Goal: Task Accomplishment & Management: Use online tool/utility

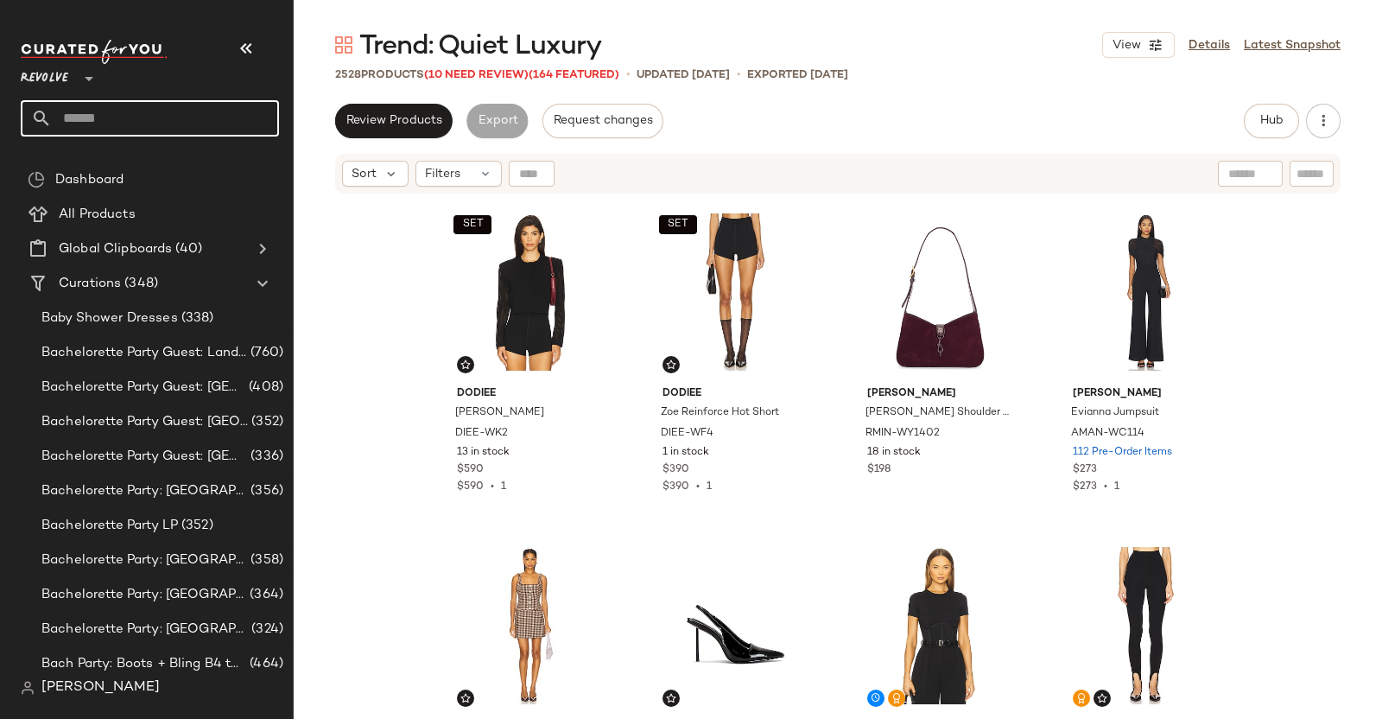
click at [136, 103] on input "text" at bounding box center [165, 118] width 227 height 36
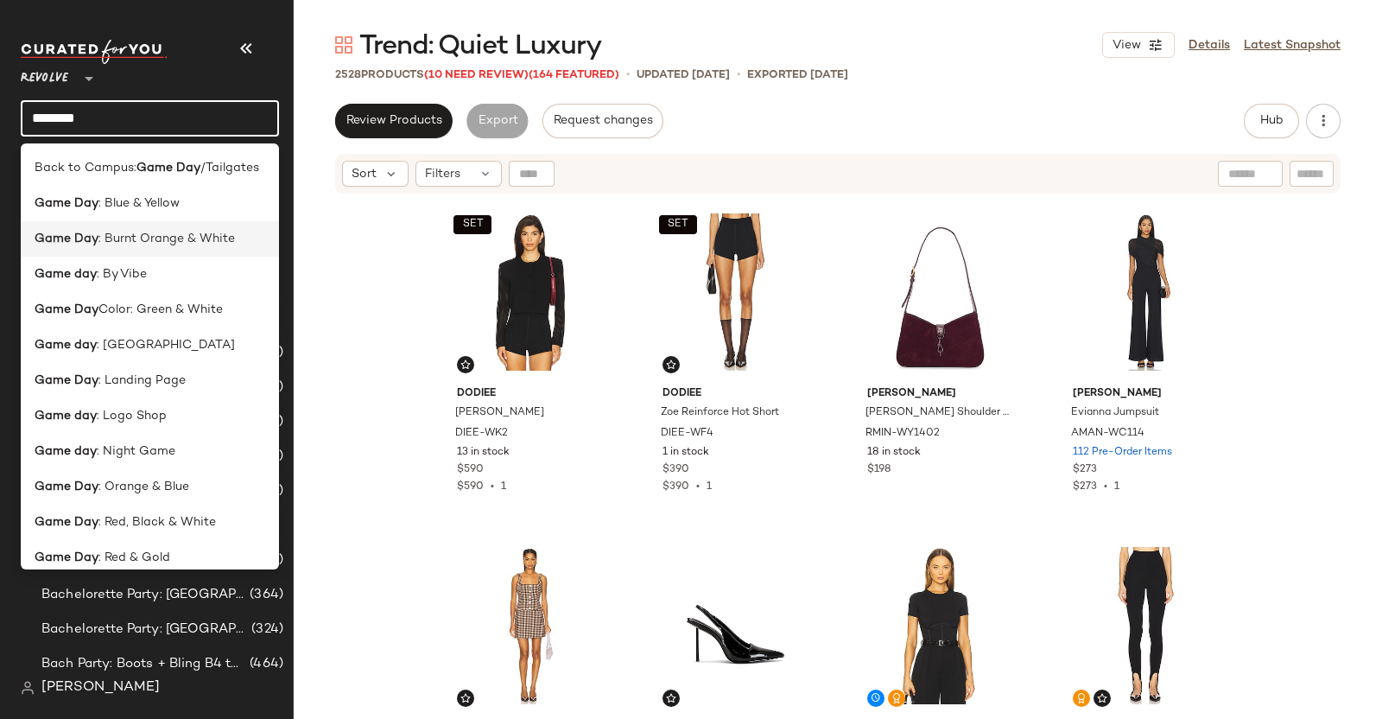
type input "********"
click at [171, 237] on span ": Burnt Orange & White" at bounding box center [166, 239] width 137 height 18
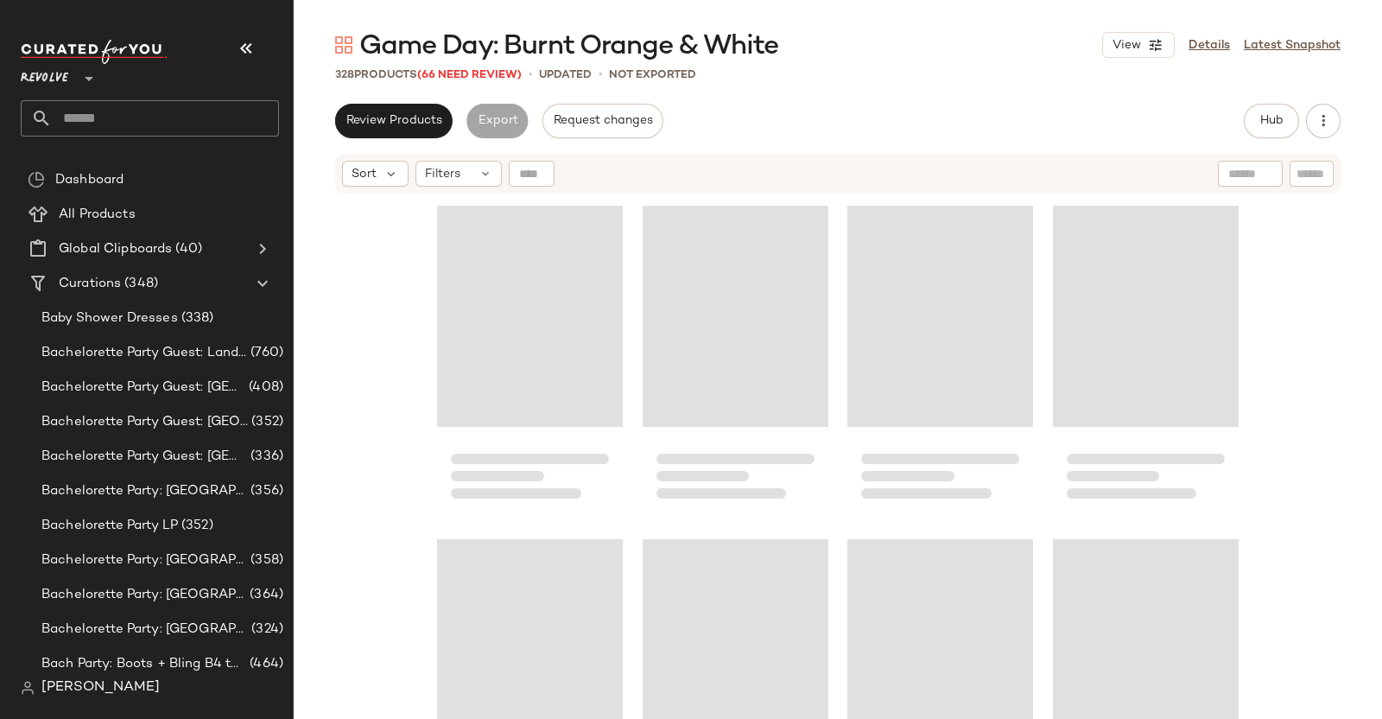
click at [269, 40] on div at bounding box center [150, 52] width 258 height 24
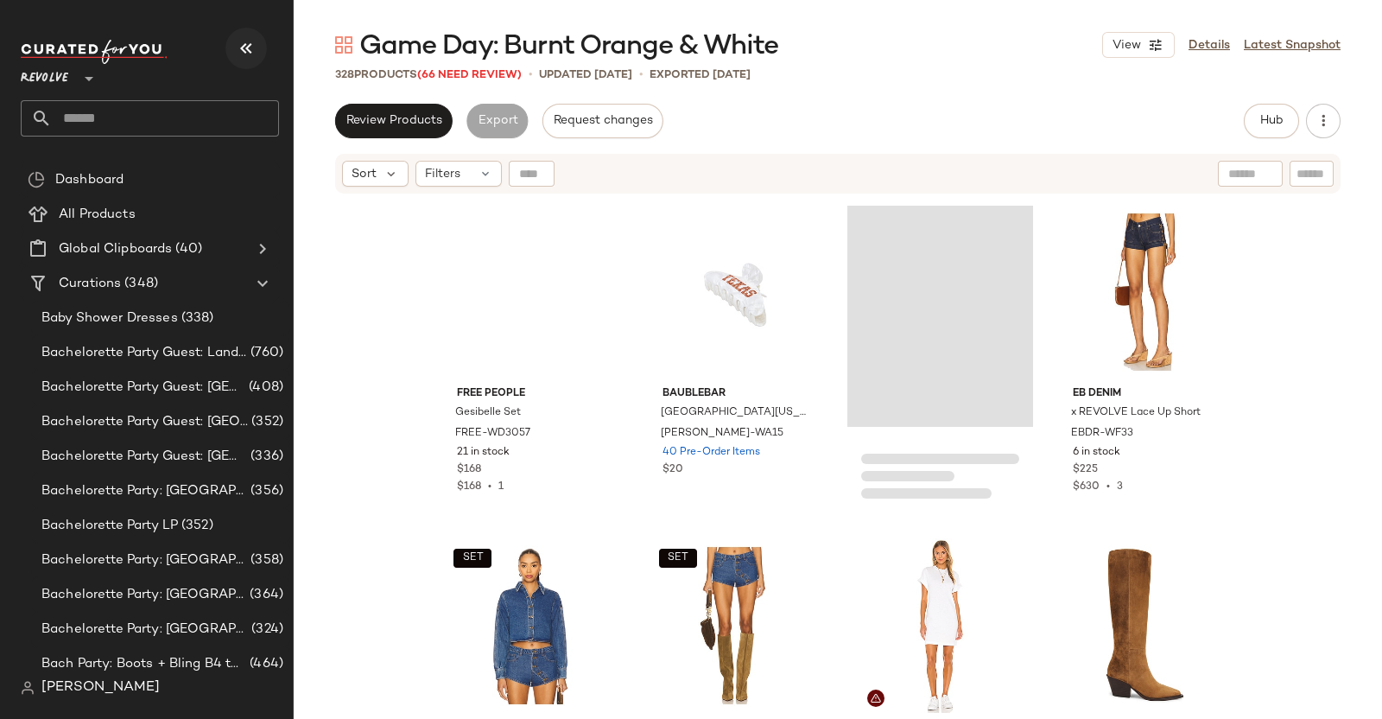
click at [239, 45] on icon "button" at bounding box center [246, 48] width 21 height 21
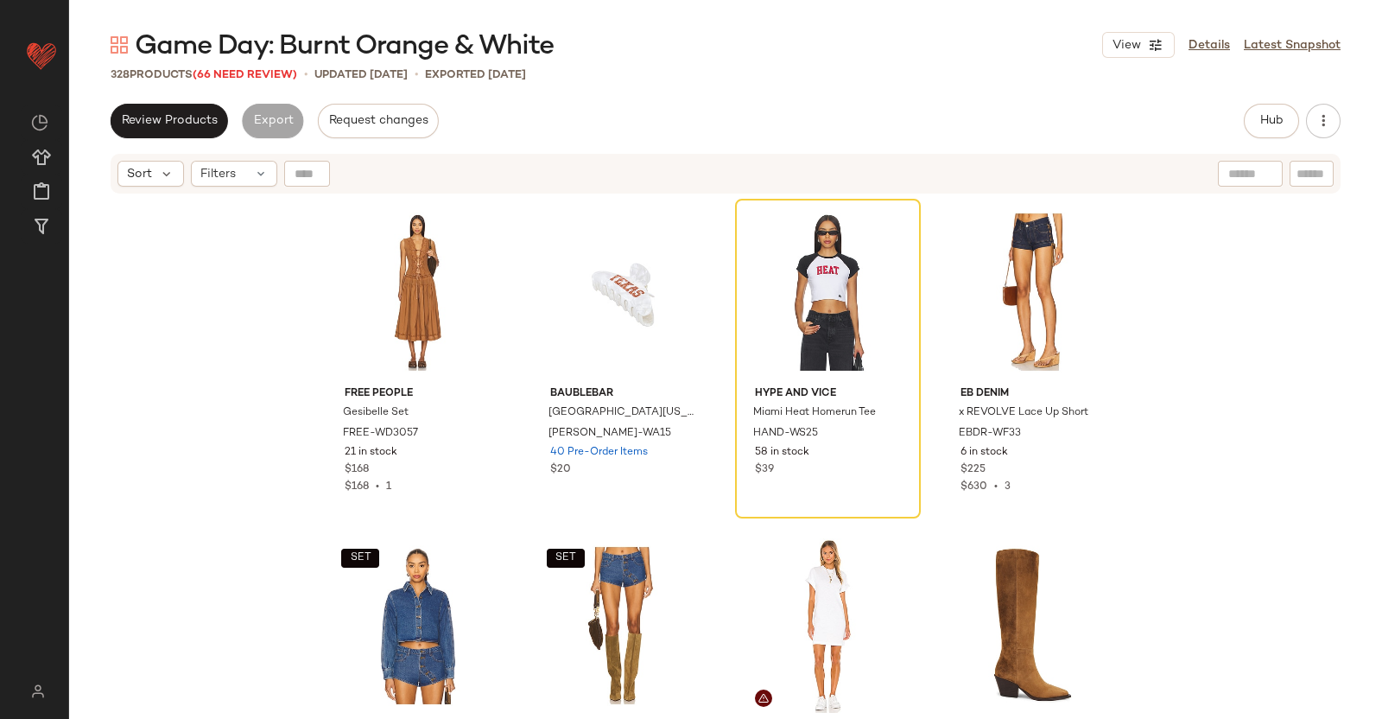
click at [251, 67] on div "328 Products (66 Need Review)" at bounding box center [204, 75] width 187 height 17
click at [249, 71] on span "(66 Need Review)" at bounding box center [245, 75] width 105 height 12
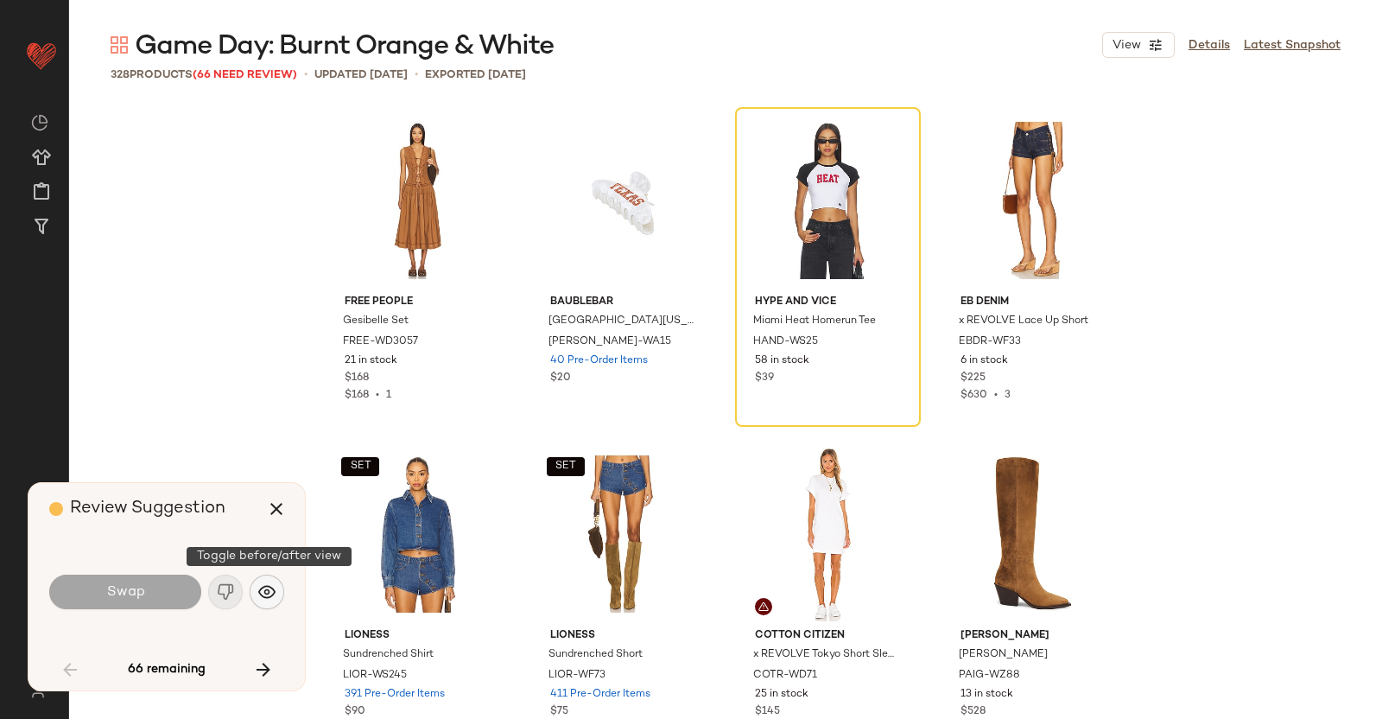
click at [271, 590] on img "button" at bounding box center [266, 591] width 17 height 17
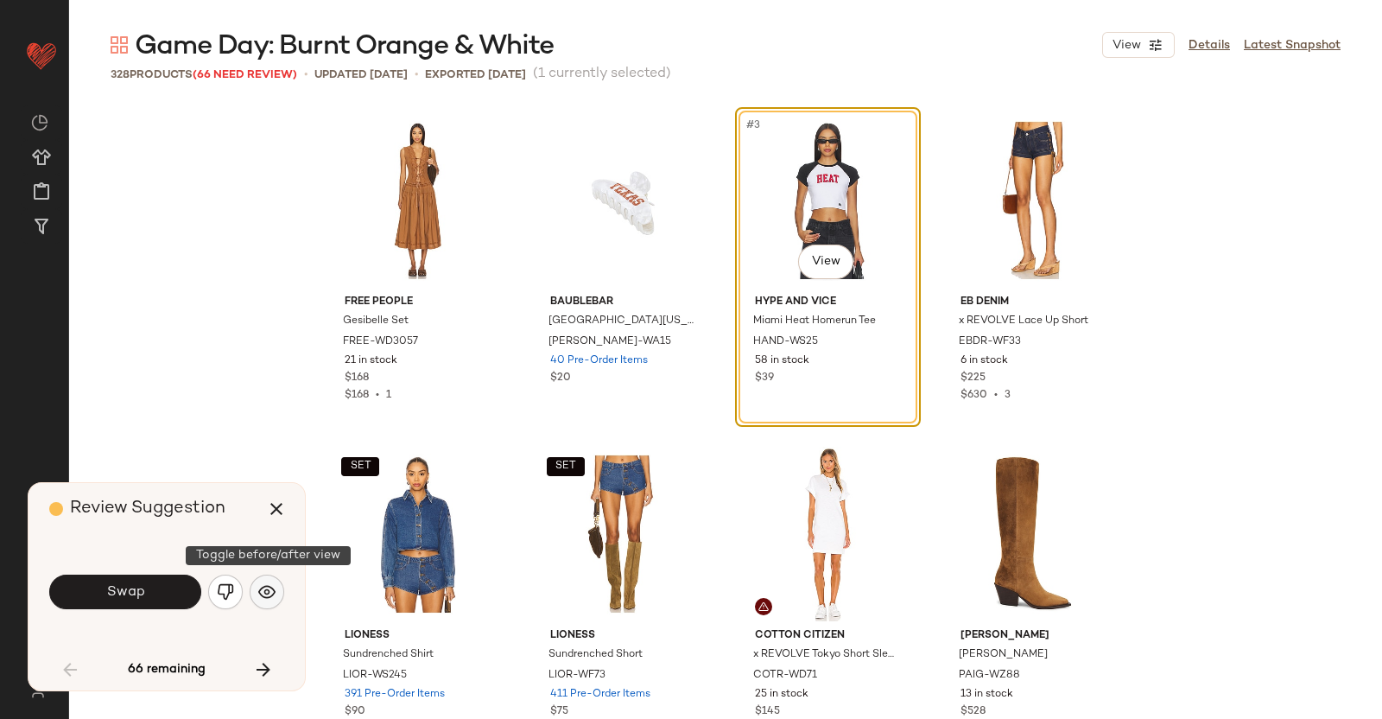
click at [267, 594] on img "button" at bounding box center [266, 591] width 17 height 17
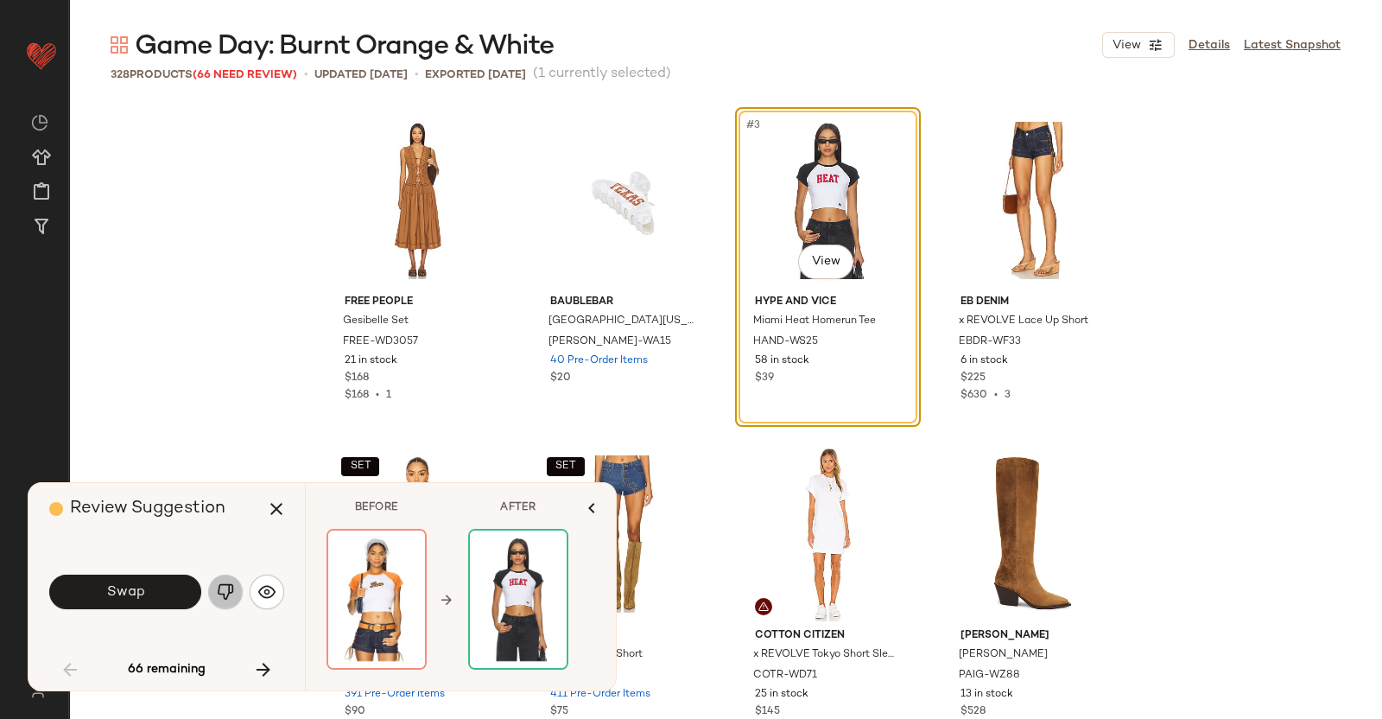
click at [225, 585] on img "button" at bounding box center [225, 591] width 17 height 17
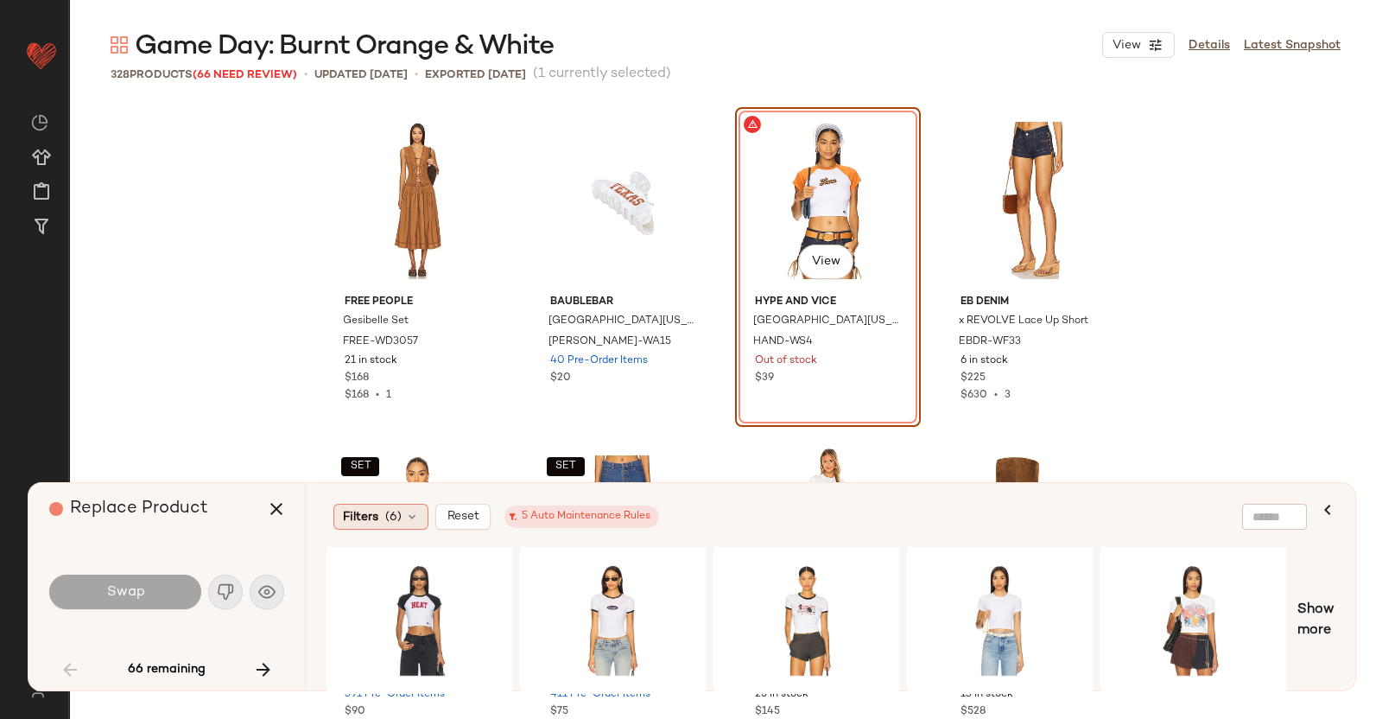
click at [392, 505] on div "Filters (6)" at bounding box center [380, 517] width 95 height 26
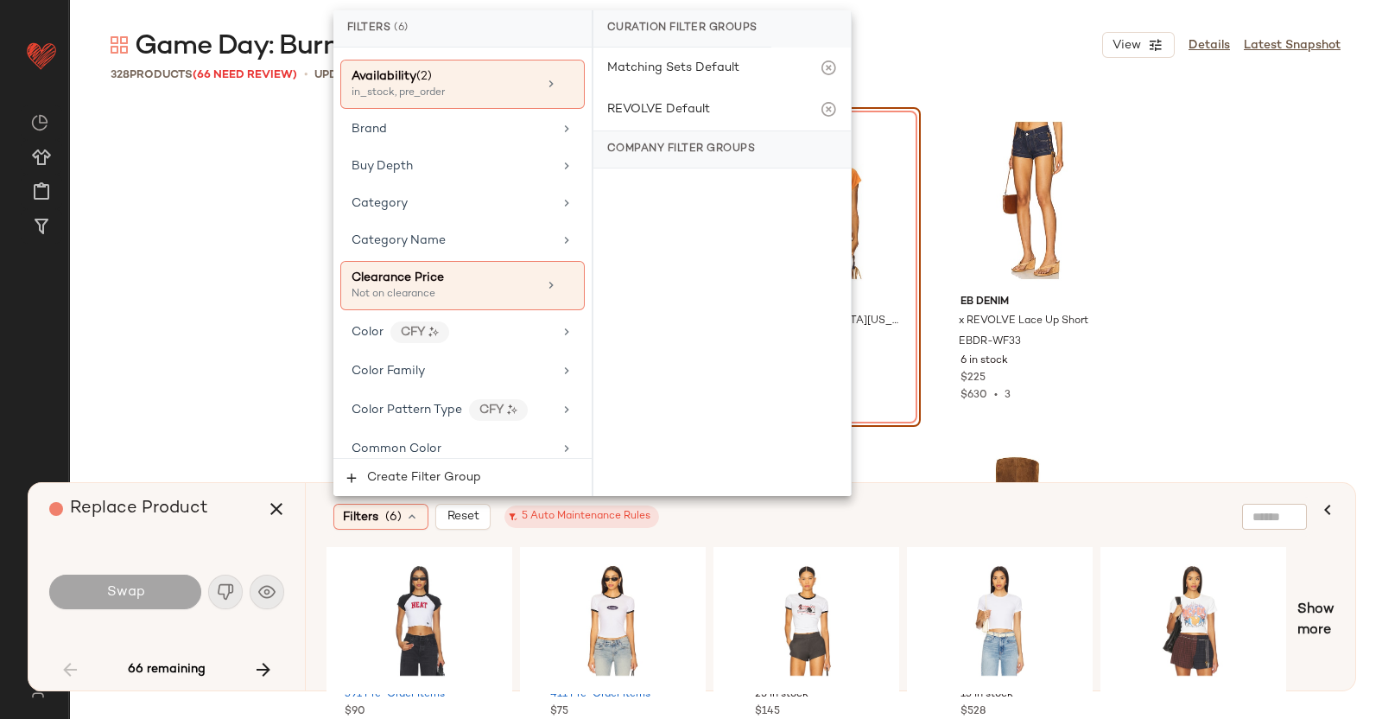
scroll to position [324, 0]
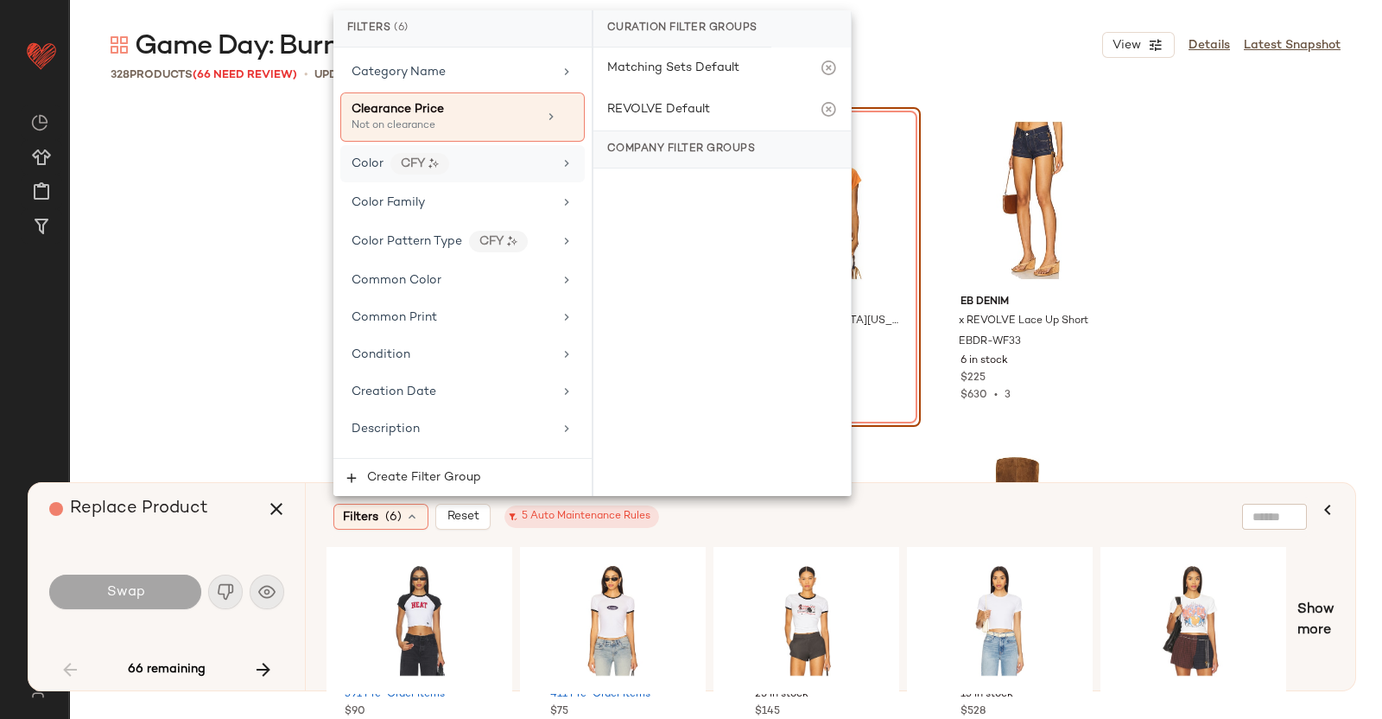
click at [510, 153] on div "Color CFY" at bounding box center [452, 164] width 201 height 22
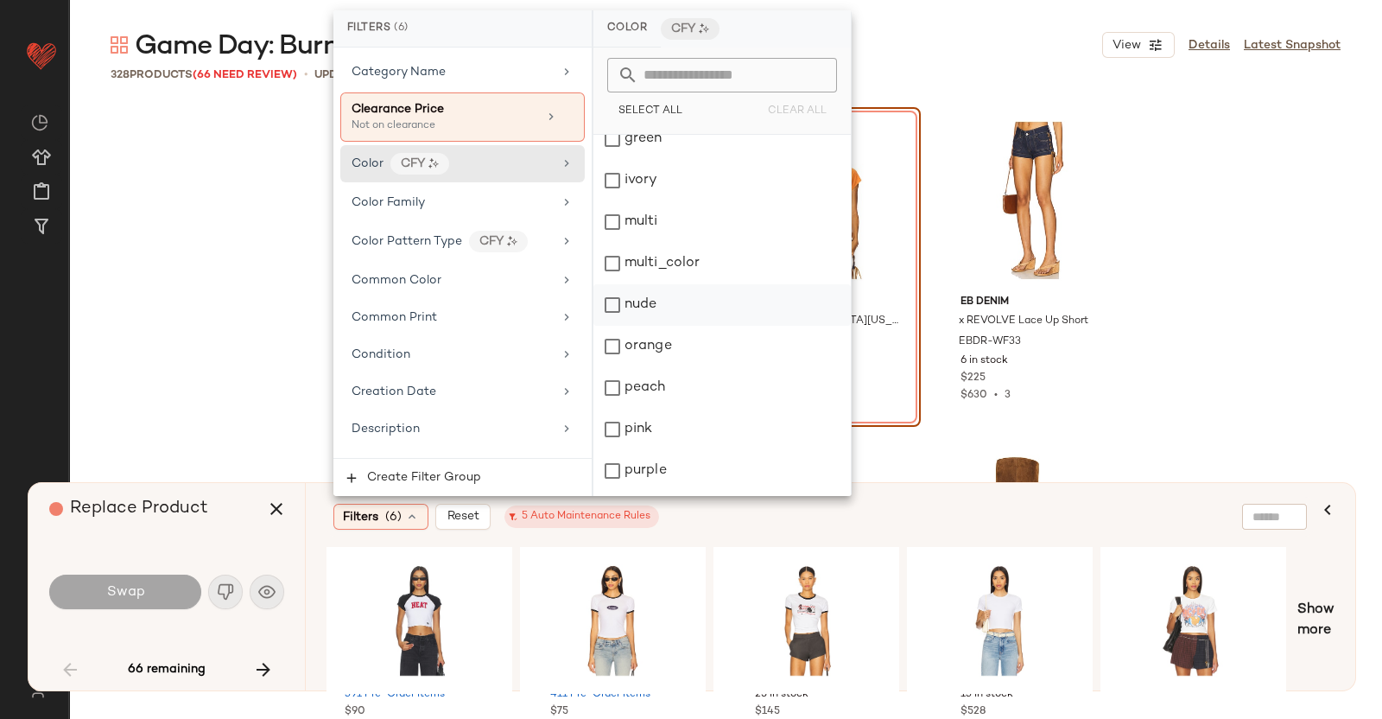
scroll to position [431, 0]
click at [676, 339] on div "orange" at bounding box center [722, 346] width 257 height 41
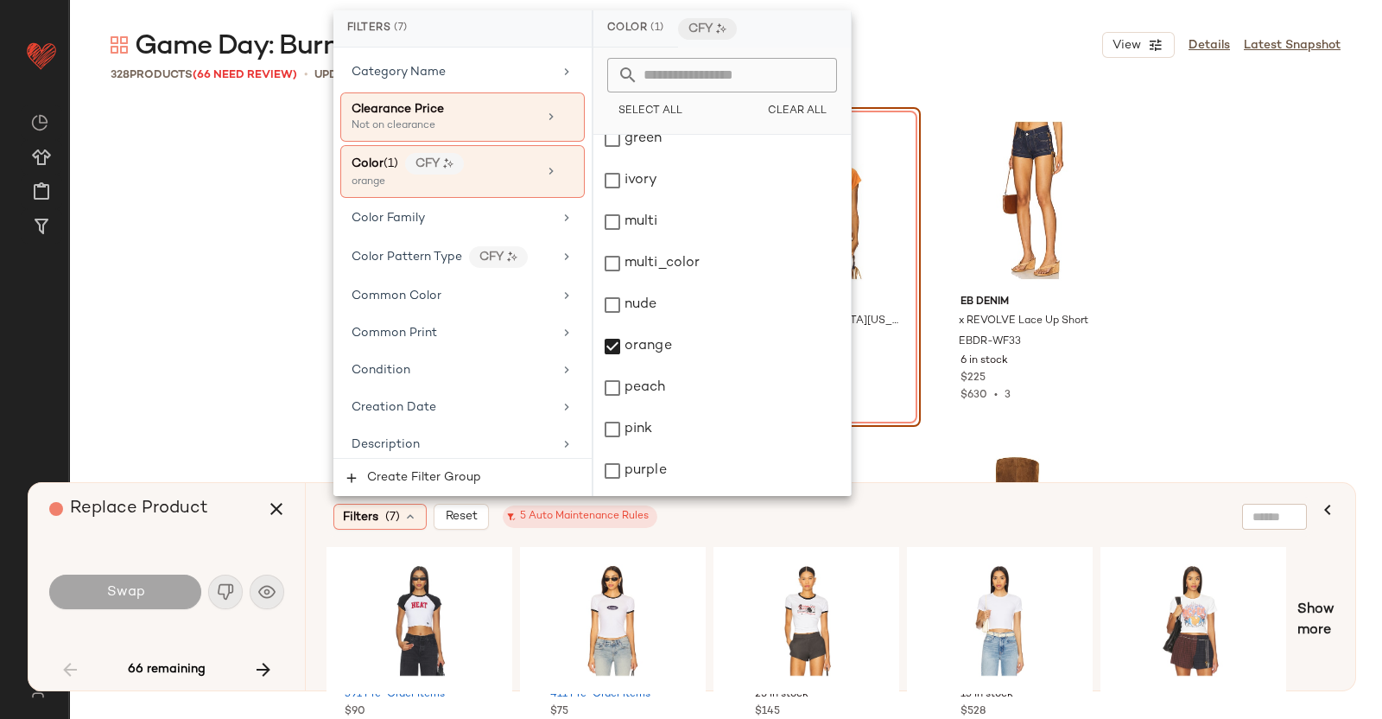
click at [948, 524] on div "Filters (7) Reset 5 Auto Maintenance Rules" at bounding box center [746, 517] width 827 height 26
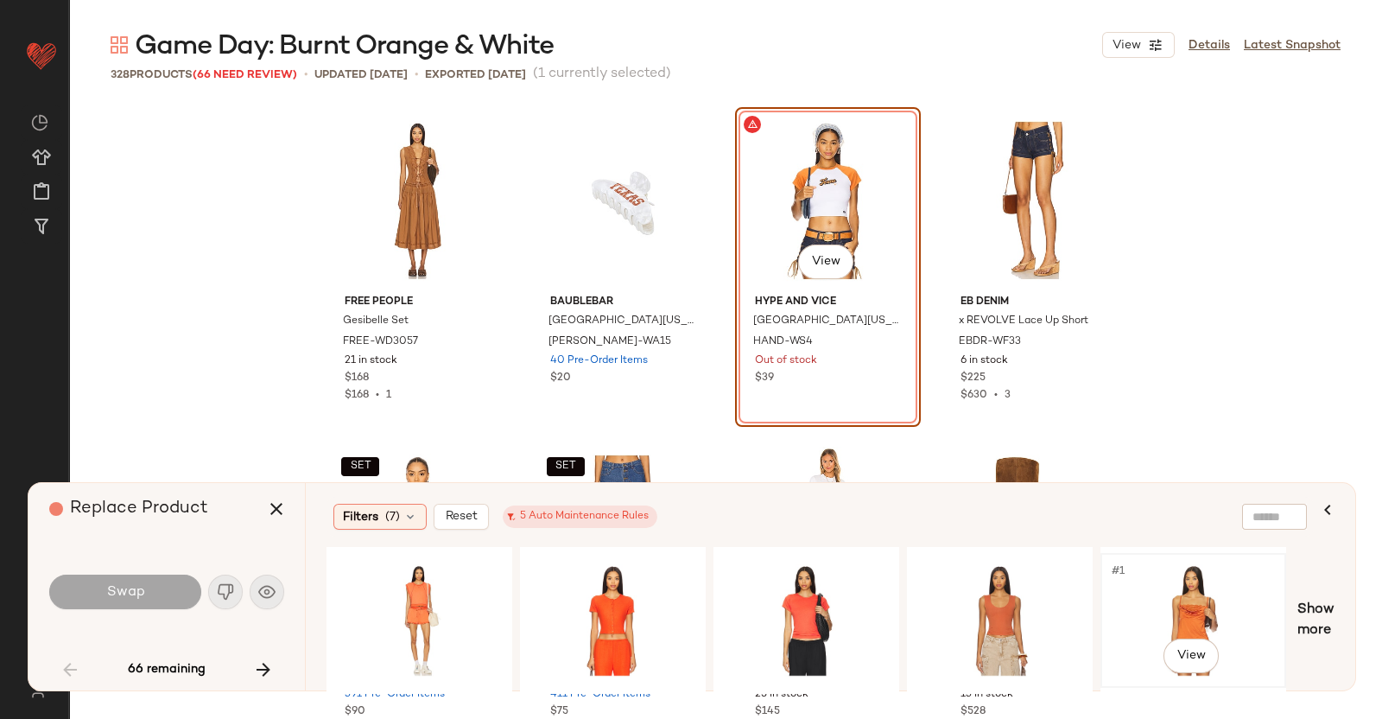
click at [1191, 592] on div "#1 View" at bounding box center [1194, 620] width 174 height 123
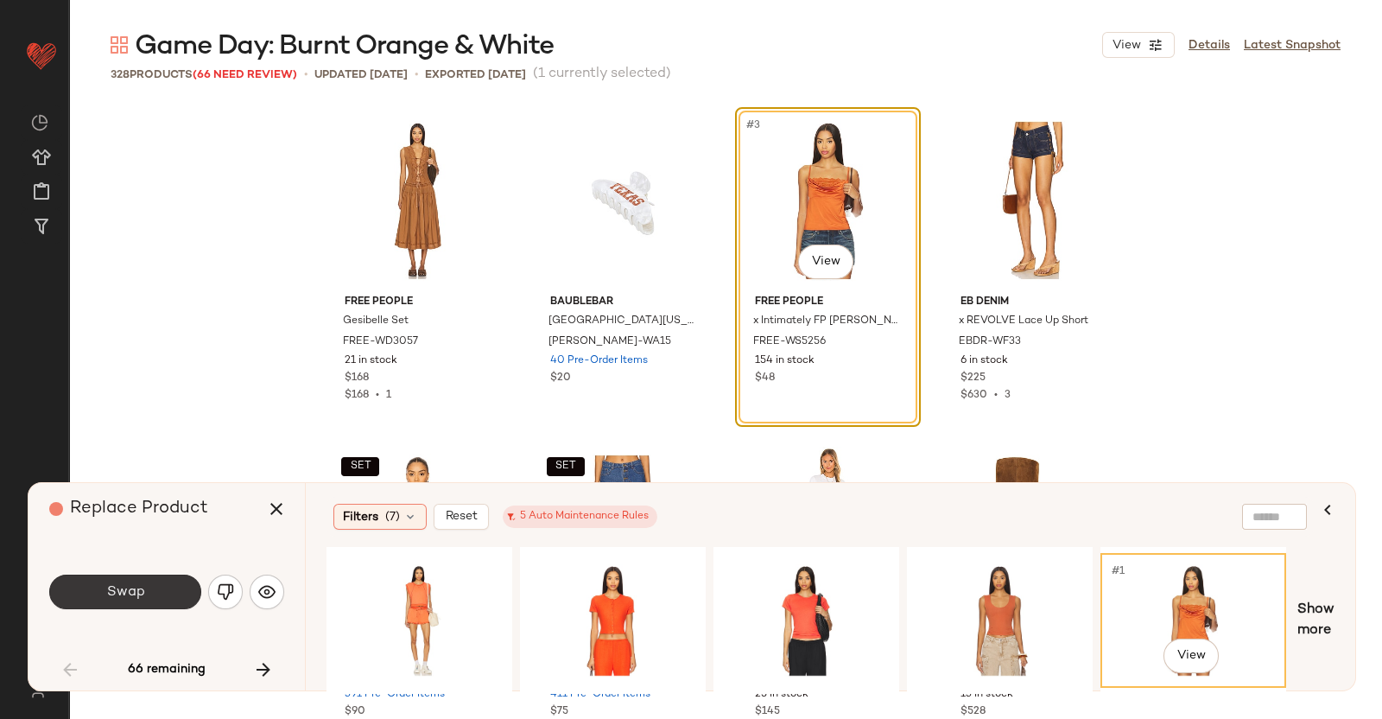
click at [149, 585] on button "Swap" at bounding box center [125, 592] width 152 height 35
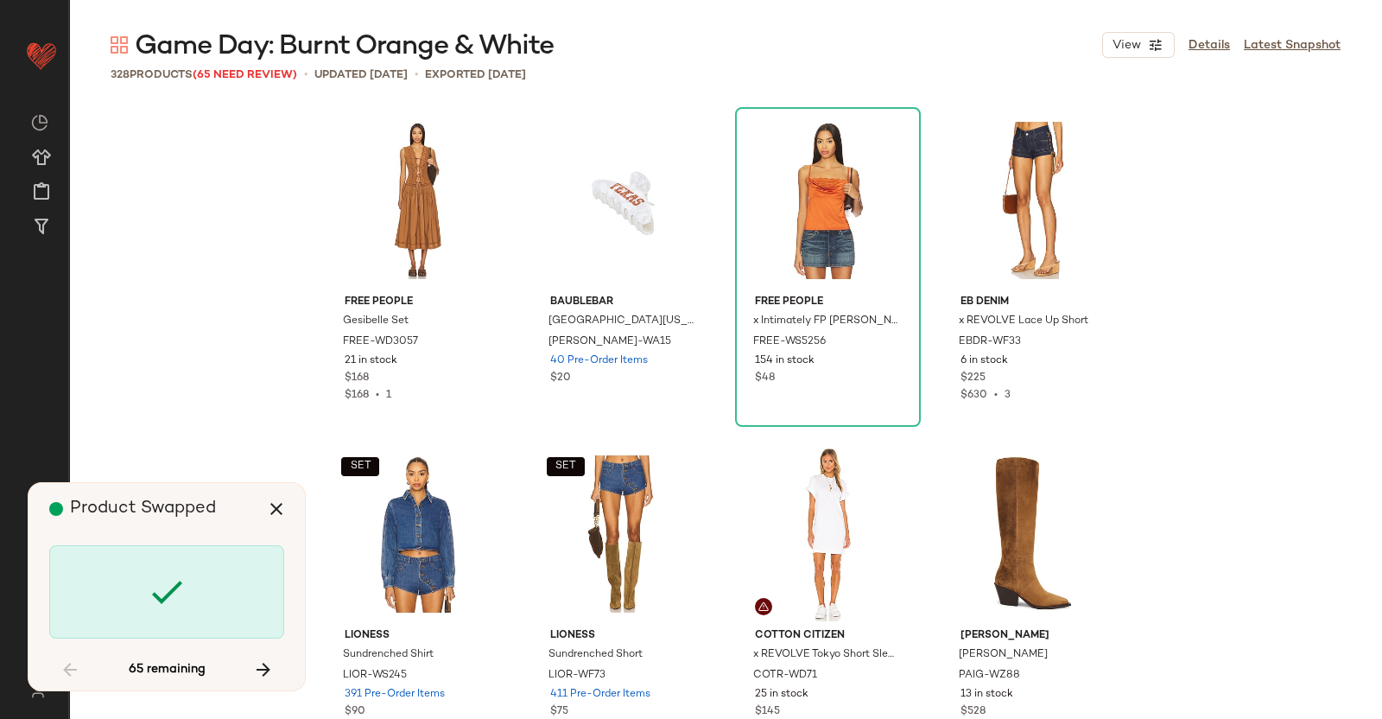
scroll to position [1015, 0]
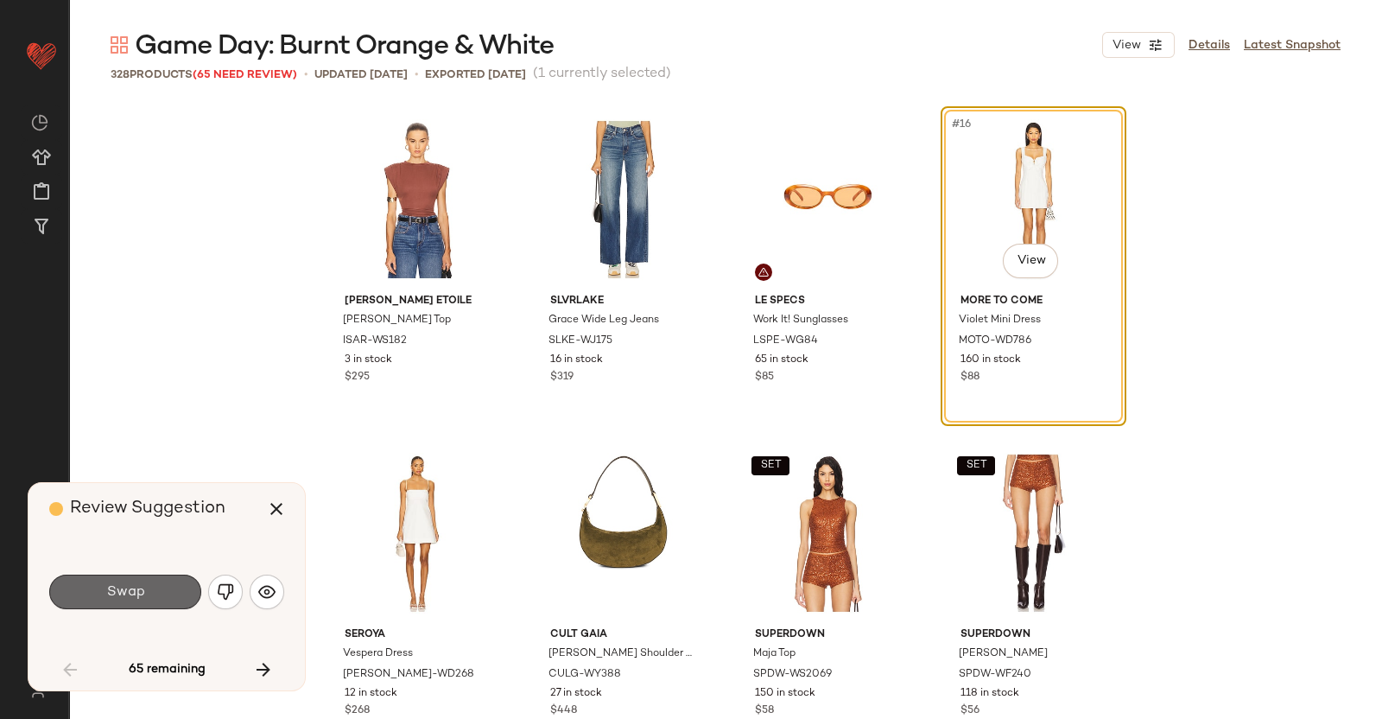
click at [150, 575] on button "Swap" at bounding box center [125, 592] width 152 height 35
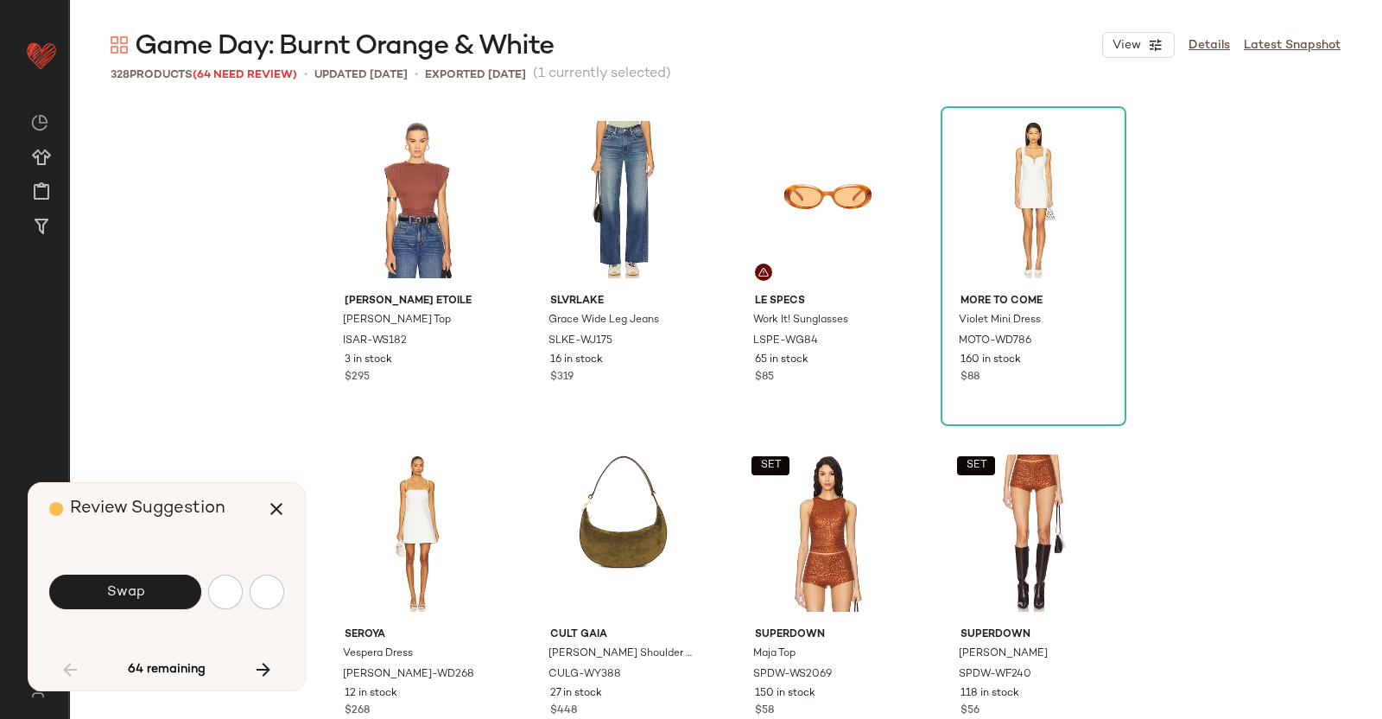
scroll to position [1667, 0]
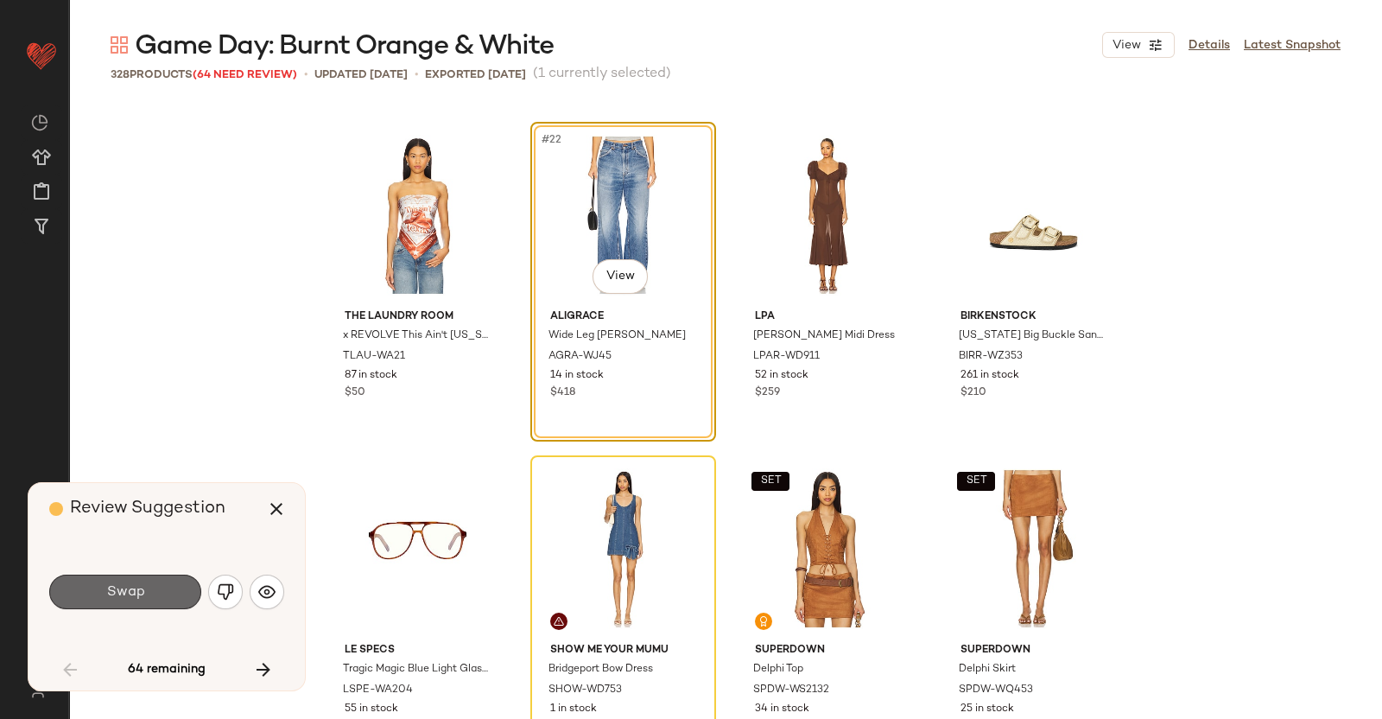
click at [115, 599] on span "Swap" at bounding box center [124, 592] width 39 height 16
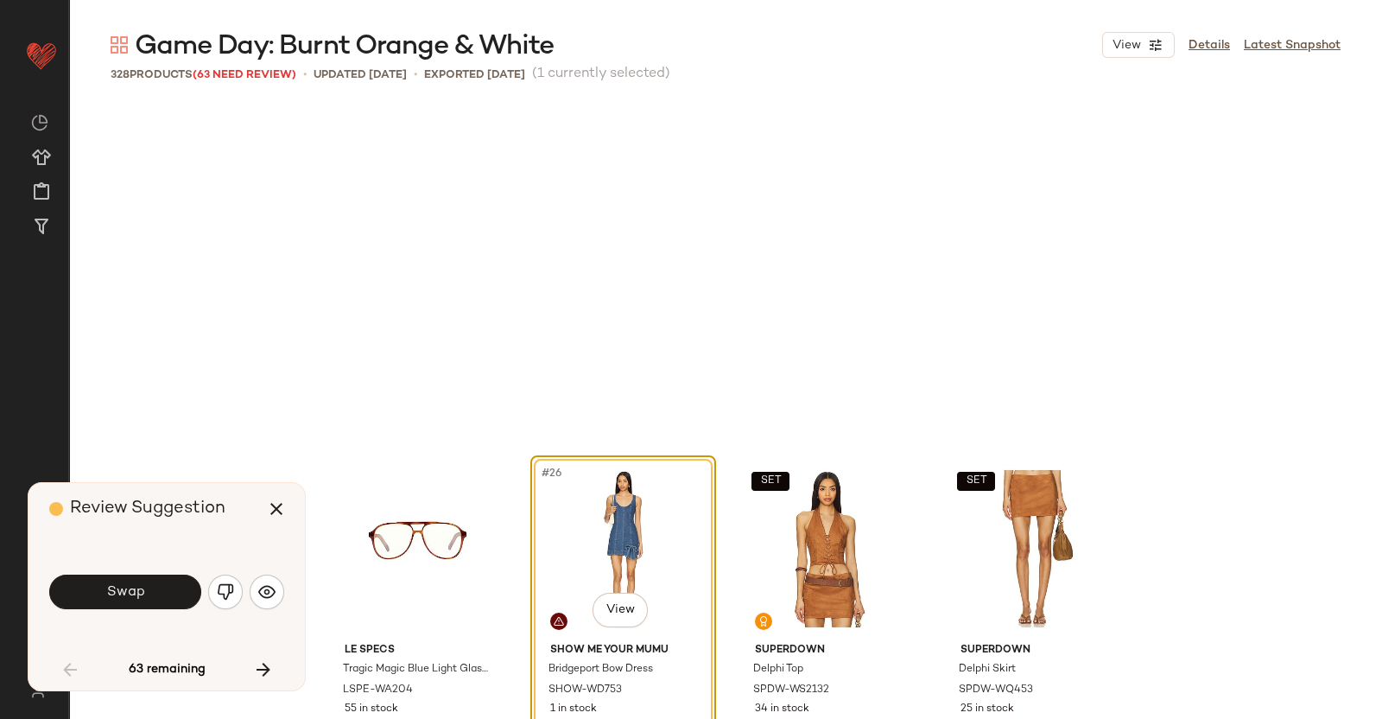
scroll to position [2000, 0]
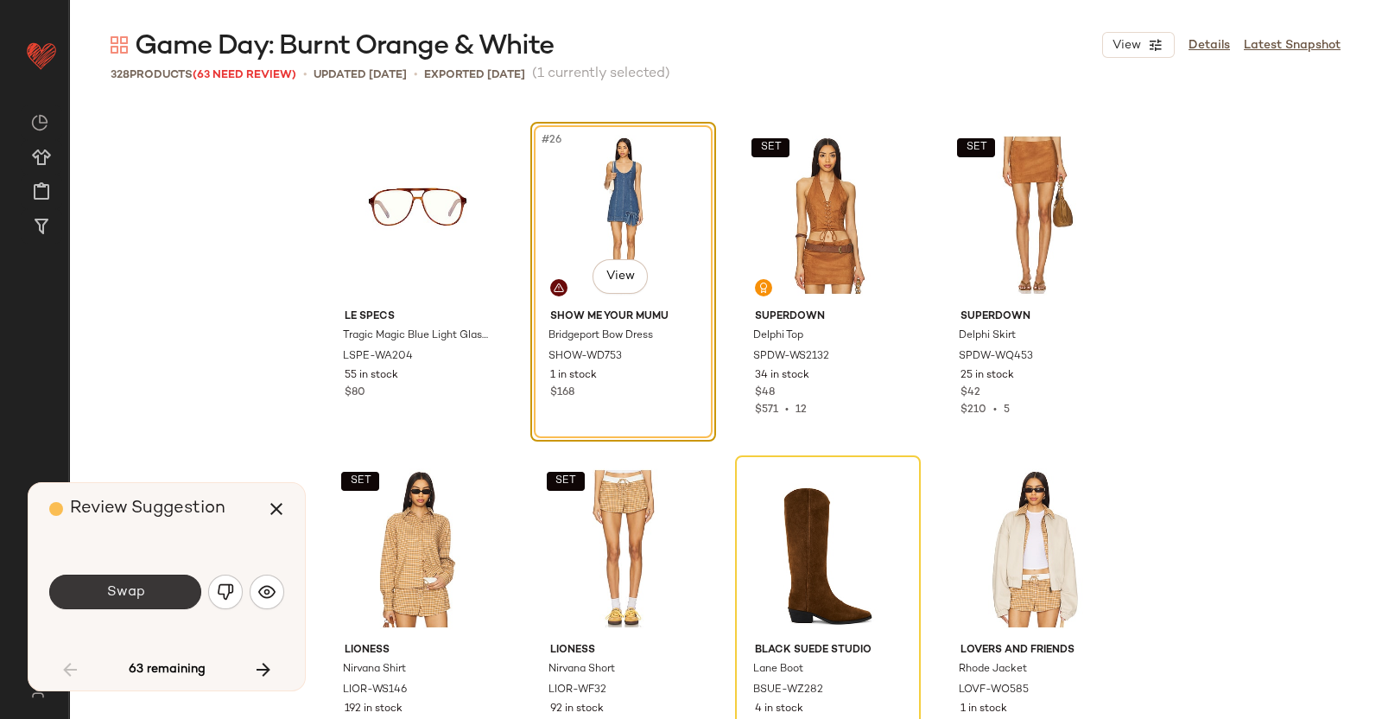
click at [69, 579] on button "Swap" at bounding box center [125, 592] width 152 height 35
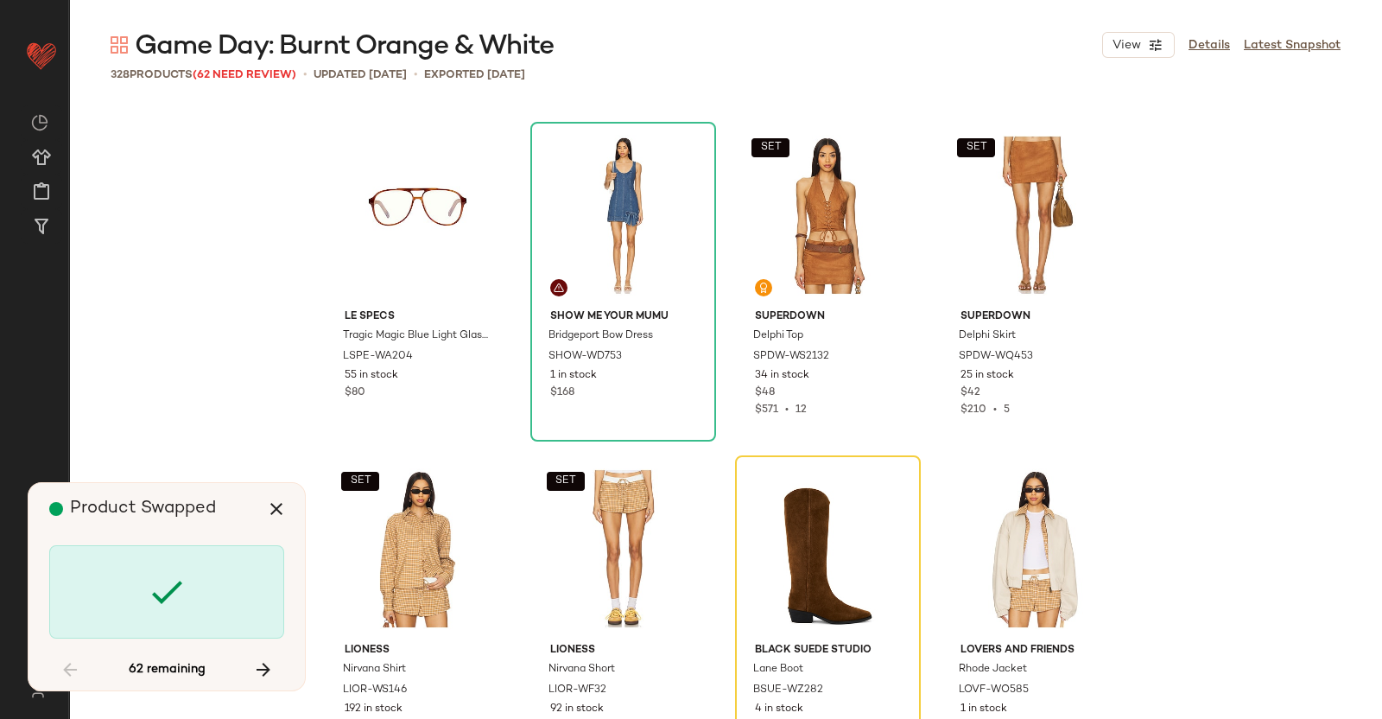
scroll to position [2334, 0]
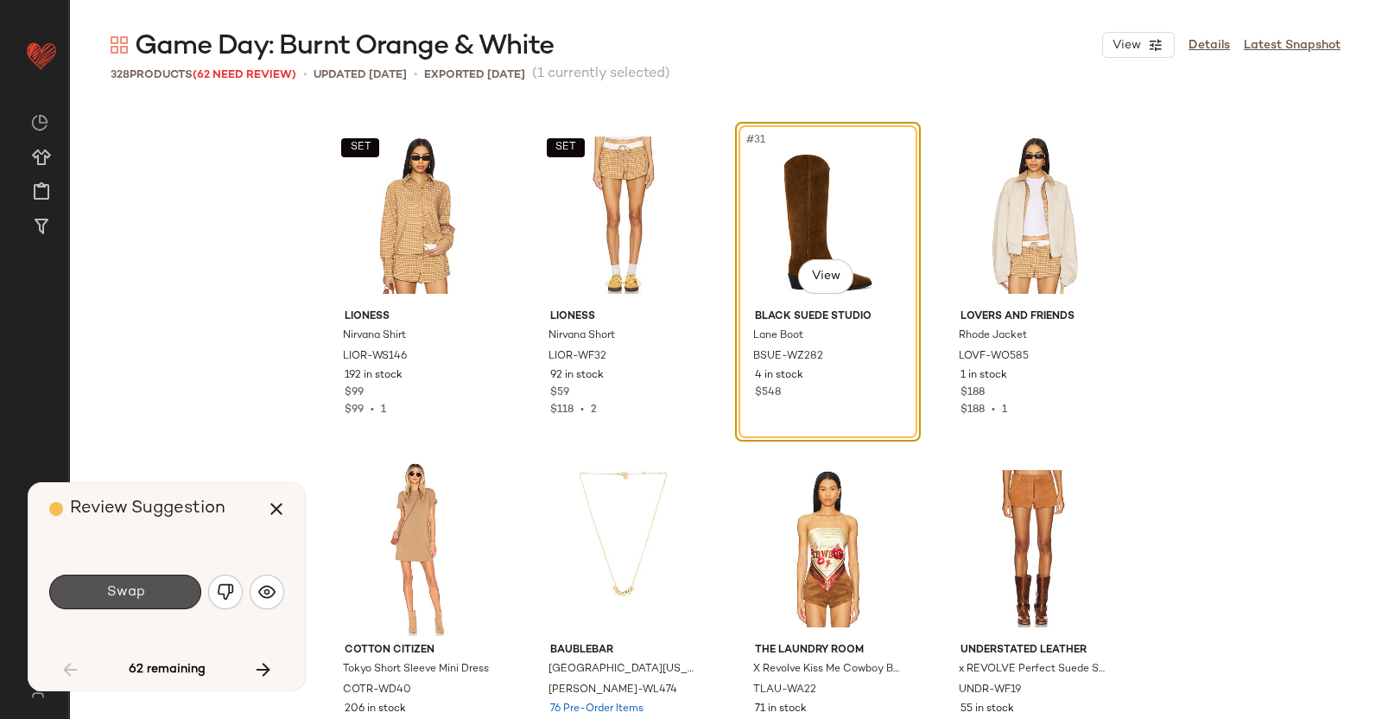
click at [108, 579] on button "Swap" at bounding box center [125, 592] width 152 height 35
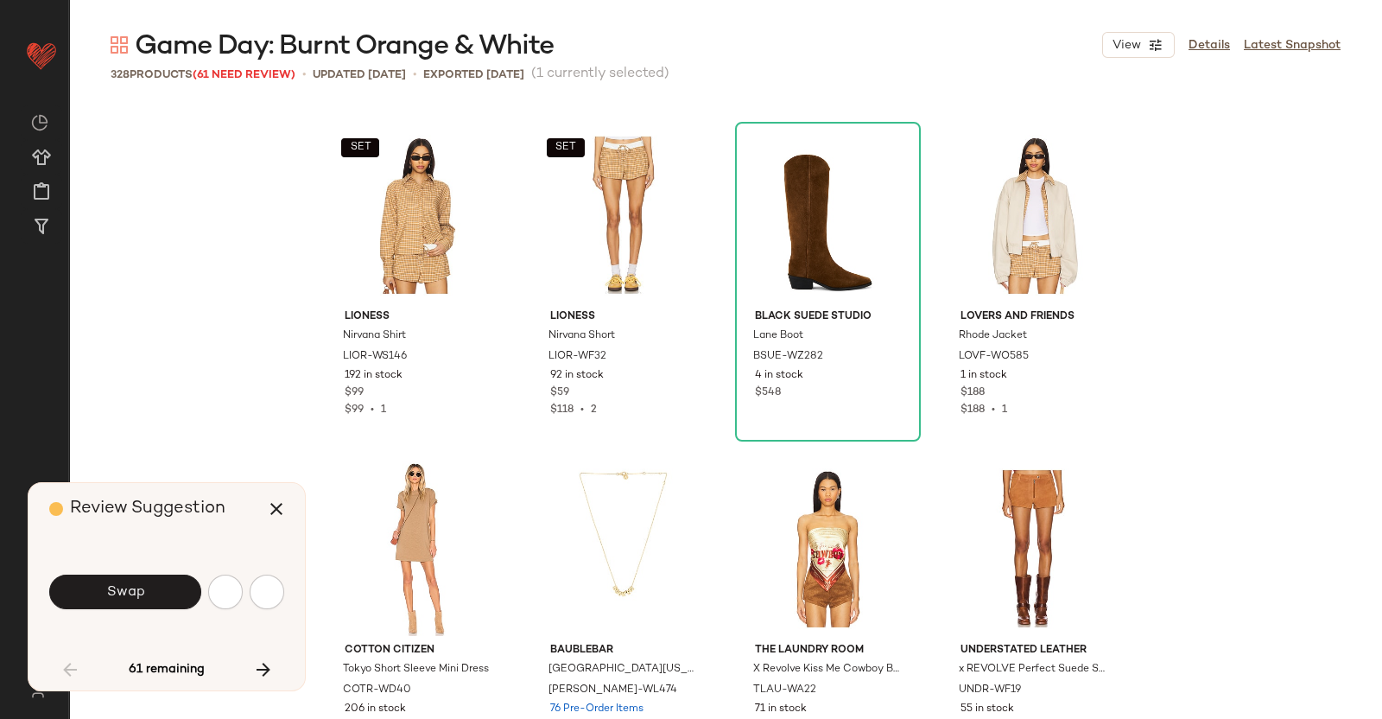
scroll to position [3334, 0]
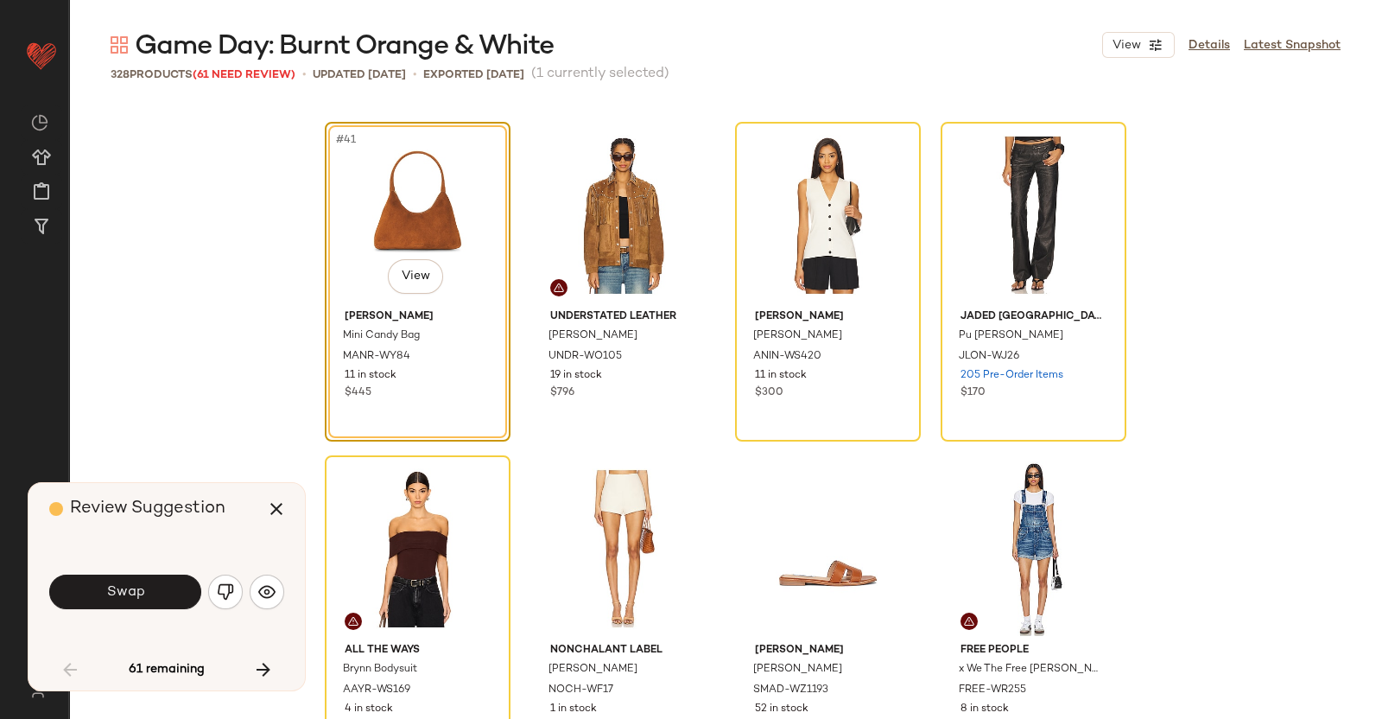
click at [108, 579] on button "Swap" at bounding box center [125, 592] width 152 height 35
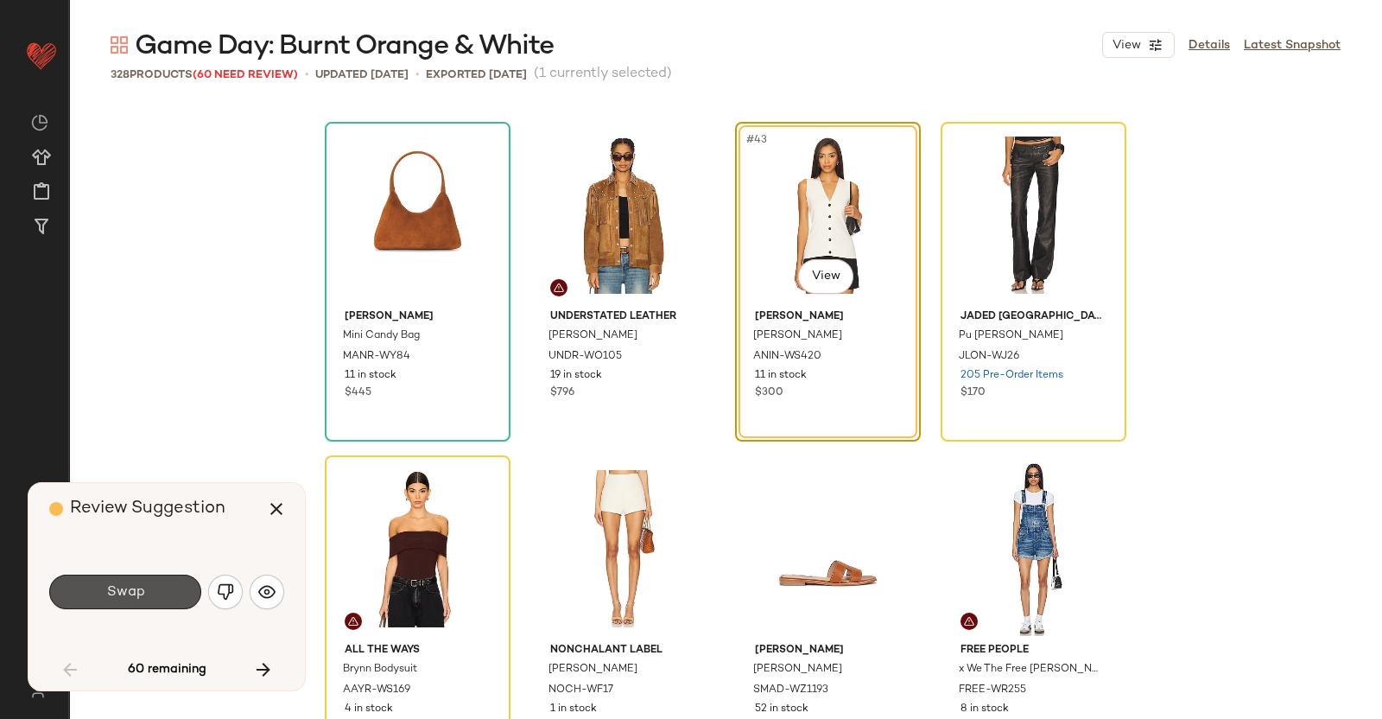
click at [108, 576] on button "Swap" at bounding box center [125, 592] width 152 height 35
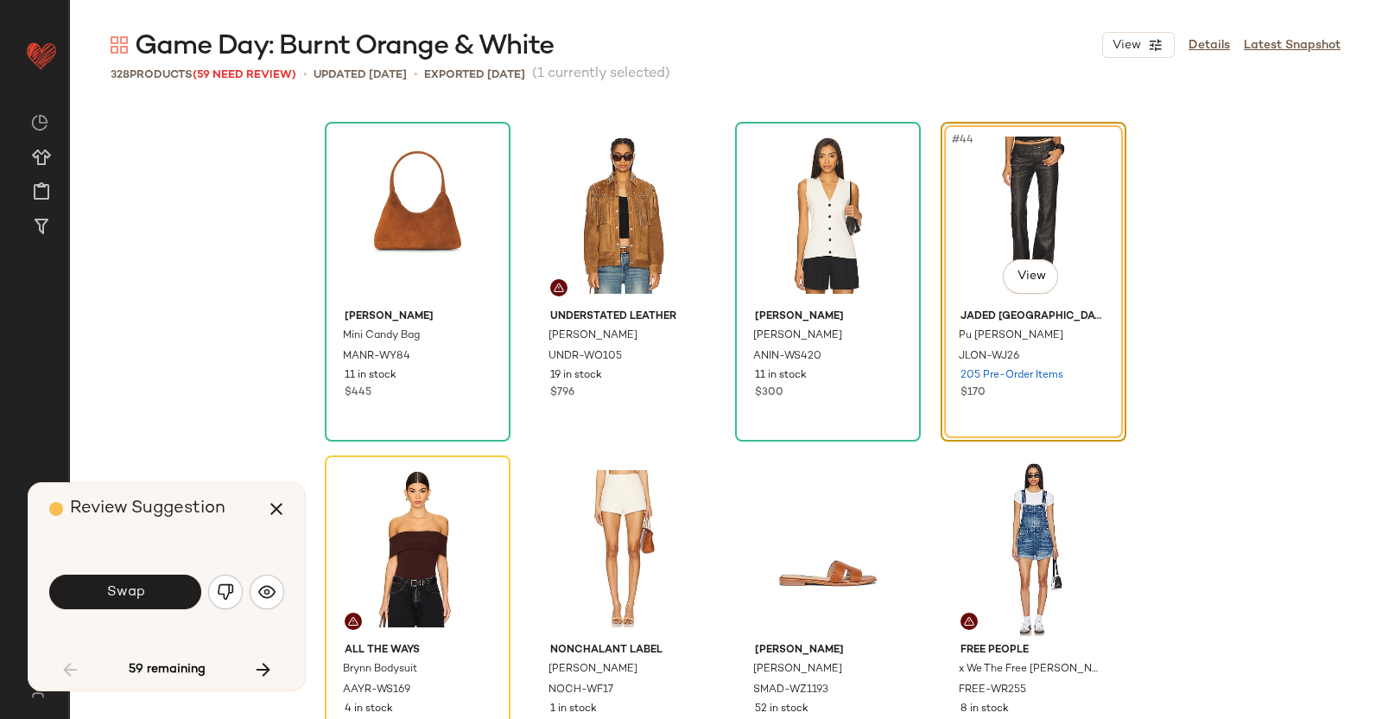
click at [181, 592] on button "Swap" at bounding box center [125, 592] width 152 height 35
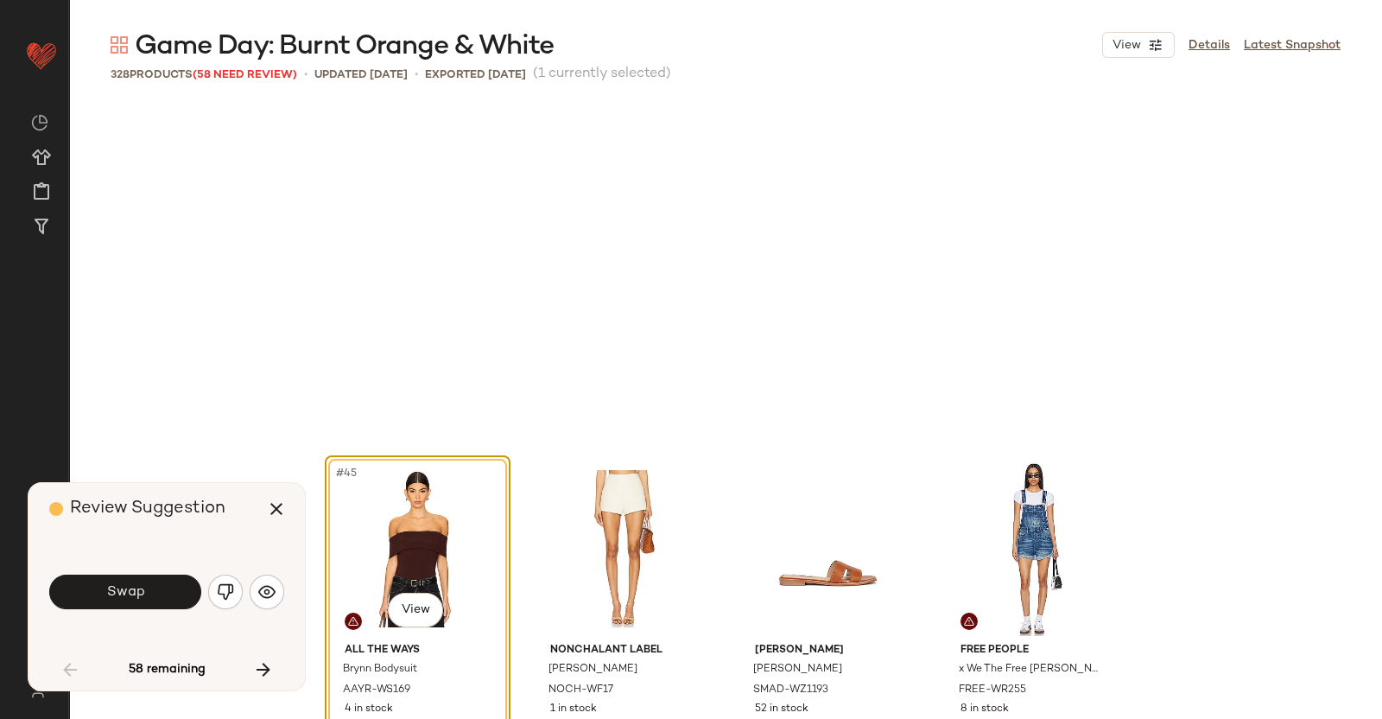
scroll to position [3667, 0]
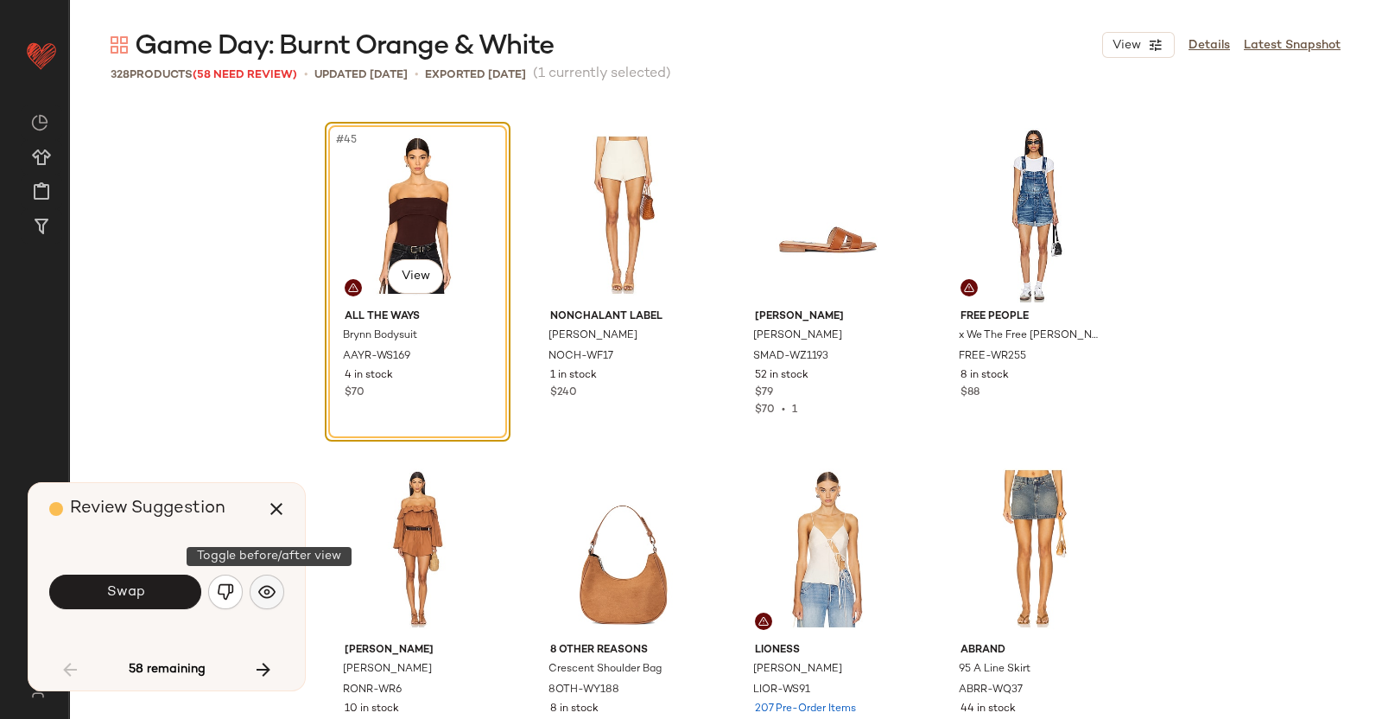
click at [271, 602] on button "button" at bounding box center [267, 592] width 35 height 35
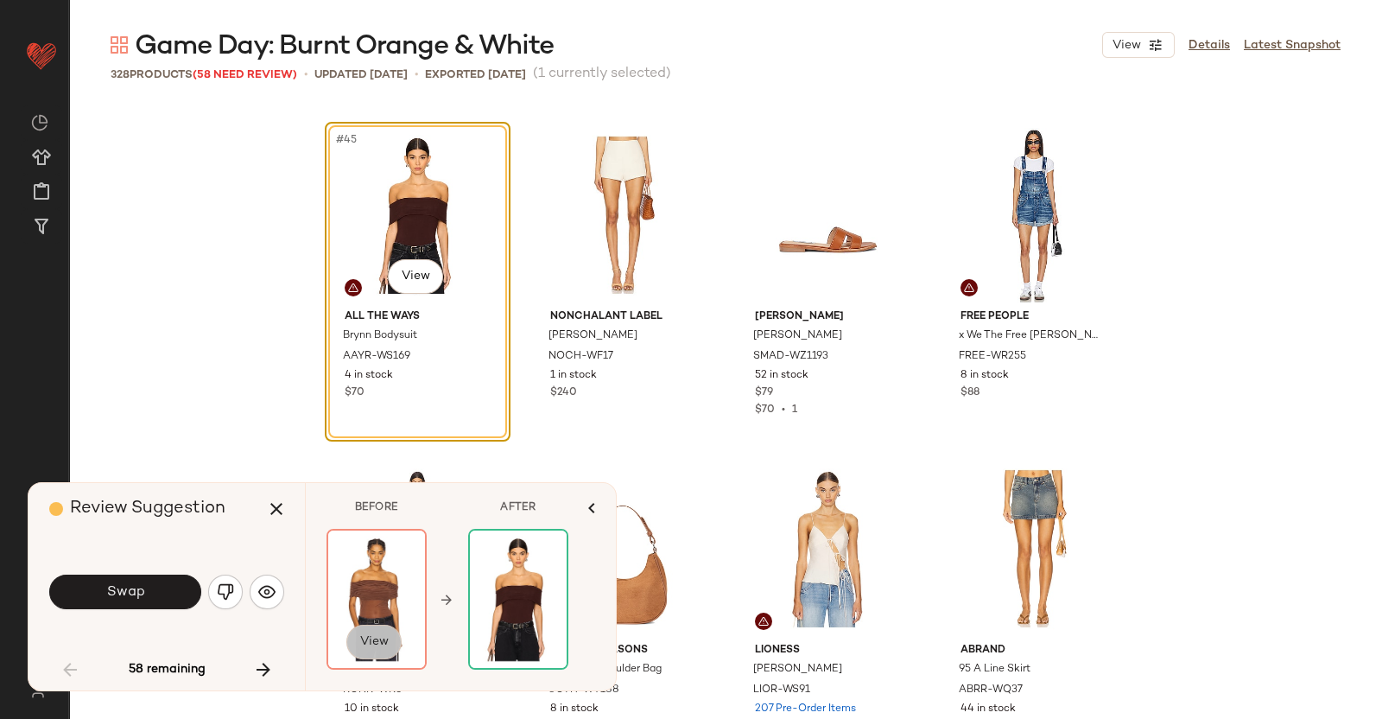
click at [384, 637] on span "View" at bounding box center [373, 642] width 29 height 14
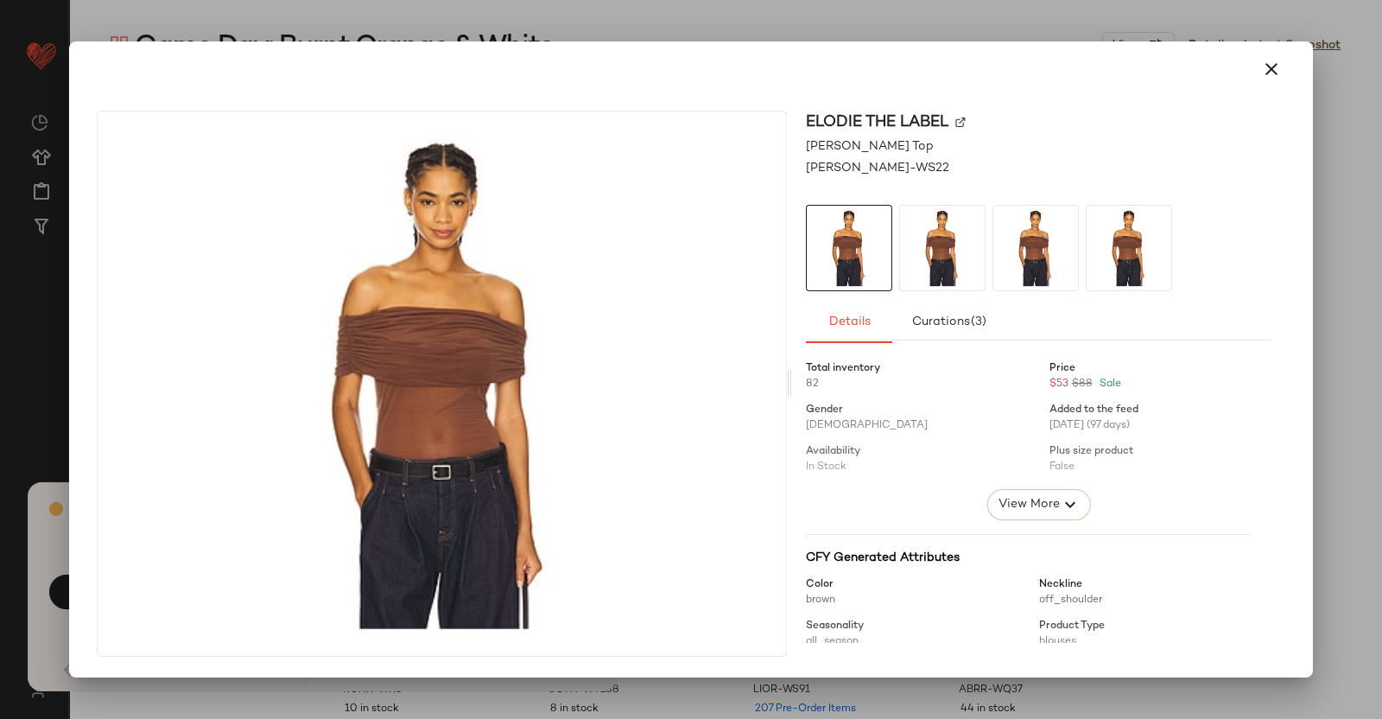
click at [1381, 434] on div at bounding box center [691, 359] width 1382 height 719
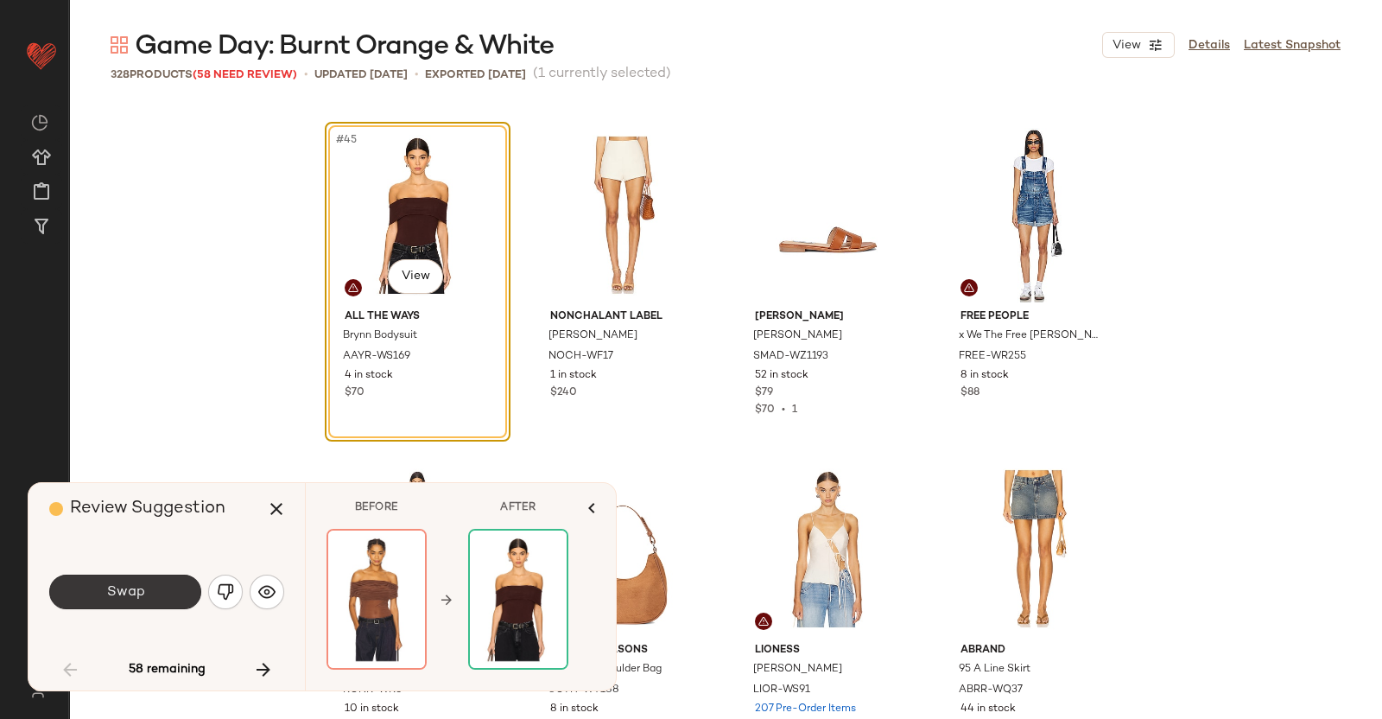
click at [162, 581] on button "Swap" at bounding box center [125, 592] width 152 height 35
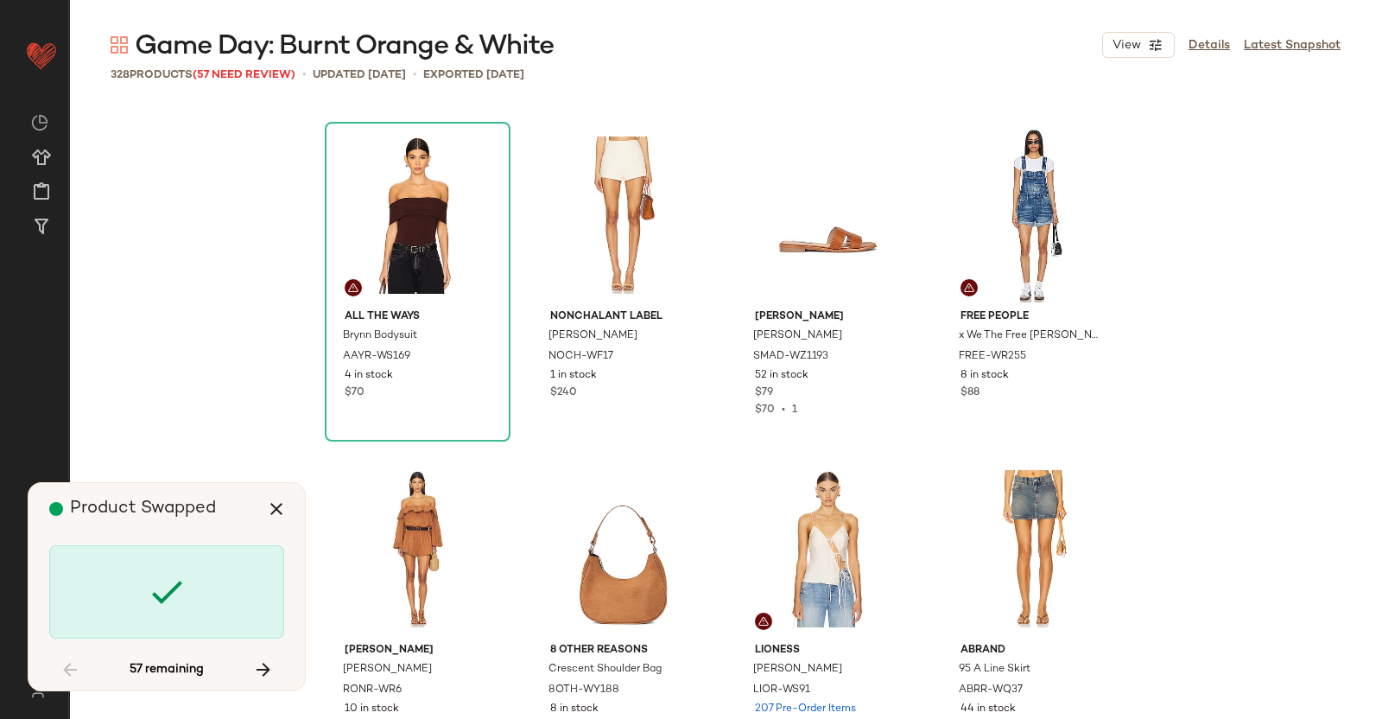
scroll to position [5002, 0]
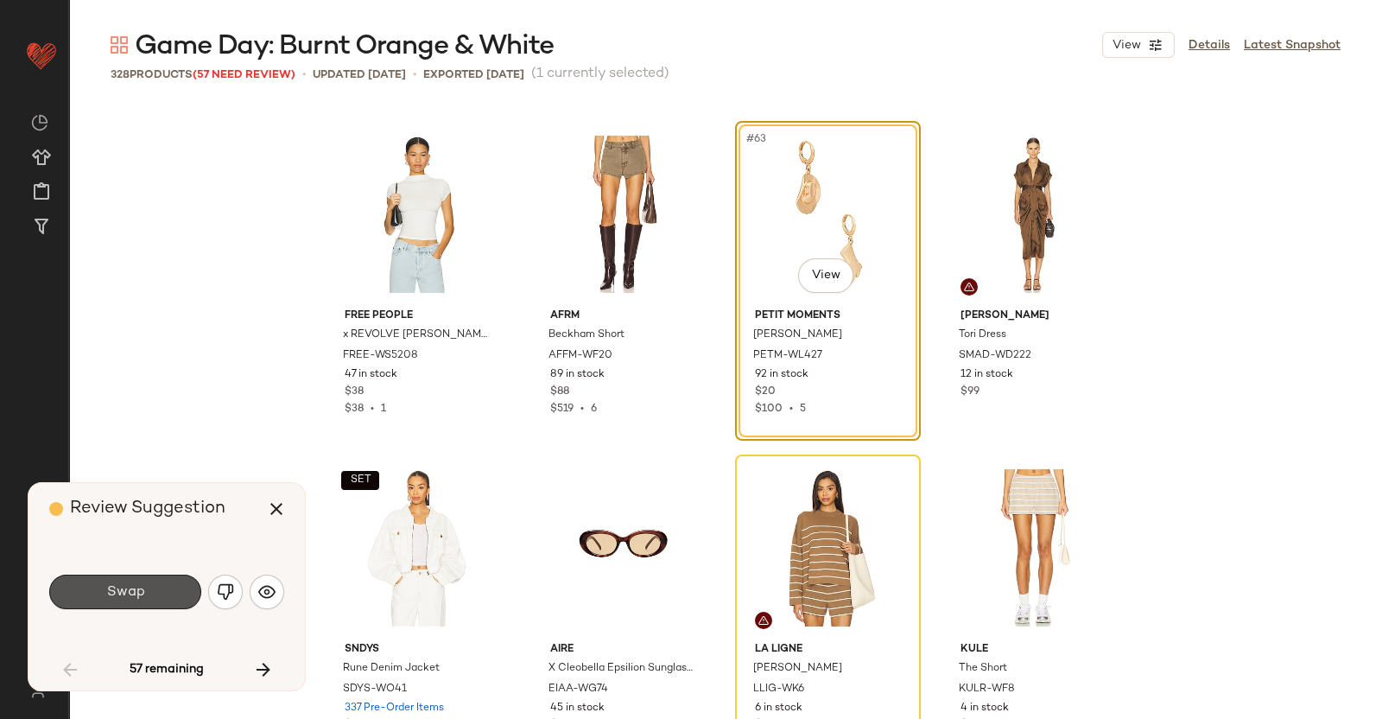
click at [129, 591] on span "Swap" at bounding box center [124, 592] width 39 height 16
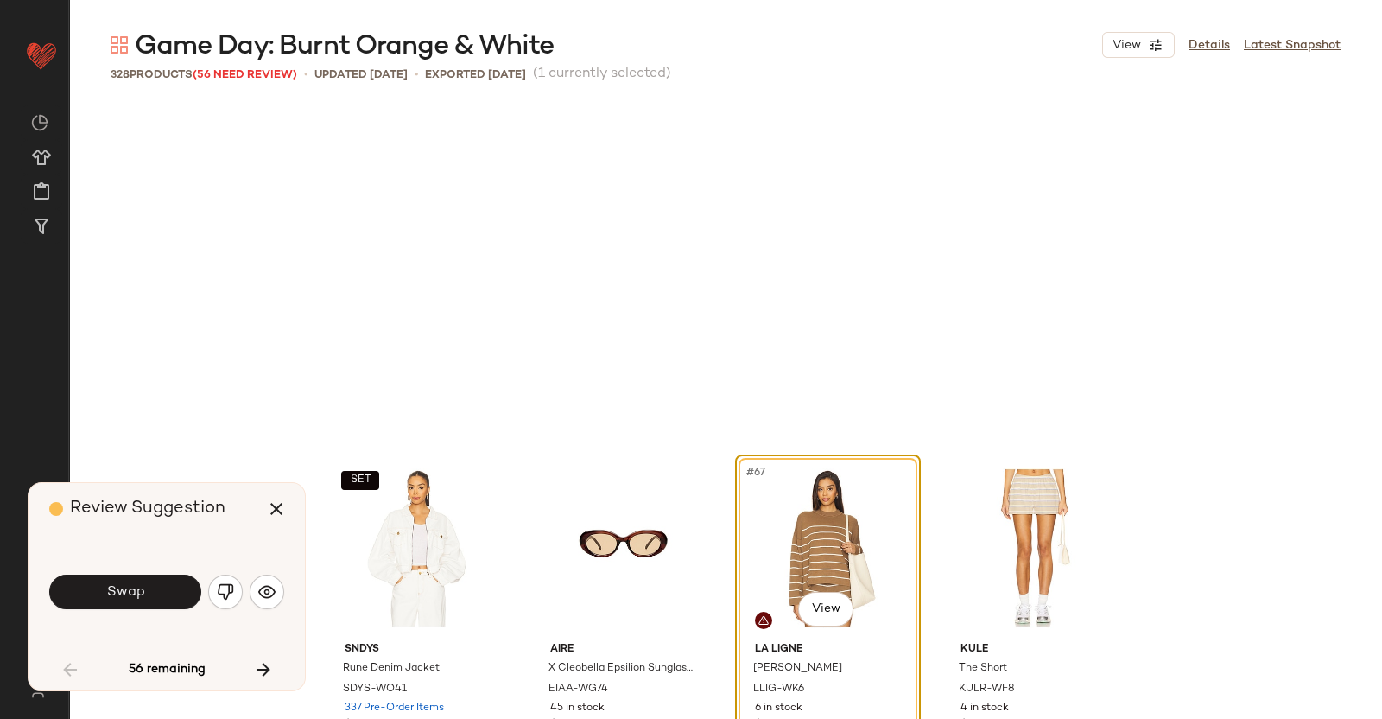
scroll to position [5335, 0]
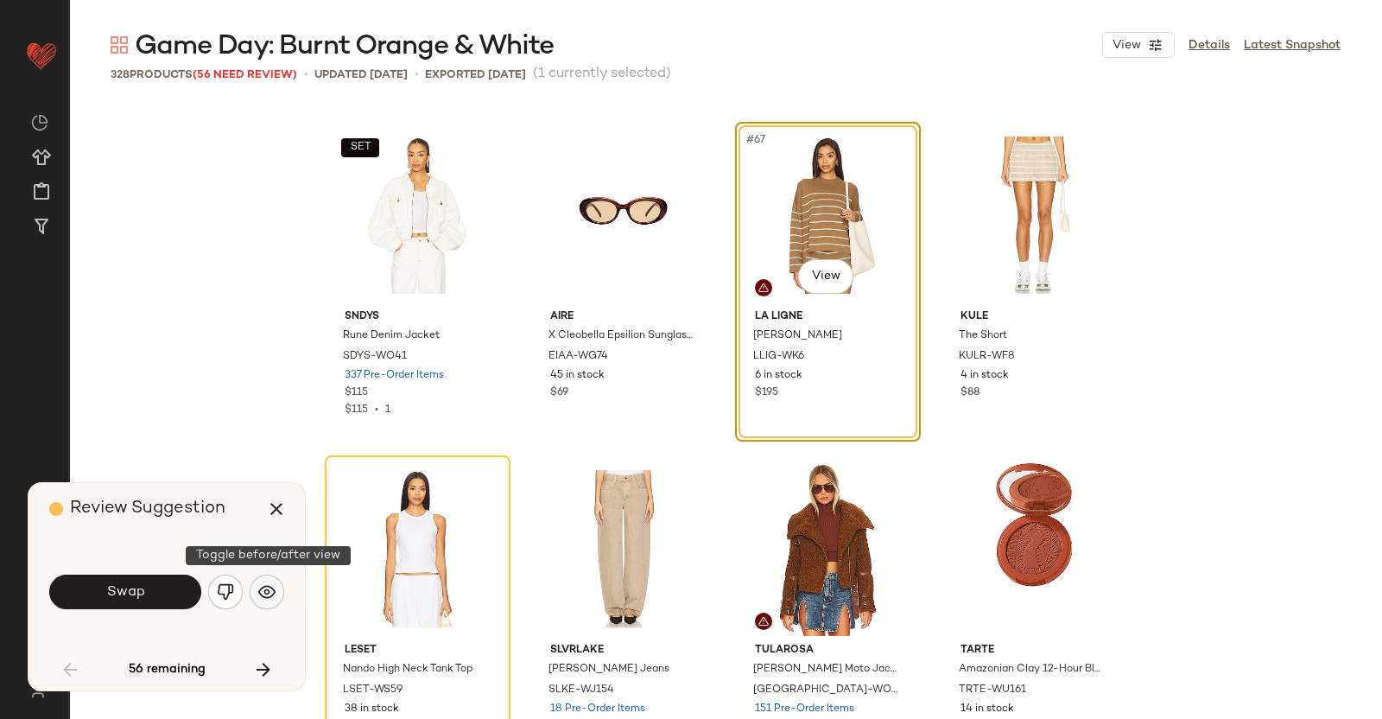
click at [267, 595] on img "button" at bounding box center [266, 591] width 17 height 17
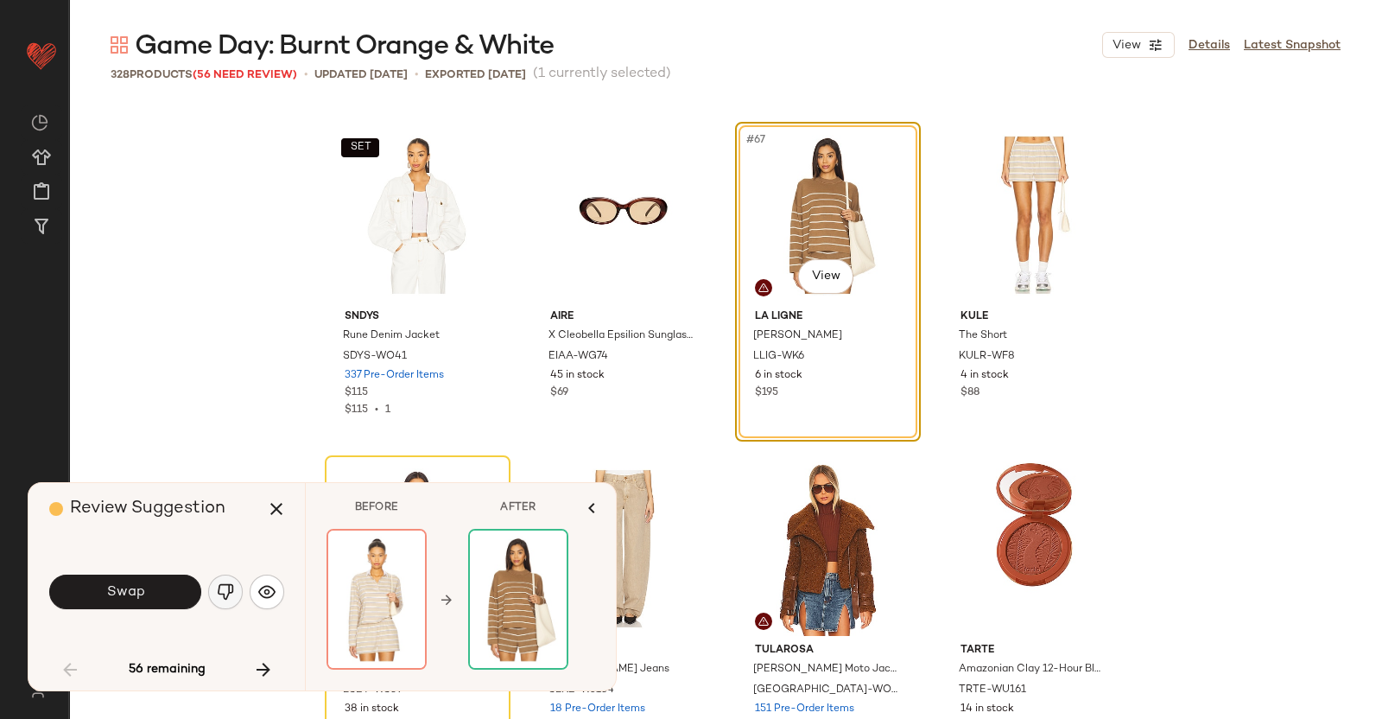
click at [219, 589] on img "button" at bounding box center [225, 591] width 17 height 17
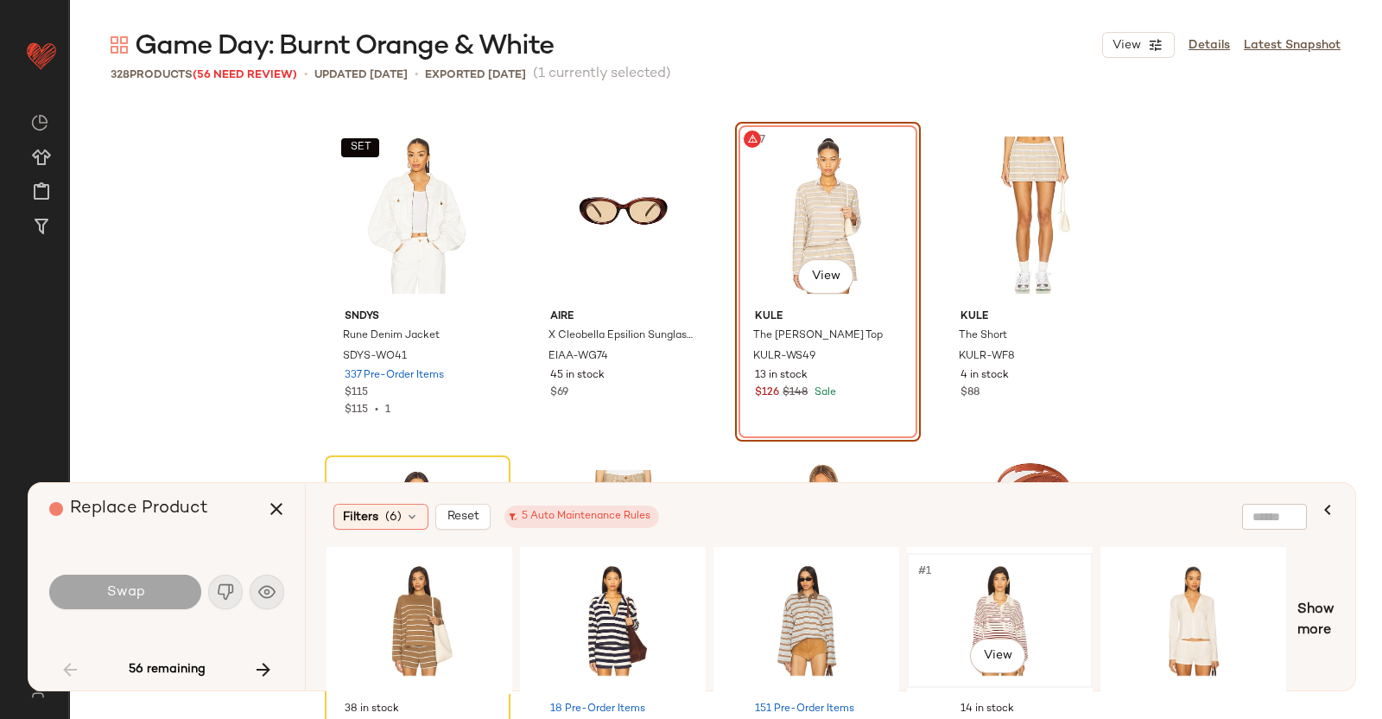
click at [954, 629] on div "#1 View" at bounding box center [1000, 620] width 174 height 123
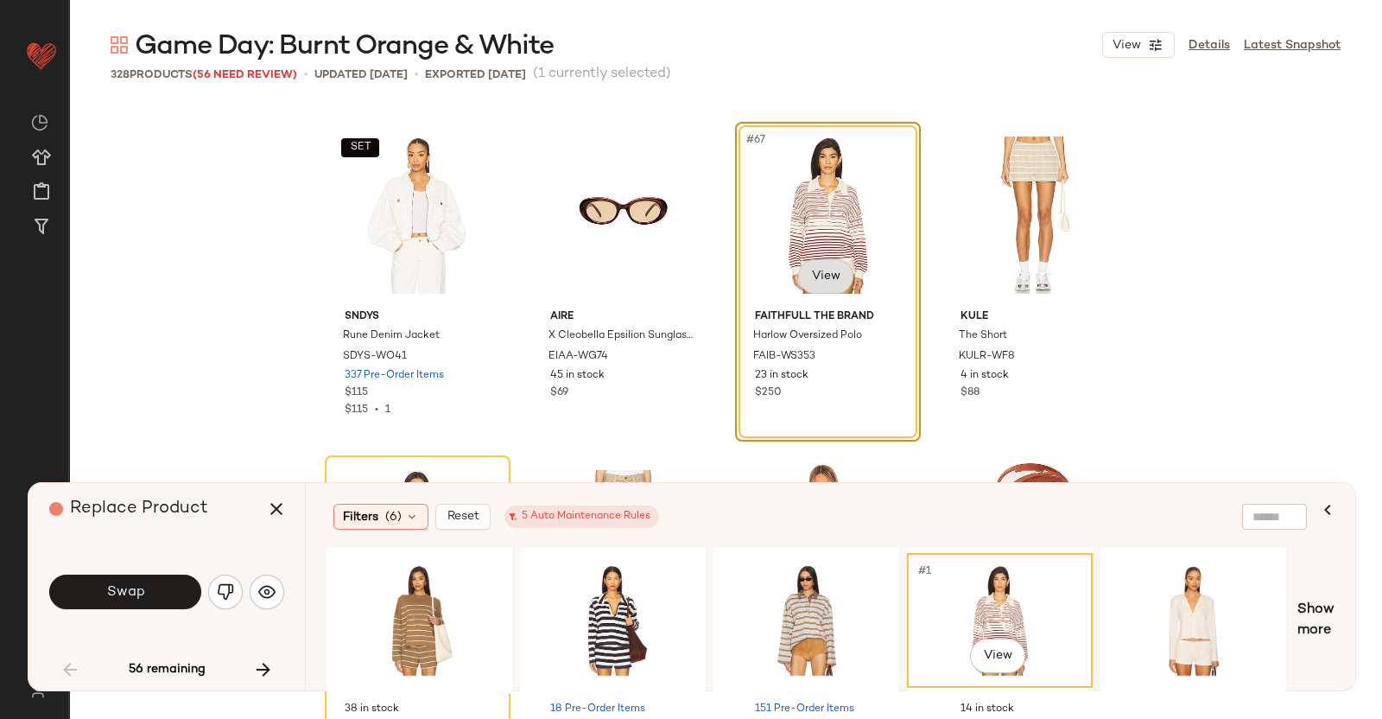
click at [812, 283] on body "Revolve ** Dashboard All Products Global Clipboards (40) Curations (348) Kriste…" at bounding box center [691, 359] width 1382 height 719
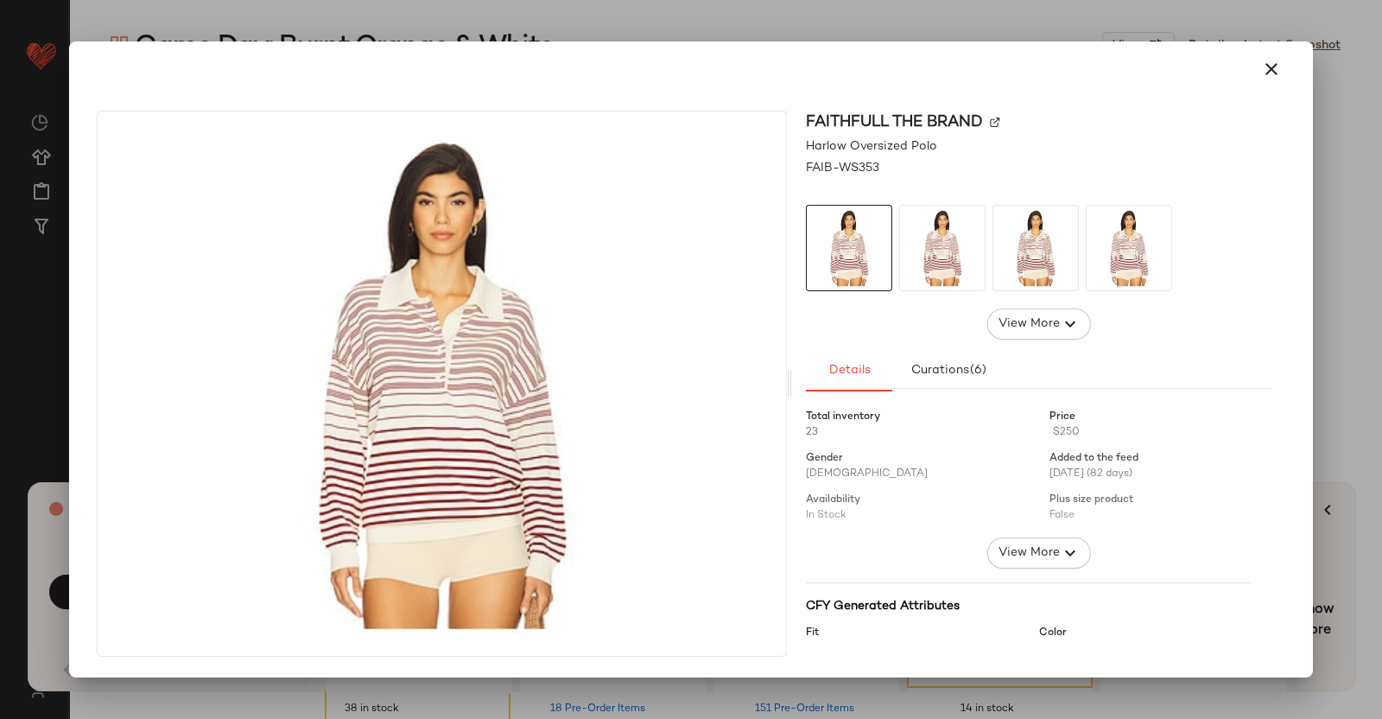
click at [1349, 385] on div at bounding box center [691, 359] width 1382 height 719
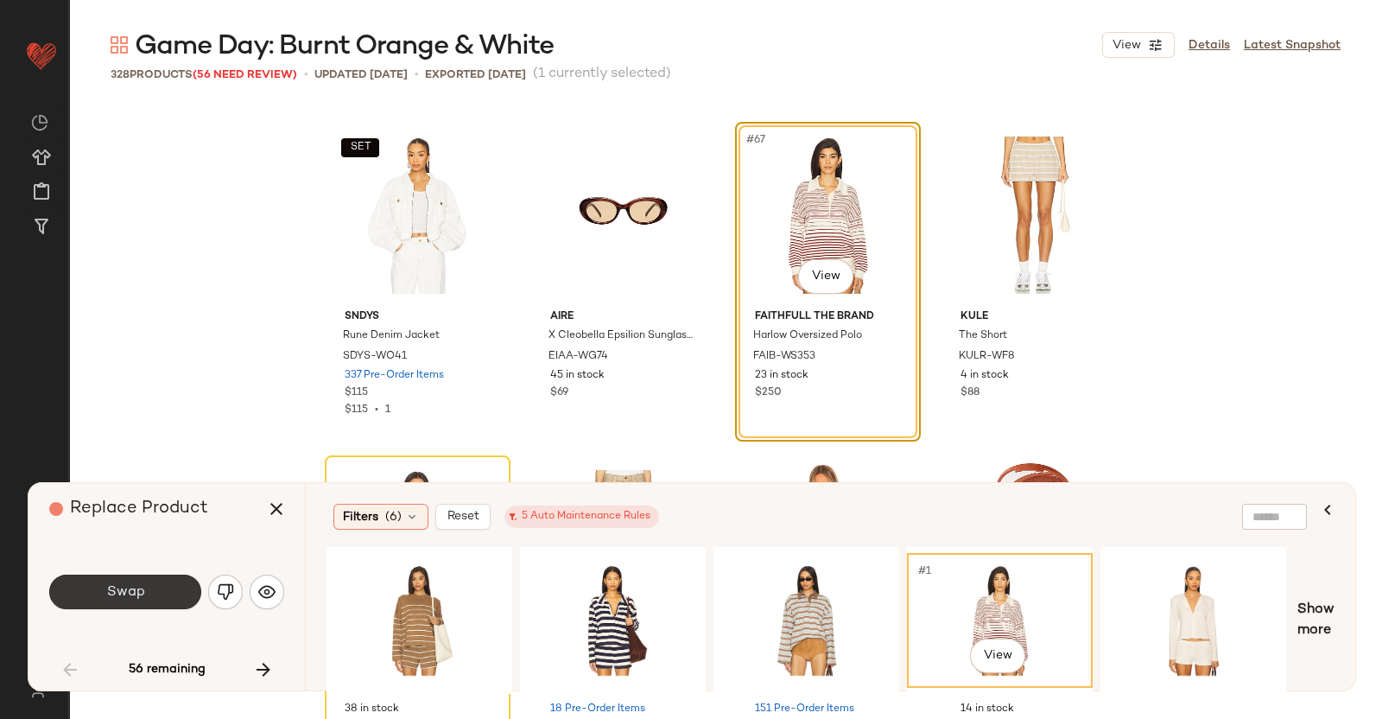
click at [178, 574] on div "Swap" at bounding box center [166, 591] width 235 height 41
click at [177, 575] on button "Swap" at bounding box center [125, 592] width 152 height 35
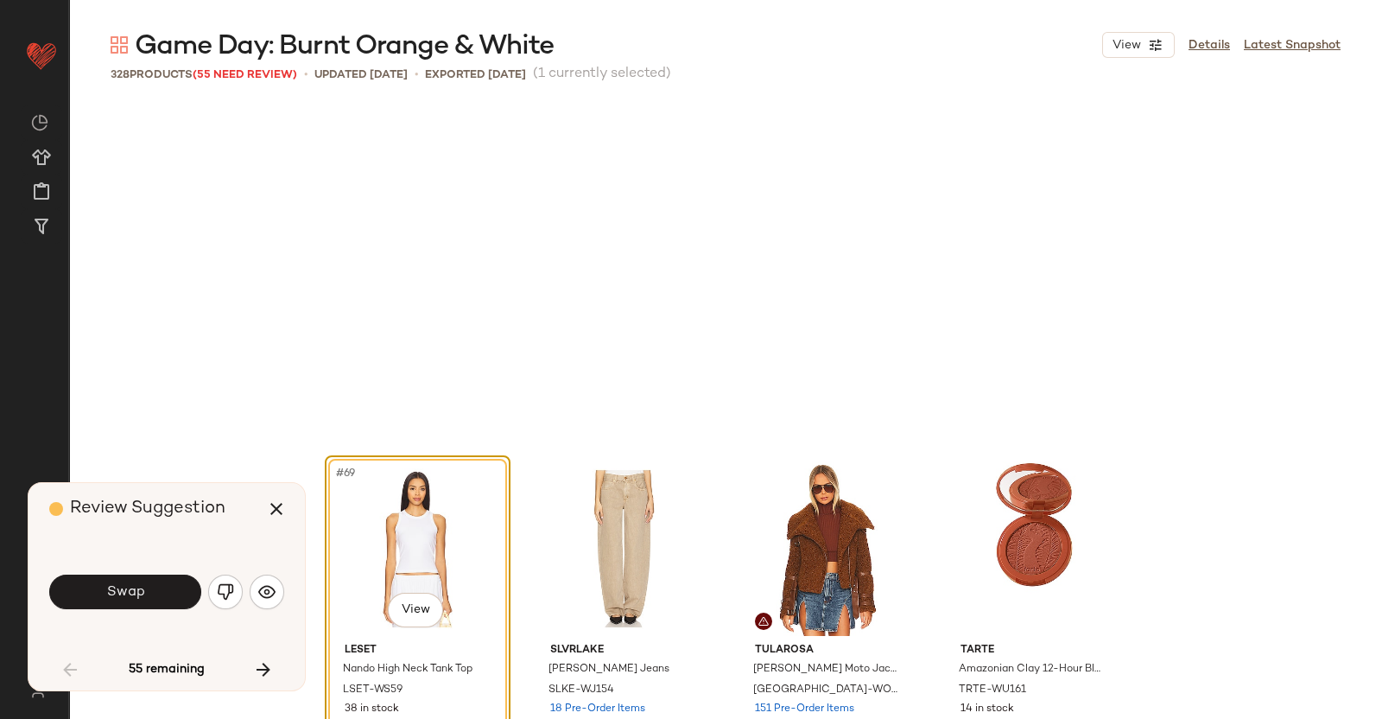
scroll to position [5668, 0]
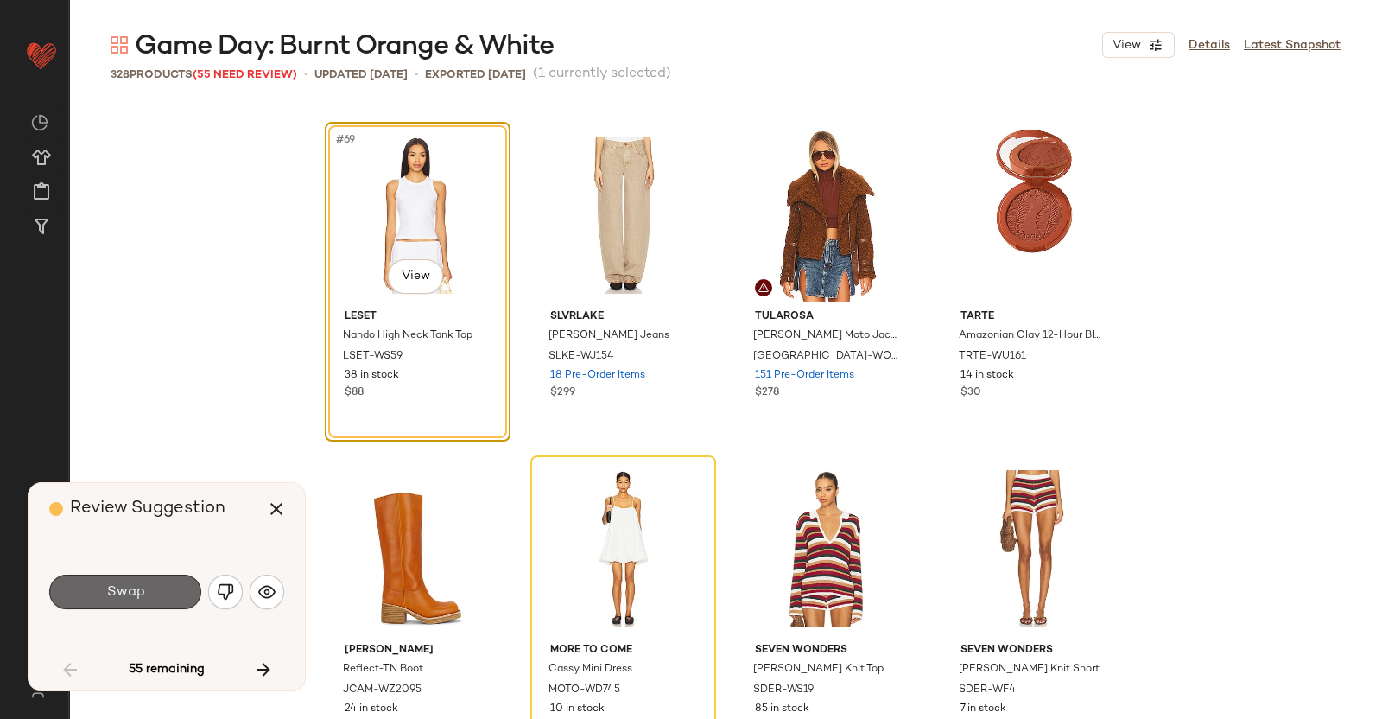
click at [126, 588] on span "Swap" at bounding box center [124, 592] width 39 height 16
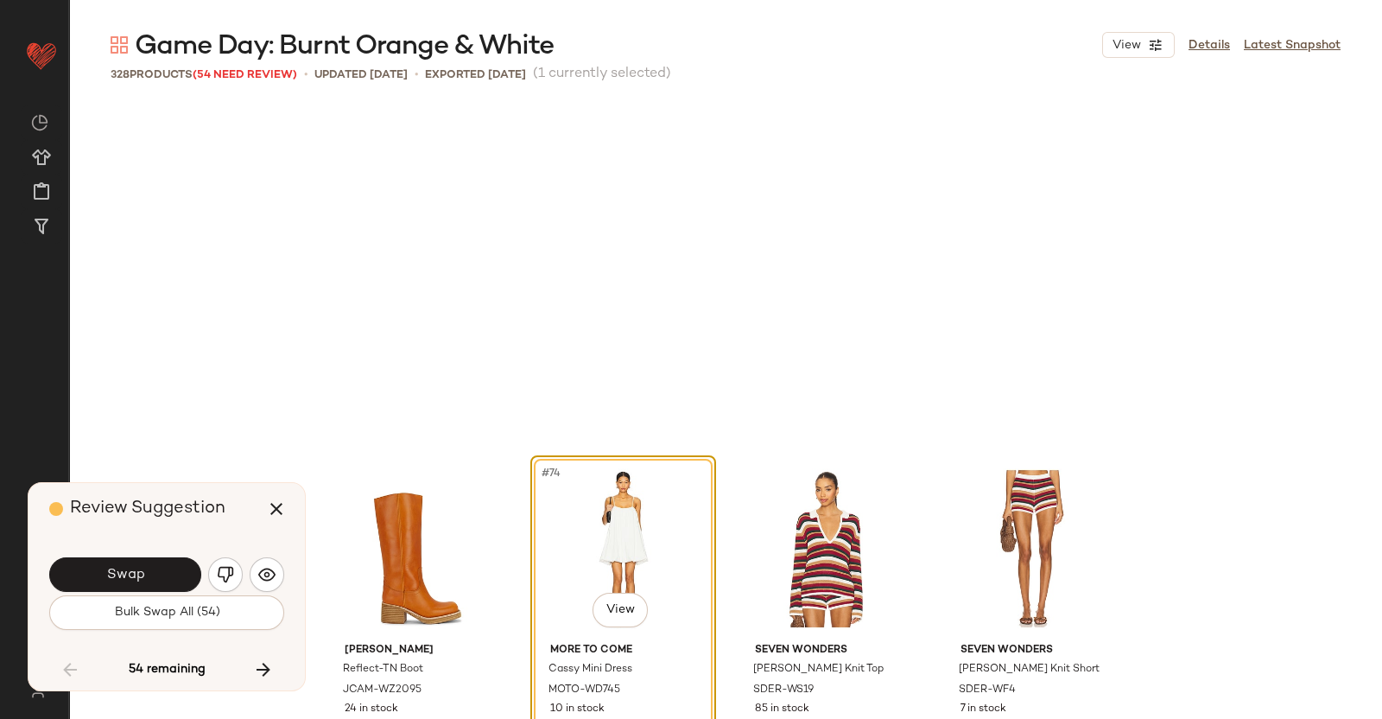
scroll to position [6003, 0]
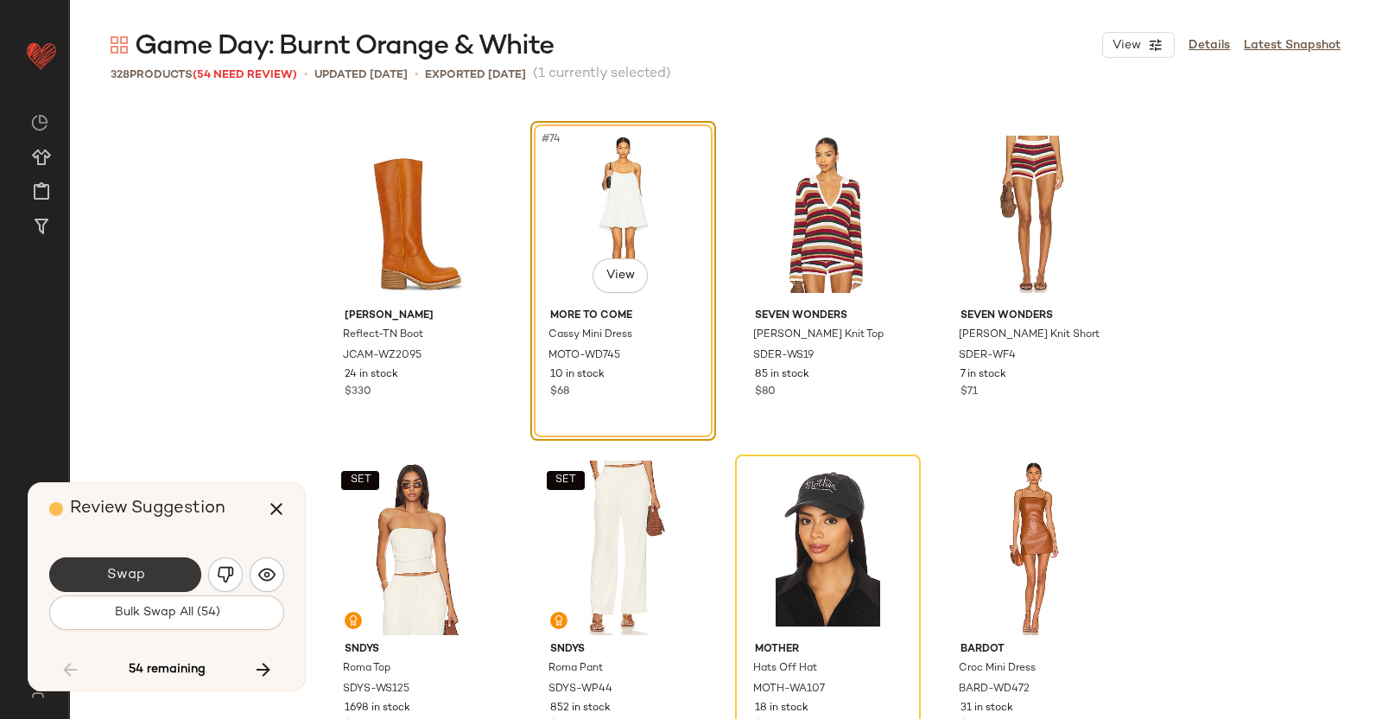
click at [141, 580] on span "Swap" at bounding box center [124, 575] width 39 height 16
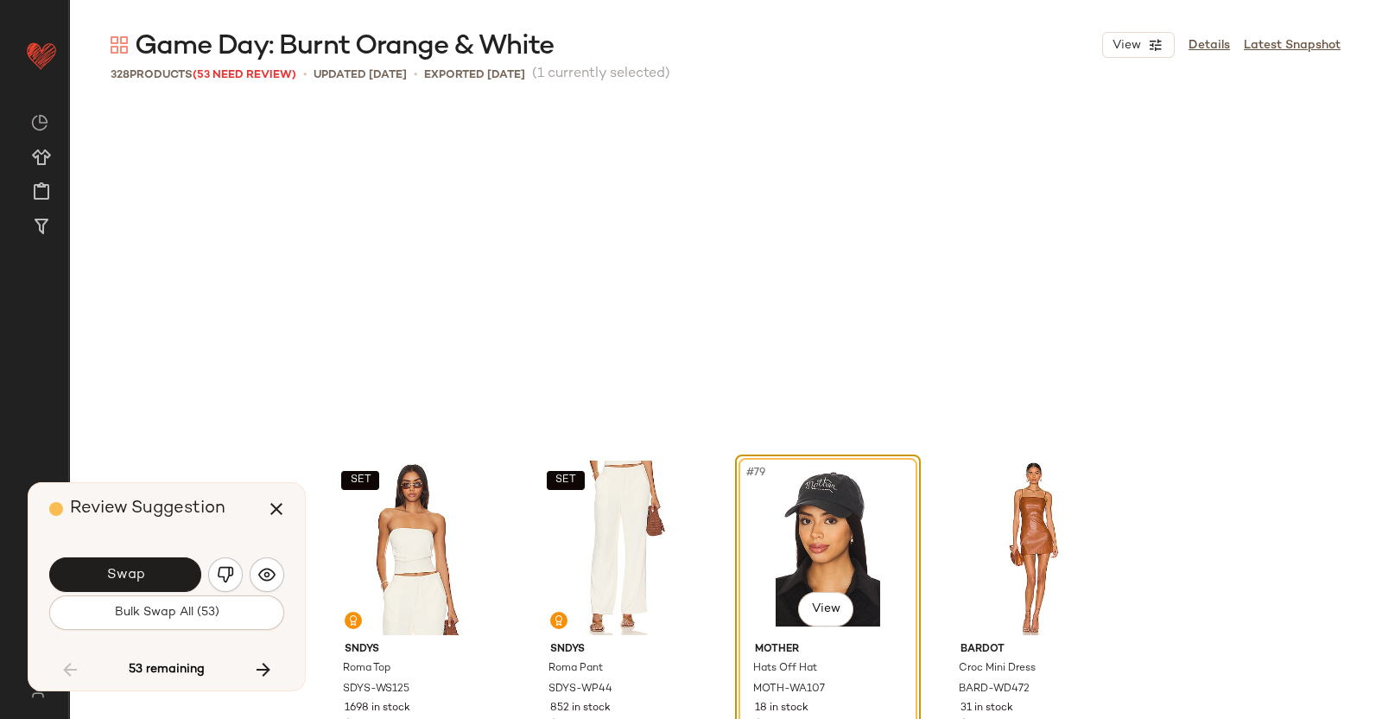
scroll to position [6336, 0]
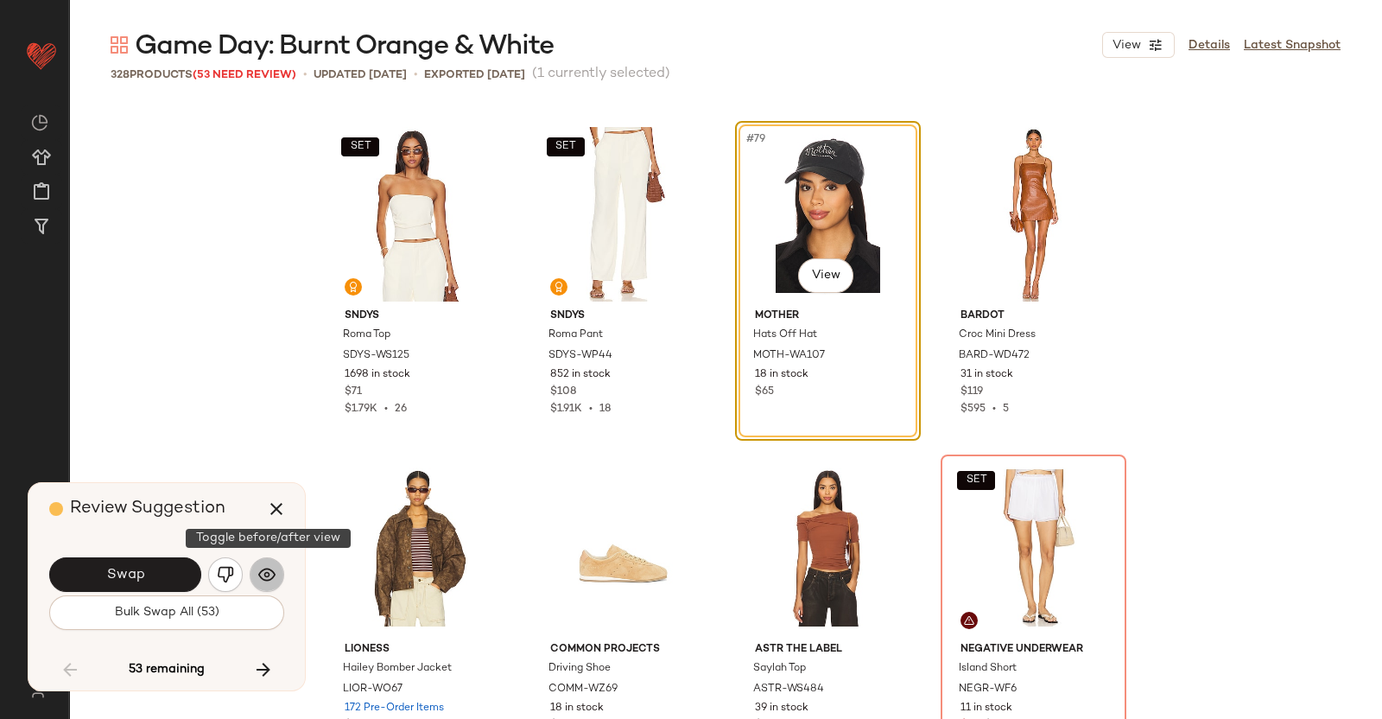
click at [258, 564] on button "button" at bounding box center [267, 574] width 35 height 35
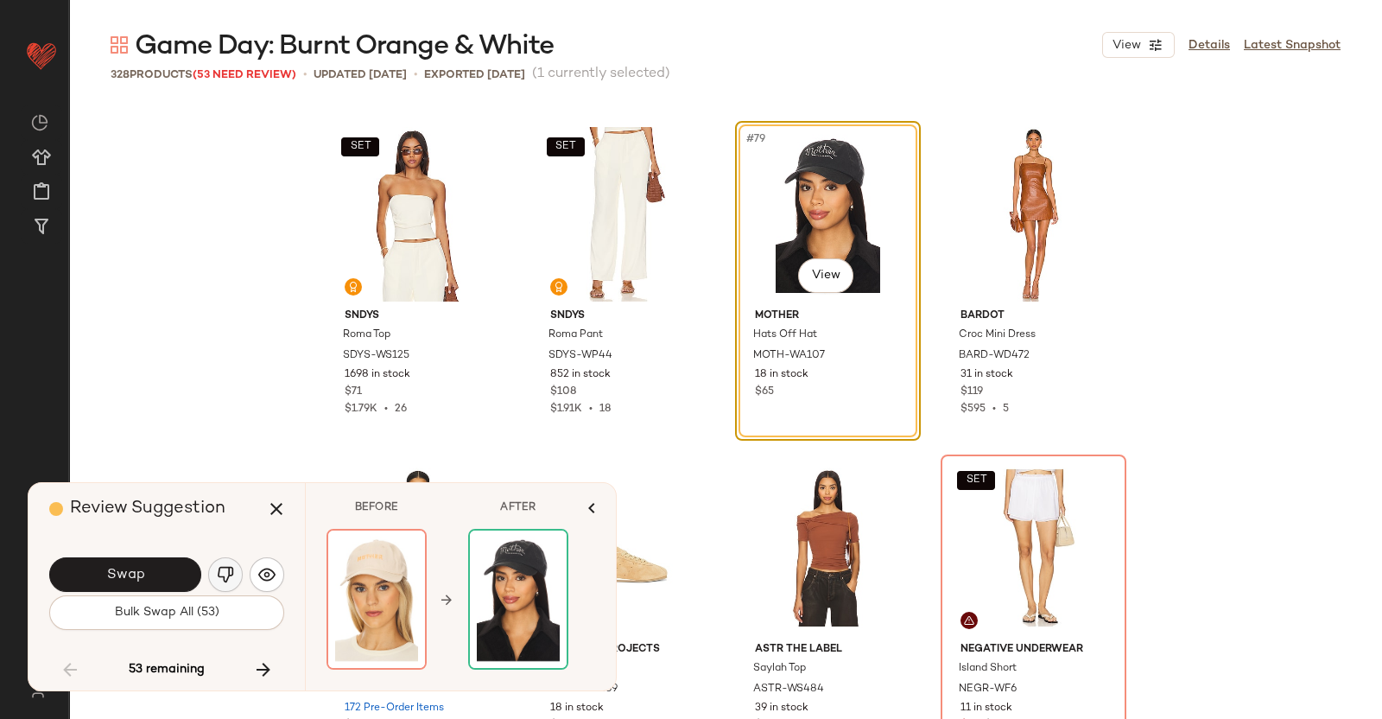
click at [229, 572] on img "button" at bounding box center [225, 574] width 17 height 17
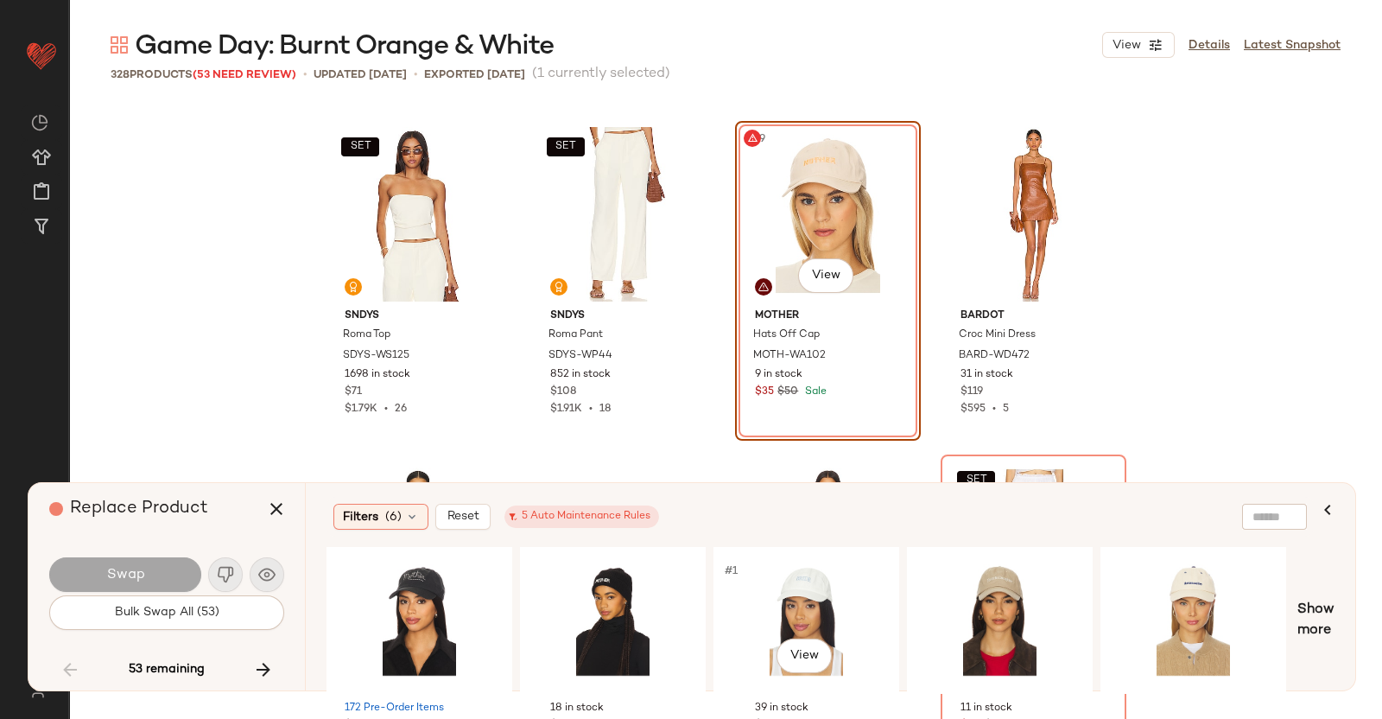
drag, startPoint x: 788, startPoint y: 598, endPoint x: 769, endPoint y: 542, distance: 59.3
click at [788, 594] on div "#1 View" at bounding box center [807, 620] width 174 height 123
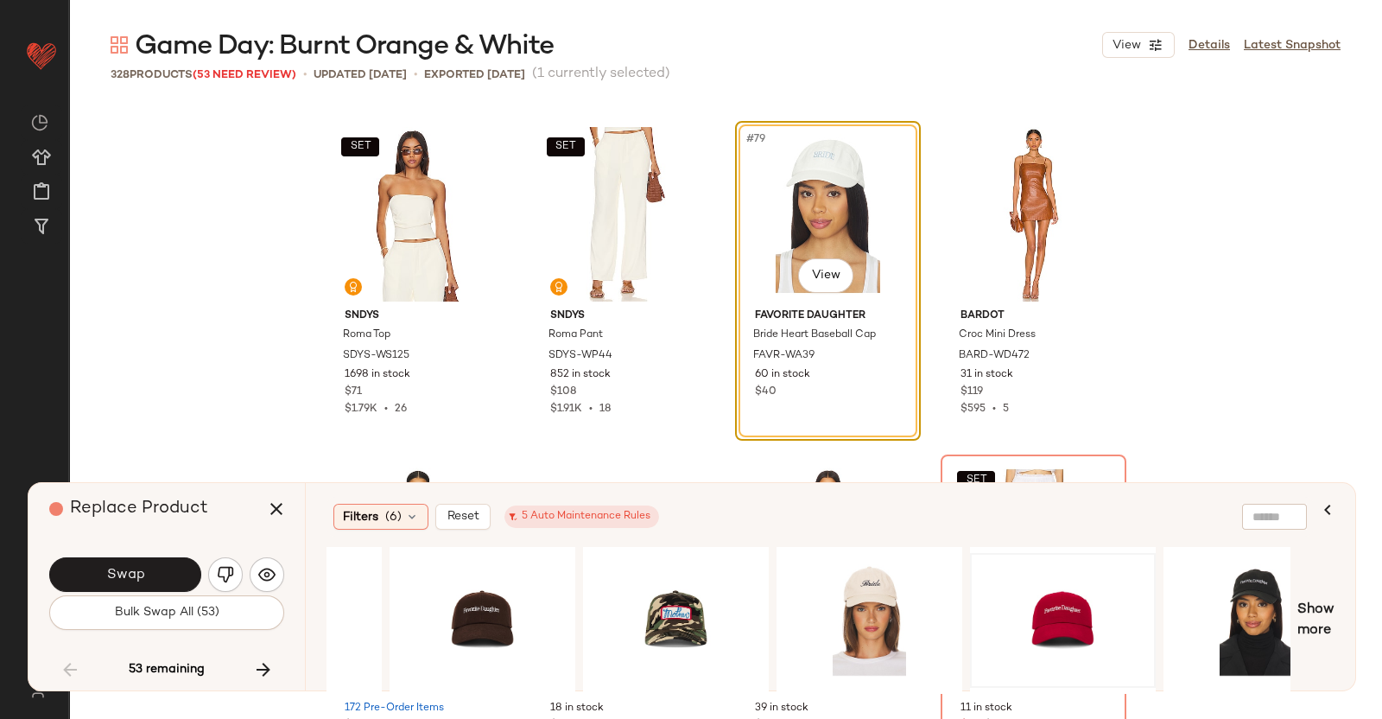
scroll to position [0, 907]
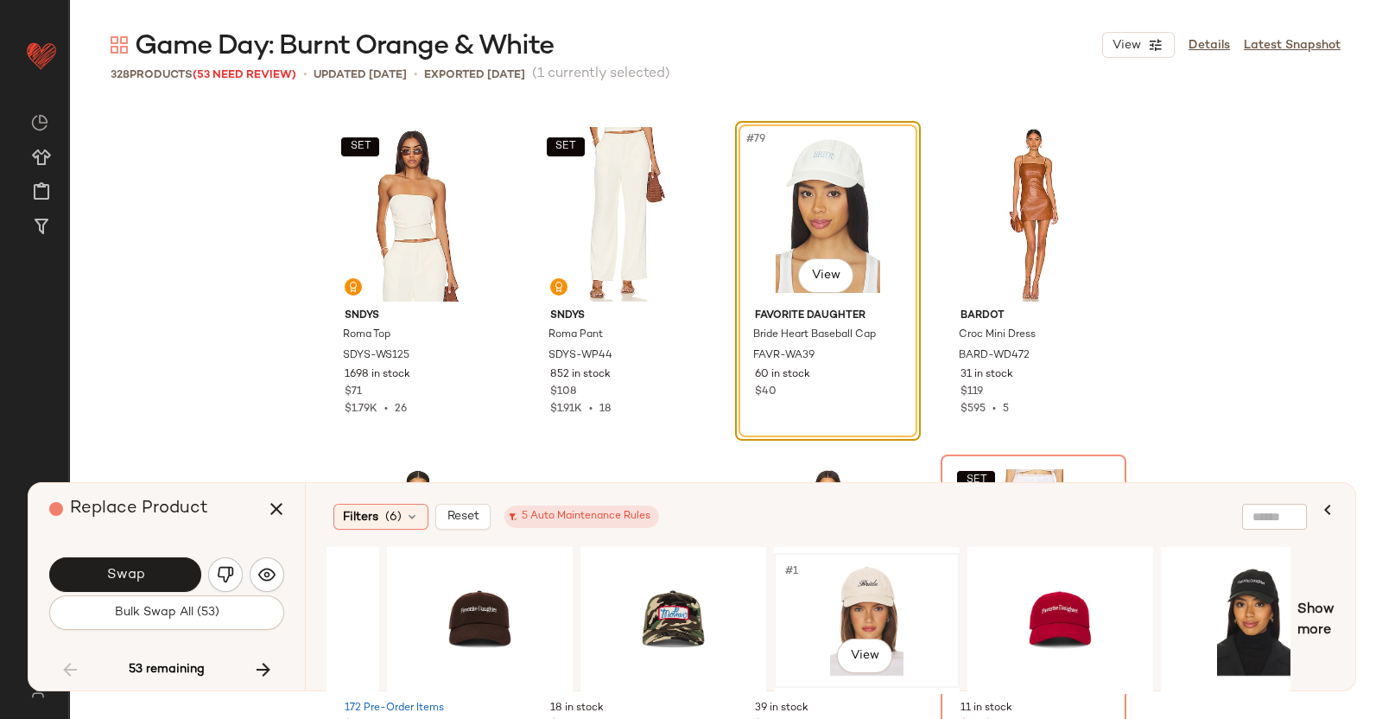
click at [907, 603] on div "#1 View" at bounding box center [867, 620] width 174 height 123
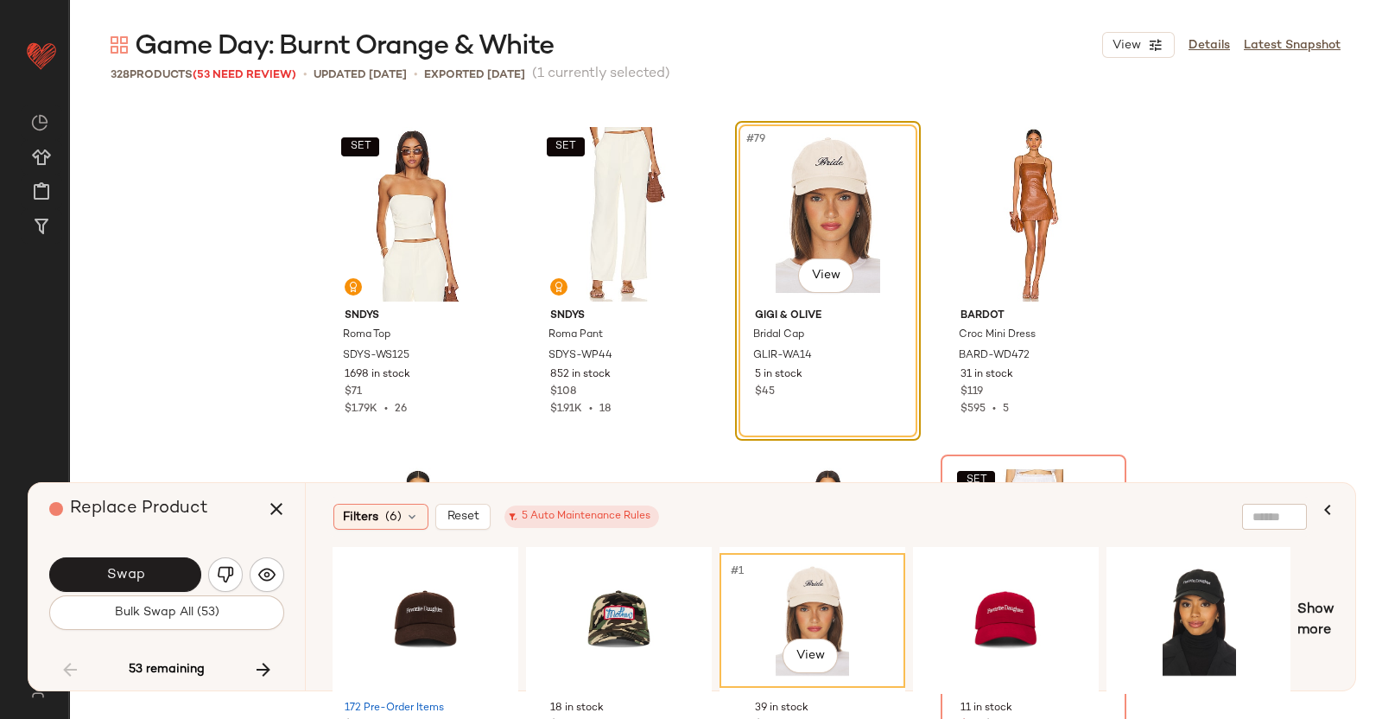
scroll to position [0, 0]
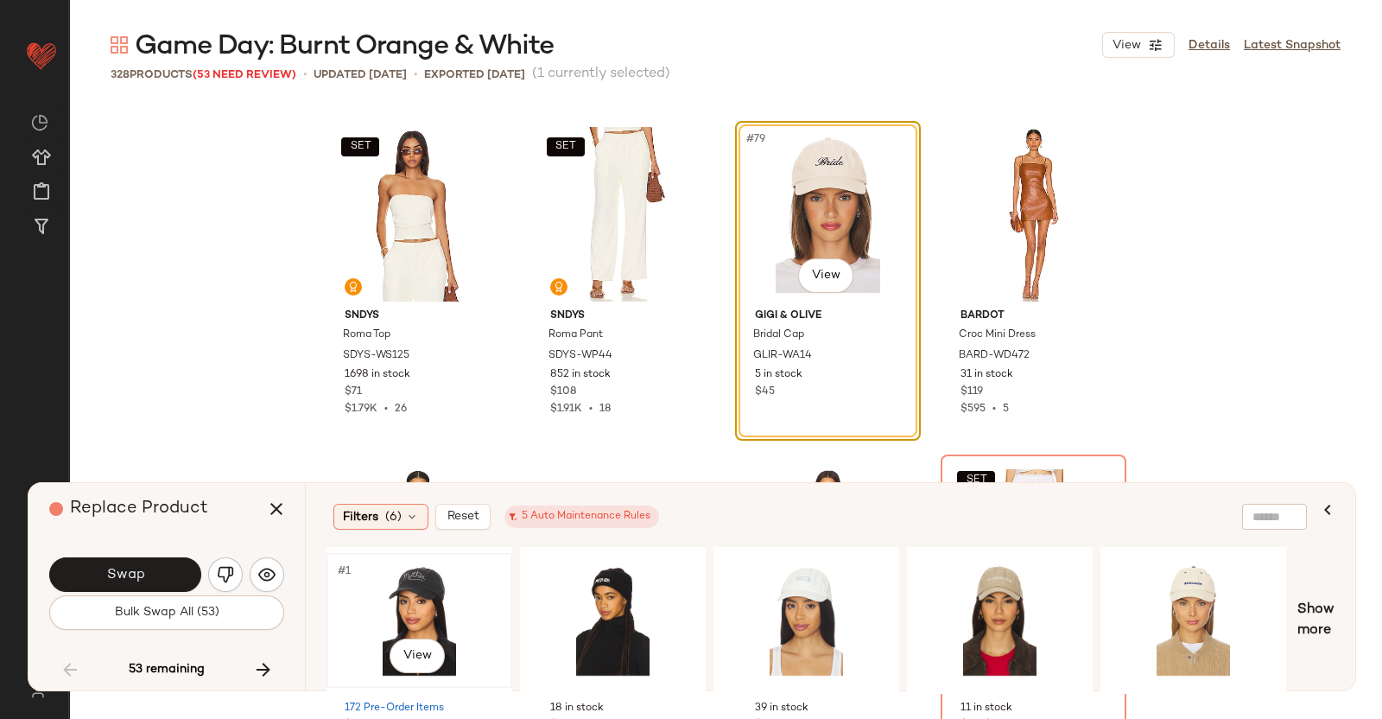
click at [432, 593] on div "#1 View" at bounding box center [420, 620] width 174 height 123
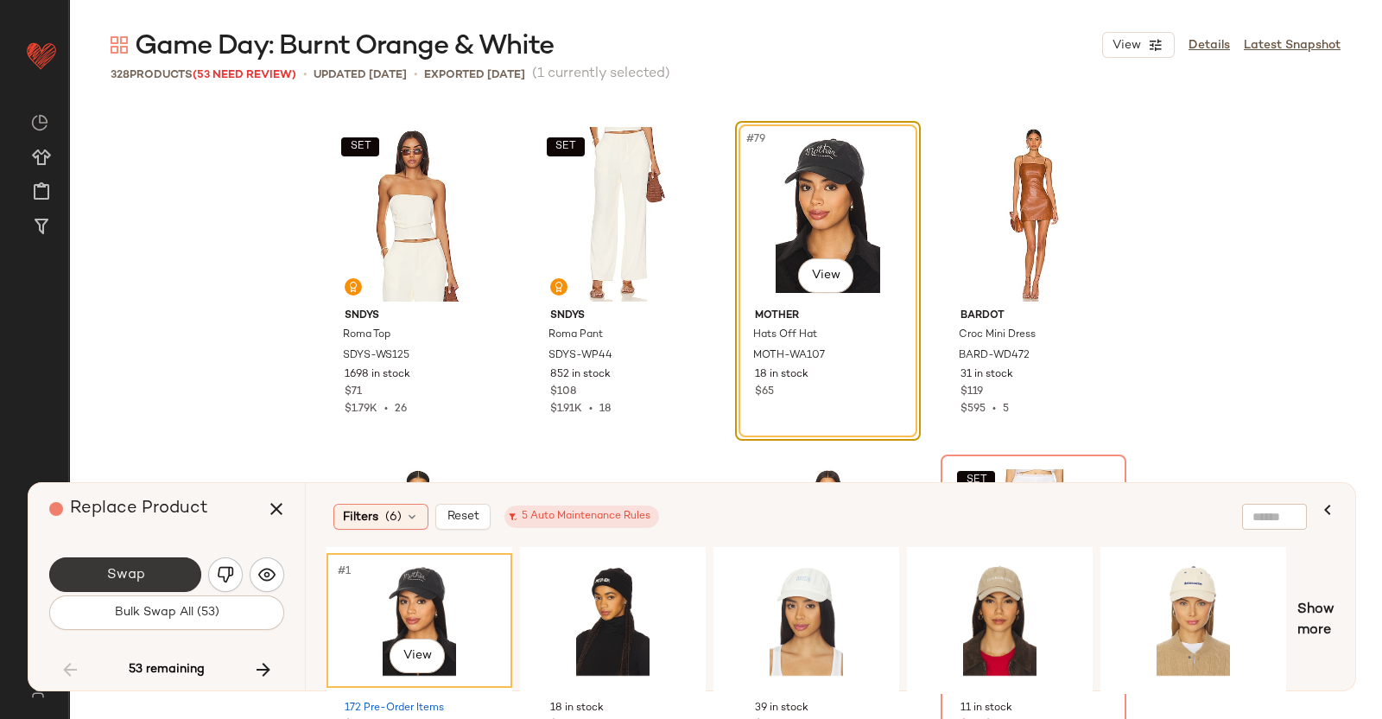
click at [135, 571] on span "Swap" at bounding box center [124, 575] width 39 height 16
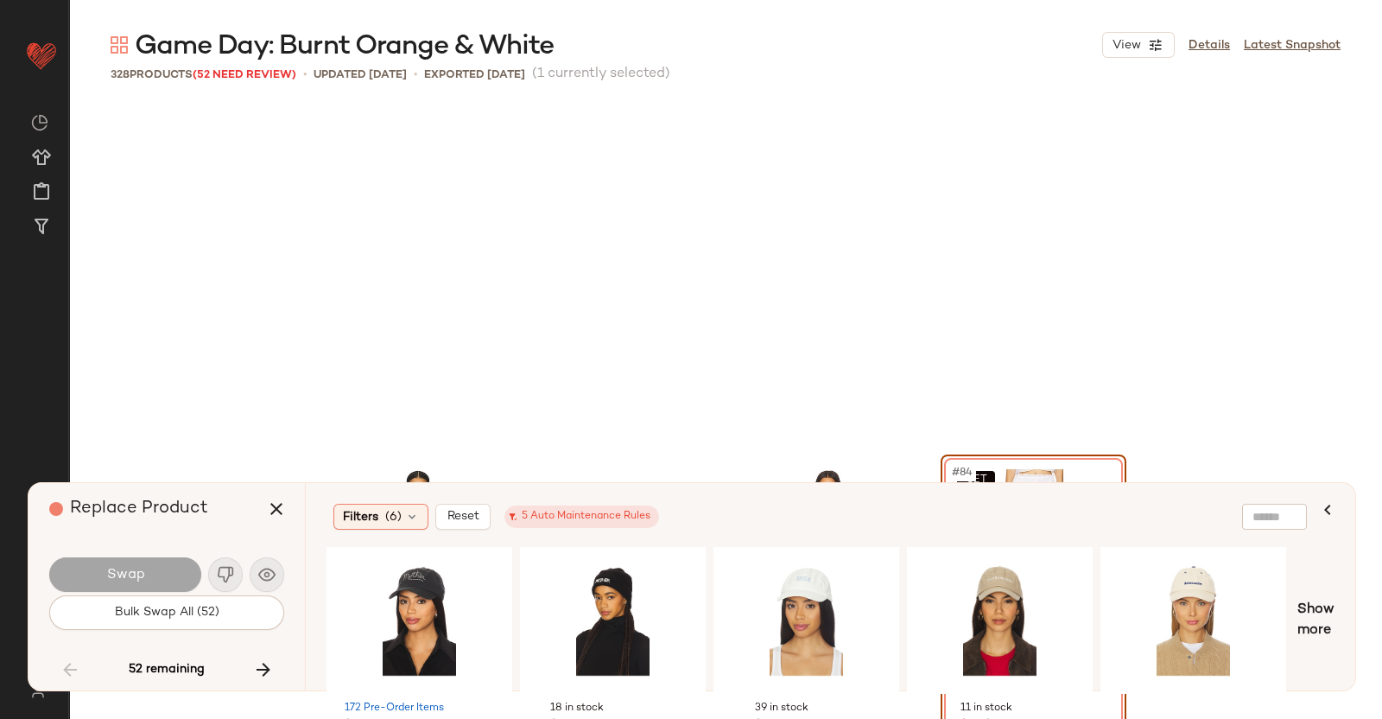
scroll to position [6669, 0]
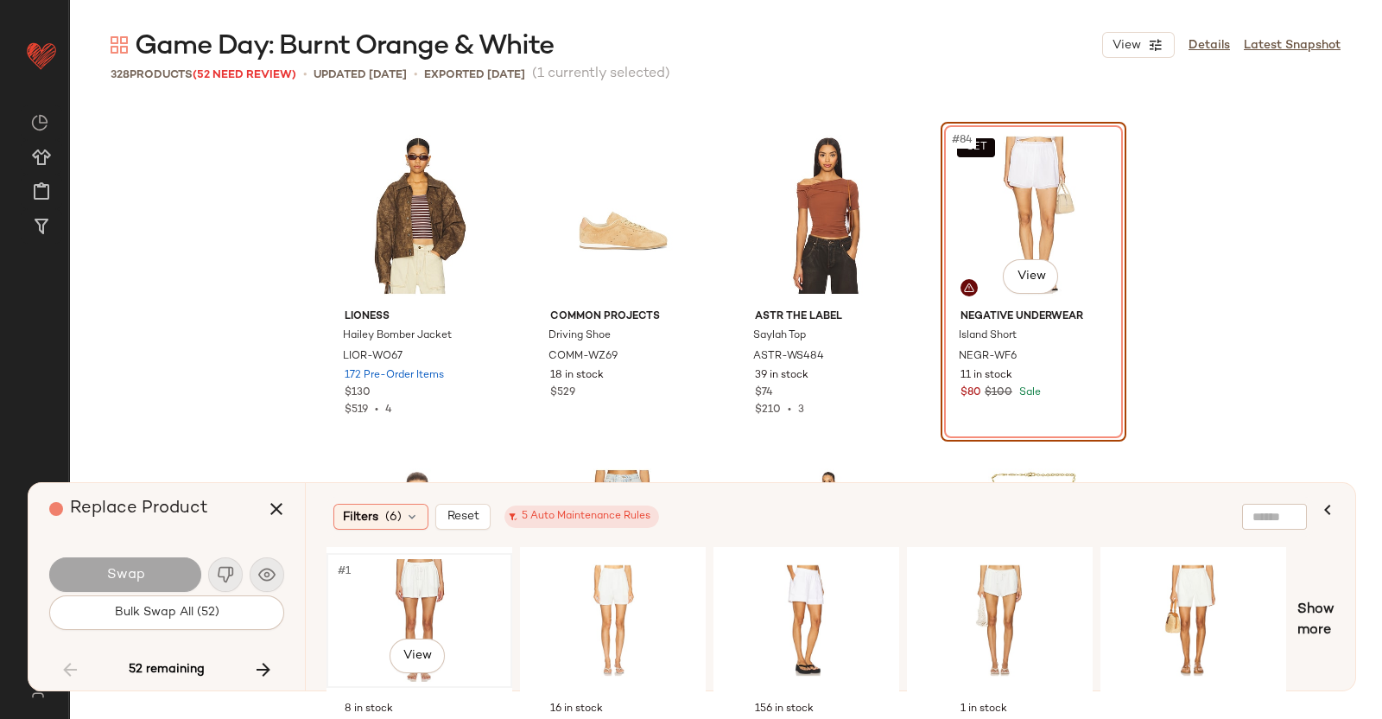
click at [403, 593] on div "#1 View" at bounding box center [420, 620] width 174 height 123
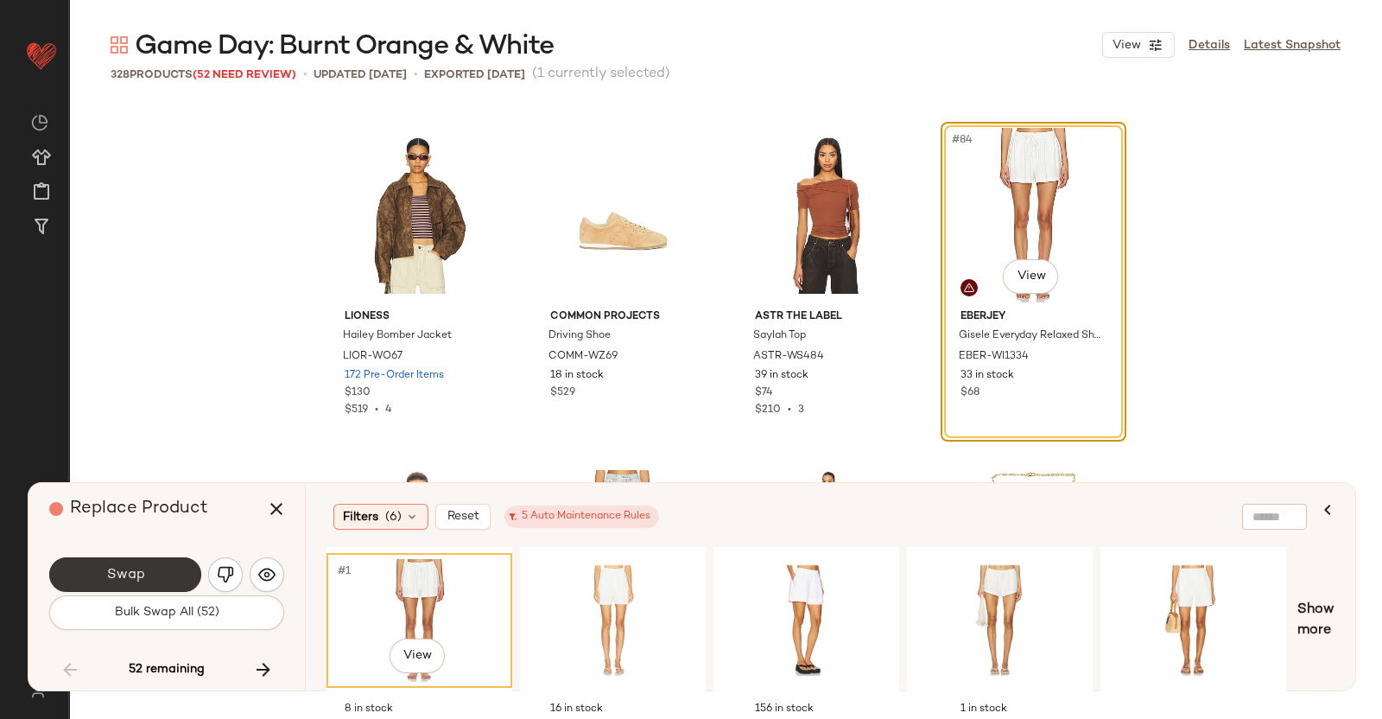
click at [122, 581] on span "Swap" at bounding box center [124, 575] width 39 height 16
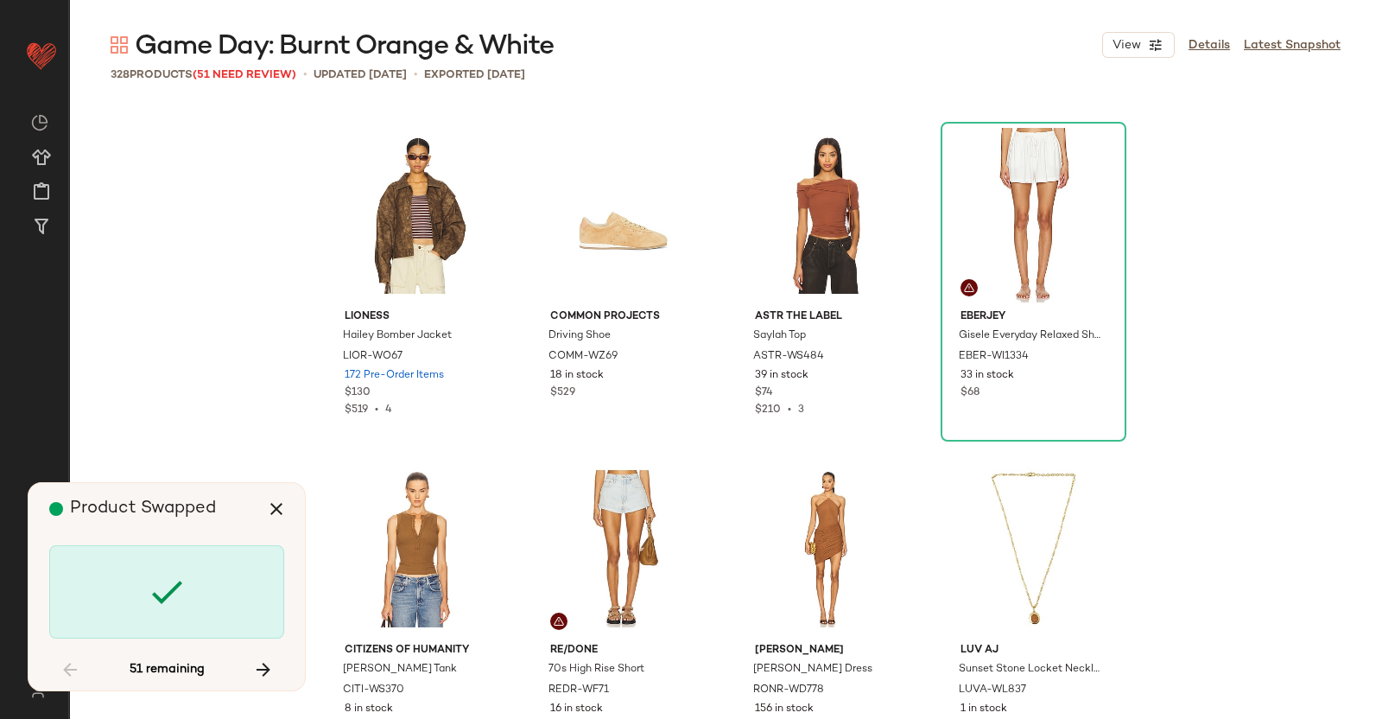
scroll to position [7336, 0]
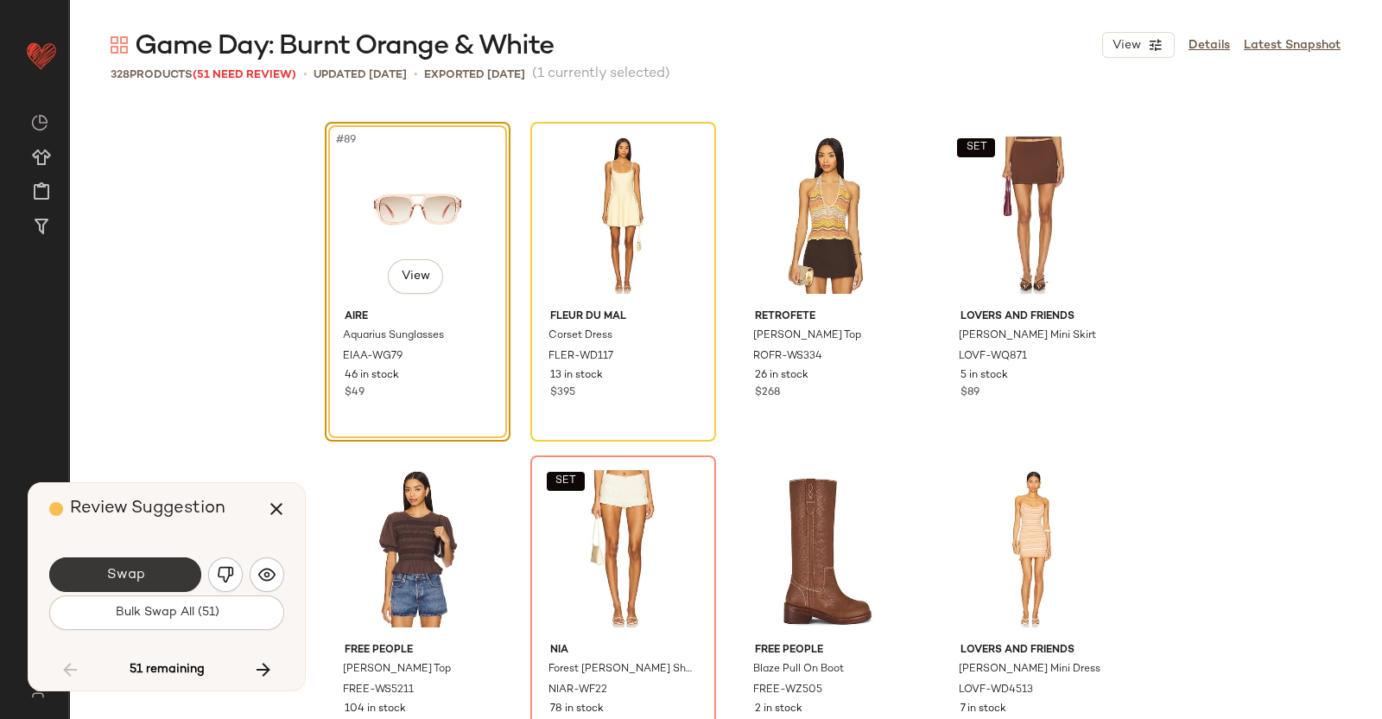
click at [168, 562] on button "Swap" at bounding box center [125, 574] width 152 height 35
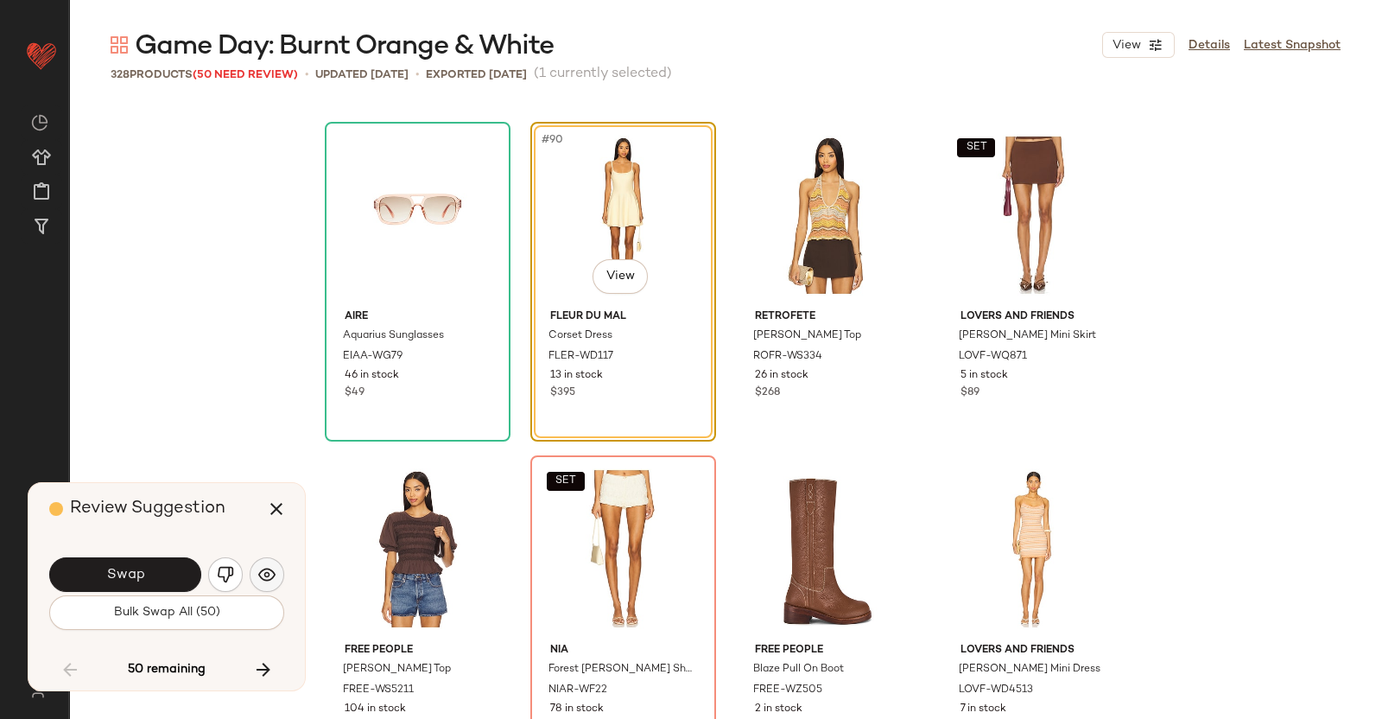
click at [264, 568] on img "button" at bounding box center [266, 574] width 17 height 17
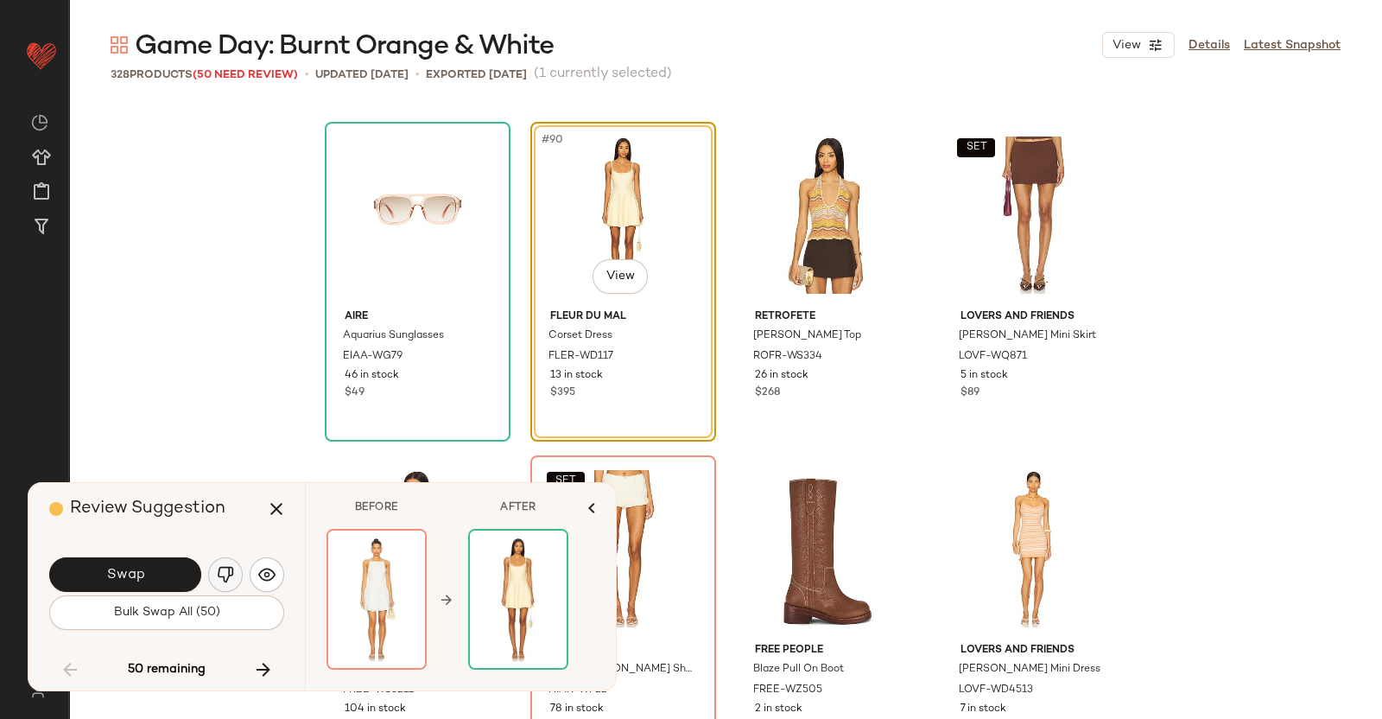
click at [226, 570] on img "button" at bounding box center [225, 574] width 17 height 17
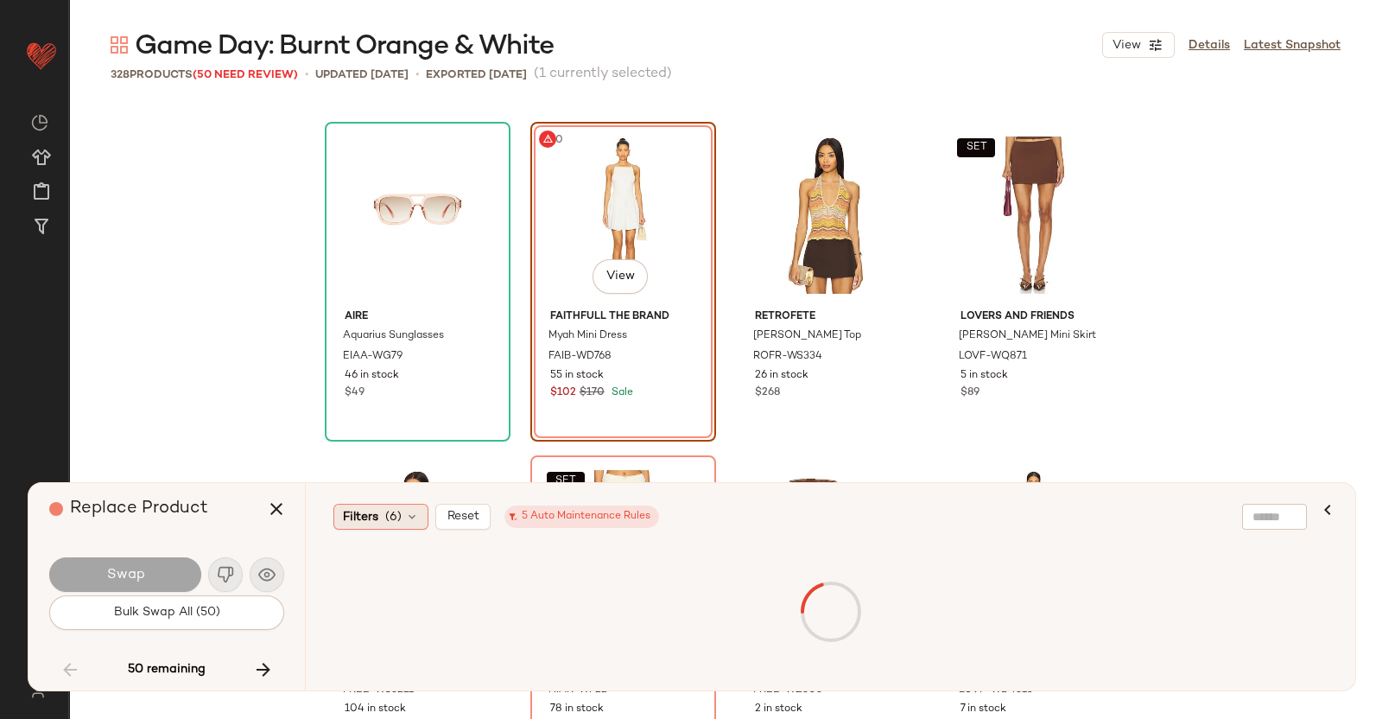
click at [382, 524] on div "Filters (6)" at bounding box center [380, 517] width 95 height 26
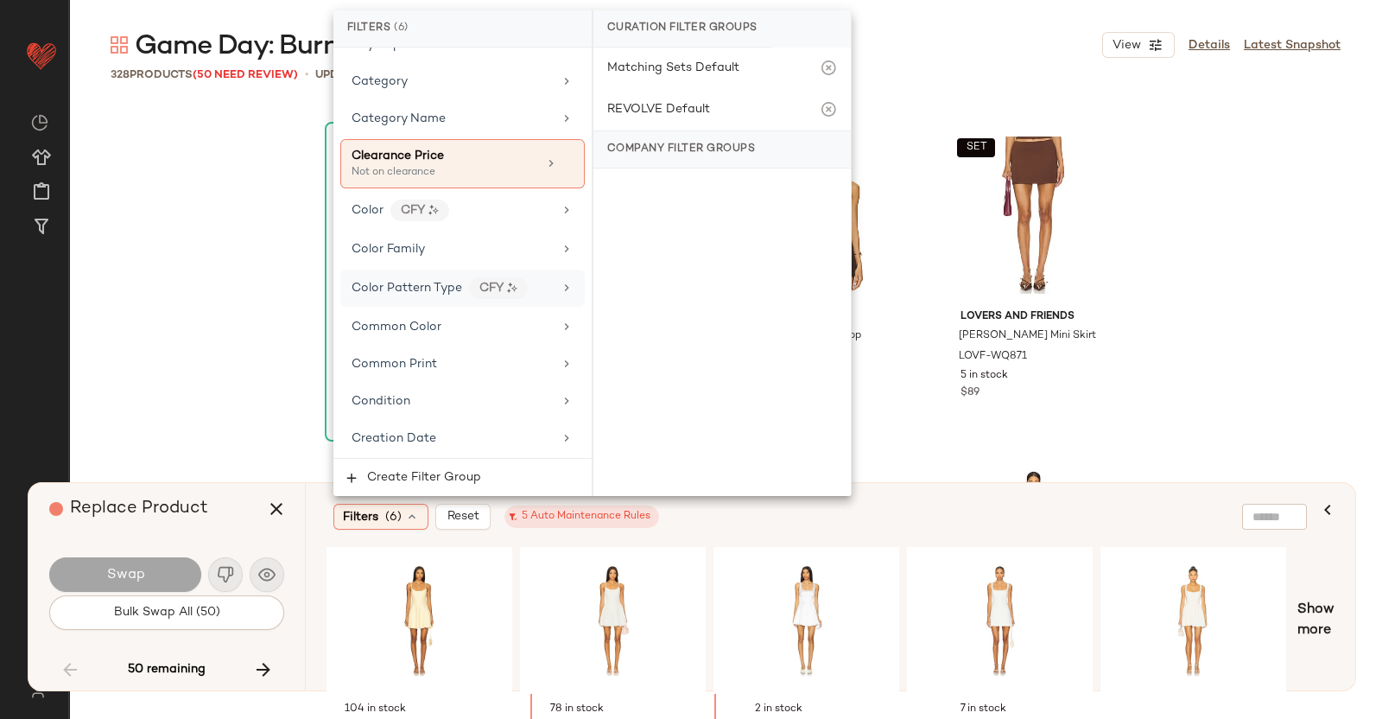
scroll to position [324, 0]
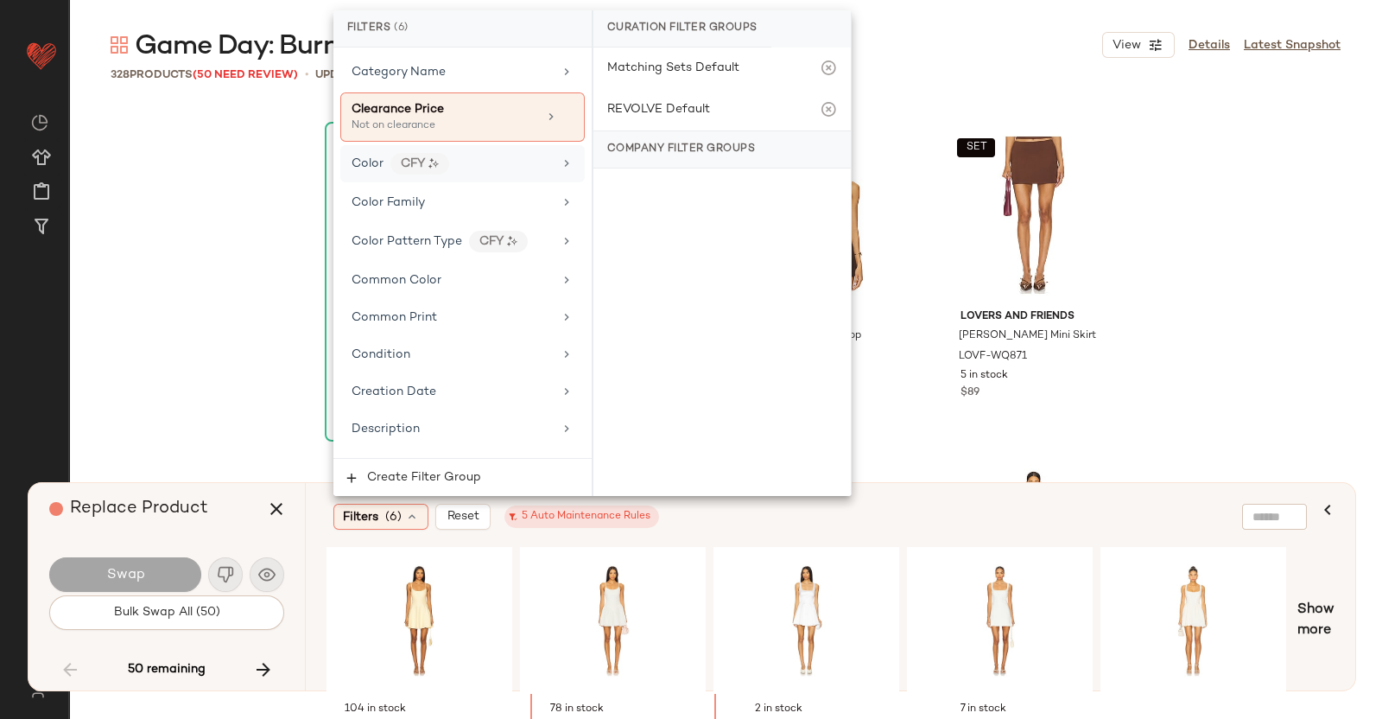
click at [496, 168] on div "Color CFY" at bounding box center [452, 164] width 201 height 22
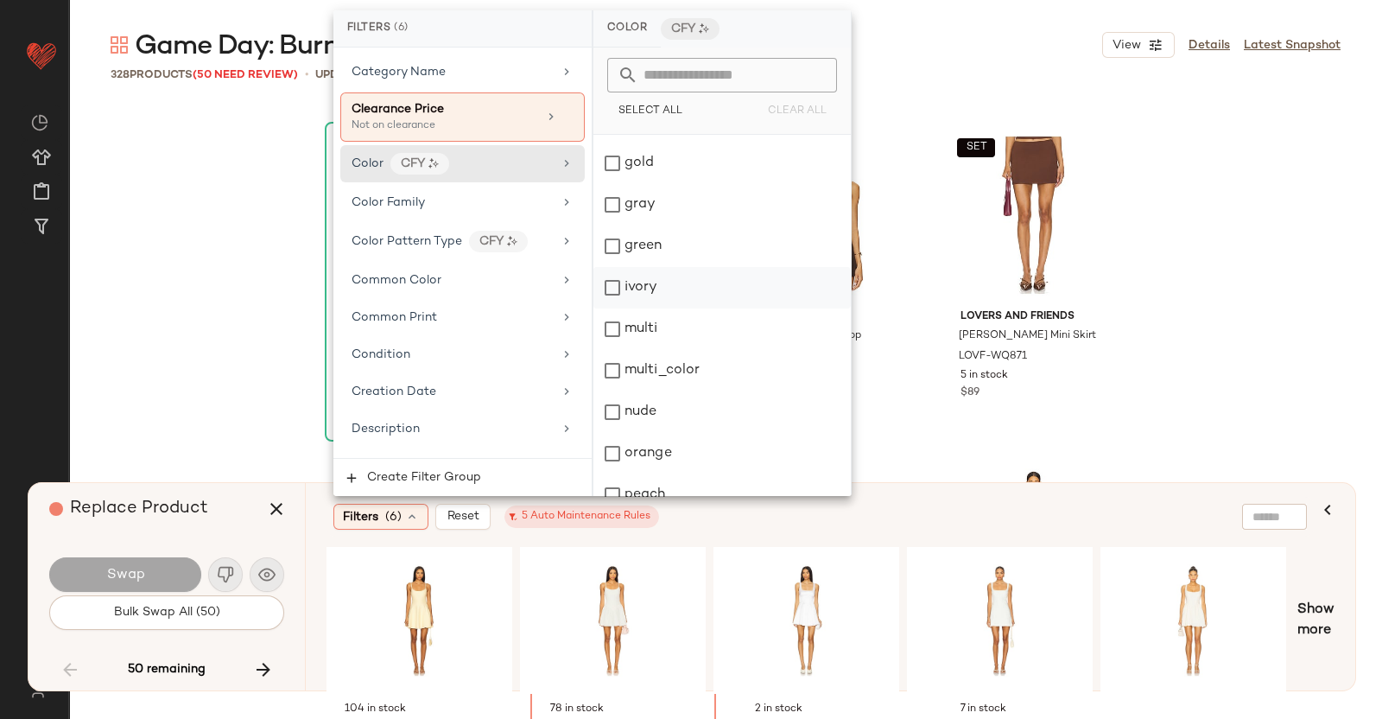
scroll to position [540, 0]
click at [669, 251] on div "orange" at bounding box center [722, 237] width 257 height 41
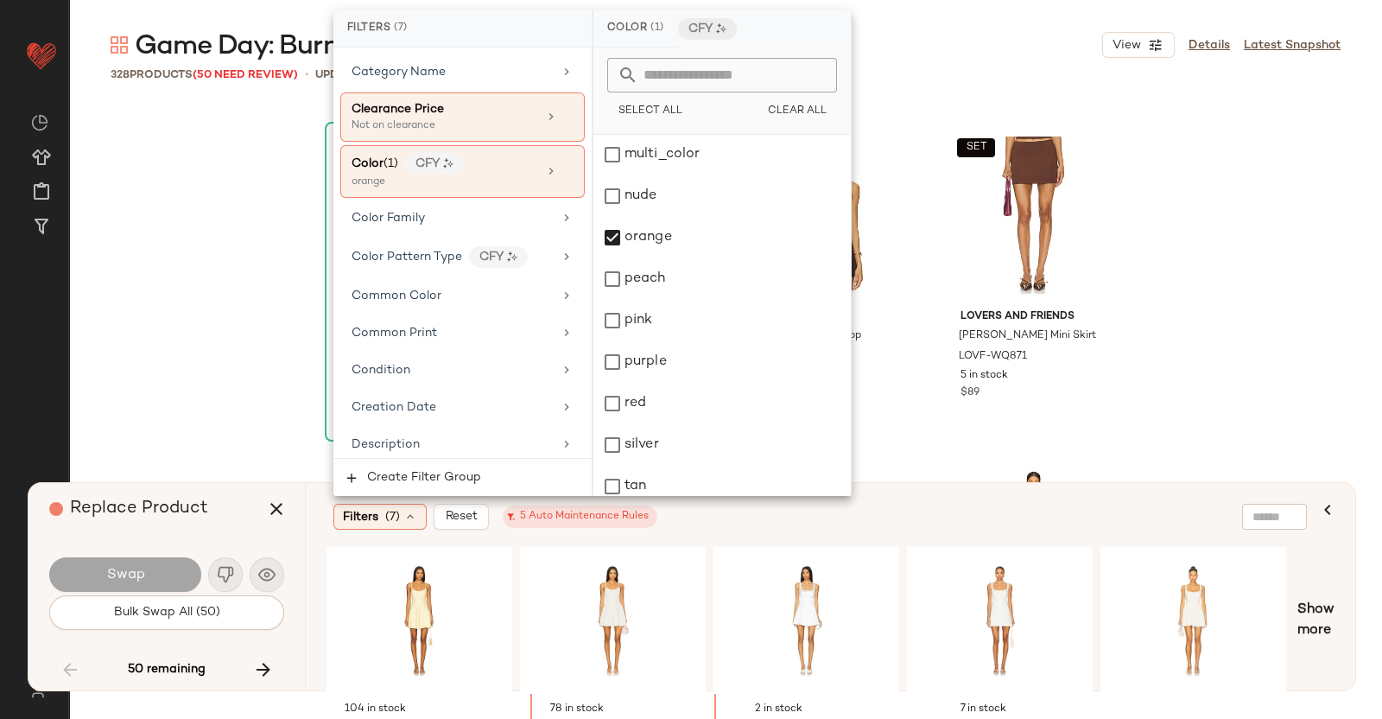
click at [942, 518] on div "Filters (7) Reset 5 Auto Maintenance Rules" at bounding box center [746, 517] width 827 height 26
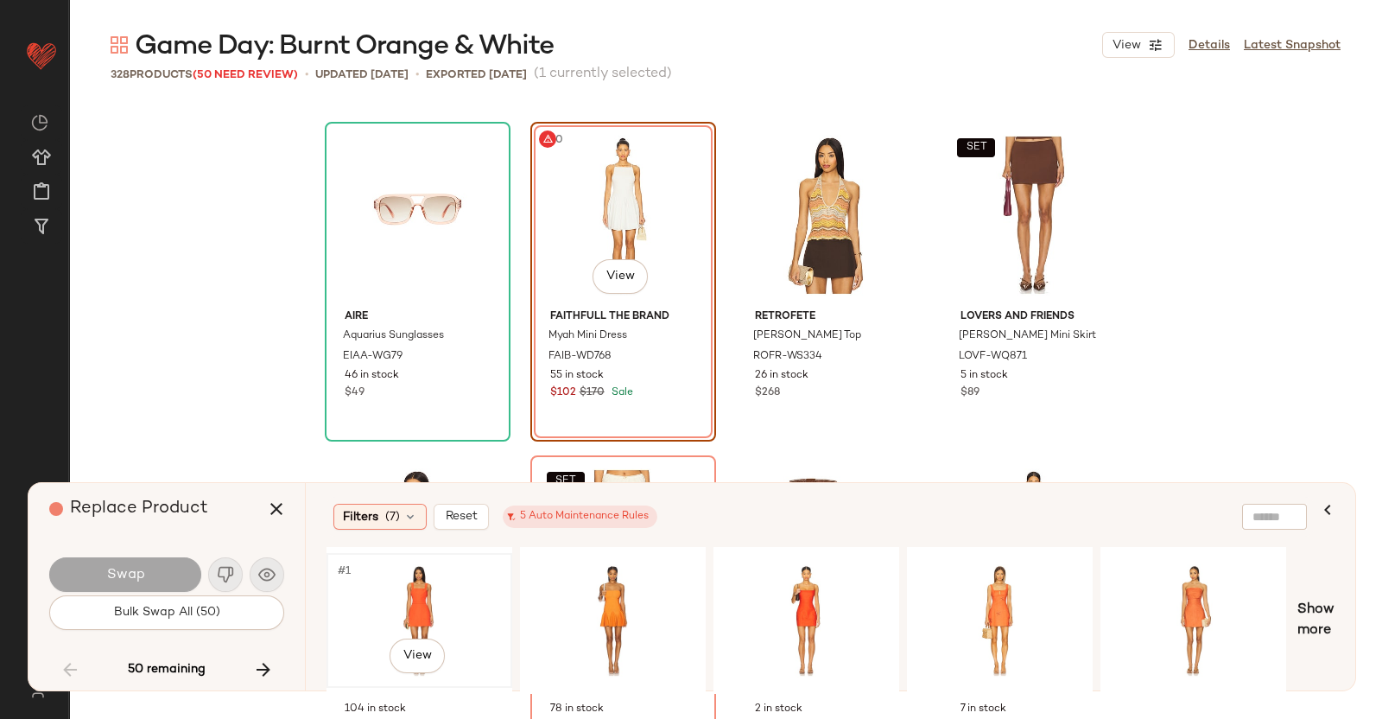
click at [435, 598] on div "#1 View" at bounding box center [420, 620] width 174 height 123
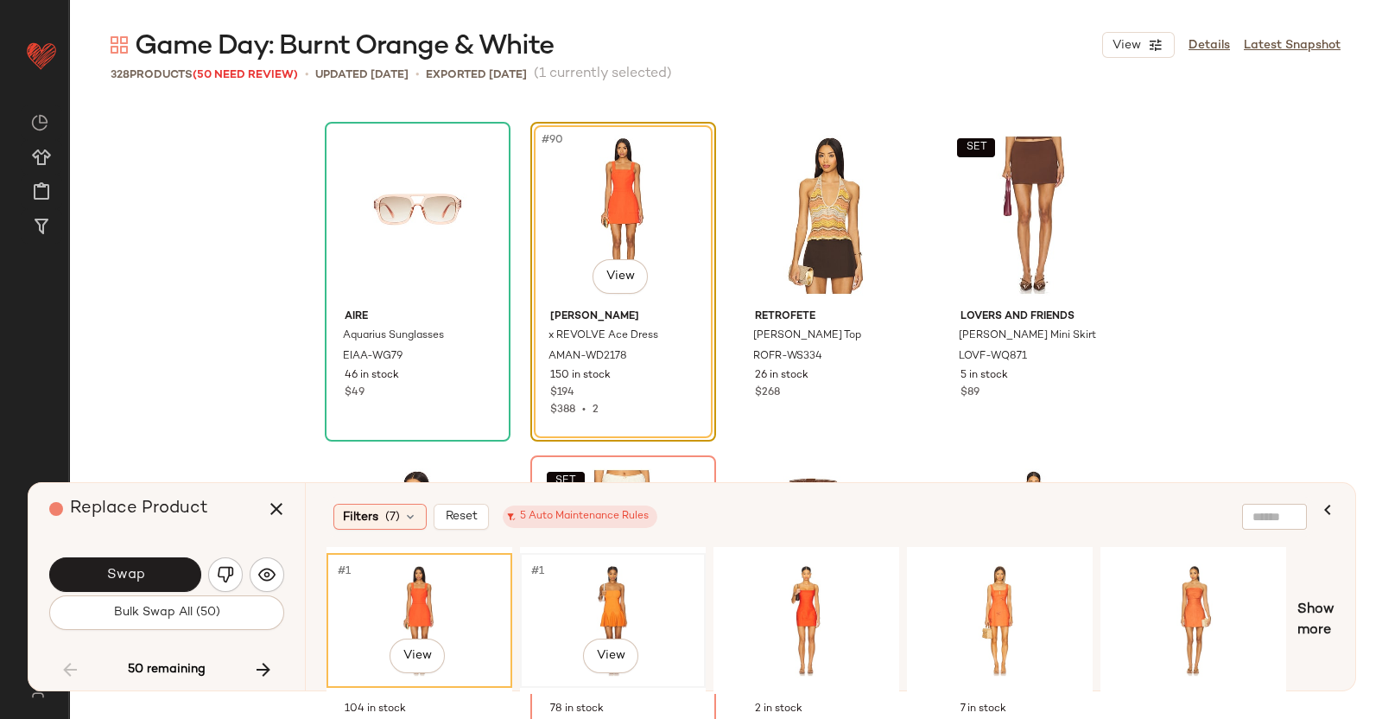
click at [657, 596] on div "#1 View" at bounding box center [613, 620] width 174 height 123
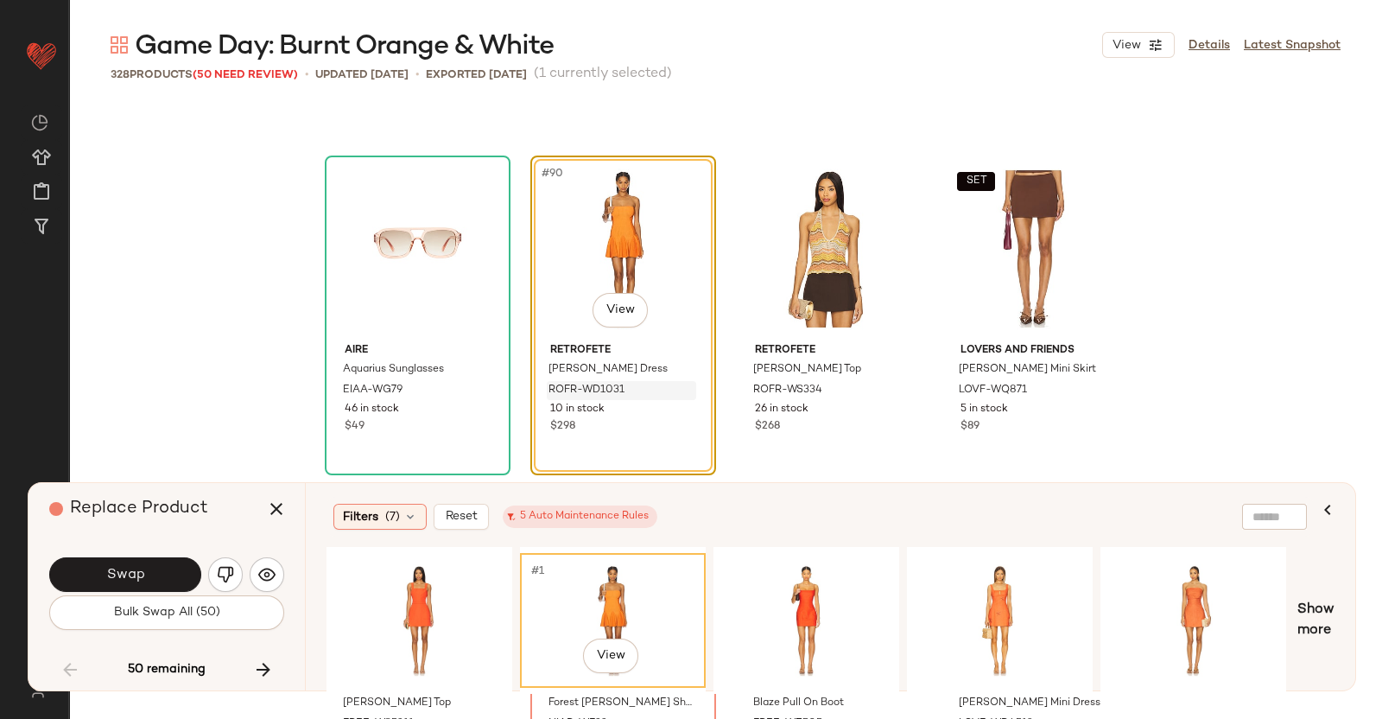
scroll to position [7336, 0]
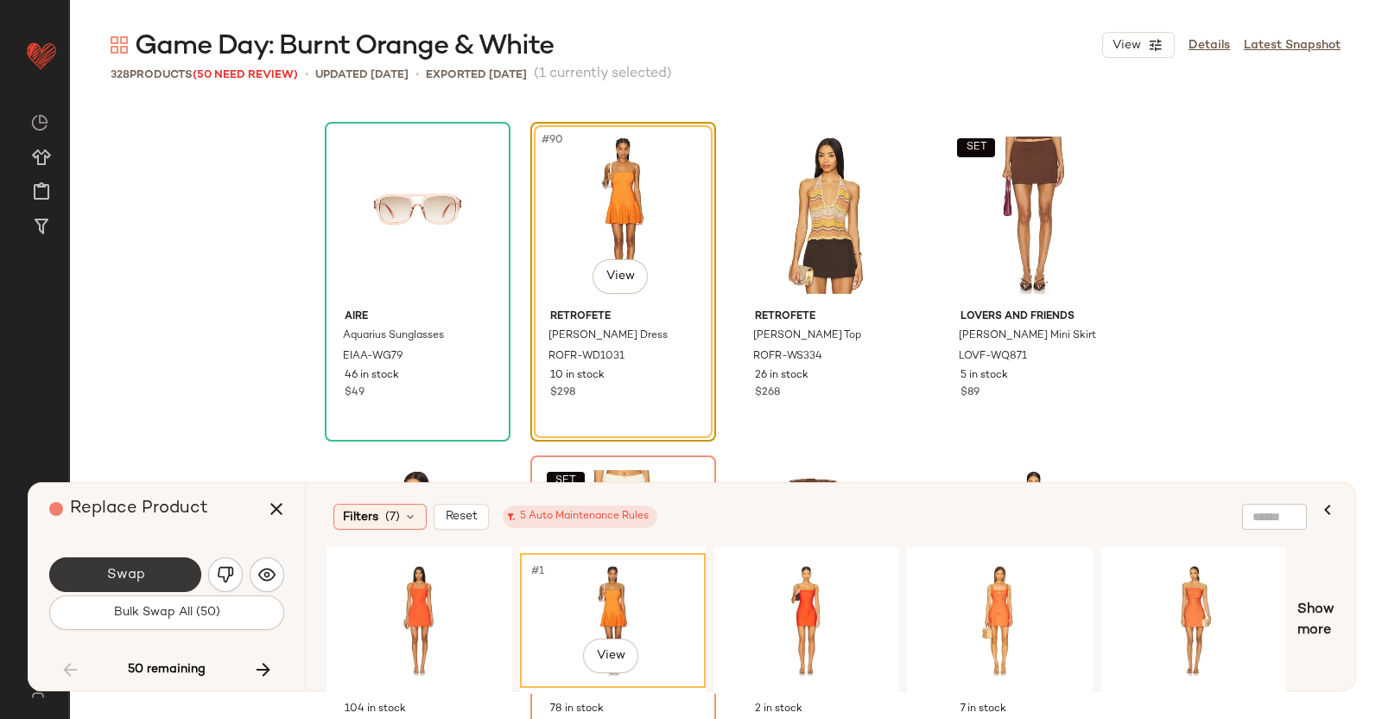
click at [126, 576] on span "Swap" at bounding box center [124, 575] width 39 height 16
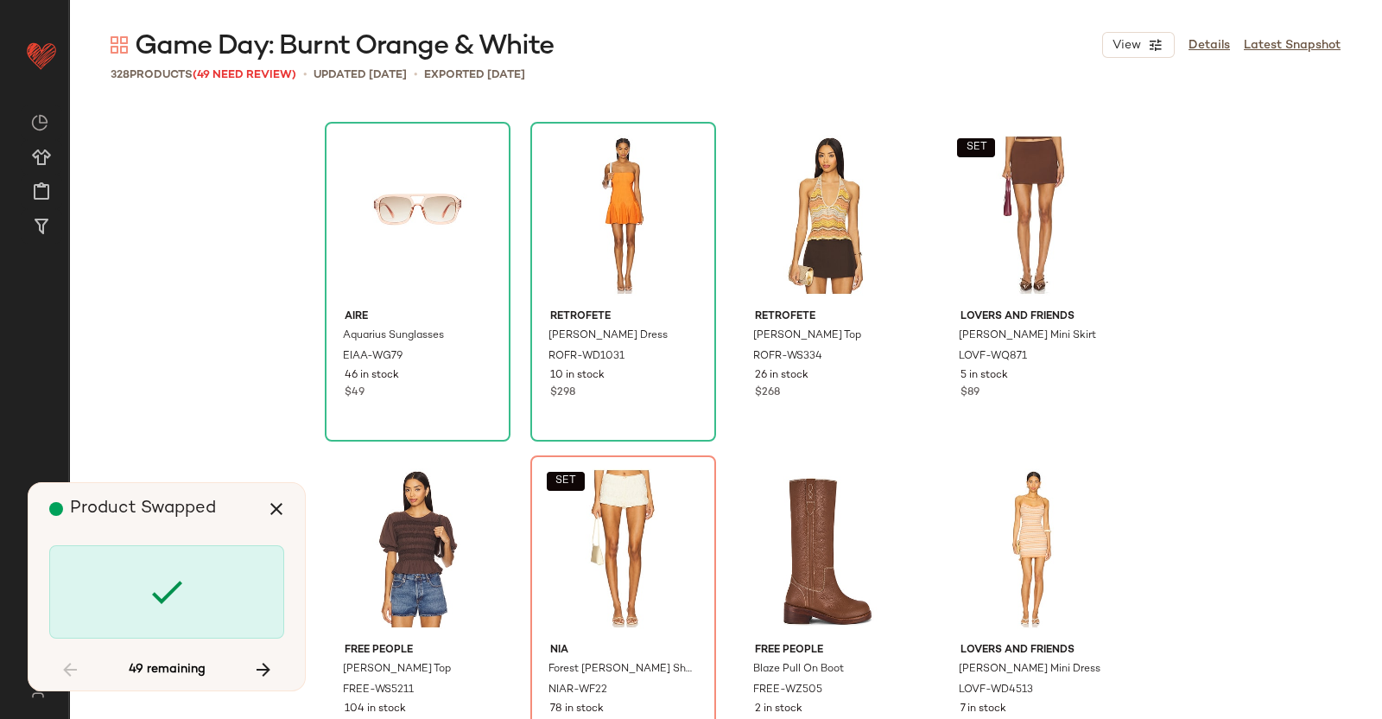
scroll to position [7670, 0]
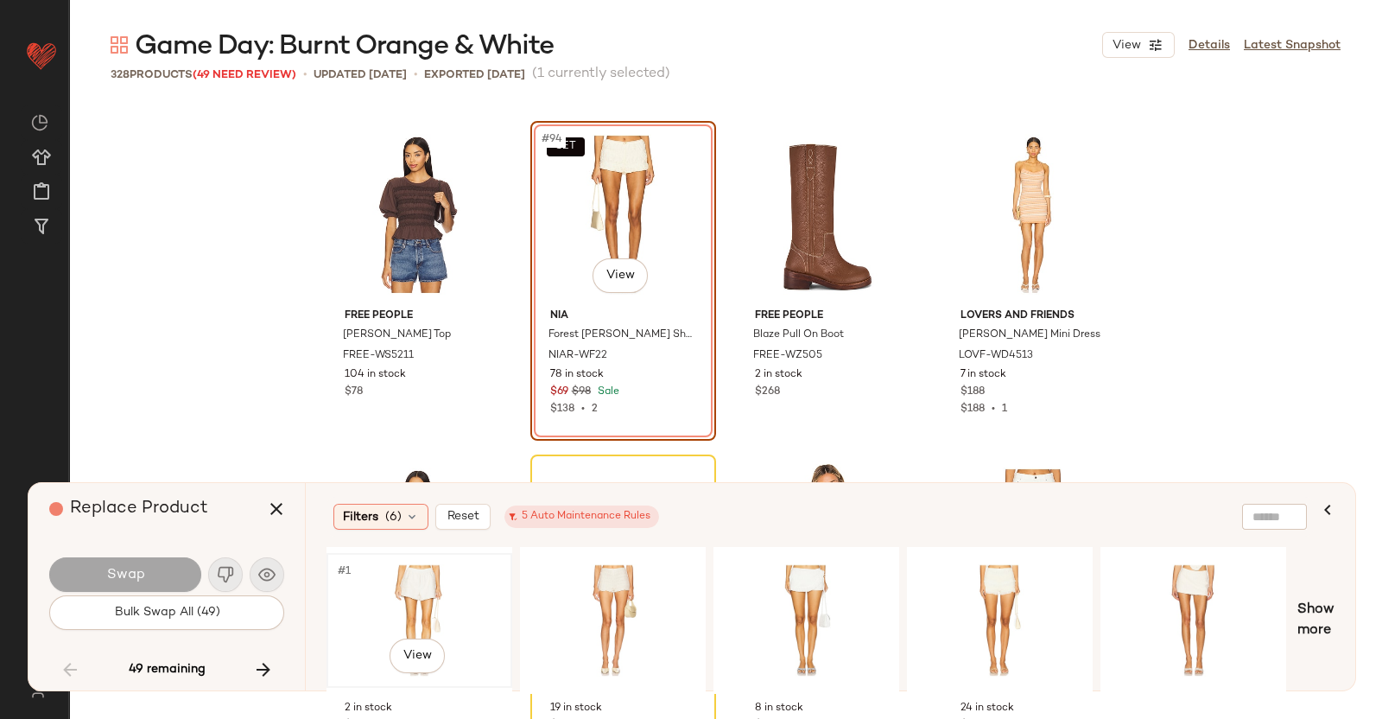
click at [454, 608] on div "#1 View" at bounding box center [420, 620] width 174 height 123
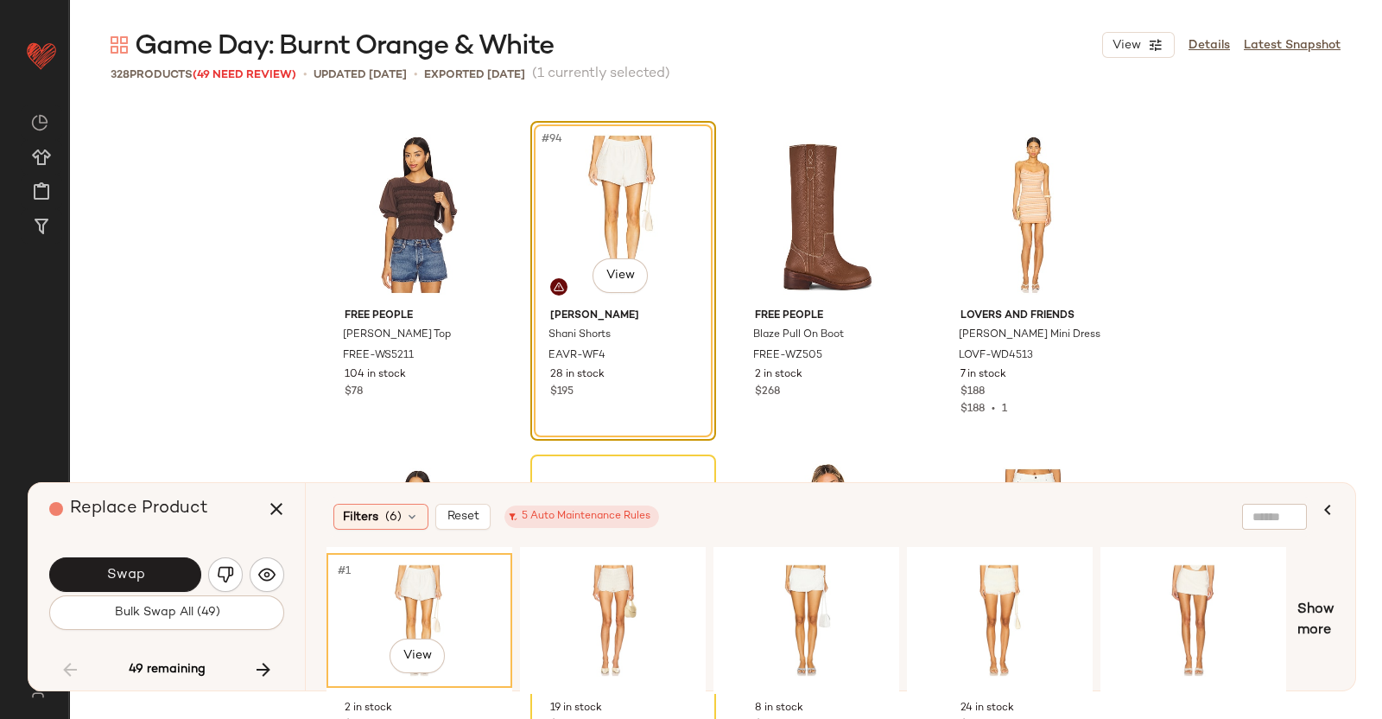
click at [142, 561] on button "Swap" at bounding box center [125, 574] width 152 height 35
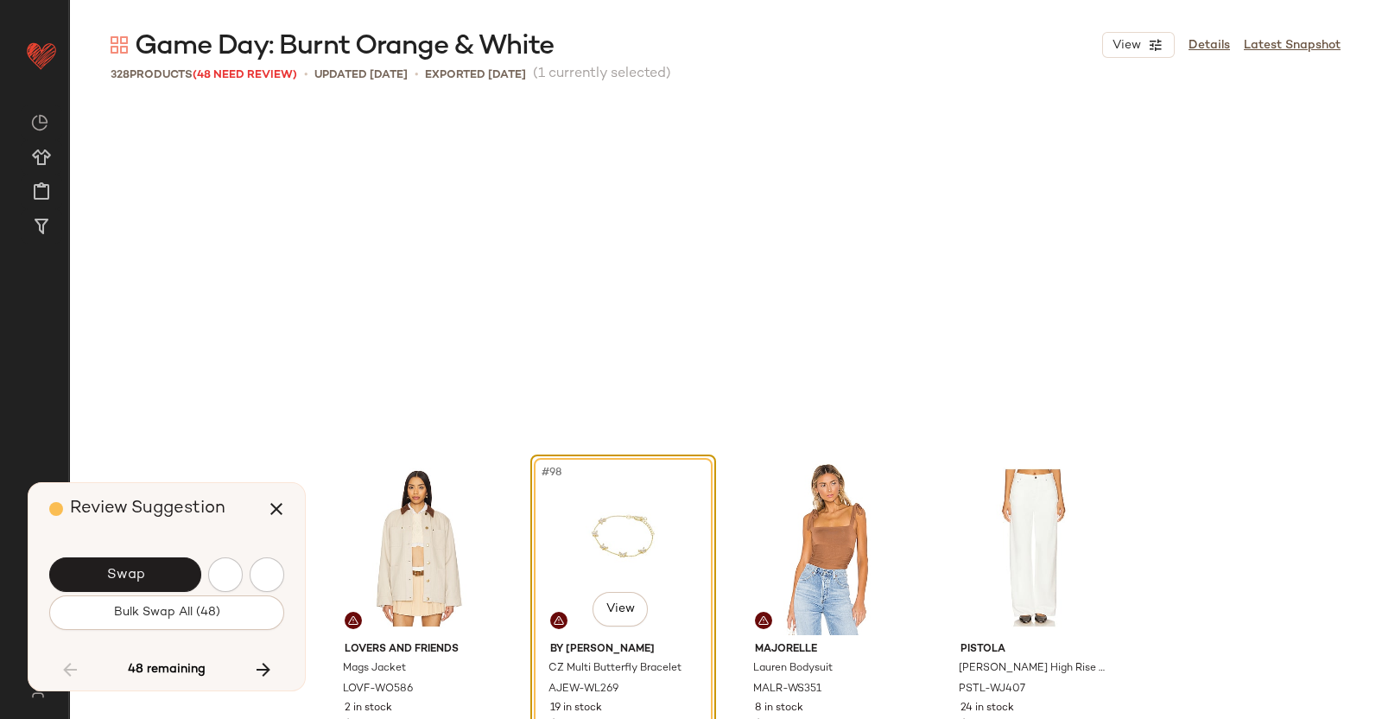
scroll to position [8004, 0]
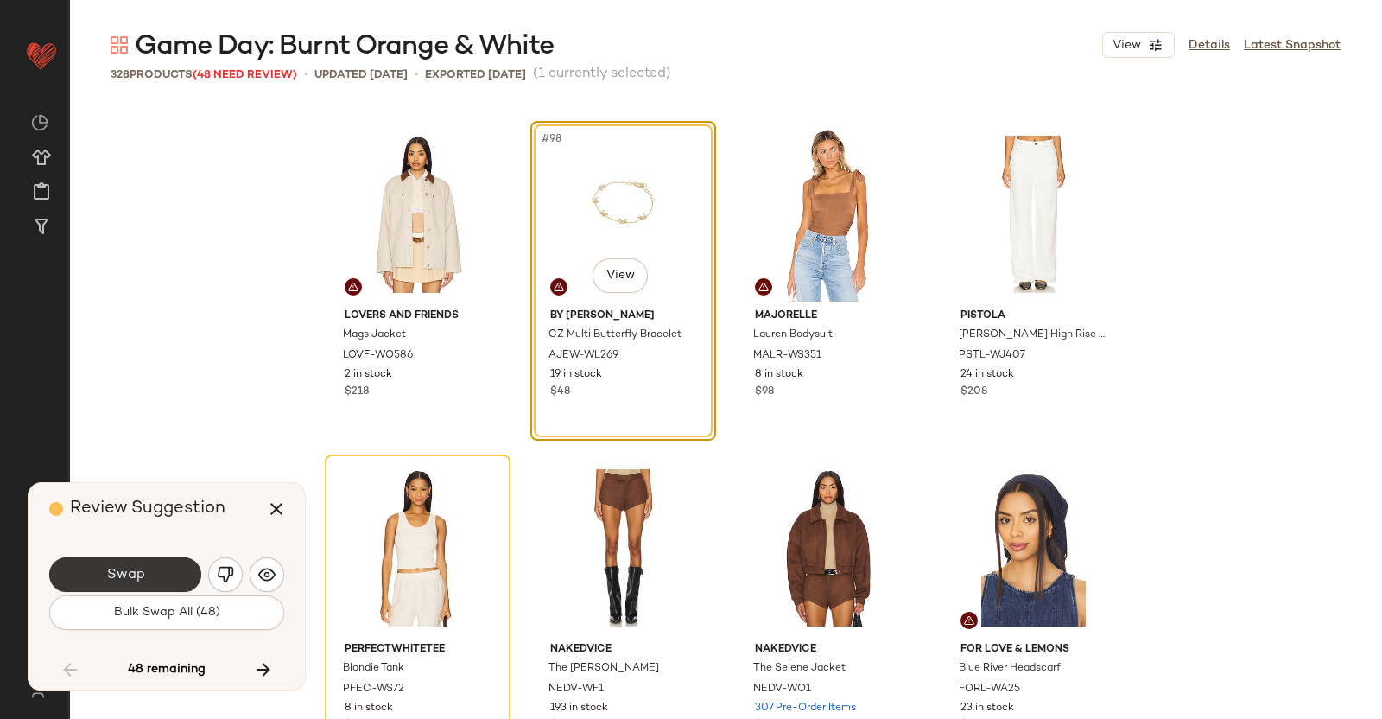
click at [152, 573] on button "Swap" at bounding box center [125, 574] width 152 height 35
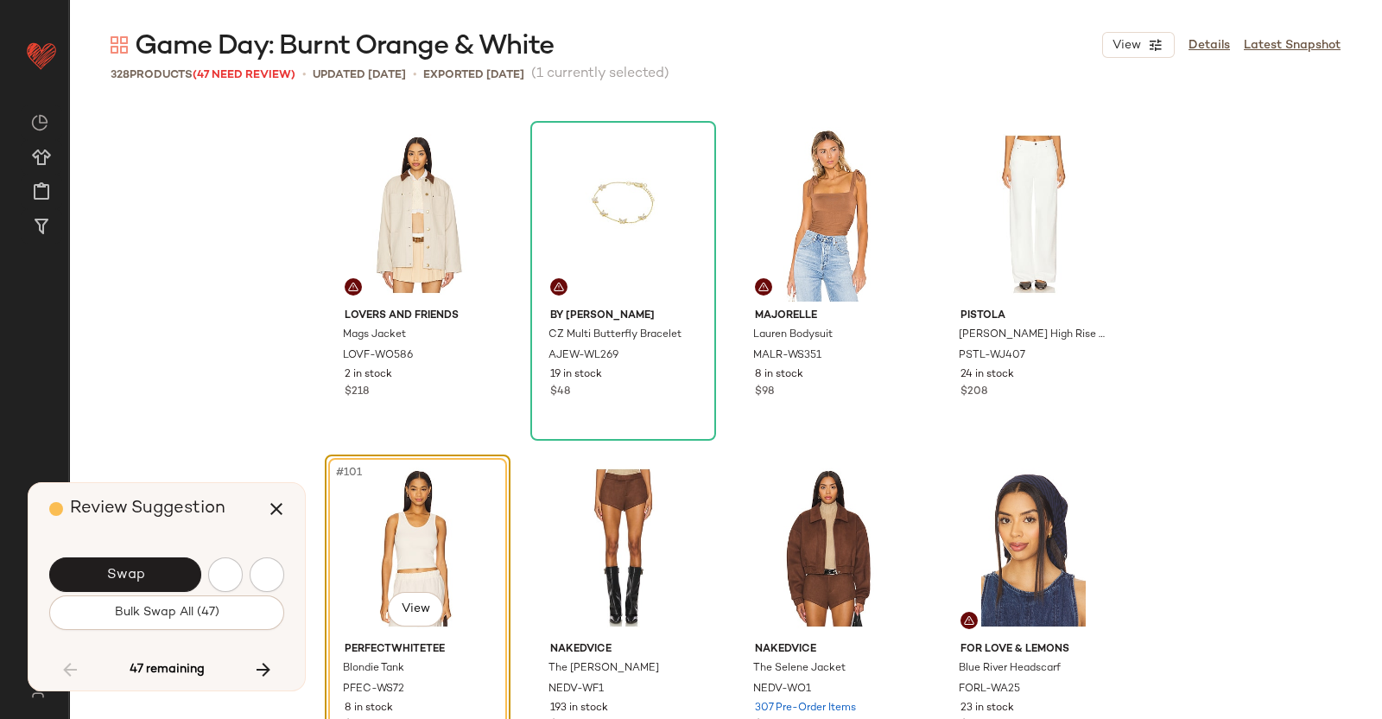
scroll to position [8337, 0]
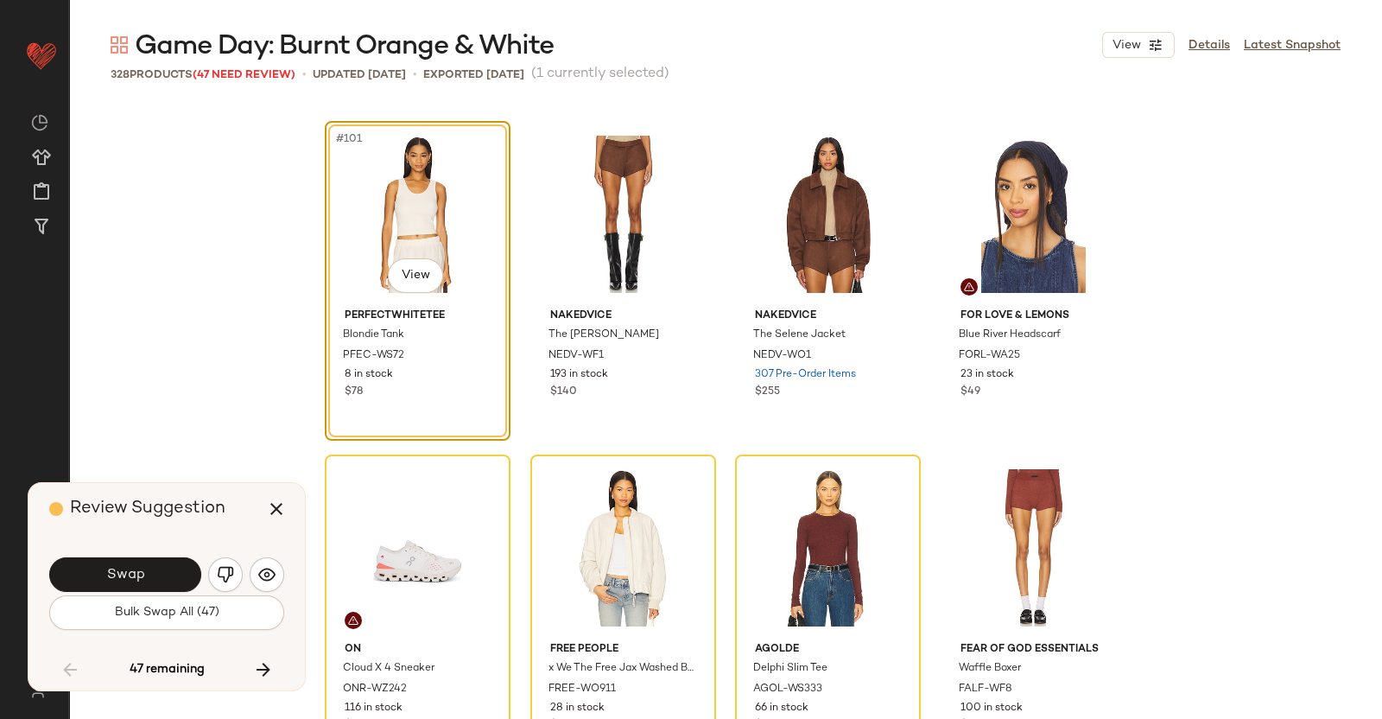
click at [151, 573] on button "Swap" at bounding box center [125, 574] width 152 height 35
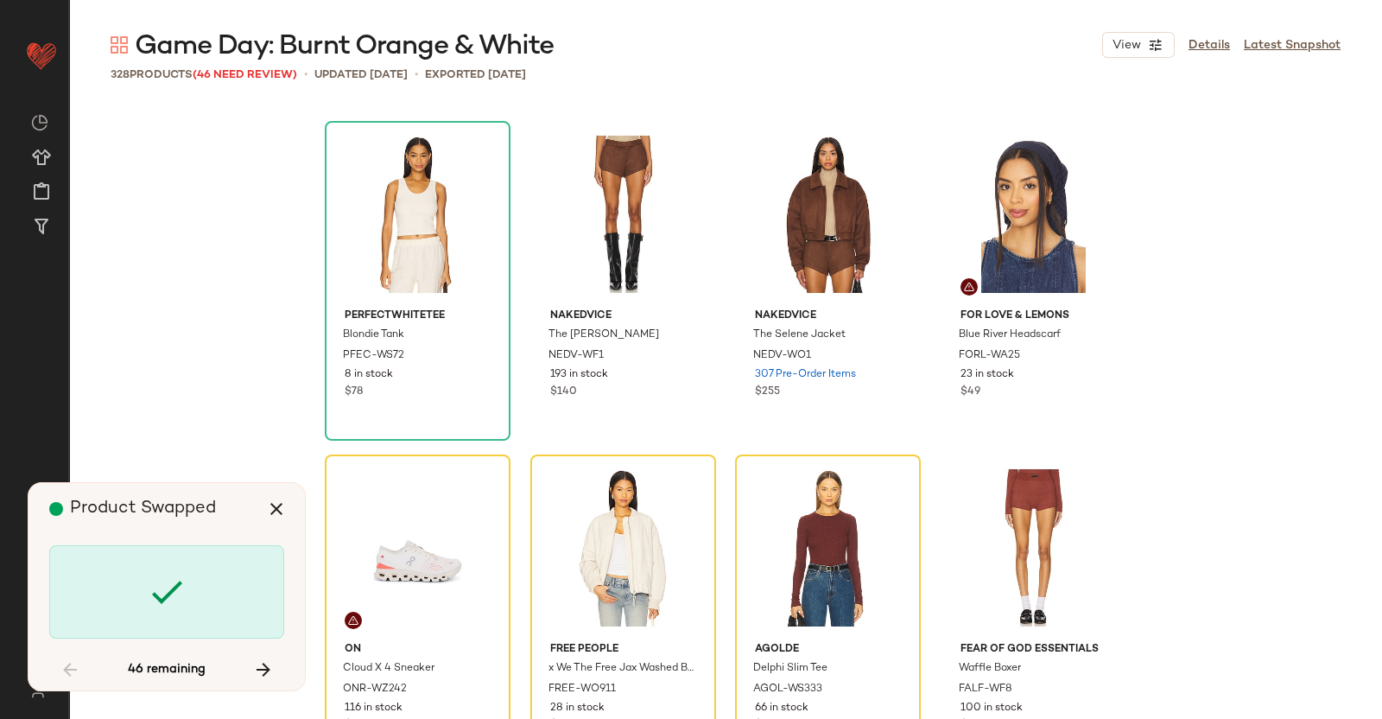
scroll to position [8670, 0]
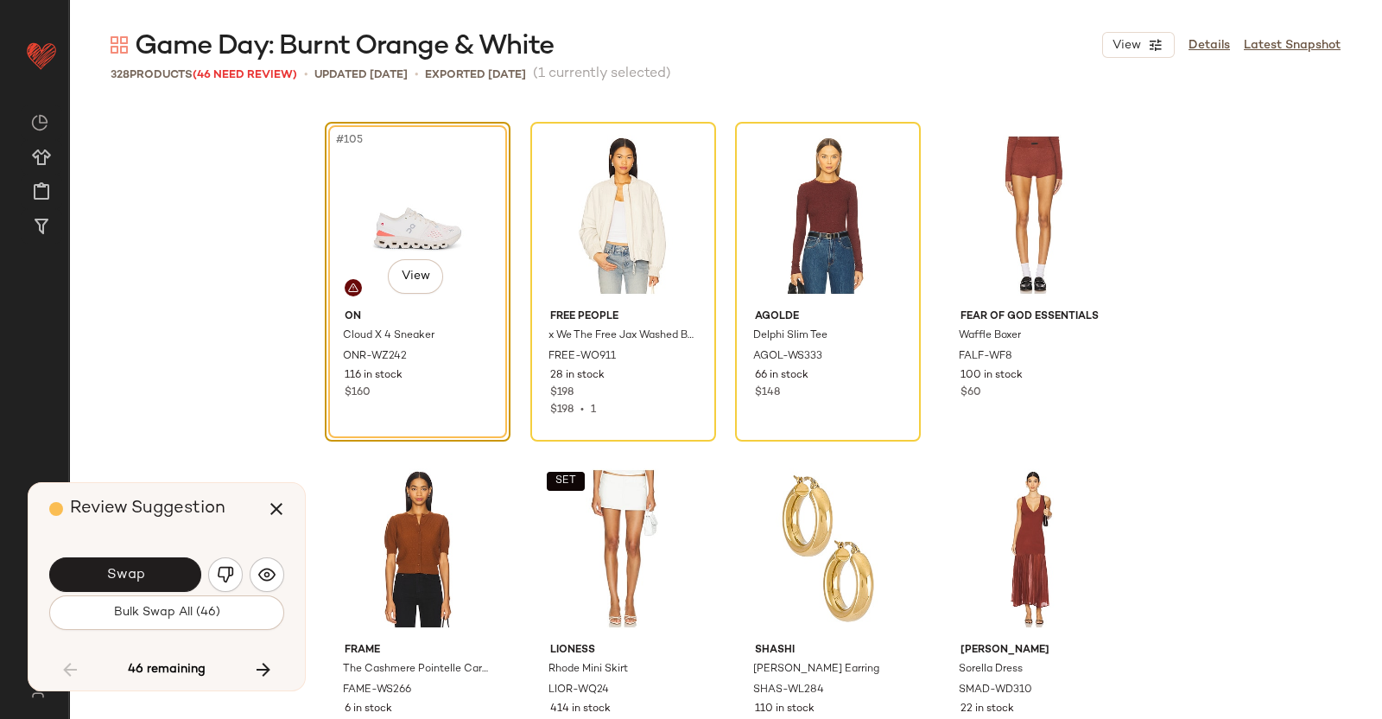
click at [151, 573] on button "Swap" at bounding box center [125, 574] width 152 height 35
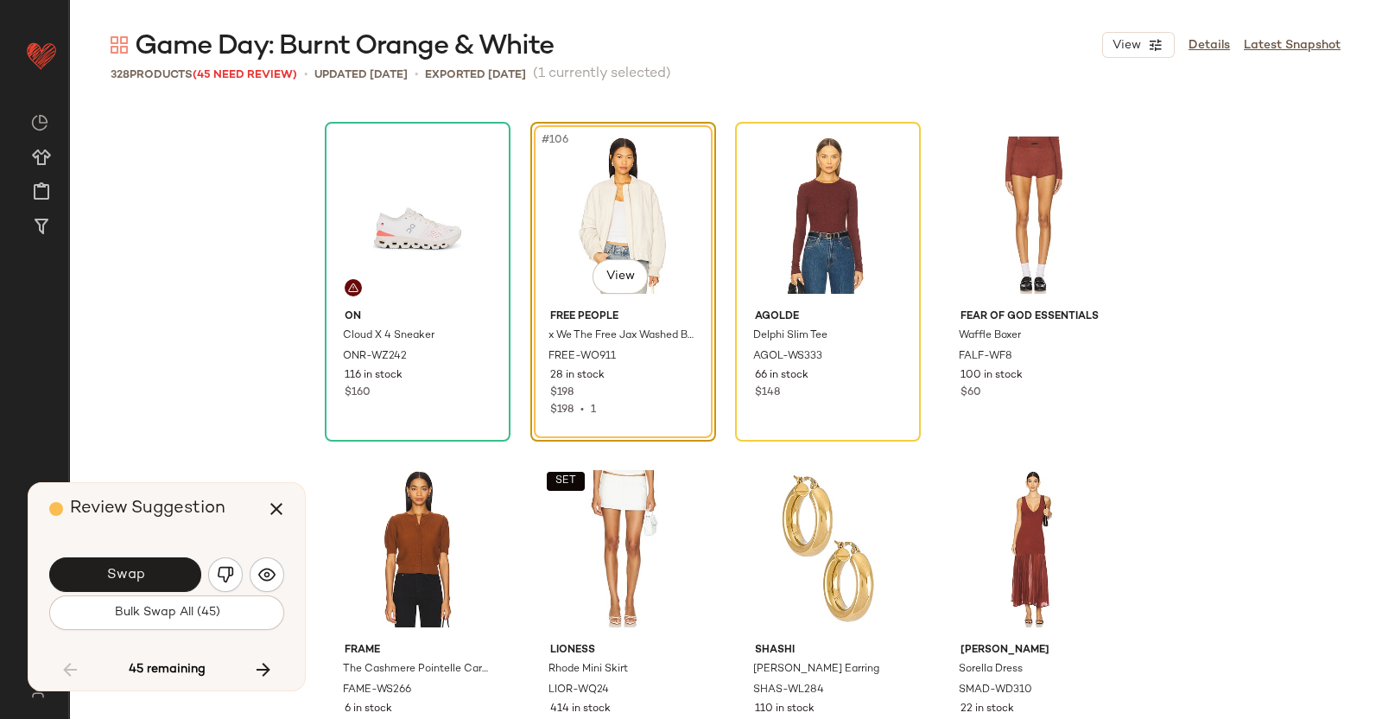
click at [151, 573] on button "Swap" at bounding box center [125, 574] width 152 height 35
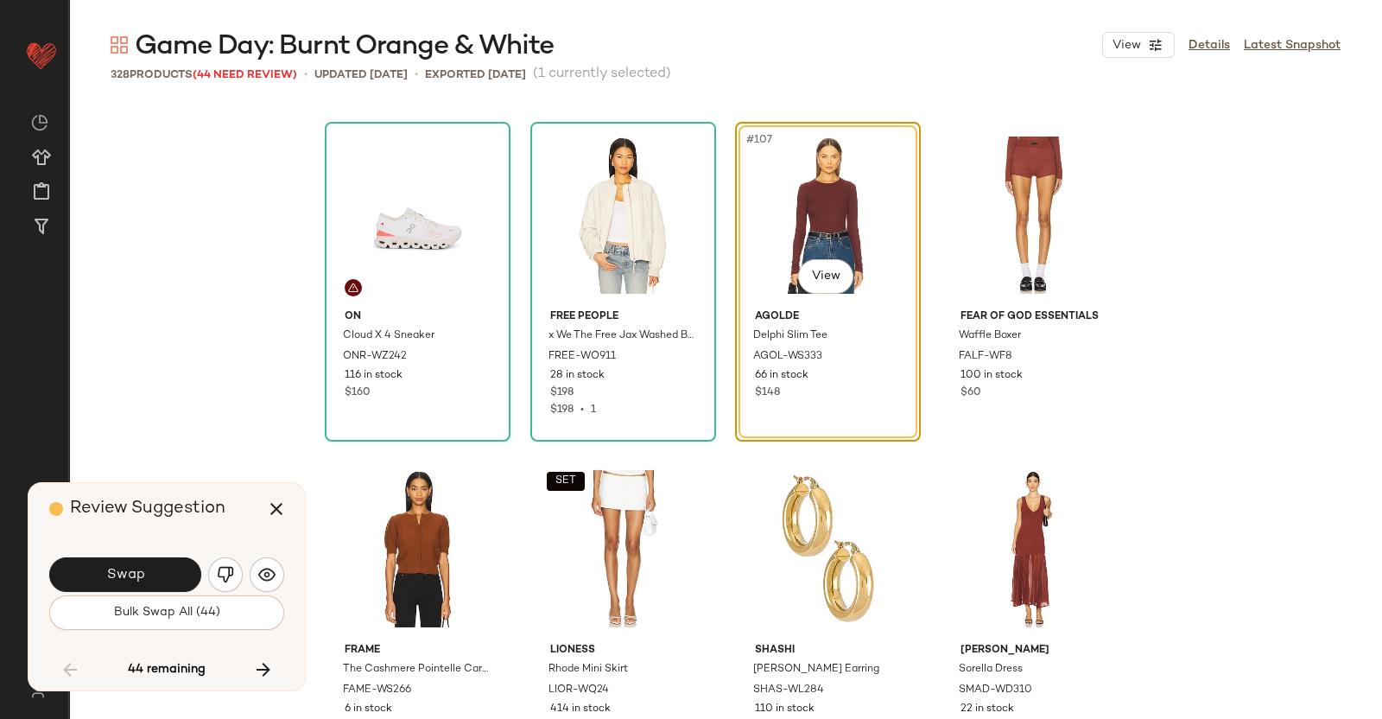
click at [286, 576] on div "Review Suggestion Swap Bulk Swap All (44) 44 remaining" at bounding box center [167, 586] width 276 height 207
click at [261, 576] on img "button" at bounding box center [266, 574] width 17 height 17
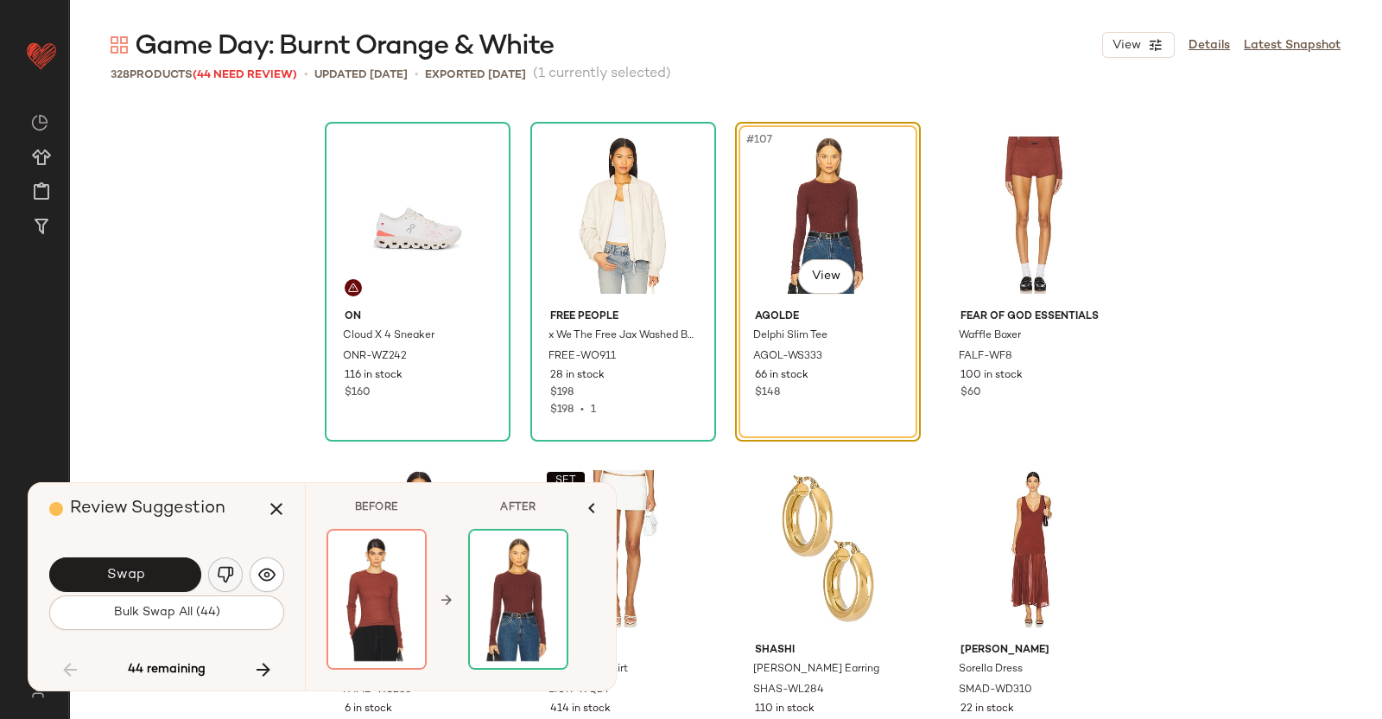
click at [226, 568] on img "button" at bounding box center [225, 574] width 17 height 17
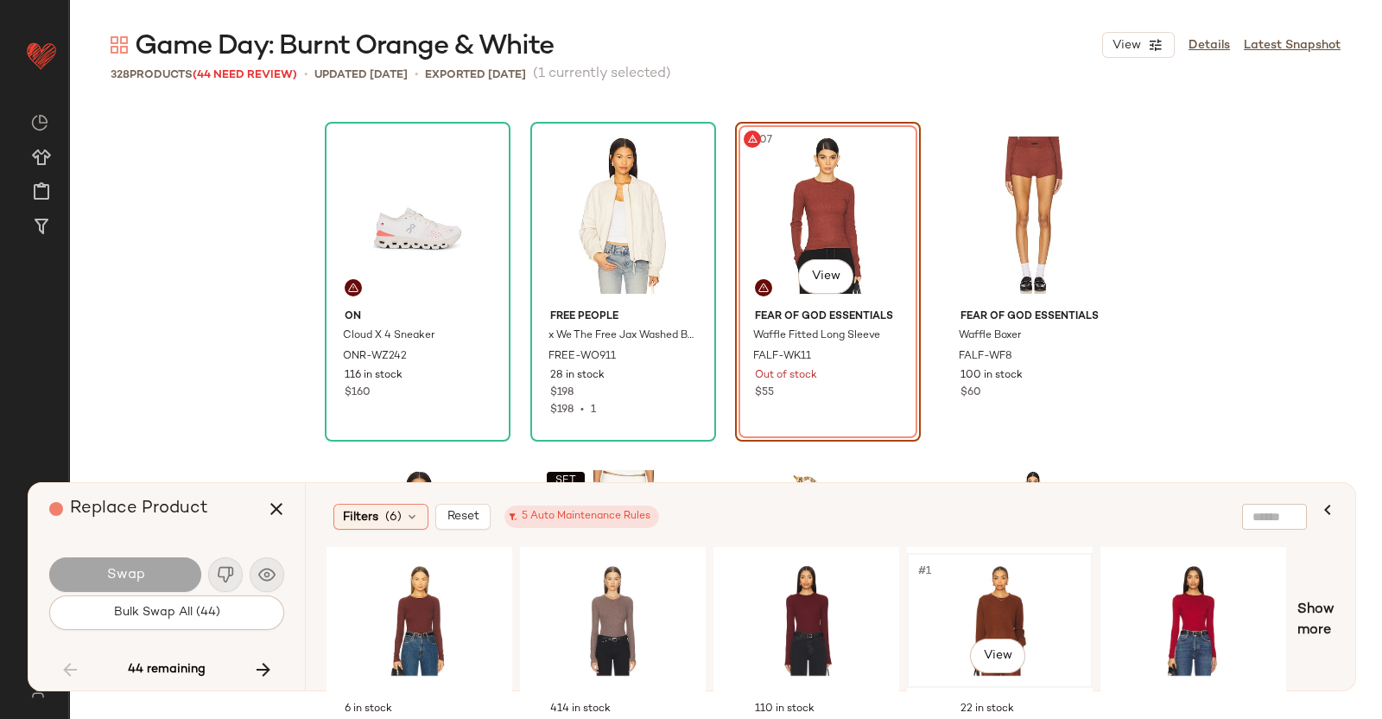
click at [989, 600] on div "#1 View" at bounding box center [1000, 620] width 174 height 123
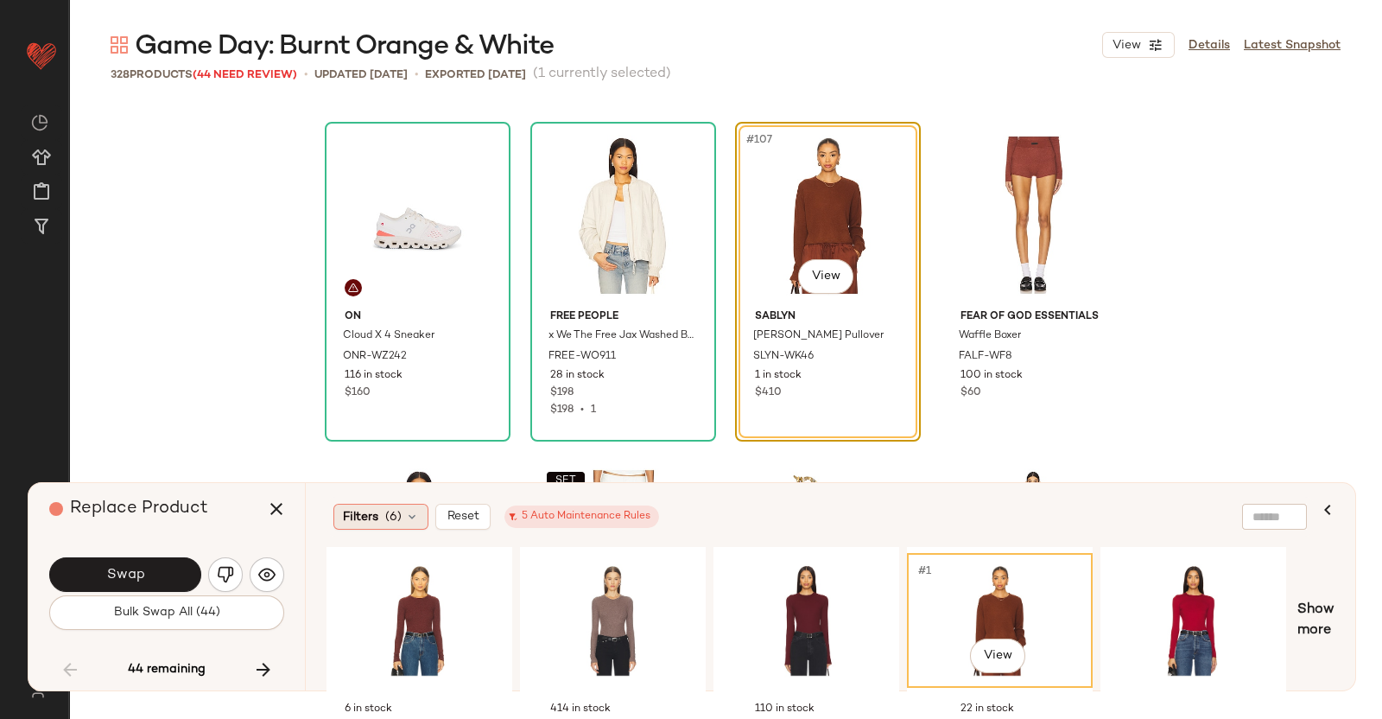
click at [407, 518] on icon at bounding box center [412, 517] width 14 height 14
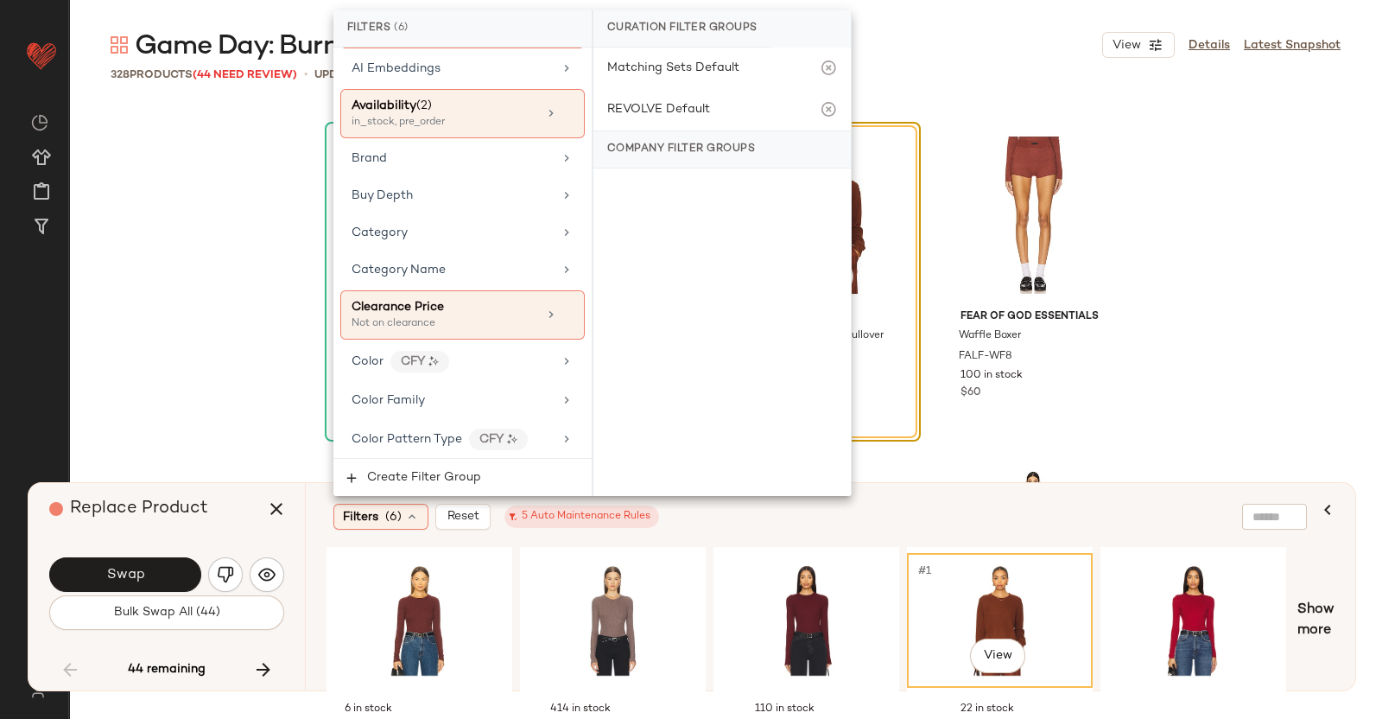
scroll to position [324, 0]
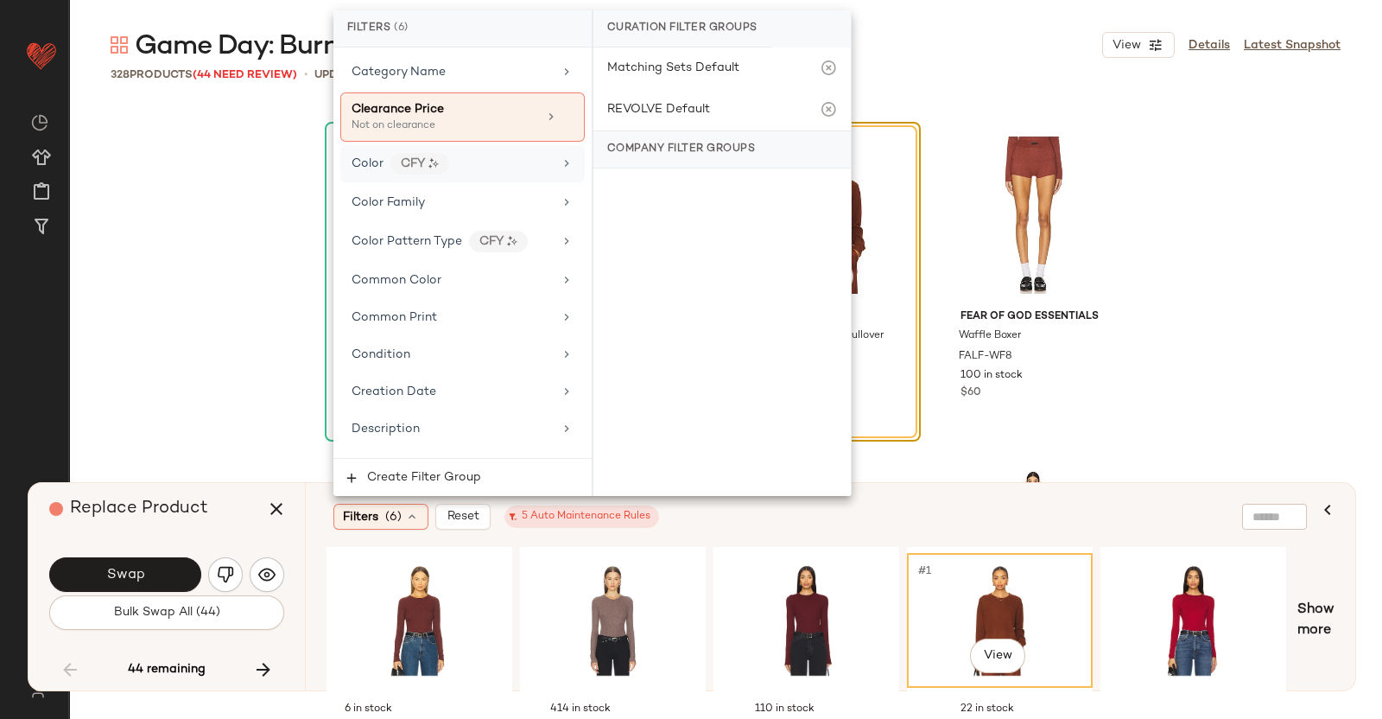
click at [510, 153] on div "Color CFY" at bounding box center [452, 164] width 201 height 22
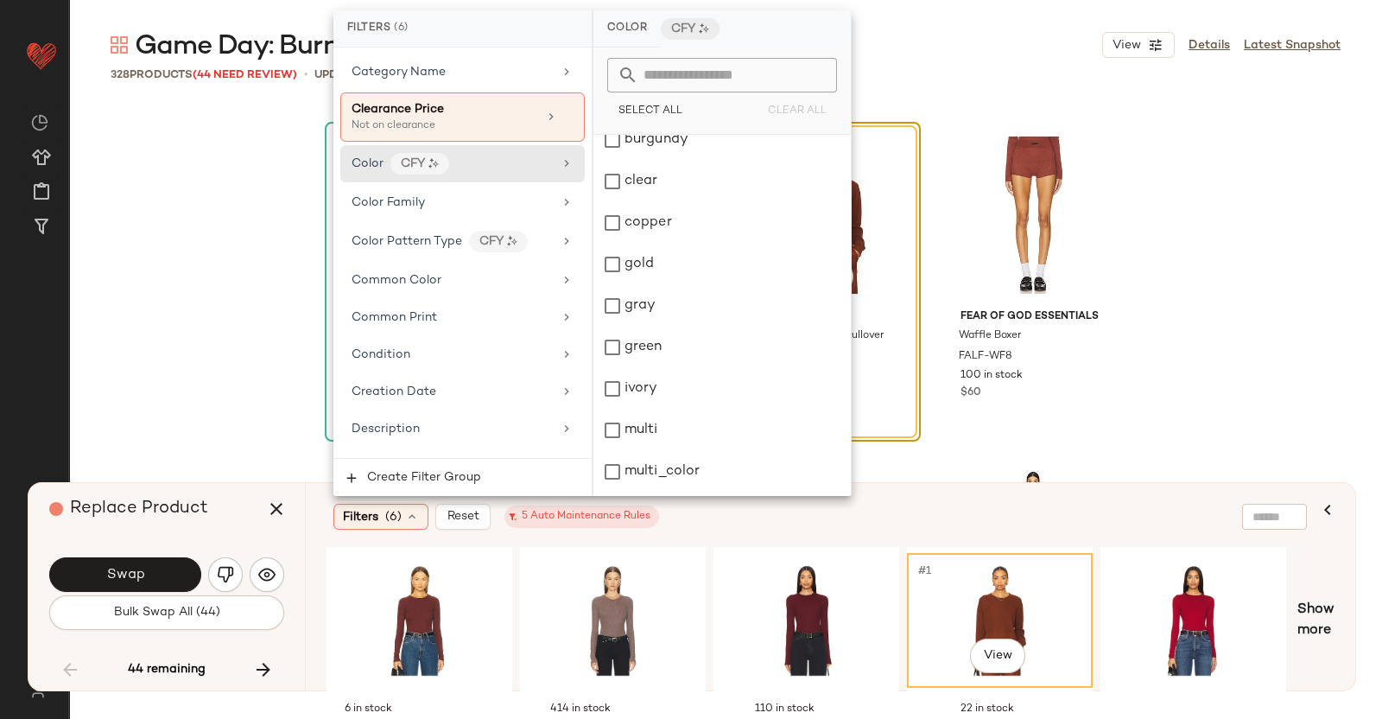
scroll to position [540, 0]
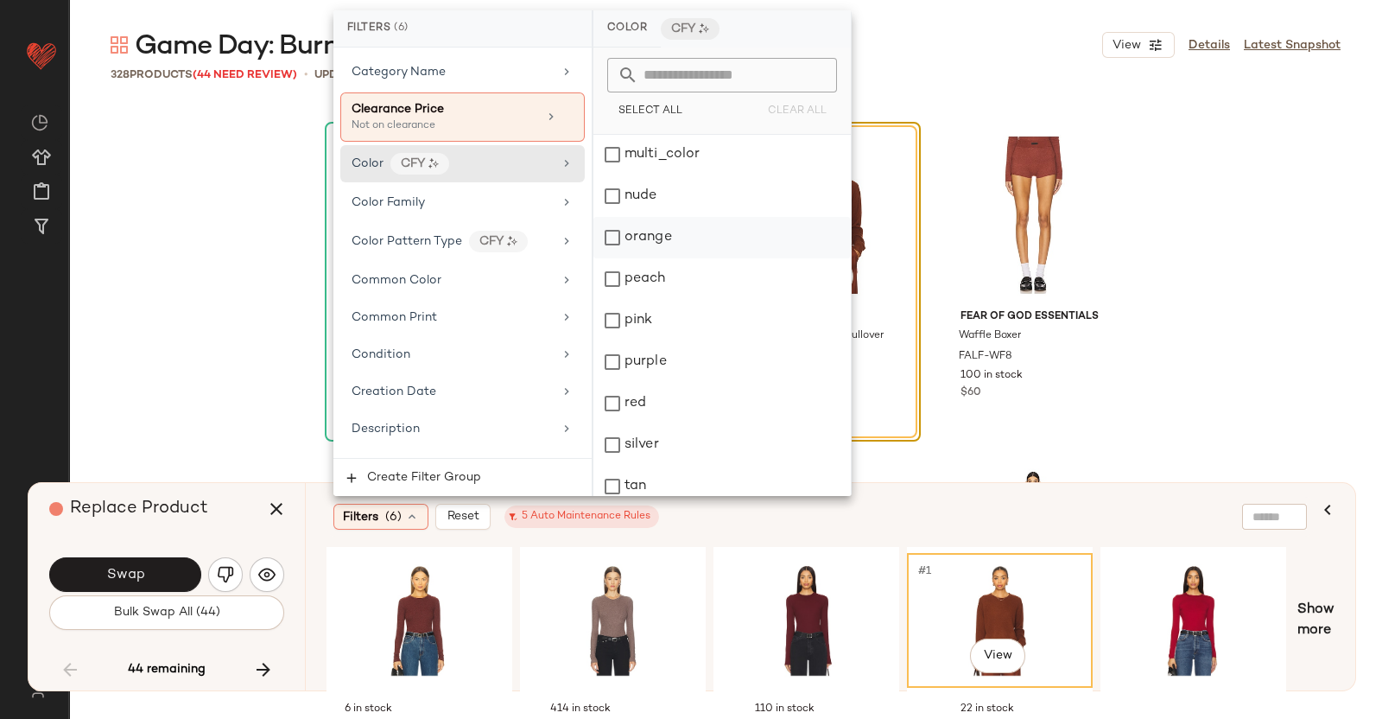
click at [658, 250] on div "orange" at bounding box center [722, 237] width 257 height 41
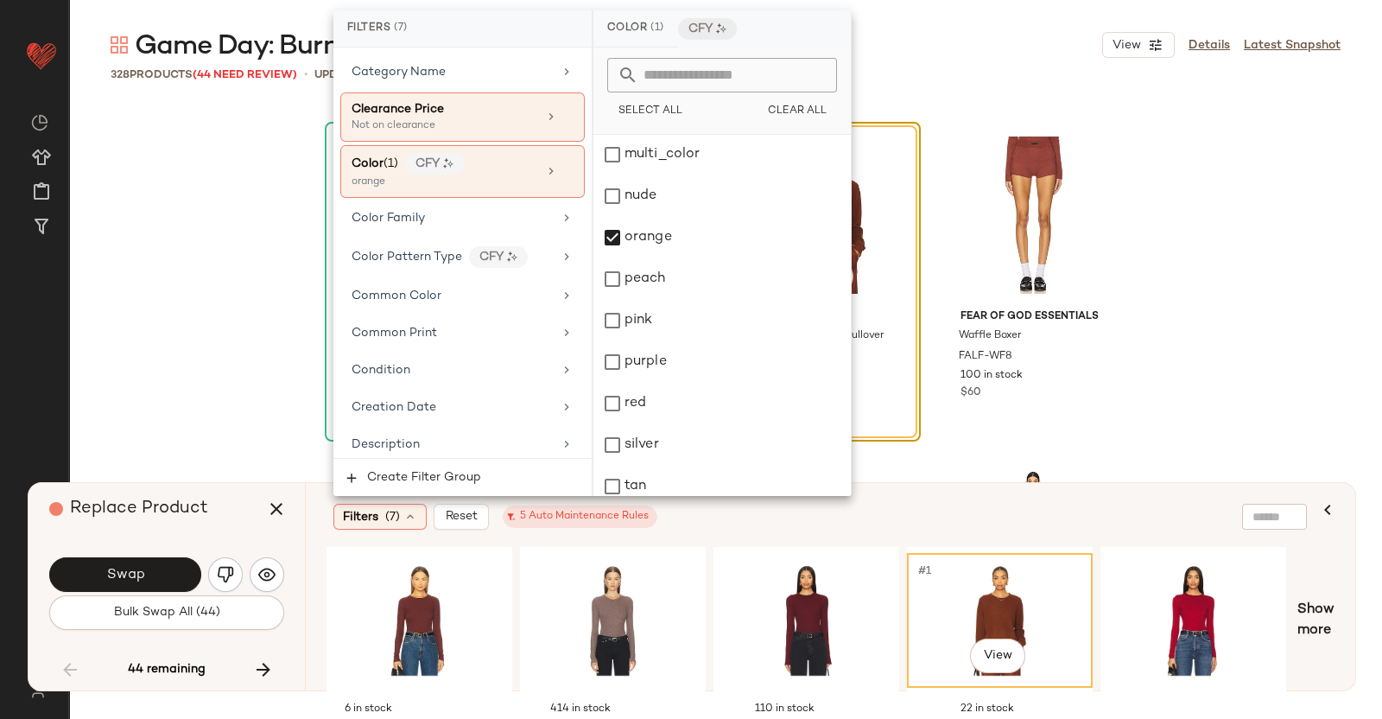
click at [908, 505] on div "Filters (7) Reset 5 Auto Maintenance Rules" at bounding box center [746, 517] width 827 height 26
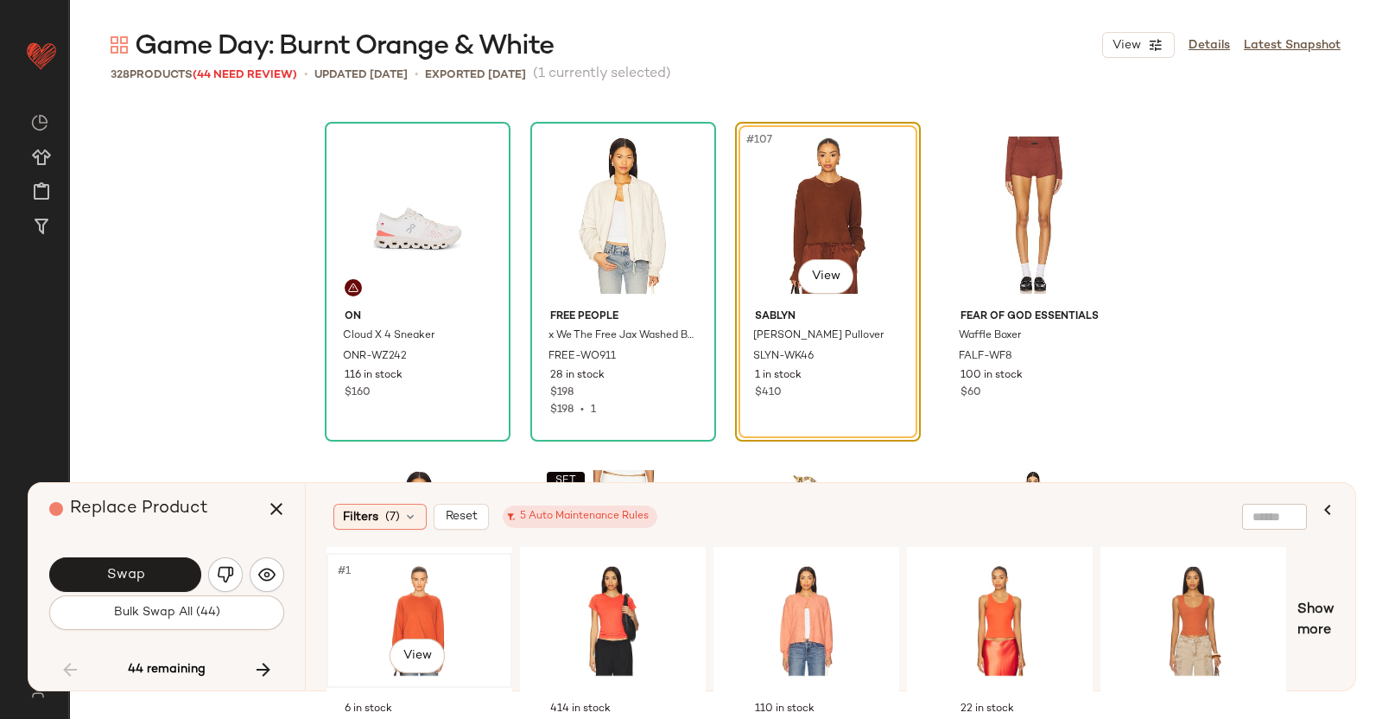
click at [425, 611] on div "#1 View" at bounding box center [420, 620] width 174 height 123
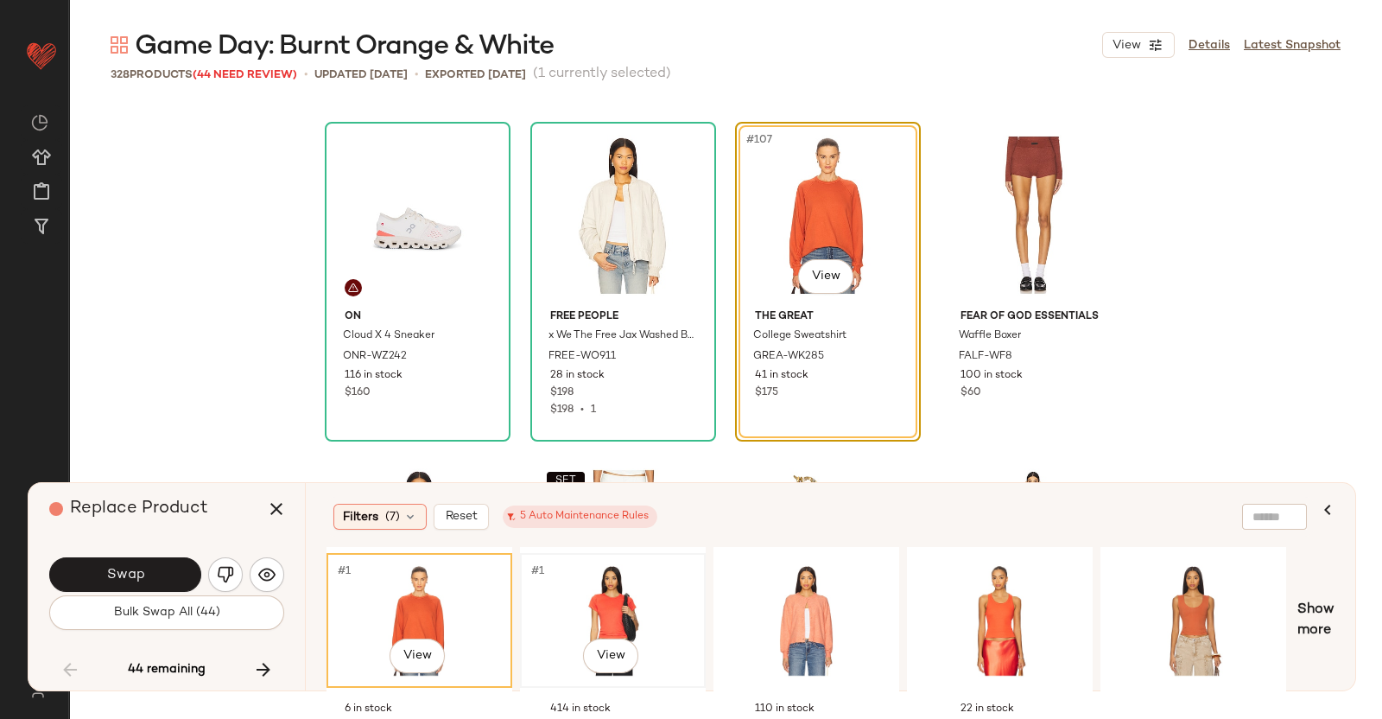
click at [605, 624] on div "#1 View" at bounding box center [613, 620] width 174 height 123
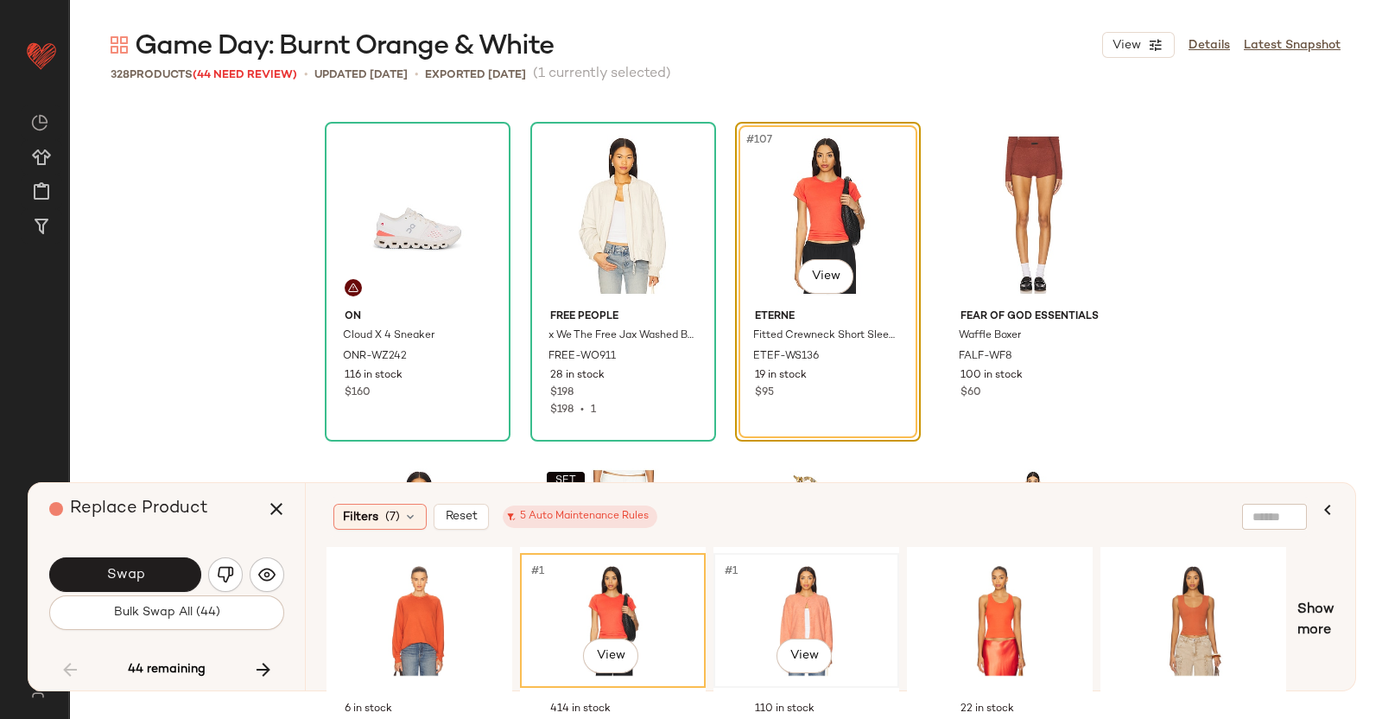
click at [788, 612] on div "#1 View" at bounding box center [807, 620] width 174 height 123
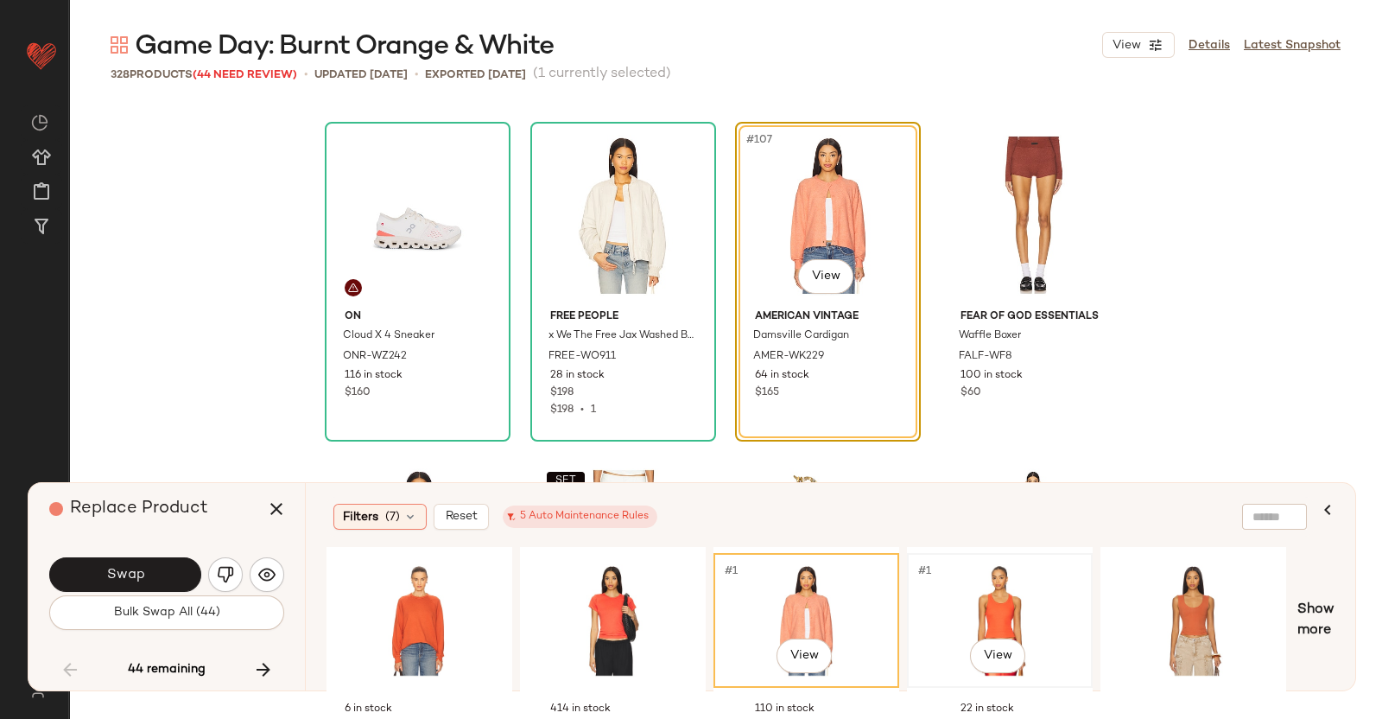
click at [953, 585] on div "#1 View" at bounding box center [1000, 620] width 174 height 123
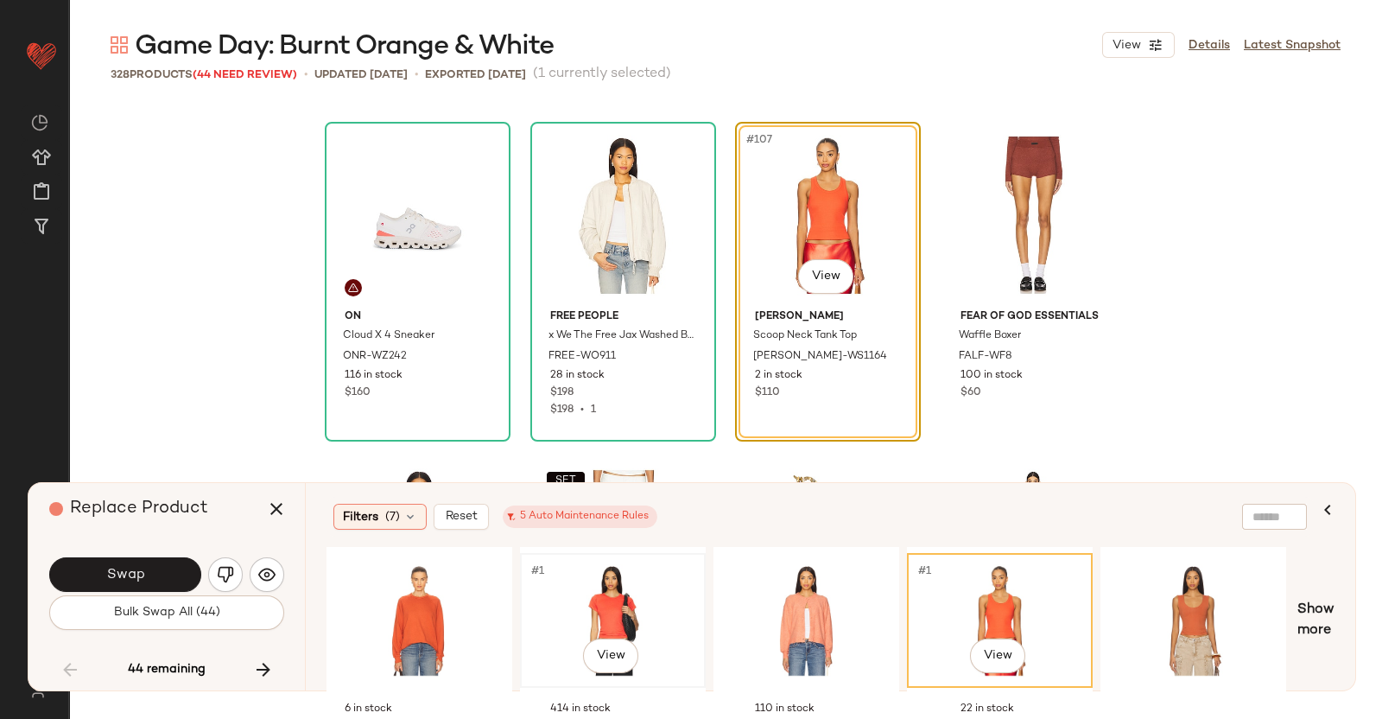
click at [561, 581] on div "#1 View" at bounding box center [613, 620] width 174 height 123
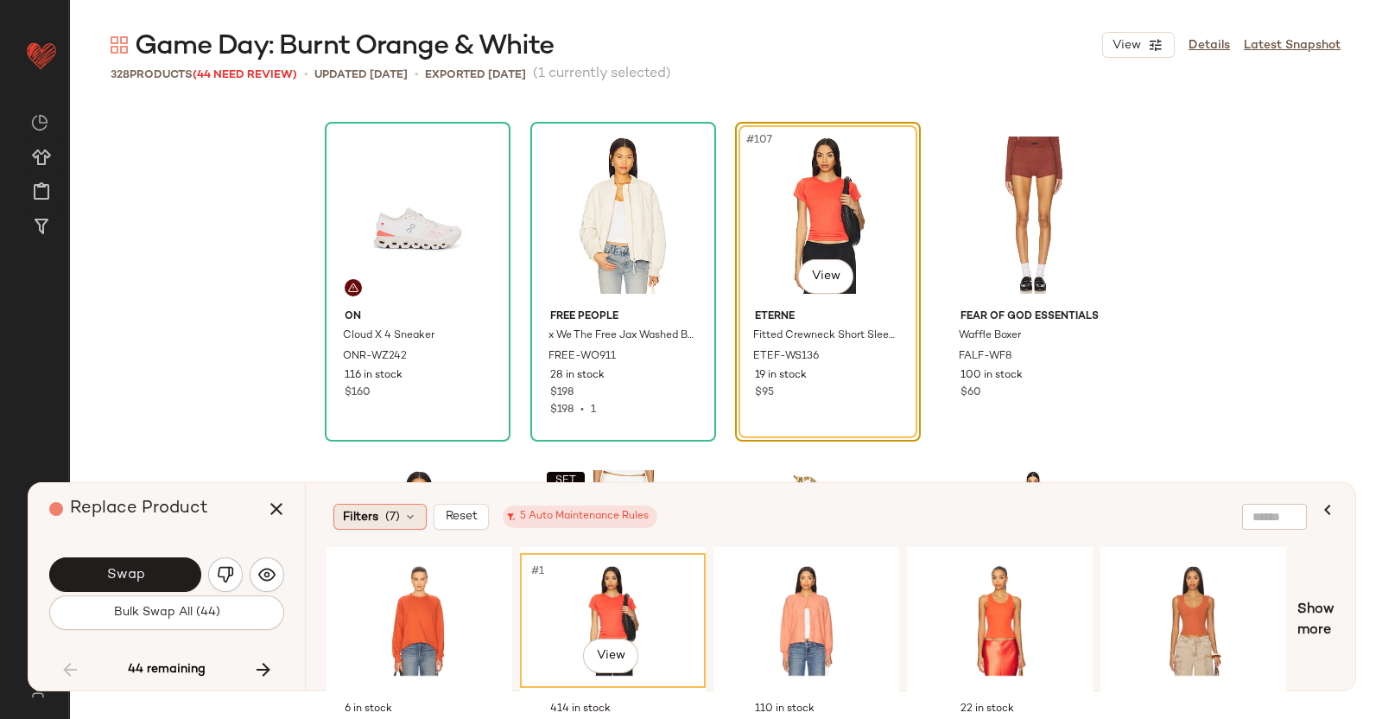
click at [385, 513] on span "(7)" at bounding box center [392, 517] width 15 height 18
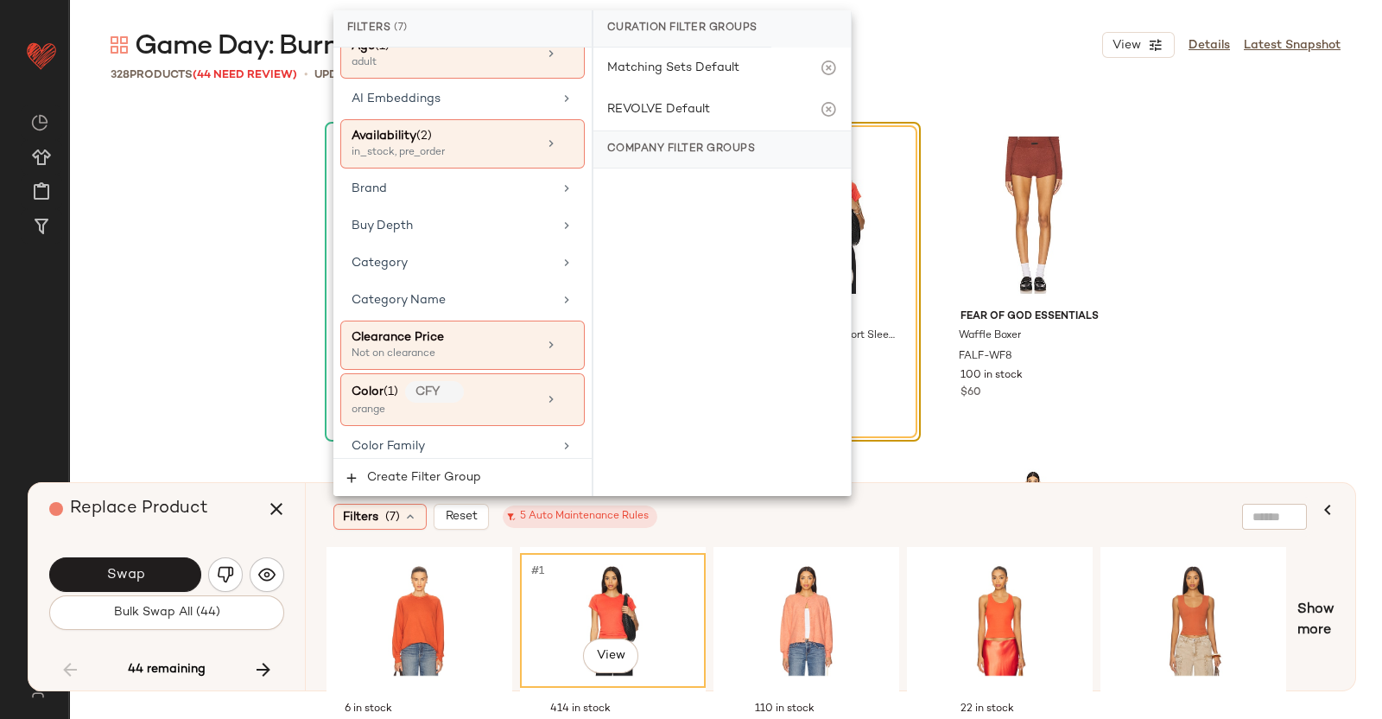
scroll to position [215, 0]
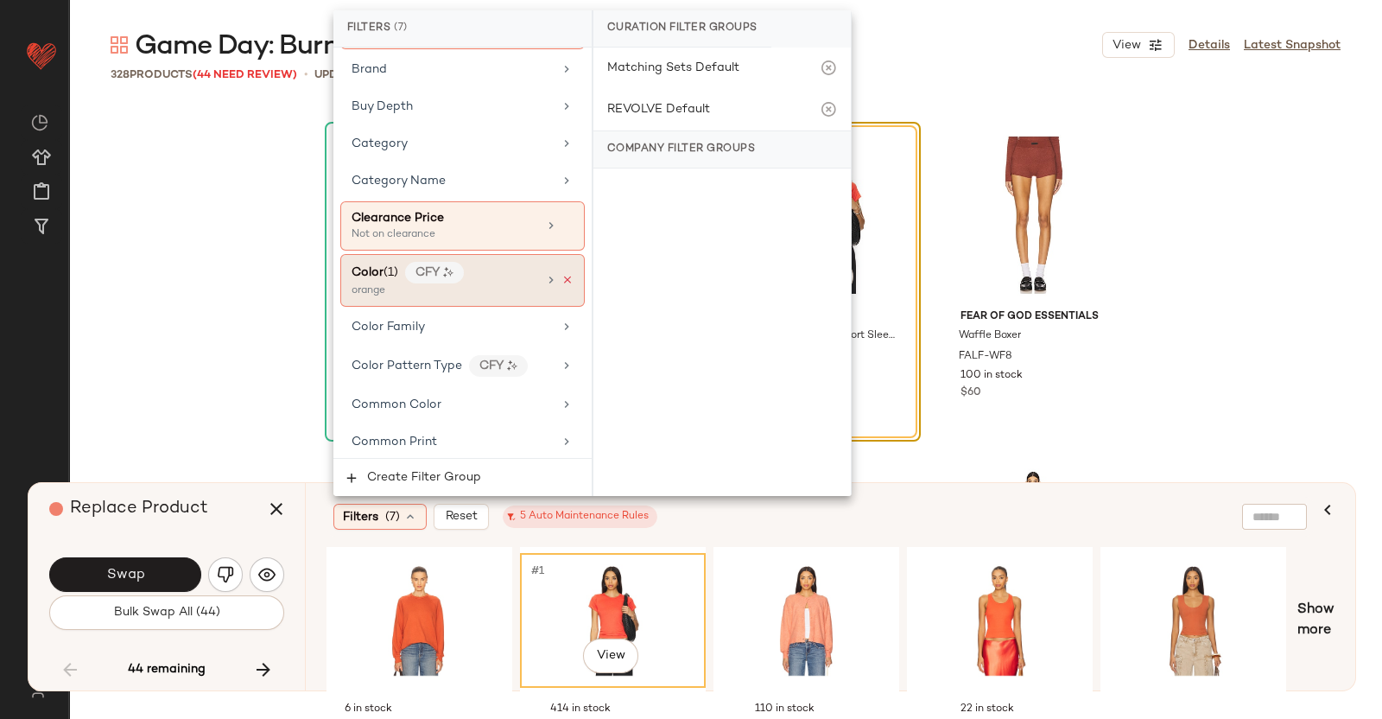
click at [562, 274] on icon at bounding box center [568, 280] width 12 height 12
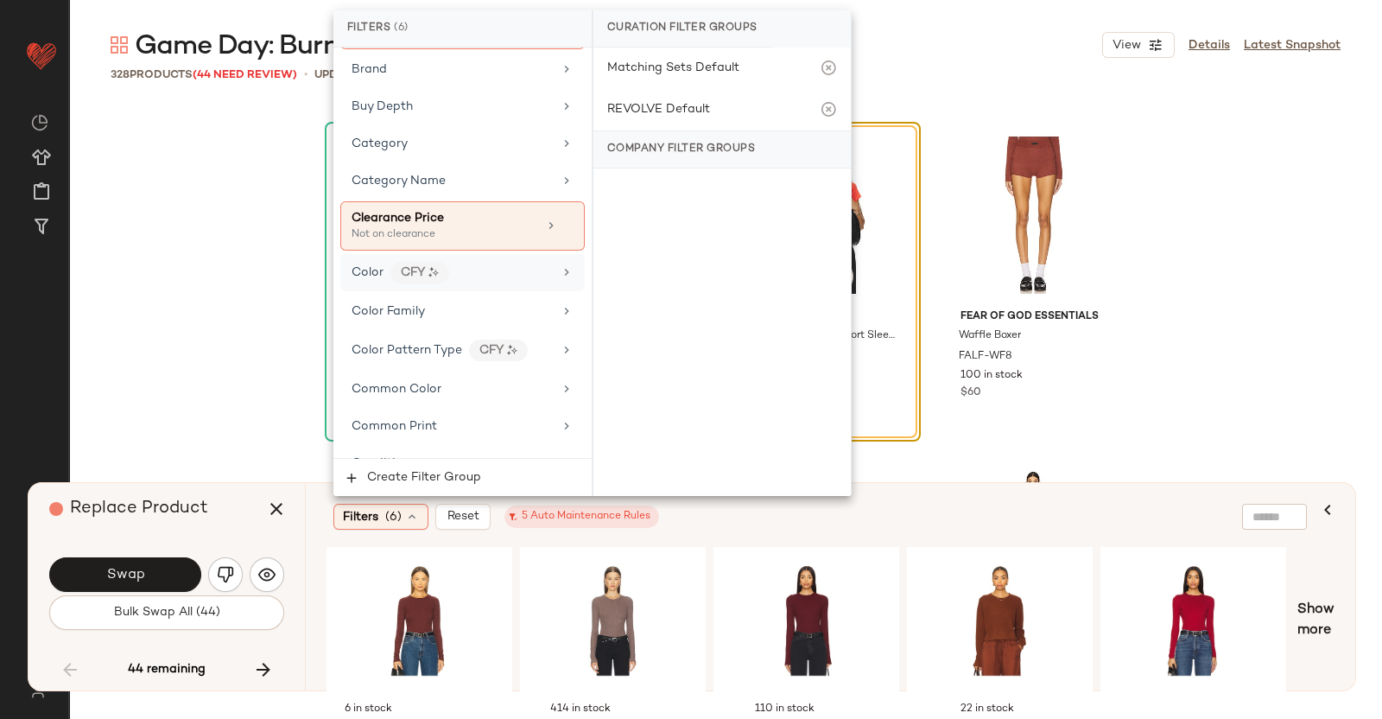
click at [792, 518] on div "Filters (6) Reset 5 Auto Maintenance Rules" at bounding box center [746, 517] width 827 height 26
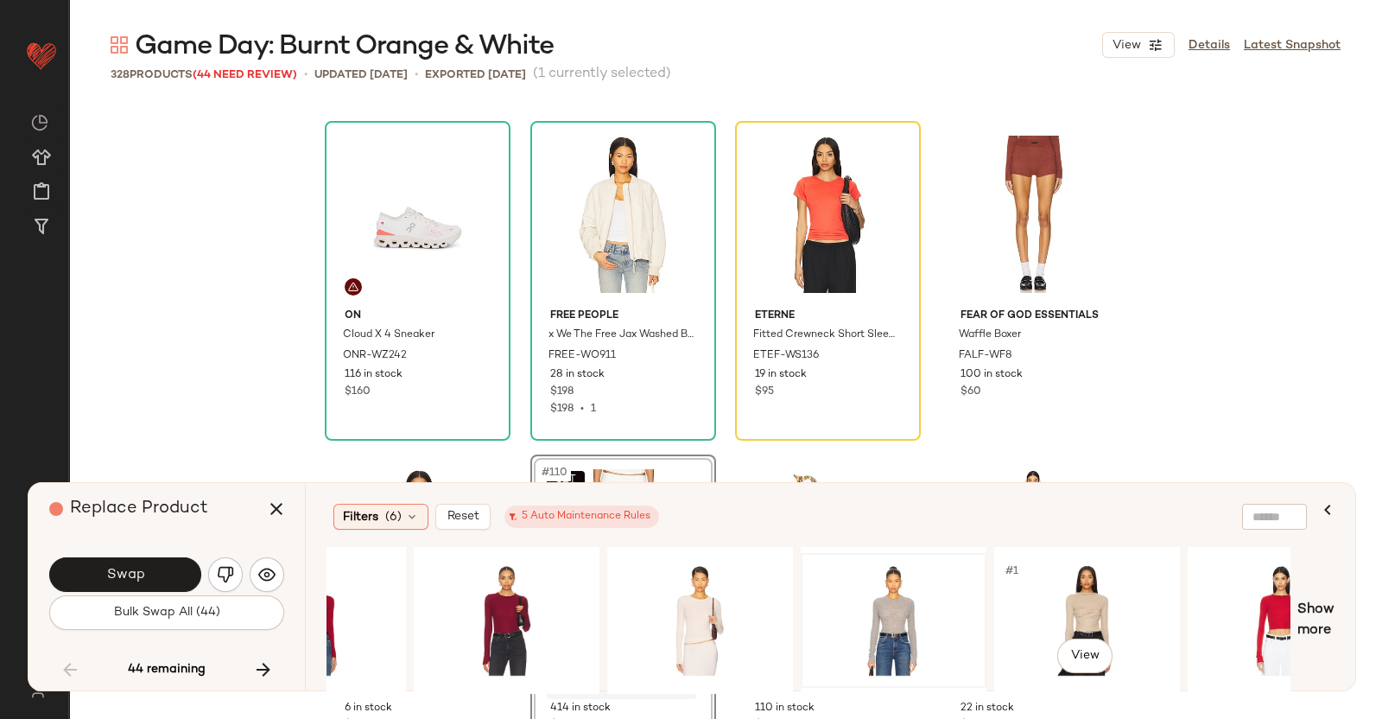
scroll to position [0, 897]
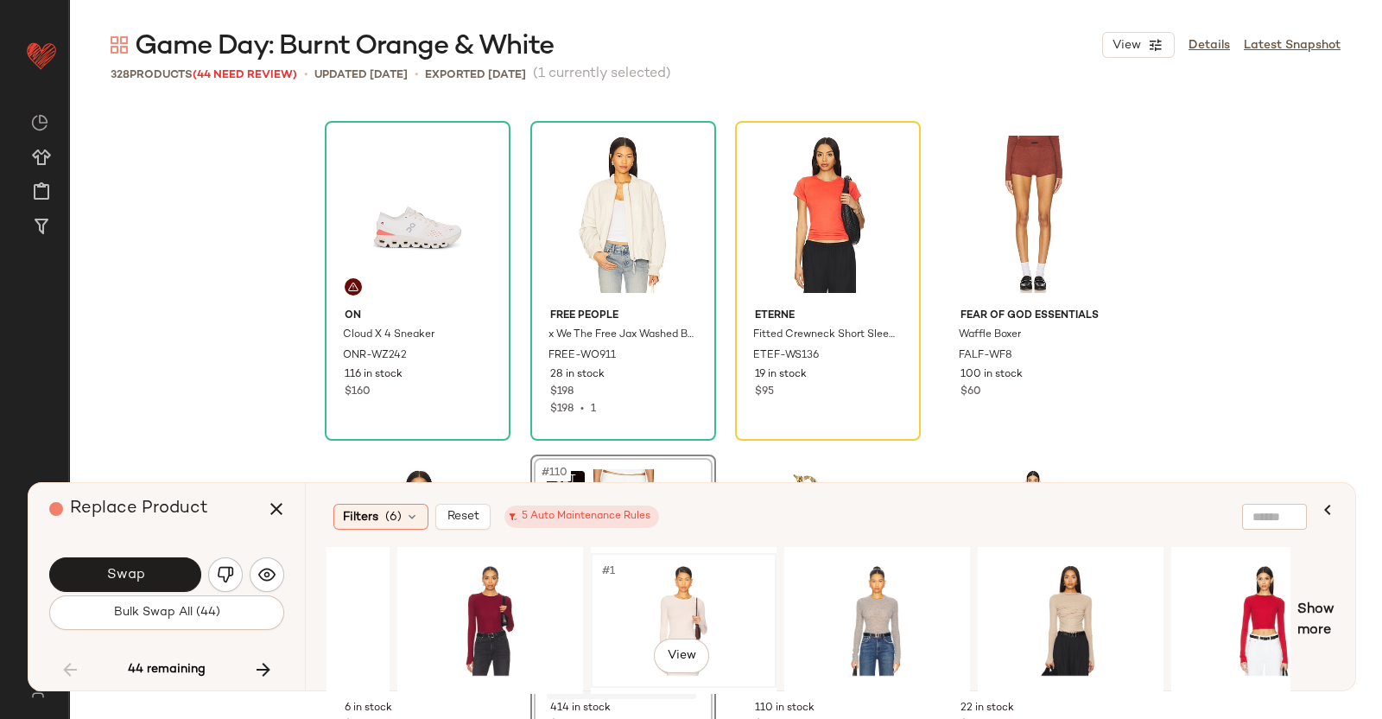
click at [760, 606] on div "#1 View" at bounding box center [684, 620] width 174 height 123
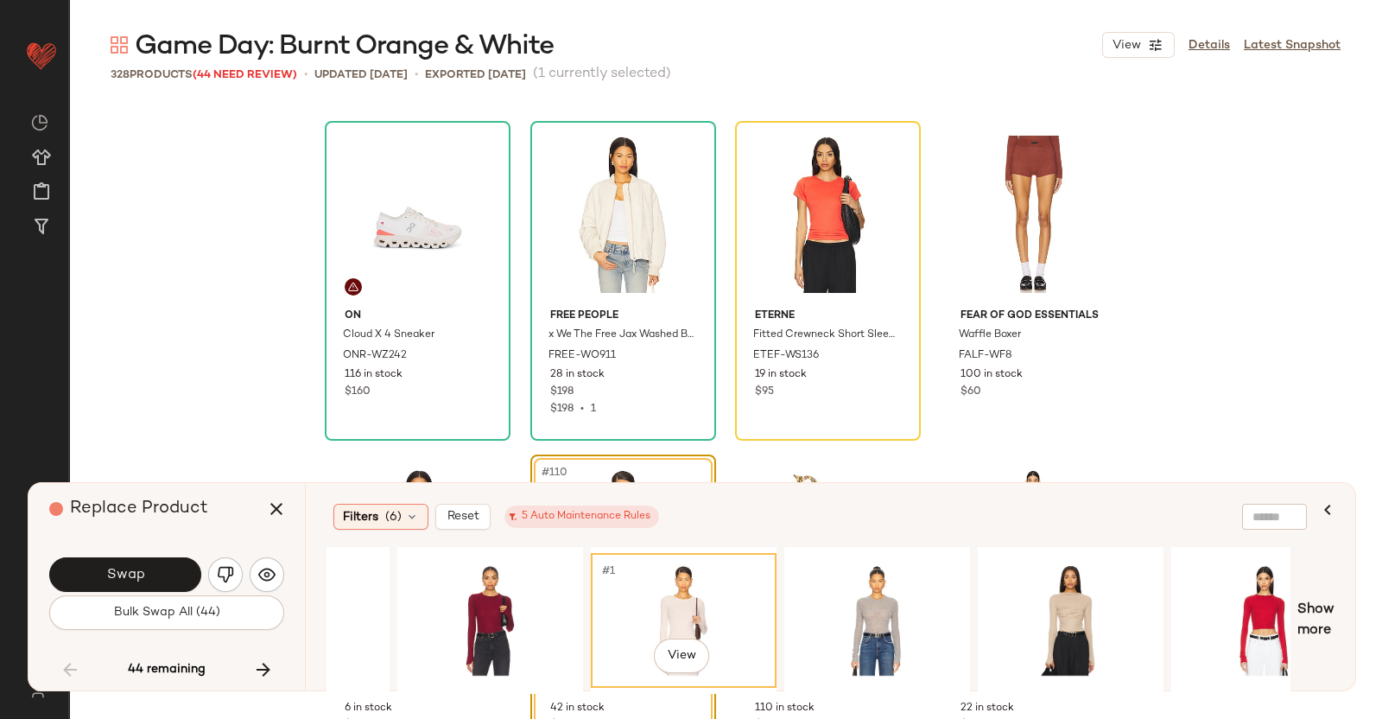
click at [699, 593] on div "#1 View" at bounding box center [684, 620] width 174 height 123
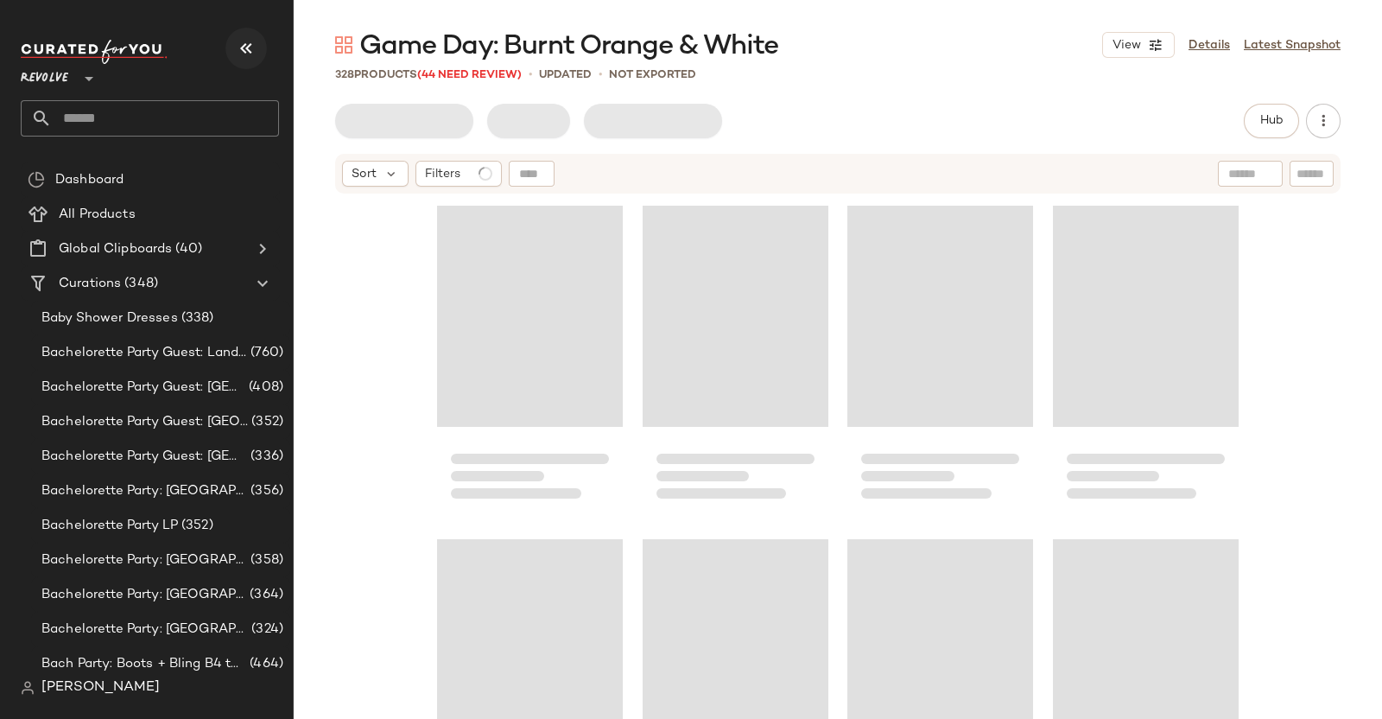
click at [237, 34] on button "button" at bounding box center [245, 48] width 41 height 41
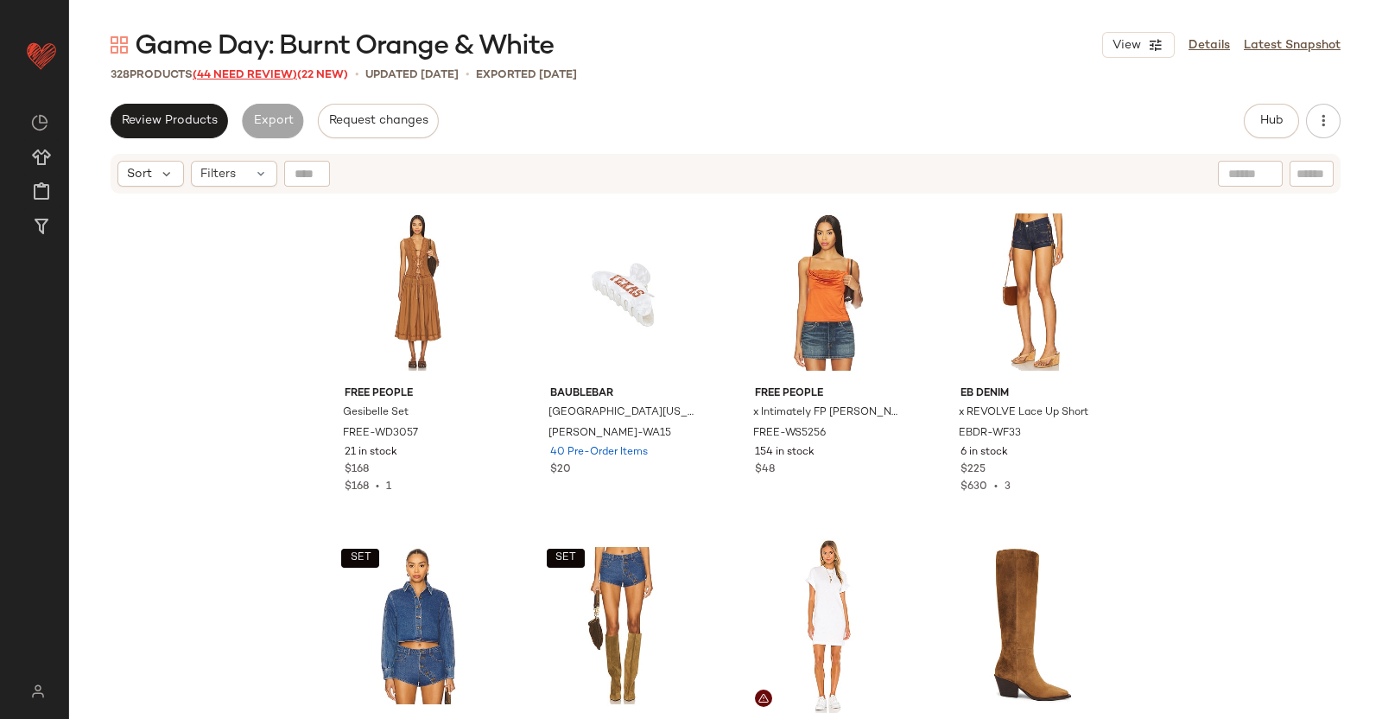
click at [272, 75] on span "(44 Need Review)" at bounding box center [245, 75] width 105 height 12
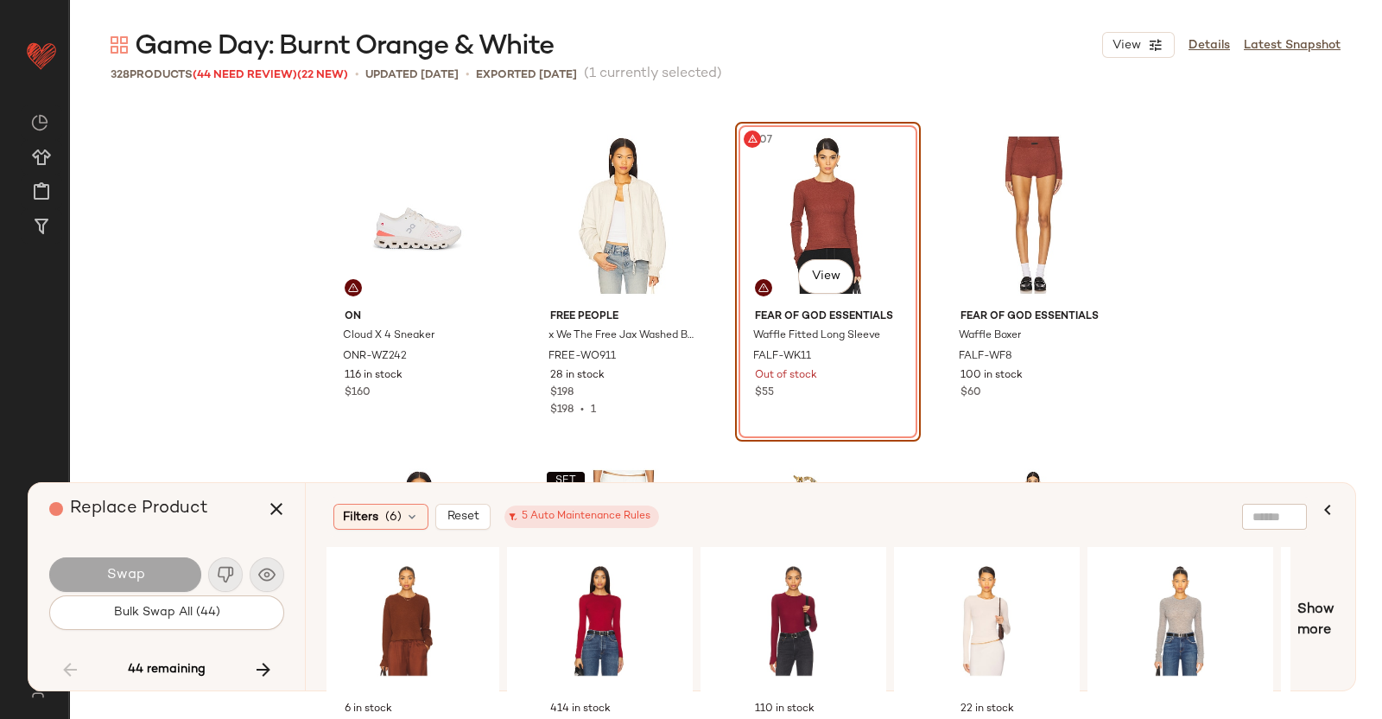
scroll to position [0, 639]
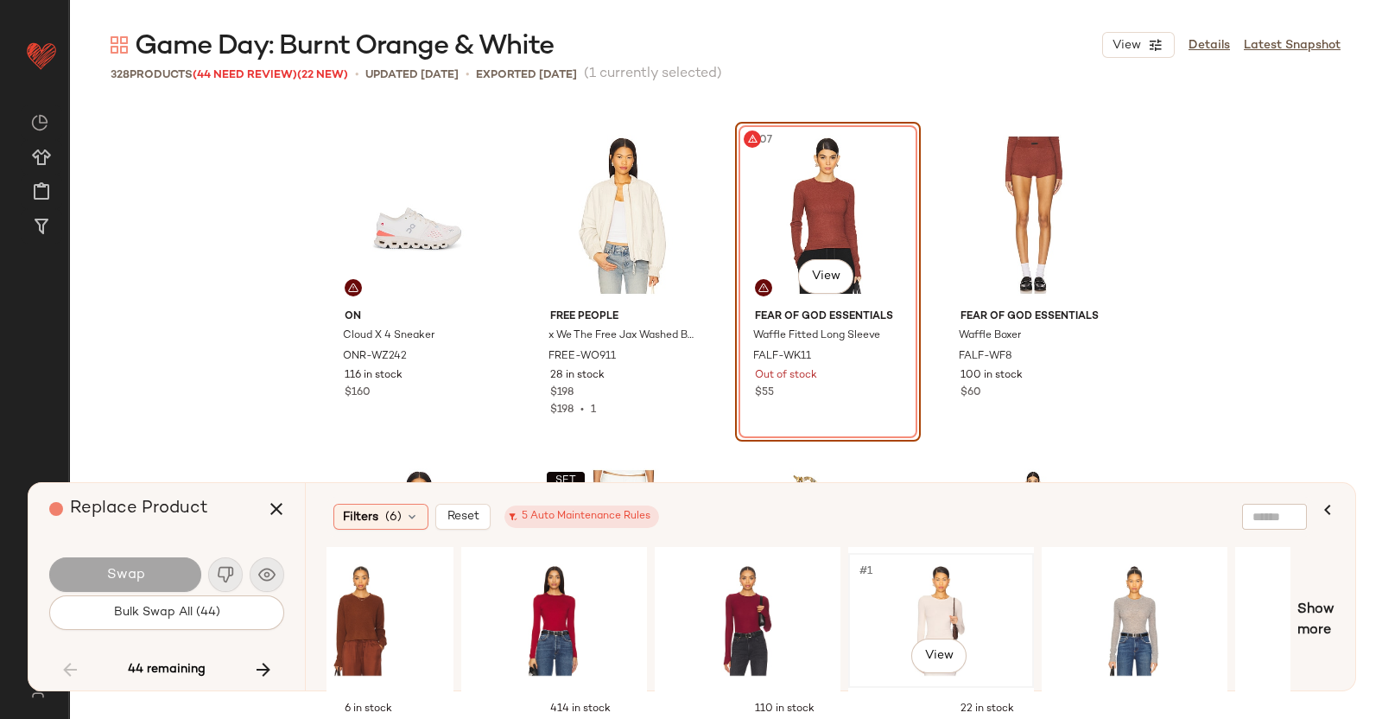
click at [935, 615] on div "#1 View" at bounding box center [941, 620] width 174 height 123
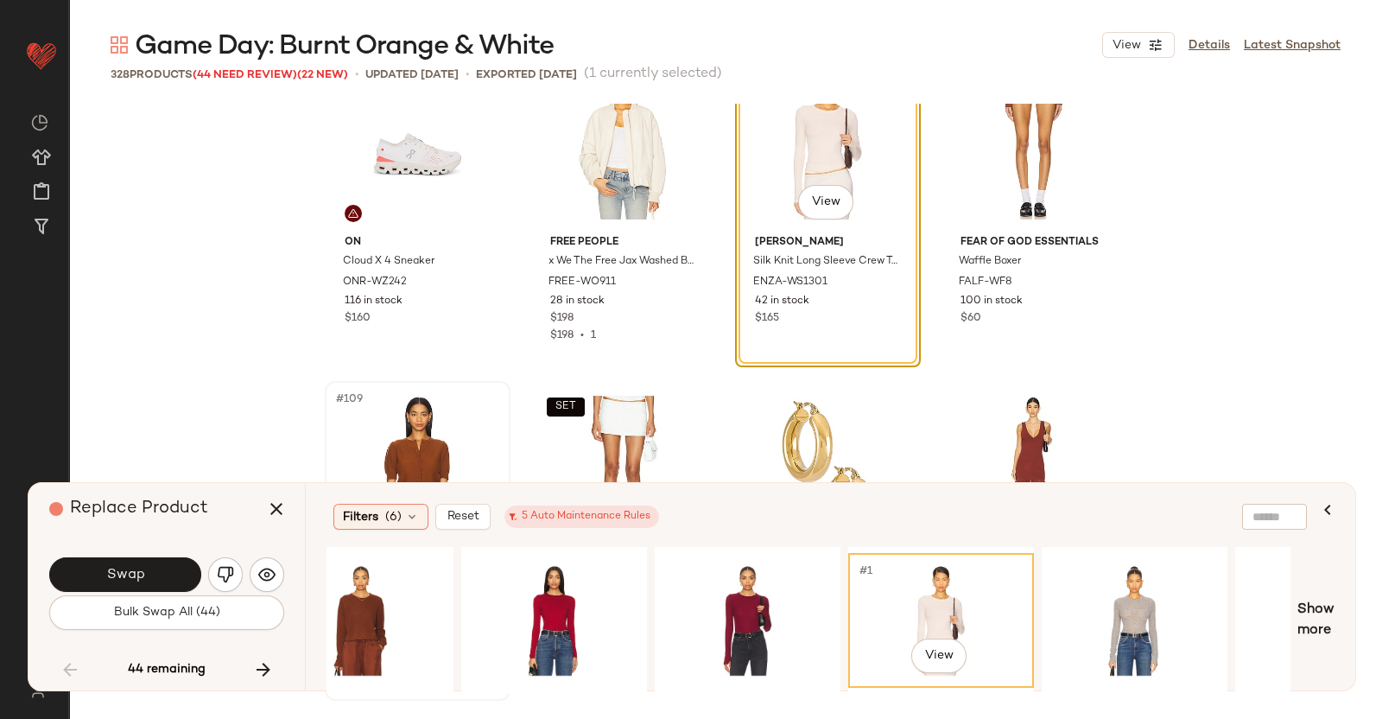
scroll to position [8778, 0]
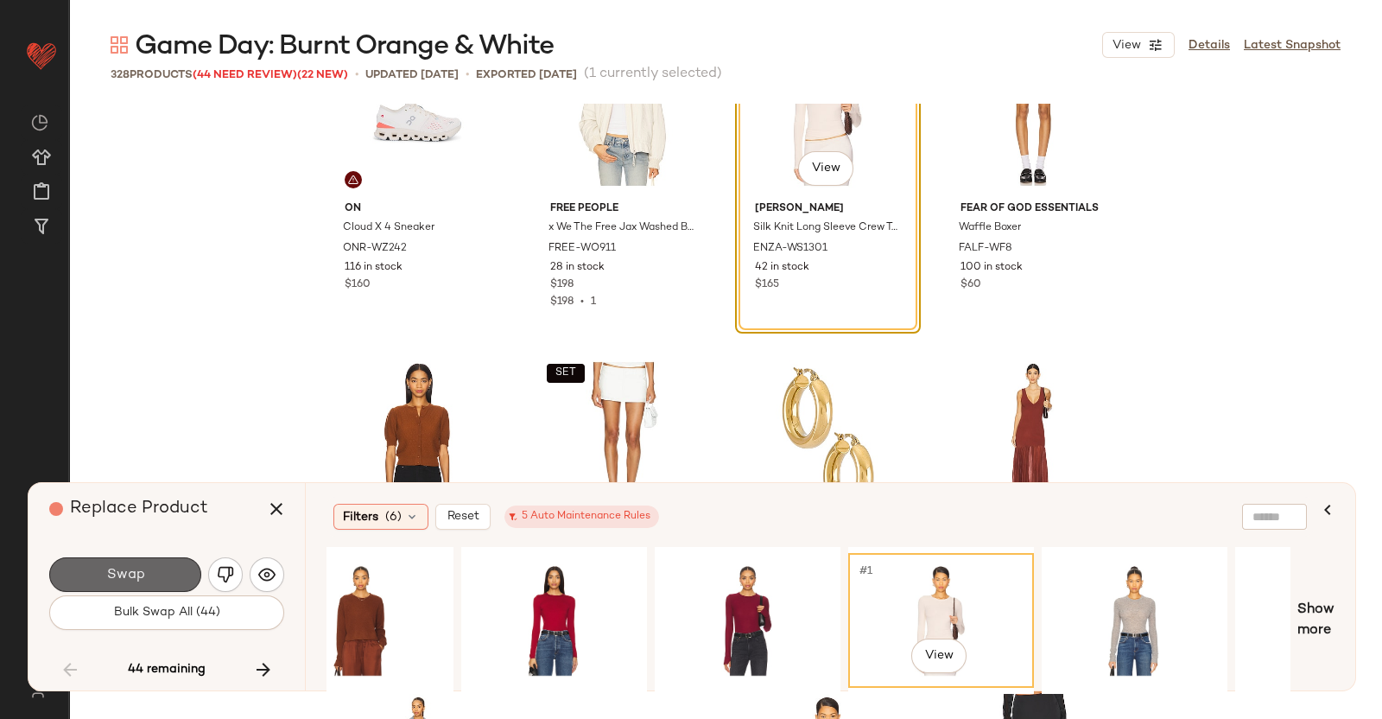
click at [131, 570] on span "Swap" at bounding box center [124, 575] width 39 height 16
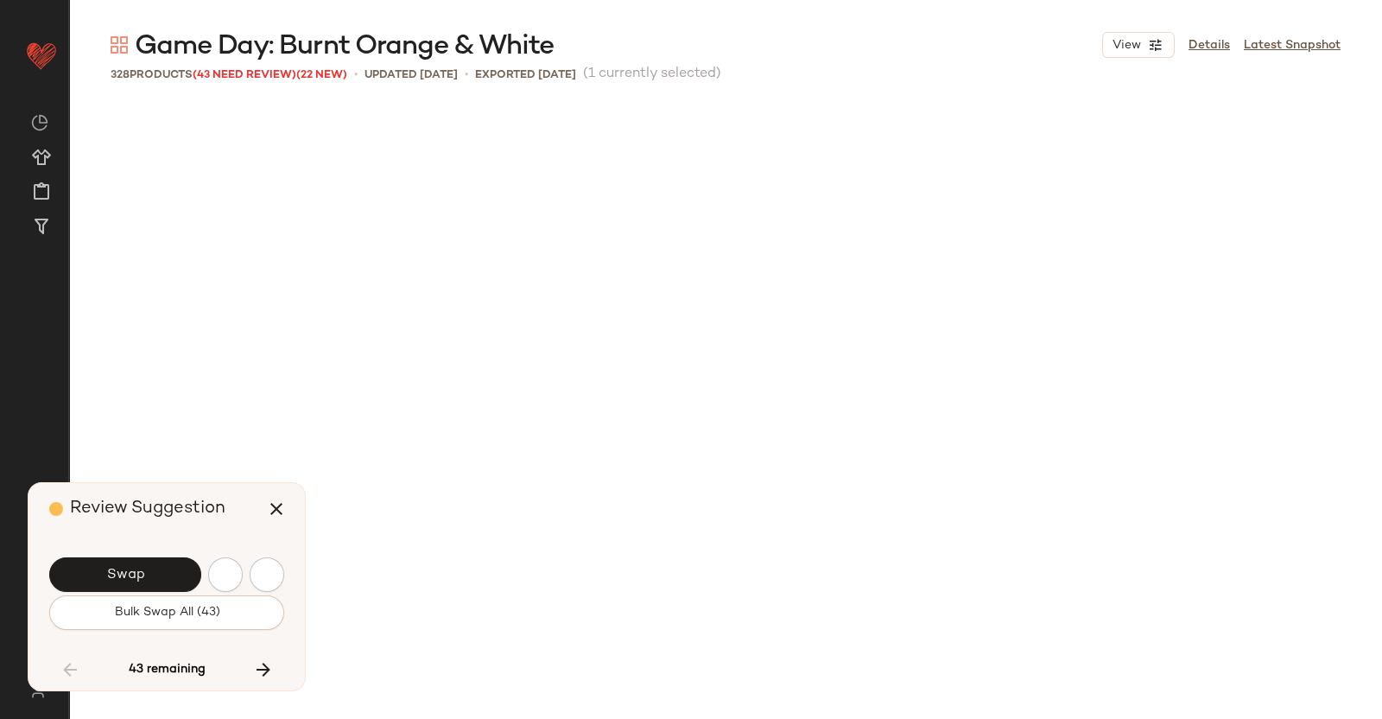
scroll to position [9671, 0]
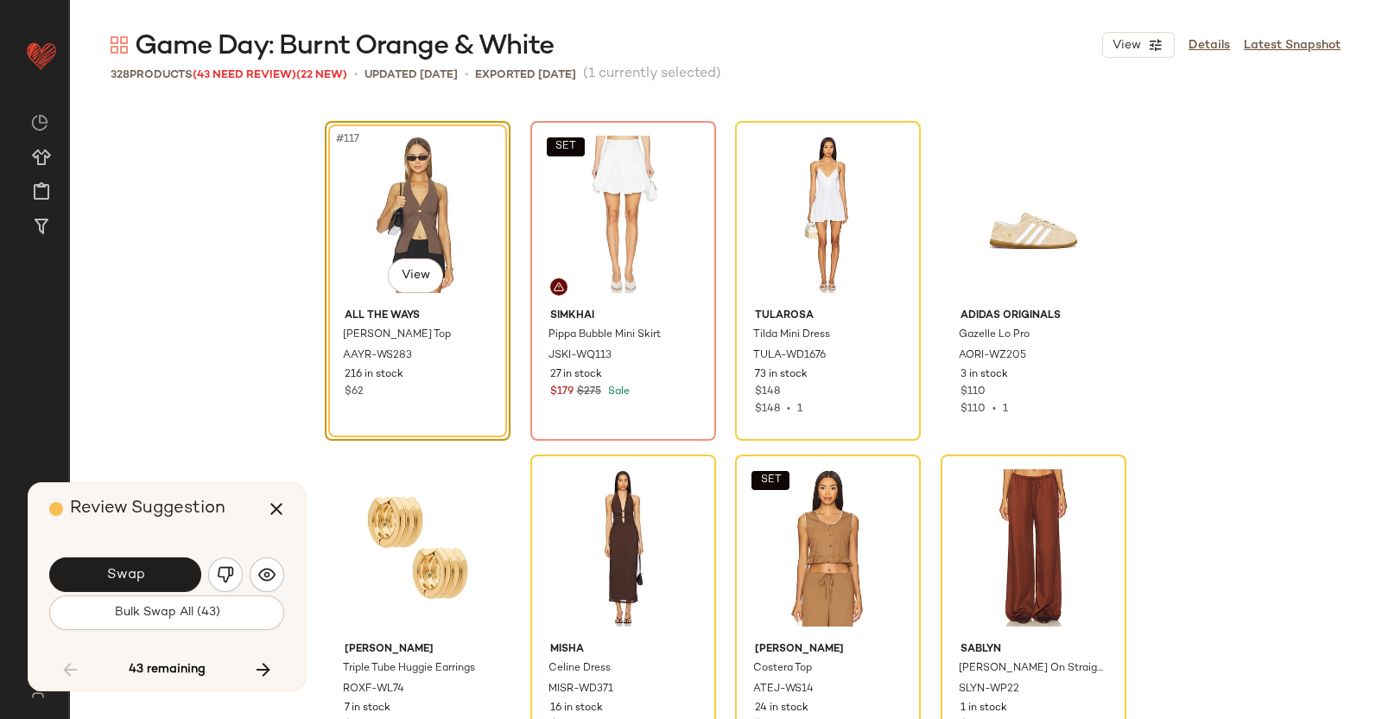
click at [1242, 403] on div "#117 View ALL THE WAYS Hanna Halter Top AAYR-WS283 216 in stock $62 SET SIMKHAI…" at bounding box center [725, 413] width 1313 height 619
click at [279, 508] on icon "button" at bounding box center [276, 509] width 21 height 21
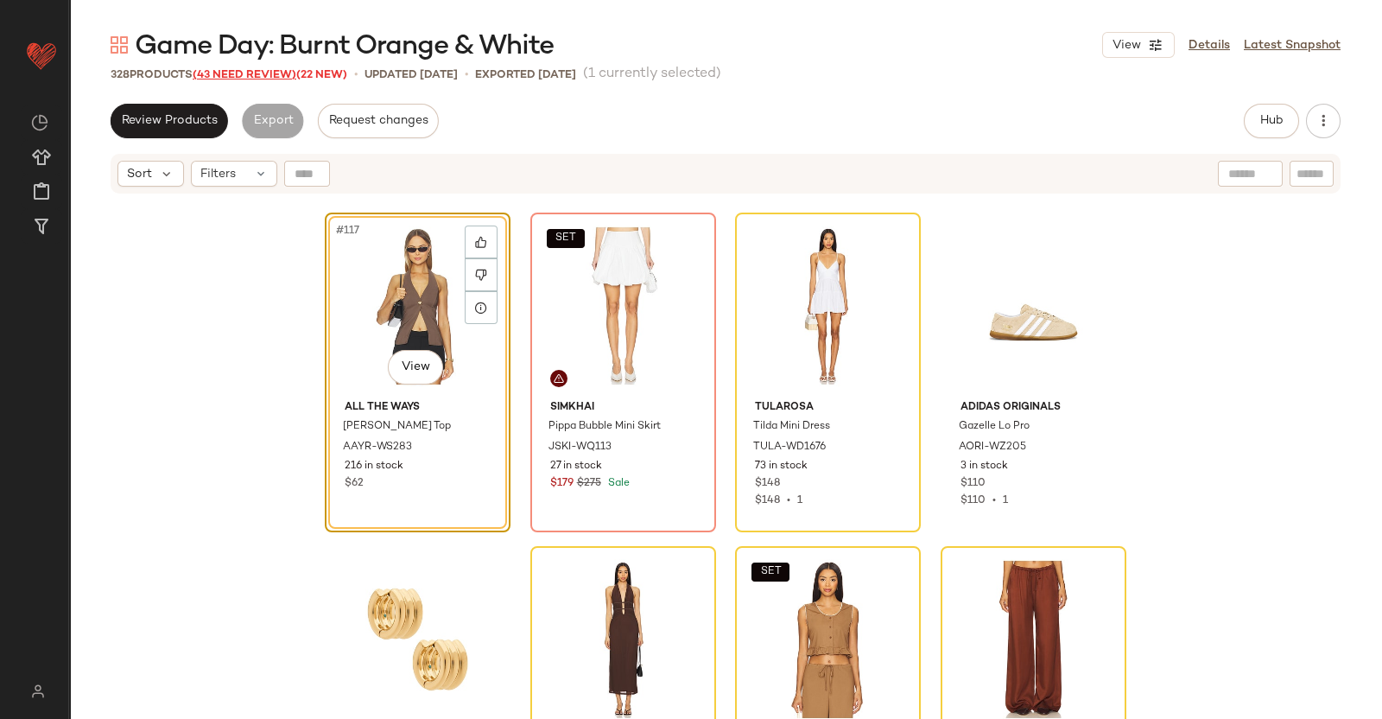
click at [251, 78] on span "(43 Need Review)" at bounding box center [245, 75] width 104 height 12
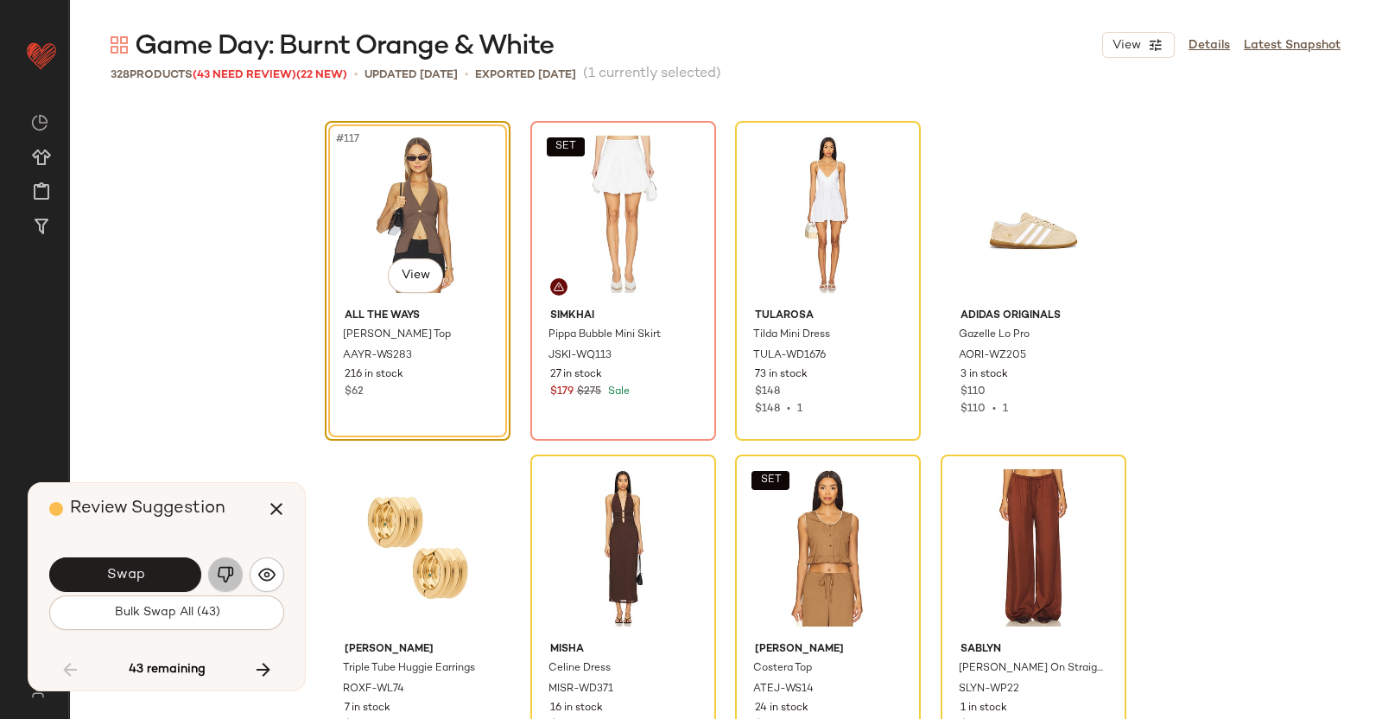
click at [226, 573] on img "button" at bounding box center [225, 574] width 17 height 17
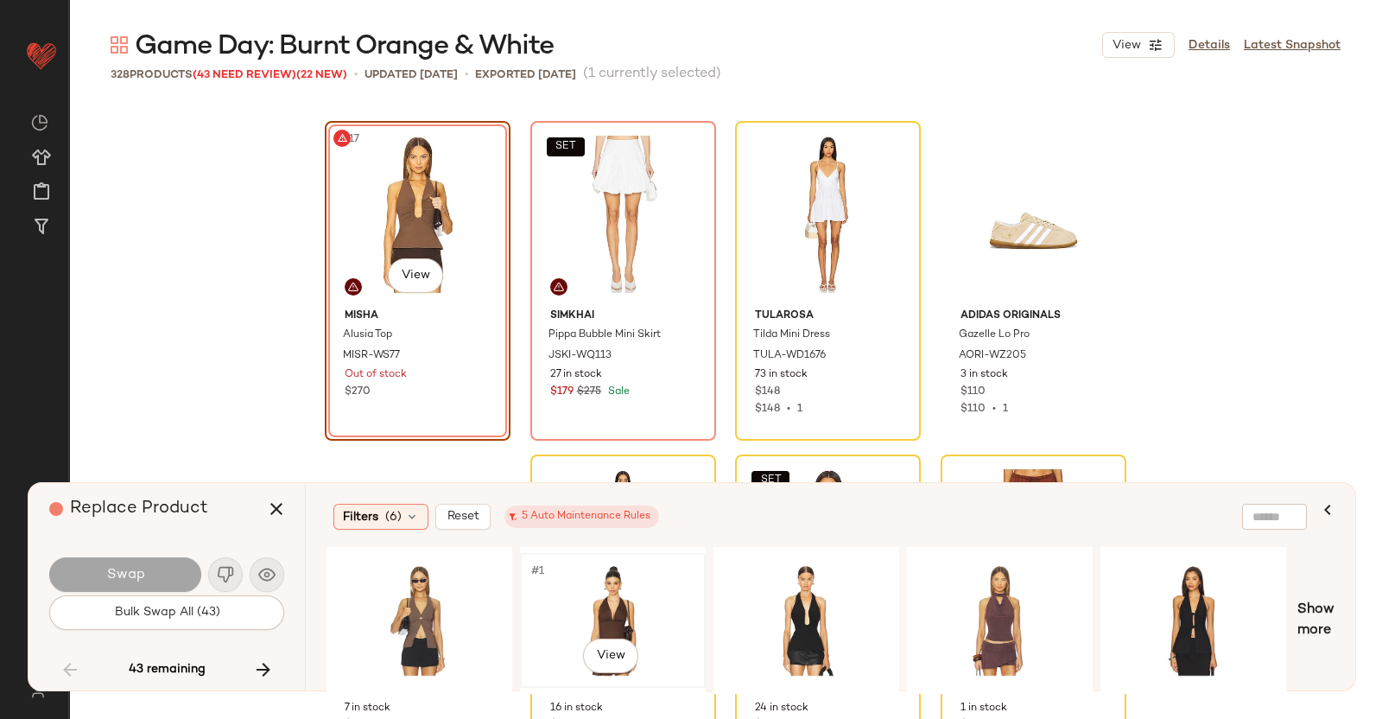
click at [594, 594] on div "#1 View" at bounding box center [613, 620] width 174 height 123
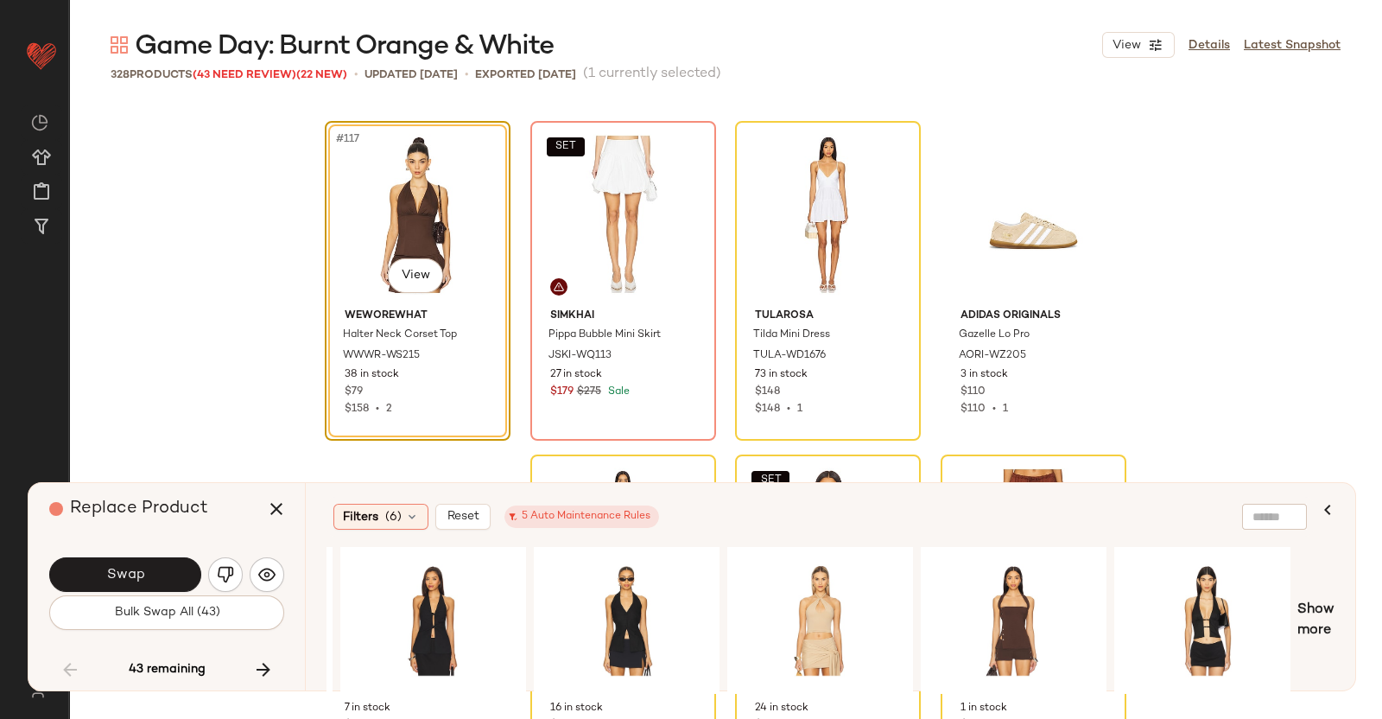
scroll to position [0, 768]
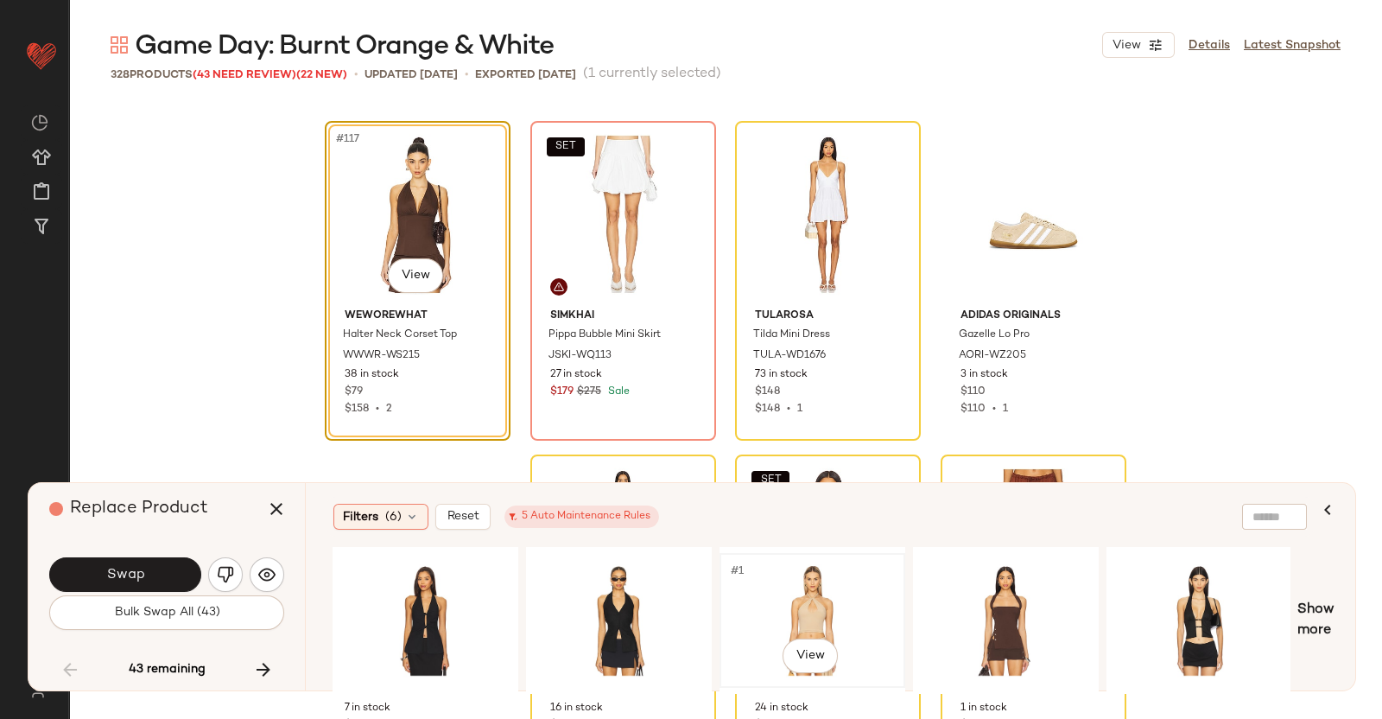
click at [756, 581] on div "#1 View" at bounding box center [813, 620] width 174 height 123
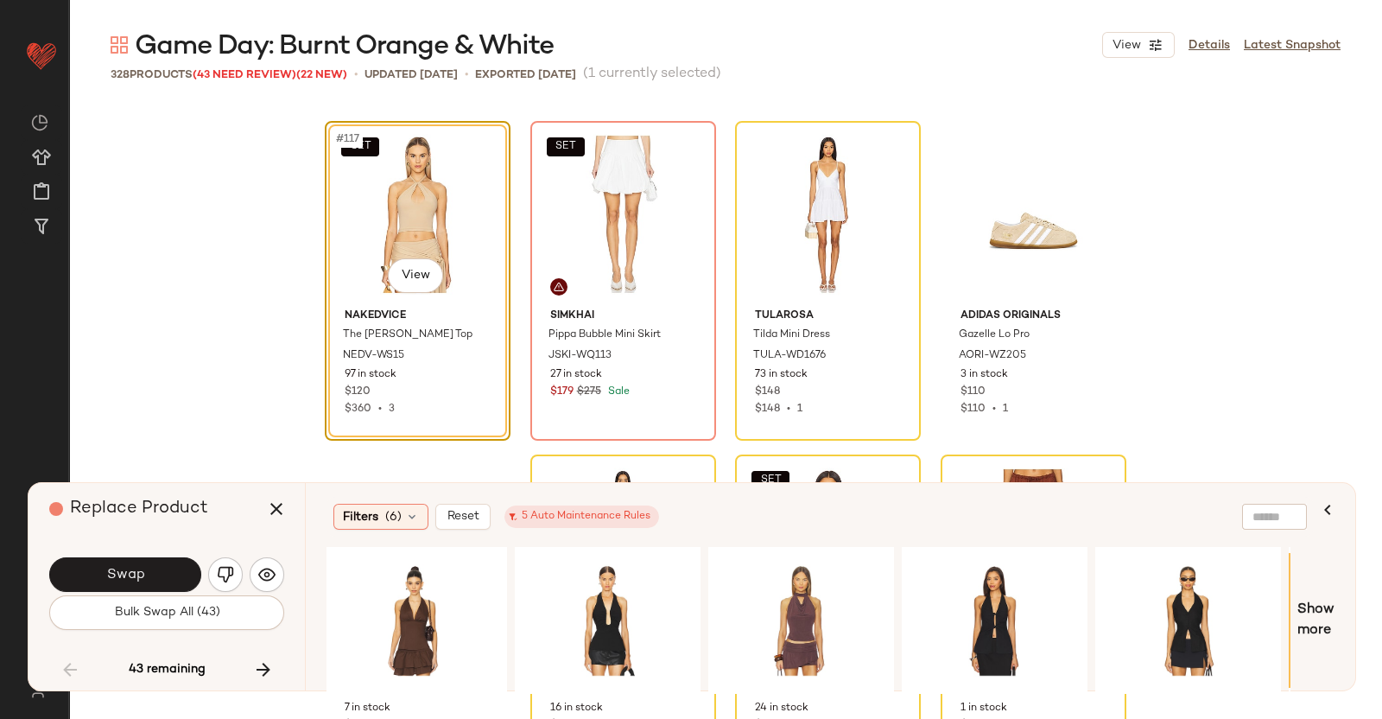
scroll to position [0, 0]
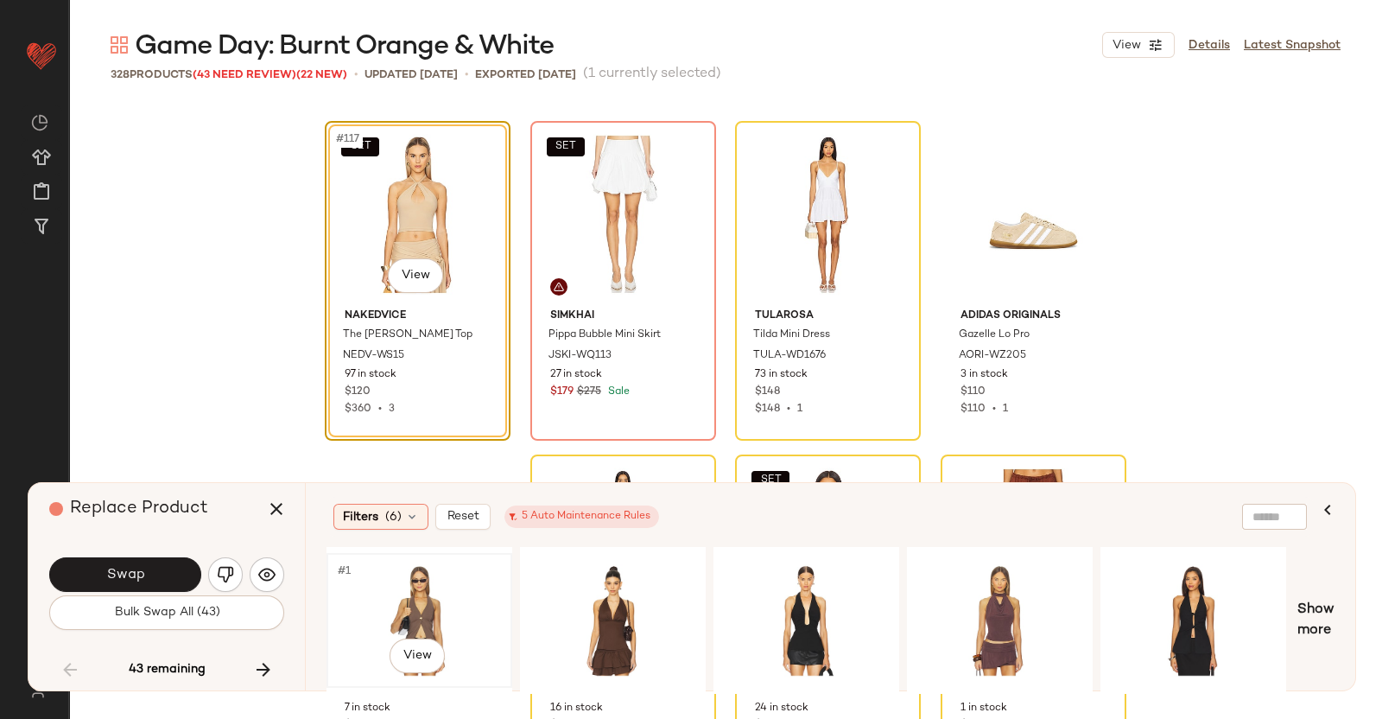
click at [387, 628] on div "#1 View" at bounding box center [420, 620] width 174 height 123
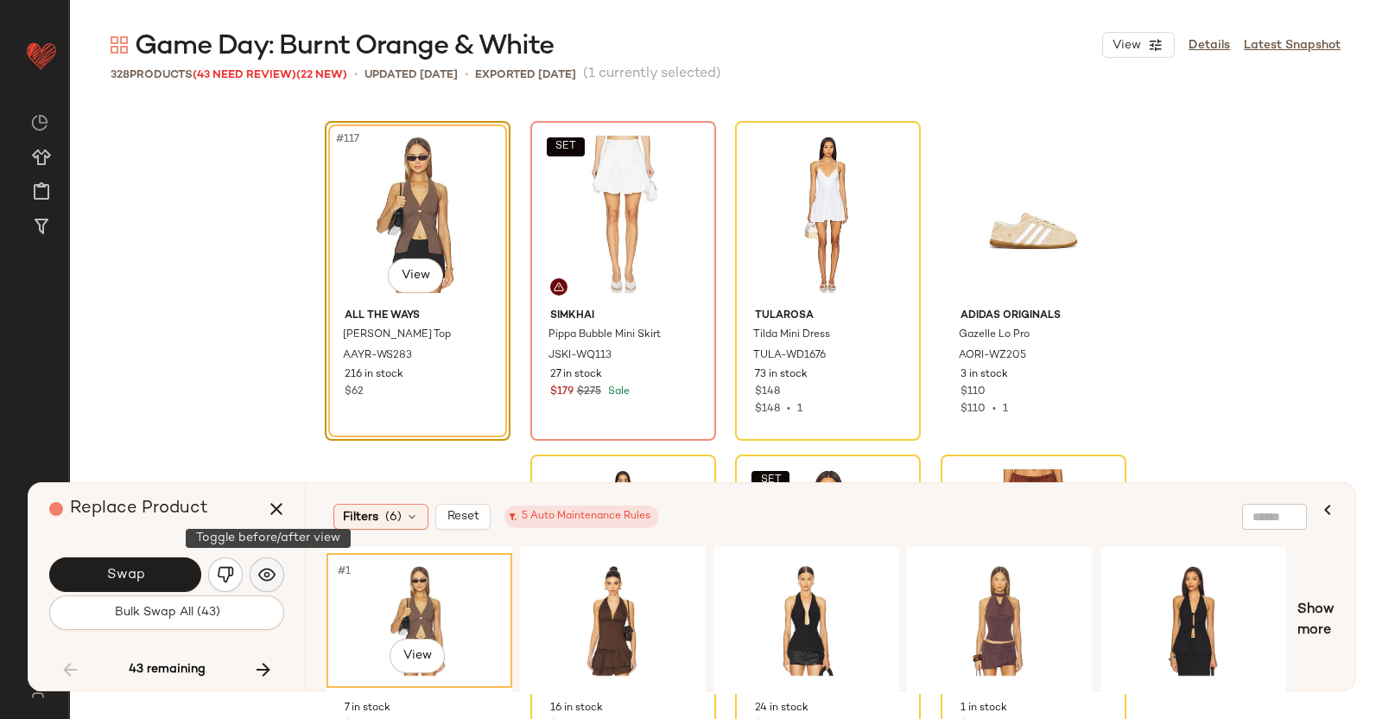
click at [258, 572] on img "button" at bounding box center [266, 574] width 17 height 17
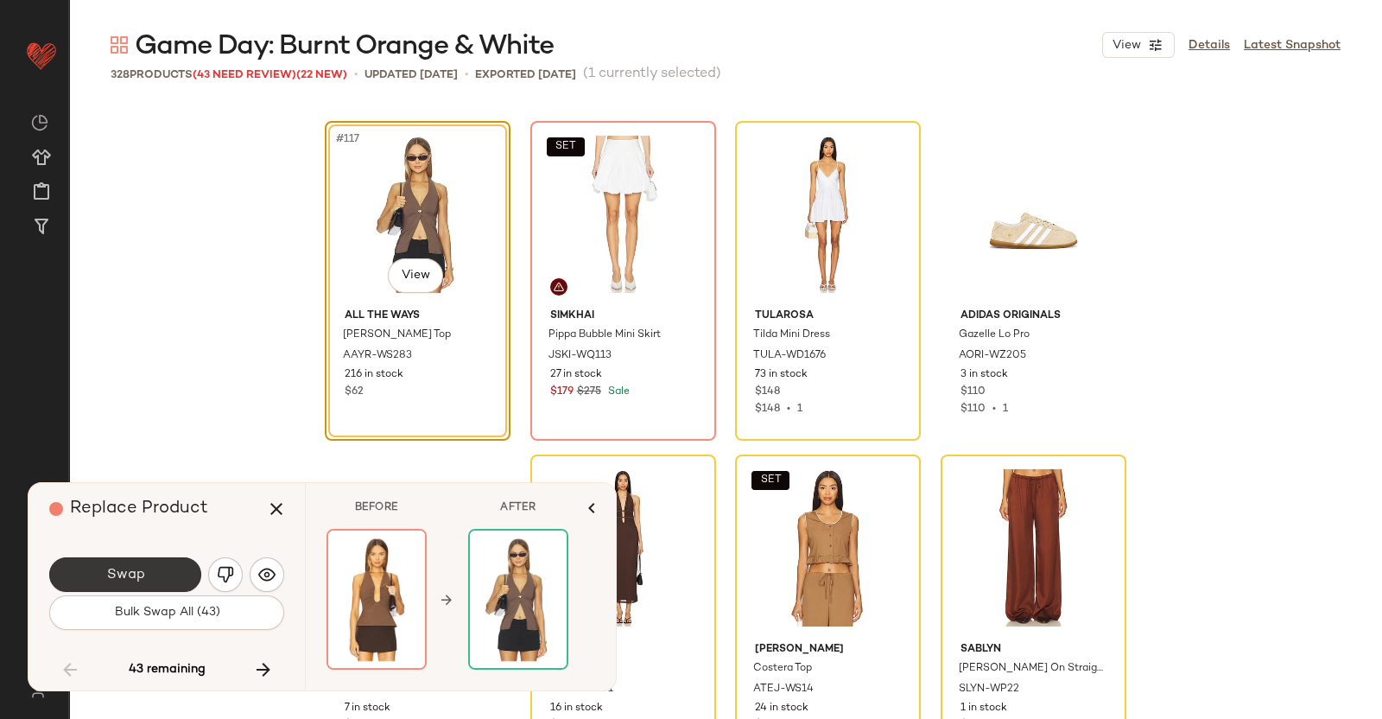
click at [141, 575] on span "Swap" at bounding box center [124, 575] width 39 height 16
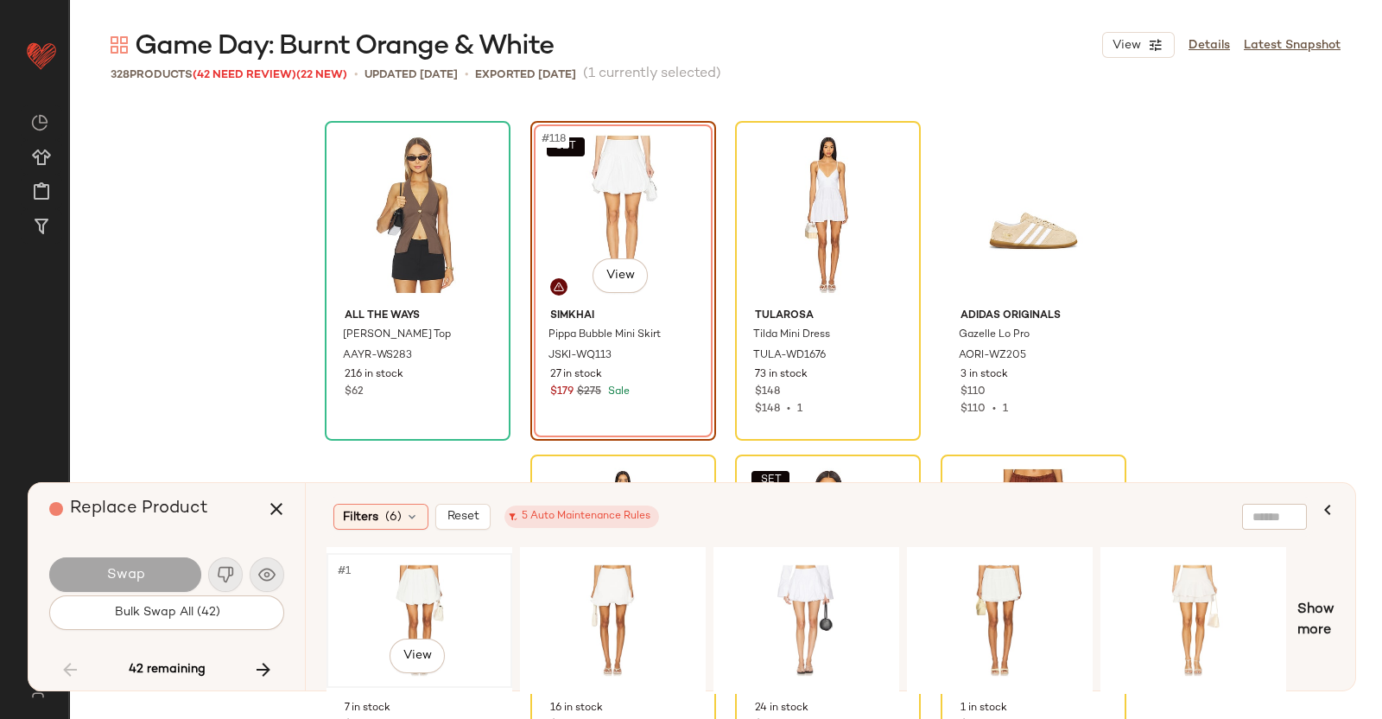
click at [484, 598] on div "#1 View" at bounding box center [420, 620] width 174 height 123
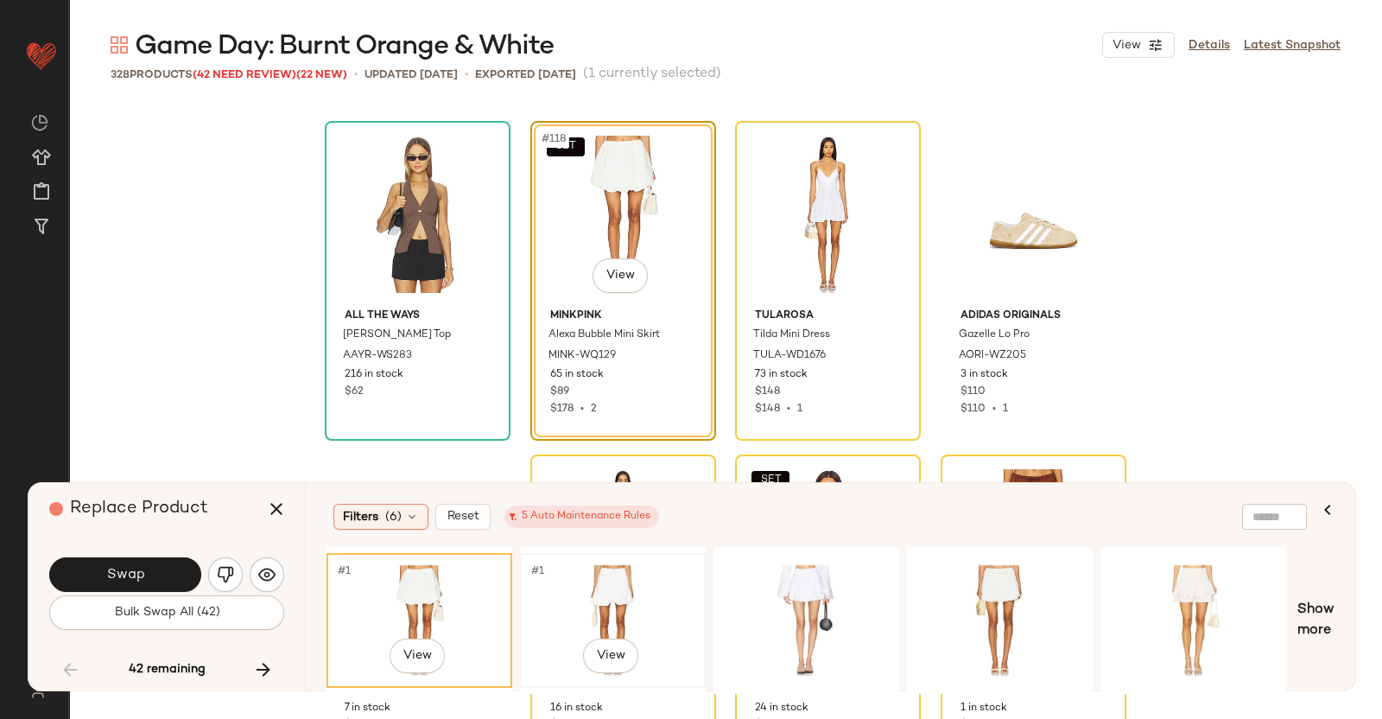
click at [570, 581] on div "#1 View" at bounding box center [613, 620] width 174 height 123
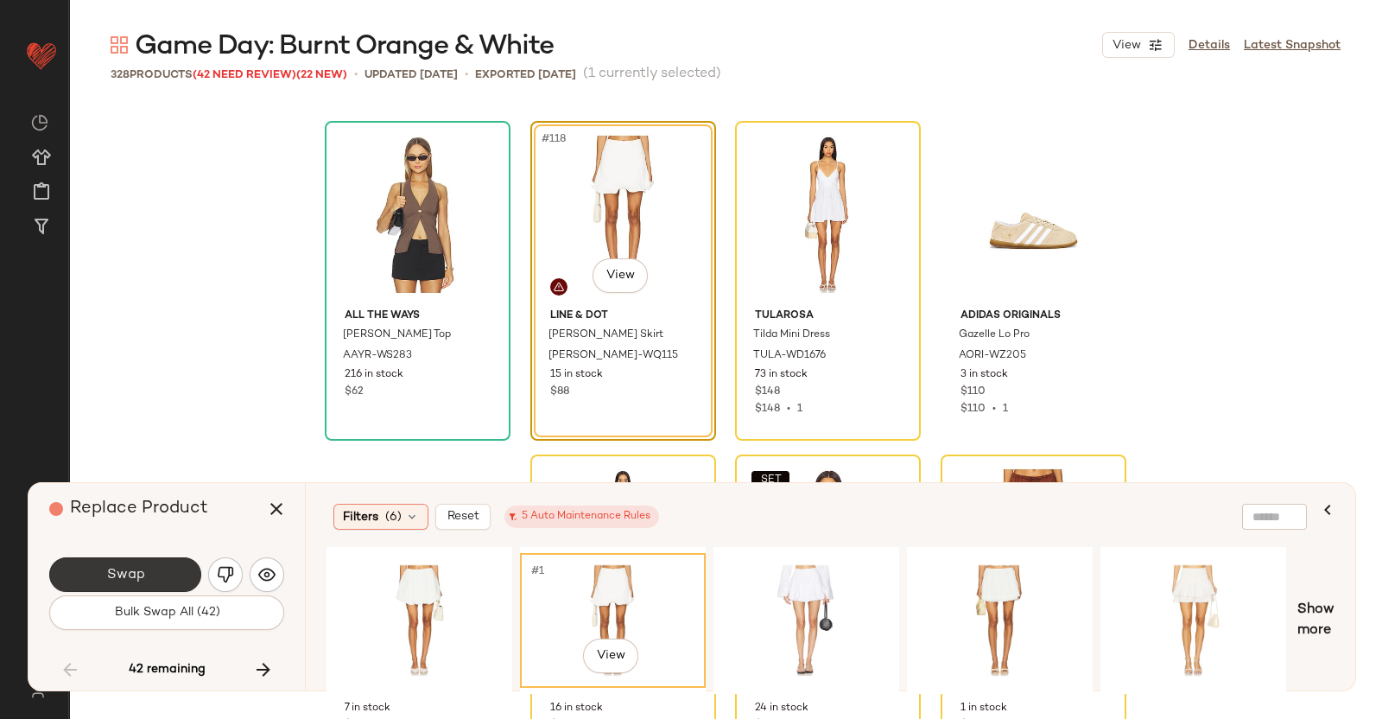
click at [139, 575] on span "Swap" at bounding box center [124, 575] width 39 height 16
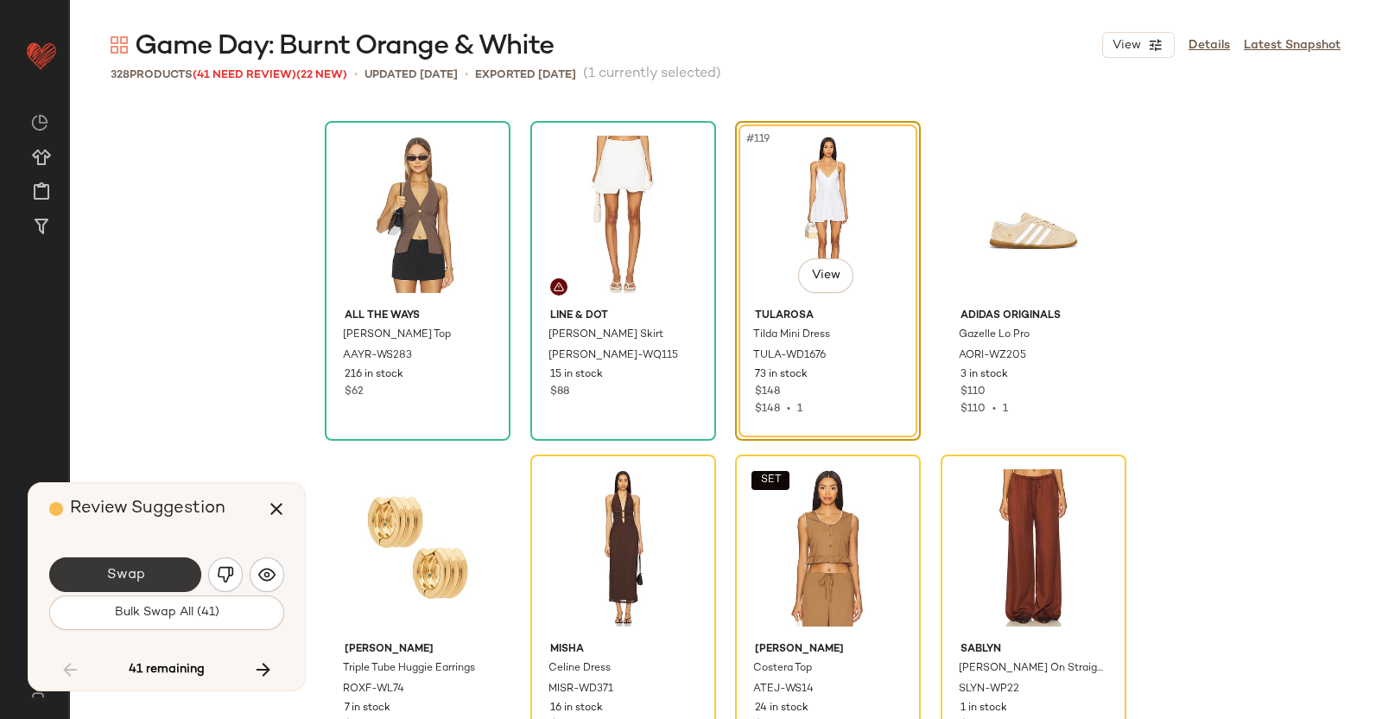
click at [158, 573] on button "Swap" at bounding box center [125, 574] width 152 height 35
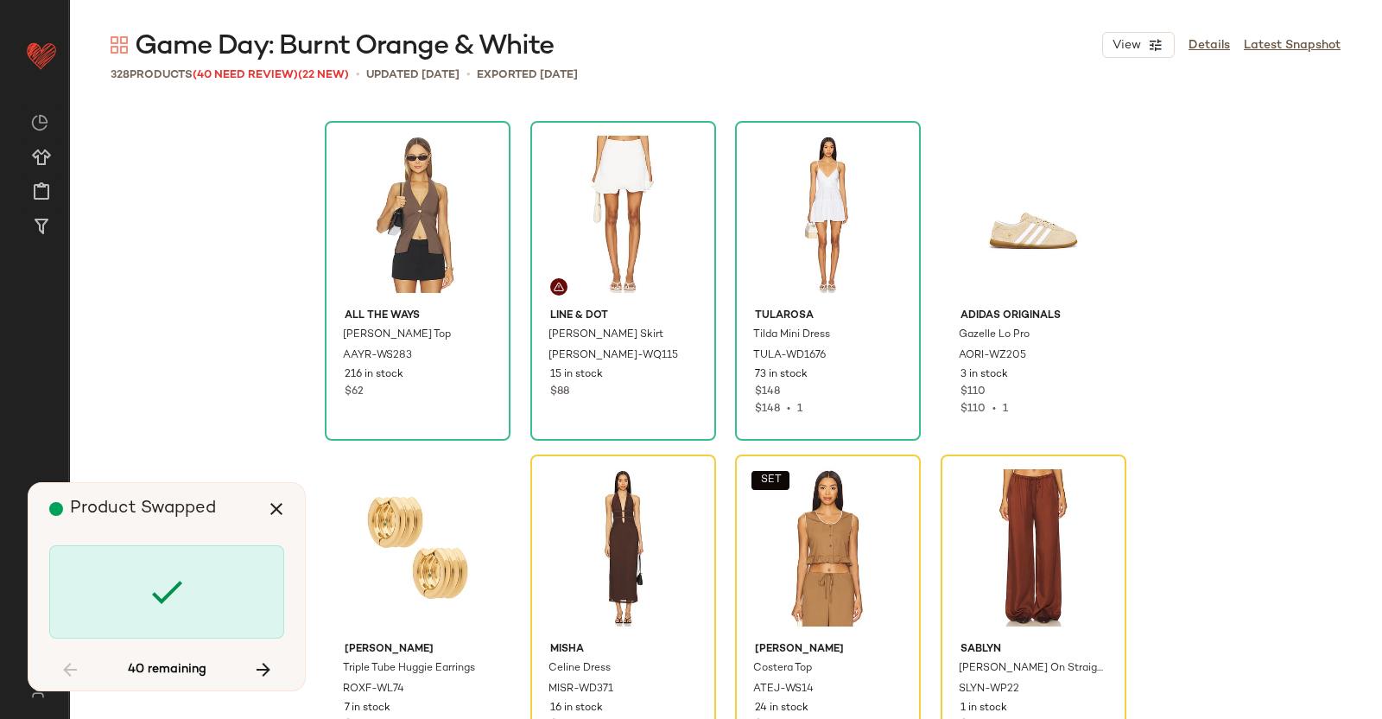
scroll to position [10005, 0]
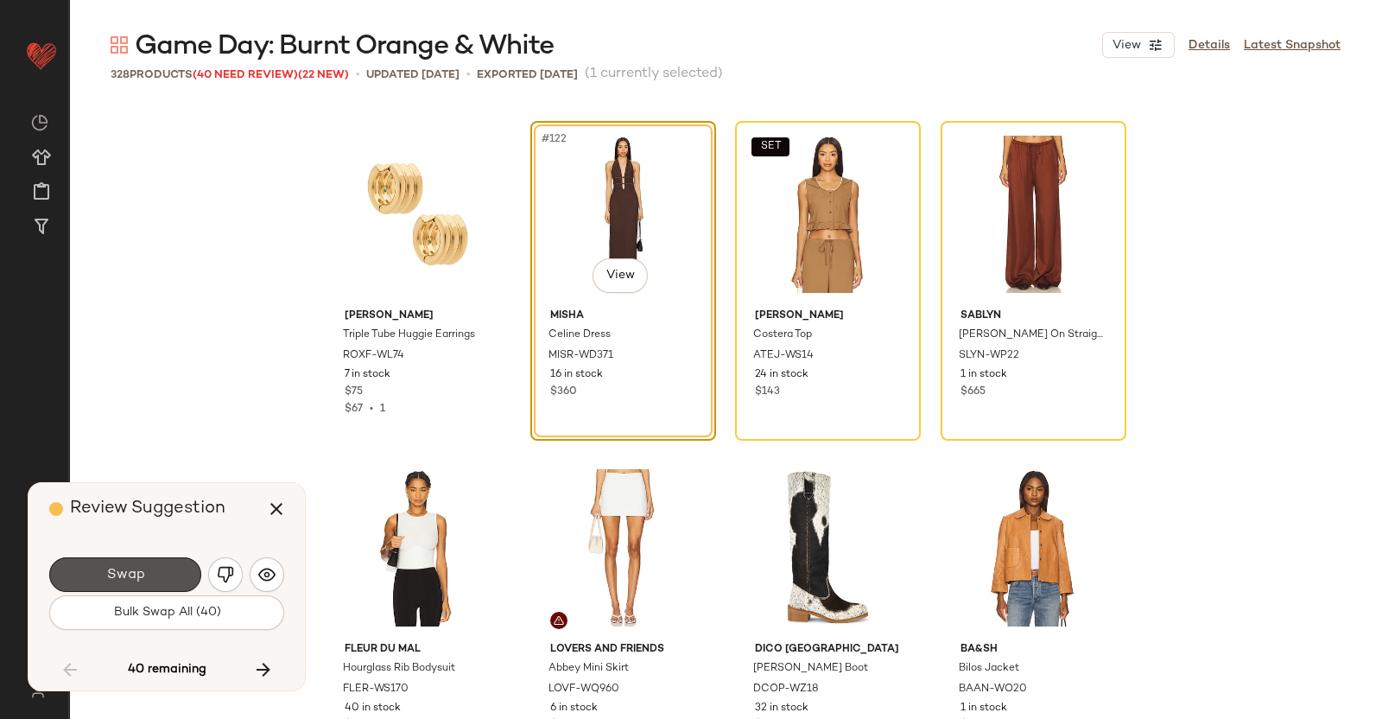
click at [158, 573] on button "Swap" at bounding box center [125, 574] width 152 height 35
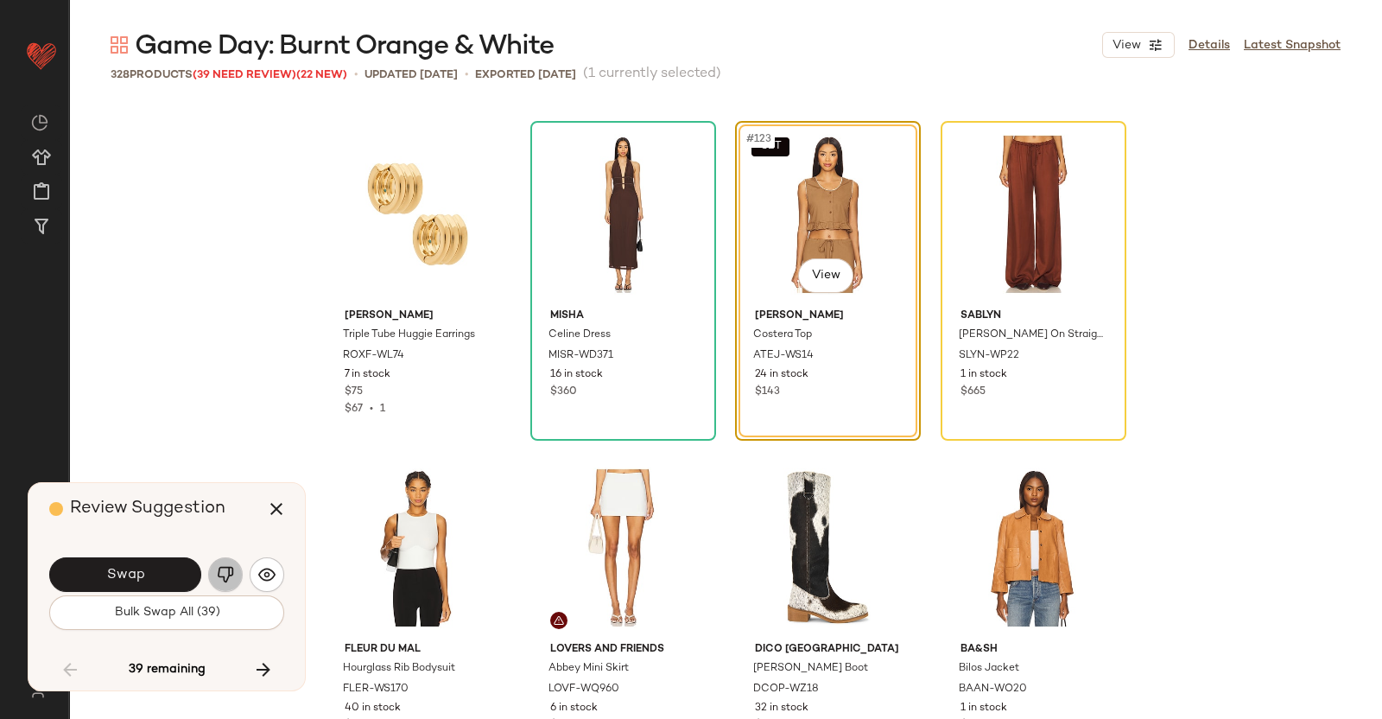
click at [224, 587] on button "button" at bounding box center [225, 574] width 35 height 35
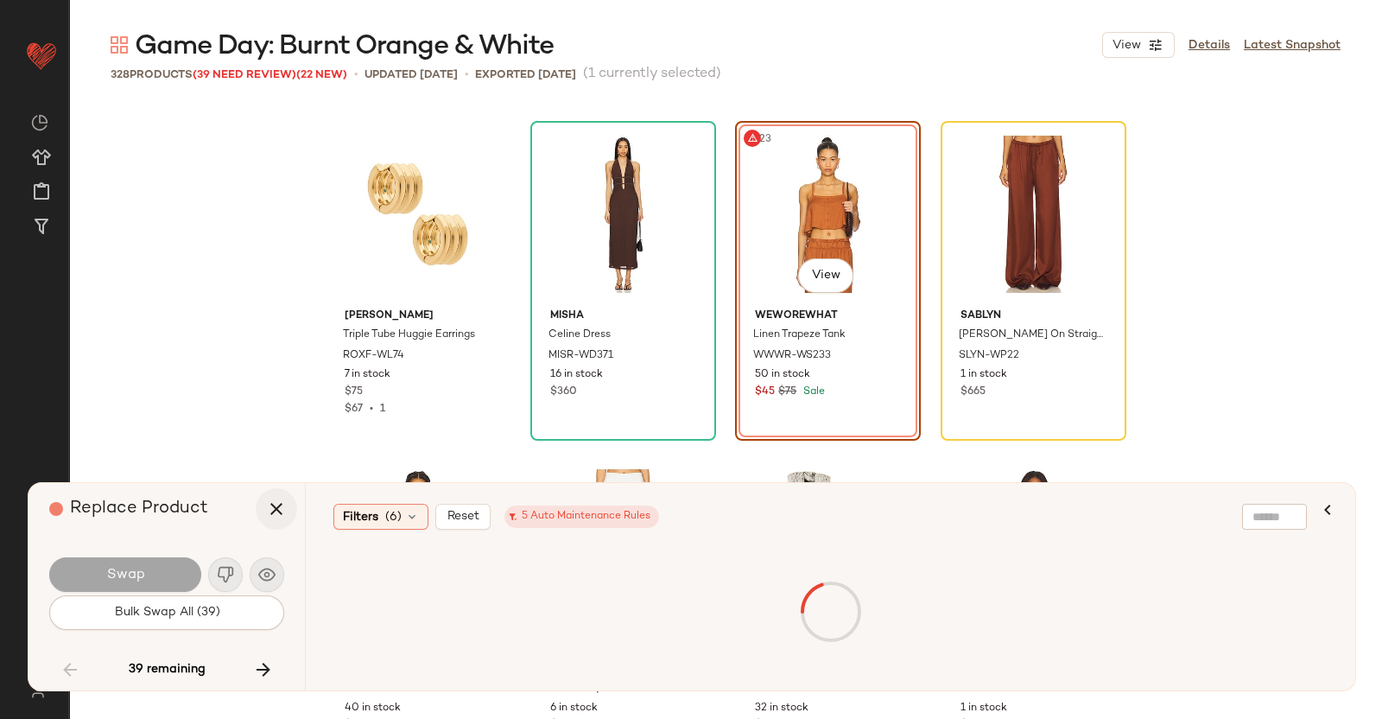
click at [288, 511] on button "button" at bounding box center [276, 508] width 41 height 41
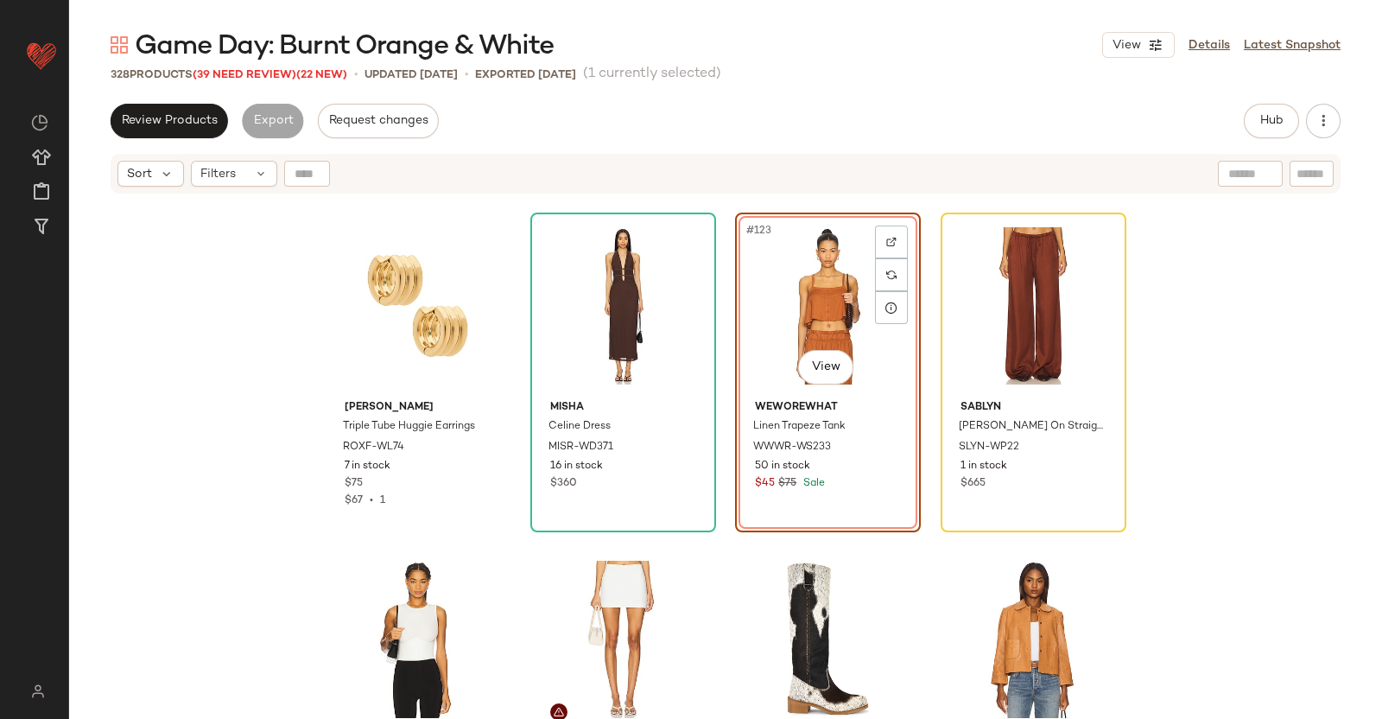
drag, startPoint x: 236, startPoint y: 79, endPoint x: 228, endPoint y: 88, distance: 12.3
click at [237, 79] on span "(39 Need Review)" at bounding box center [245, 75] width 104 height 12
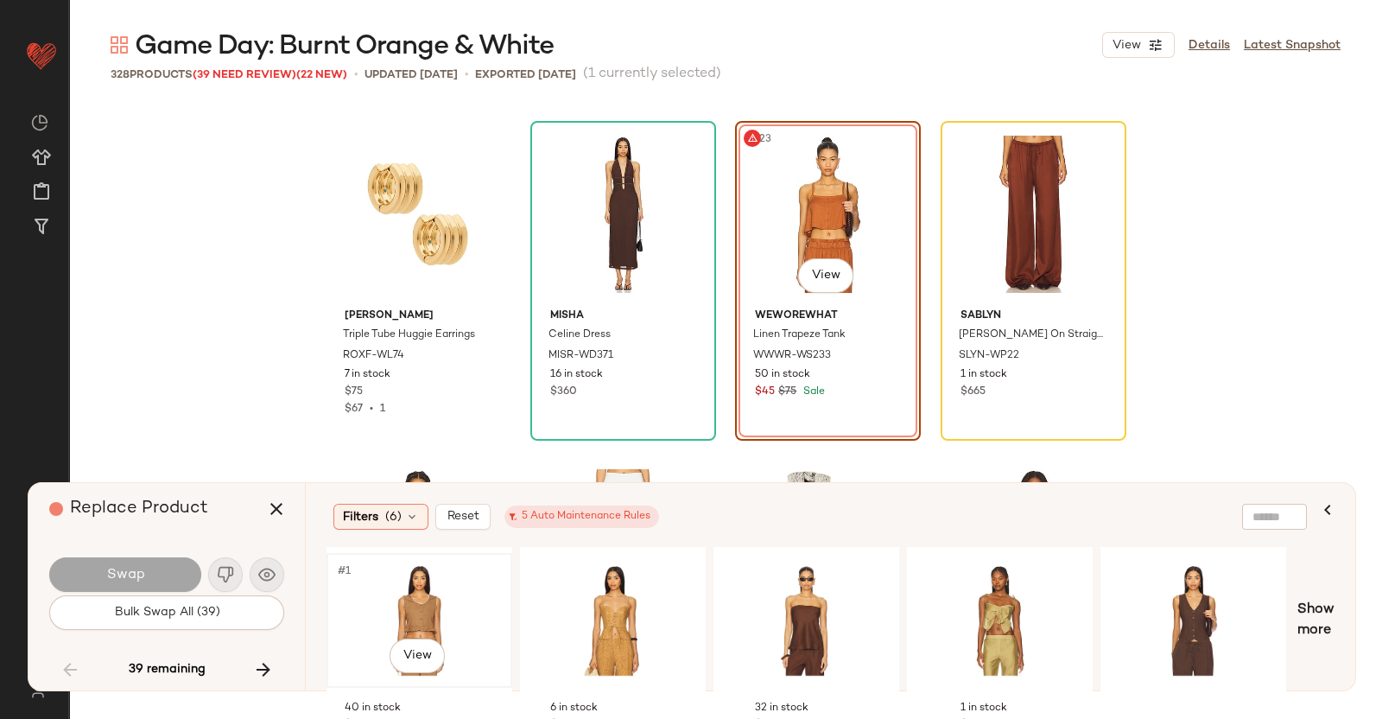
click at [454, 602] on div "#1 View" at bounding box center [420, 620] width 174 height 123
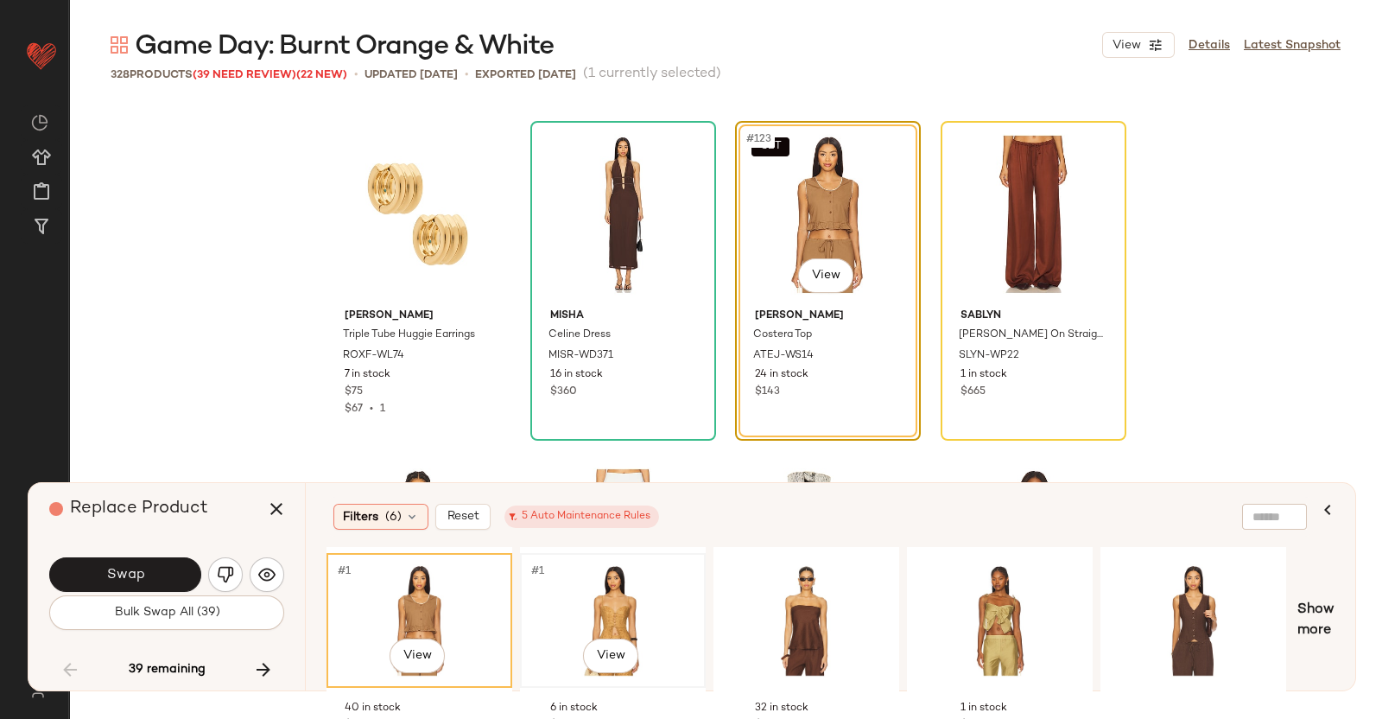
click at [556, 598] on div "#1 View" at bounding box center [613, 620] width 174 height 123
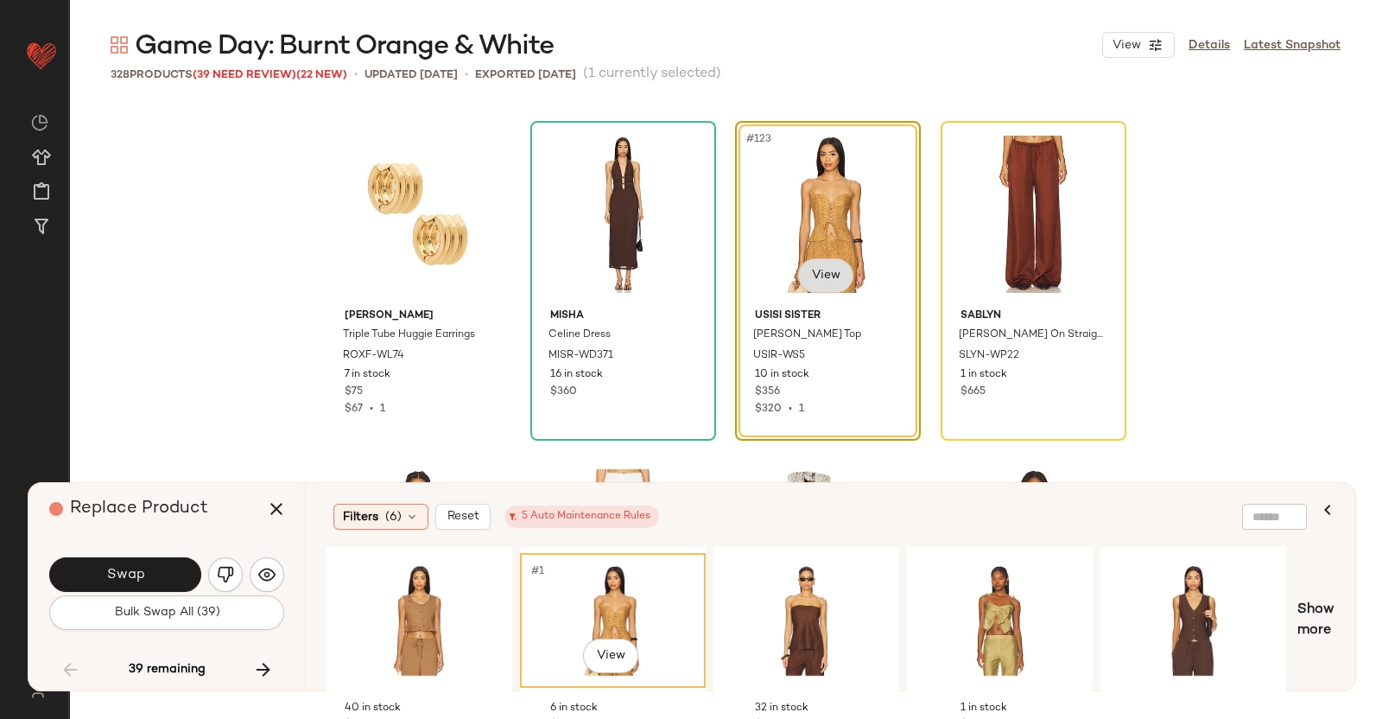
click at [816, 277] on body "Revolve ** Dashboard All Products Global Clipboards (40) Curations (348) Kriste…" at bounding box center [691, 359] width 1382 height 719
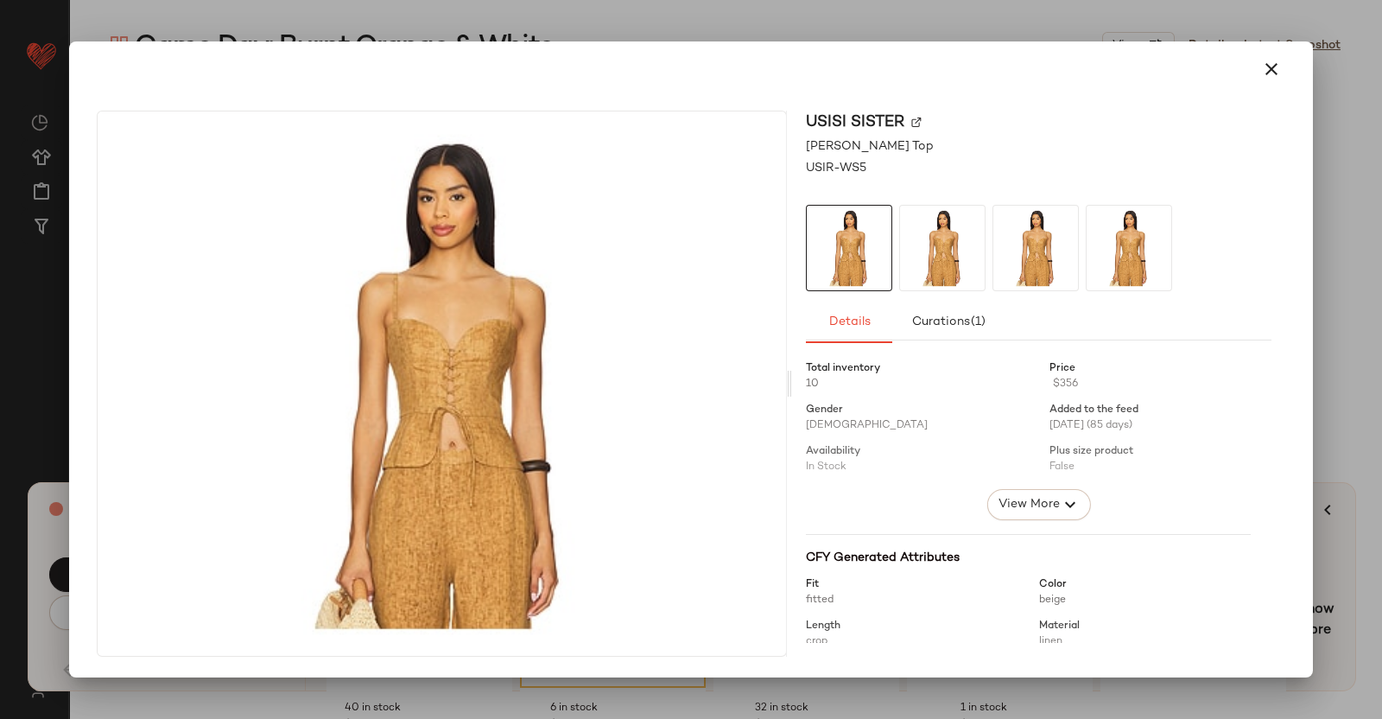
click at [910, 124] on div "Usisi Sister" at bounding box center [1039, 122] width 466 height 23
click at [917, 124] on img at bounding box center [916, 122] width 10 height 10
click at [1333, 383] on div at bounding box center [691, 359] width 1382 height 719
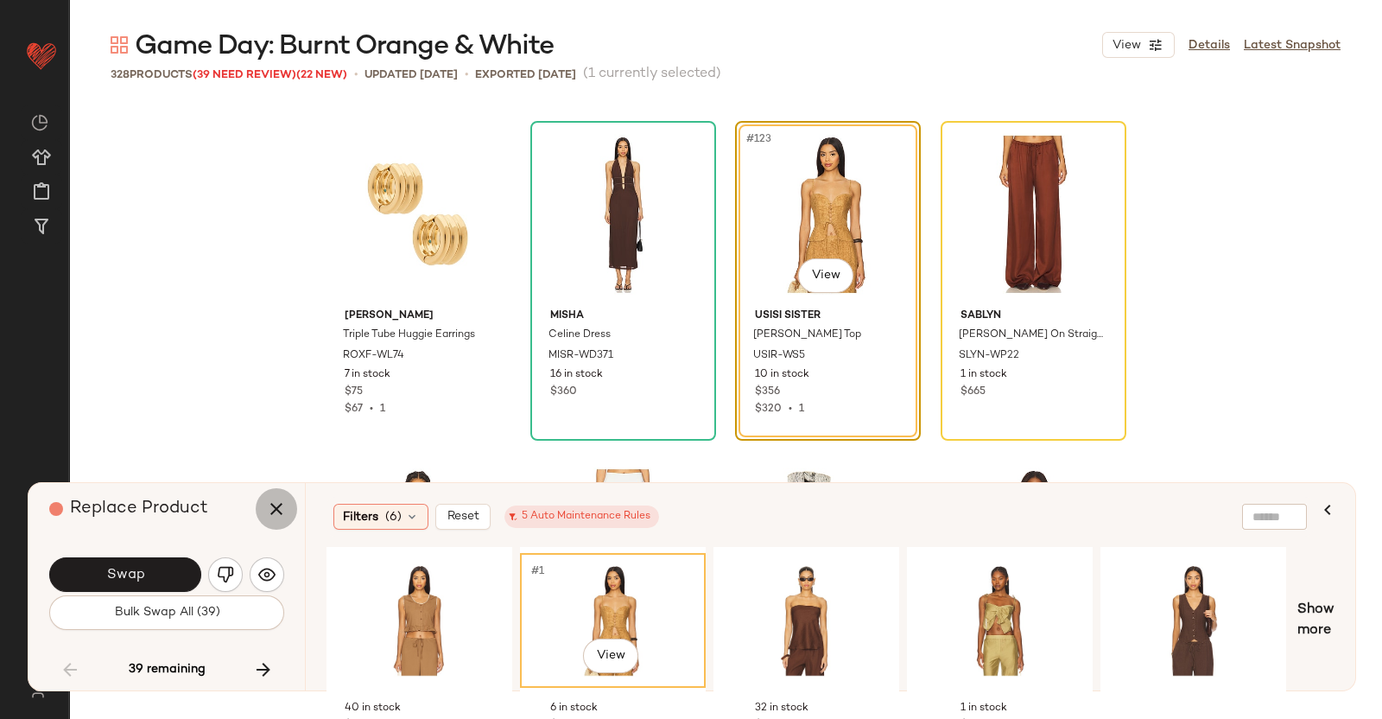
click at [259, 513] on button "button" at bounding box center [276, 508] width 41 height 41
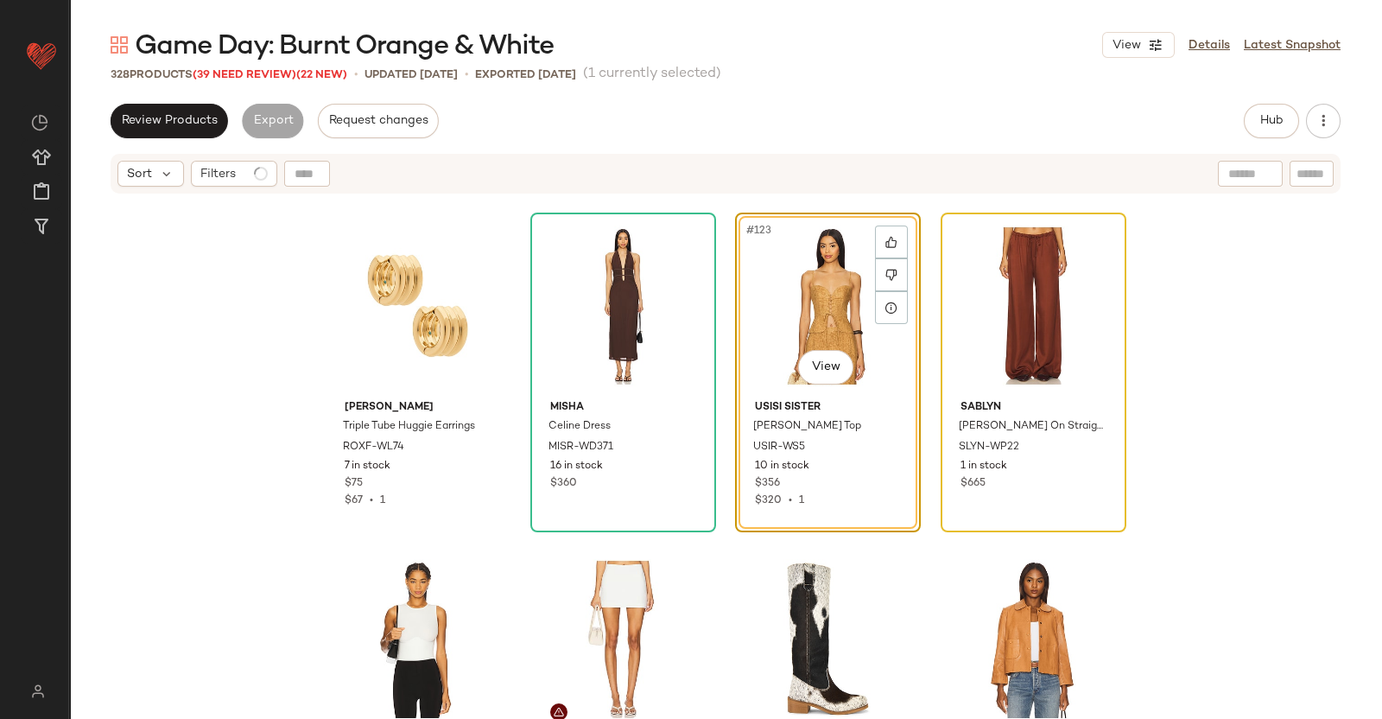
click at [1029, 232] on div at bounding box center [1034, 306] width 174 height 175
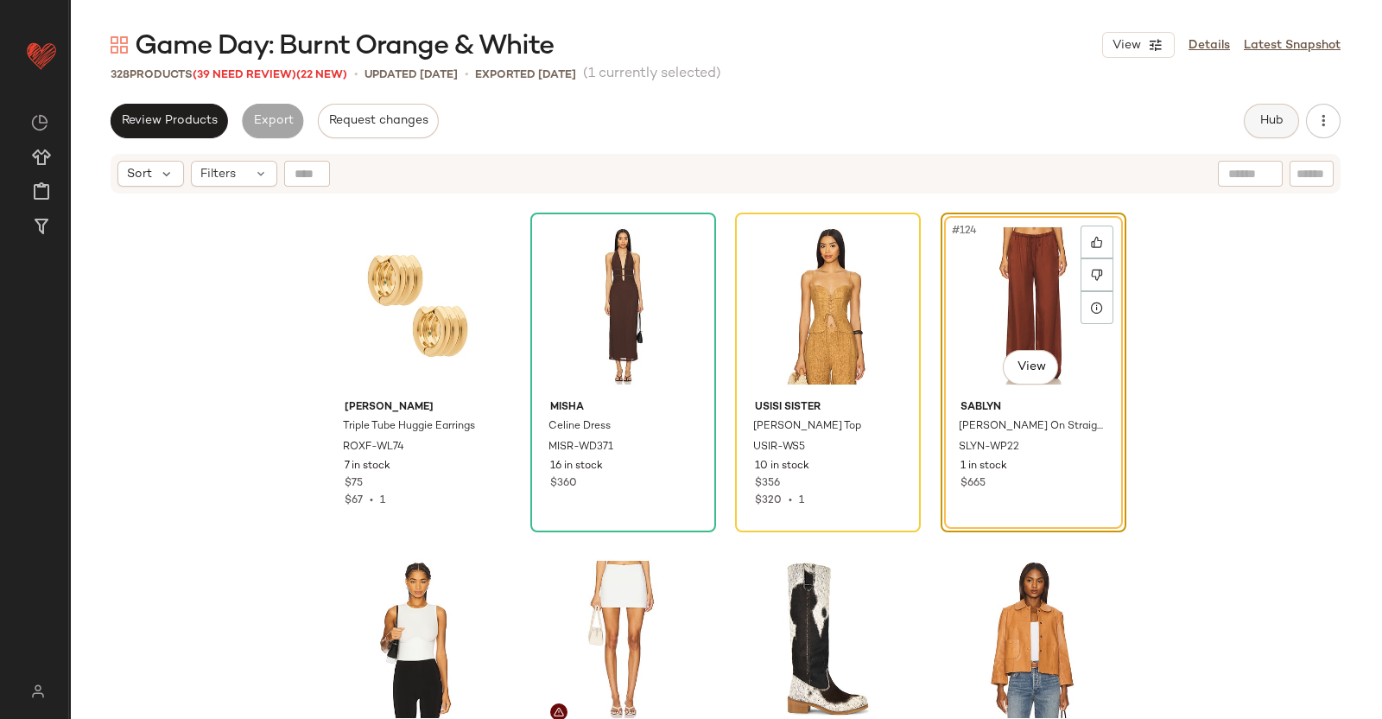
click at [1254, 126] on button "Hub" at bounding box center [1271, 121] width 55 height 35
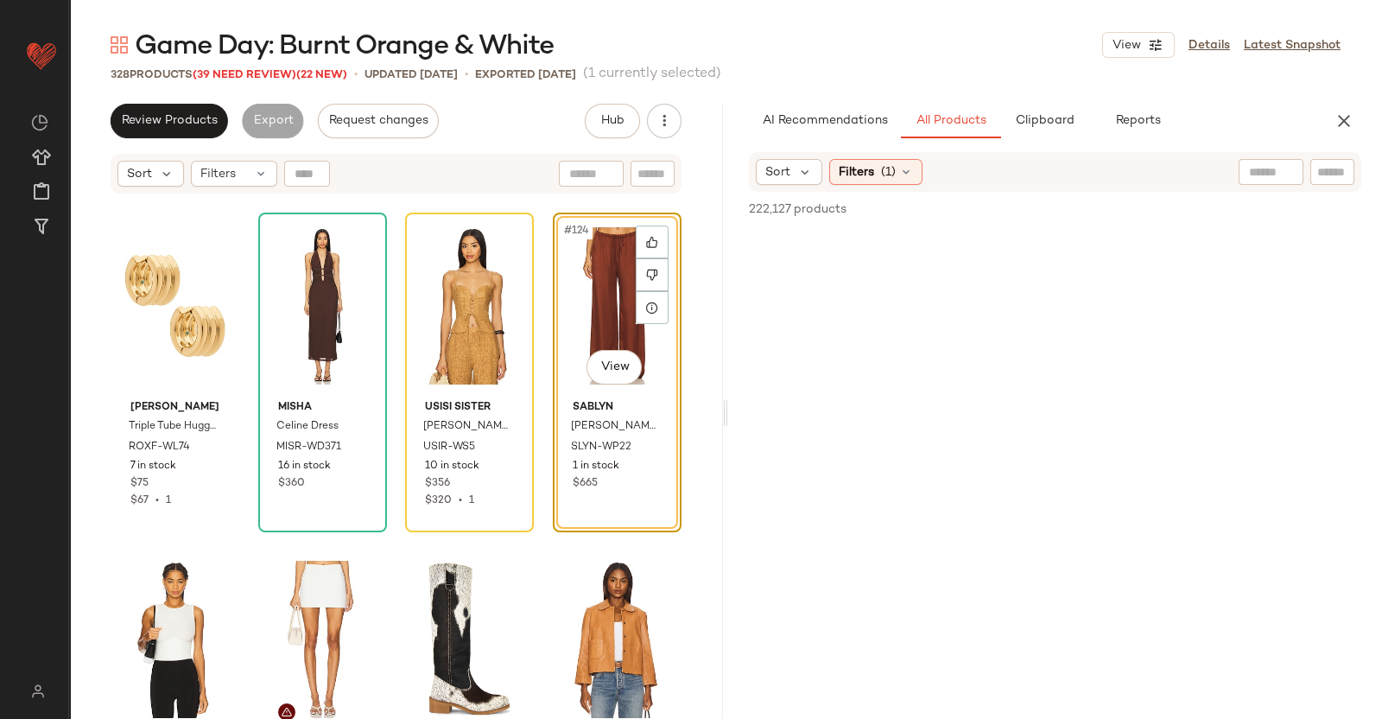
click at [1311, 175] on div at bounding box center [1333, 172] width 44 height 26
paste input "********"
type input "********"
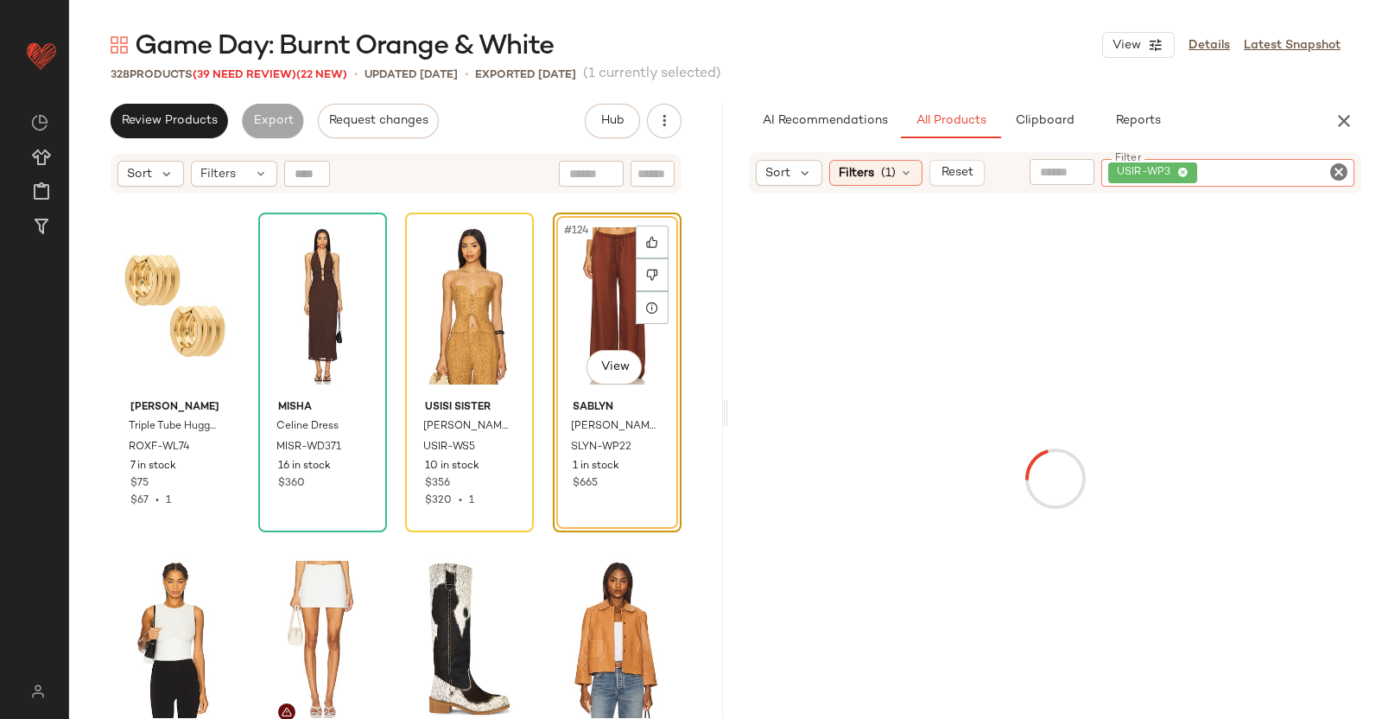
click at [601, 286] on div "#124 View" at bounding box center [617, 306] width 117 height 175
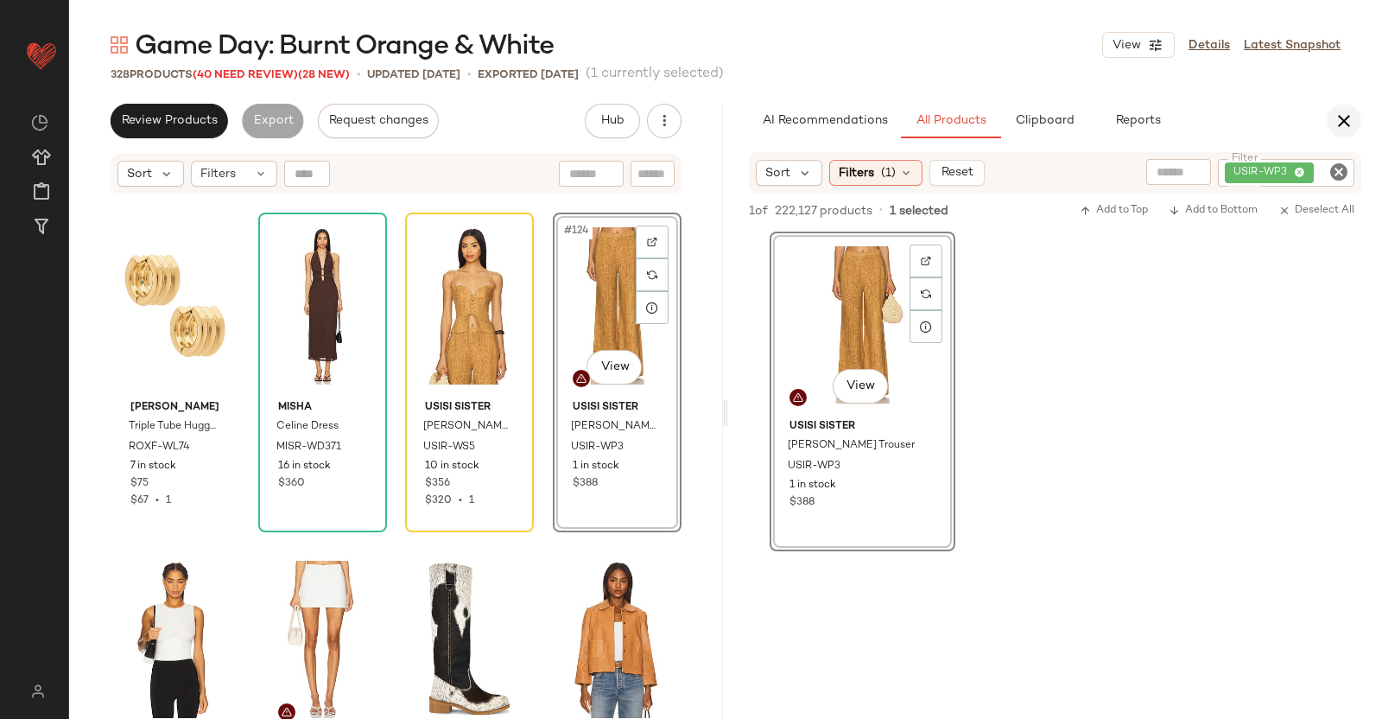
click at [1346, 123] on icon "button" at bounding box center [1344, 121] width 21 height 21
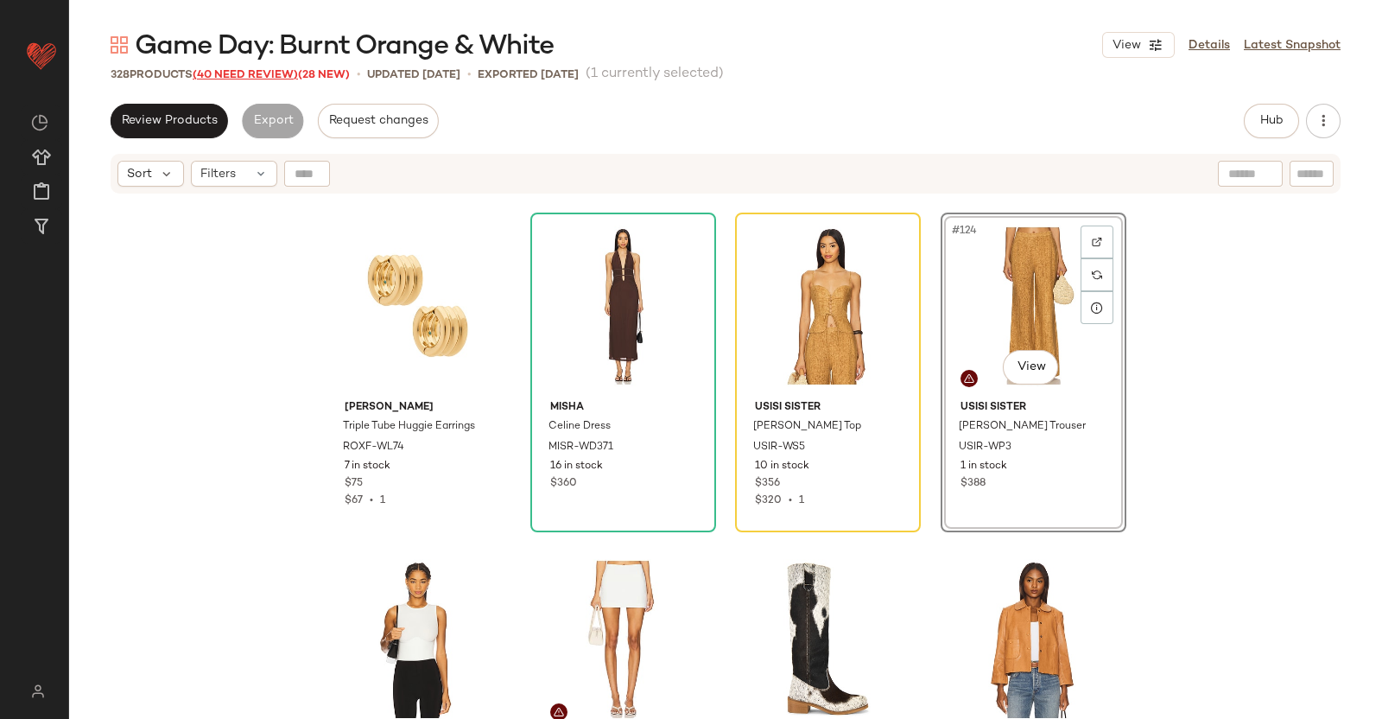
click at [234, 73] on span "(40 Need Review)" at bounding box center [245, 75] width 105 height 12
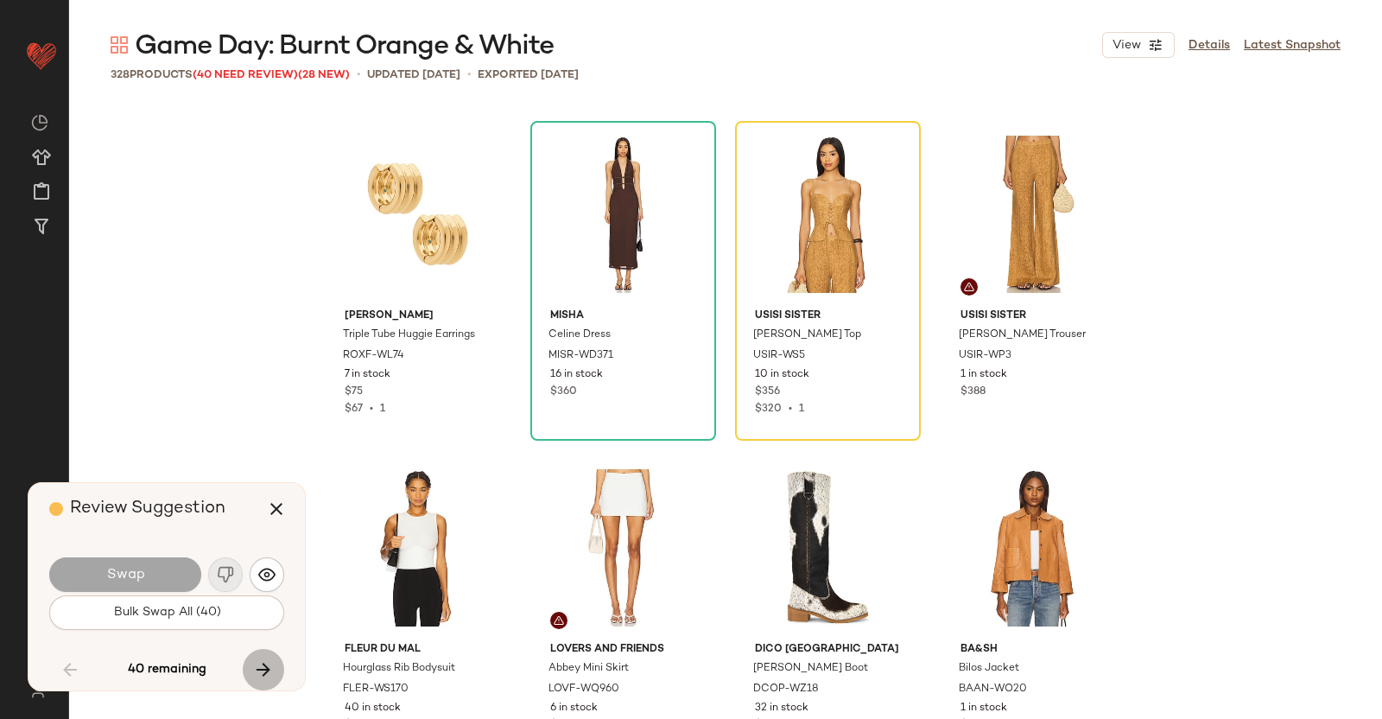
click at [257, 671] on icon "button" at bounding box center [263, 669] width 21 height 21
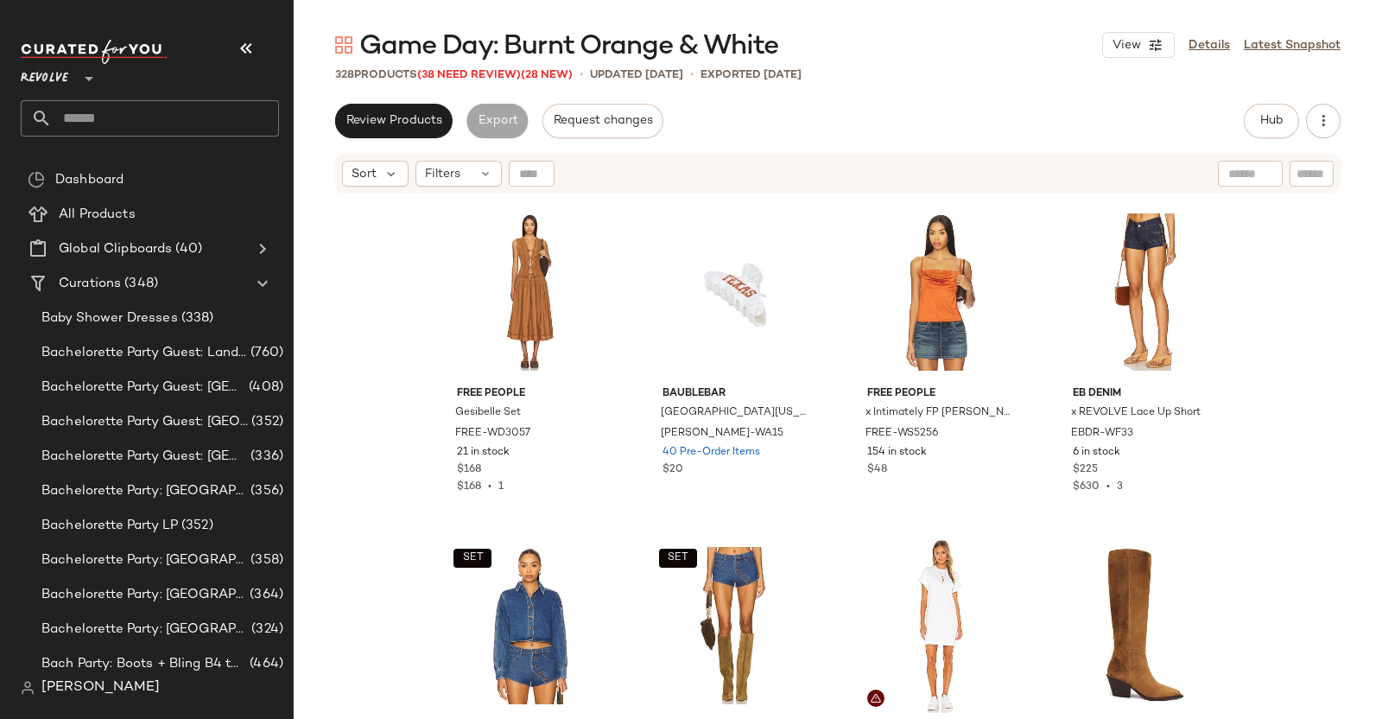
drag, startPoint x: 253, startPoint y: 47, endPoint x: 256, endPoint y: 58, distance: 11.5
click at [255, 46] on icon "button" at bounding box center [246, 48] width 21 height 21
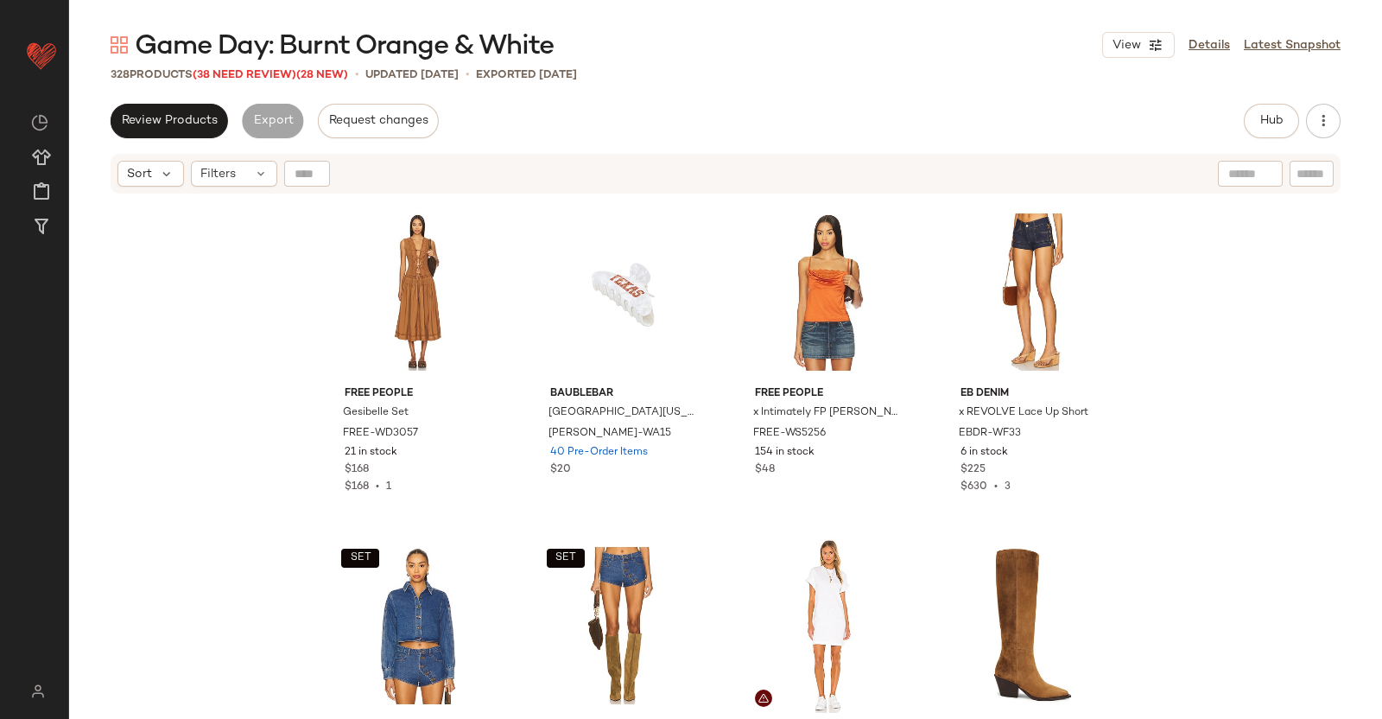
click at [283, 84] on div "Game Day: Burnt Orange & White View Details Latest Snapshot 328 Products (38 Ne…" at bounding box center [725, 373] width 1313 height 691
click at [281, 79] on span "(38 Need Review)" at bounding box center [245, 75] width 104 height 12
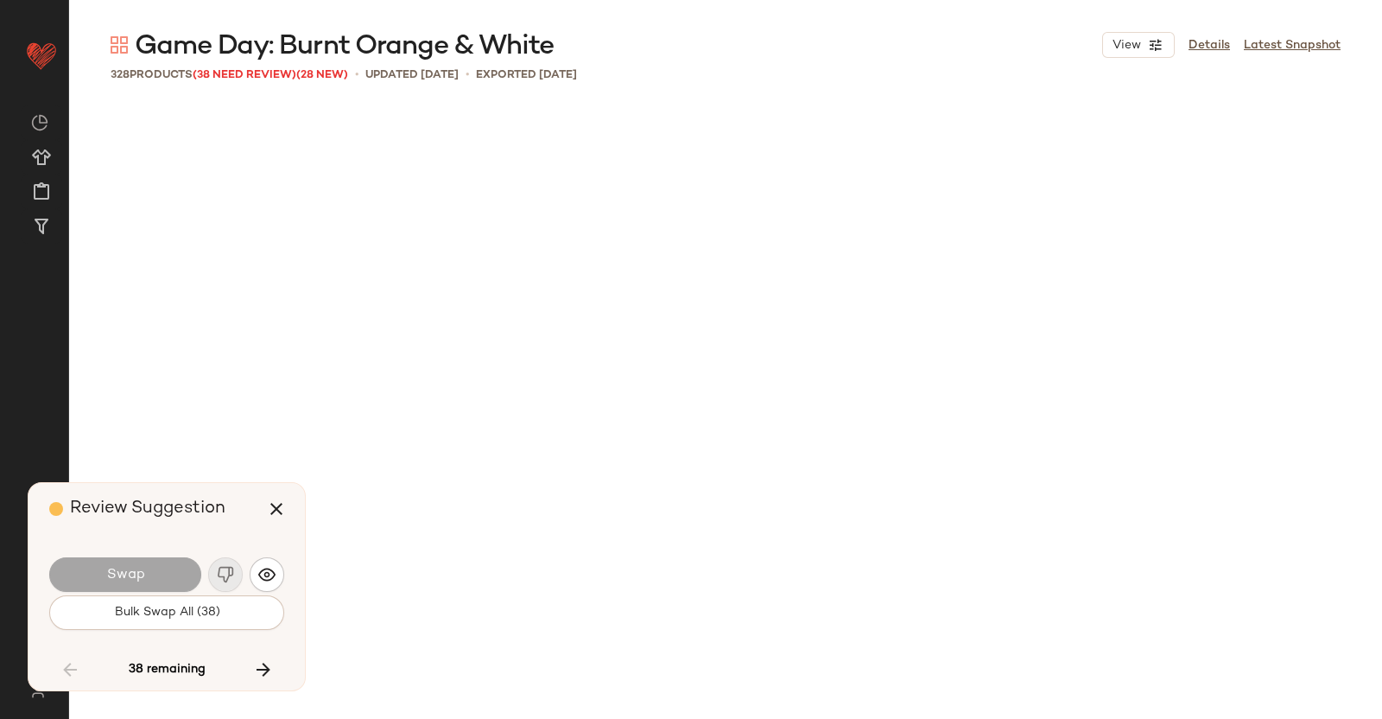
scroll to position [10005, 0]
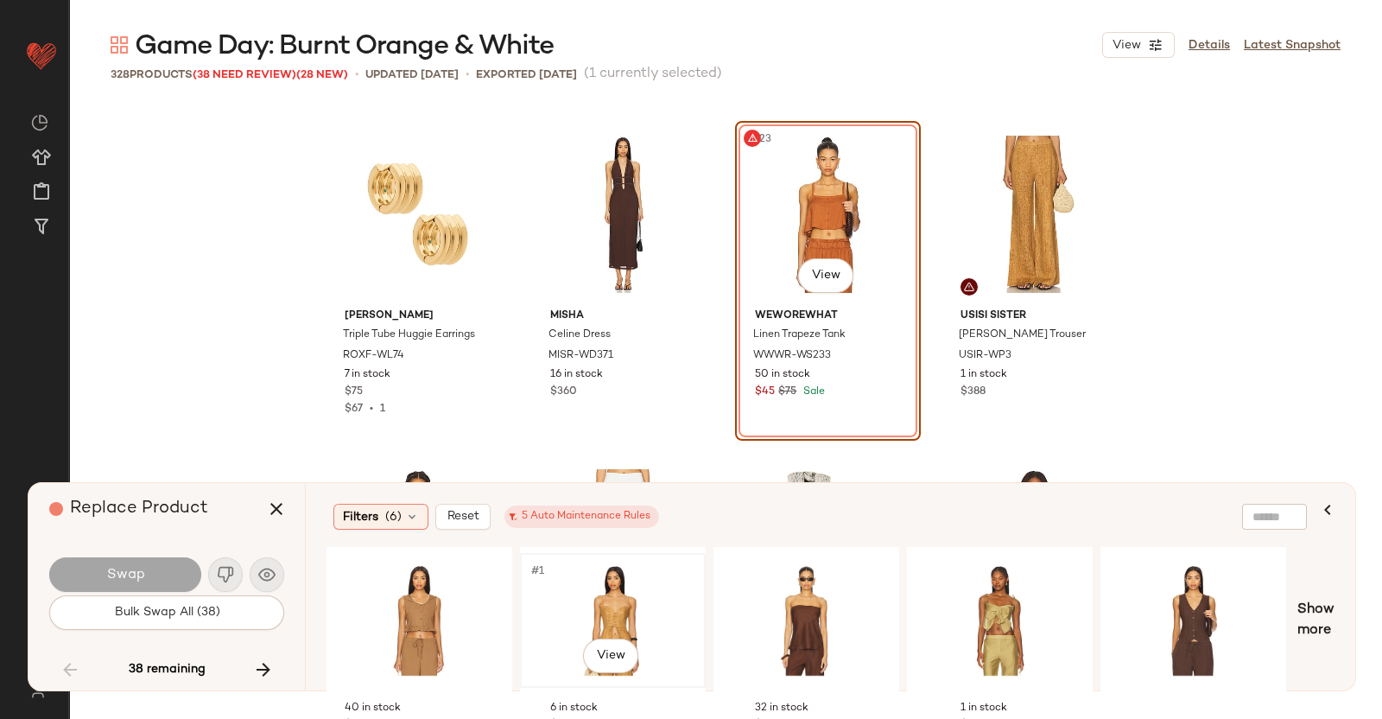
click at [670, 603] on div "#1 View" at bounding box center [613, 620] width 174 height 123
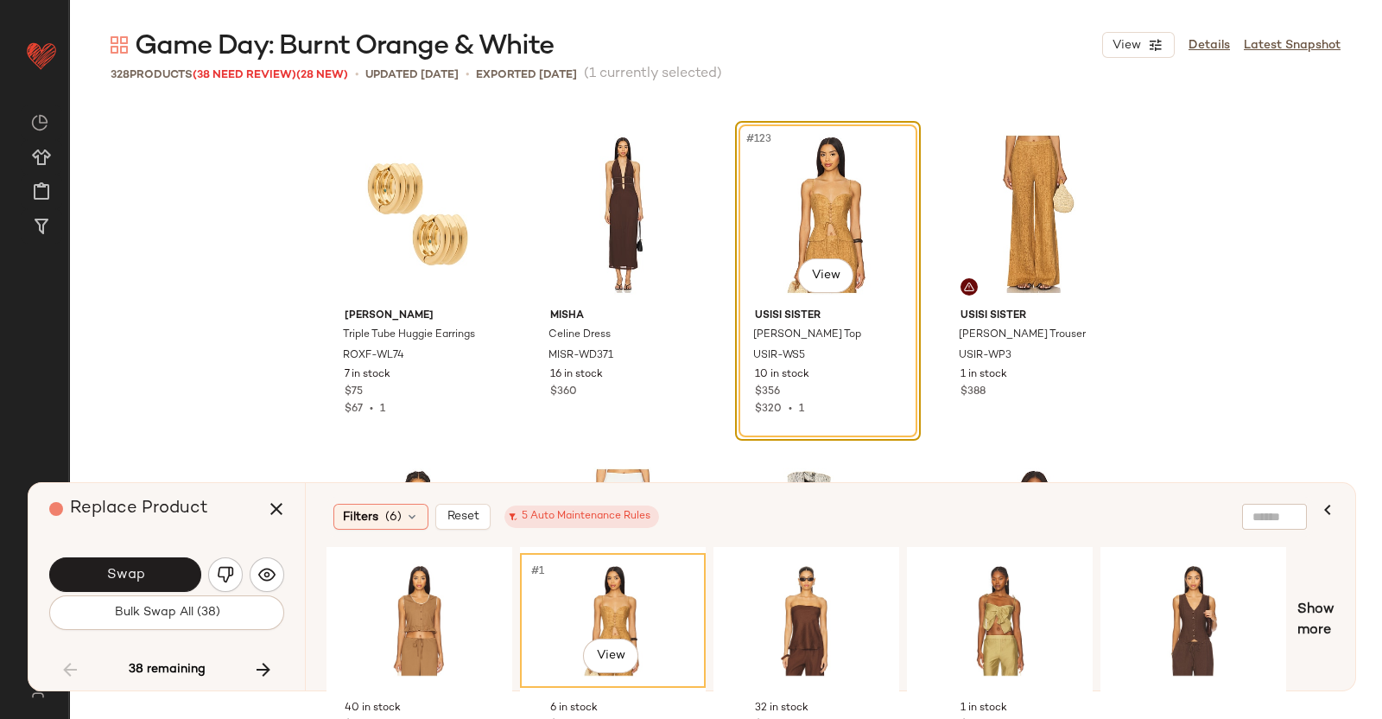
click at [156, 579] on button "Swap" at bounding box center [125, 574] width 152 height 35
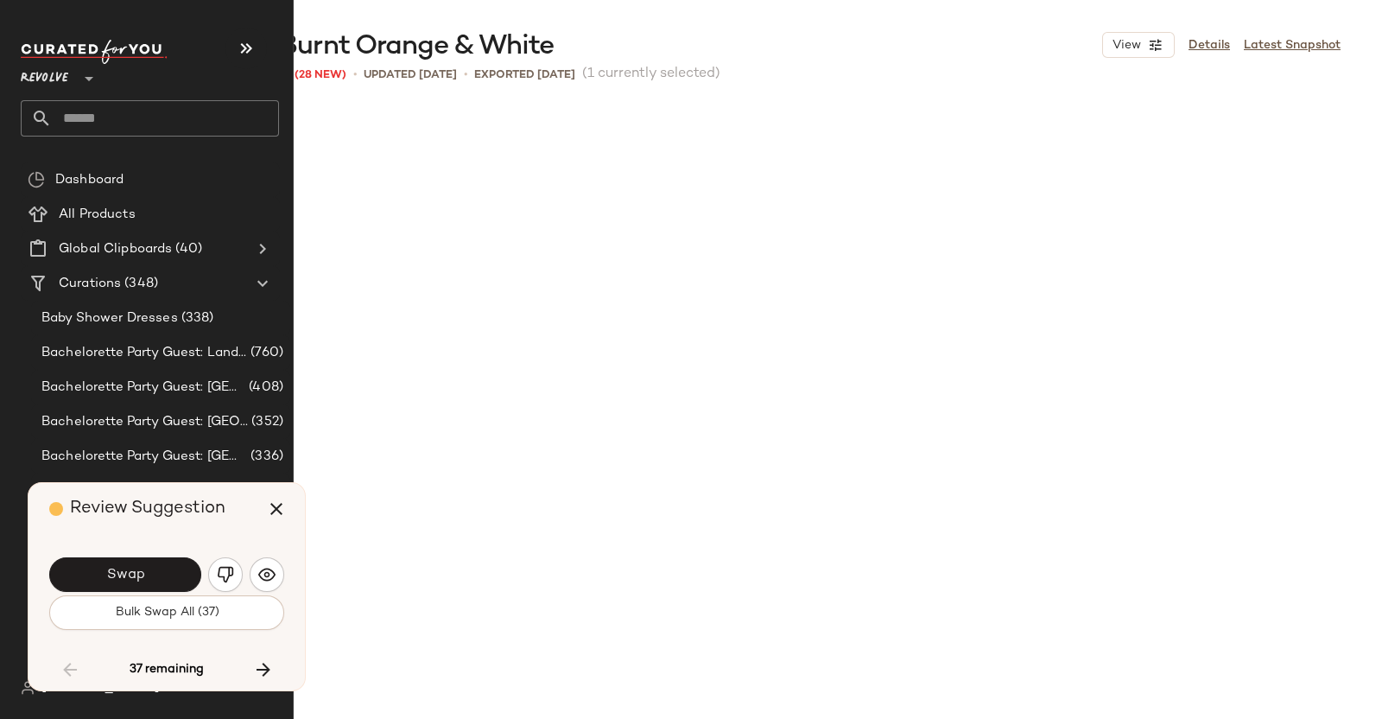
scroll to position [10671, 0]
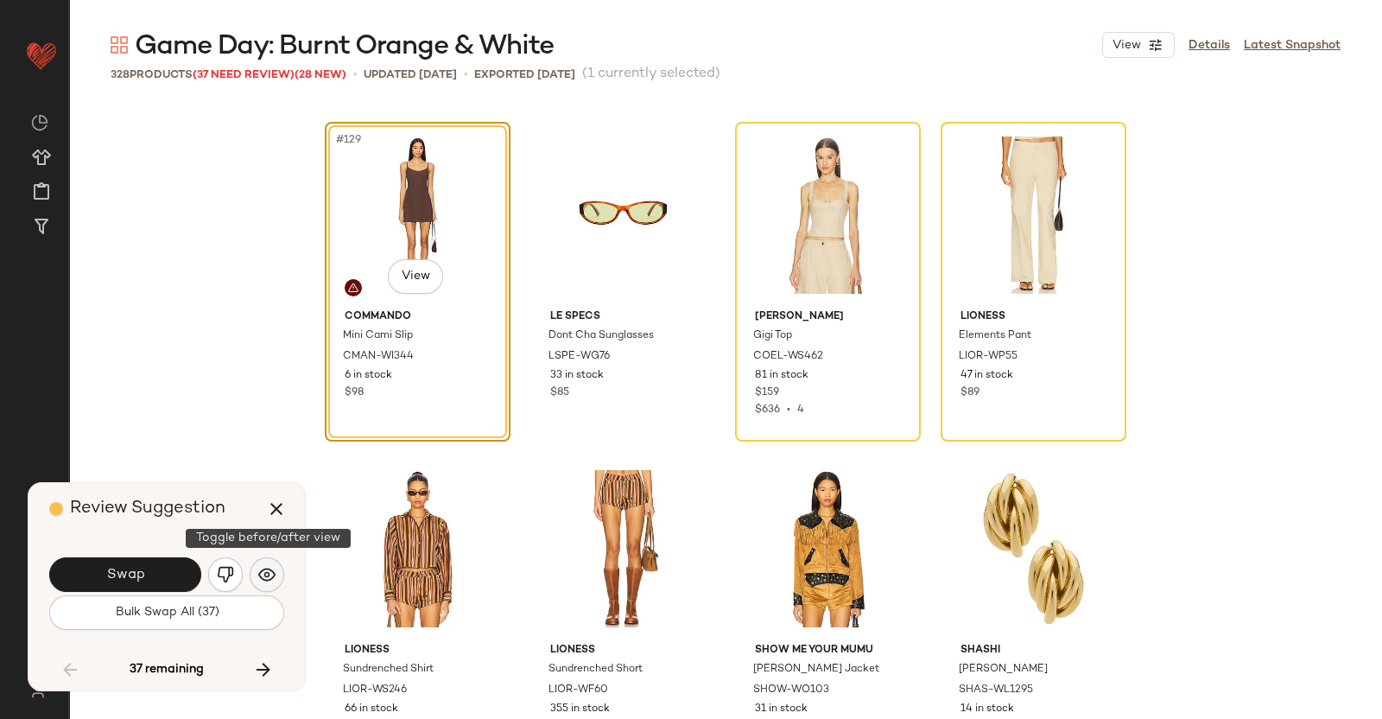
click at [255, 573] on button "button" at bounding box center [267, 574] width 35 height 35
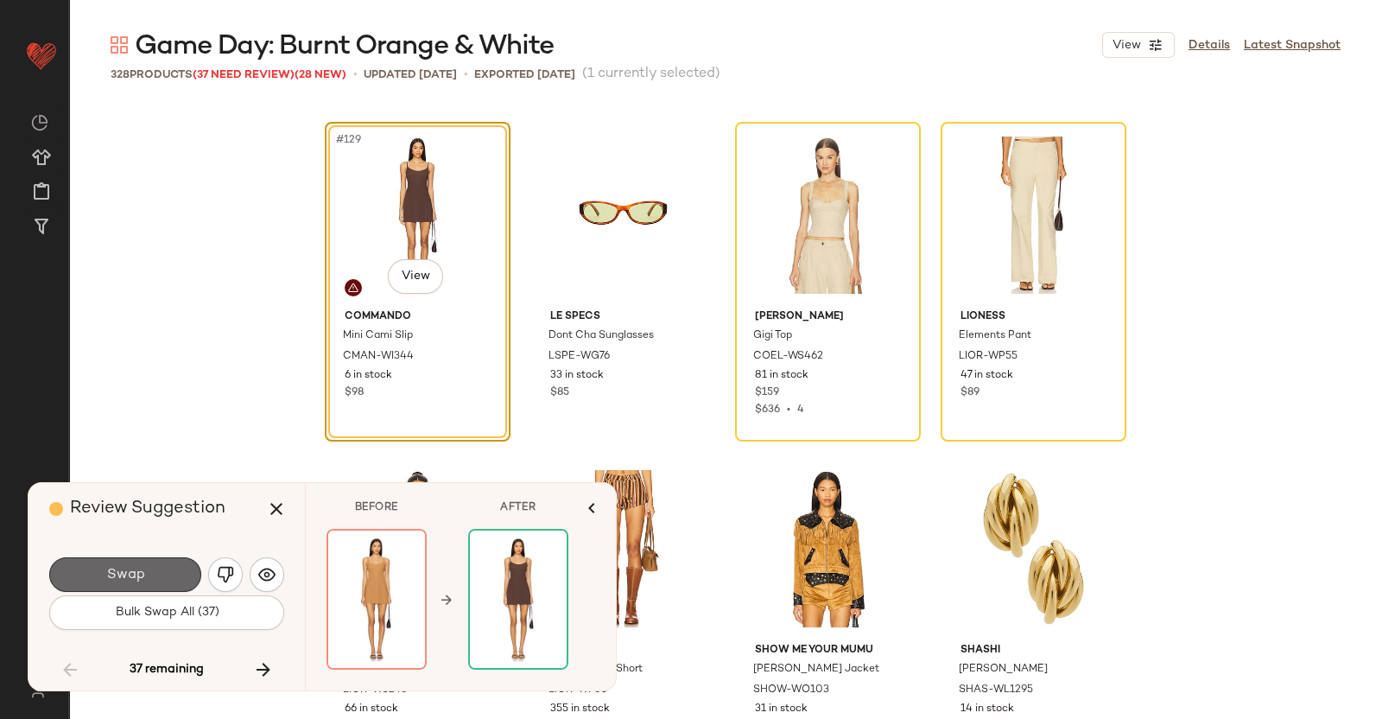
click at [137, 577] on span "Swap" at bounding box center [124, 575] width 39 height 16
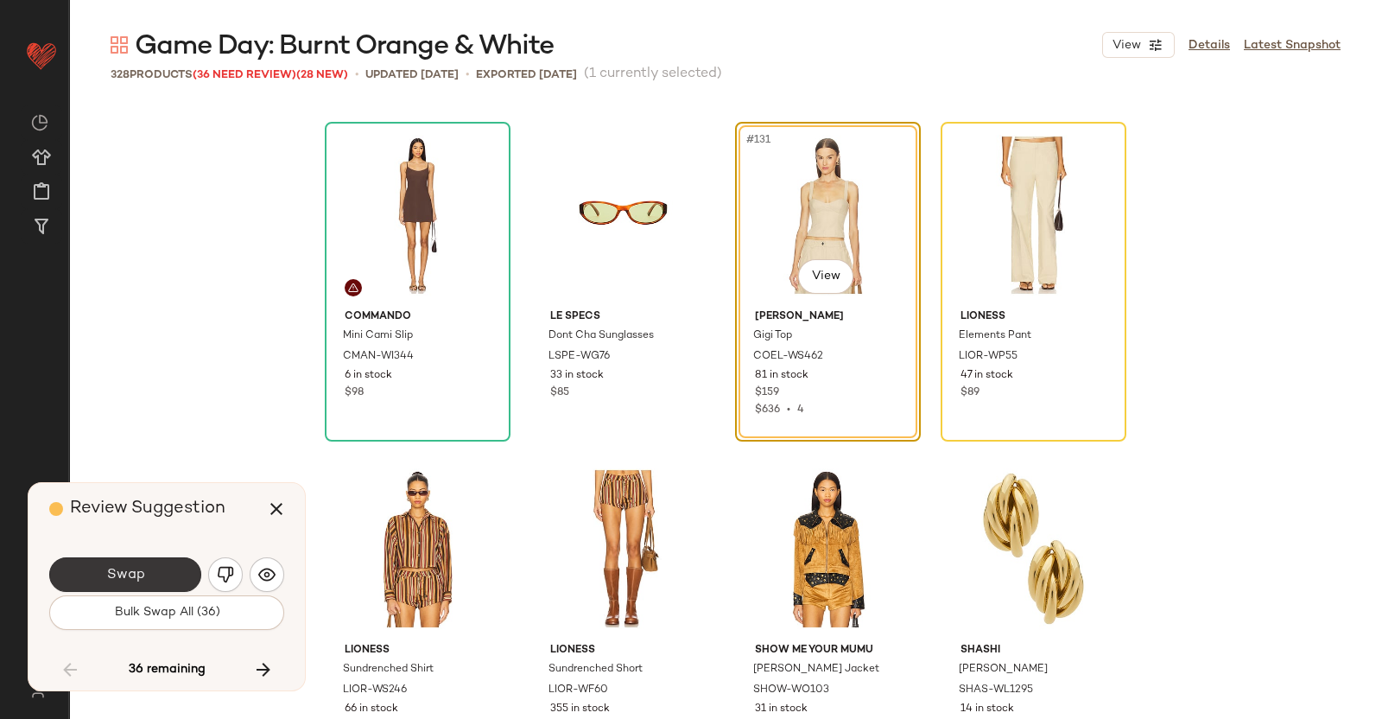
click at [105, 581] on span "Swap" at bounding box center [124, 575] width 39 height 16
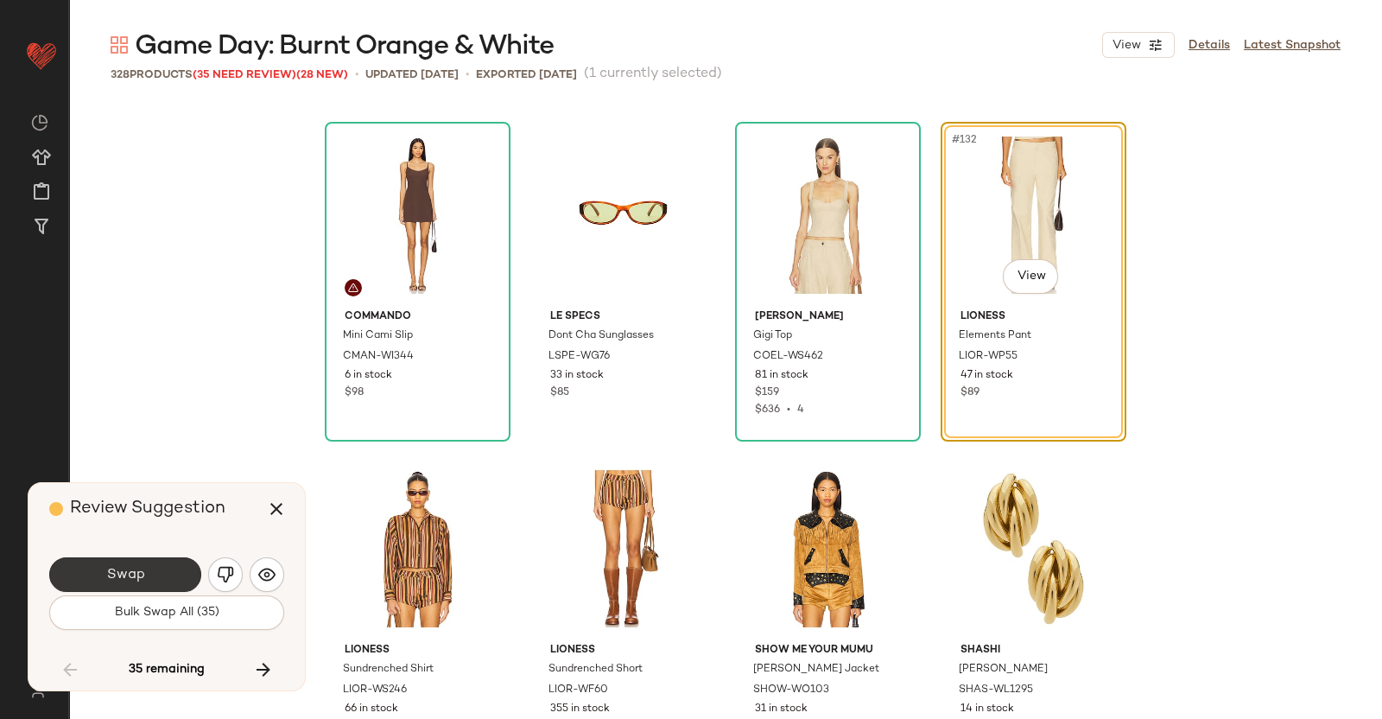
click at [164, 580] on button "Swap" at bounding box center [125, 574] width 152 height 35
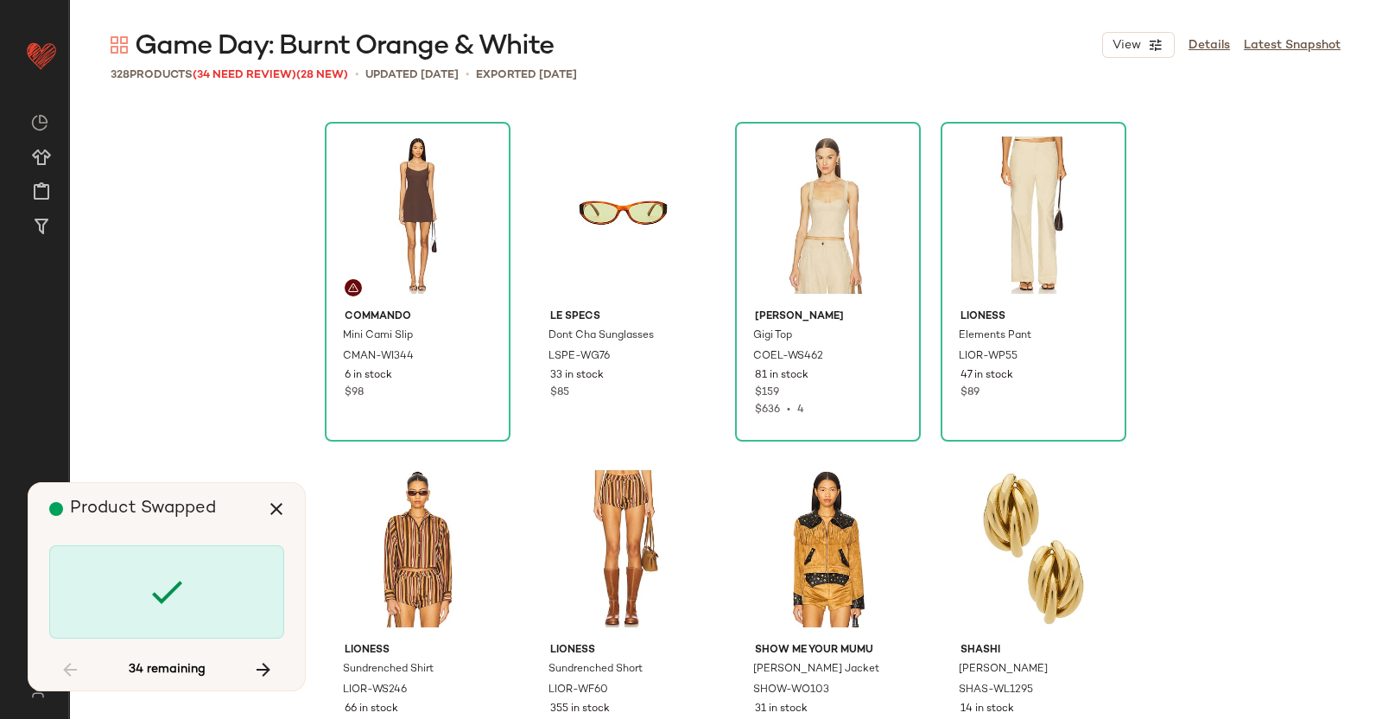
scroll to position [11339, 0]
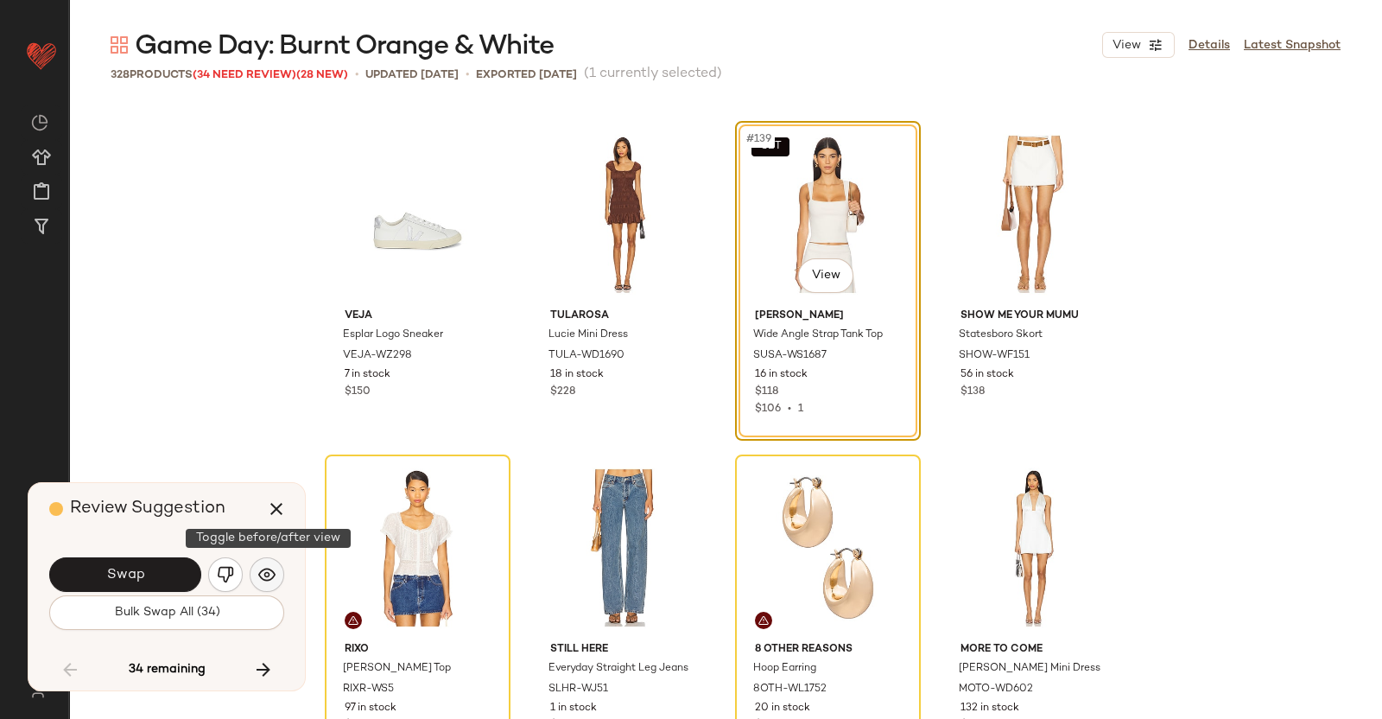
drag, startPoint x: 273, startPoint y: 571, endPoint x: 255, endPoint y: 575, distance: 18.5
click at [272, 574] on img "button" at bounding box center [266, 574] width 17 height 17
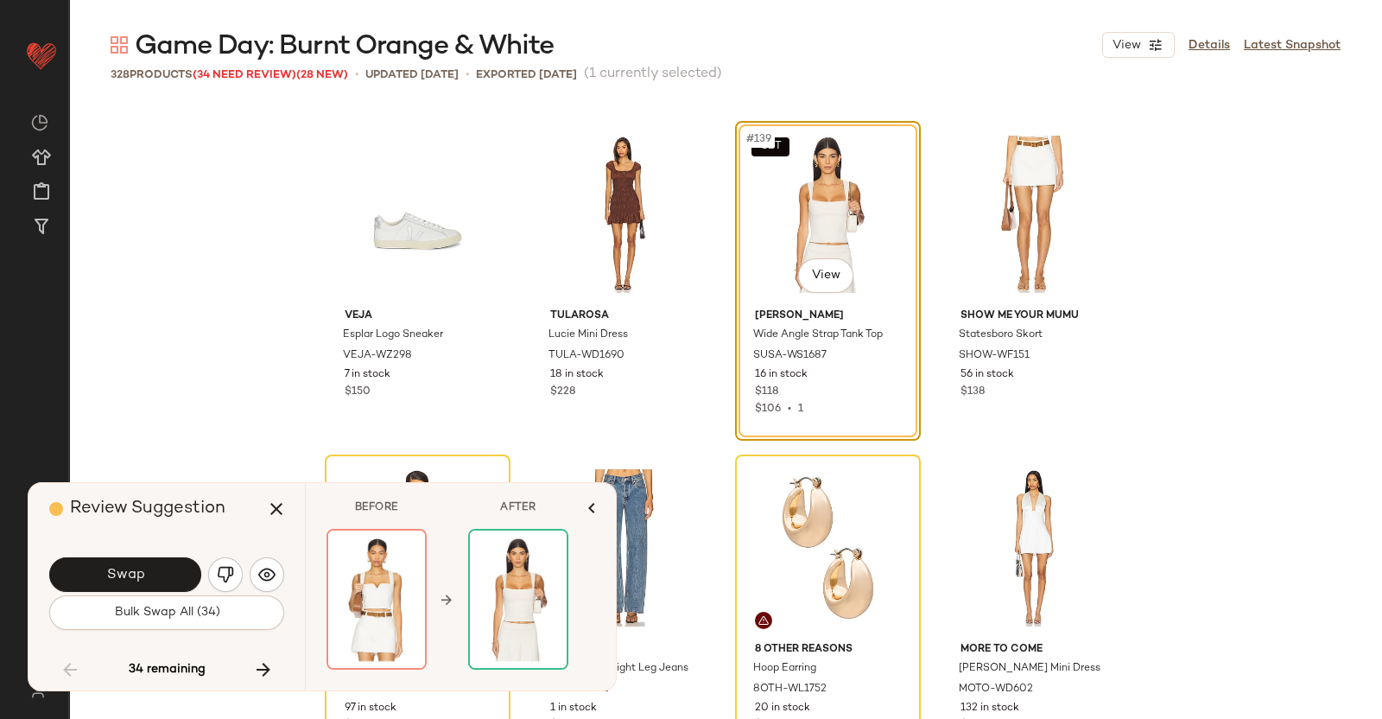
click at [208, 572] on button "button" at bounding box center [225, 574] width 35 height 35
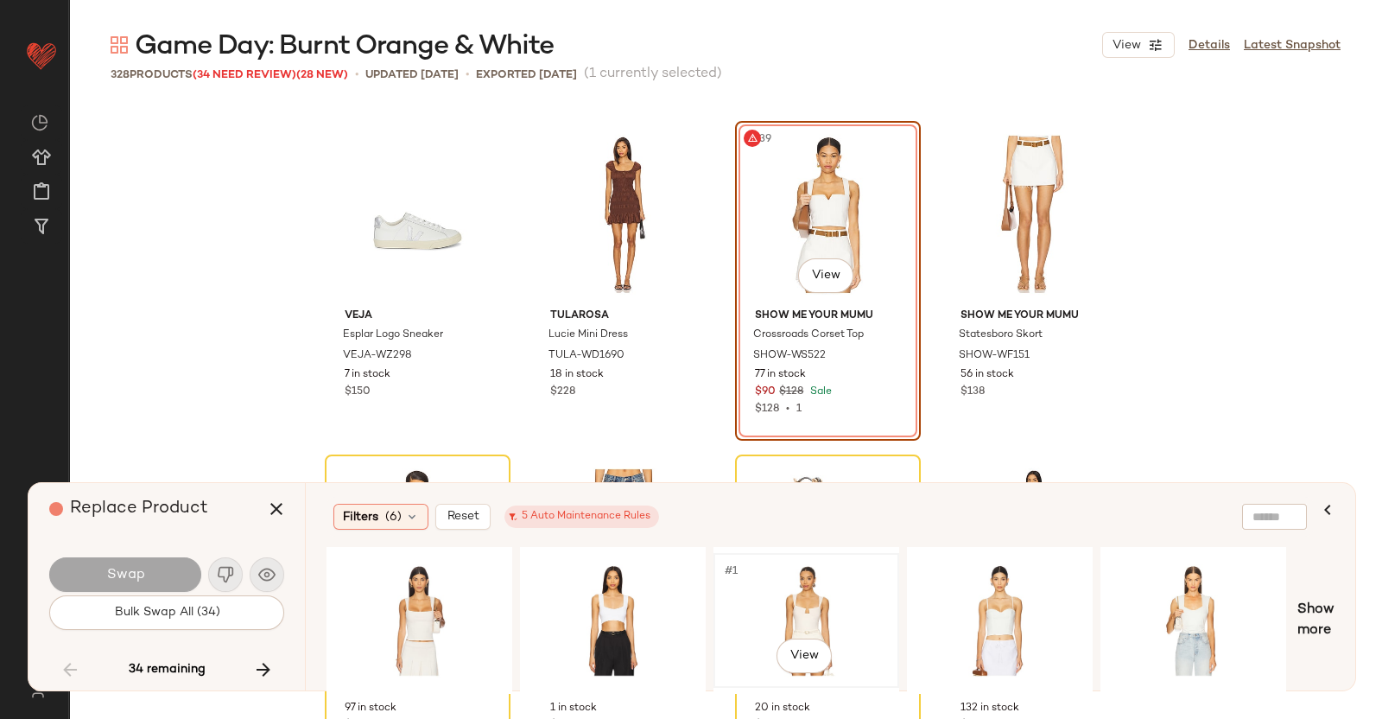
click at [782, 615] on div "#1 View" at bounding box center [807, 620] width 174 height 123
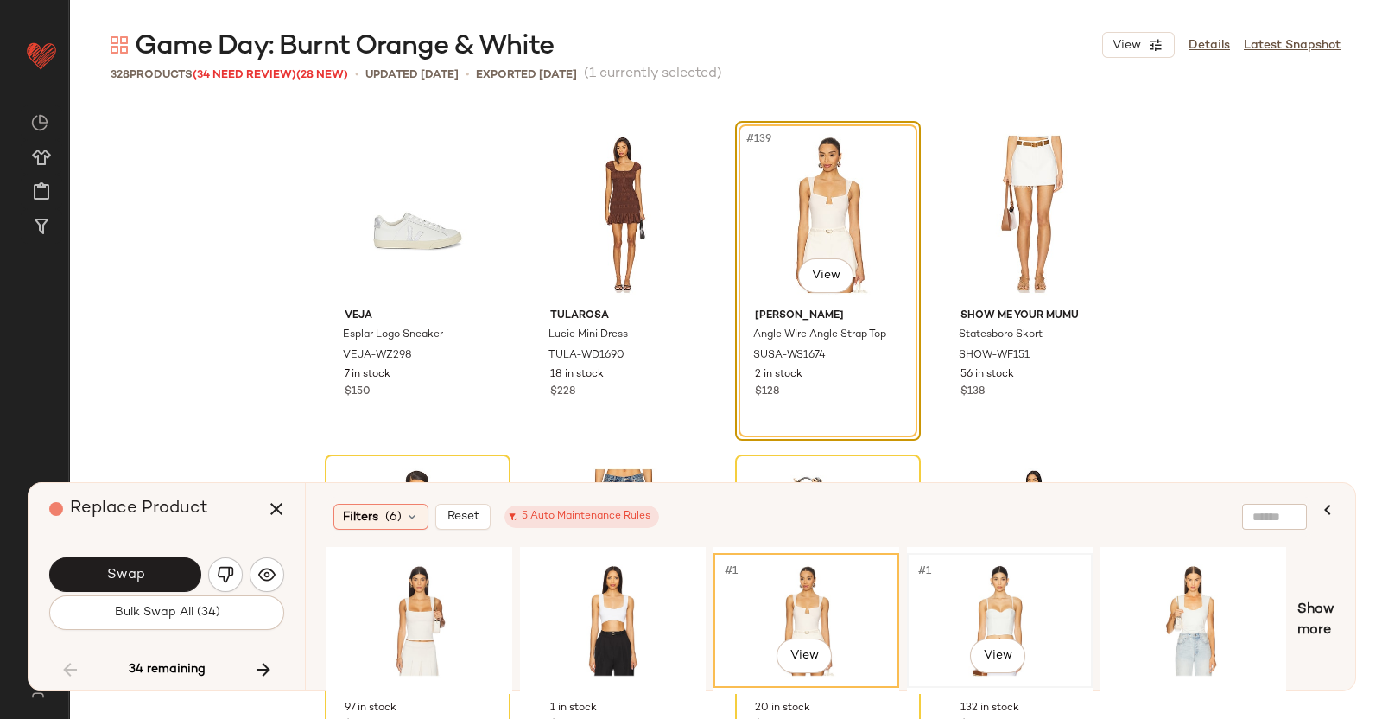
click at [1002, 583] on div "#1 View" at bounding box center [1000, 620] width 174 height 123
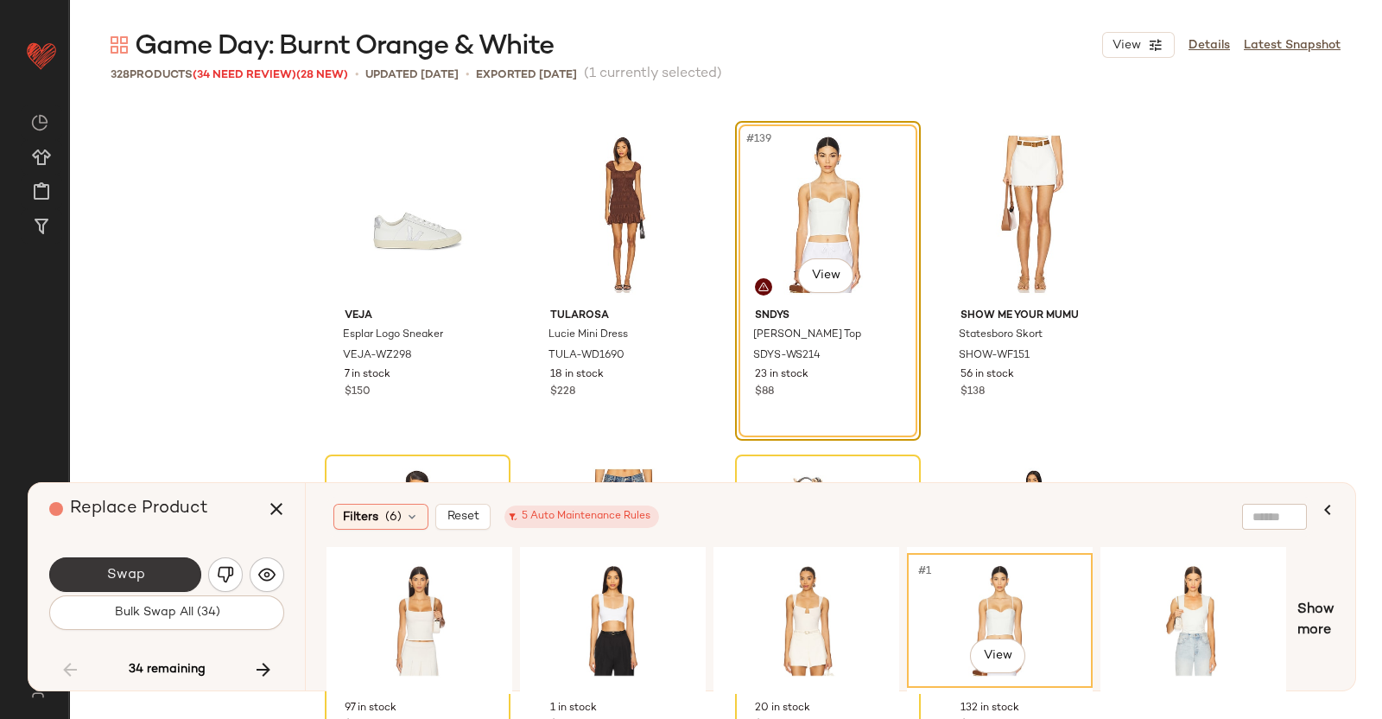
click at [125, 580] on span "Swap" at bounding box center [124, 575] width 39 height 16
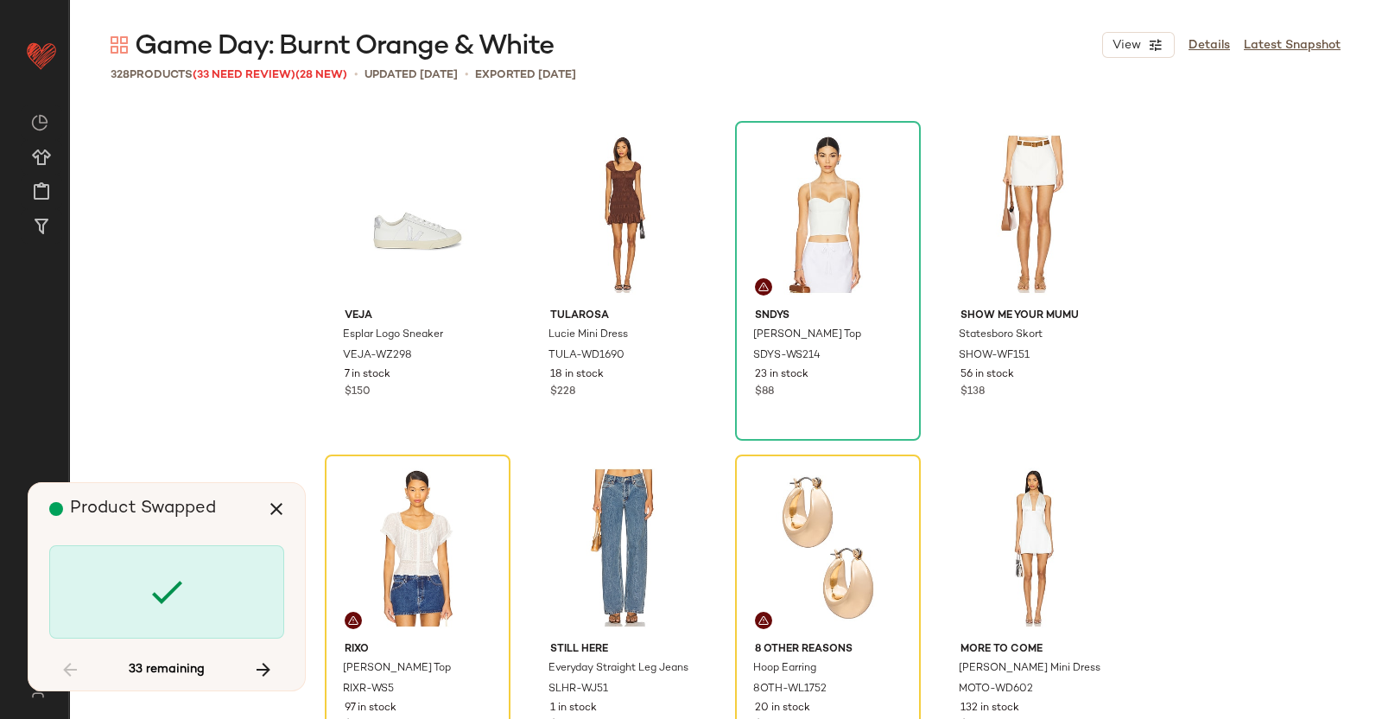
scroll to position [11671, 0]
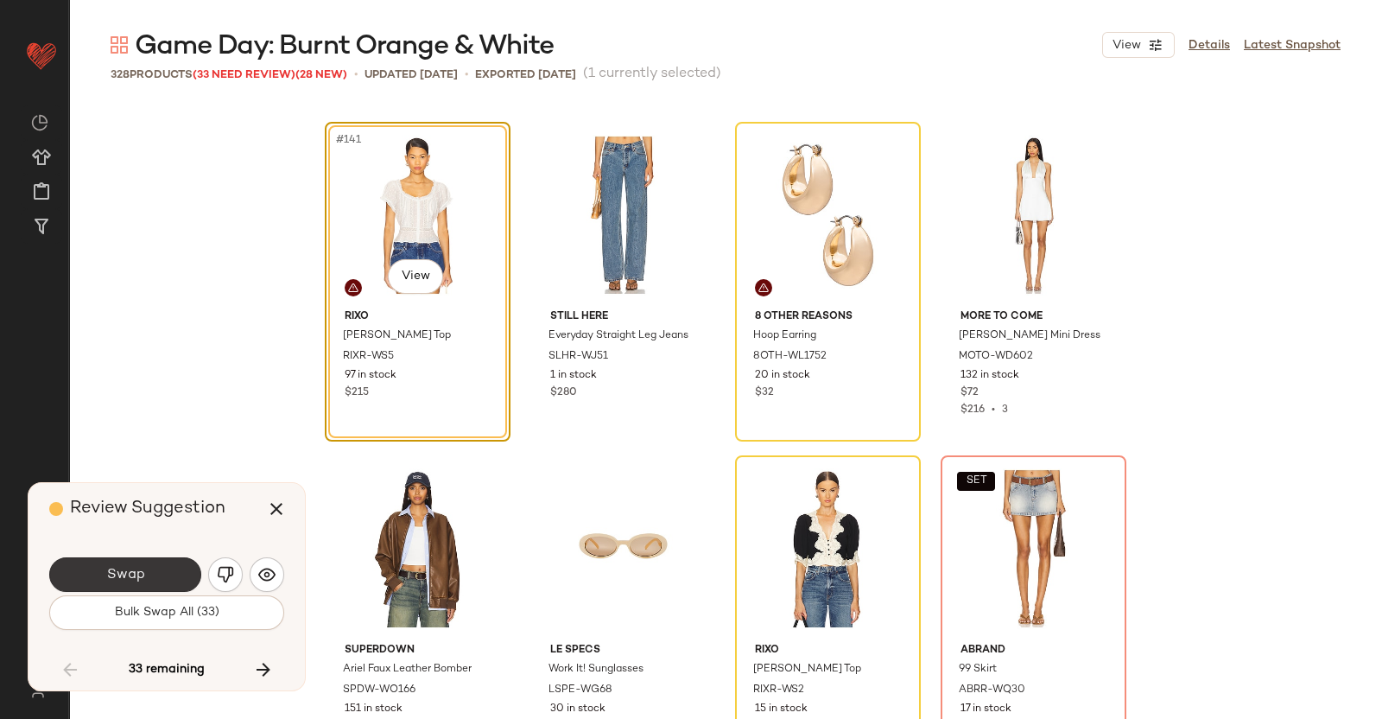
click at [152, 563] on button "Swap" at bounding box center [125, 574] width 152 height 35
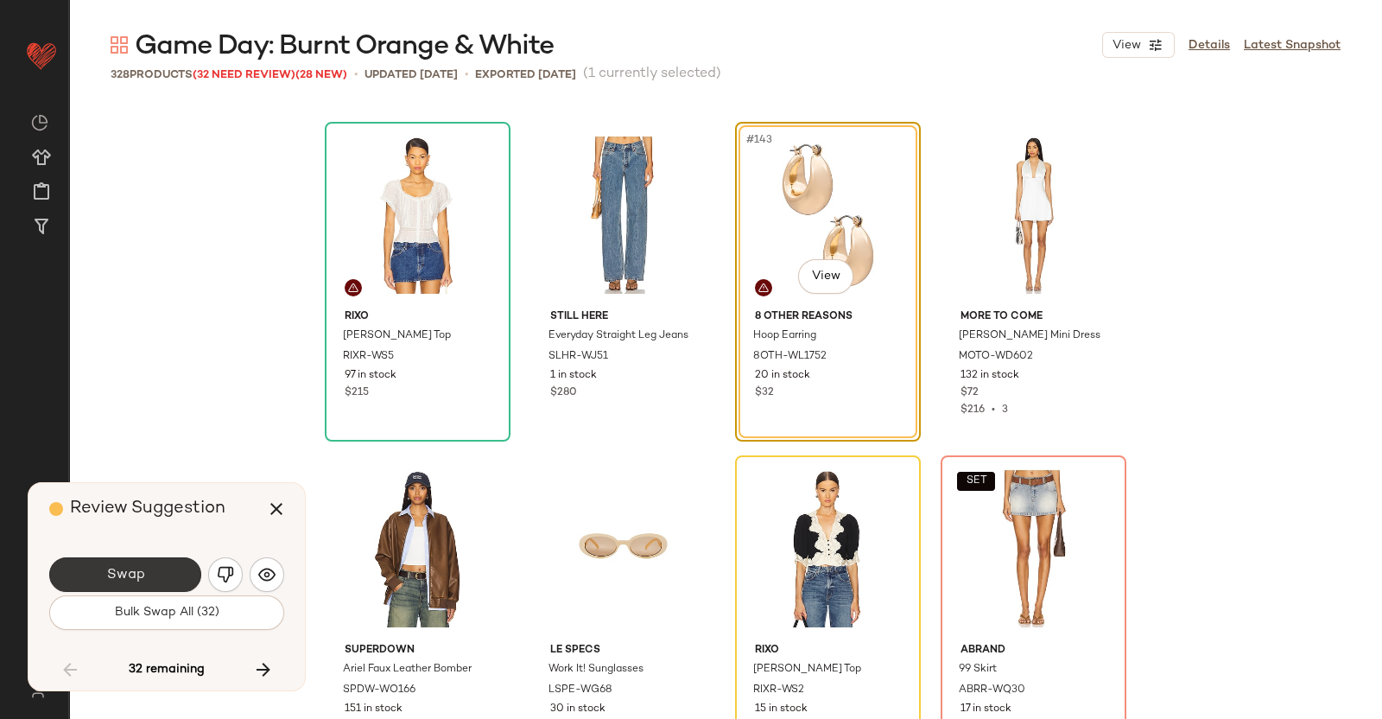
click at [165, 571] on button "Swap" at bounding box center [125, 574] width 152 height 35
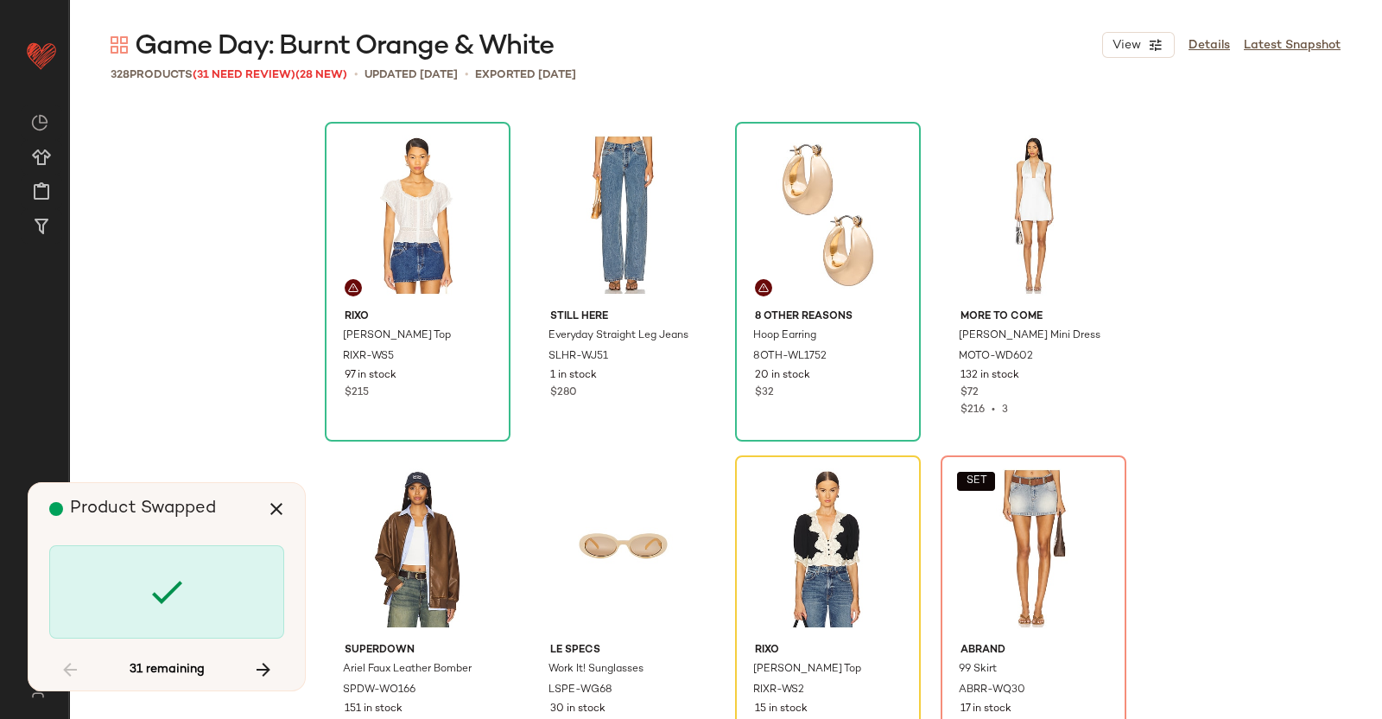
scroll to position [12005, 0]
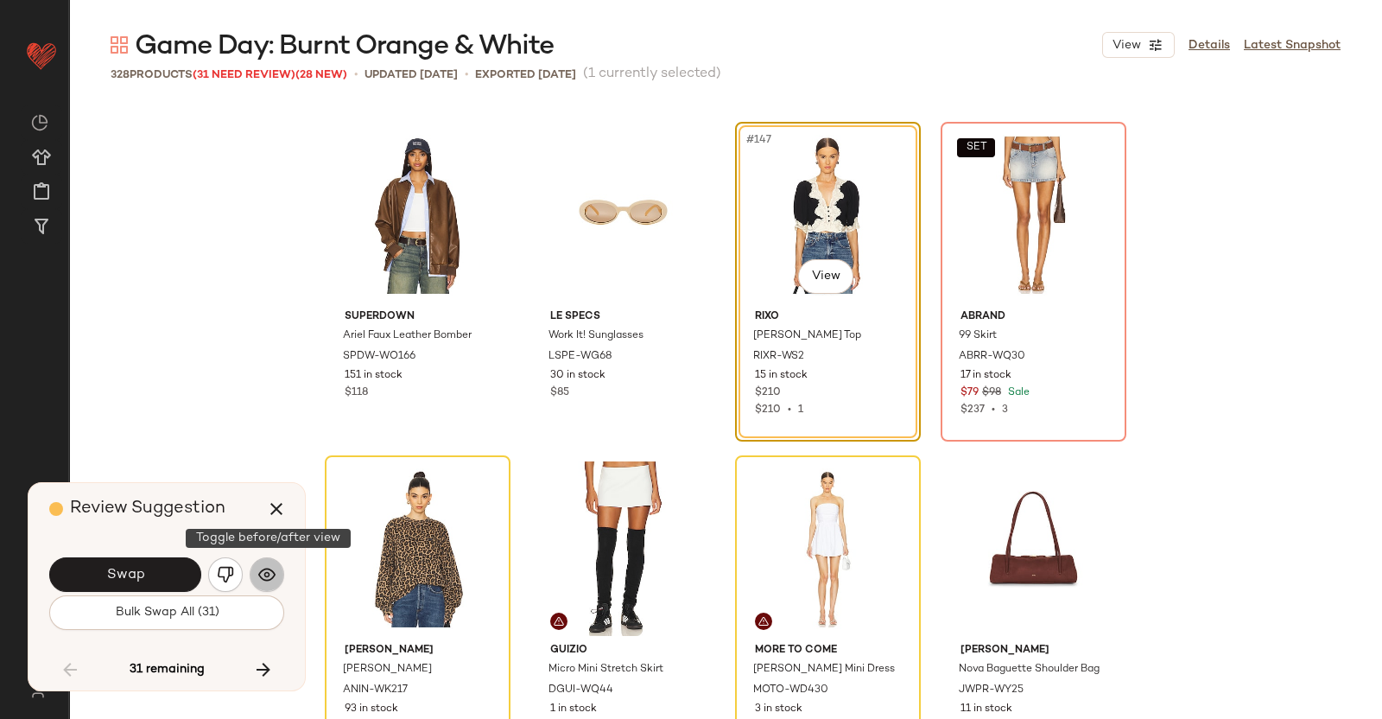
click at [273, 573] on img "button" at bounding box center [266, 574] width 17 height 17
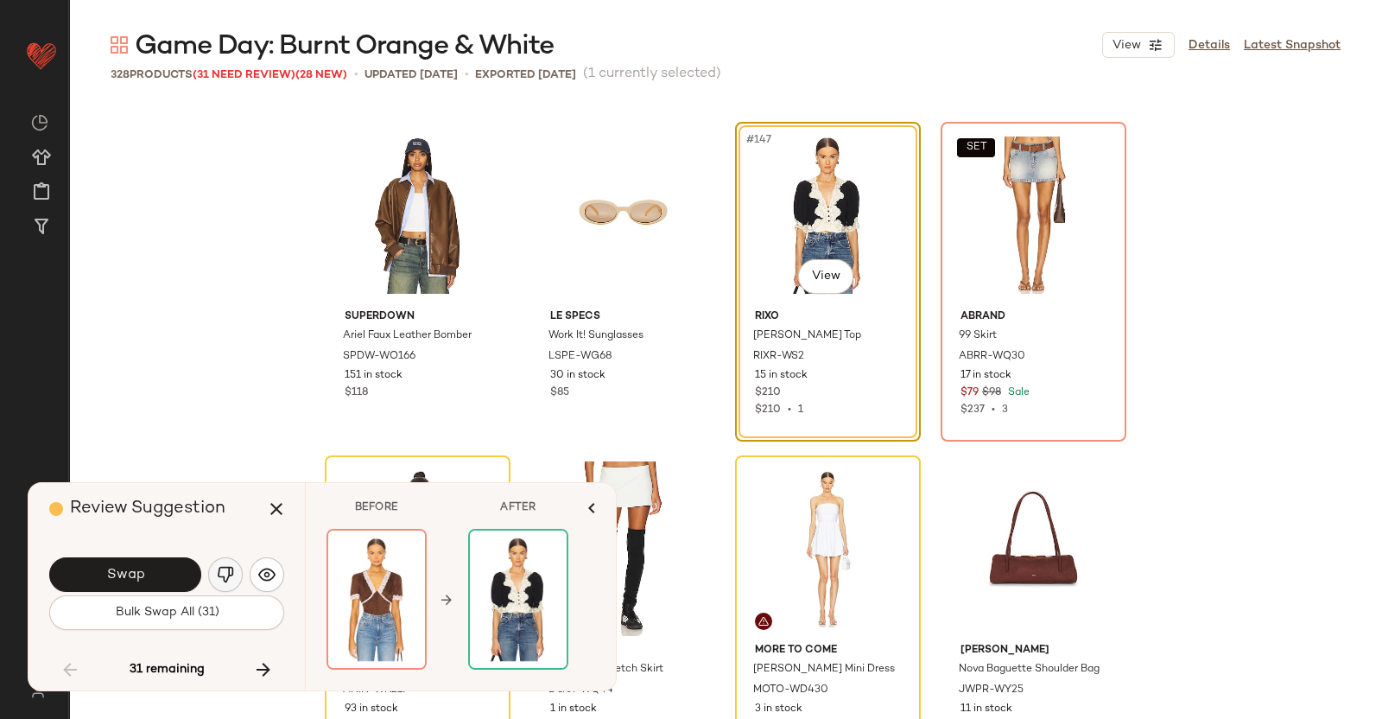
click at [223, 576] on img "button" at bounding box center [225, 574] width 17 height 17
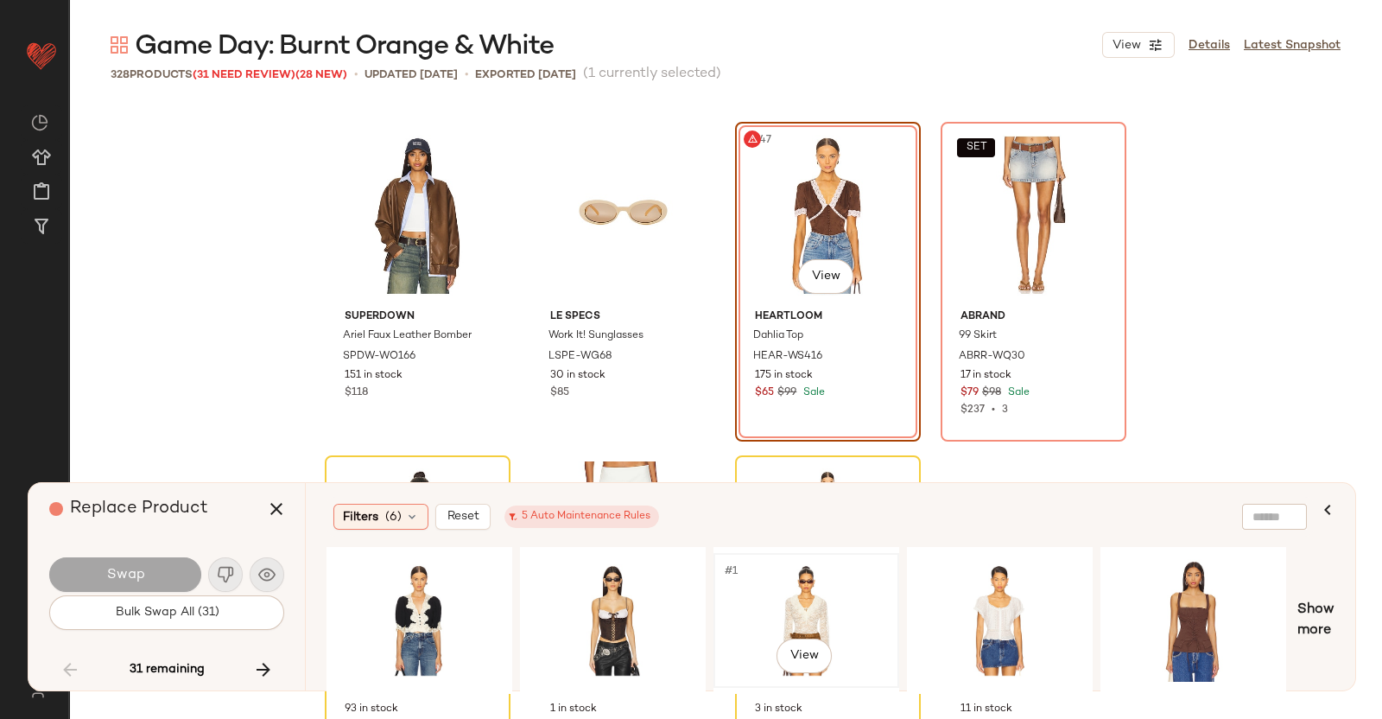
click at [825, 603] on div "#1 View" at bounding box center [807, 620] width 174 height 123
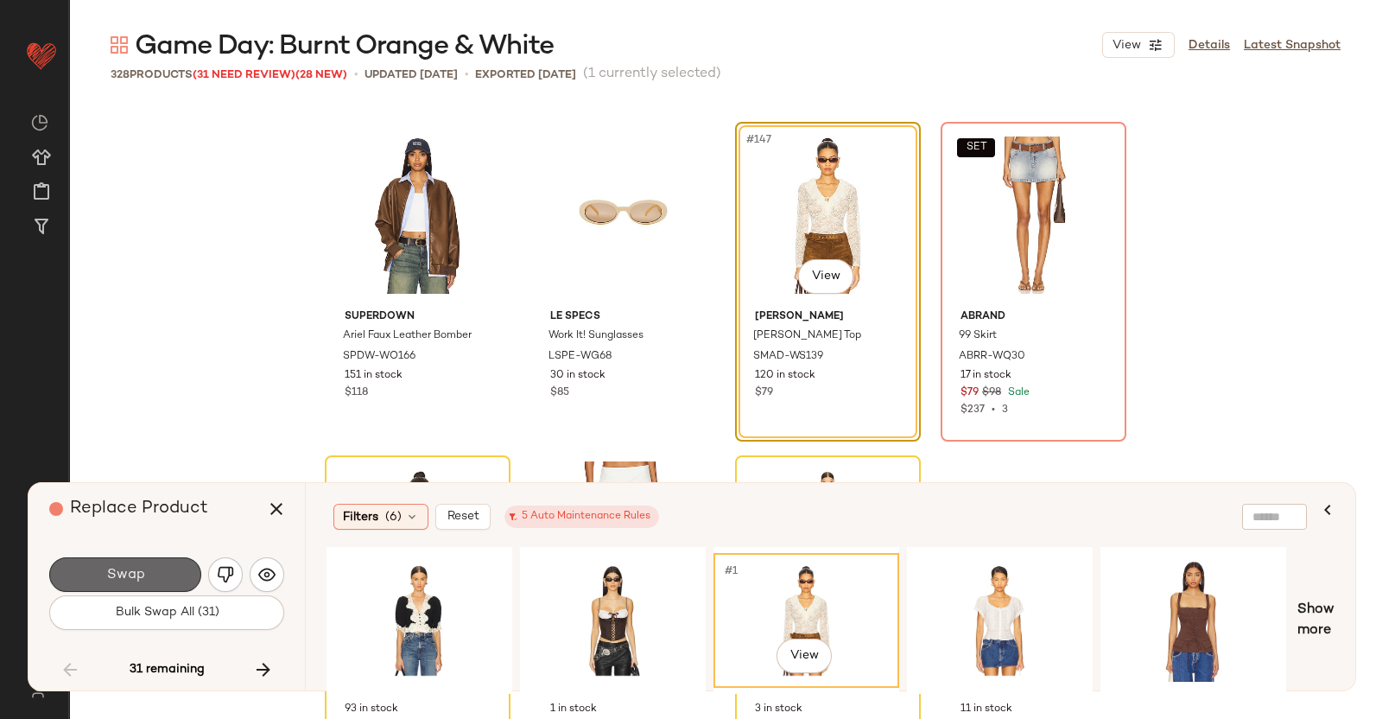
click at [131, 575] on span "Swap" at bounding box center [124, 575] width 39 height 16
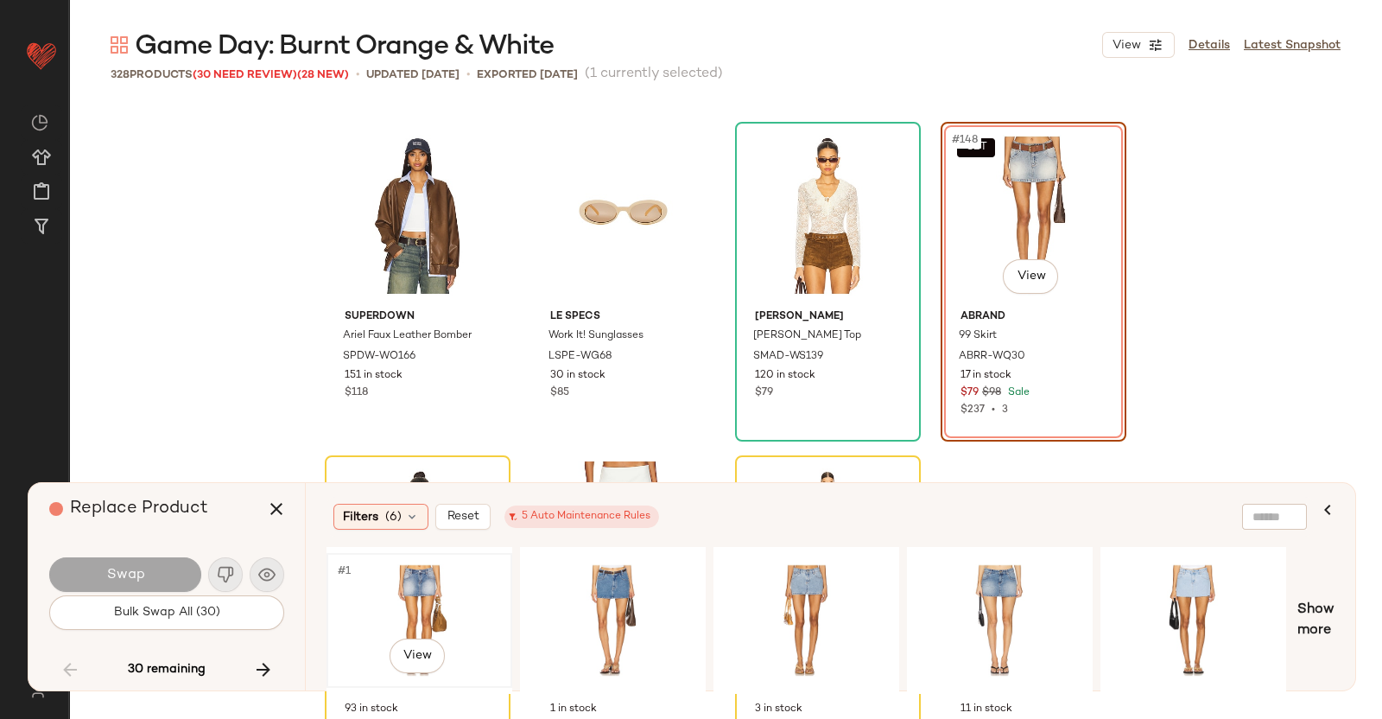
click at [480, 589] on div "#1 View" at bounding box center [420, 620] width 174 height 123
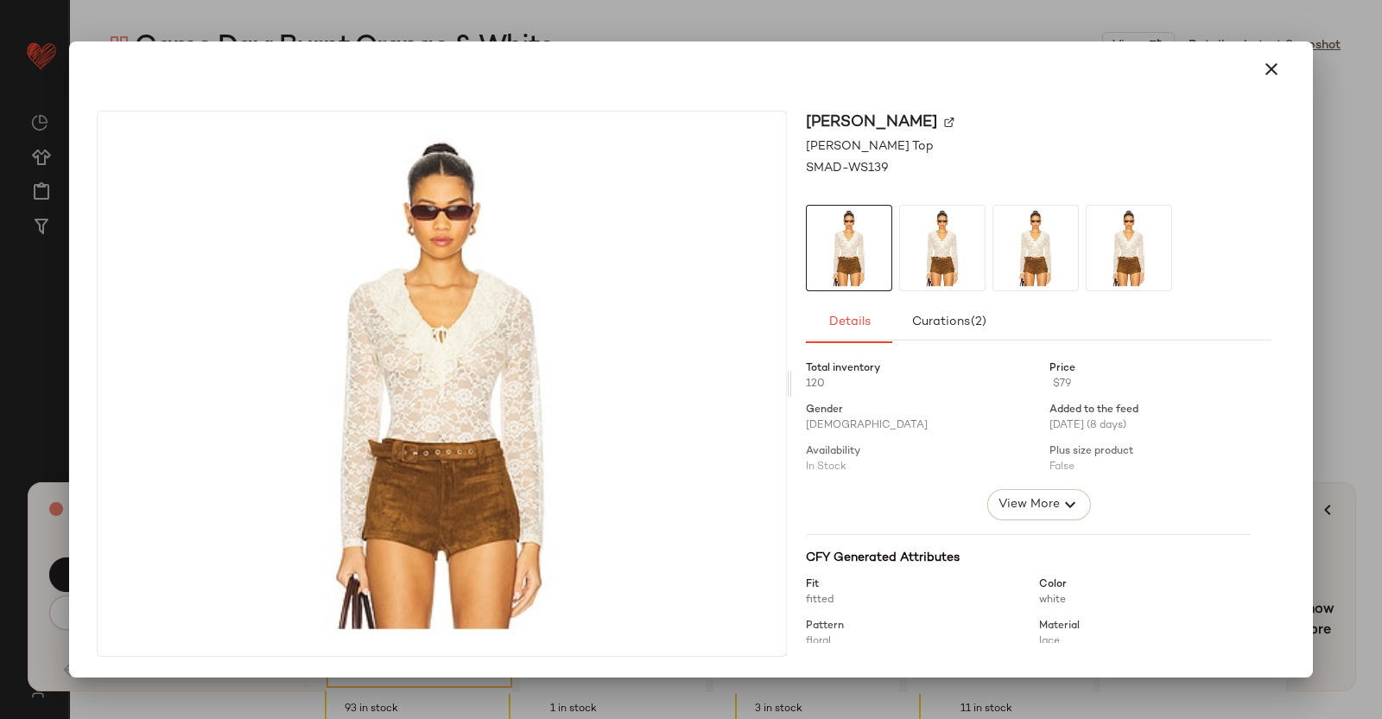
click at [944, 123] on img at bounding box center [949, 122] width 10 height 10
click at [1381, 201] on div at bounding box center [691, 359] width 1382 height 719
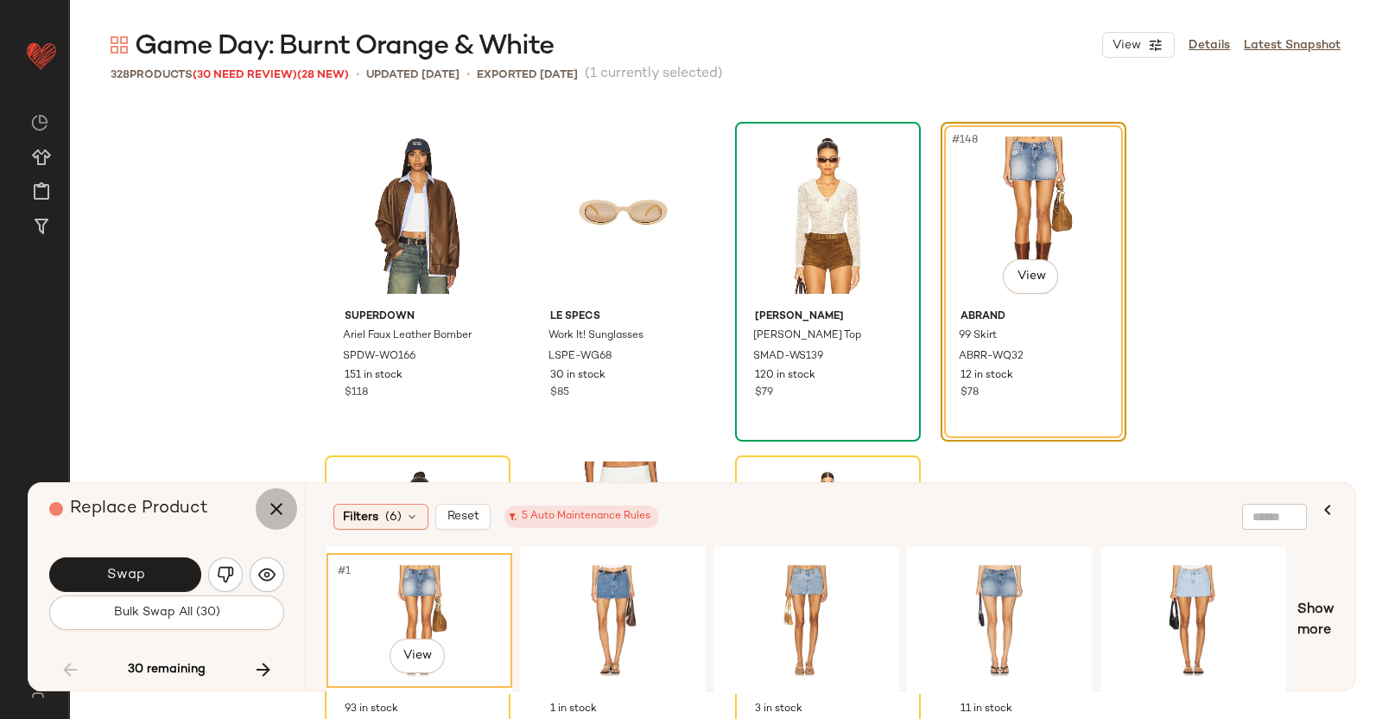
click at [263, 494] on button "button" at bounding box center [276, 508] width 41 height 41
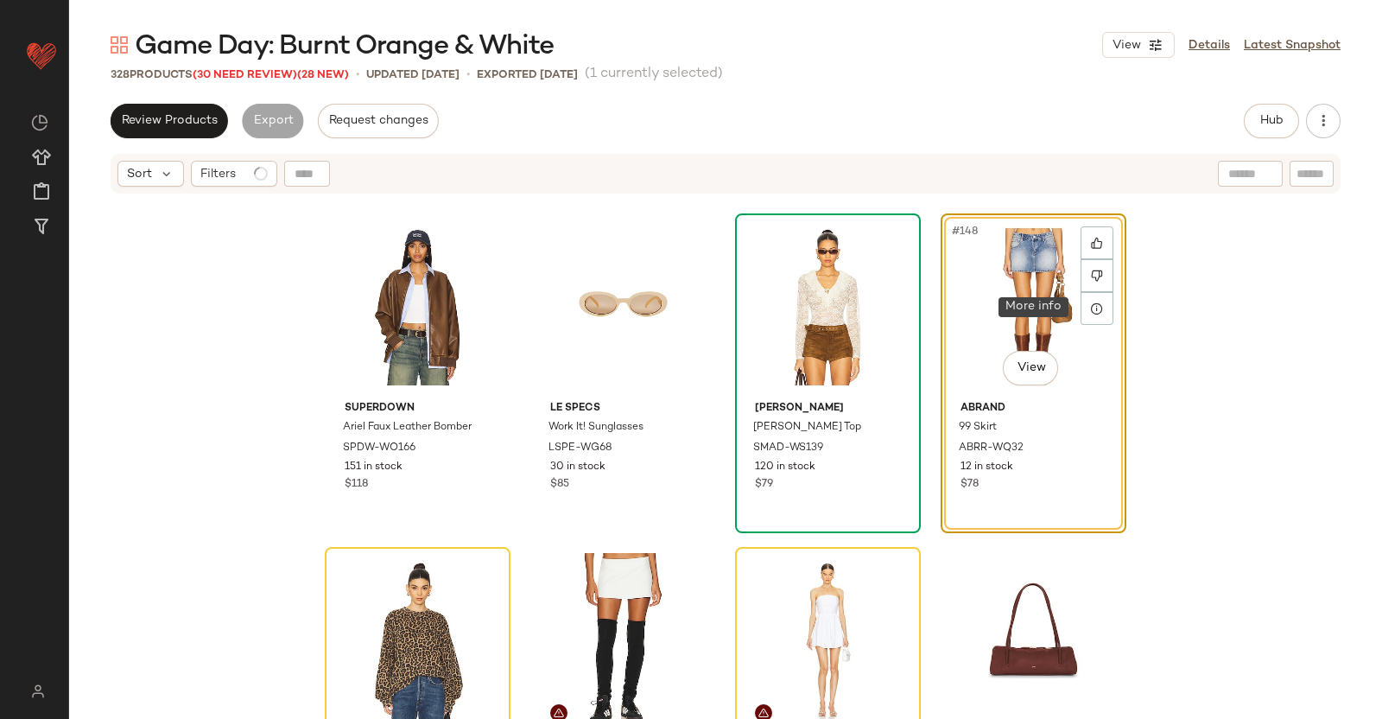
drag, startPoint x: 1019, startPoint y: 274, endPoint x: 1073, endPoint y: 243, distance: 61.9
click at [1019, 273] on div "#148 View" at bounding box center [1034, 306] width 174 height 175
click at [1284, 114] on span "Hub" at bounding box center [1272, 121] width 24 height 14
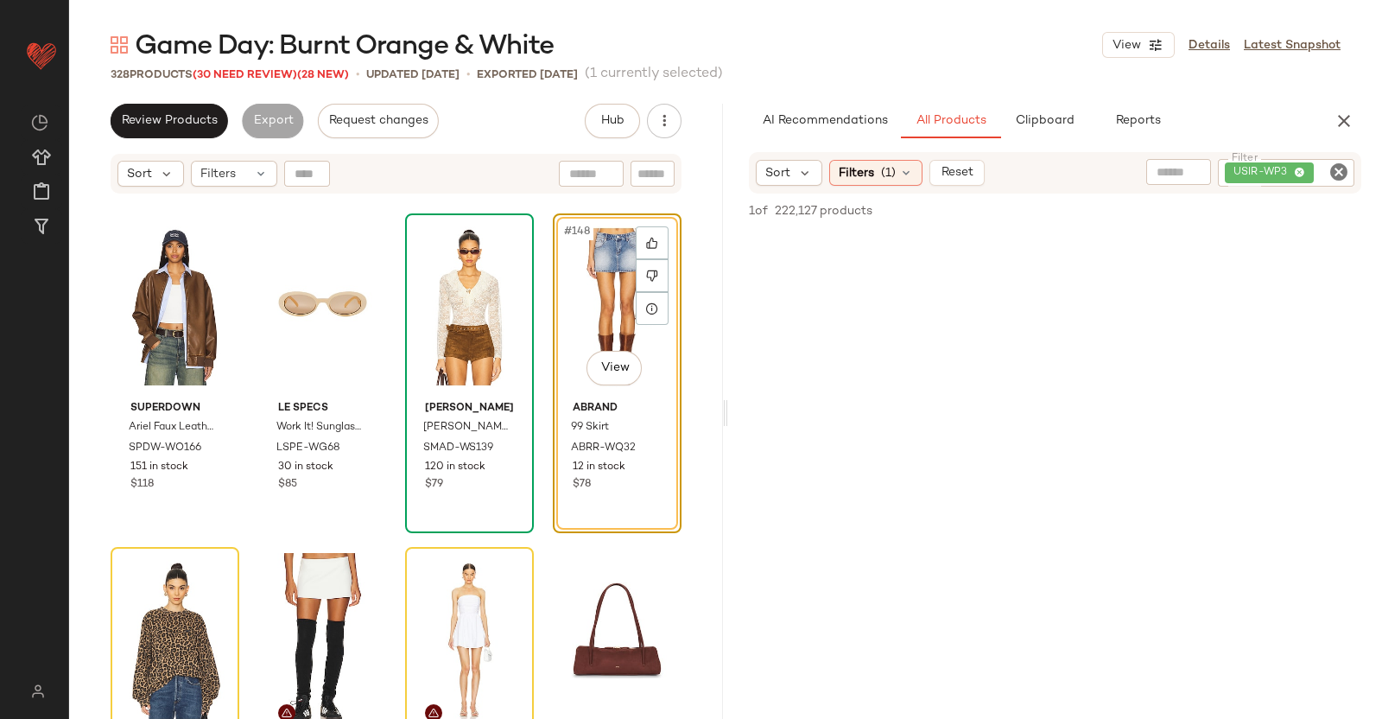
click at [1321, 175] on input "Filter" at bounding box center [1333, 173] width 30 height 18
paste input "**********"
type input "**********"
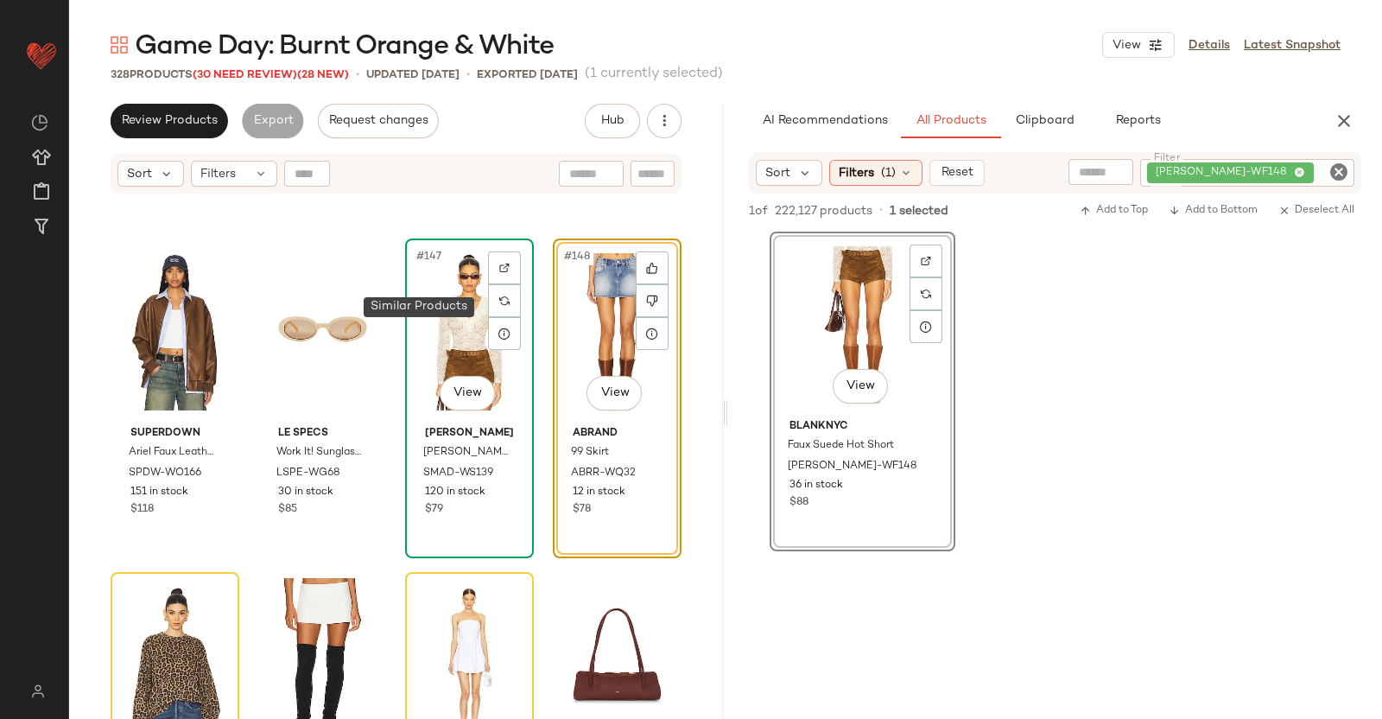
scroll to position [11973, 0]
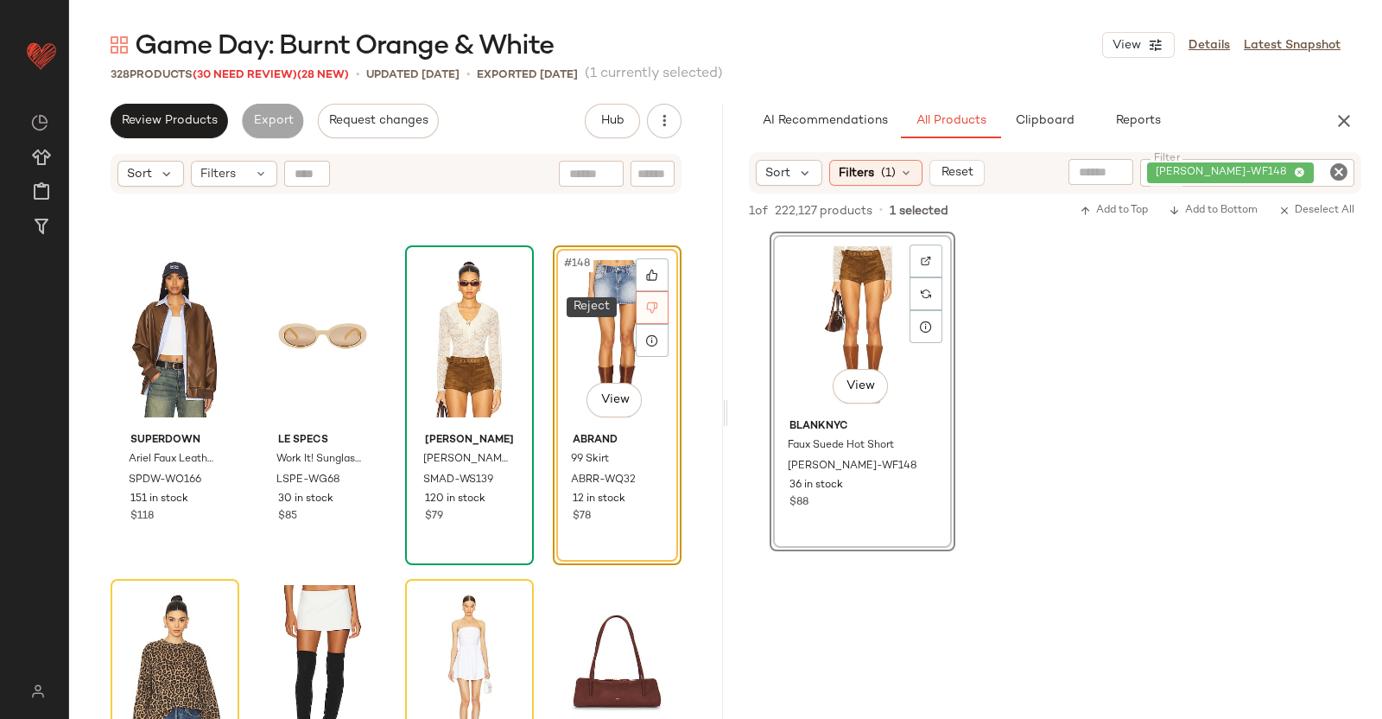
click at [652, 307] on div at bounding box center [652, 307] width 33 height 33
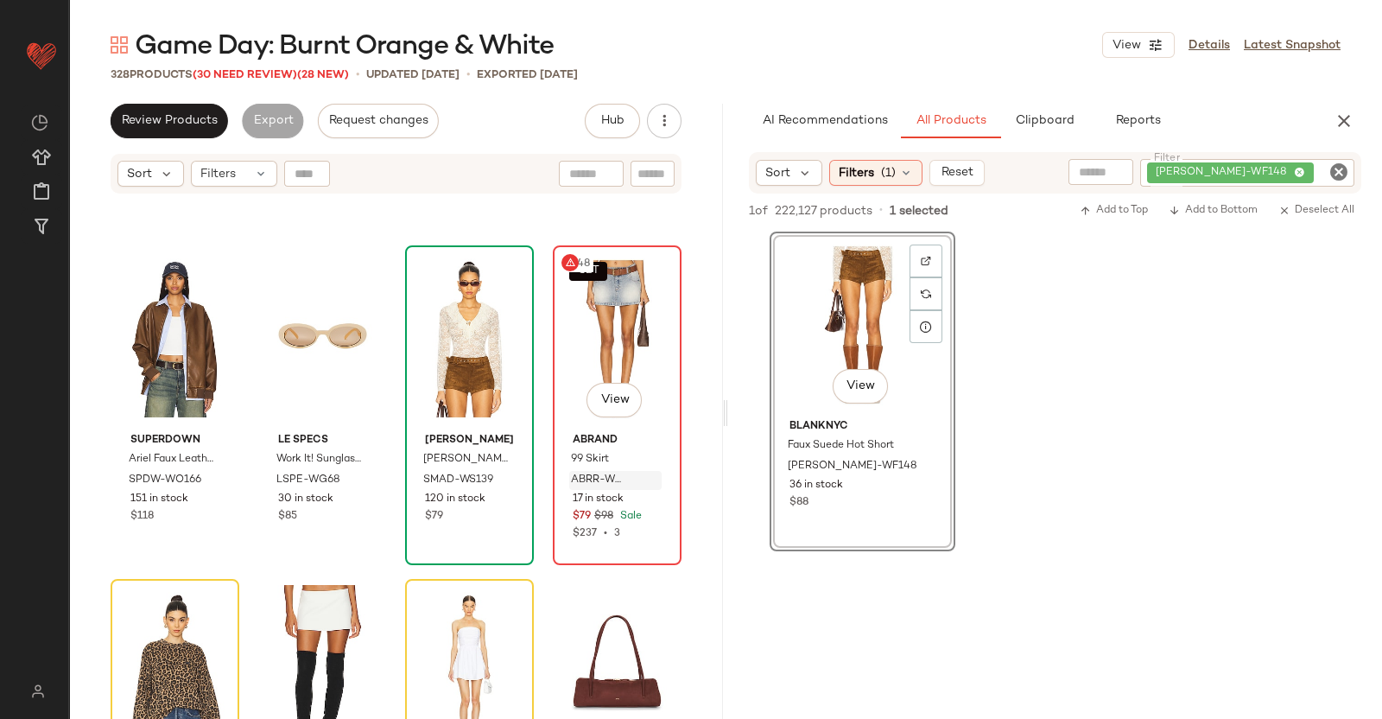
scroll to position [12005, 0]
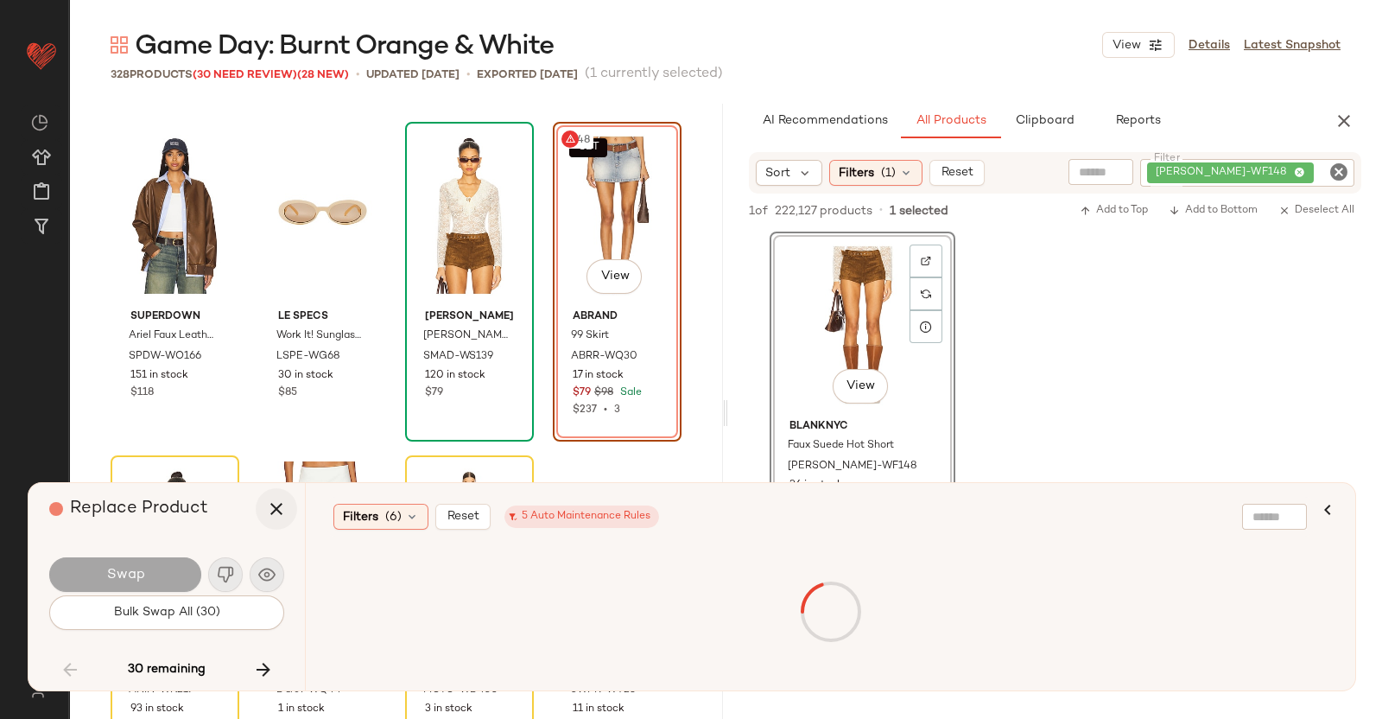
click at [281, 496] on button "button" at bounding box center [276, 508] width 41 height 41
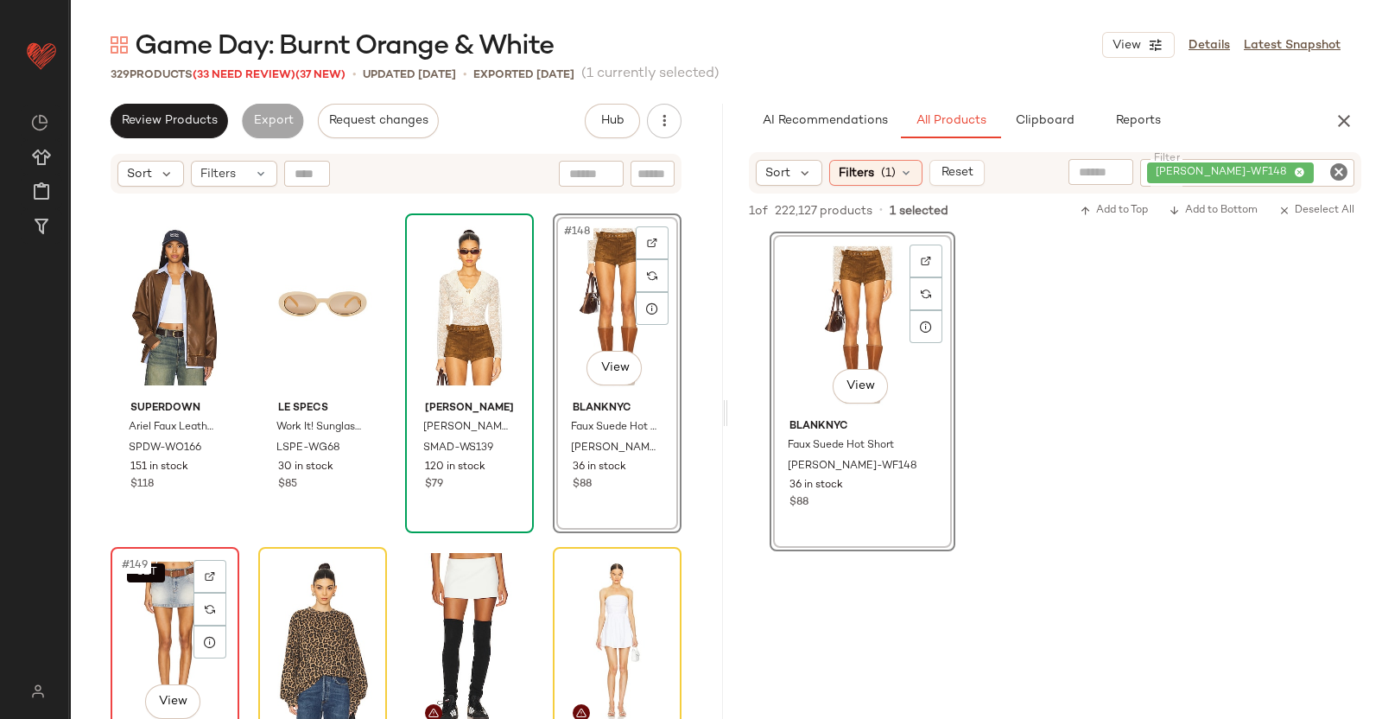
click at [166, 593] on div "SET #149 View" at bounding box center [175, 640] width 117 height 175
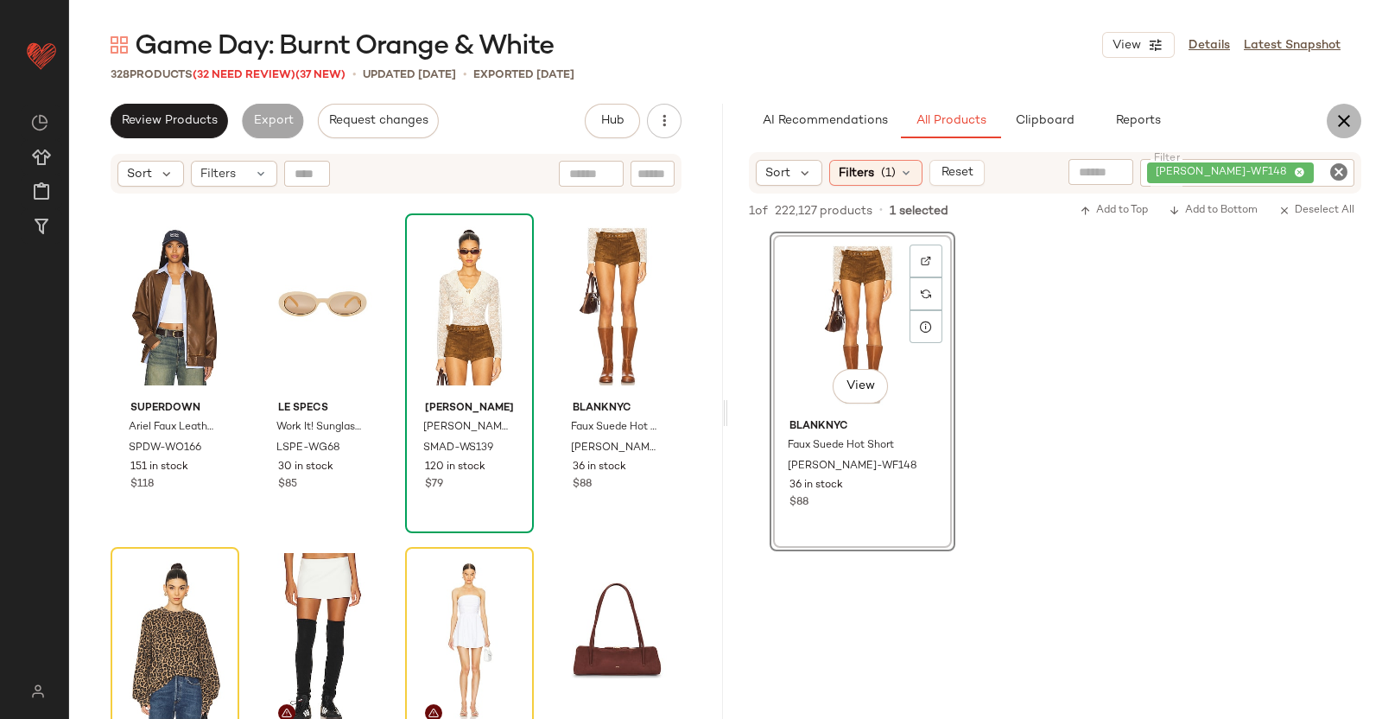
click at [1352, 122] on button "button" at bounding box center [1344, 121] width 35 height 35
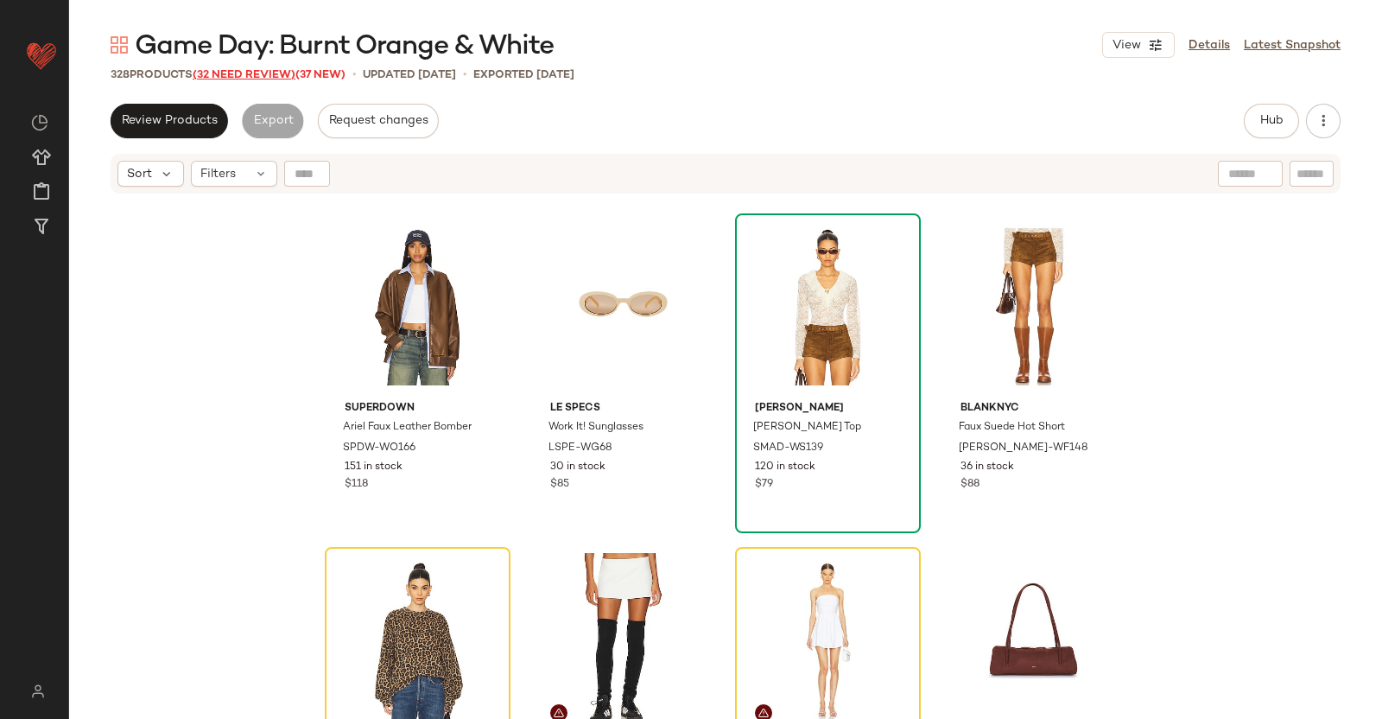
click at [246, 73] on span "(32 Need Review)" at bounding box center [244, 75] width 103 height 12
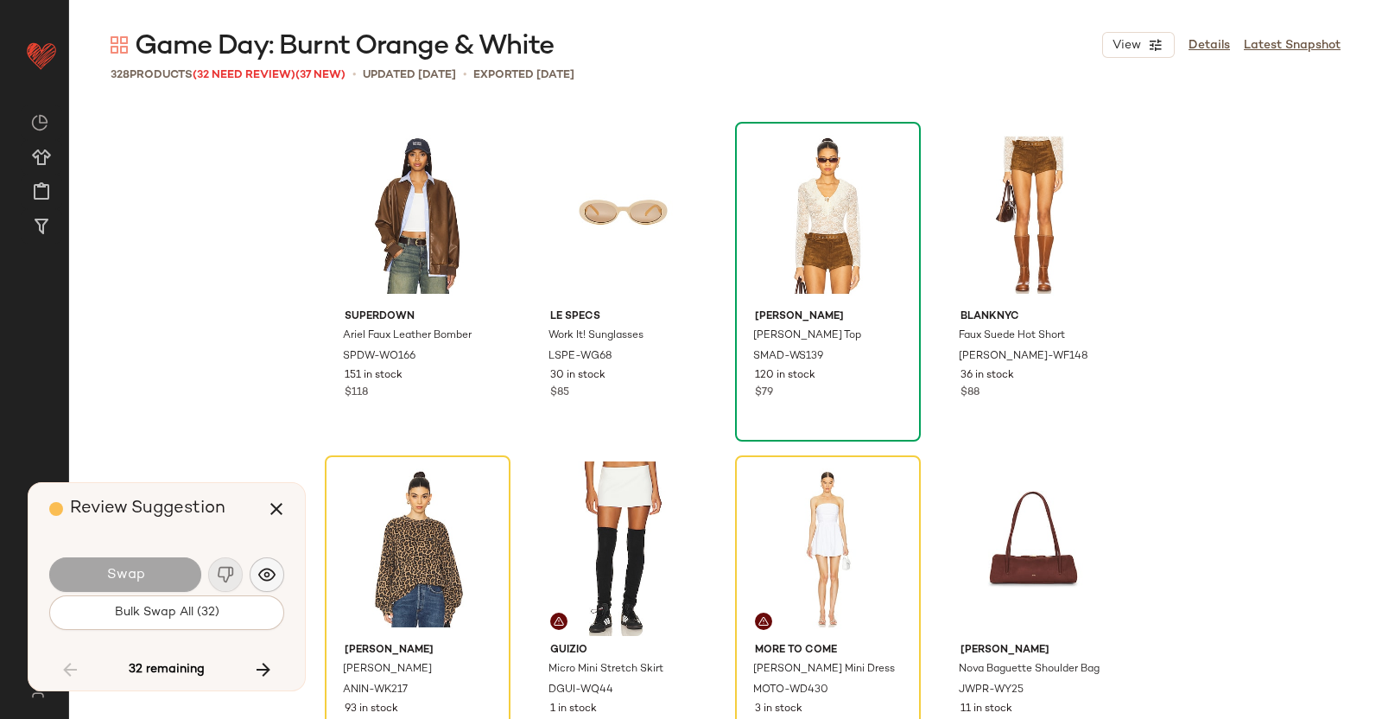
click at [275, 579] on button "button" at bounding box center [267, 574] width 35 height 35
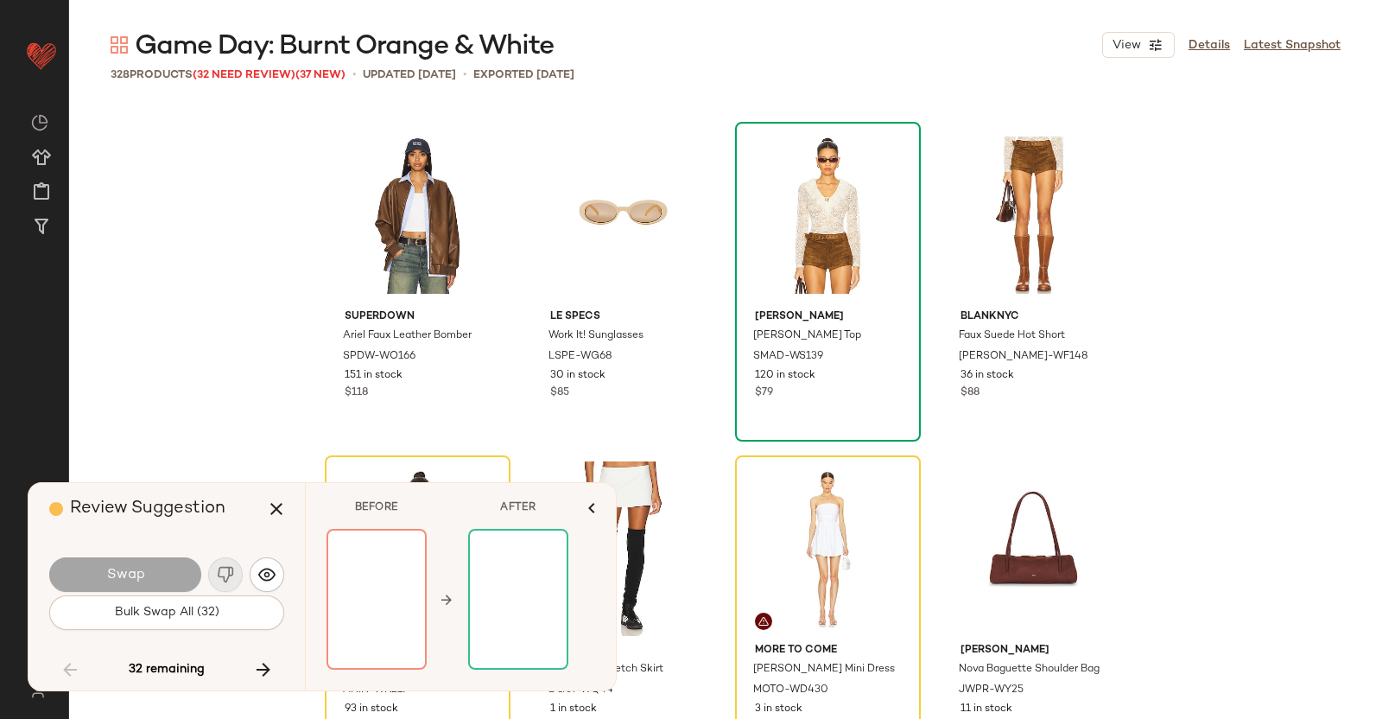
drag, startPoint x: 248, startPoint y: 673, endPoint x: 251, endPoint y: 663, distance: 10.9
click at [250, 664] on button "button" at bounding box center [263, 669] width 41 height 41
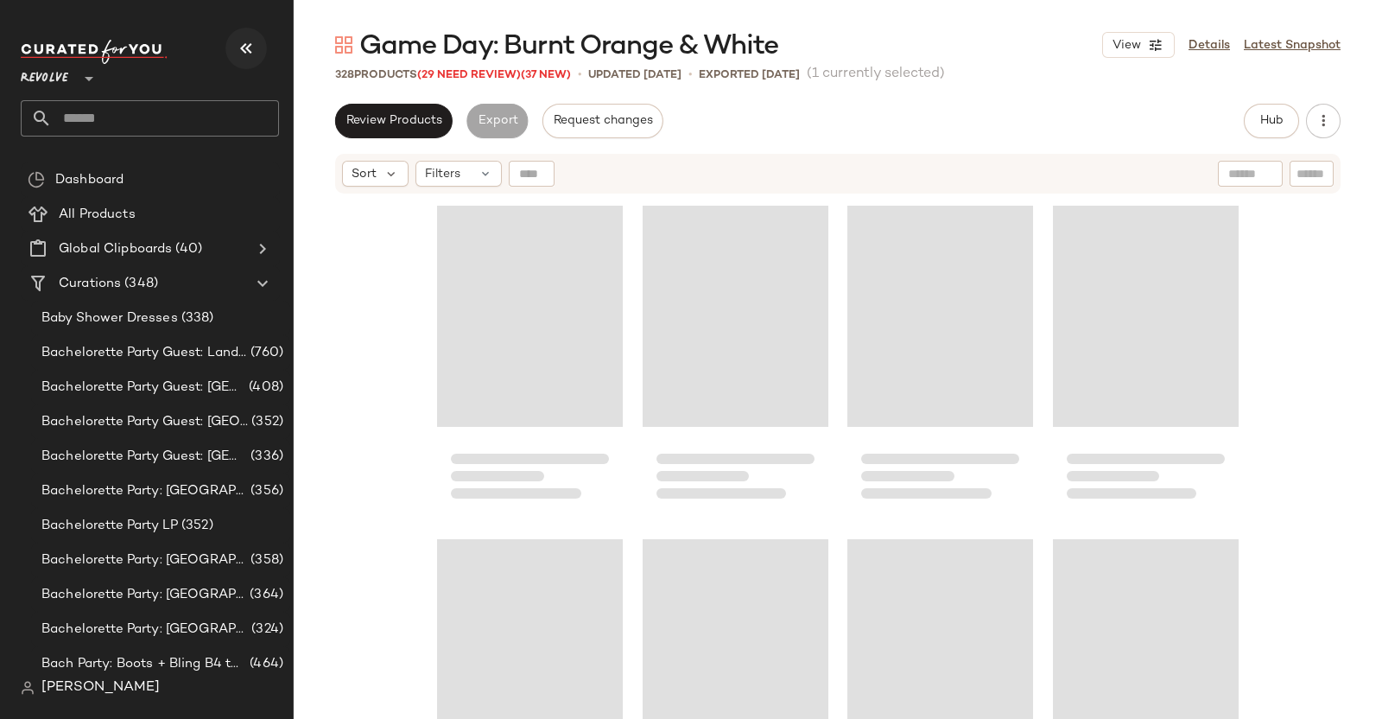
click at [231, 40] on button "button" at bounding box center [245, 48] width 41 height 41
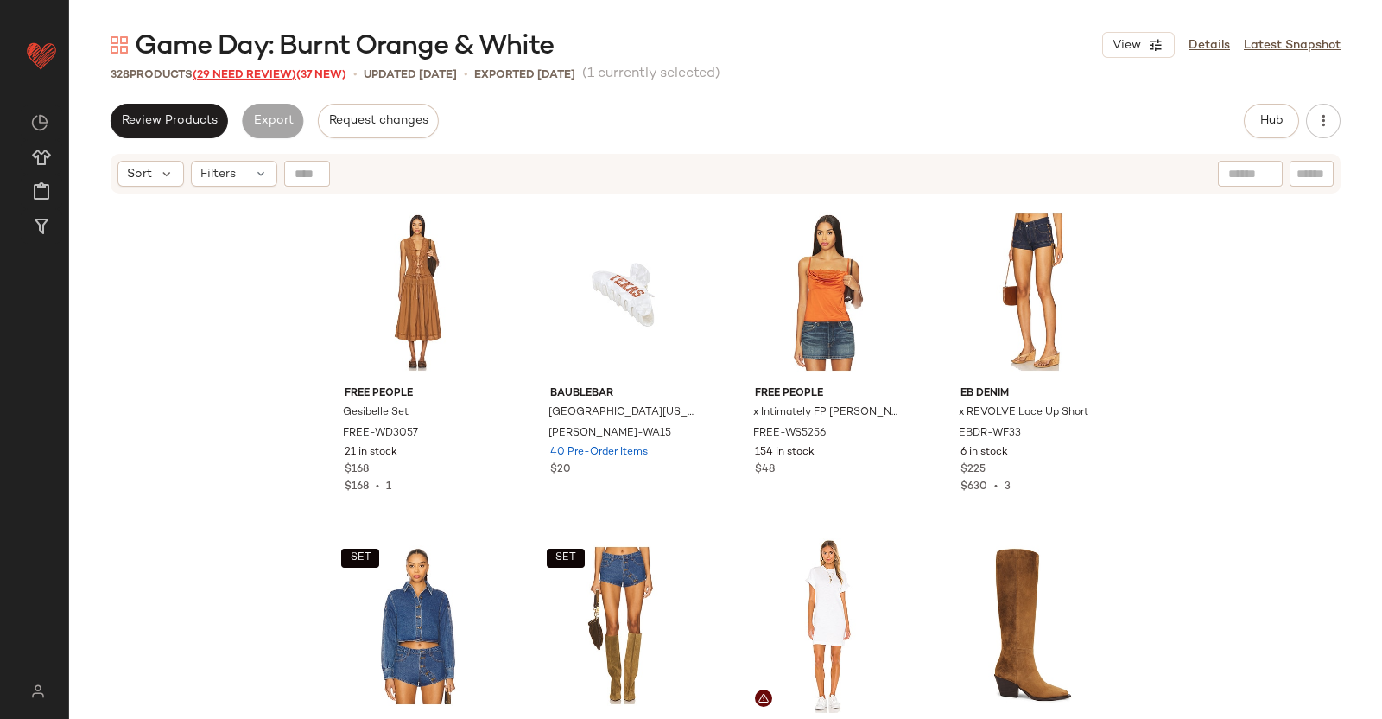
click at [227, 69] on span "(29 Need Review)" at bounding box center [245, 75] width 104 height 12
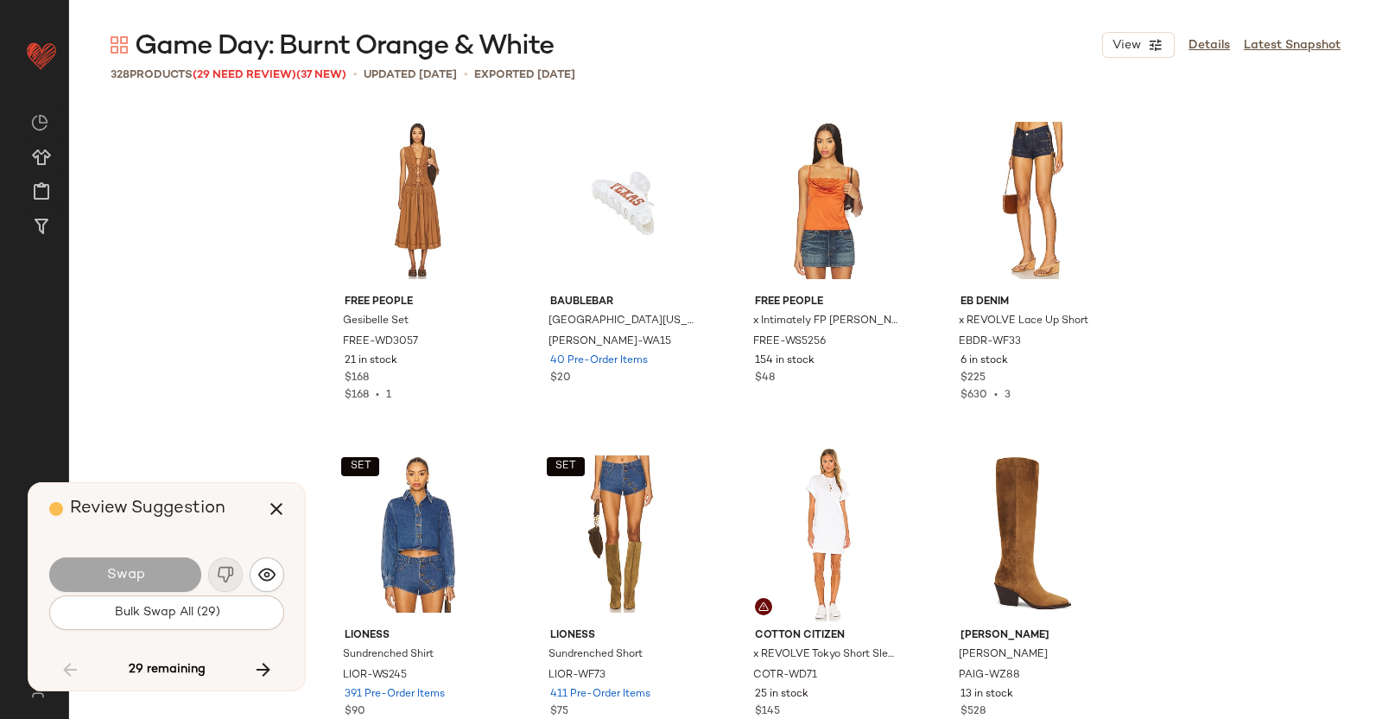
scroll to position [12338, 0]
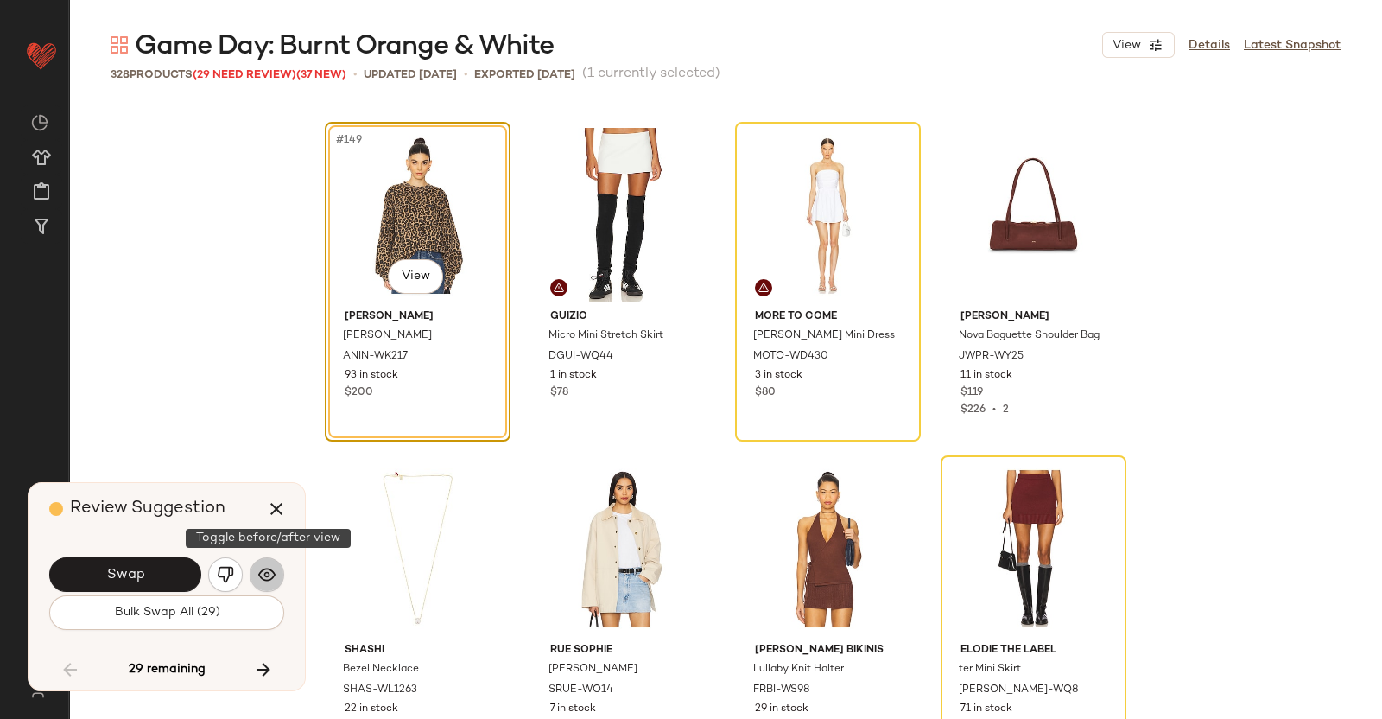
drag, startPoint x: 269, startPoint y: 576, endPoint x: 250, endPoint y: 584, distance: 20.5
click at [271, 576] on img "button" at bounding box center [266, 574] width 17 height 17
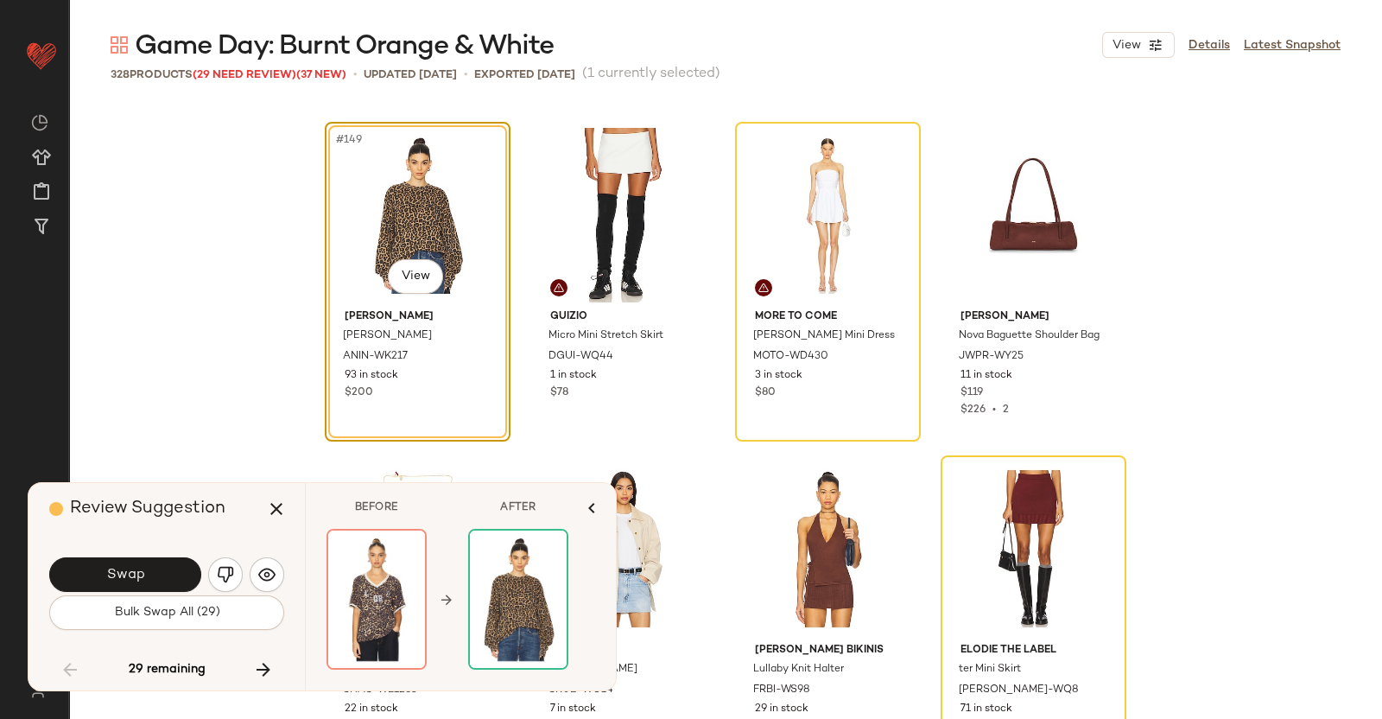
click at [158, 577] on button "Swap" at bounding box center [125, 574] width 152 height 35
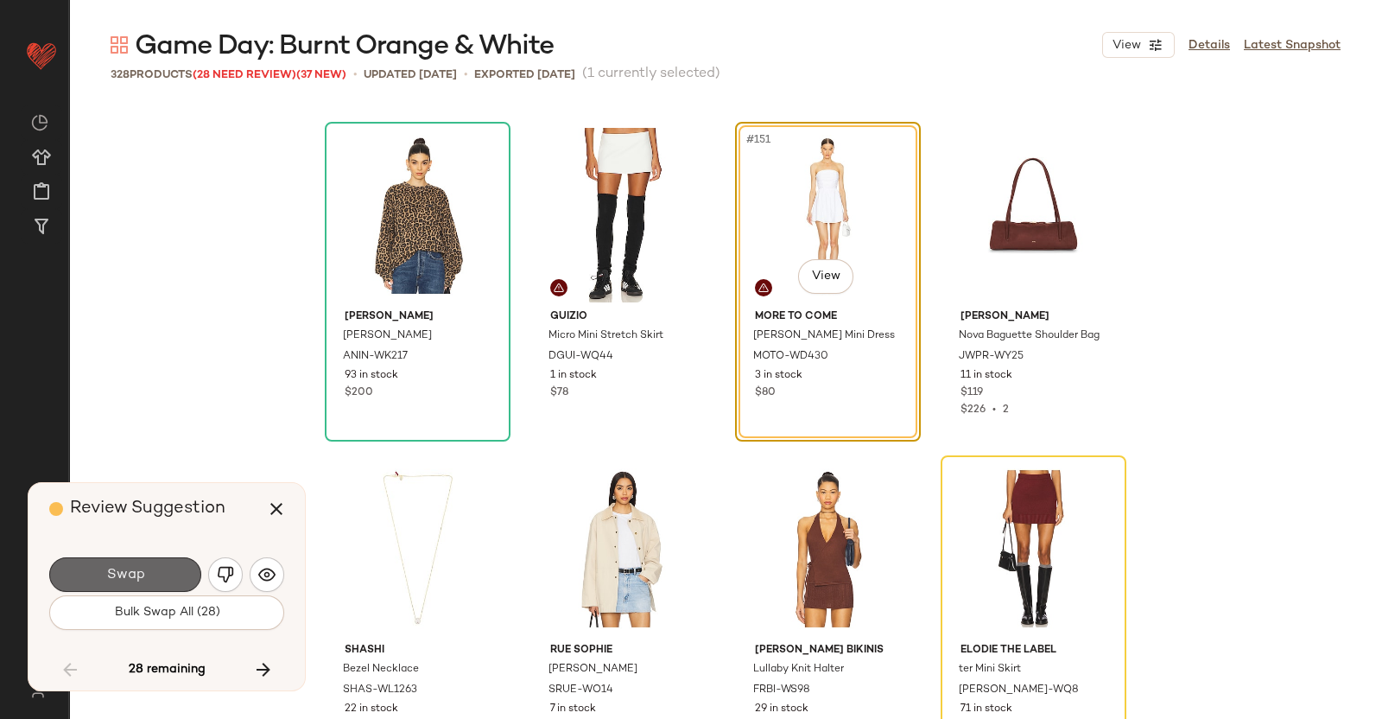
click at [140, 567] on span "Swap" at bounding box center [124, 575] width 39 height 16
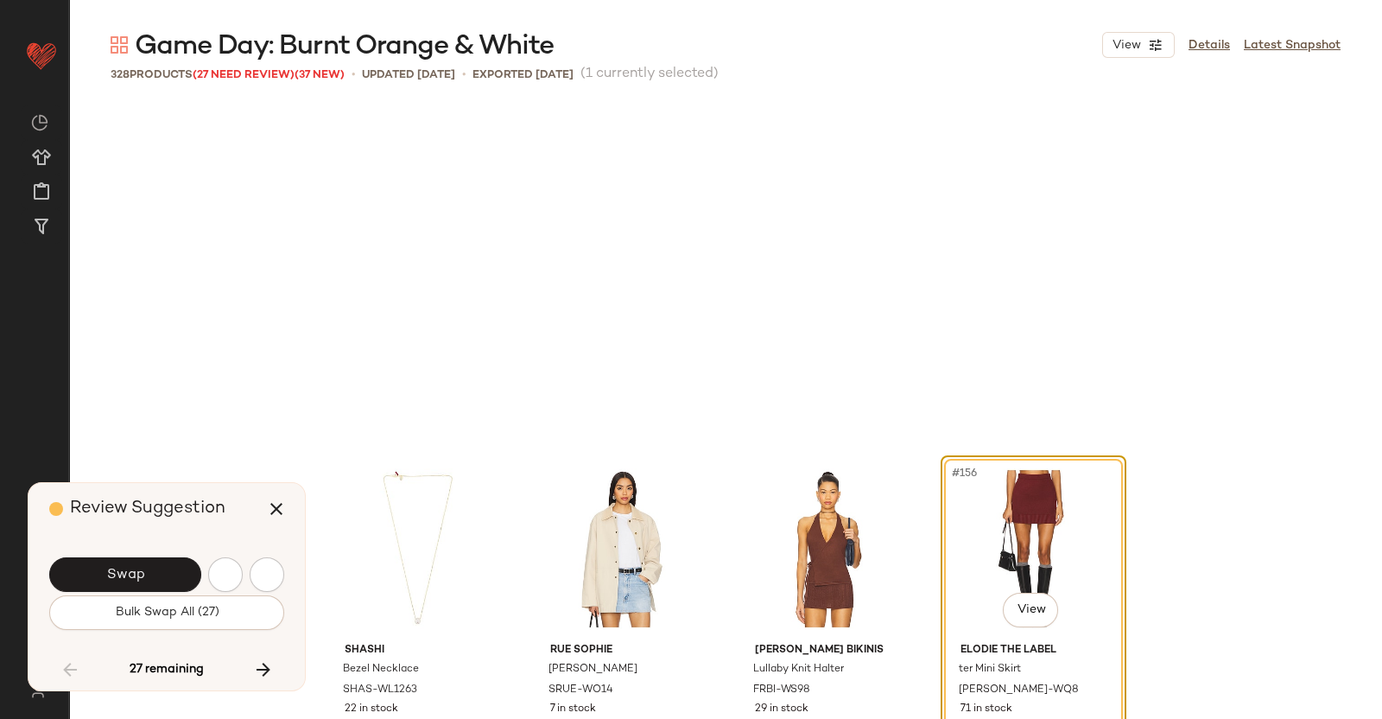
scroll to position [12672, 0]
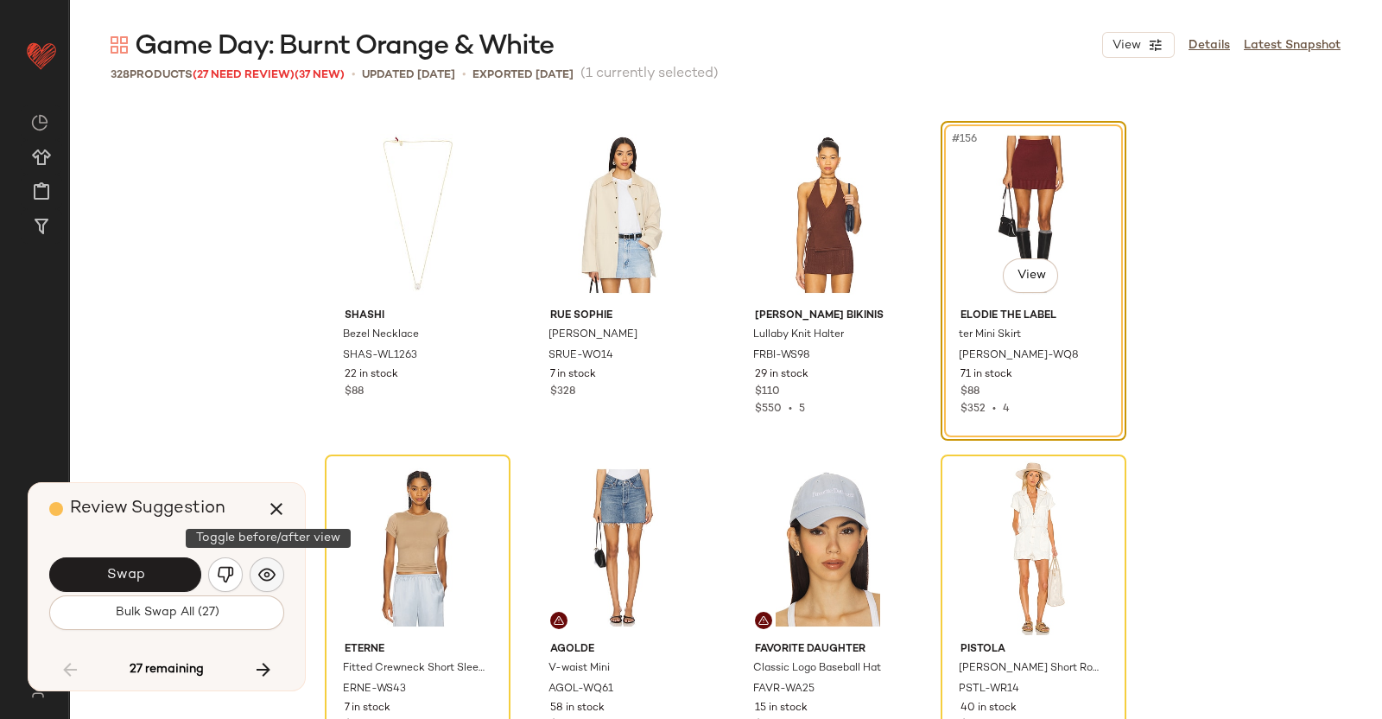
click at [271, 580] on img "button" at bounding box center [266, 574] width 17 height 17
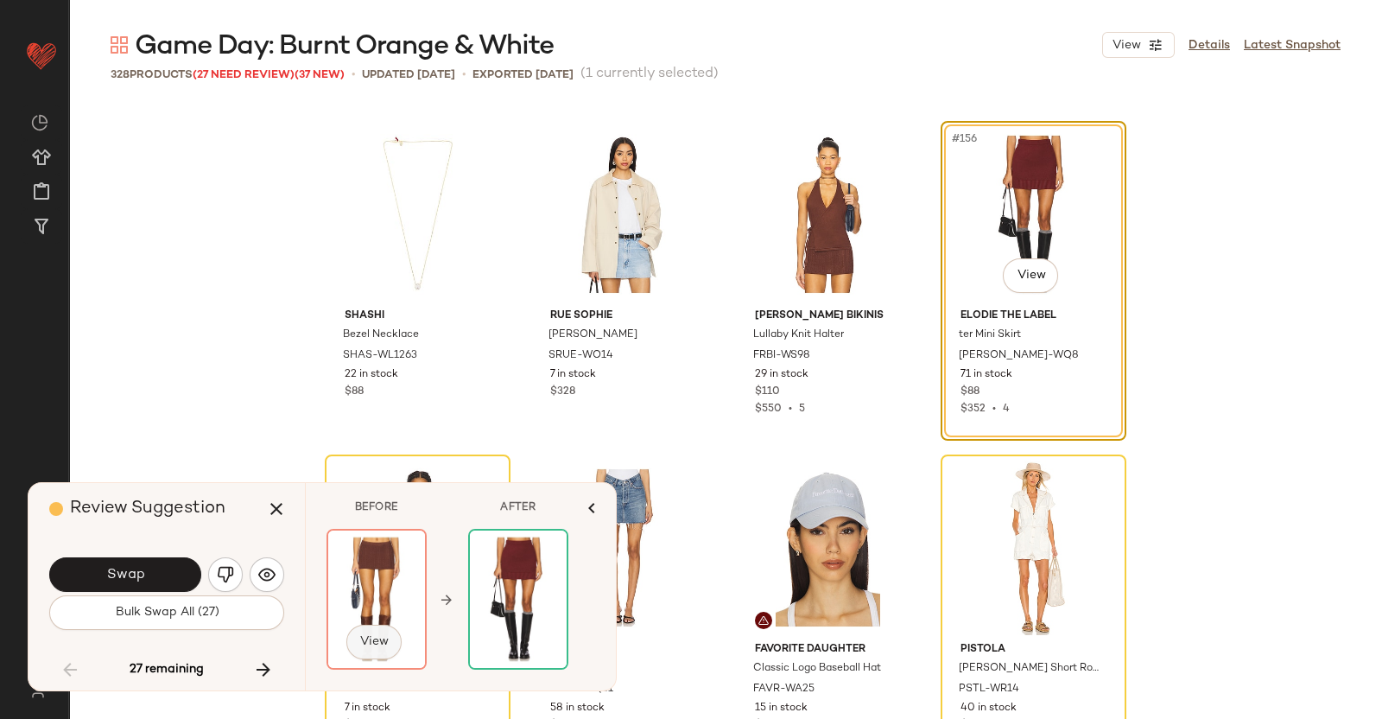
click at [380, 638] on span "View" at bounding box center [373, 642] width 29 height 14
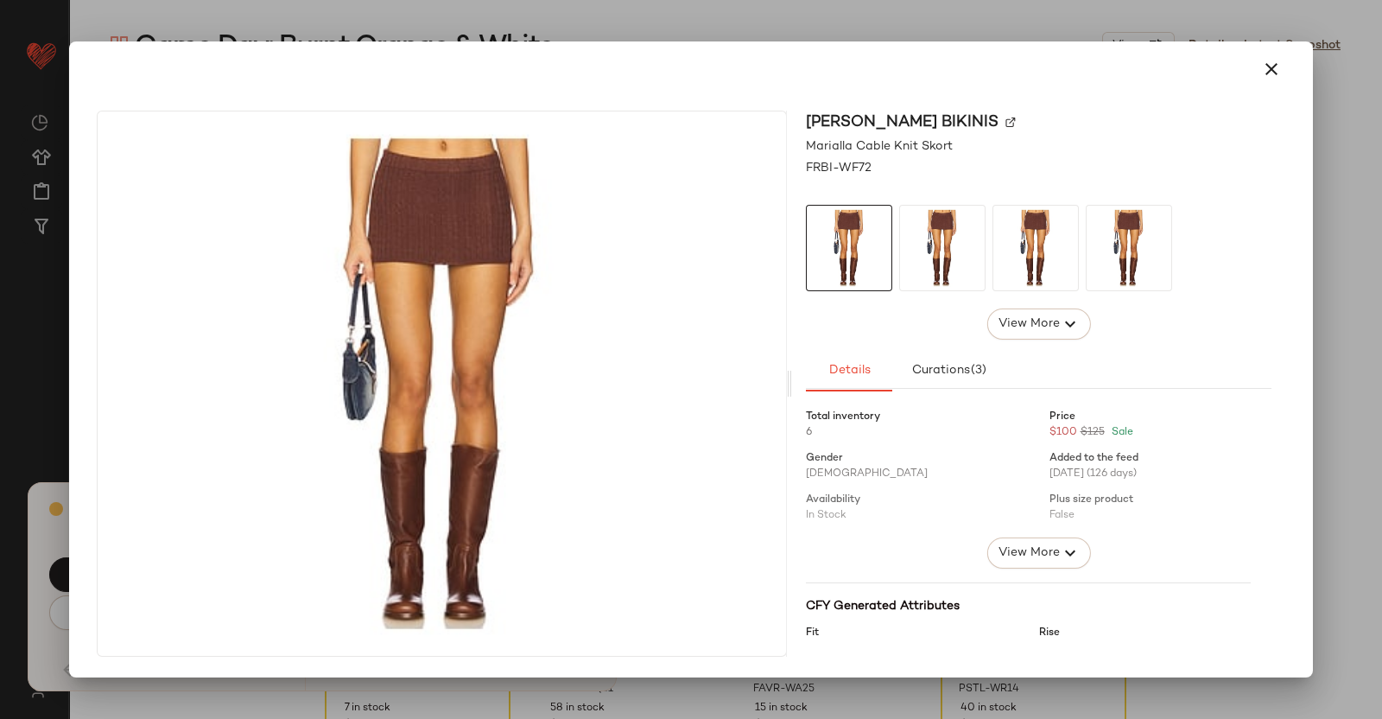
click at [1322, 524] on div at bounding box center [691, 359] width 1382 height 719
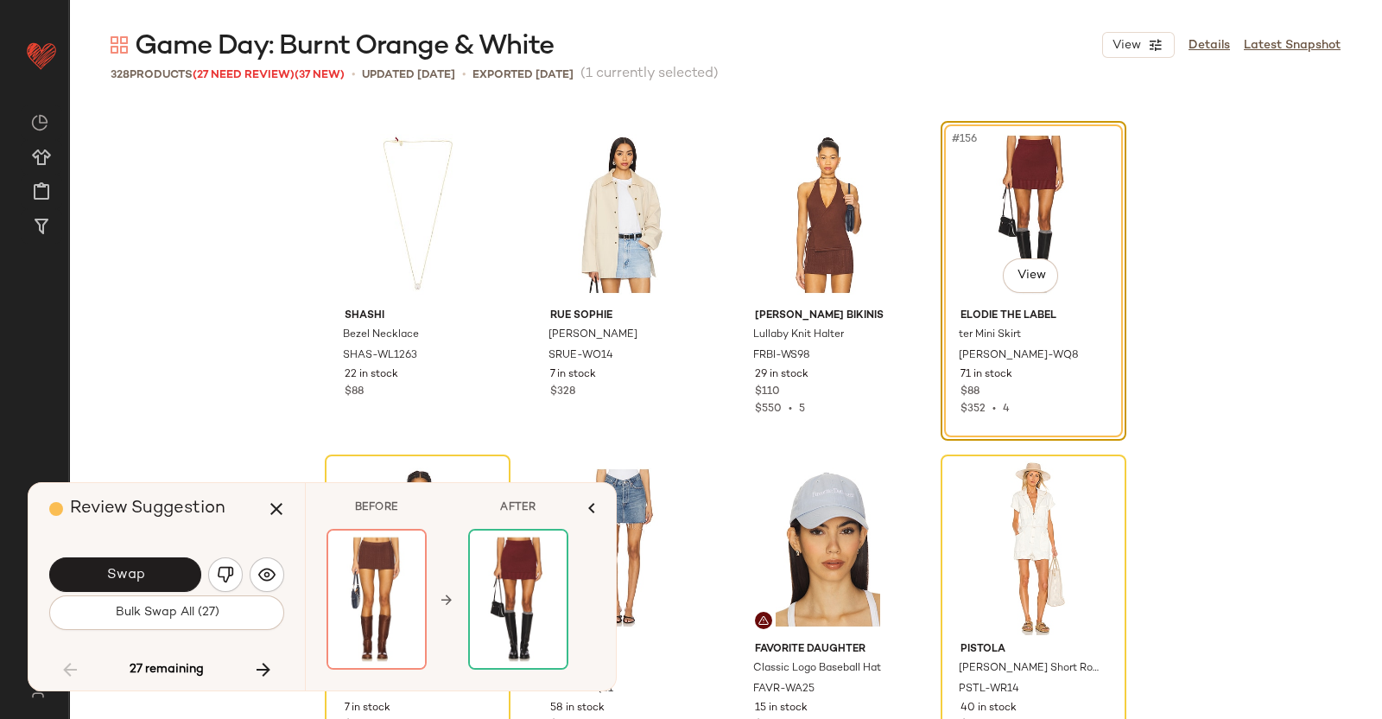
click at [231, 573] on img "button" at bounding box center [225, 574] width 17 height 17
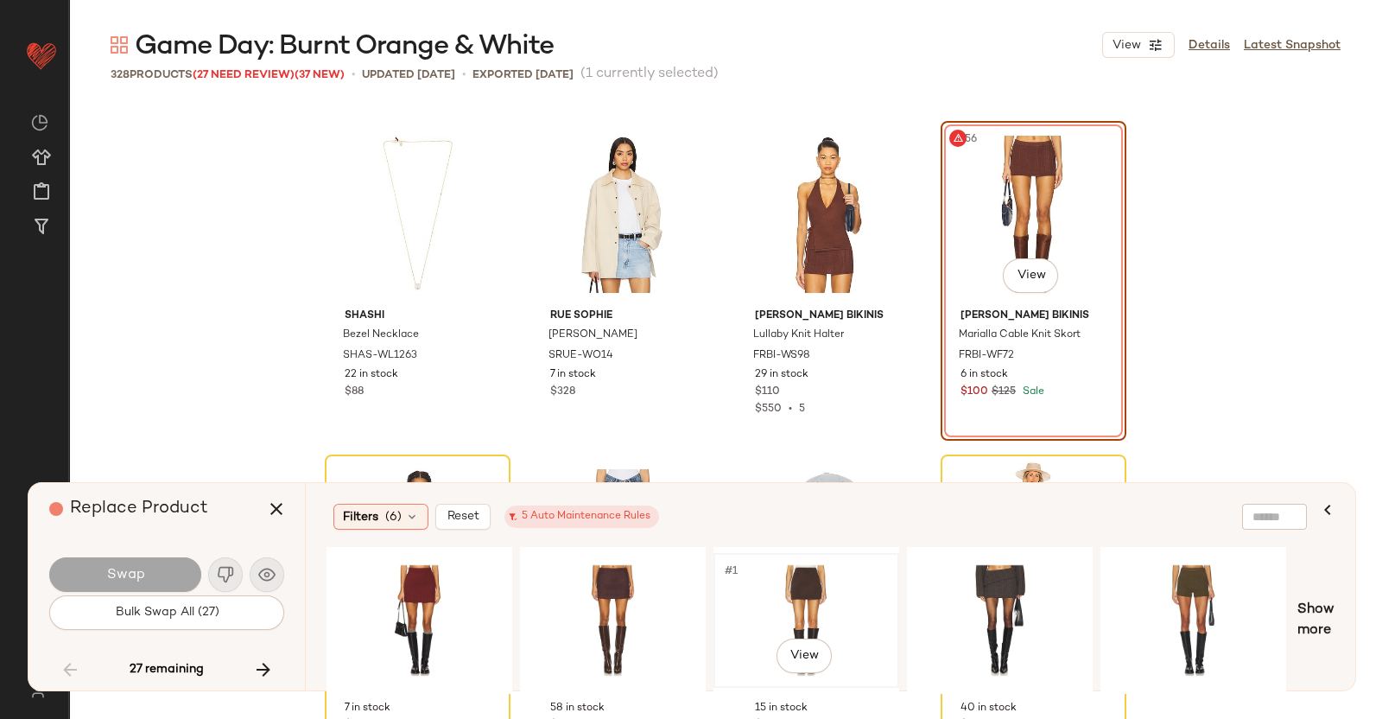
click at [804, 566] on div "#1 View" at bounding box center [807, 620] width 174 height 123
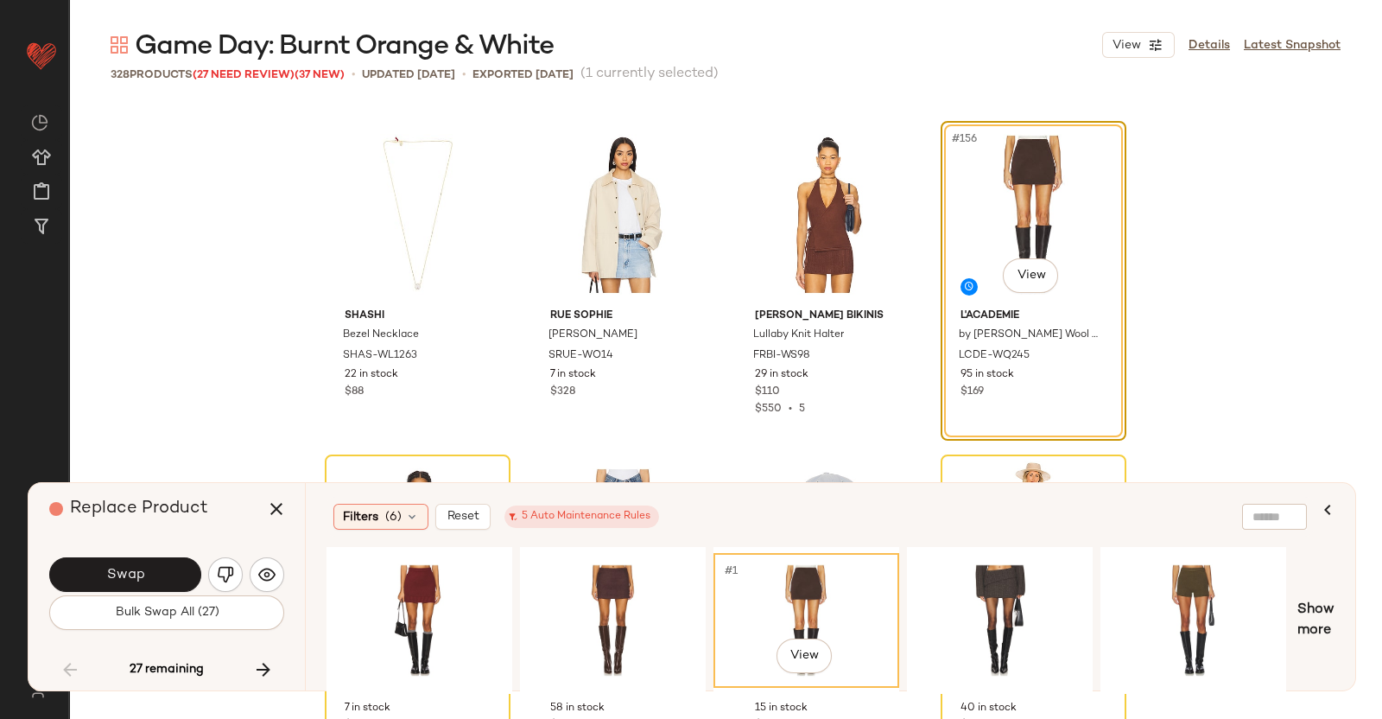
click at [172, 562] on button "Swap" at bounding box center [125, 574] width 152 height 35
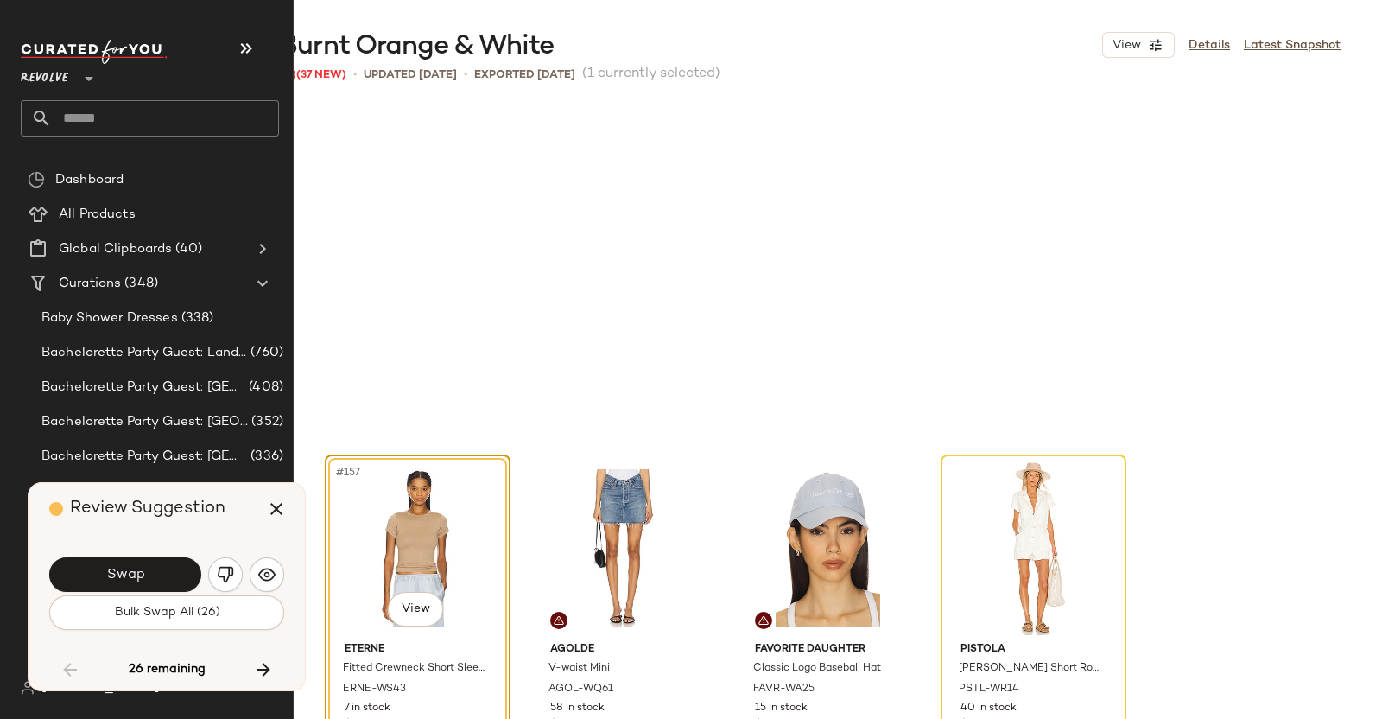
scroll to position [13006, 0]
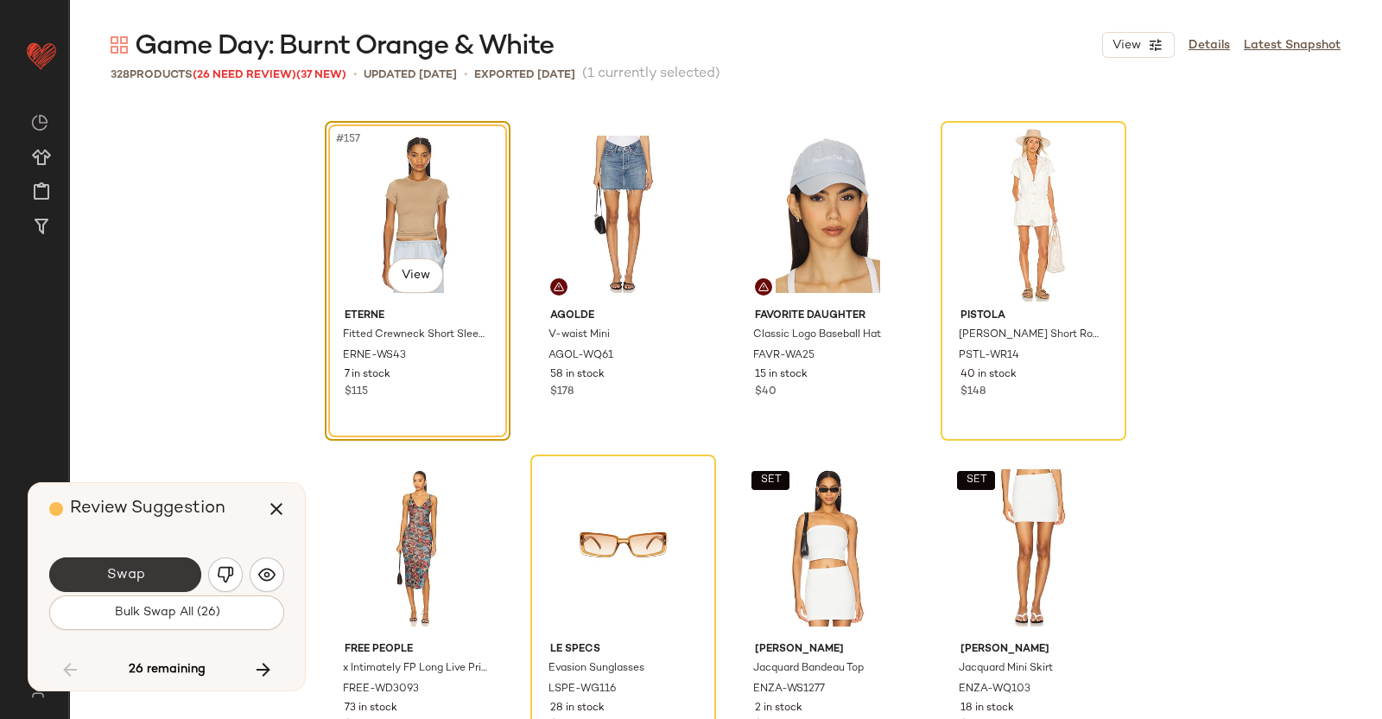
drag, startPoint x: 117, startPoint y: 592, endPoint x: 123, endPoint y: 575, distance: 18.0
click at [117, 593] on div "Swap" at bounding box center [166, 574] width 235 height 41
click at [136, 555] on div "Swap" at bounding box center [166, 574] width 235 height 41
click at [122, 574] on span "Swap" at bounding box center [124, 575] width 39 height 16
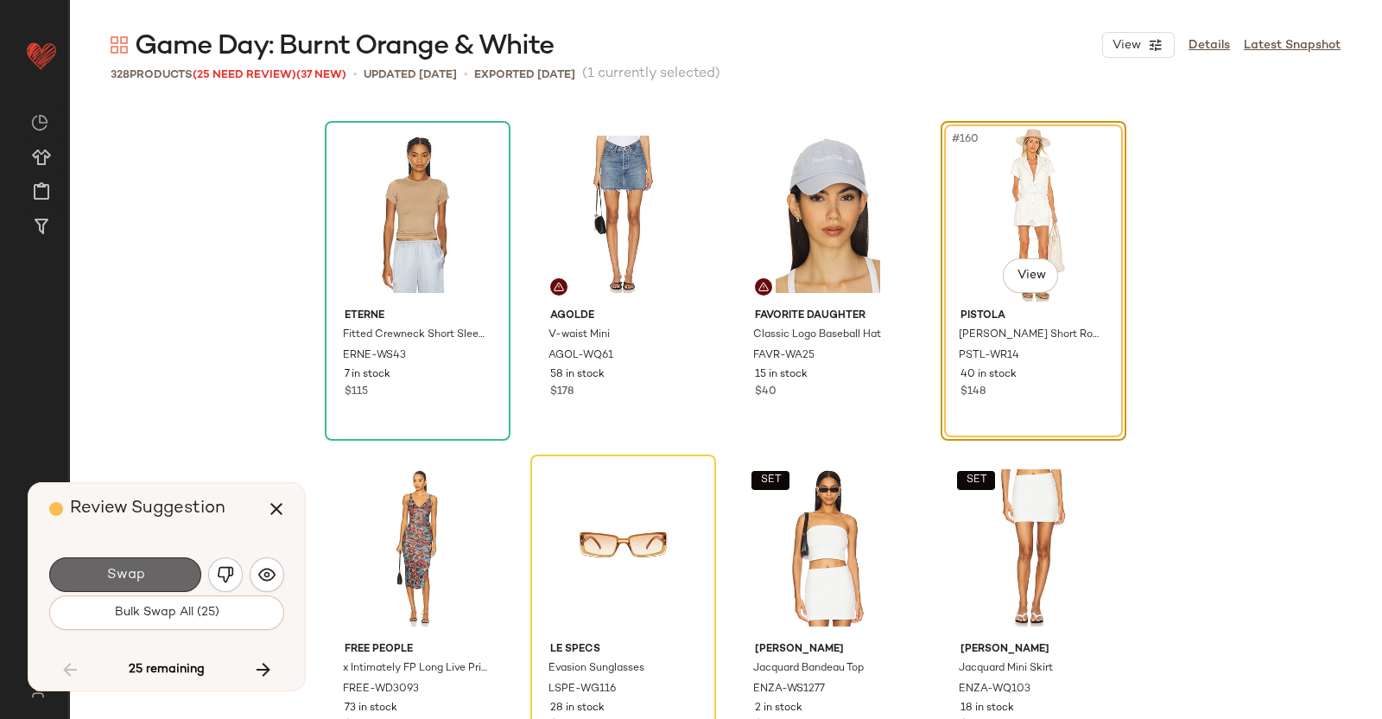
click at [169, 585] on button "Swap" at bounding box center [125, 574] width 152 height 35
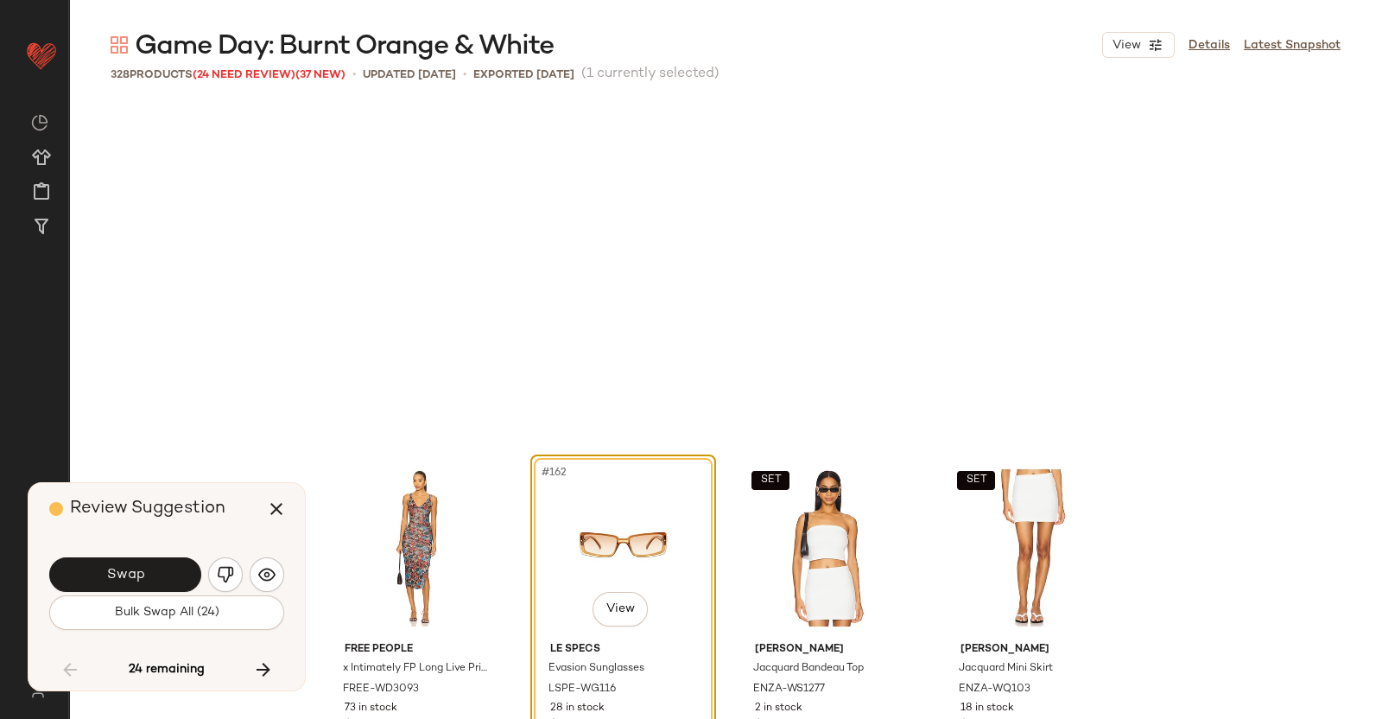
scroll to position [13339, 0]
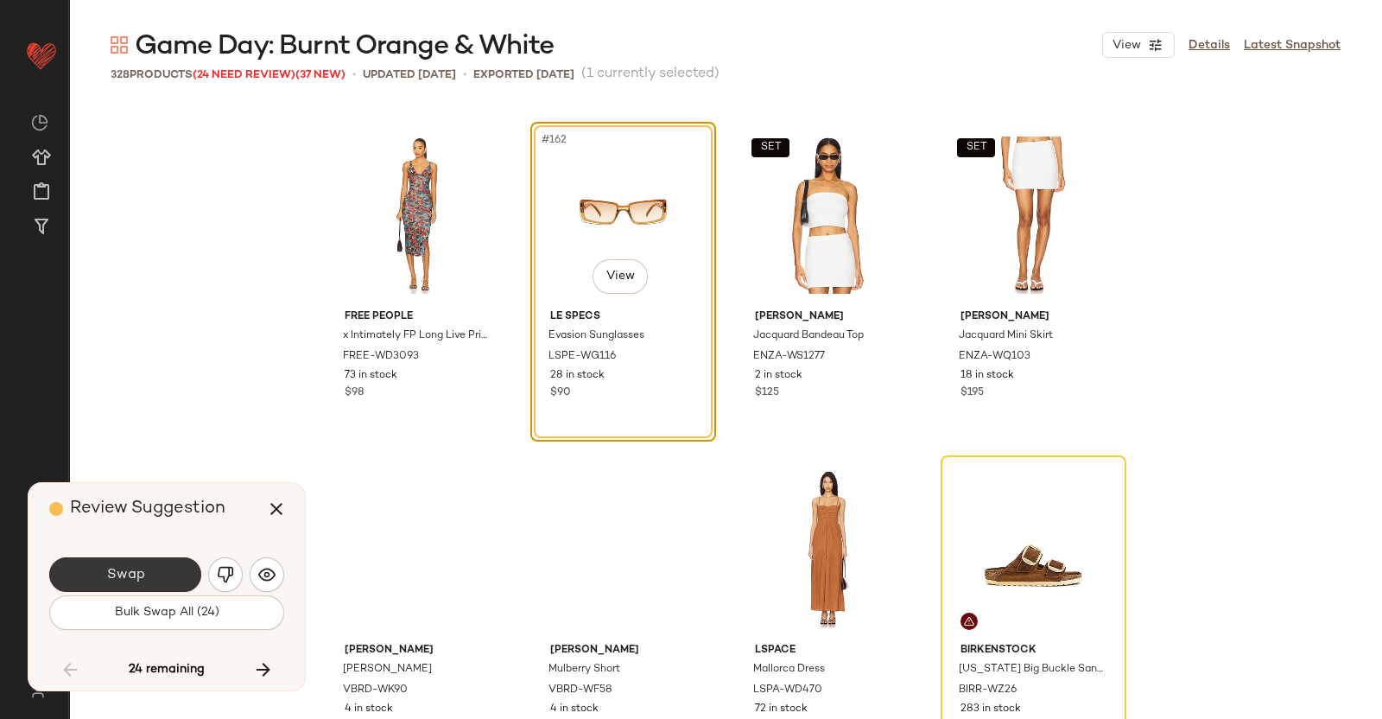
click at [164, 585] on button "Swap" at bounding box center [125, 574] width 152 height 35
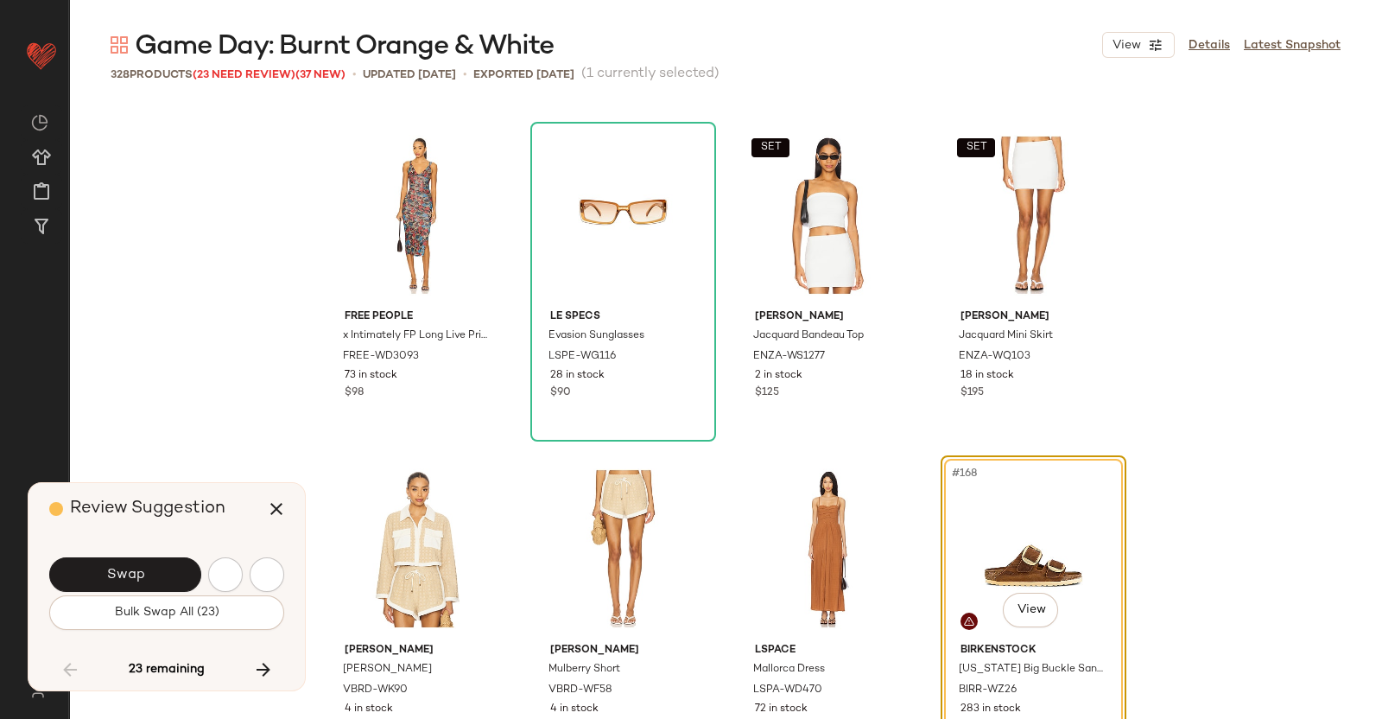
scroll to position [13672, 0]
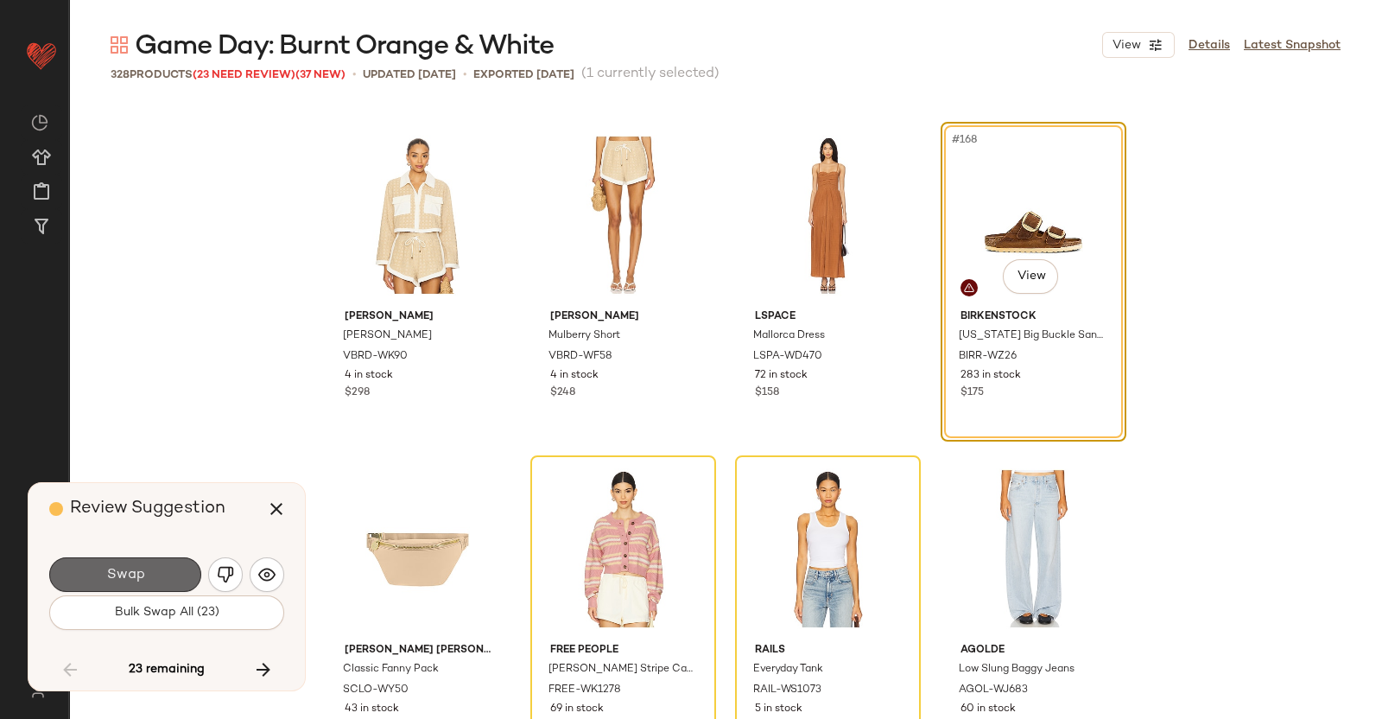
click at [158, 572] on button "Swap" at bounding box center [125, 574] width 152 height 35
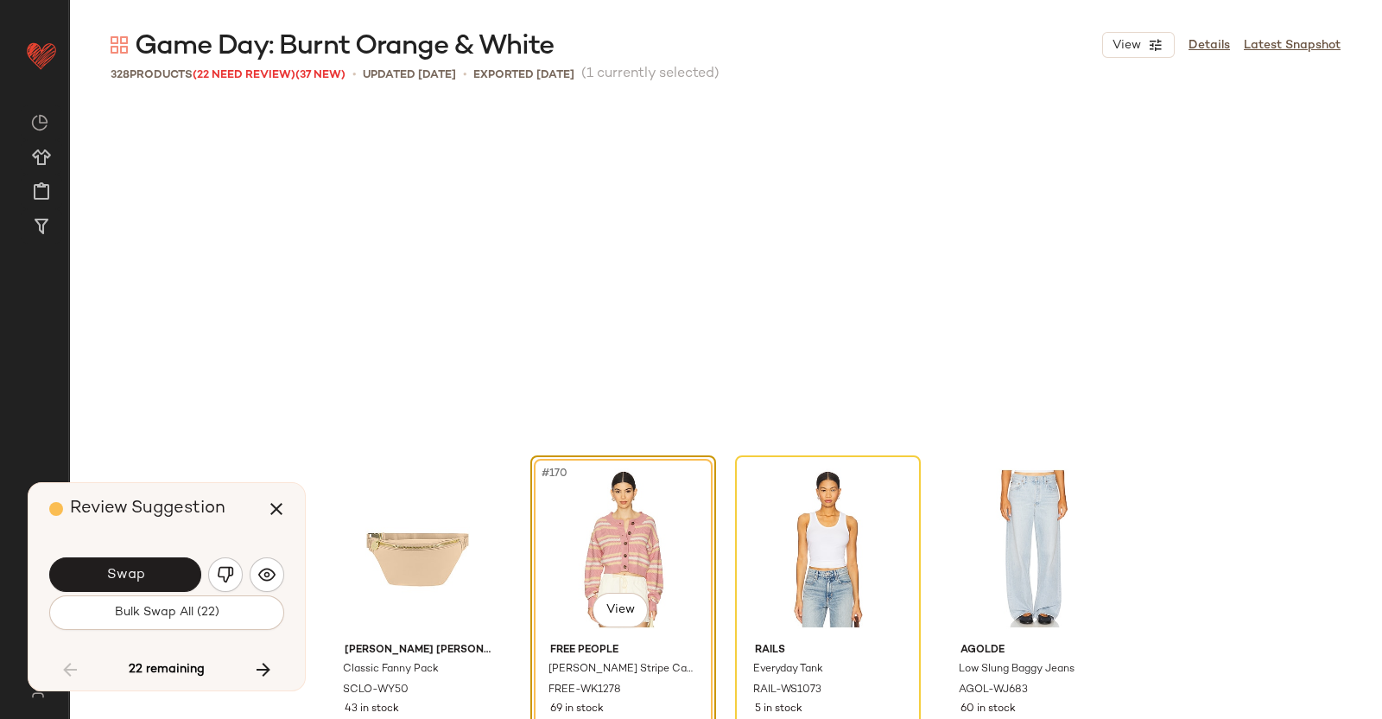
scroll to position [14006, 0]
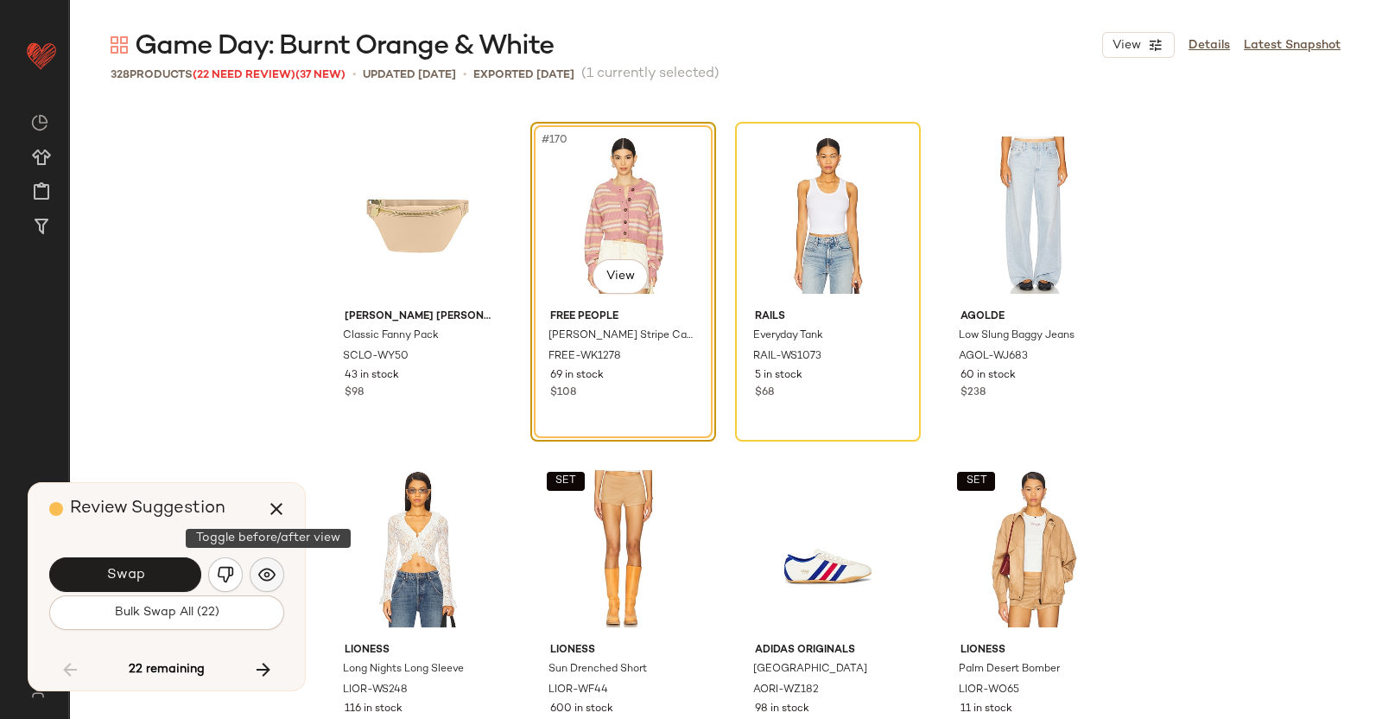
click at [270, 579] on img "button" at bounding box center [266, 574] width 17 height 17
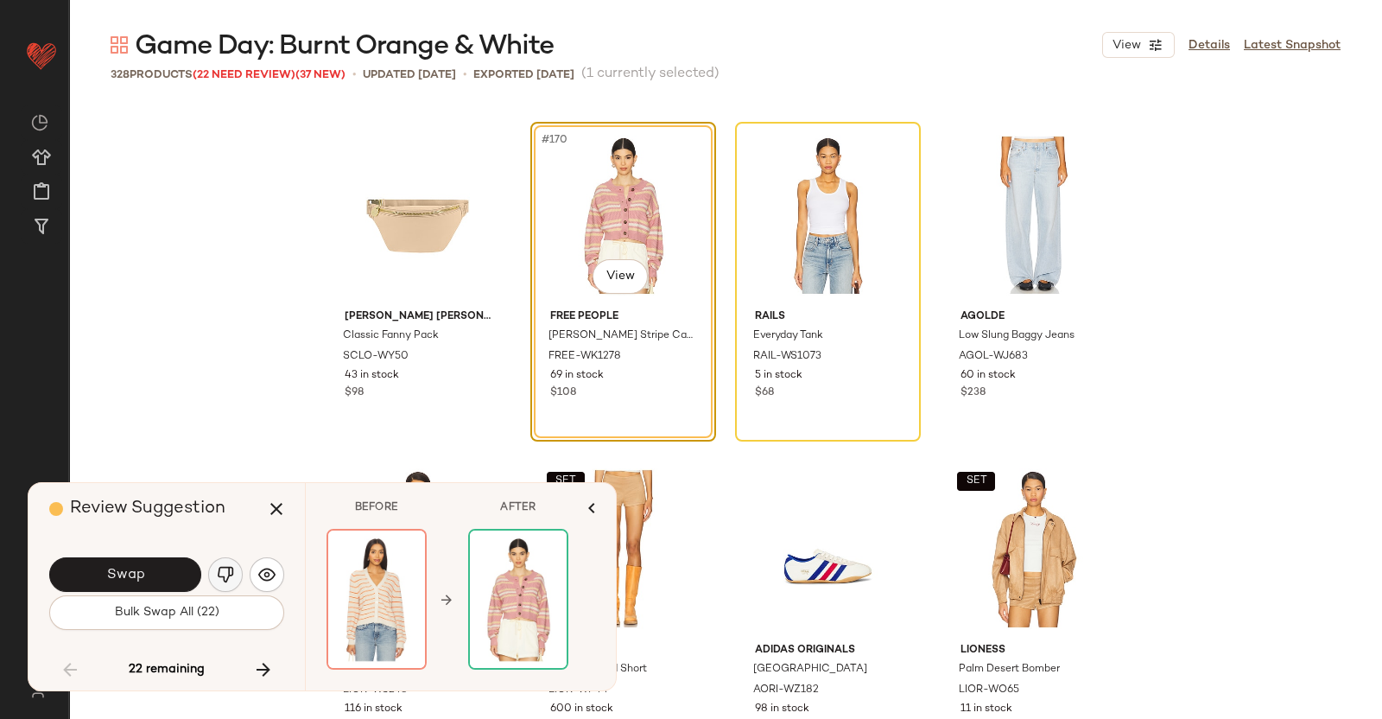
click at [231, 581] on img "button" at bounding box center [225, 574] width 17 height 17
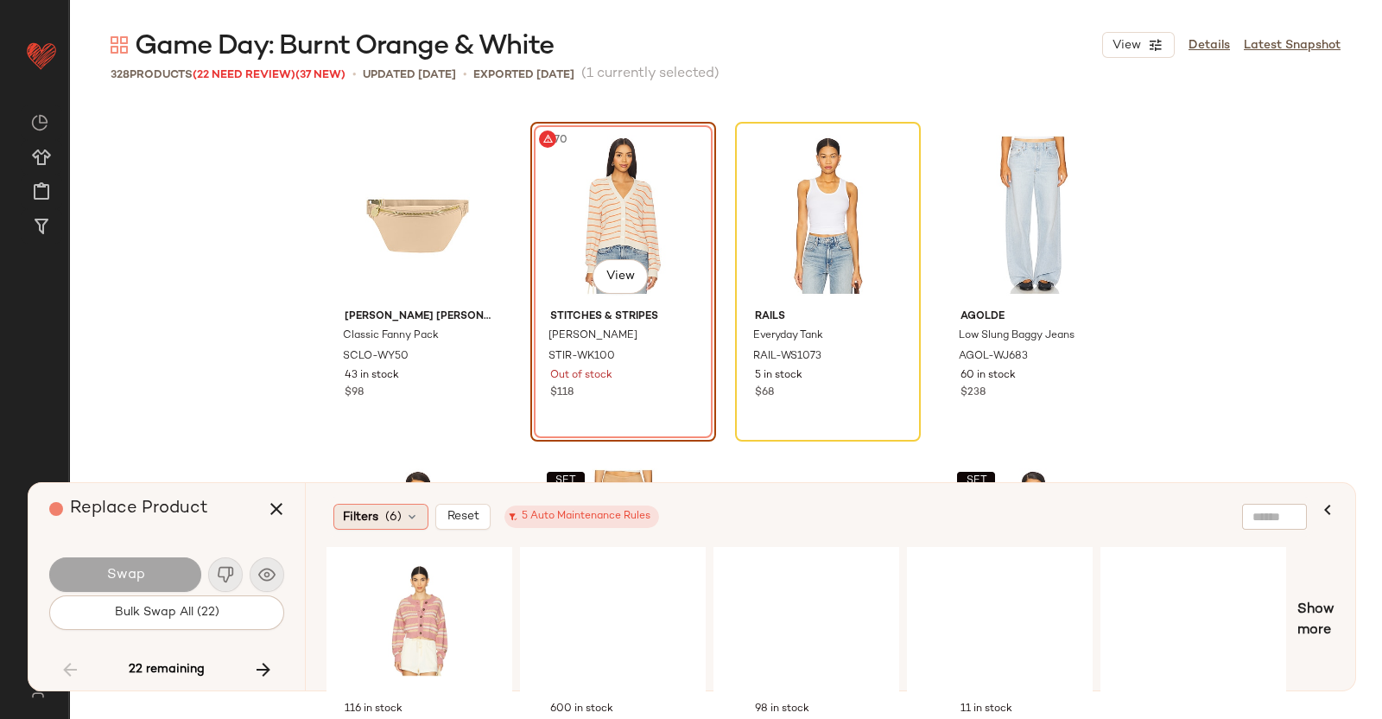
click at [413, 514] on div "Filters (6)" at bounding box center [380, 517] width 95 height 26
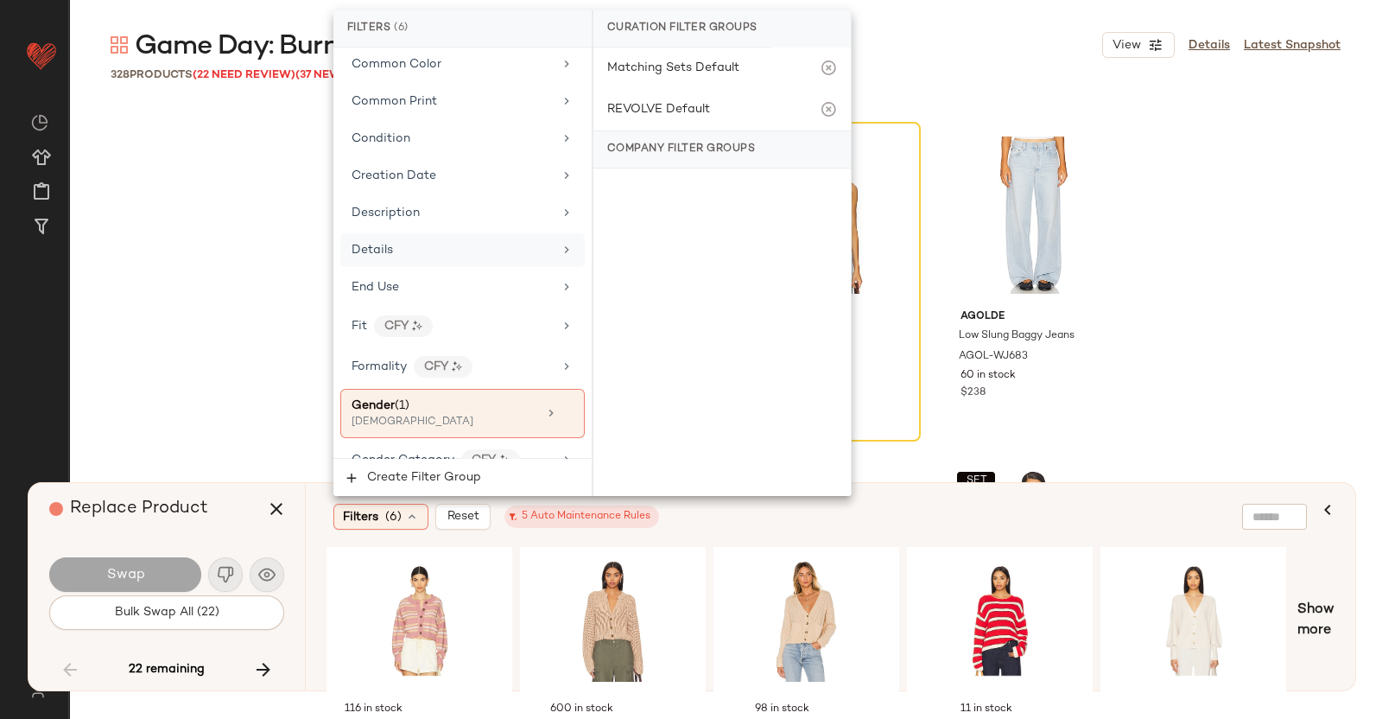
scroll to position [324, 0]
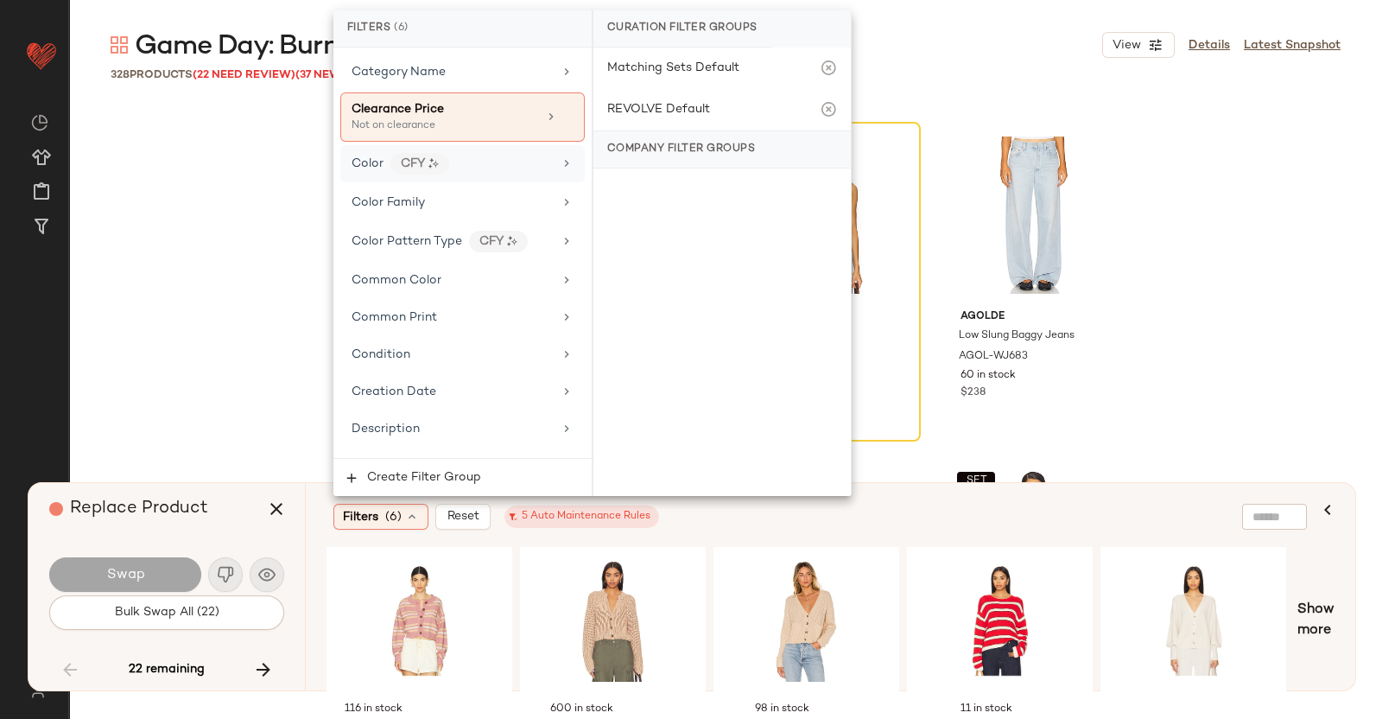
drag, startPoint x: 496, startPoint y: 149, endPoint x: 536, endPoint y: 154, distance: 40.1
click at [496, 153] on div "Color CFY" at bounding box center [452, 164] width 201 height 22
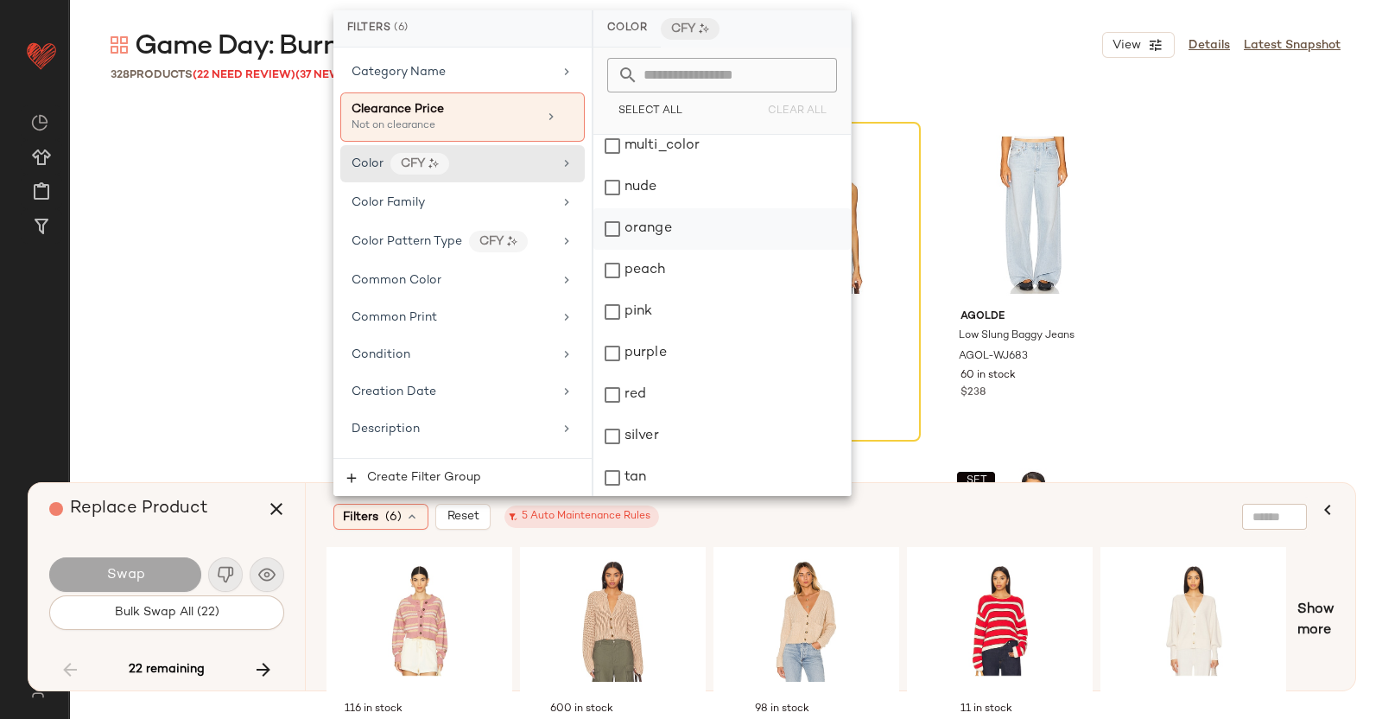
scroll to position [499, 0]
click at [704, 282] on div "orange" at bounding box center [722, 277] width 257 height 41
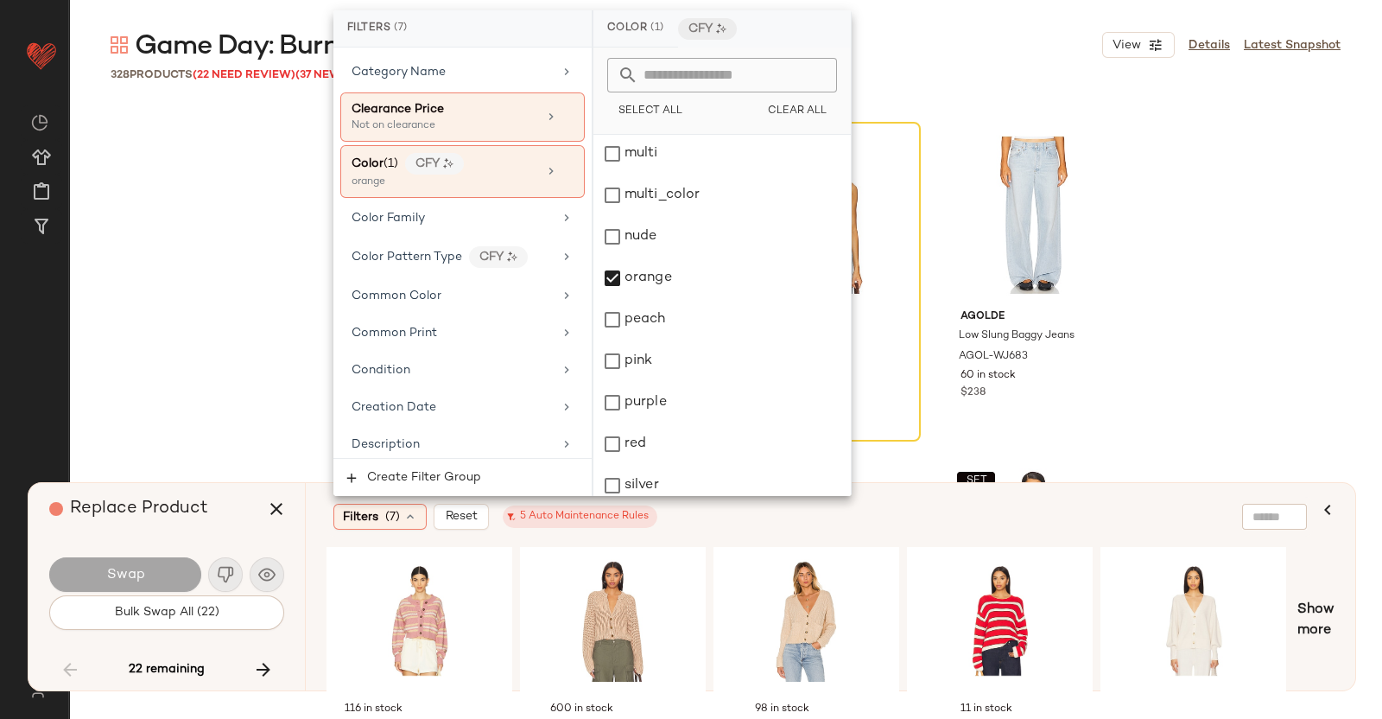
click at [962, 512] on div "Filters (7) Reset 5 Auto Maintenance Rules" at bounding box center [746, 517] width 827 height 26
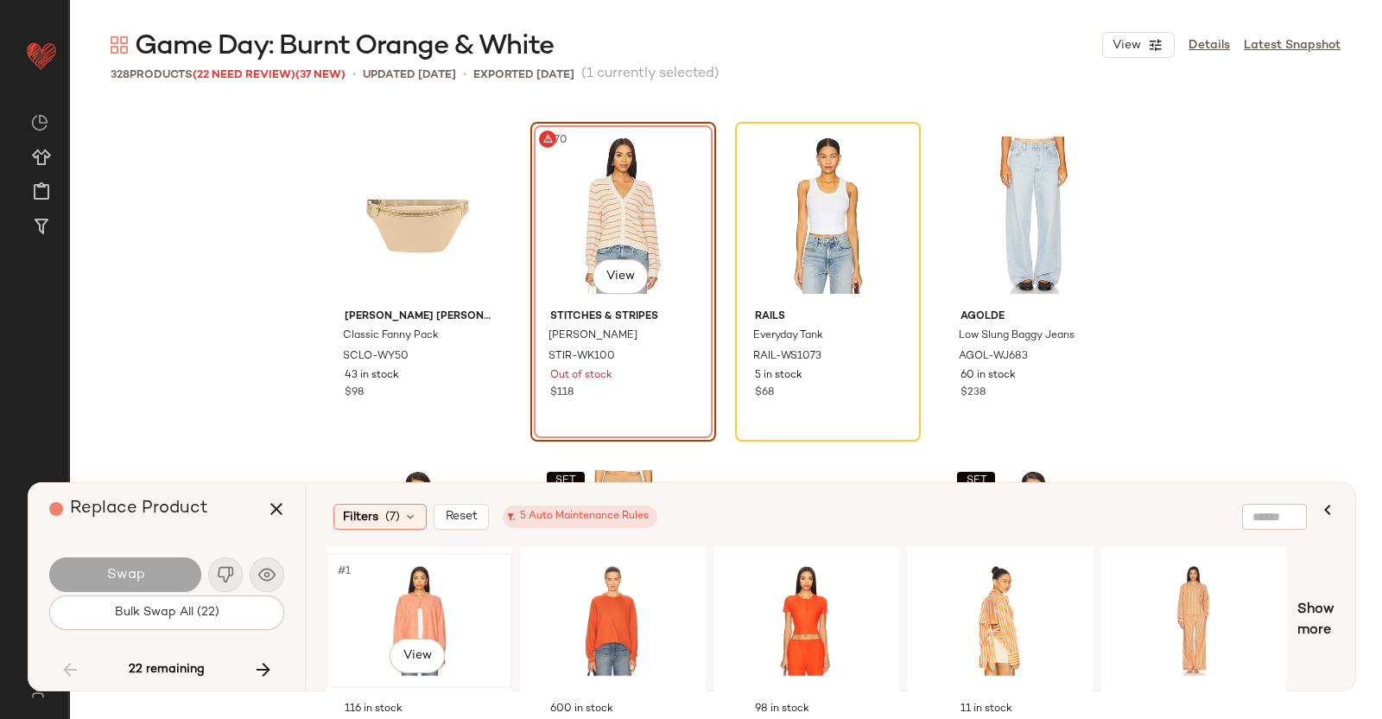
click at [430, 615] on div "#1 View" at bounding box center [420, 620] width 174 height 123
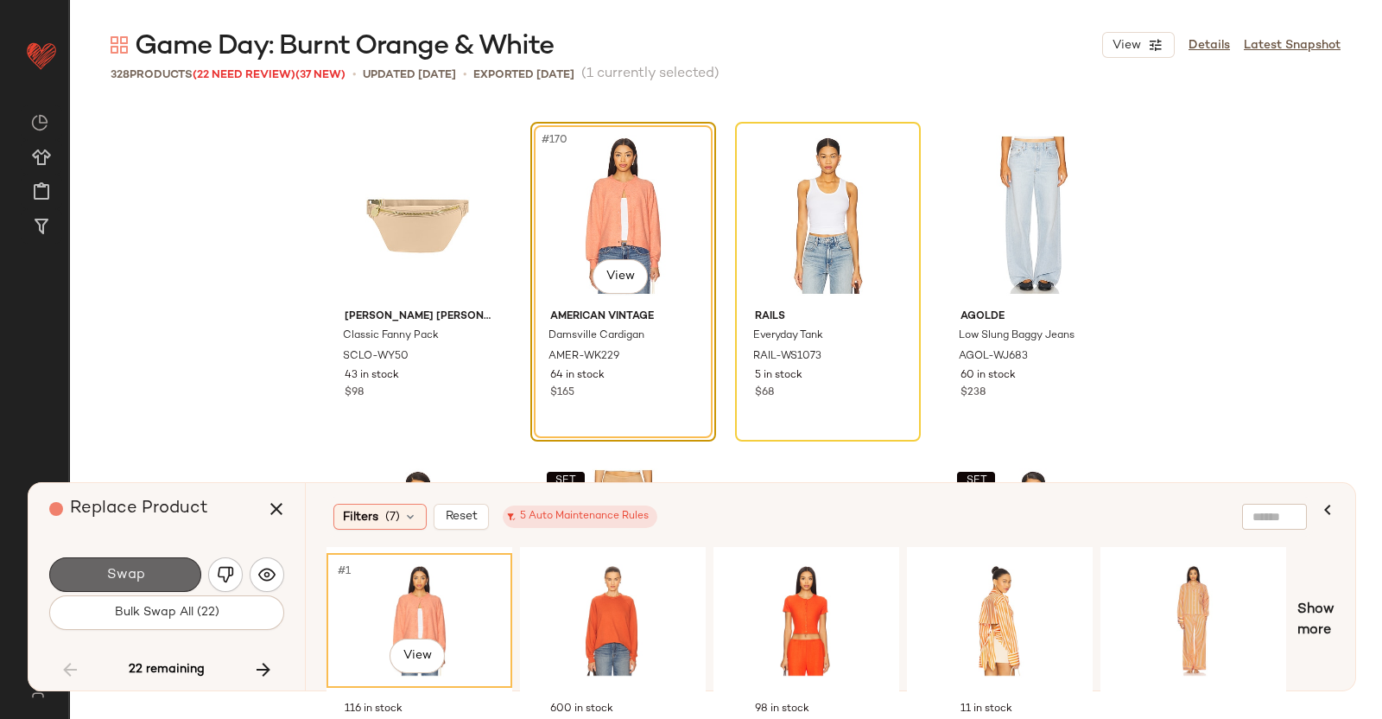
click at [135, 568] on span "Swap" at bounding box center [124, 575] width 39 height 16
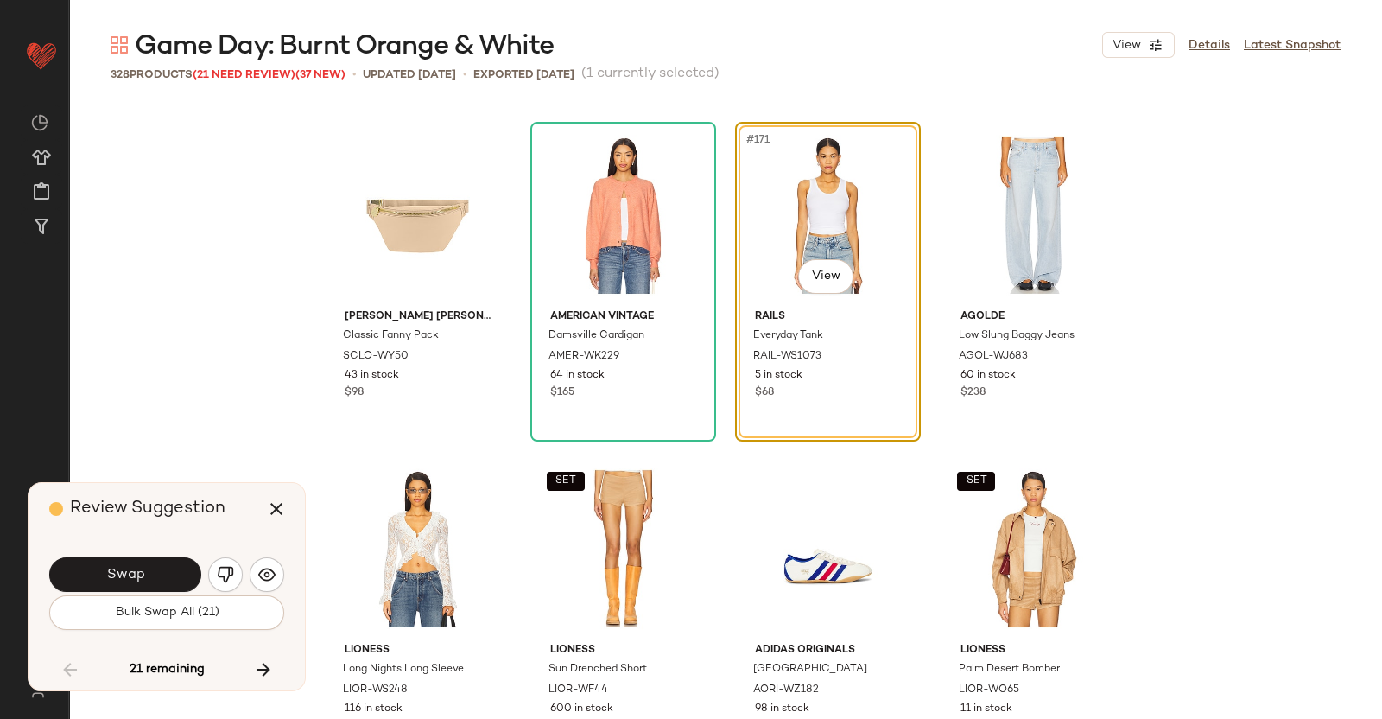
click at [96, 586] on button "Swap" at bounding box center [125, 574] width 152 height 35
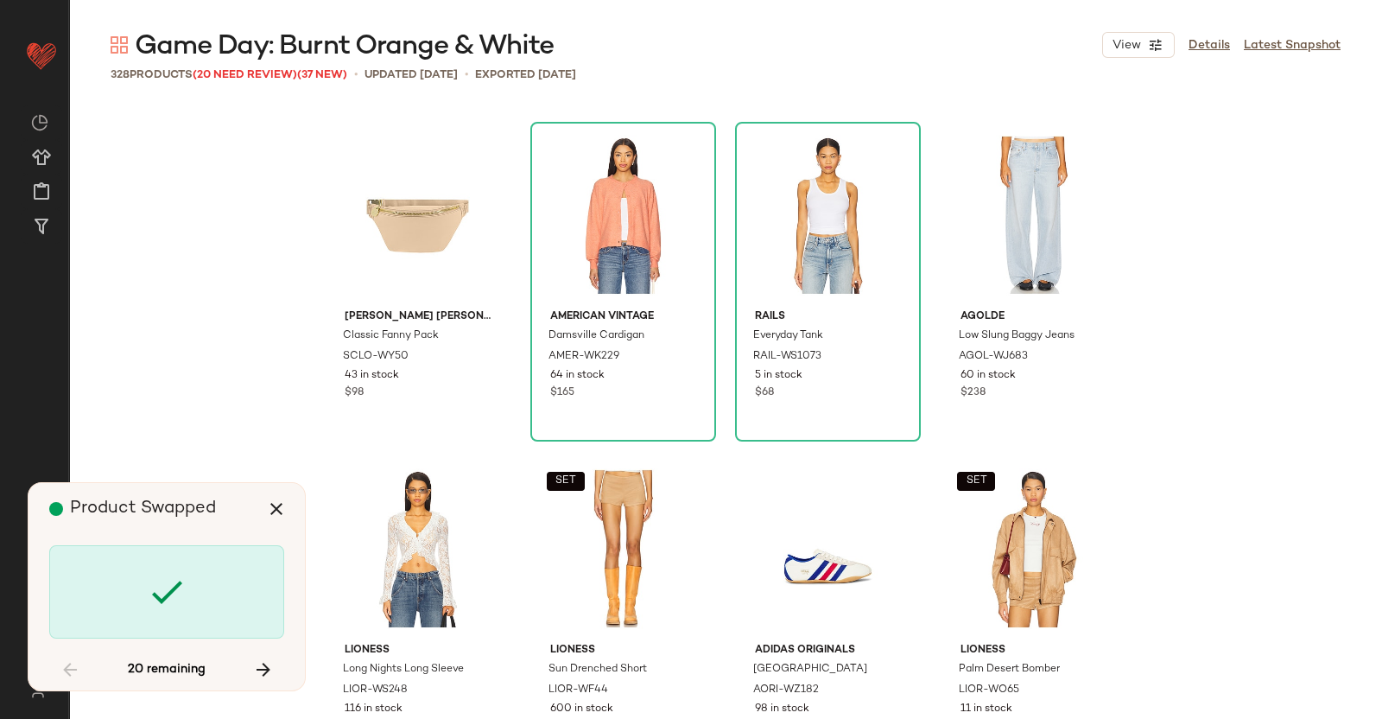
scroll to position [14673, 0]
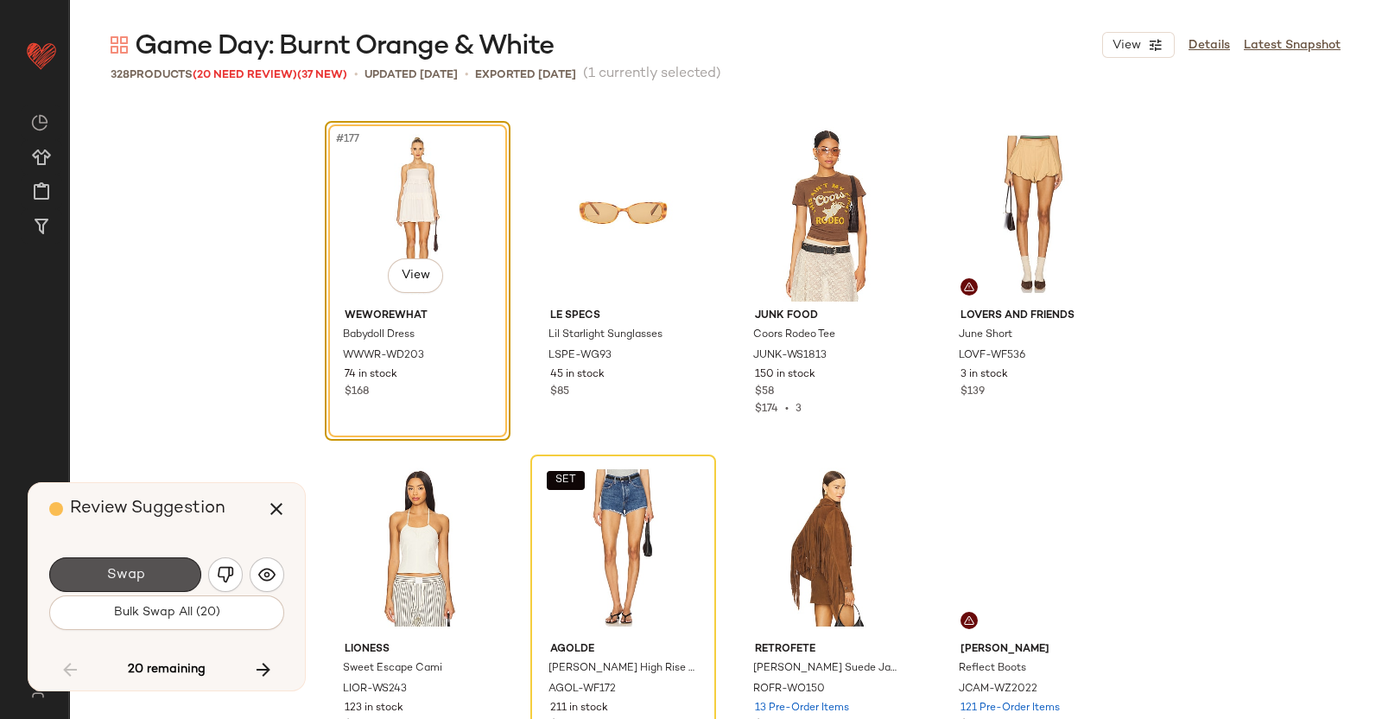
click at [153, 567] on button "Swap" at bounding box center [125, 574] width 152 height 35
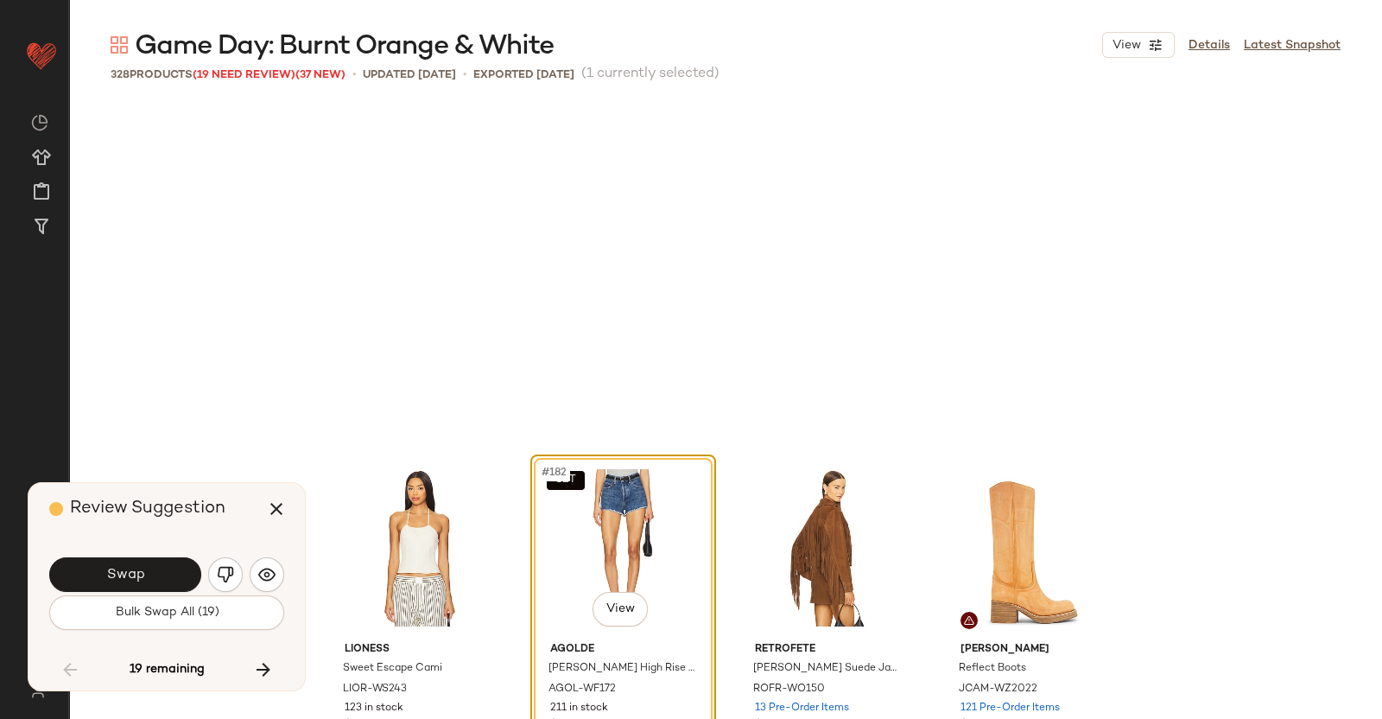
scroll to position [15007, 0]
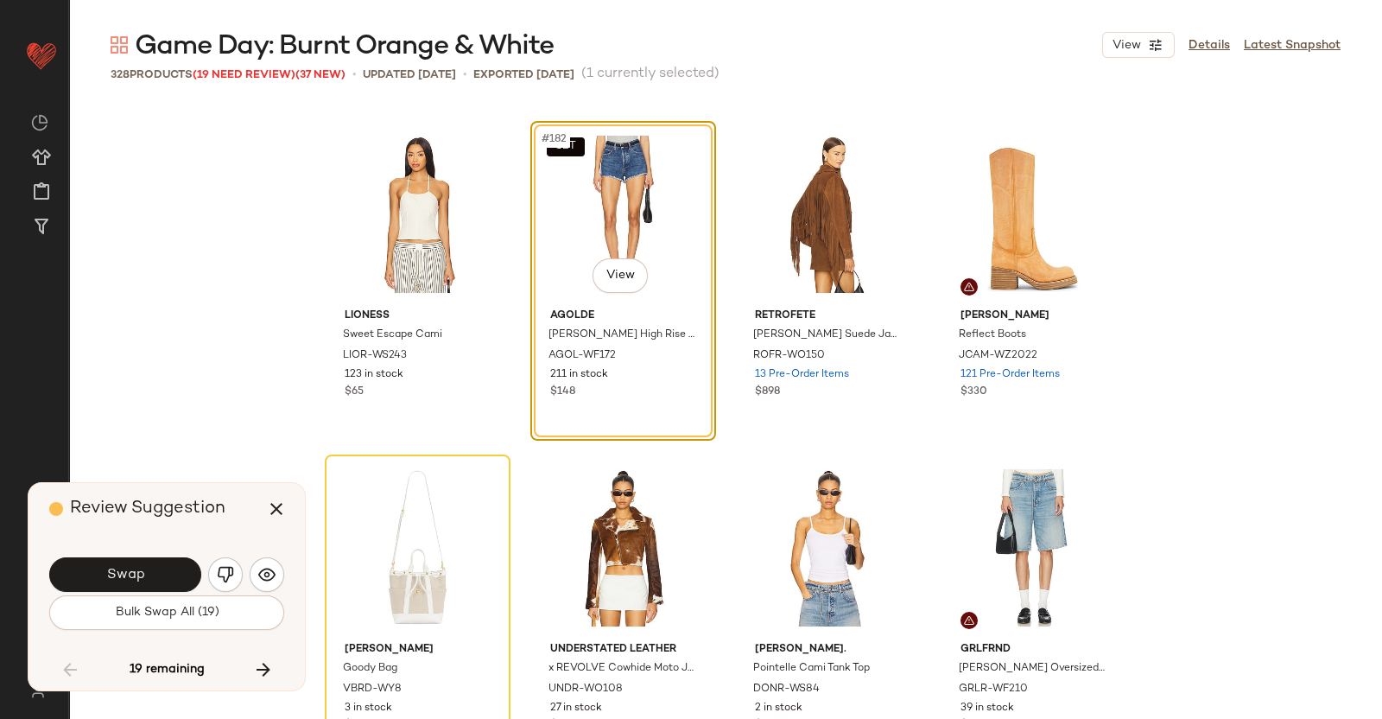
click at [238, 568] on button "button" at bounding box center [225, 574] width 35 height 35
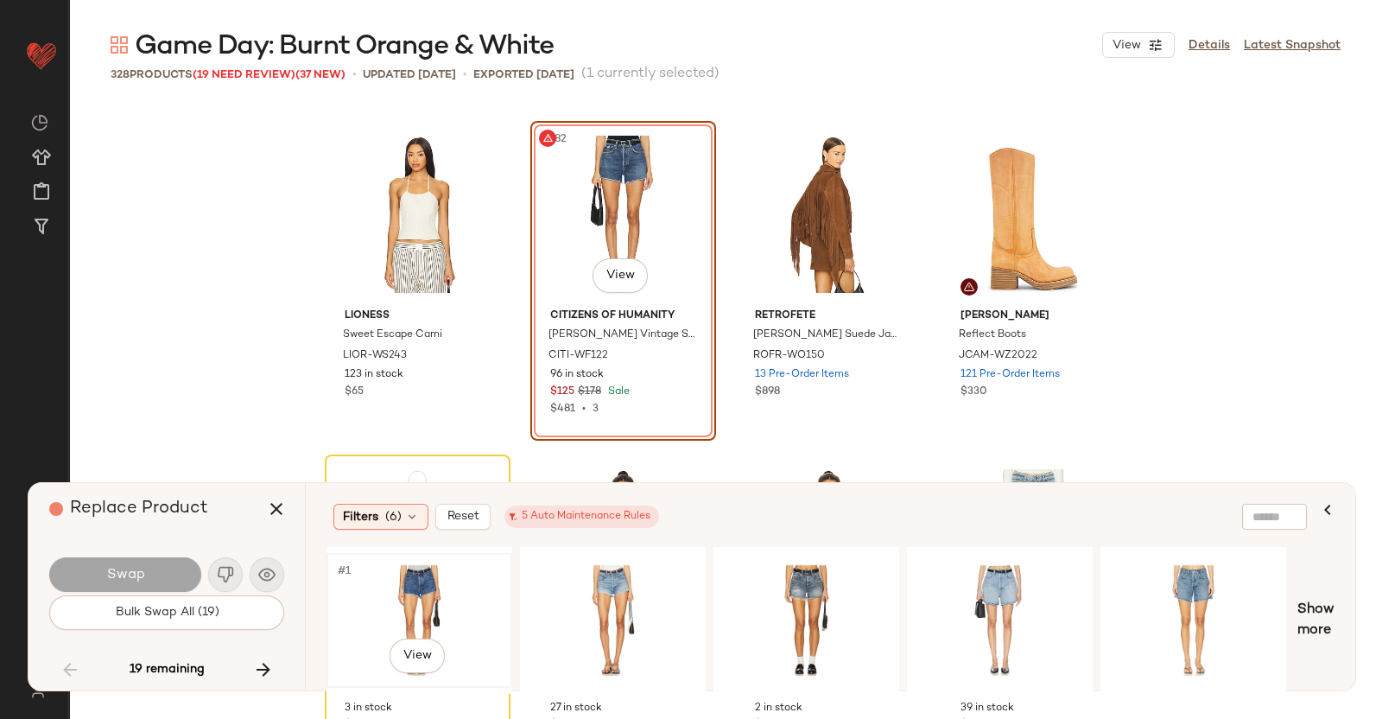
click at [474, 604] on div "#1 View" at bounding box center [420, 620] width 174 height 123
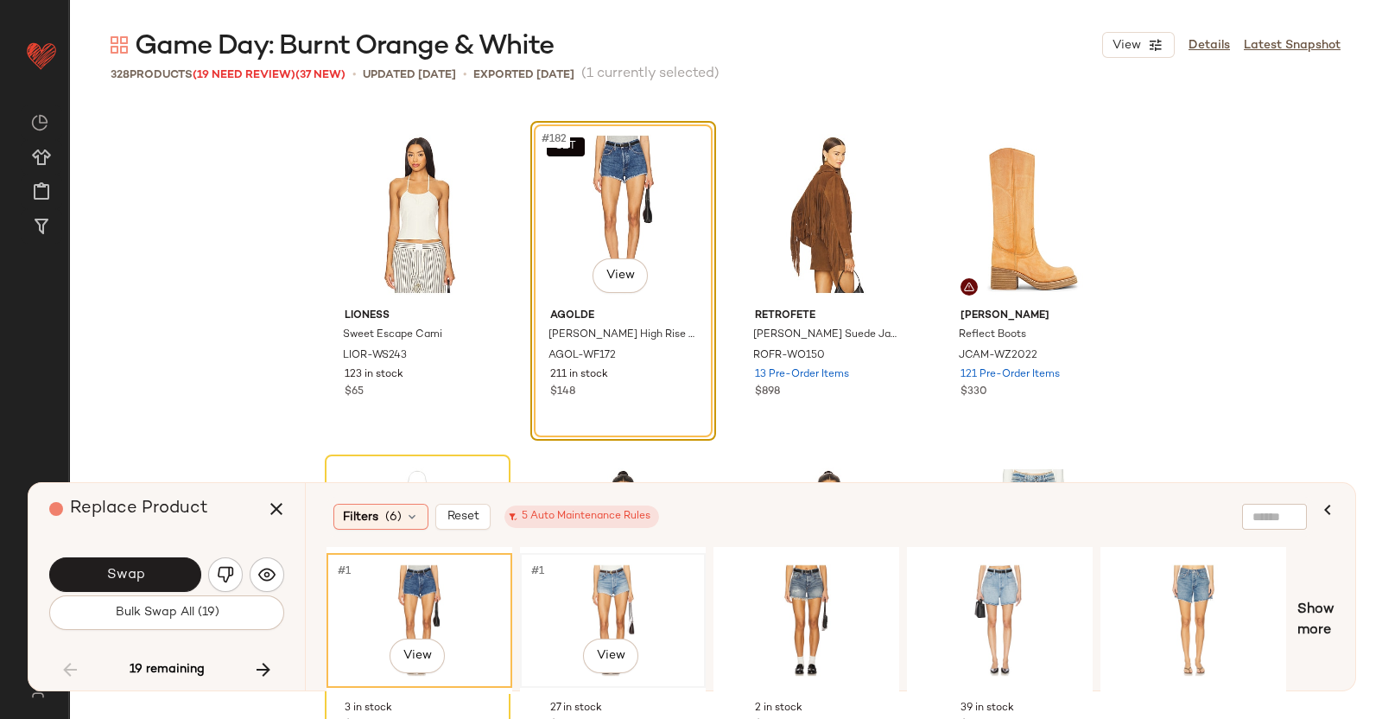
click at [585, 600] on div "#1 View" at bounding box center [613, 620] width 174 height 123
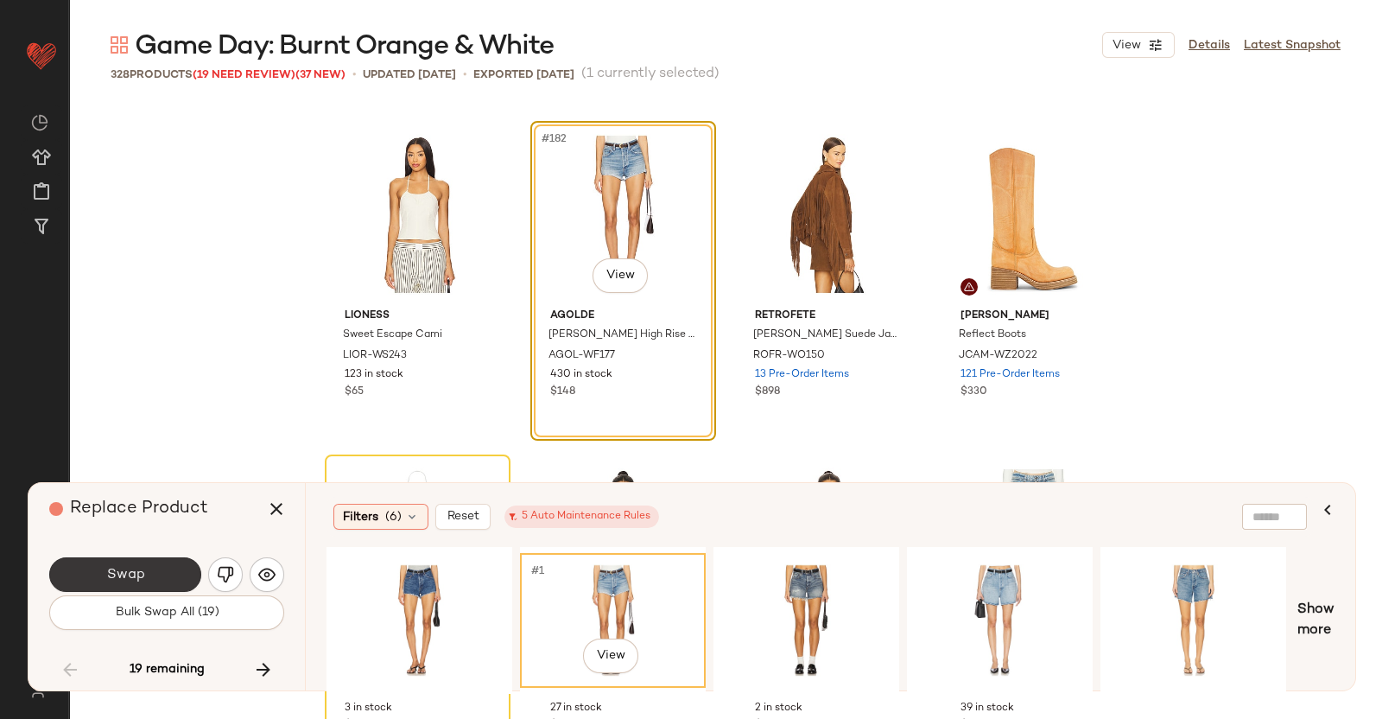
click at [165, 575] on button "Swap" at bounding box center [125, 574] width 152 height 35
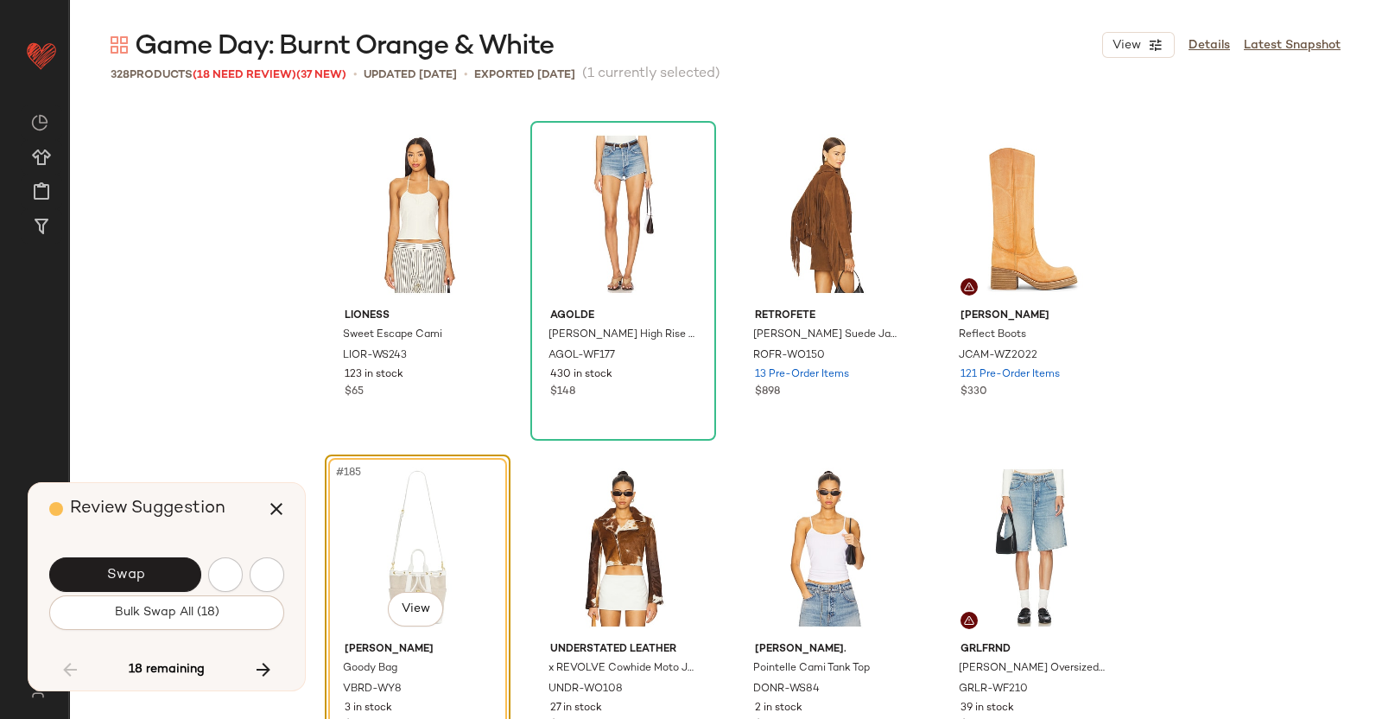
scroll to position [15339, 0]
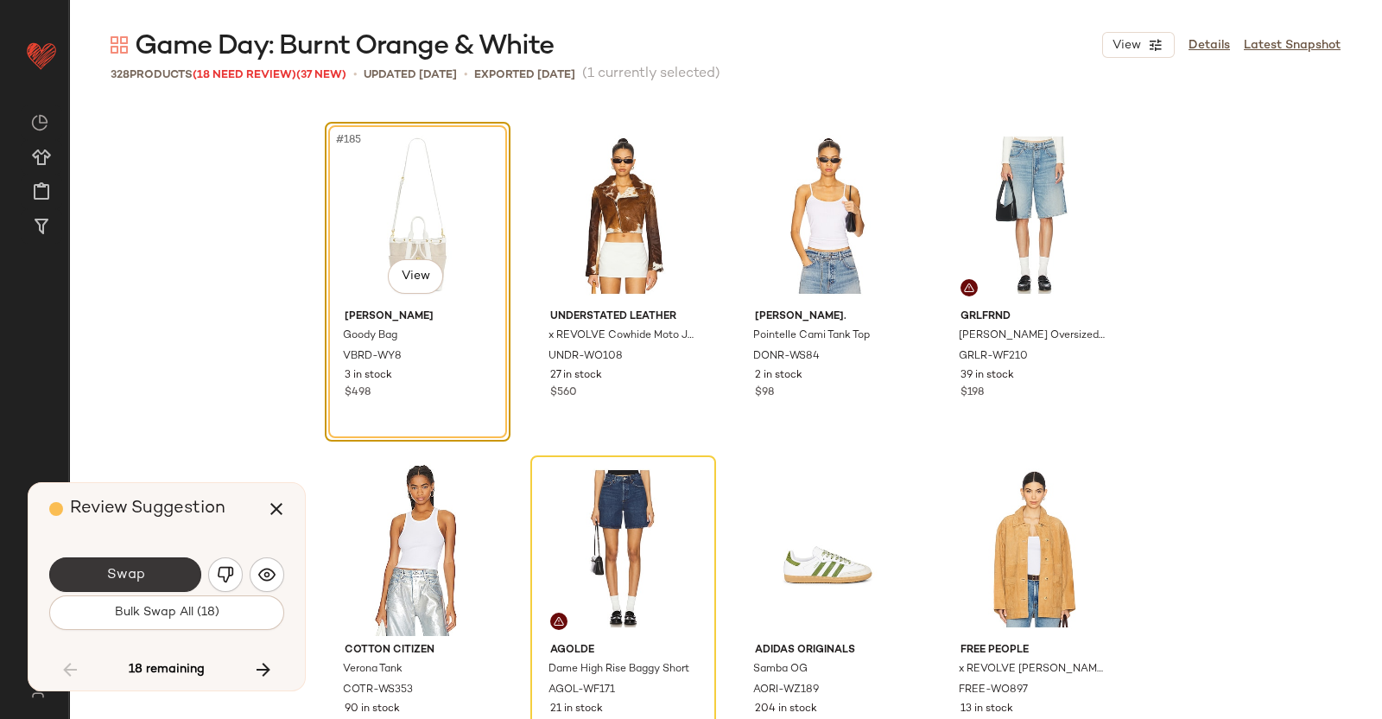
click at [173, 573] on button "Swap" at bounding box center [125, 574] width 152 height 35
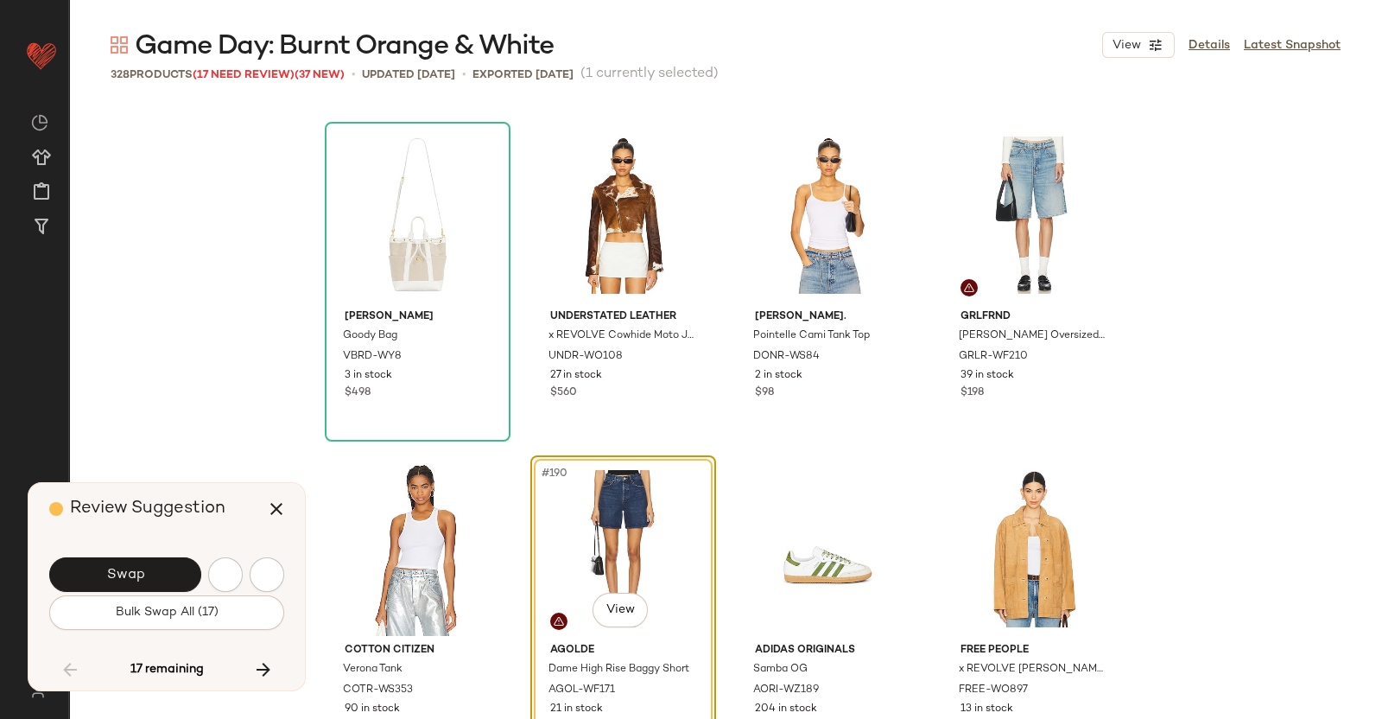
scroll to position [15673, 0]
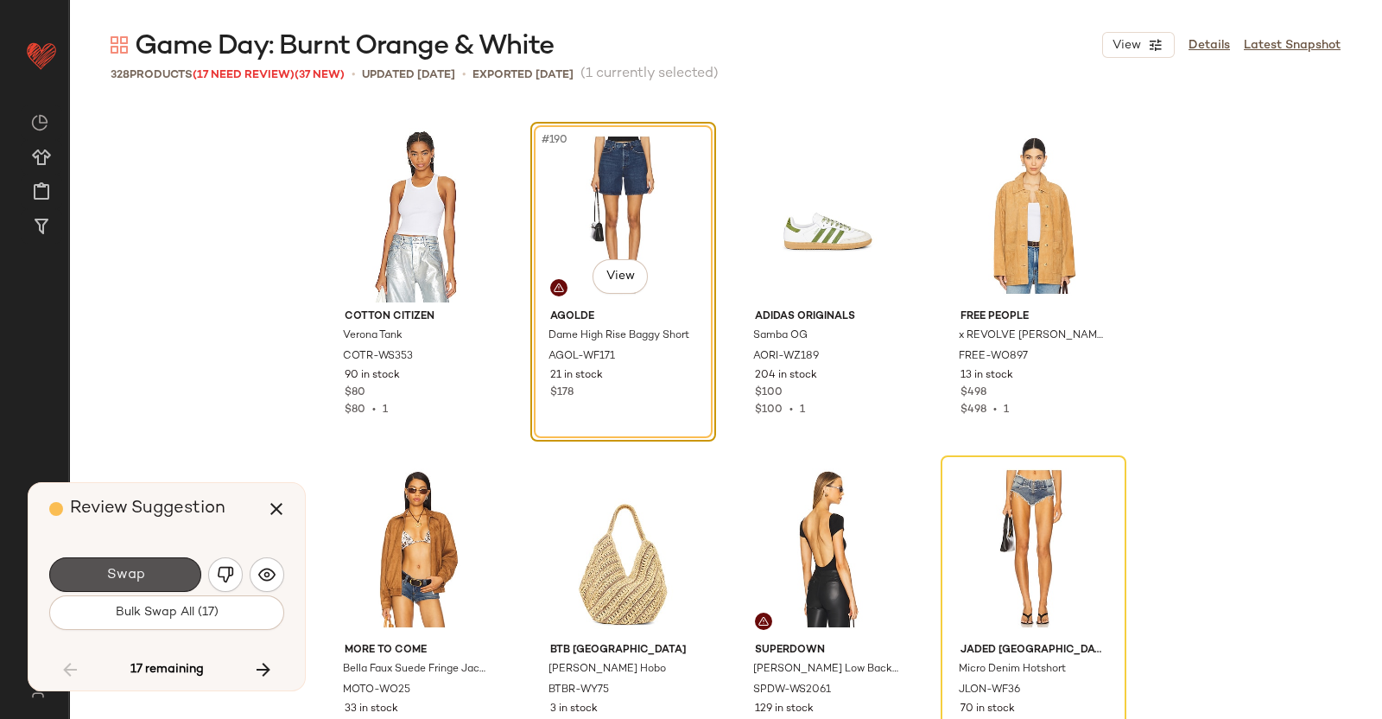
click at [177, 572] on button "Swap" at bounding box center [125, 574] width 152 height 35
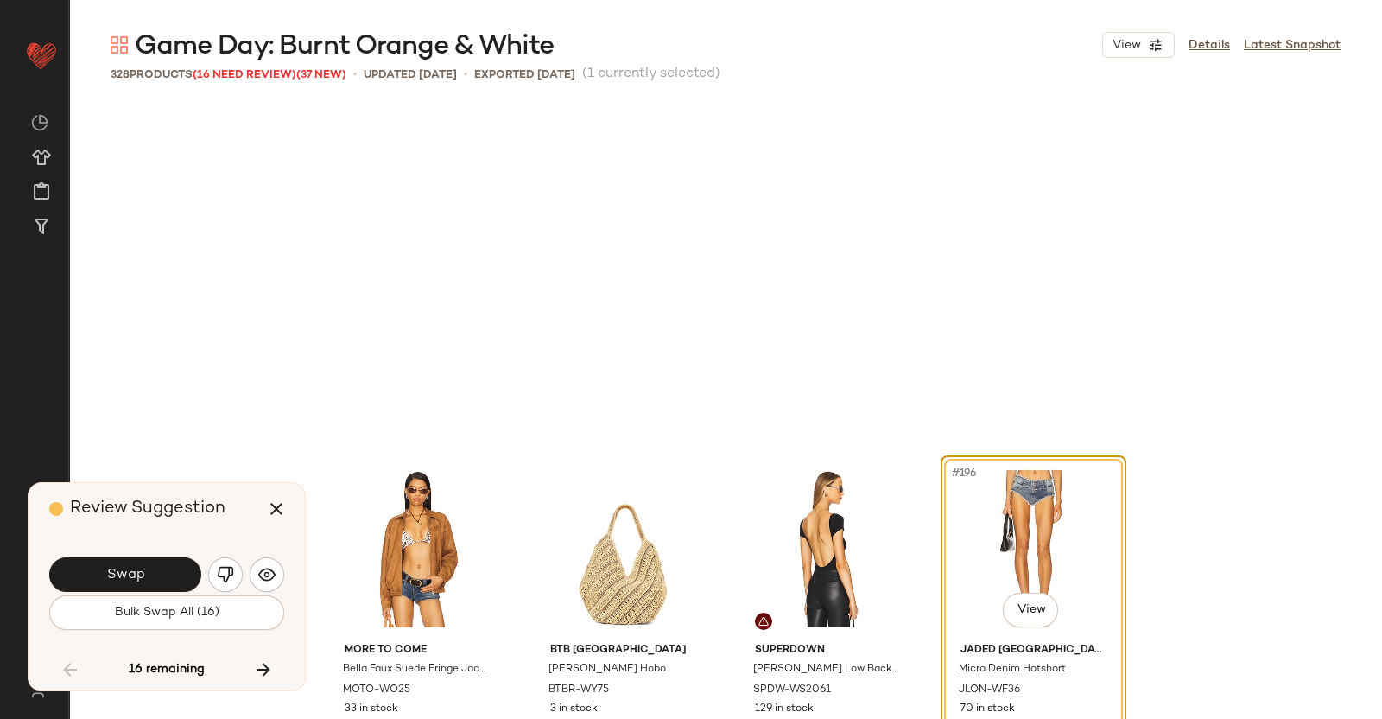
scroll to position [16007, 0]
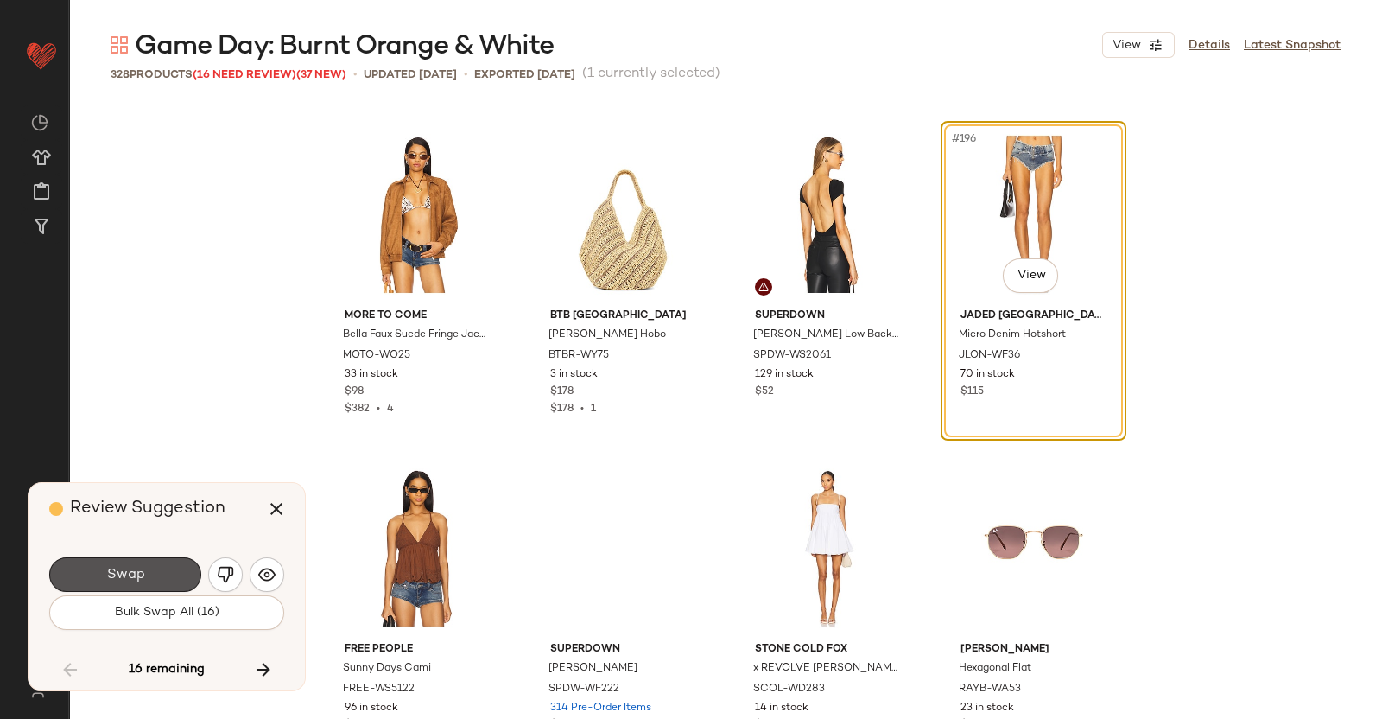
click at [177, 572] on button "Swap" at bounding box center [125, 574] width 152 height 35
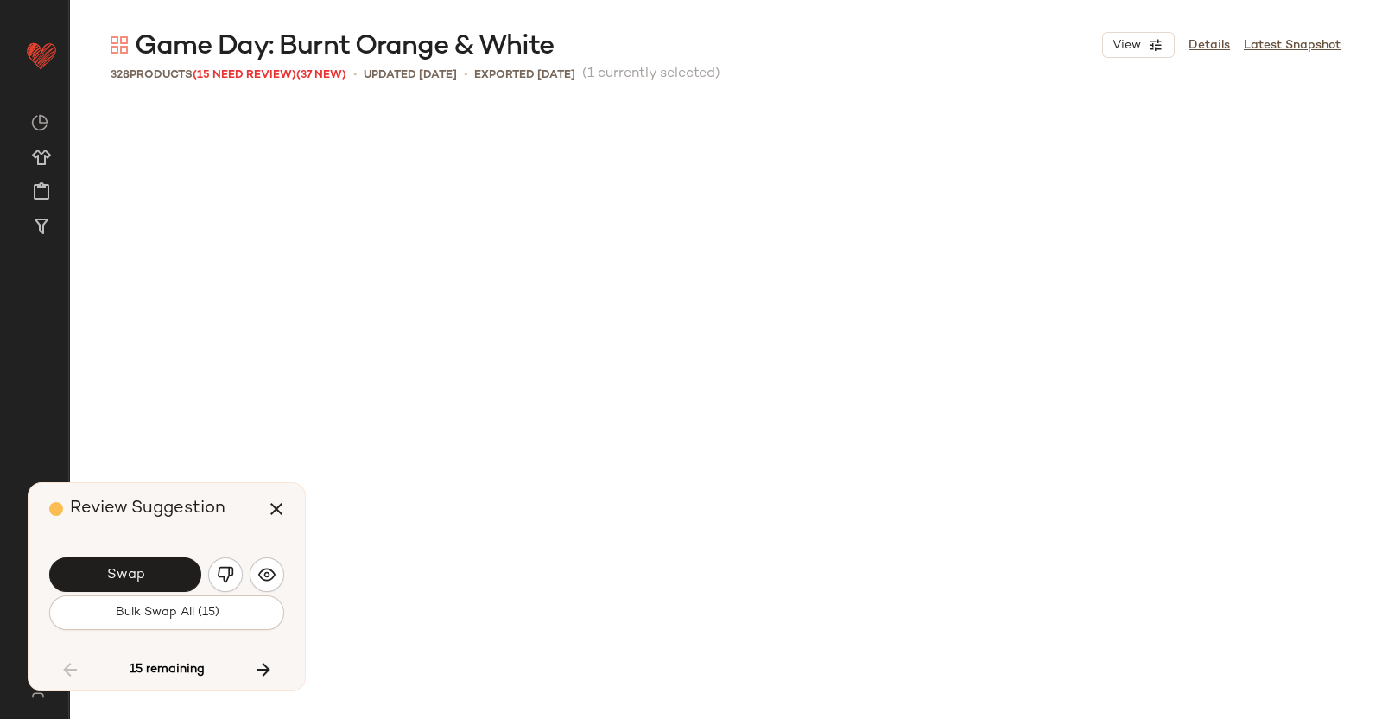
scroll to position [16674, 0]
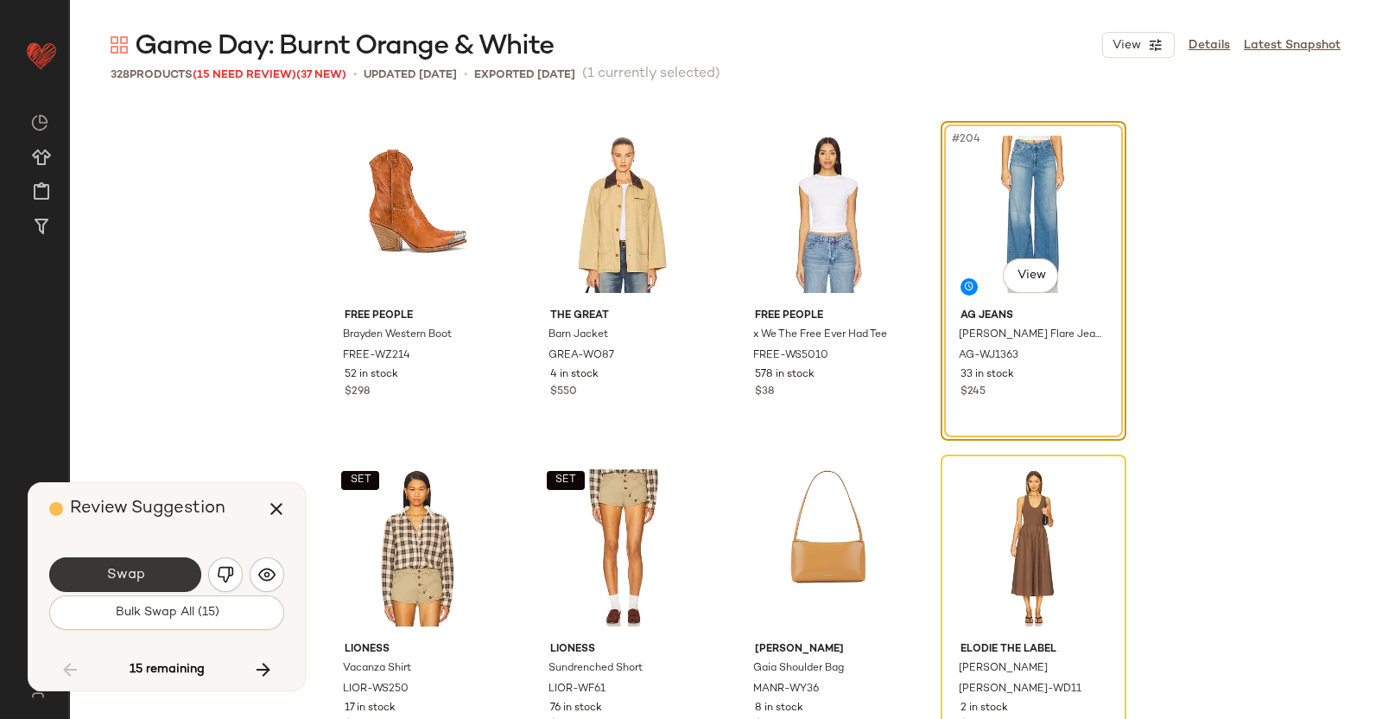
click at [94, 581] on button "Swap" at bounding box center [125, 574] width 152 height 35
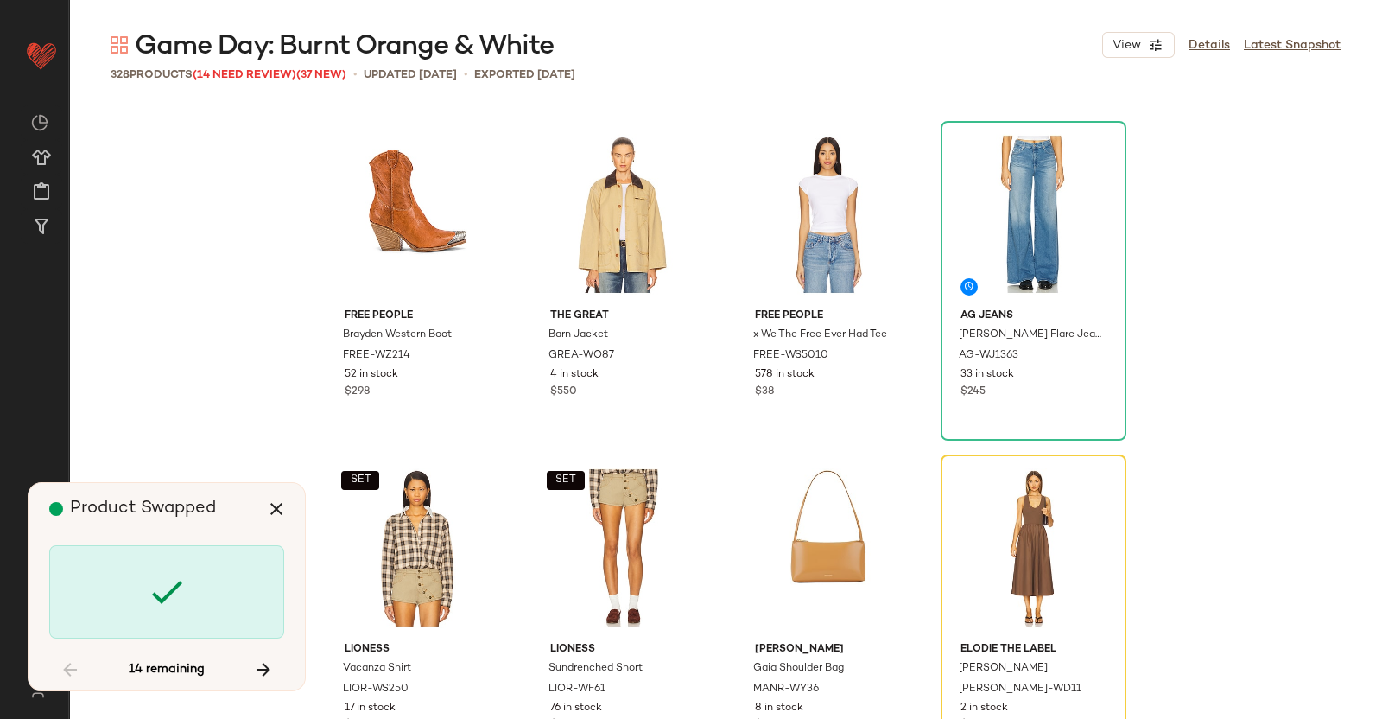
scroll to position [17007, 0]
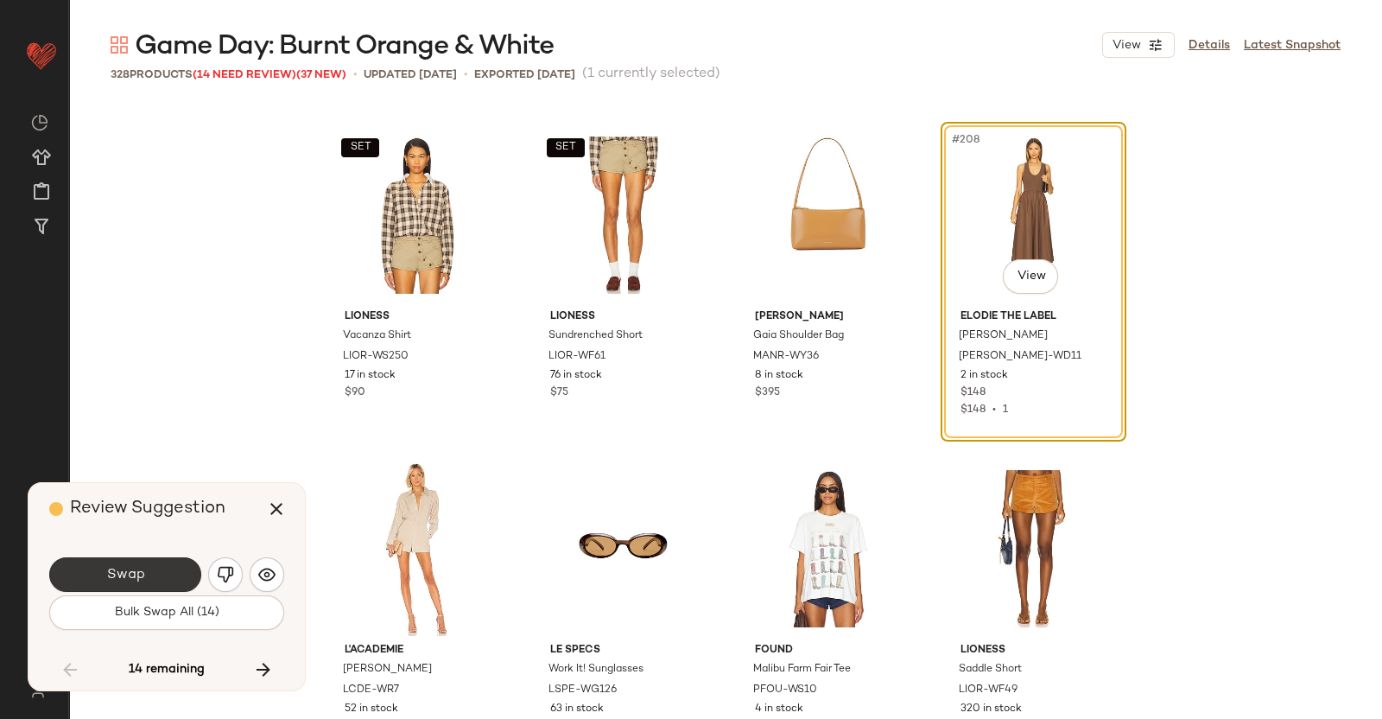
click at [155, 577] on button "Swap" at bounding box center [125, 574] width 152 height 35
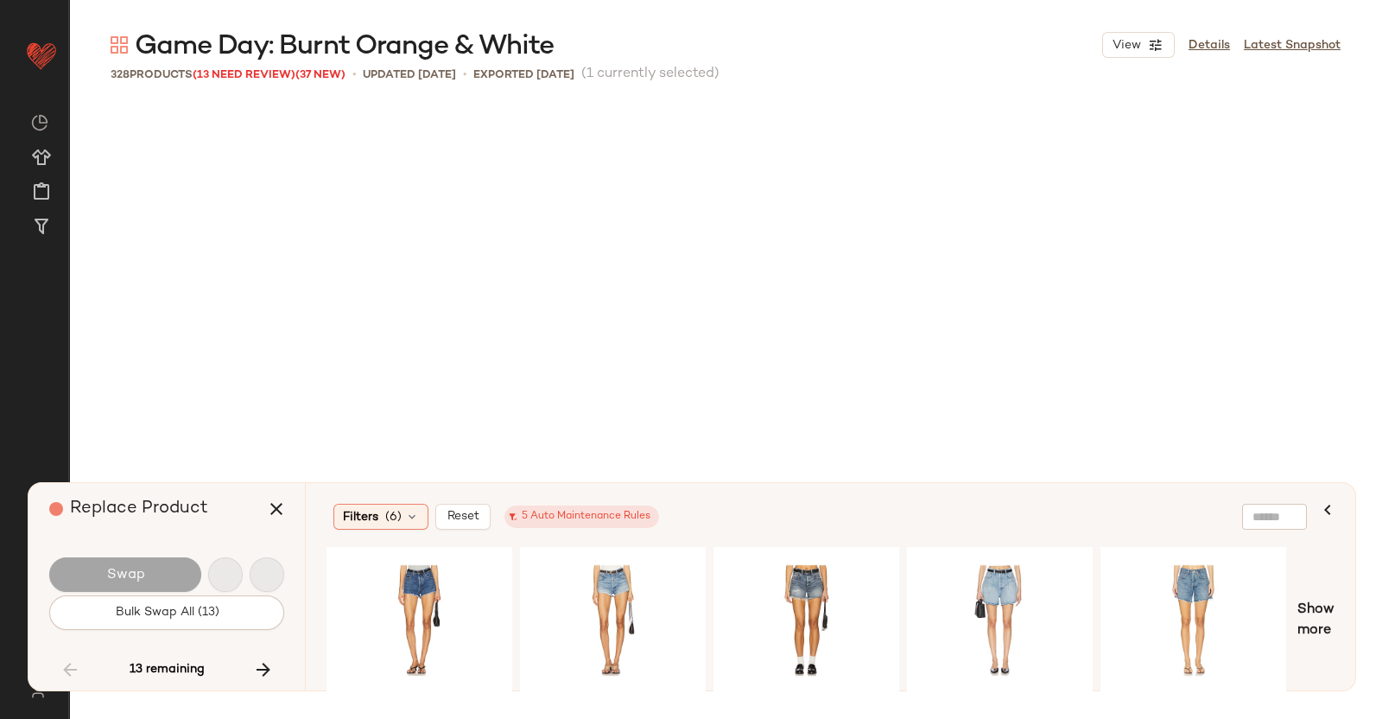
scroll to position [17675, 0]
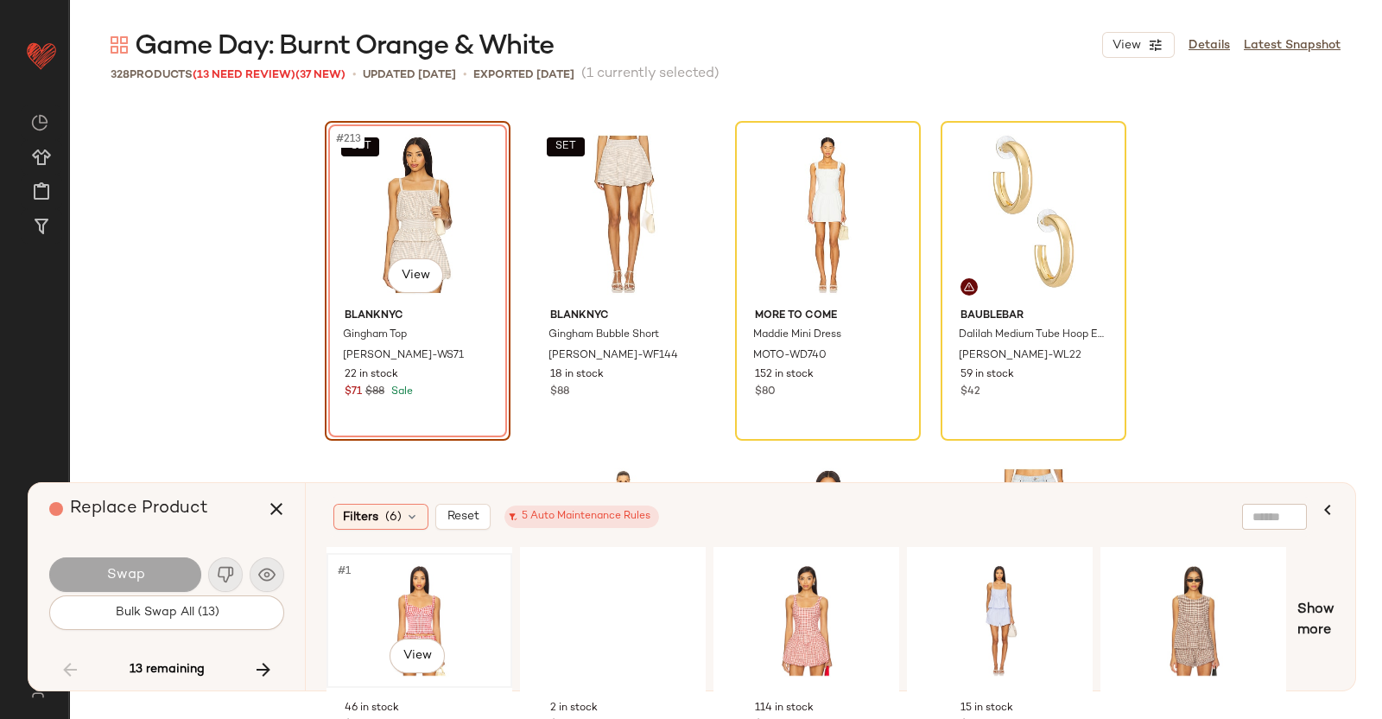
click at [419, 607] on div "#1 View" at bounding box center [420, 620] width 174 height 123
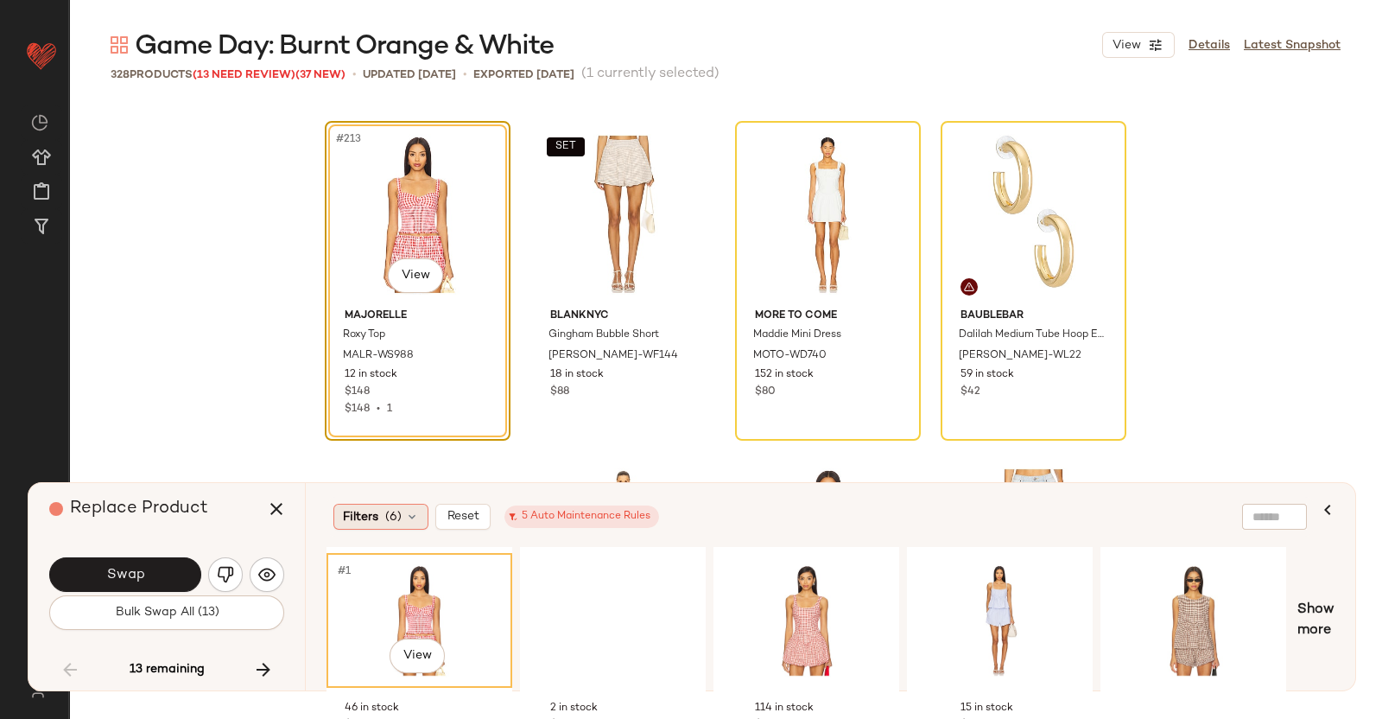
click at [393, 512] on span "(6)" at bounding box center [393, 517] width 16 height 18
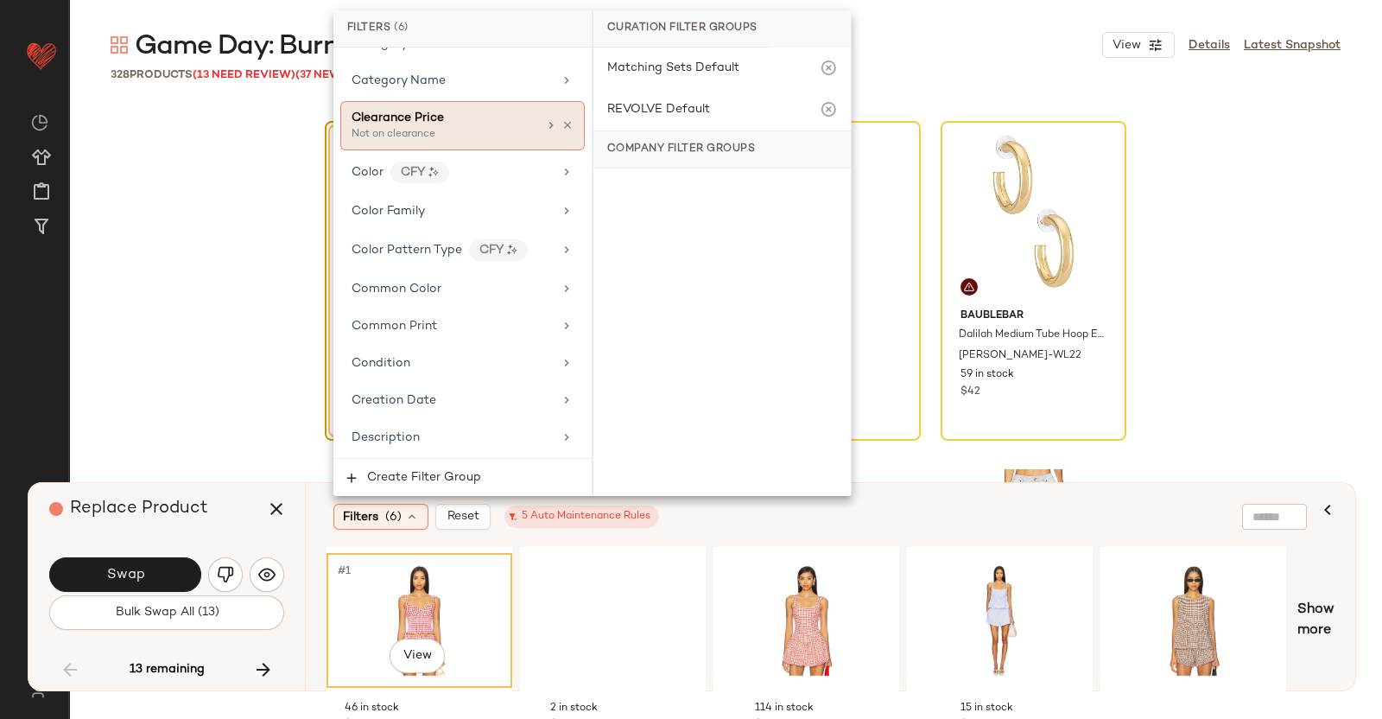
scroll to position [431, 0]
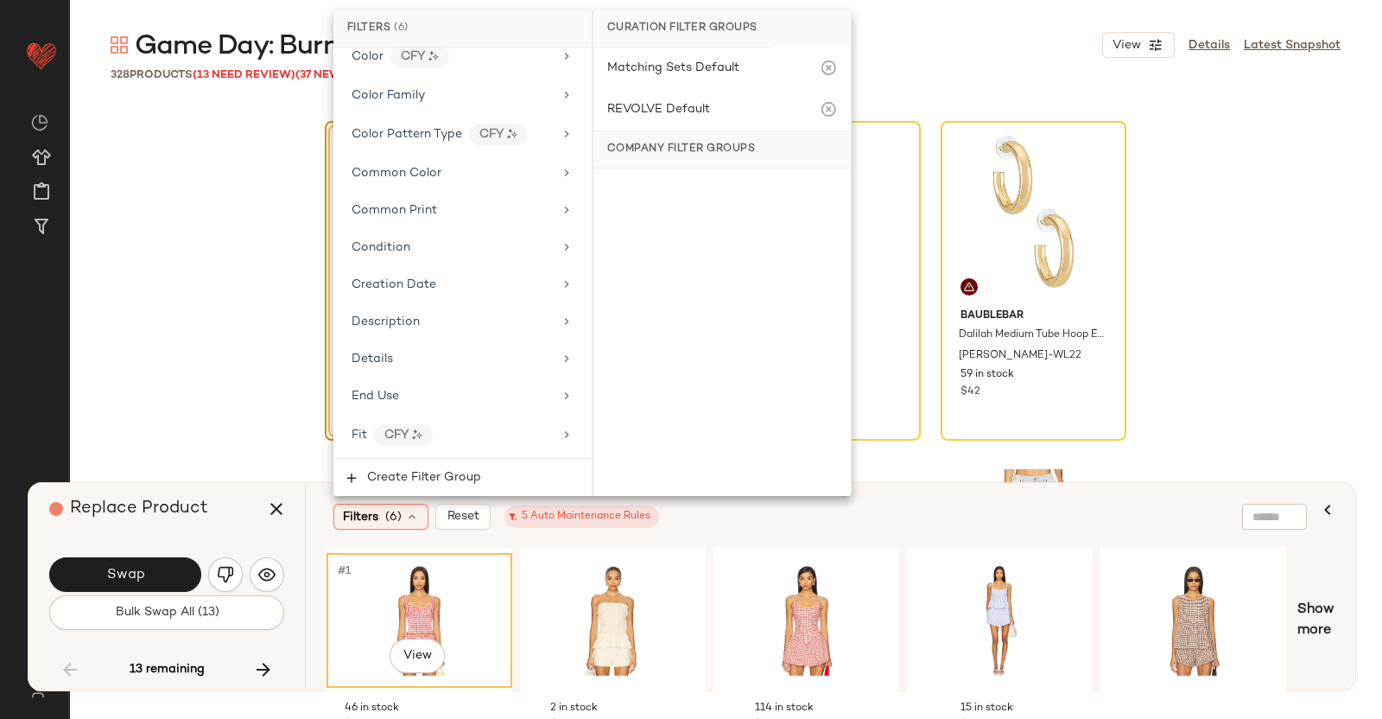
drag, startPoint x: 400, startPoint y: 92, endPoint x: 436, endPoint y: 110, distance: 40.2
click at [400, 92] on span "Color Family" at bounding box center [388, 95] width 73 height 13
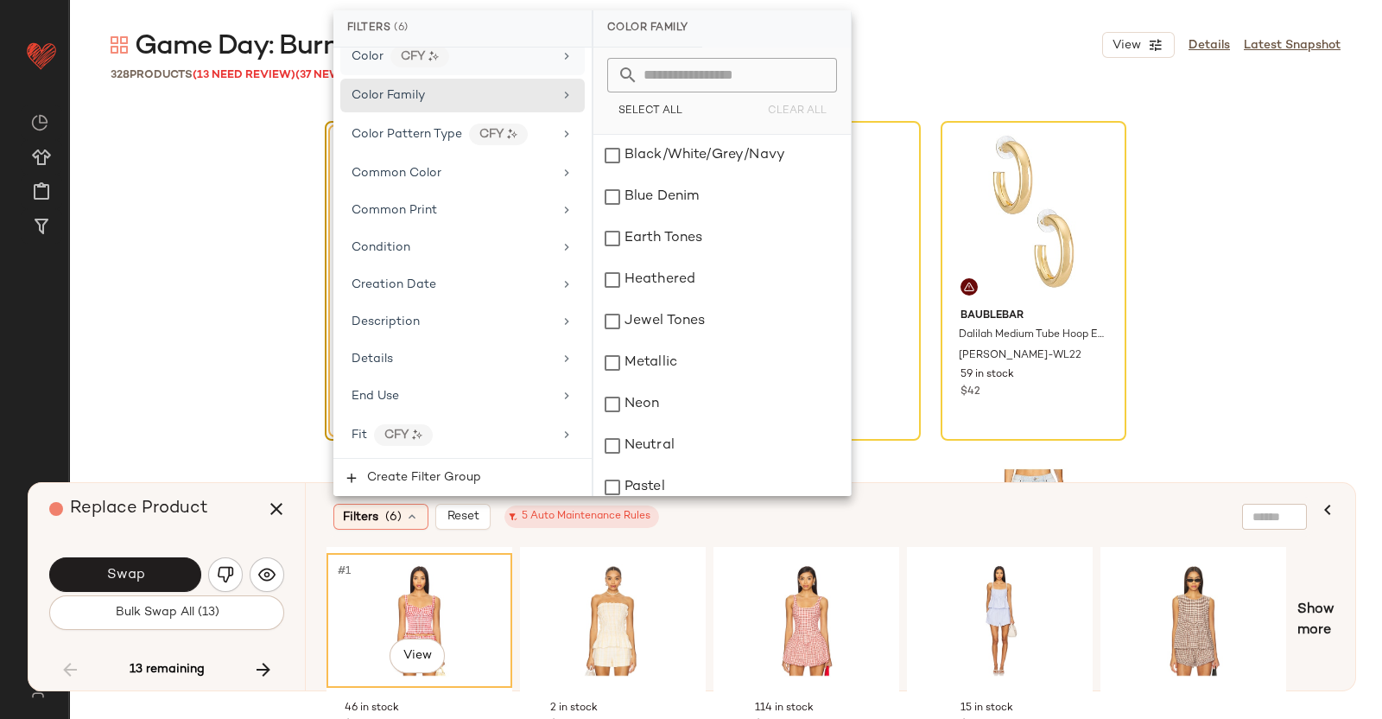
click at [382, 58] on span "Color" at bounding box center [368, 56] width 32 height 13
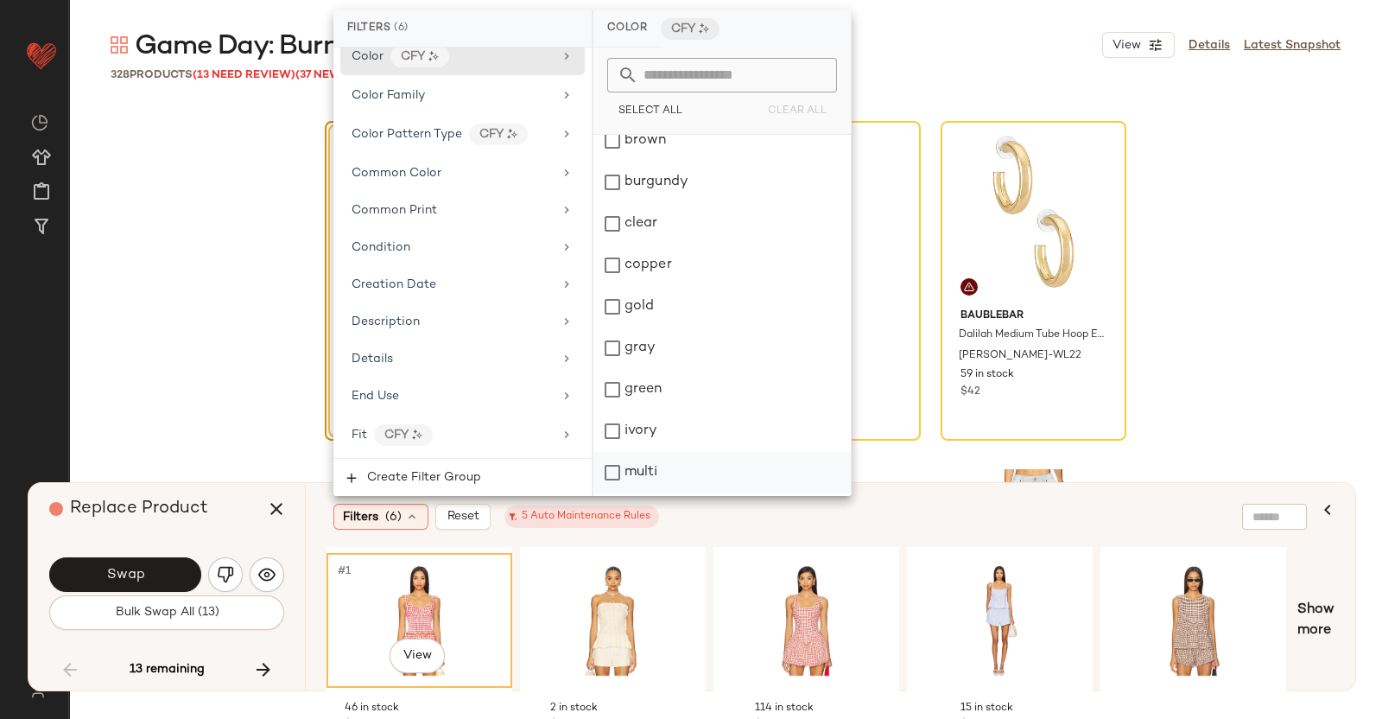
scroll to position [324, 0]
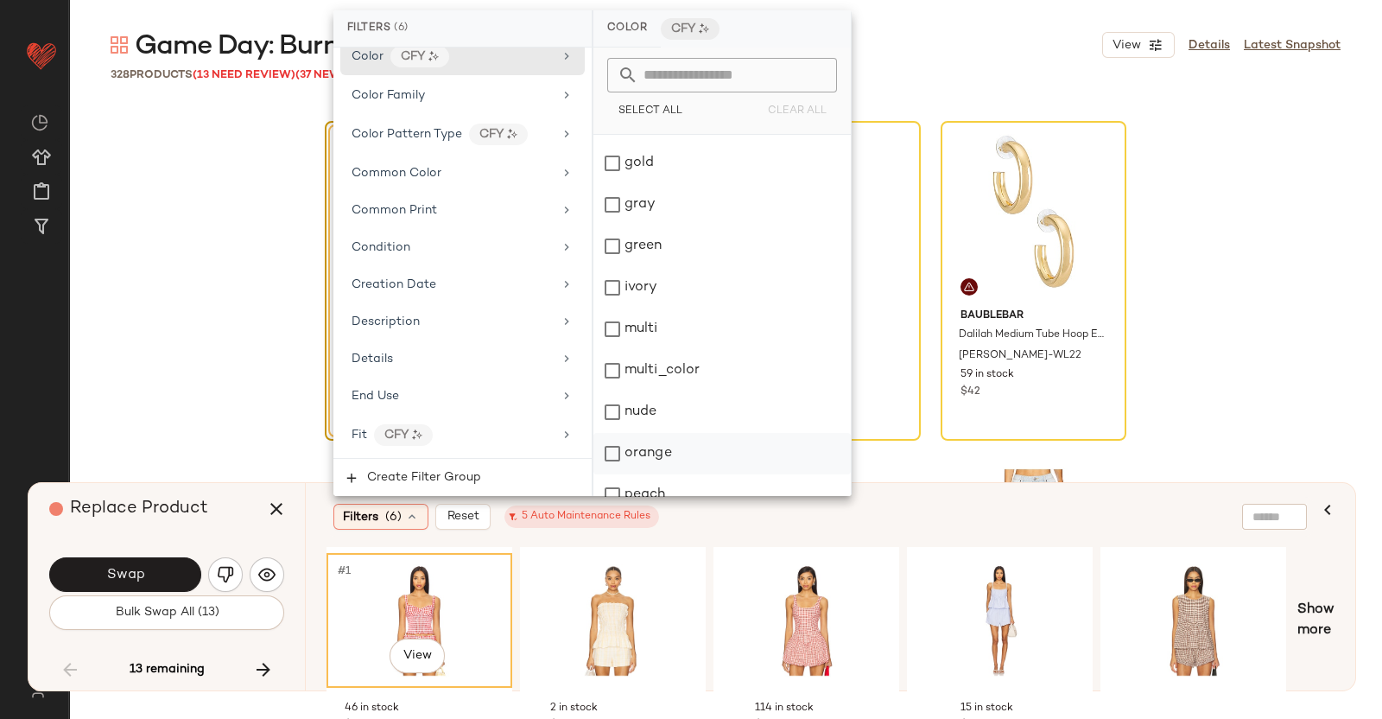
click at [657, 456] on div "orange" at bounding box center [722, 453] width 257 height 41
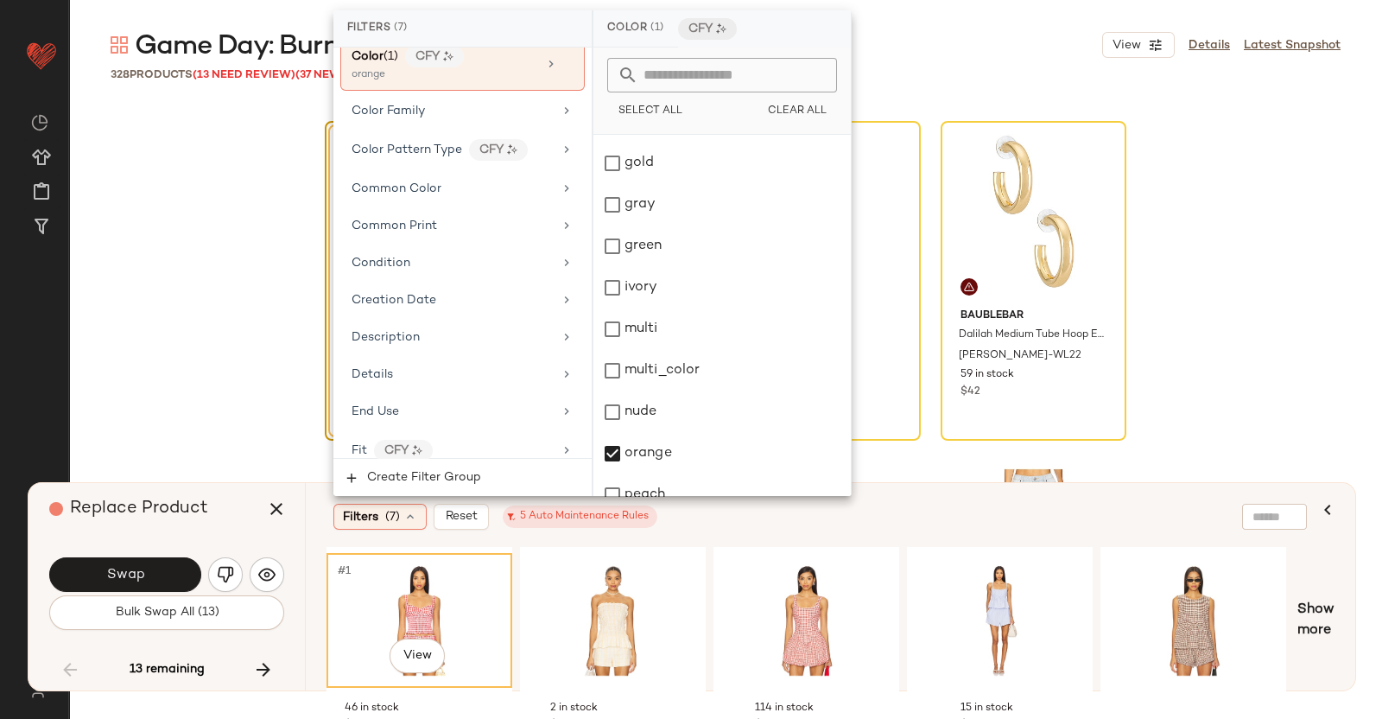
click at [964, 529] on div "Filters (7) Reset 5 Auto Maintenance Rules" at bounding box center [820, 517] width 987 height 40
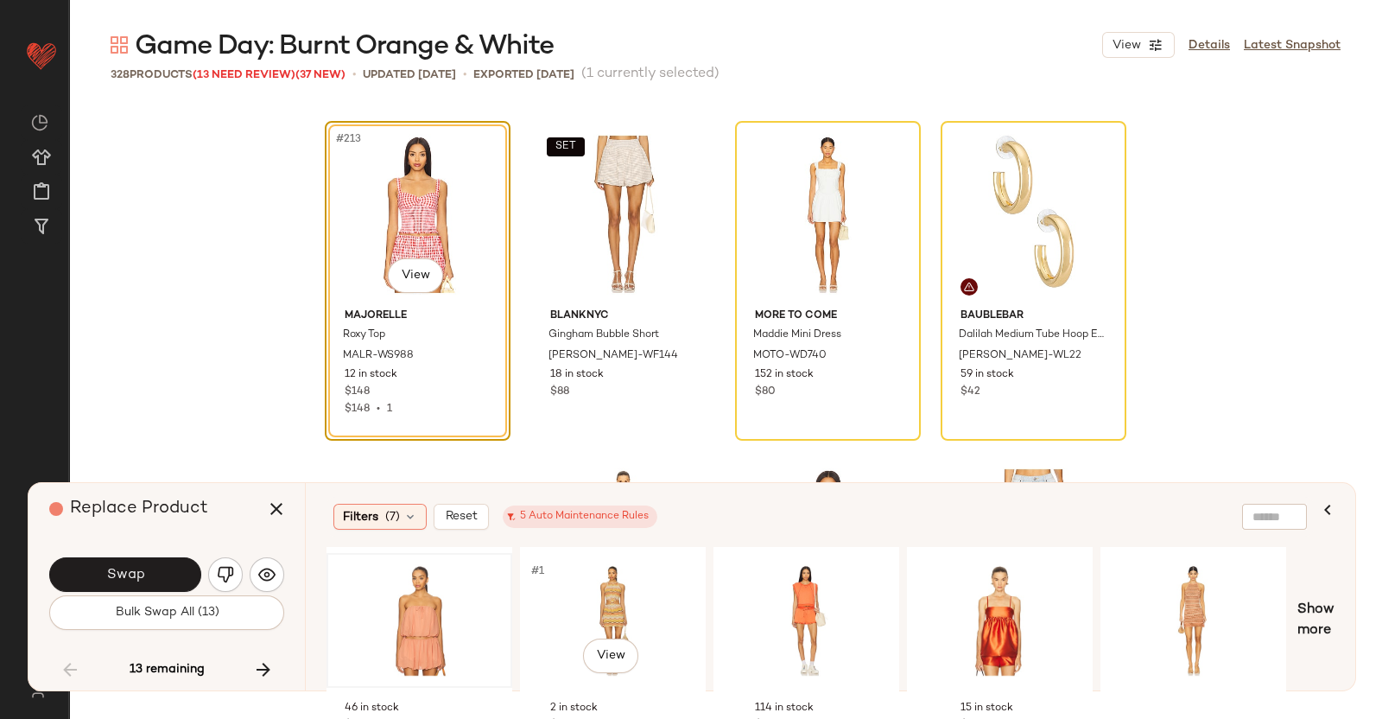
click at [448, 632] on div at bounding box center [420, 620] width 174 height 123
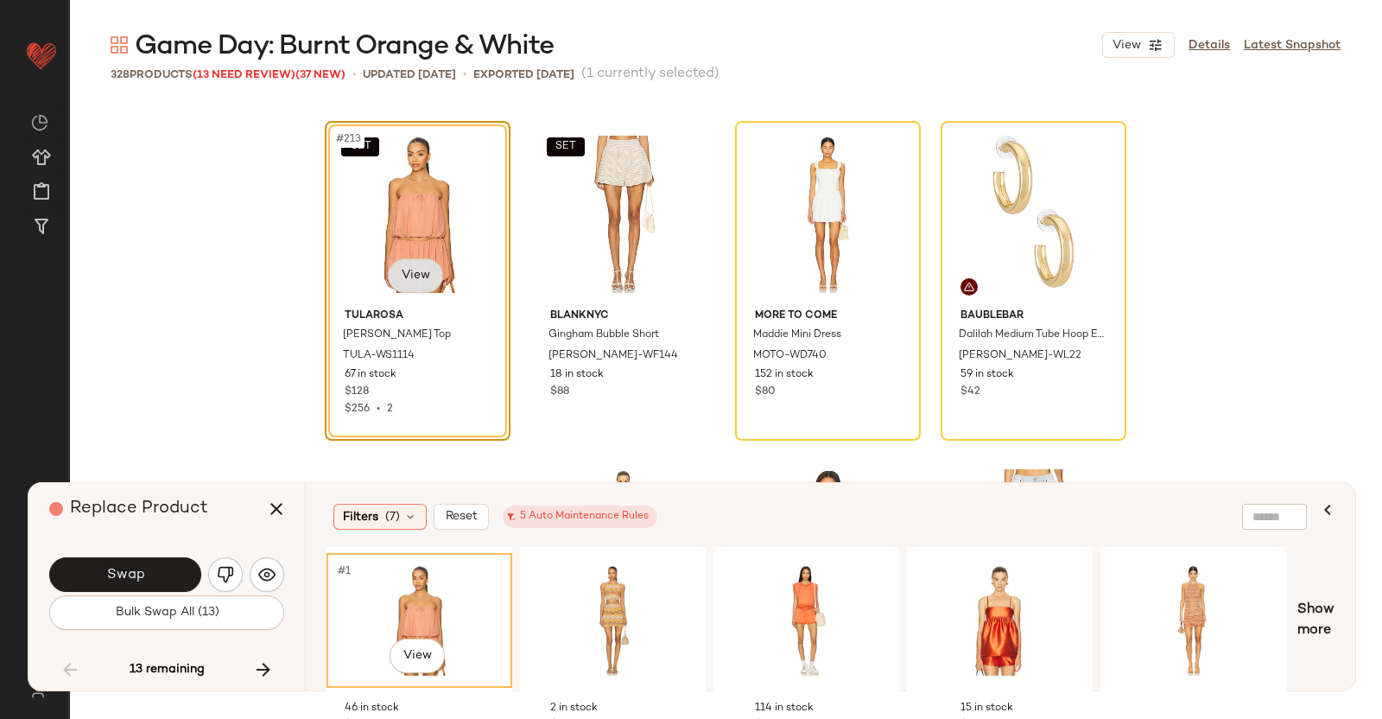
click at [415, 260] on body "Revolve ** Dashboard All Products Global Clipboards (40) Curations (348) Kriste…" at bounding box center [691, 359] width 1382 height 719
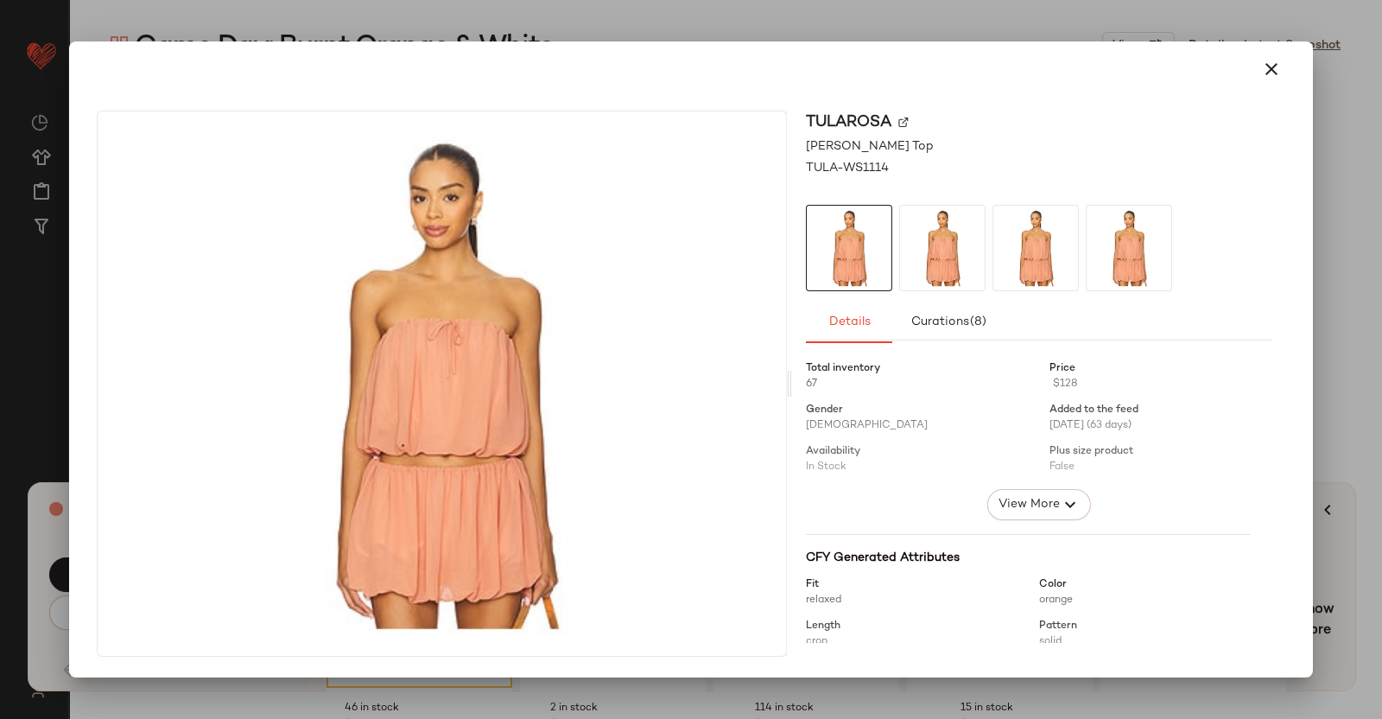
click at [1356, 490] on div at bounding box center [691, 359] width 1382 height 719
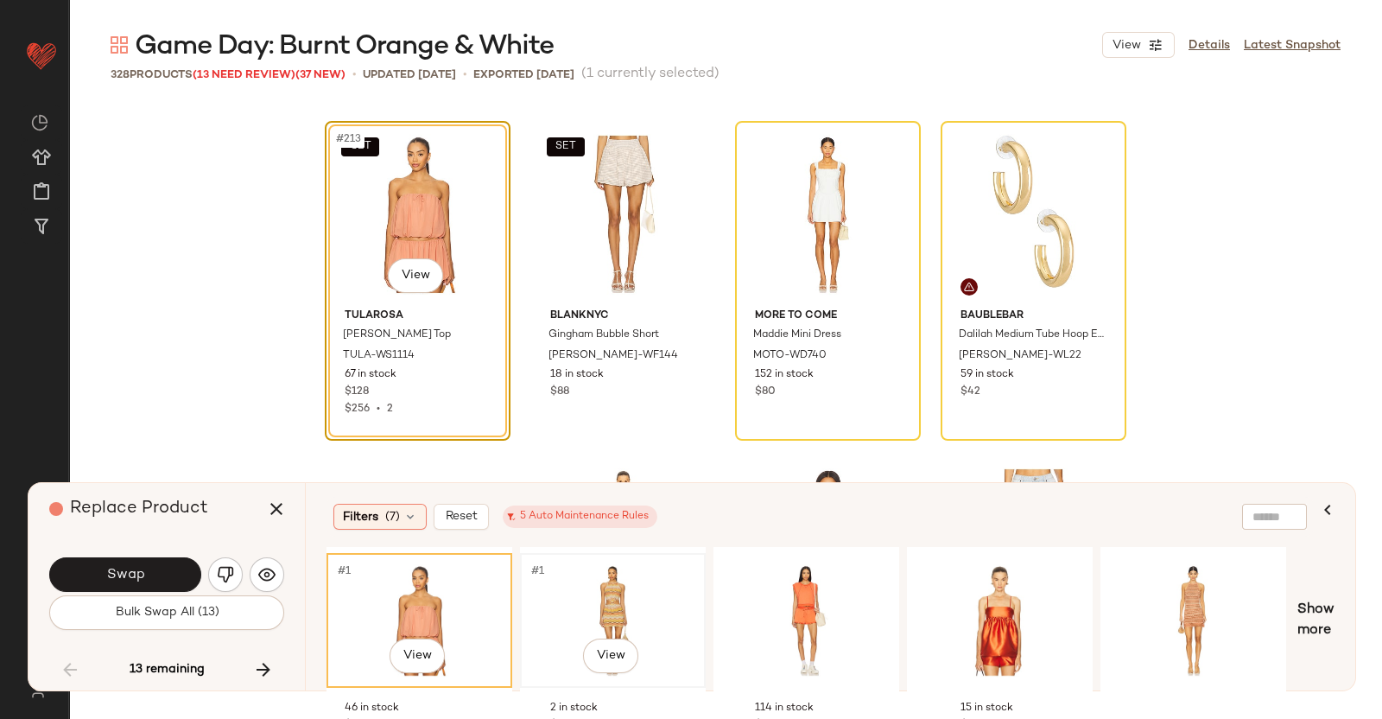
click at [615, 606] on div "#1 View" at bounding box center [613, 620] width 174 height 123
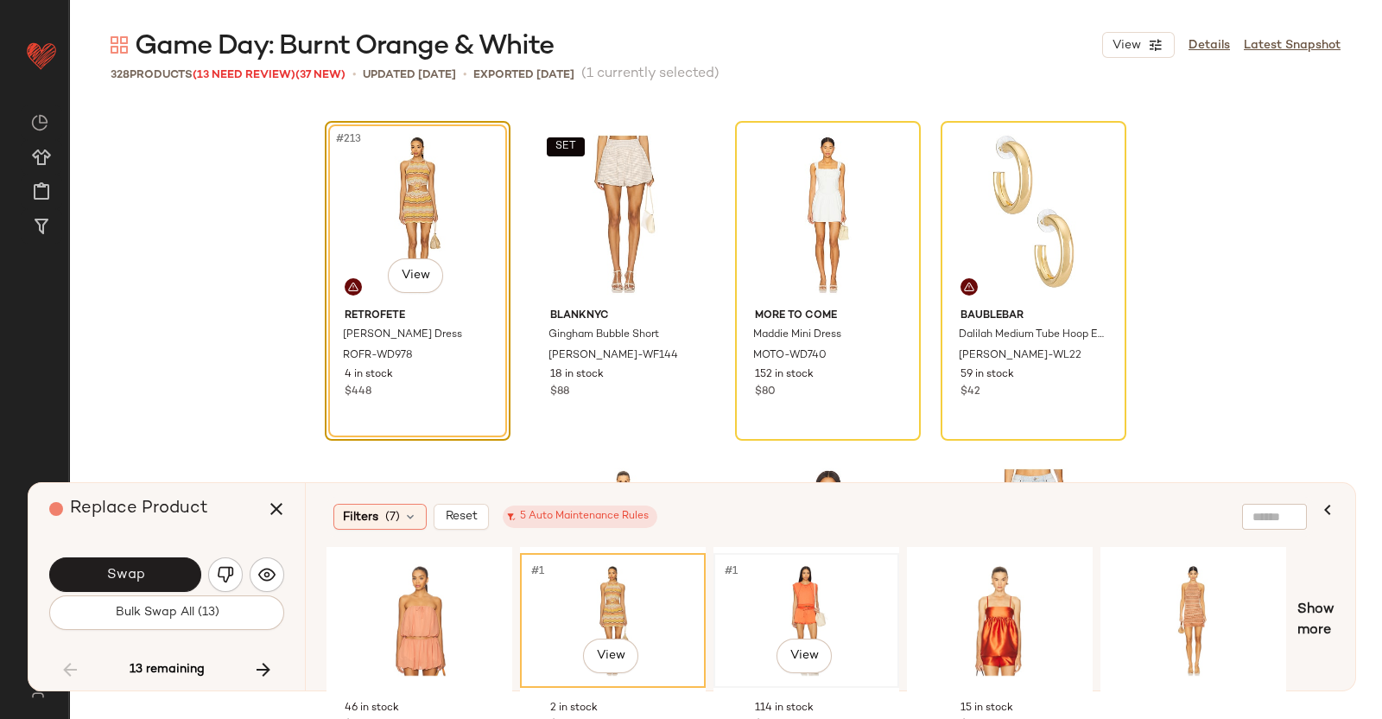
click at [790, 566] on div "#1 View" at bounding box center [807, 620] width 174 height 123
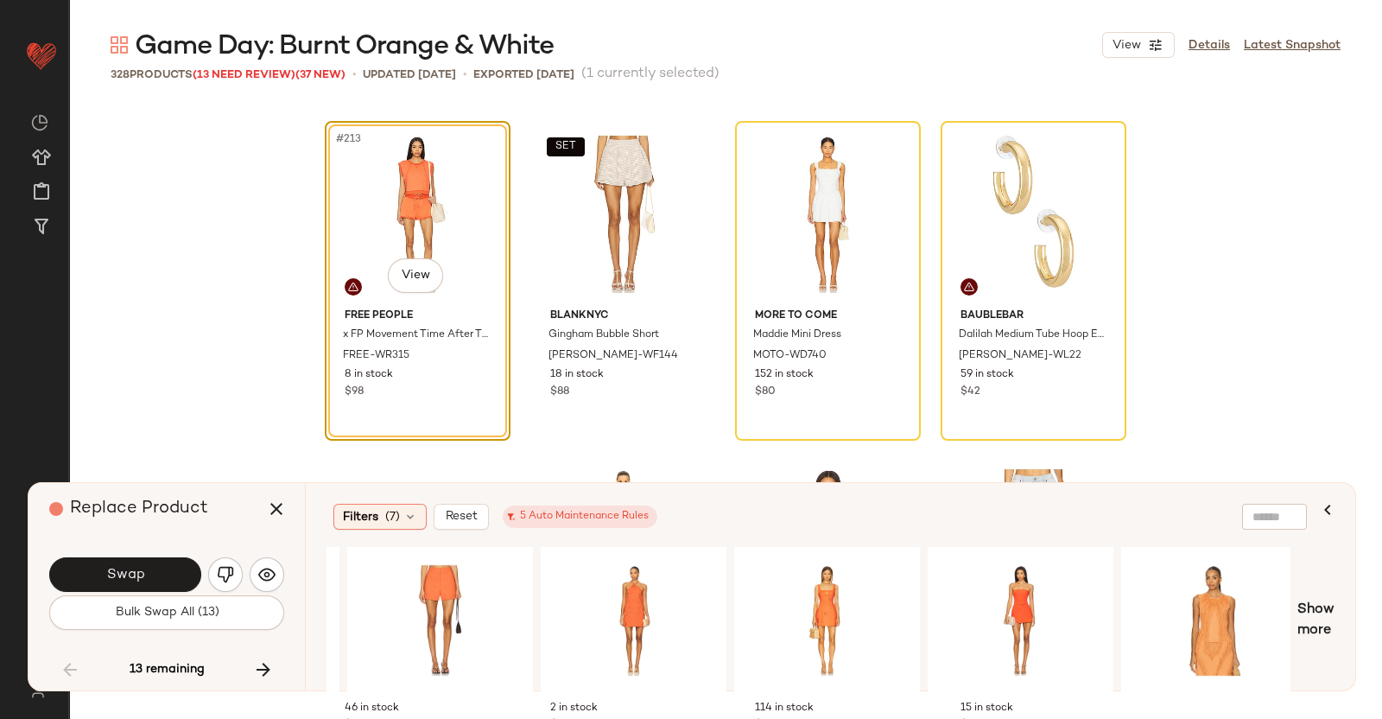
scroll to position [0, 2300]
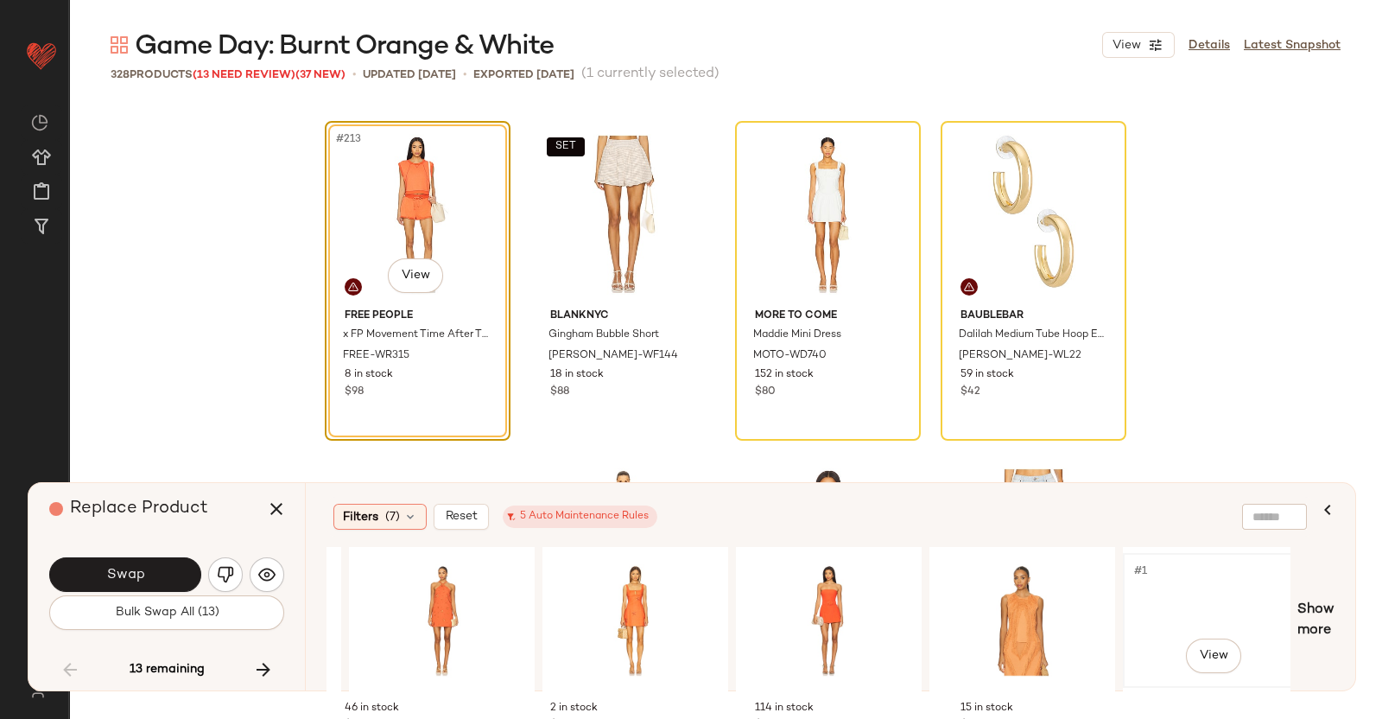
click at [1282, 665] on div "#1 View" at bounding box center [1216, 620] width 174 height 123
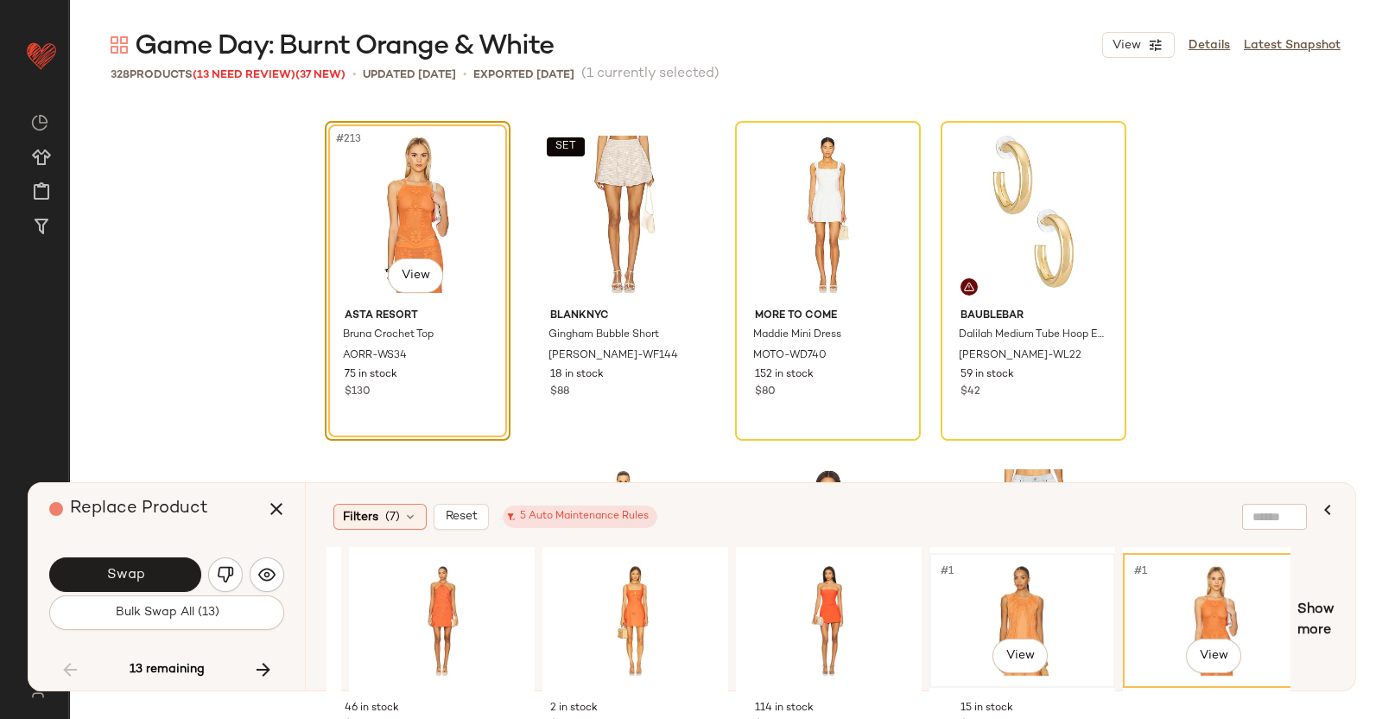
click at [1015, 617] on div "#1 View" at bounding box center [1023, 620] width 174 height 123
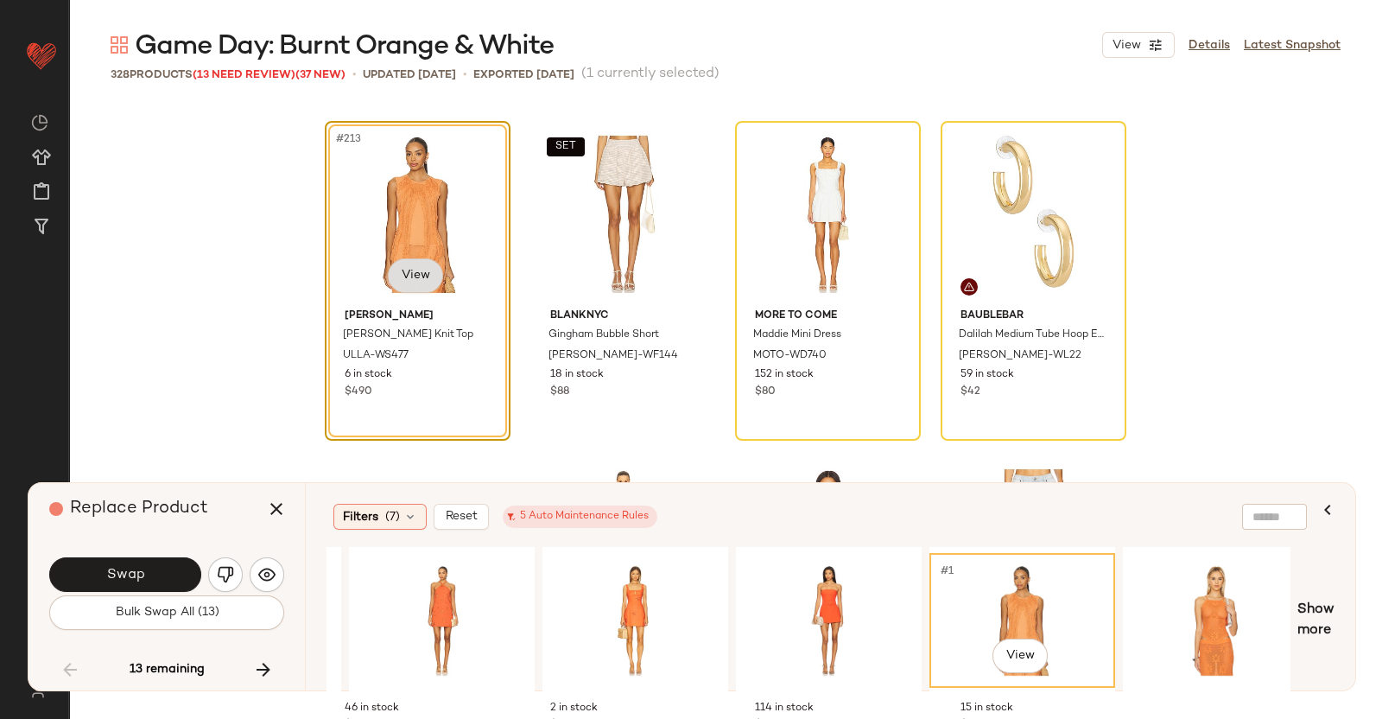
click at [413, 270] on body "Revolve ** Dashboard All Products Global Clipboards (40) Curations (348) Kriste…" at bounding box center [691, 359] width 1382 height 719
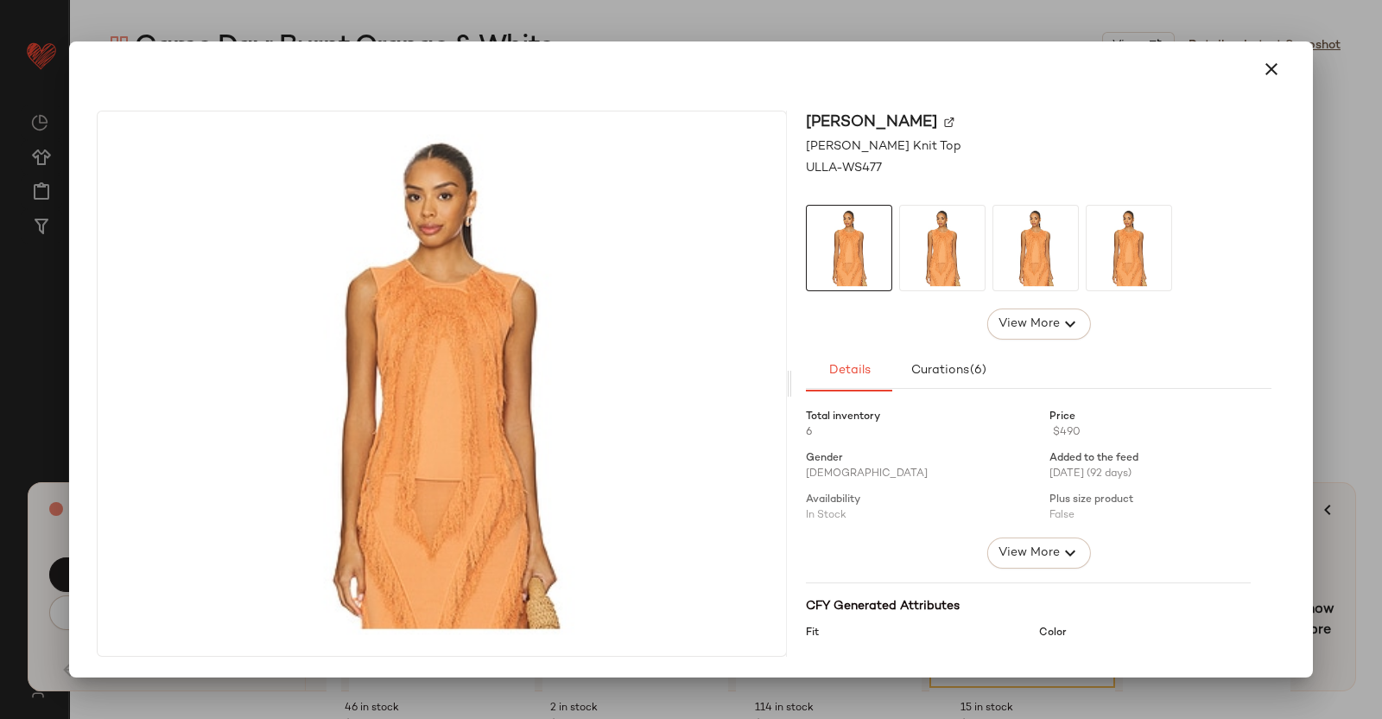
click at [943, 114] on div "Ulla Johnson" at bounding box center [1039, 122] width 466 height 23
click at [944, 121] on img at bounding box center [949, 122] width 10 height 10
drag, startPoint x: 1315, startPoint y: 280, endPoint x: 1346, endPoint y: 277, distance: 31.2
click at [1324, 279] on div at bounding box center [691, 359] width 1382 height 719
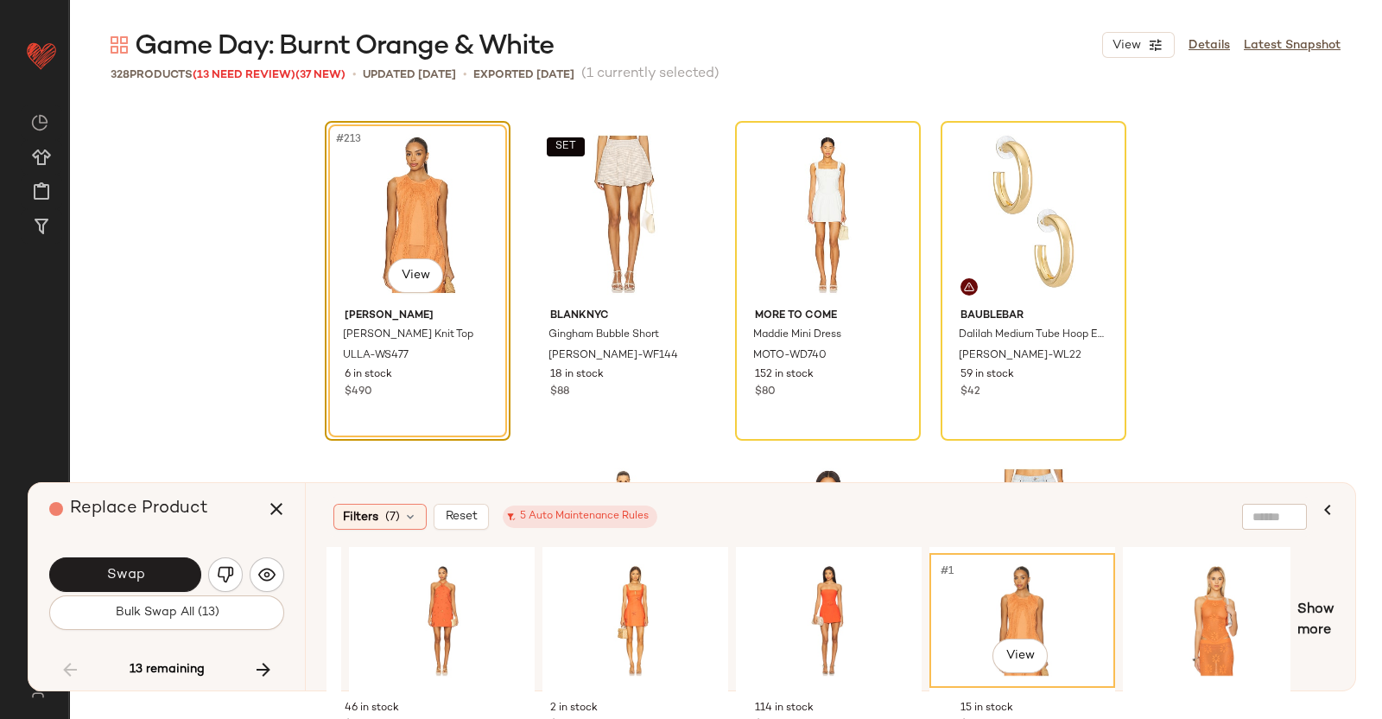
drag, startPoint x: 1339, startPoint y: 282, endPoint x: 1318, endPoint y: 299, distance: 27.7
click at [1339, 283] on div "#213 View Ulla Johnson Bonnie Sleeveless Knit Top ULLA-WS477 6 in stock $490 SE…" at bounding box center [725, 413] width 1313 height 619
click at [275, 516] on icon "button" at bounding box center [276, 509] width 21 height 21
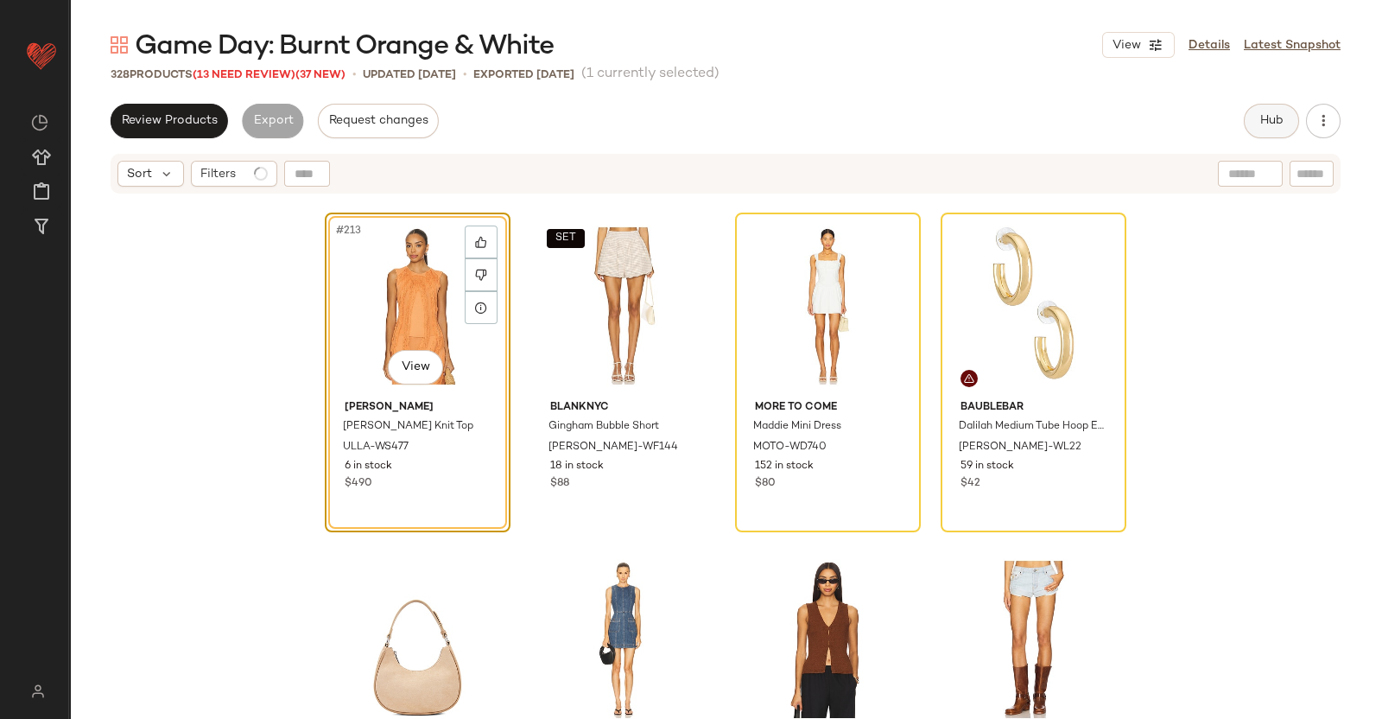
click at [1260, 117] on span "Hub" at bounding box center [1272, 121] width 24 height 14
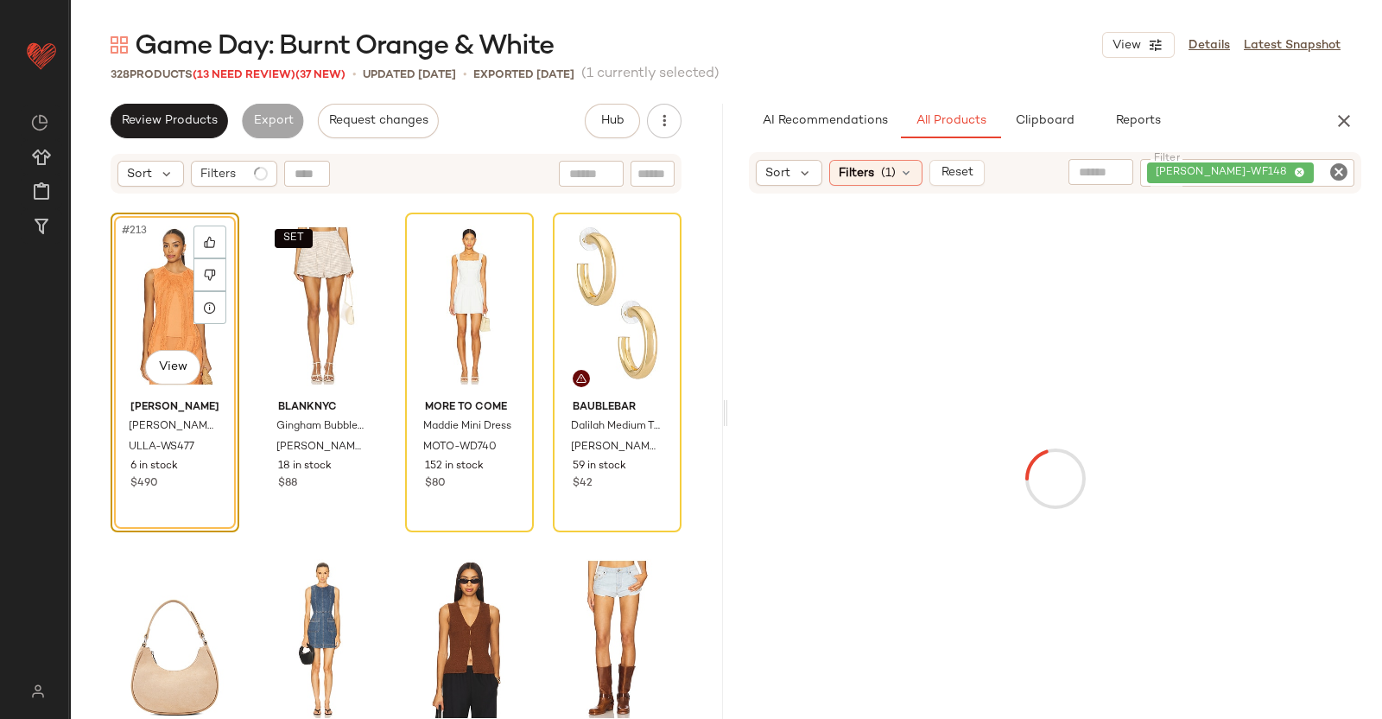
click at [1319, 184] on div "[PERSON_NAME]-WF148" at bounding box center [1247, 173] width 214 height 28
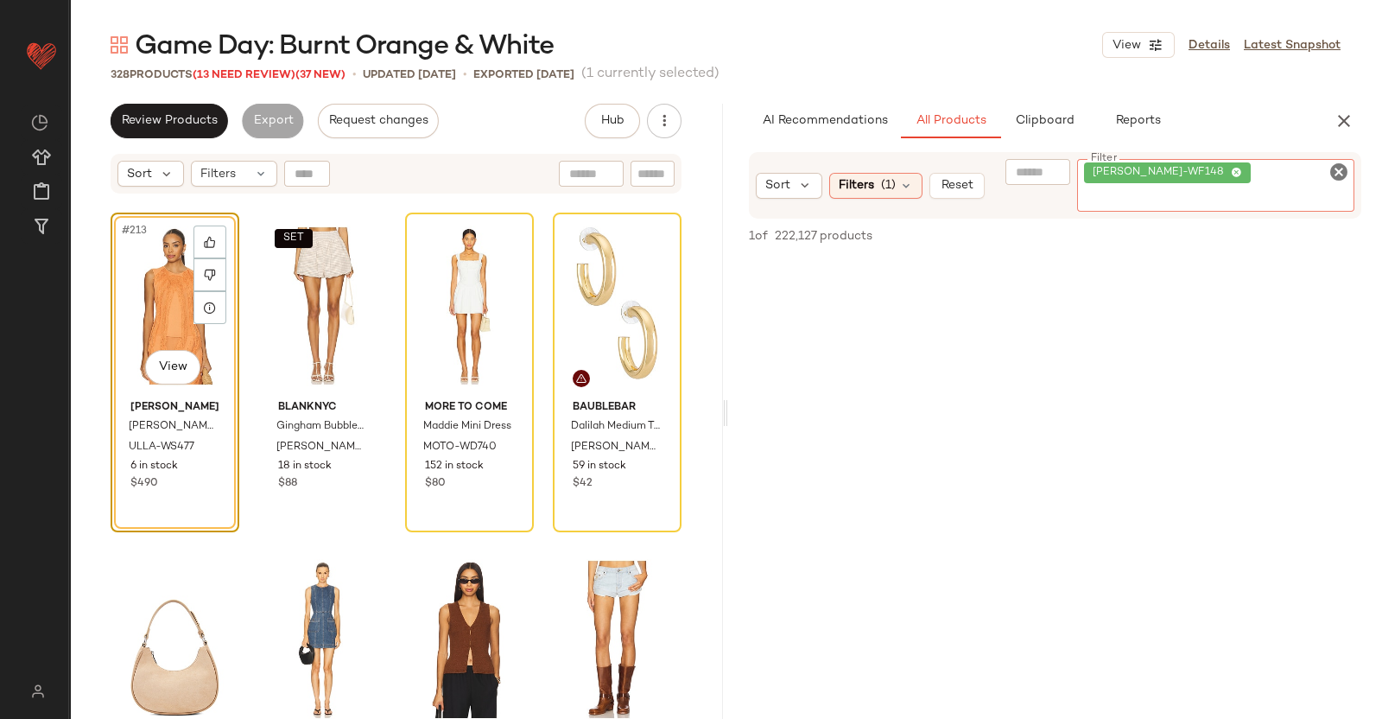
paste input "*********"
type input "*********"
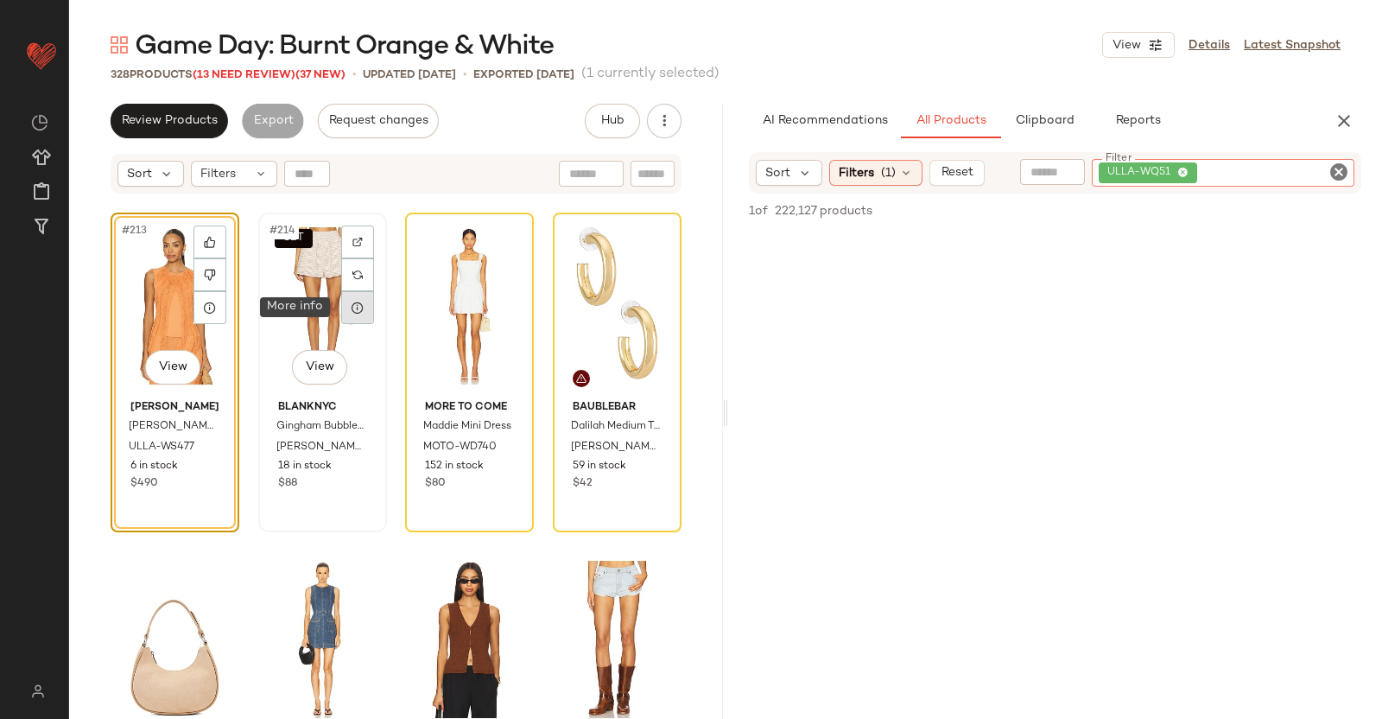
click at [341, 302] on div at bounding box center [357, 307] width 33 height 33
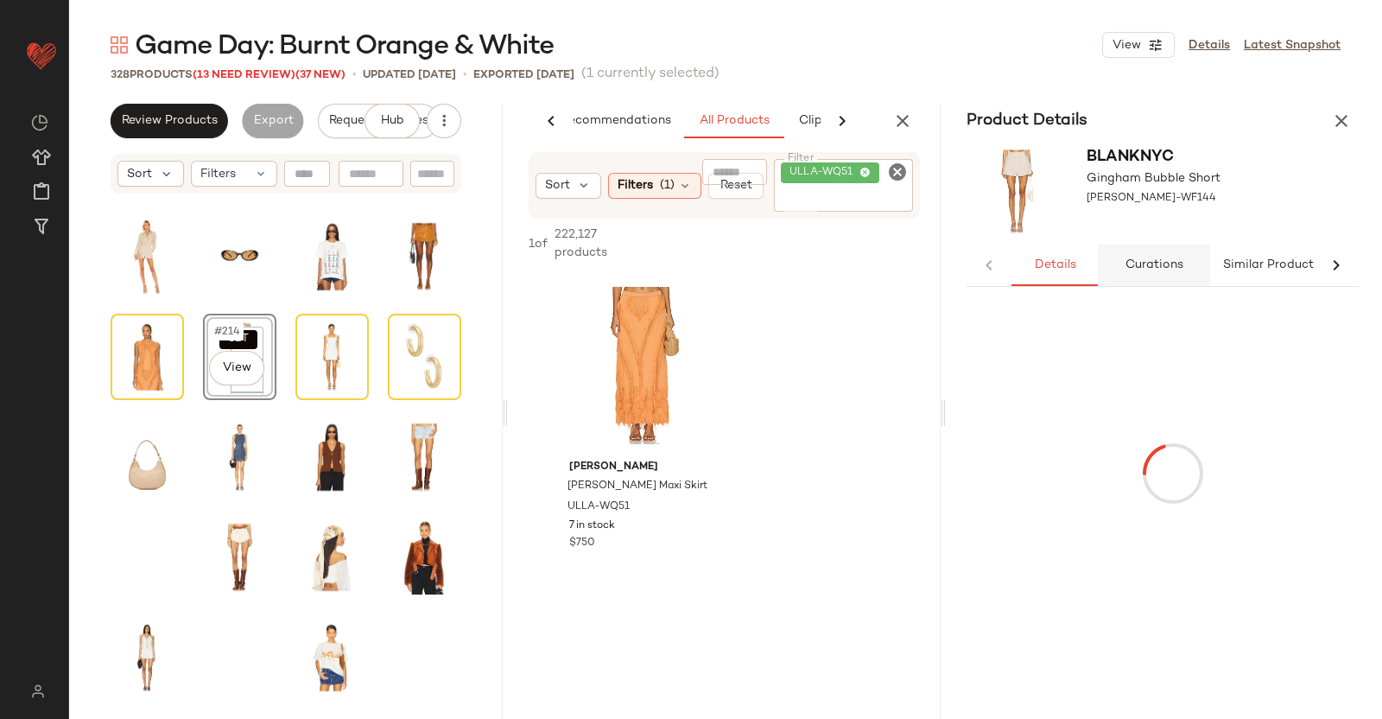
scroll to position [0, 44]
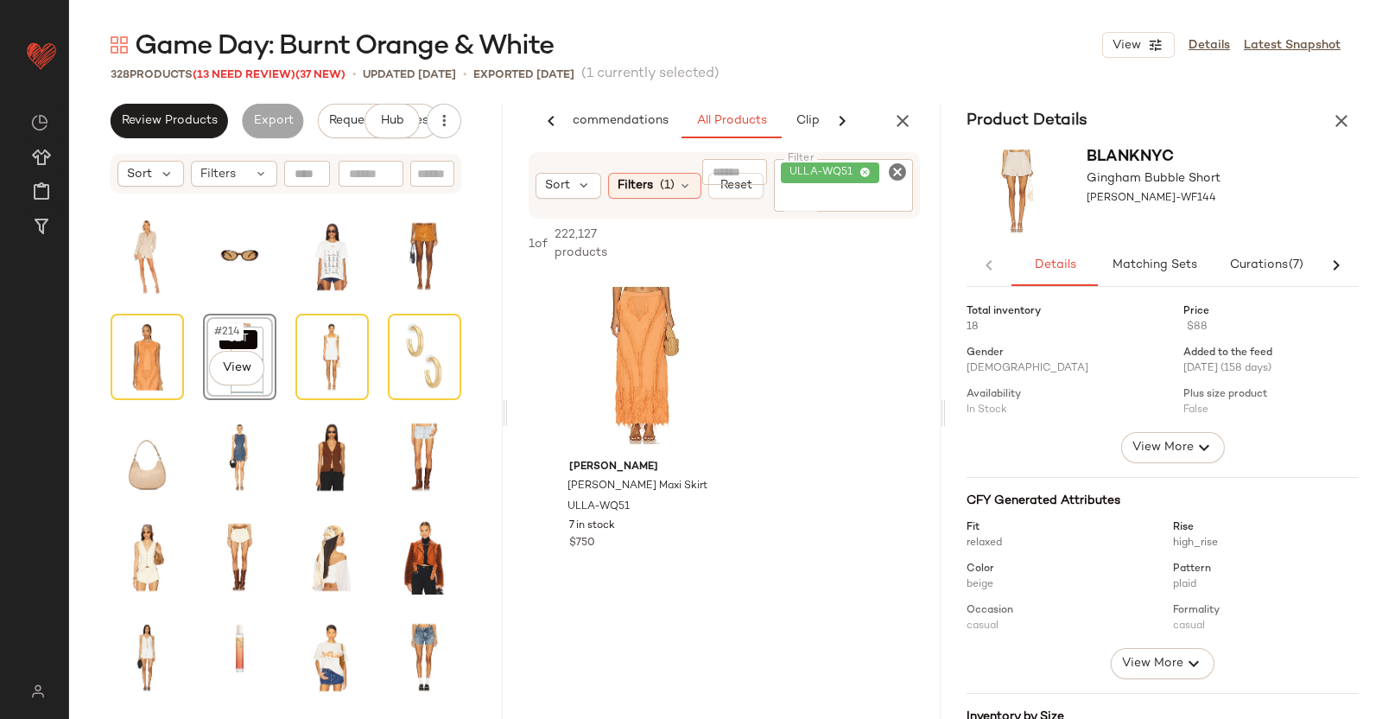
drag, startPoint x: 905, startPoint y: 110, endPoint x: 910, endPoint y: 124, distance: 14.5
click at [906, 114] on icon "button" at bounding box center [902, 121] width 21 height 21
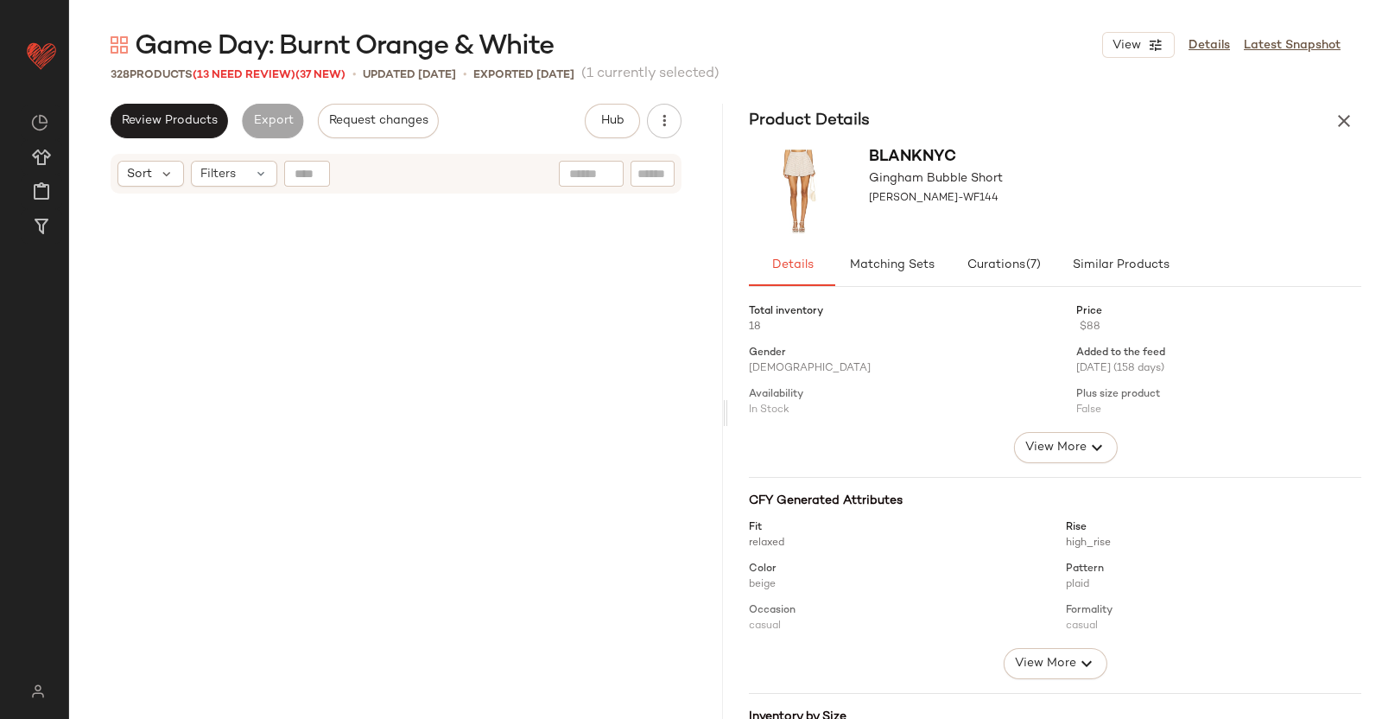
scroll to position [9530, 0]
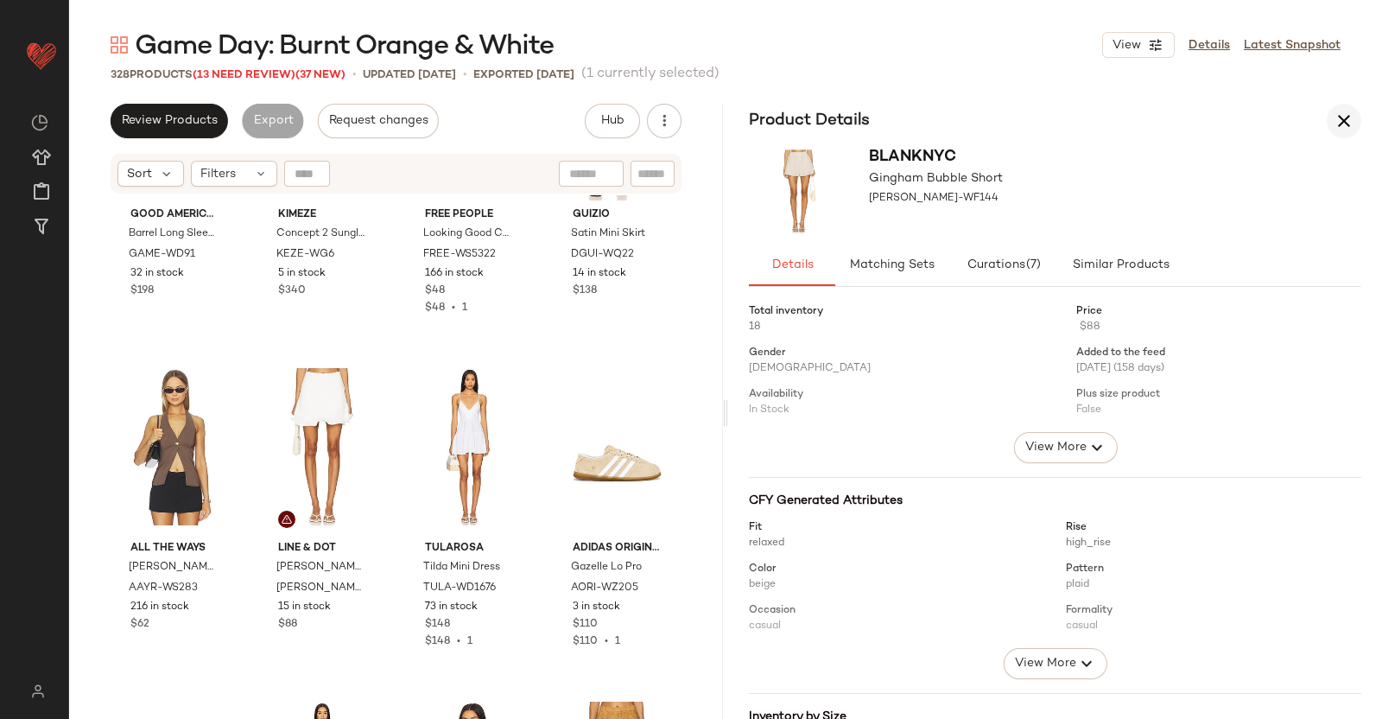
click at [1344, 124] on icon "button" at bounding box center [1344, 121] width 21 height 21
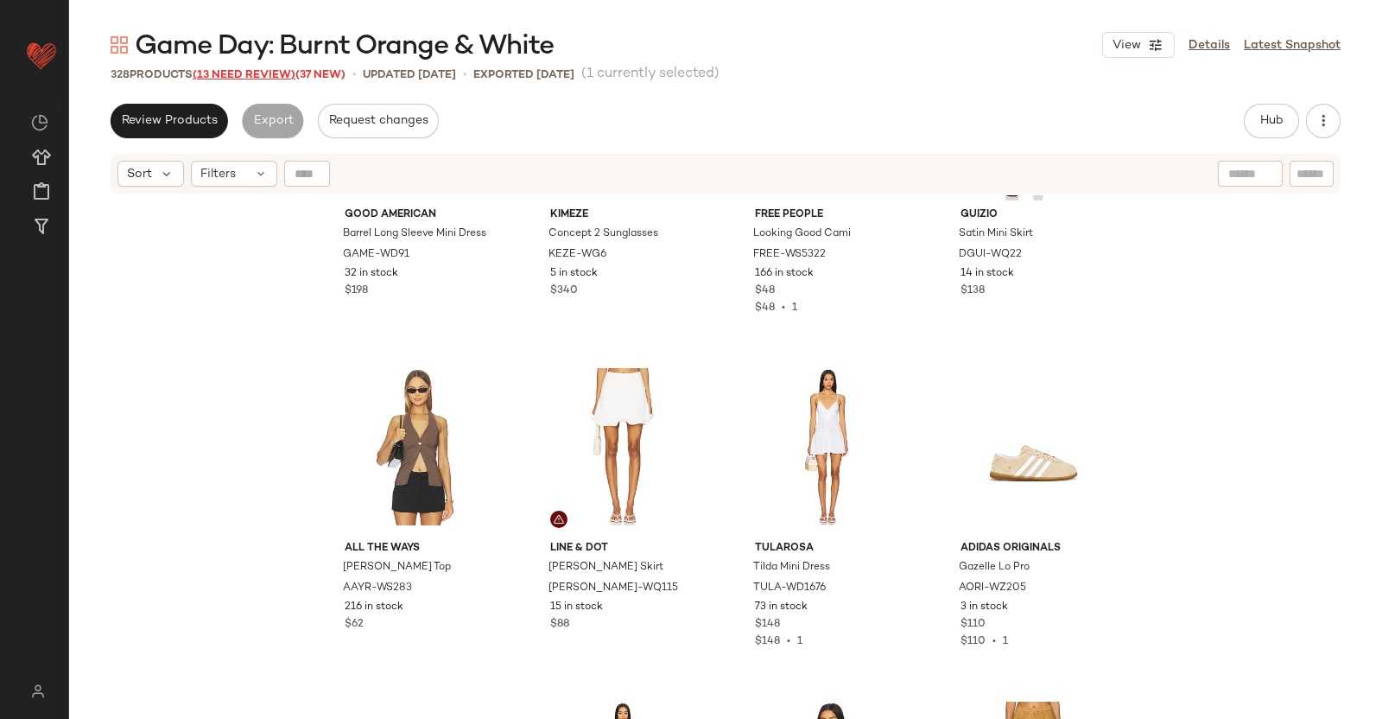
click at [246, 72] on span "(13 Need Review)" at bounding box center [244, 75] width 103 height 12
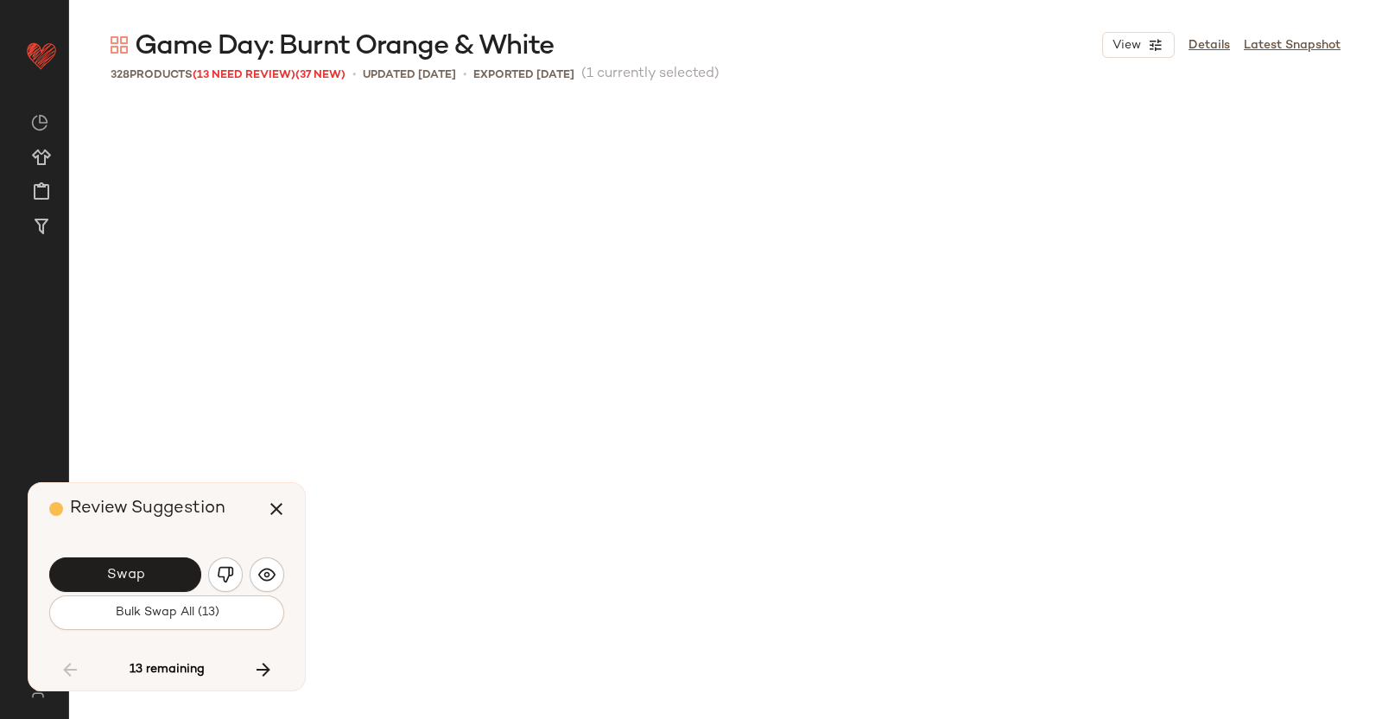
scroll to position [17675, 0]
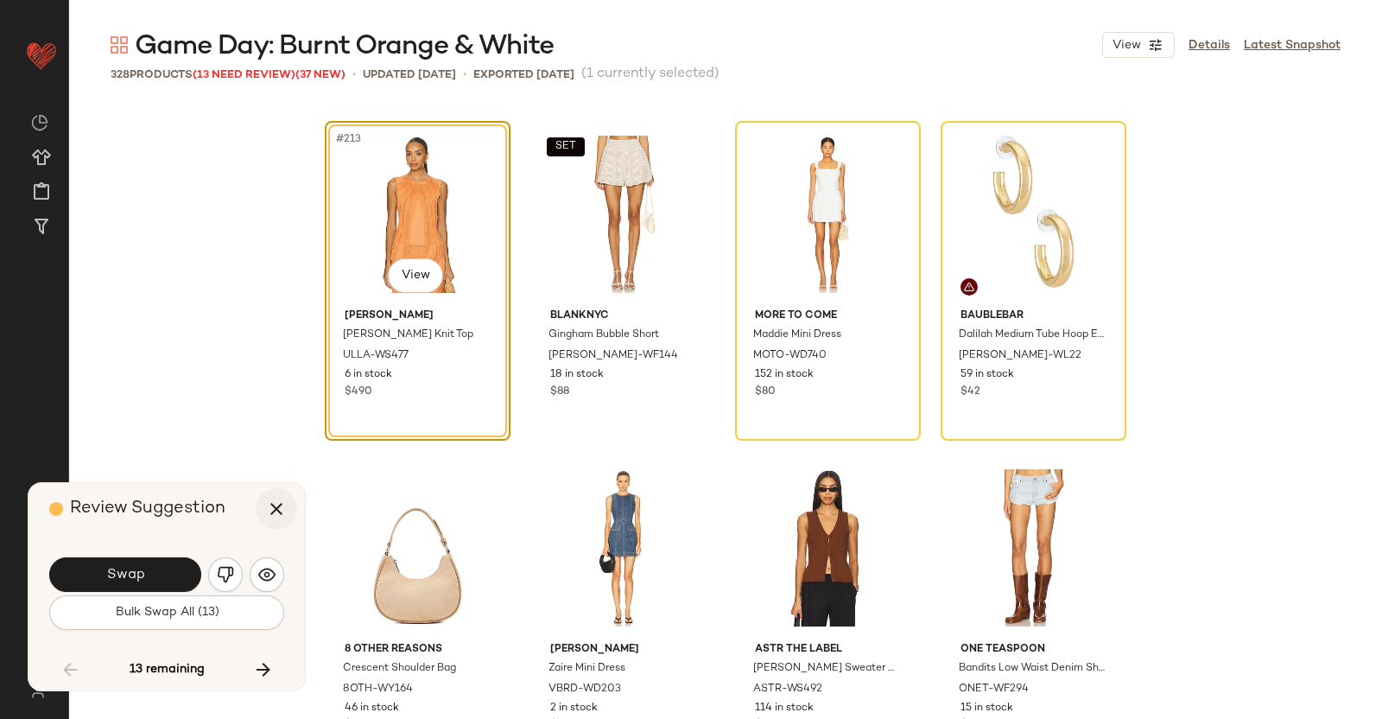
click at [283, 510] on icon "button" at bounding box center [276, 509] width 21 height 21
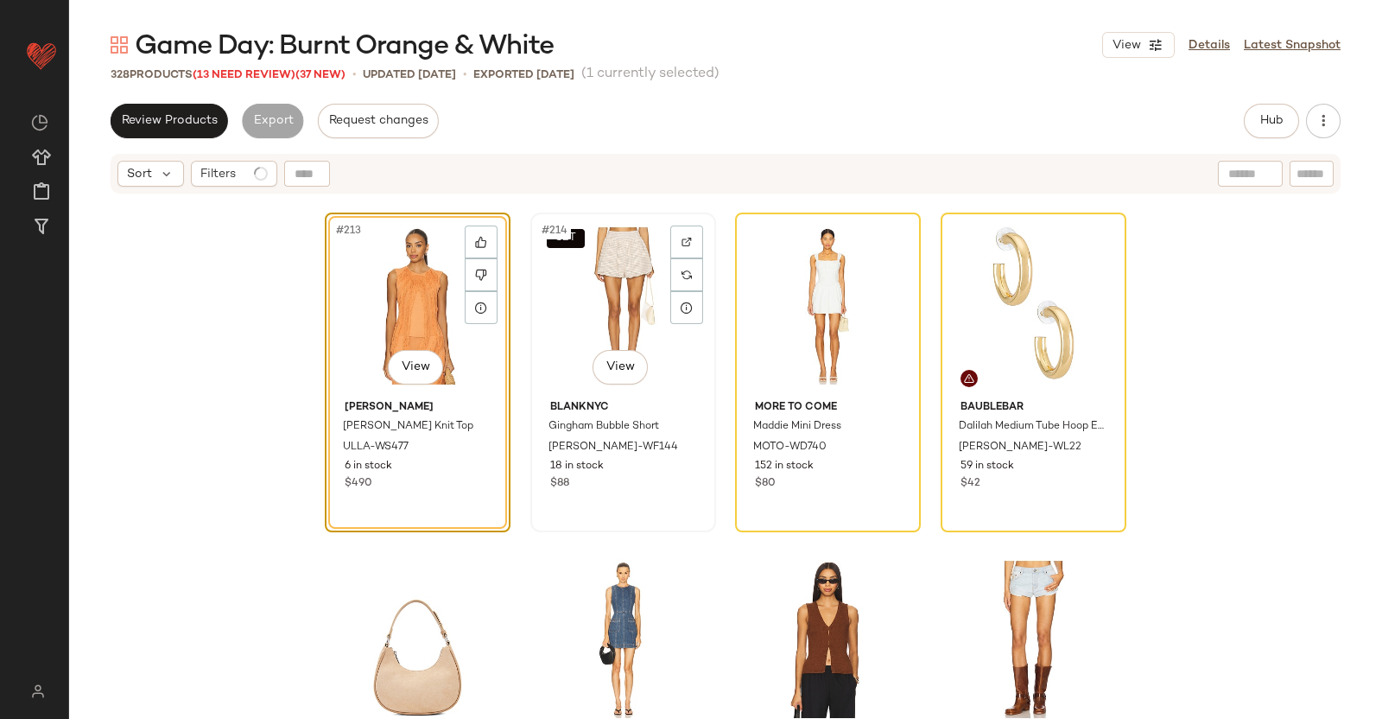
click at [626, 283] on div "SET #214 View" at bounding box center [624, 306] width 174 height 175
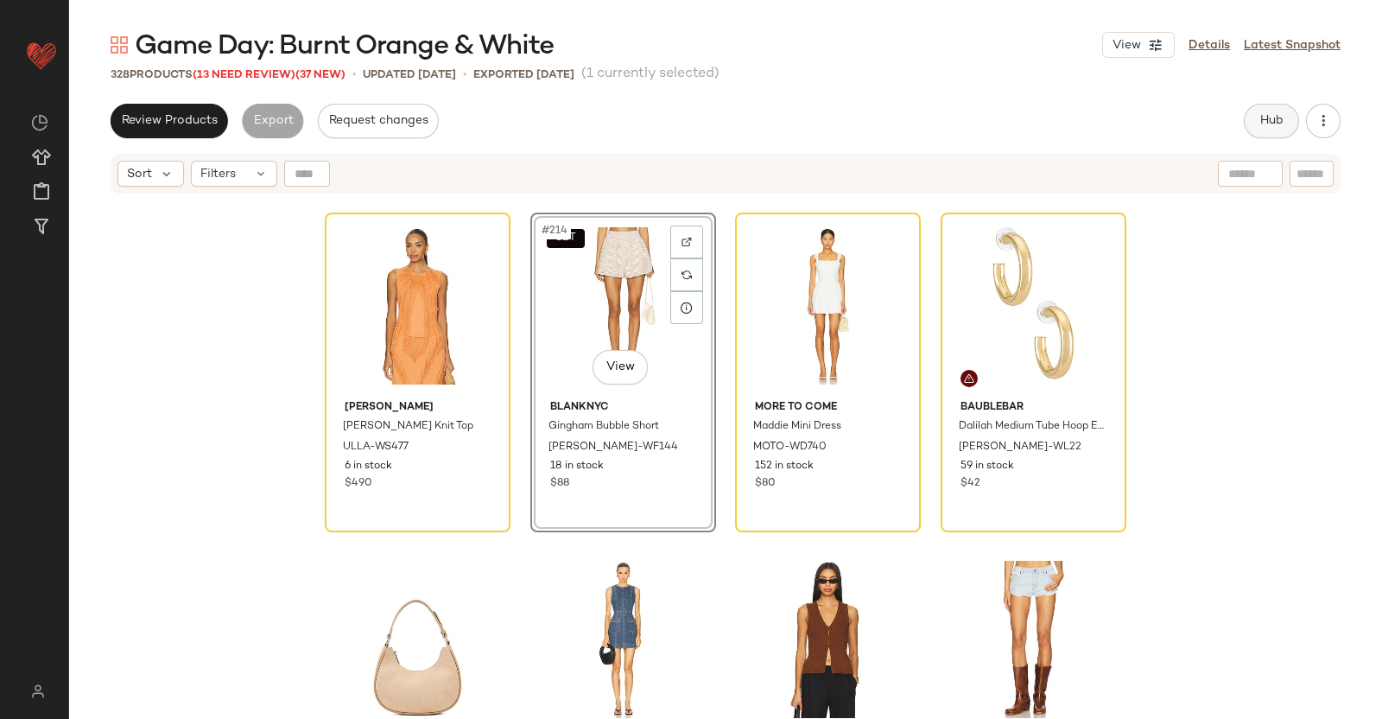
click at [1283, 131] on button "Hub" at bounding box center [1271, 121] width 55 height 35
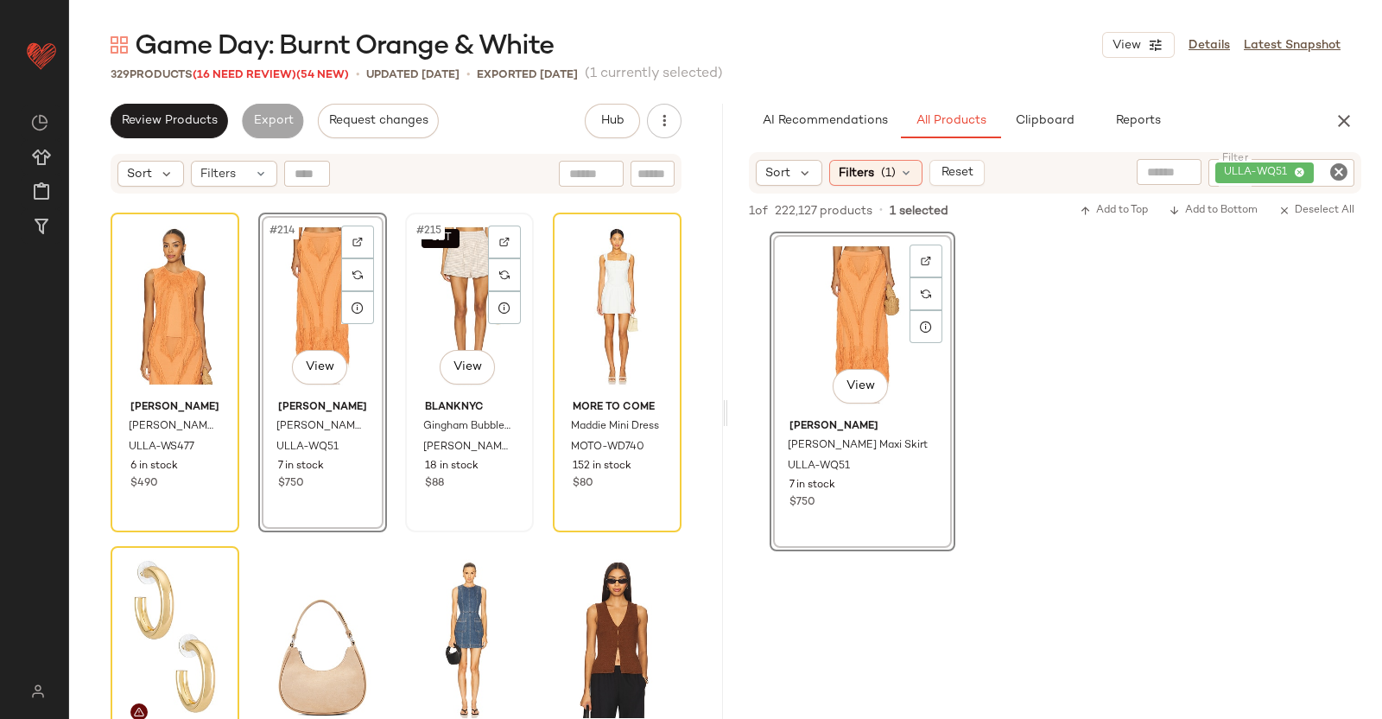
click at [432, 322] on div "SET #215 View" at bounding box center [469, 306] width 117 height 175
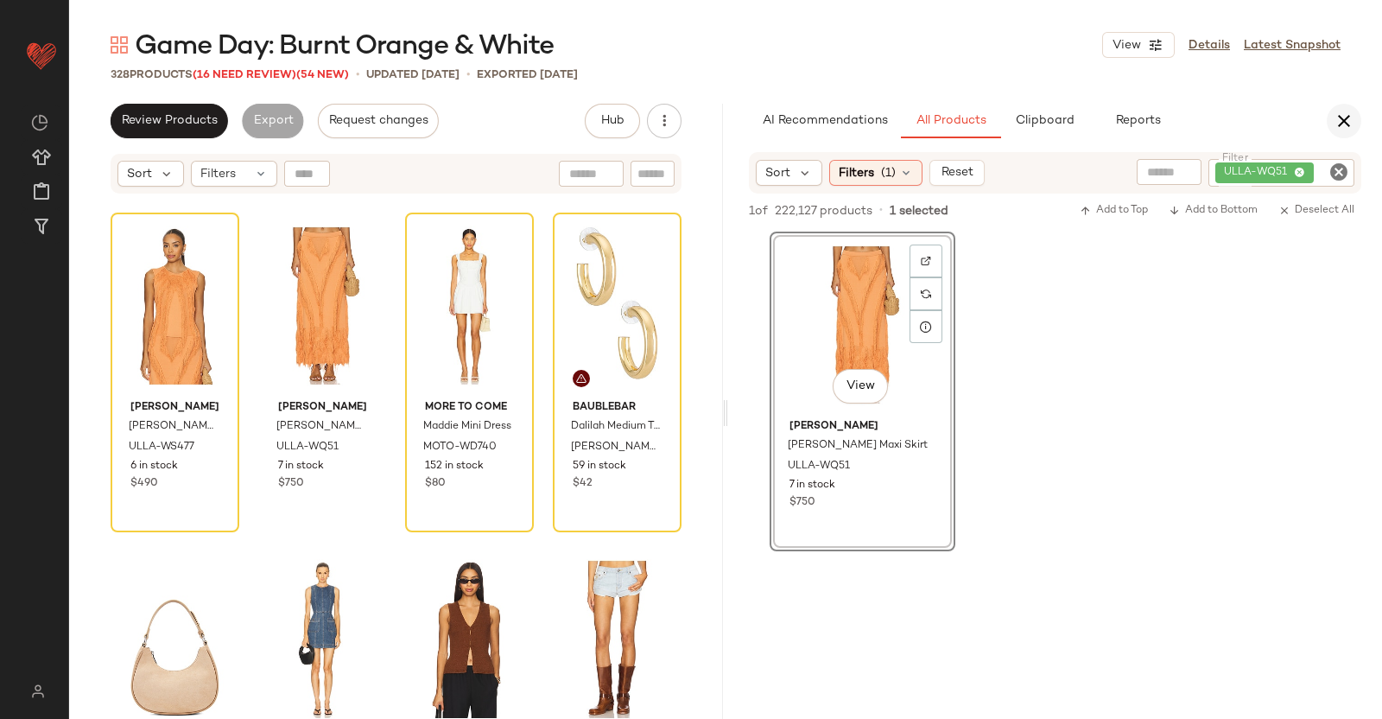
click at [1353, 118] on icon "button" at bounding box center [1344, 121] width 21 height 21
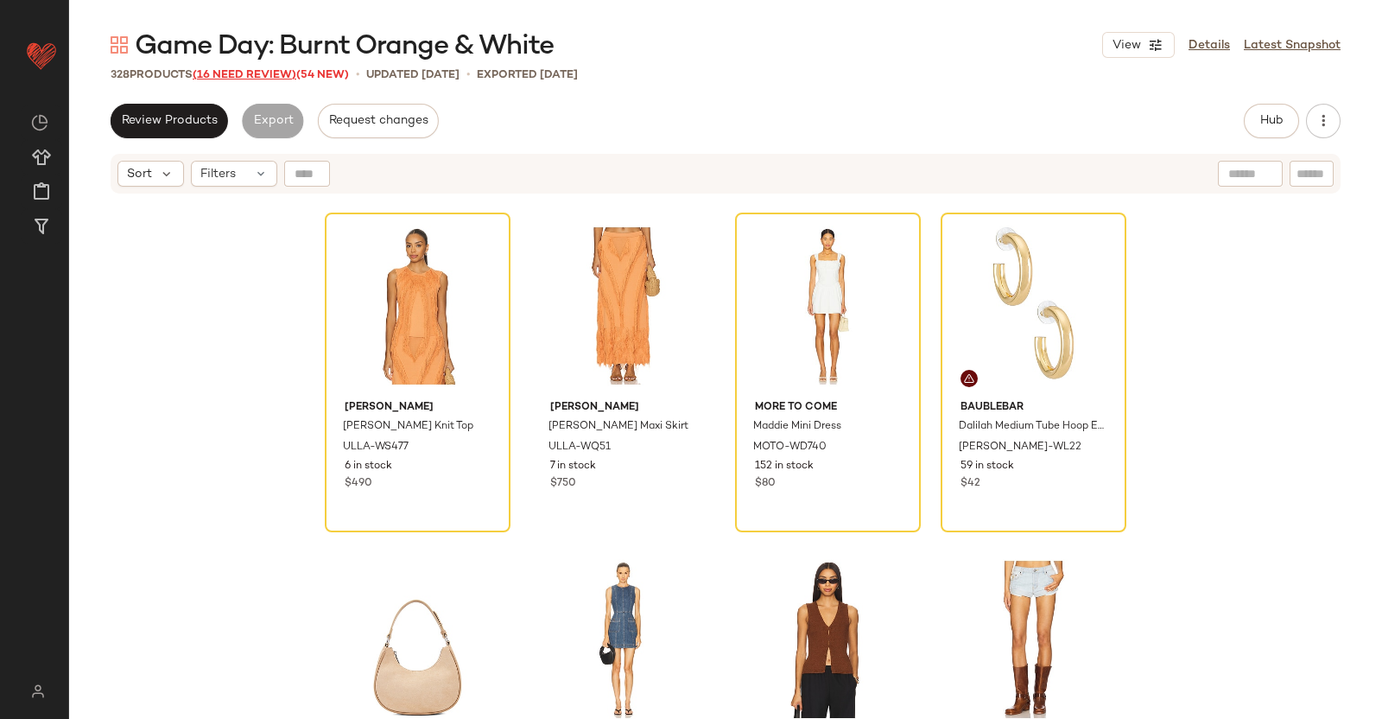
click at [220, 79] on span "(16 Need Review)" at bounding box center [245, 75] width 104 height 12
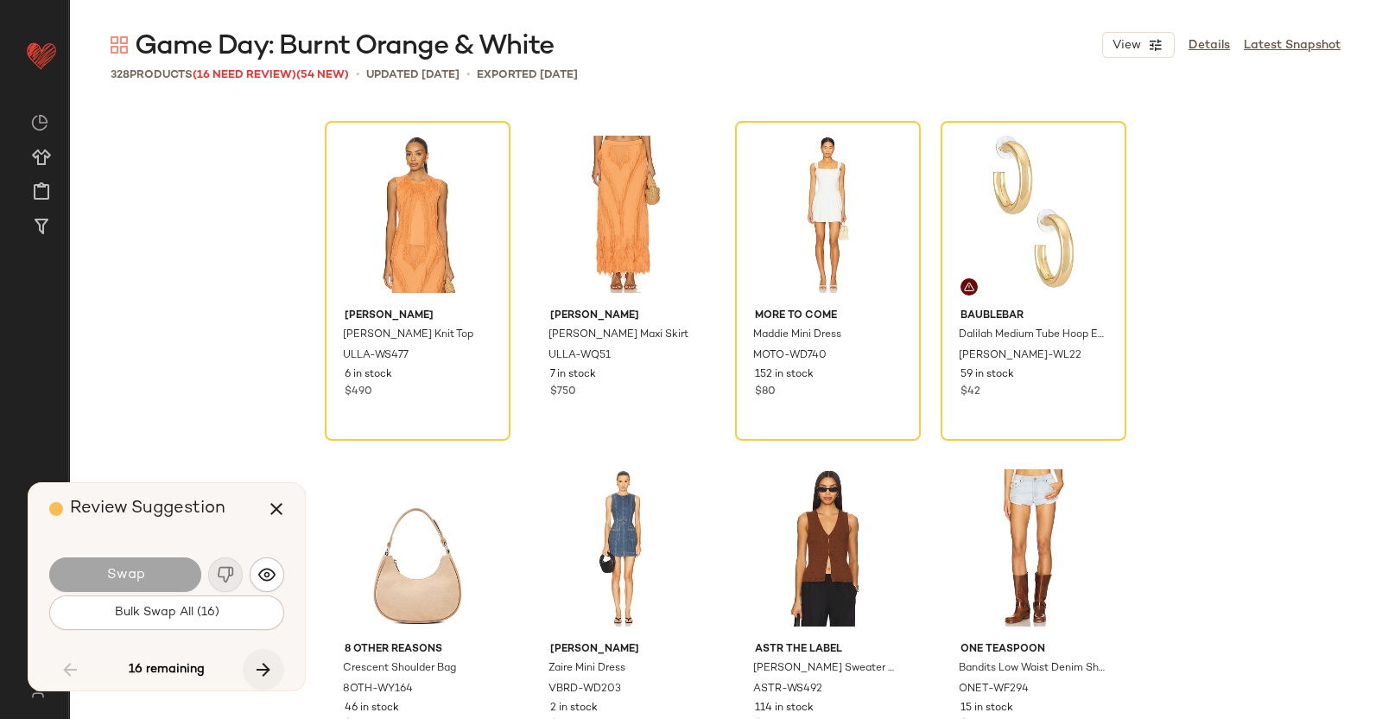
click at [264, 666] on icon "button" at bounding box center [263, 669] width 21 height 21
click at [99, 677] on div "16 remaining" at bounding box center [166, 669] width 235 height 41
click at [83, 667] on button "button" at bounding box center [69, 669] width 41 height 41
click at [248, 665] on button "button" at bounding box center [263, 669] width 41 height 41
click at [287, 508] on button "button" at bounding box center [276, 508] width 41 height 41
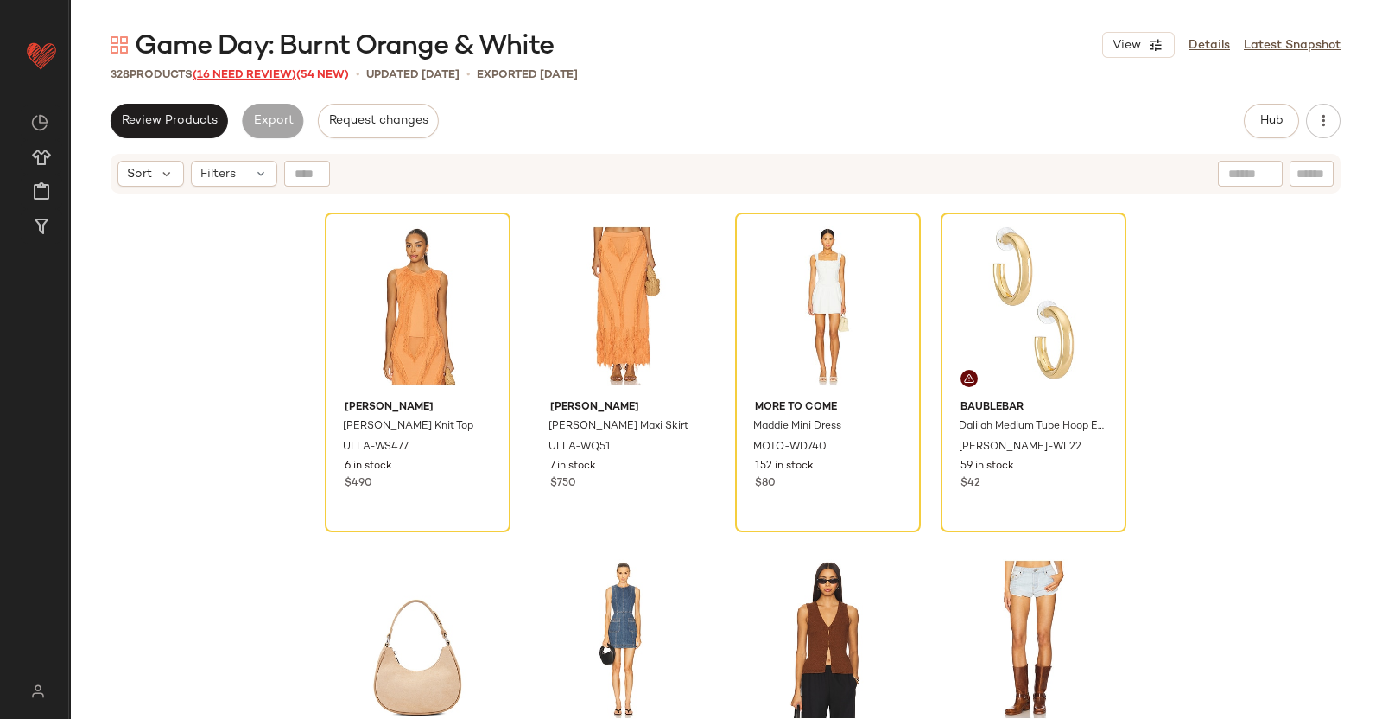
click at [250, 70] on span "(16 Need Review)" at bounding box center [245, 75] width 104 height 12
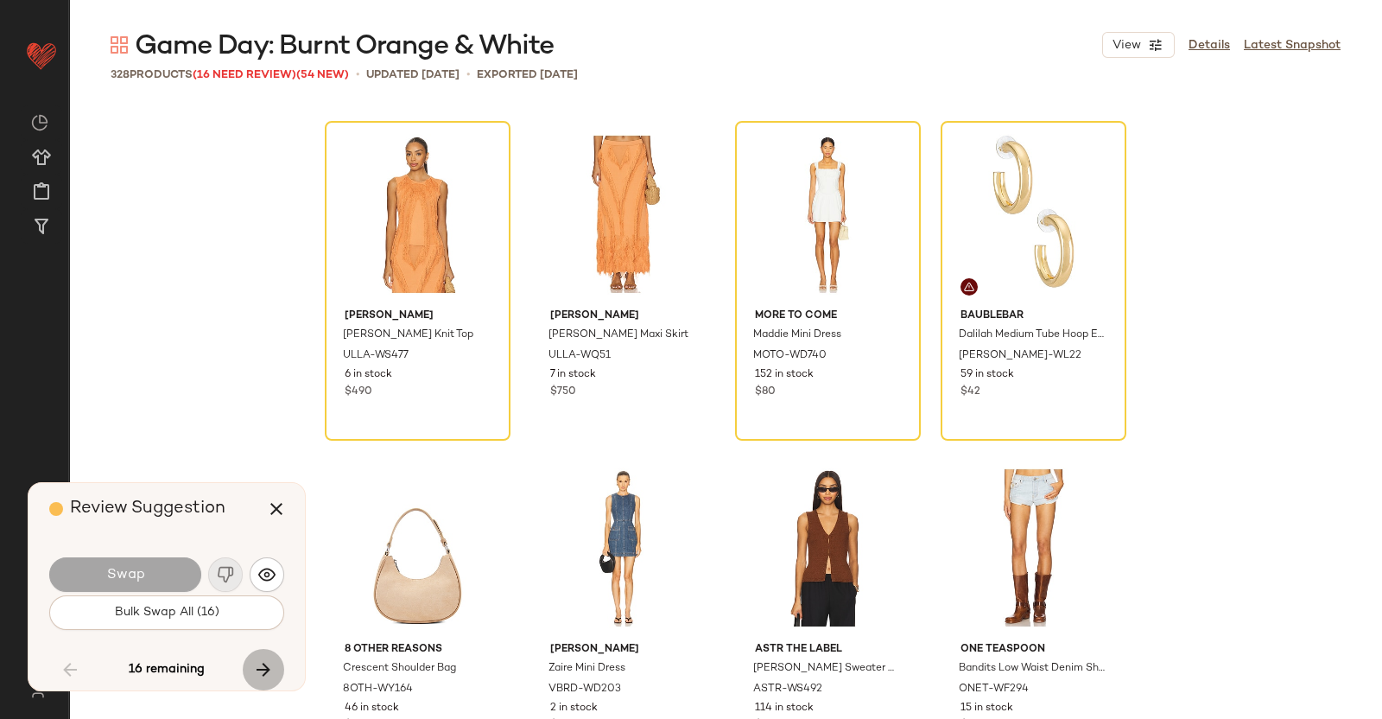
click at [274, 663] on button "button" at bounding box center [263, 669] width 41 height 41
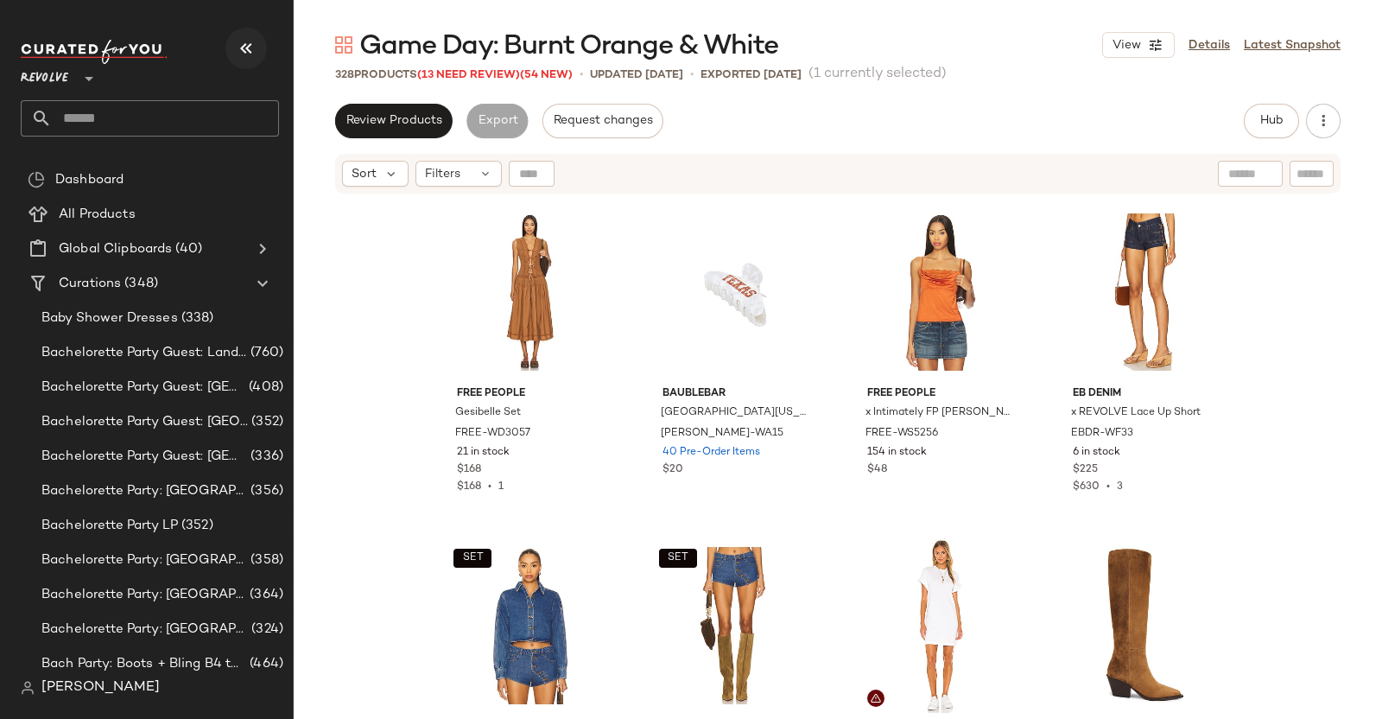
click at [256, 49] on icon "button" at bounding box center [246, 48] width 21 height 21
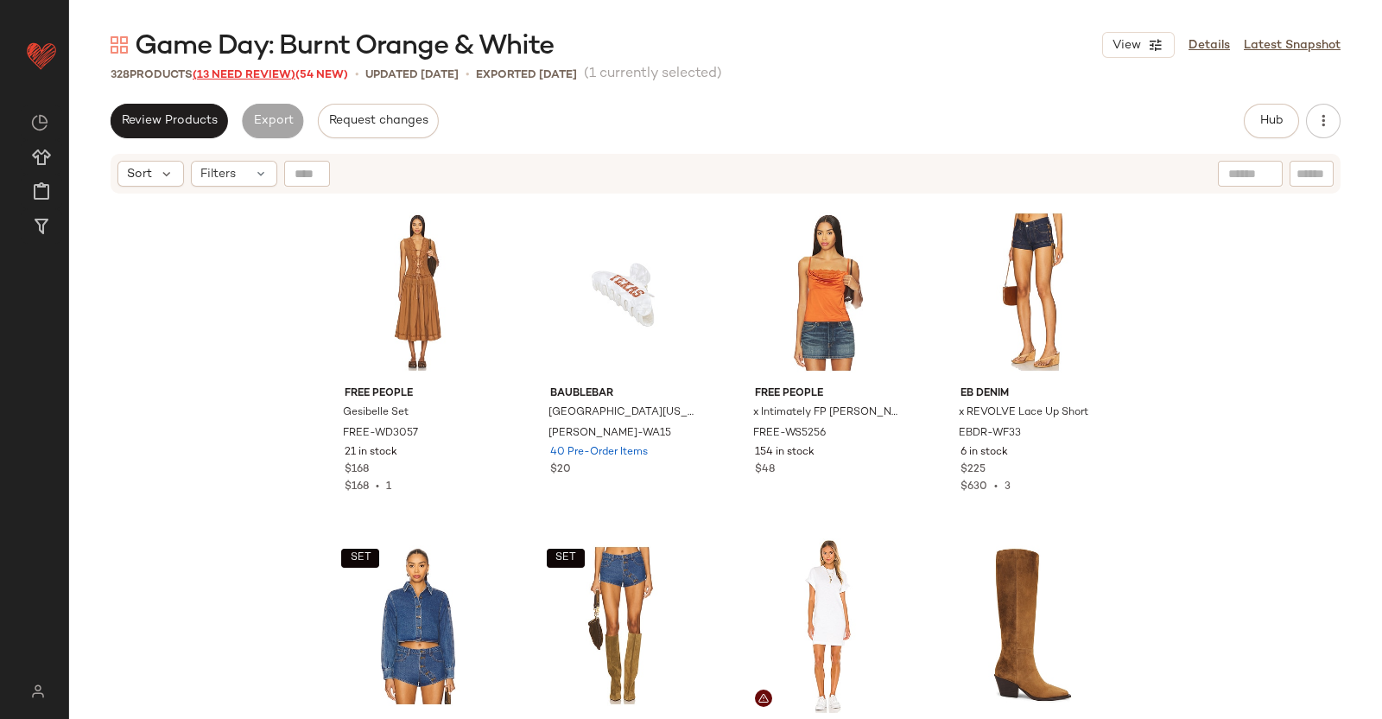
click at [276, 80] on span "(13 Need Review)" at bounding box center [244, 75] width 103 height 12
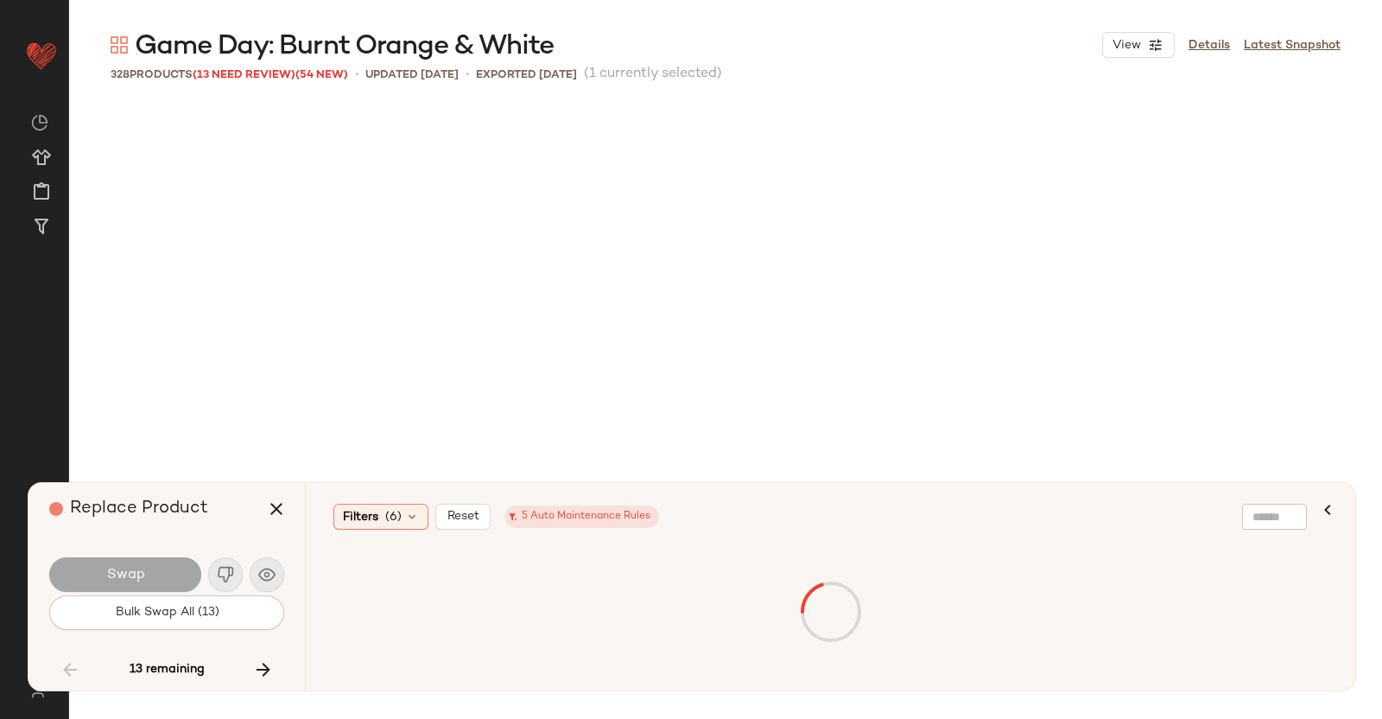
scroll to position [17675, 0]
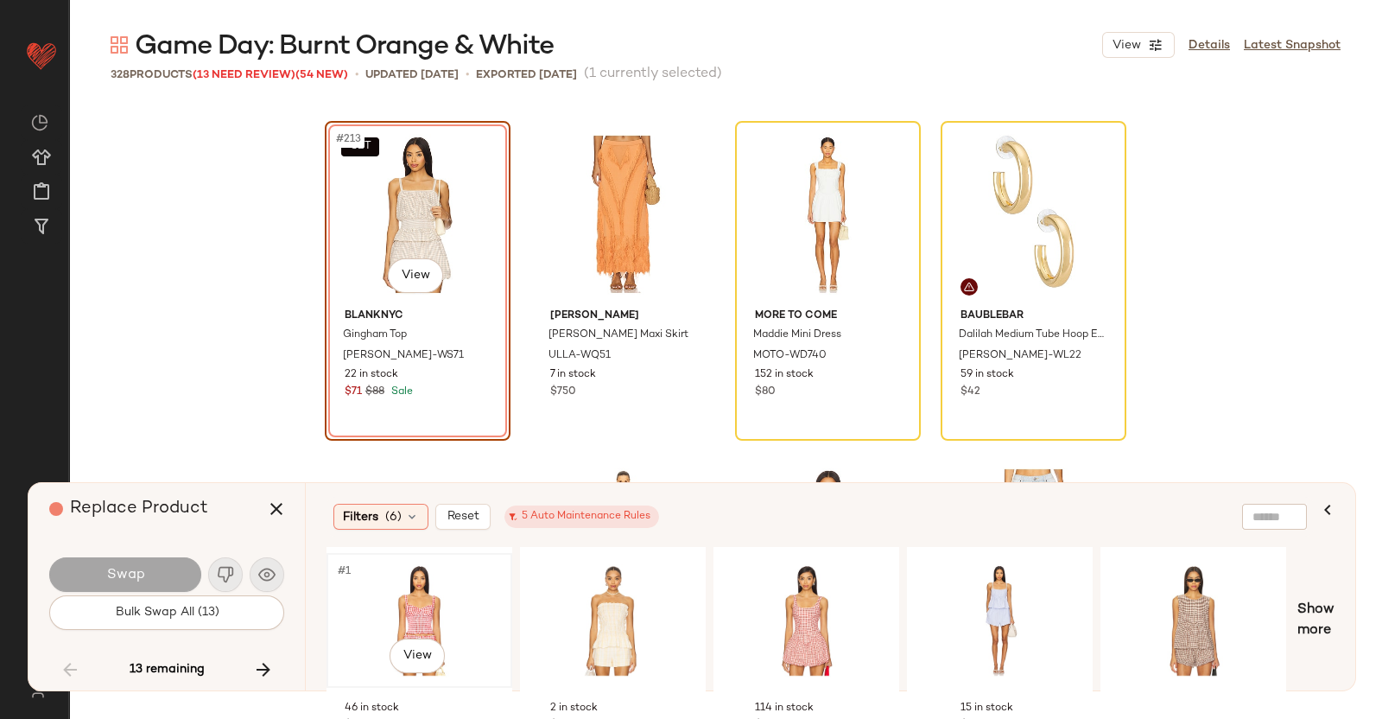
drag, startPoint x: 419, startPoint y: 682, endPoint x: 492, endPoint y: 682, distance: 73.4
click at [492, 682] on div "#1 View" at bounding box center [420, 620] width 186 height 135
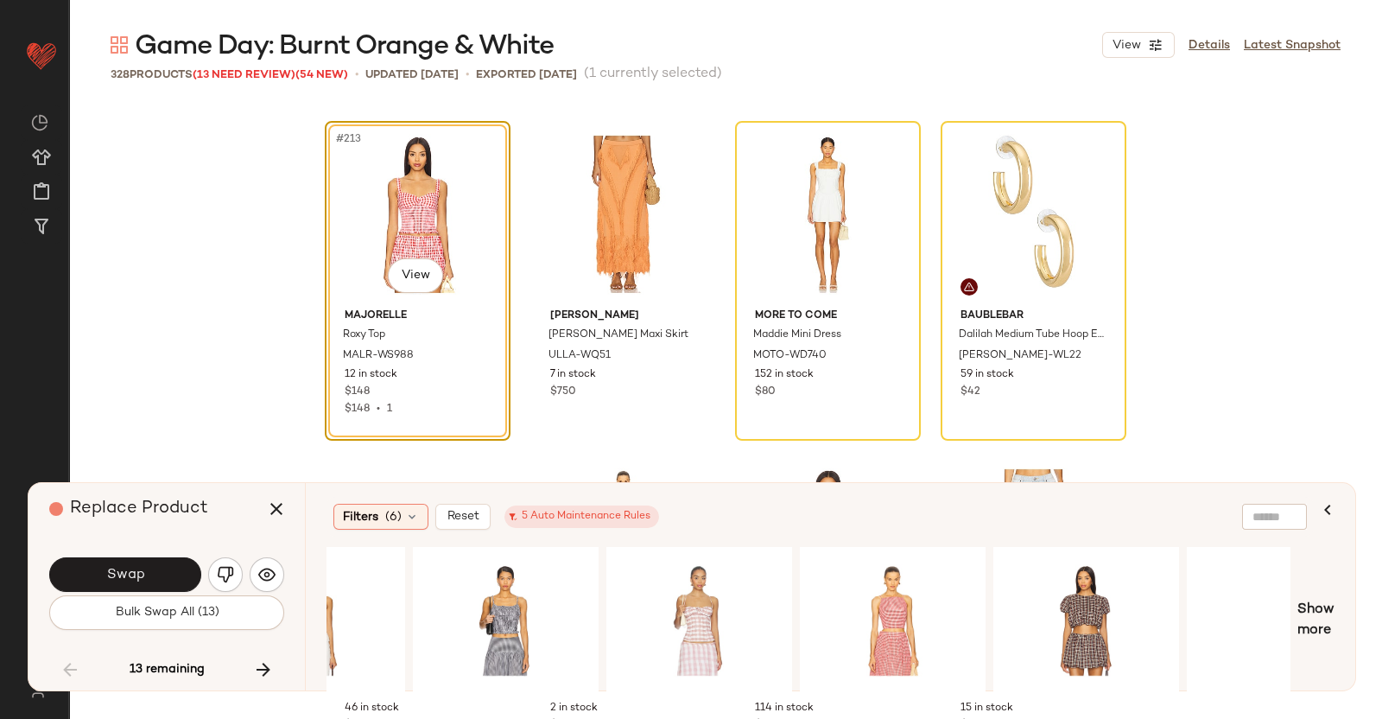
scroll to position [0, 2510]
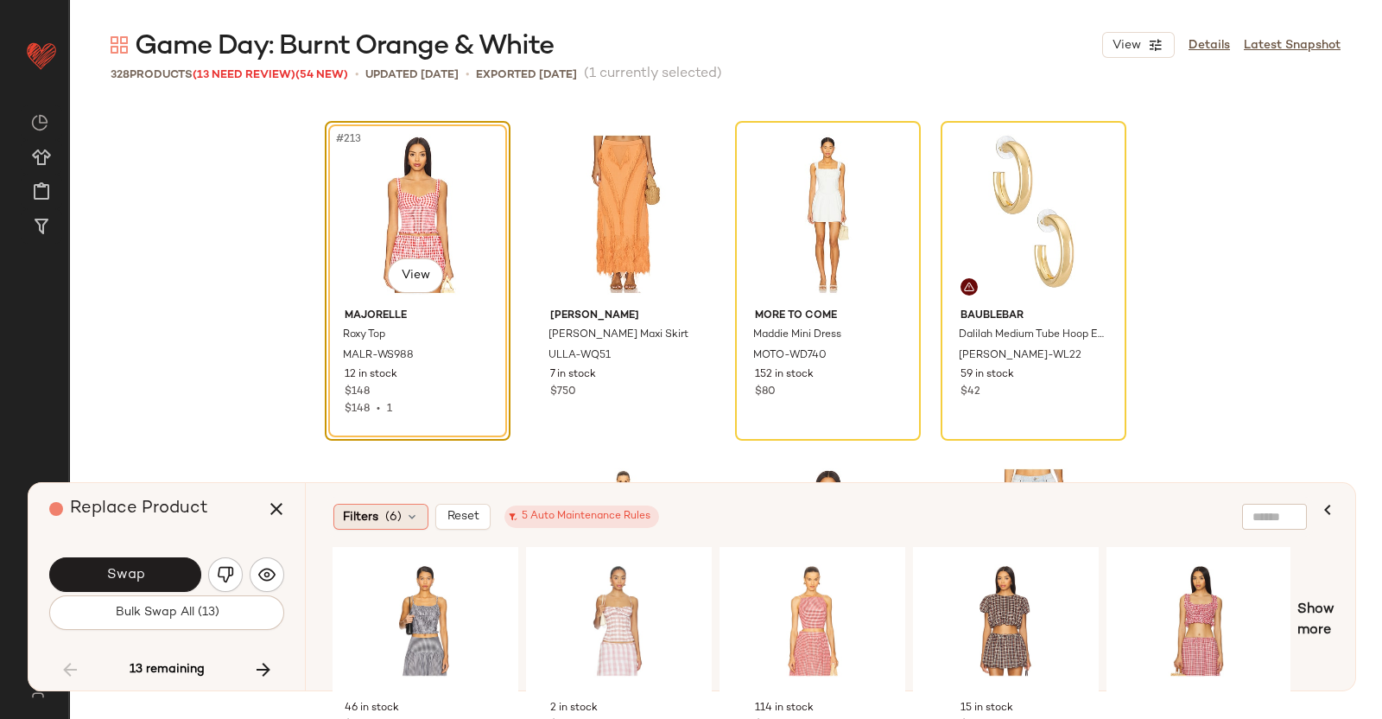
click at [381, 508] on div "Filters (6)" at bounding box center [380, 517] width 95 height 26
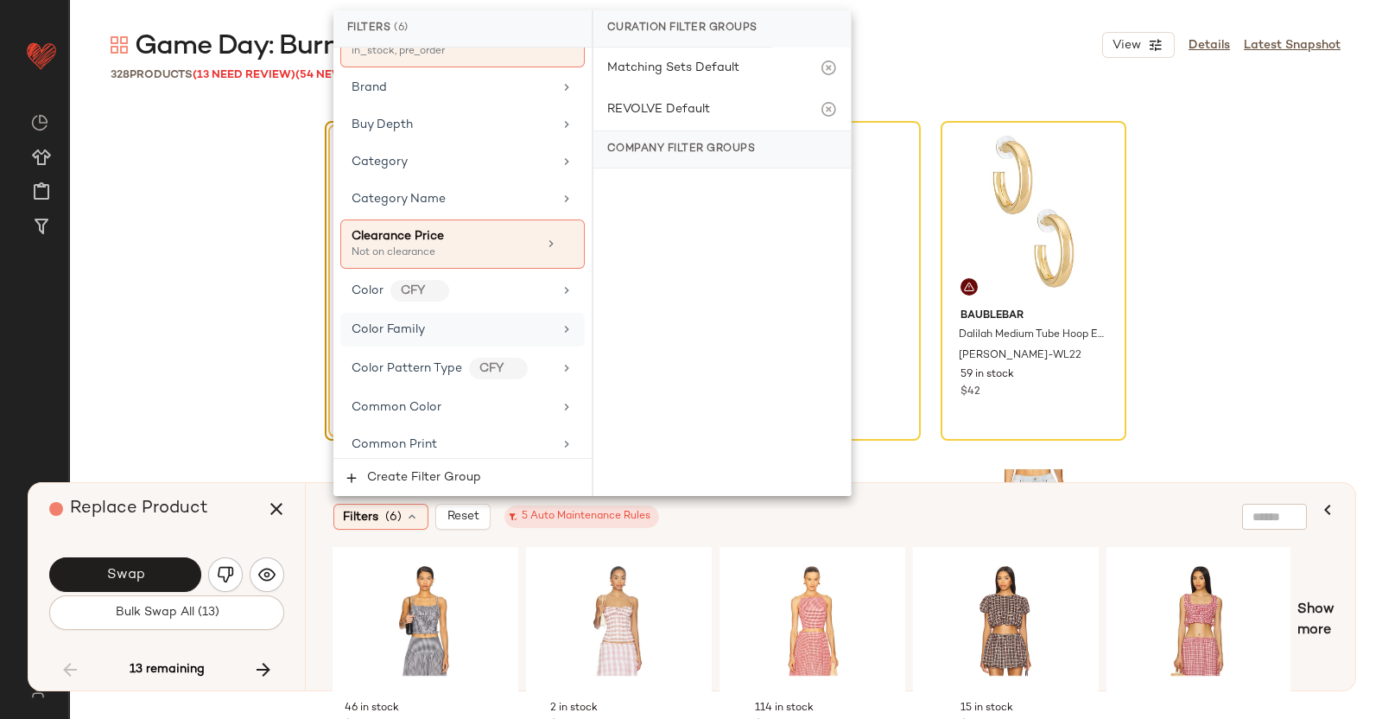
scroll to position [324, 0]
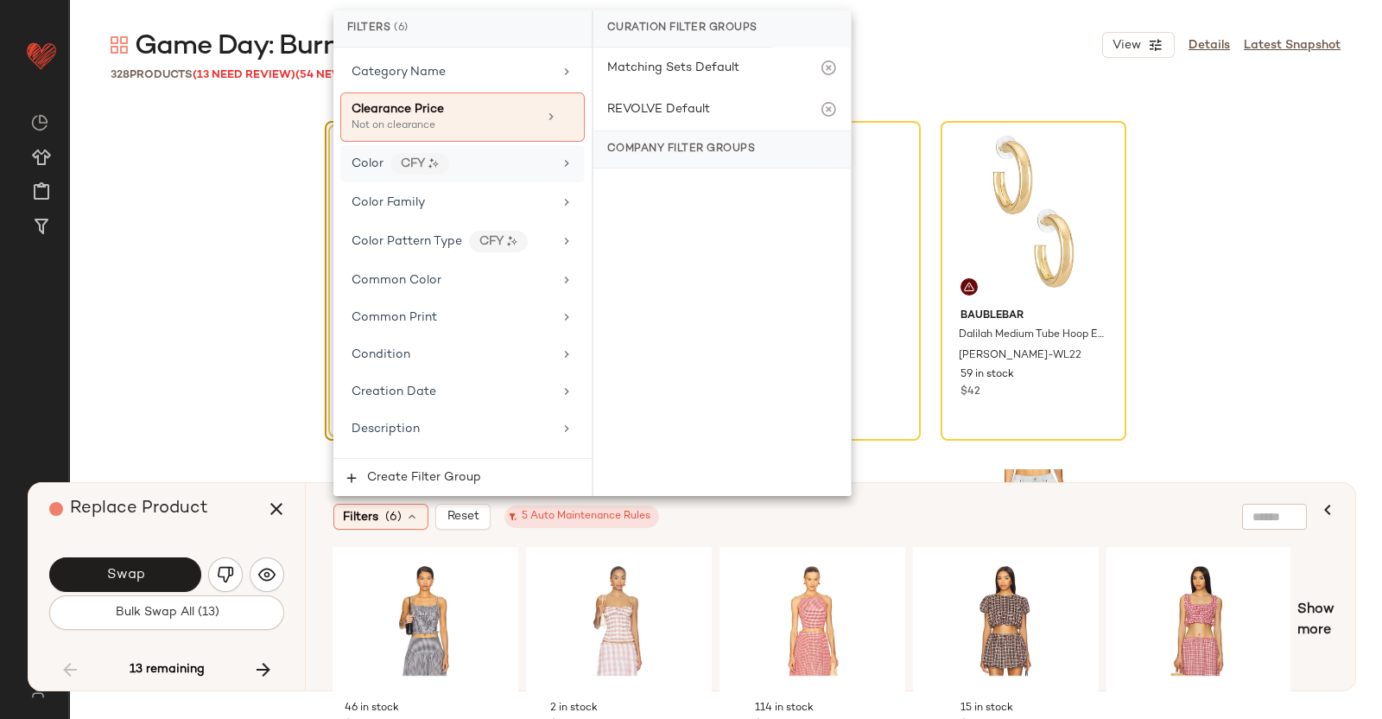
click at [511, 153] on div "Color CFY" at bounding box center [452, 164] width 201 height 22
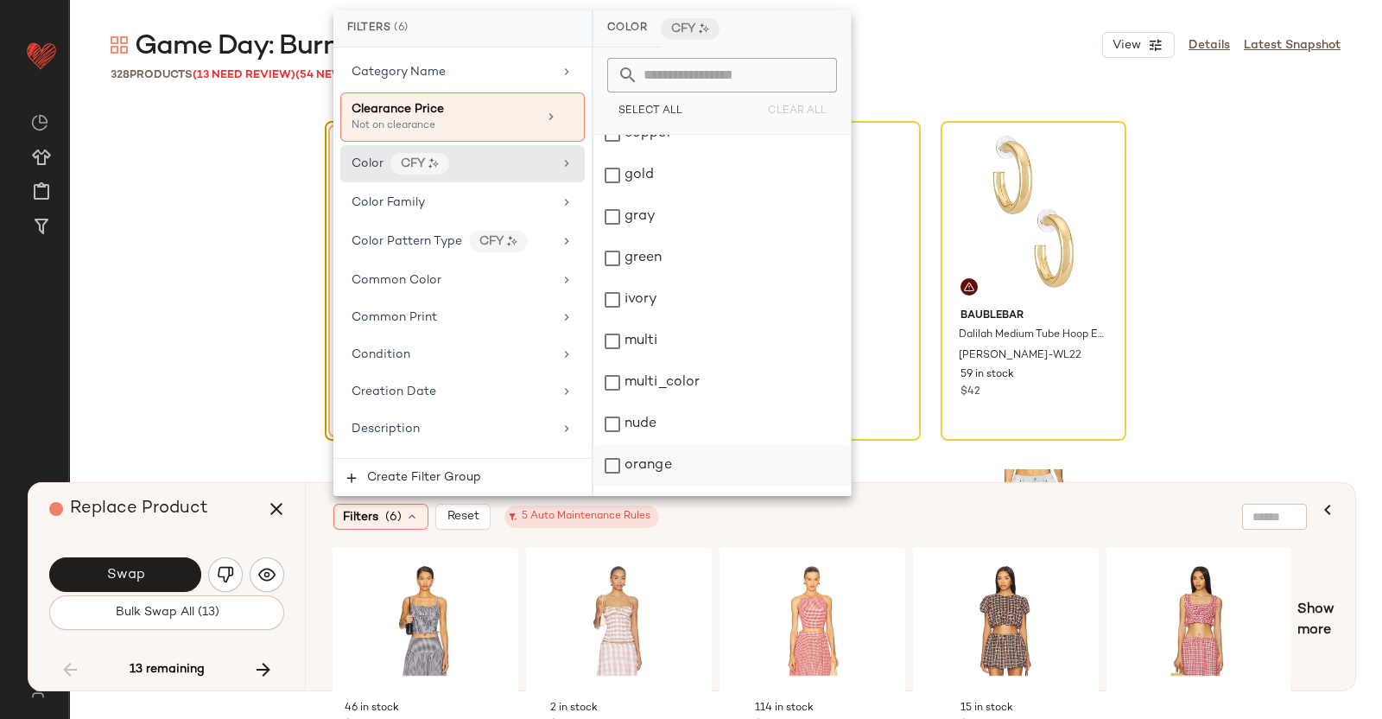
scroll to position [431, 0]
click at [683, 347] on div "orange" at bounding box center [722, 346] width 257 height 41
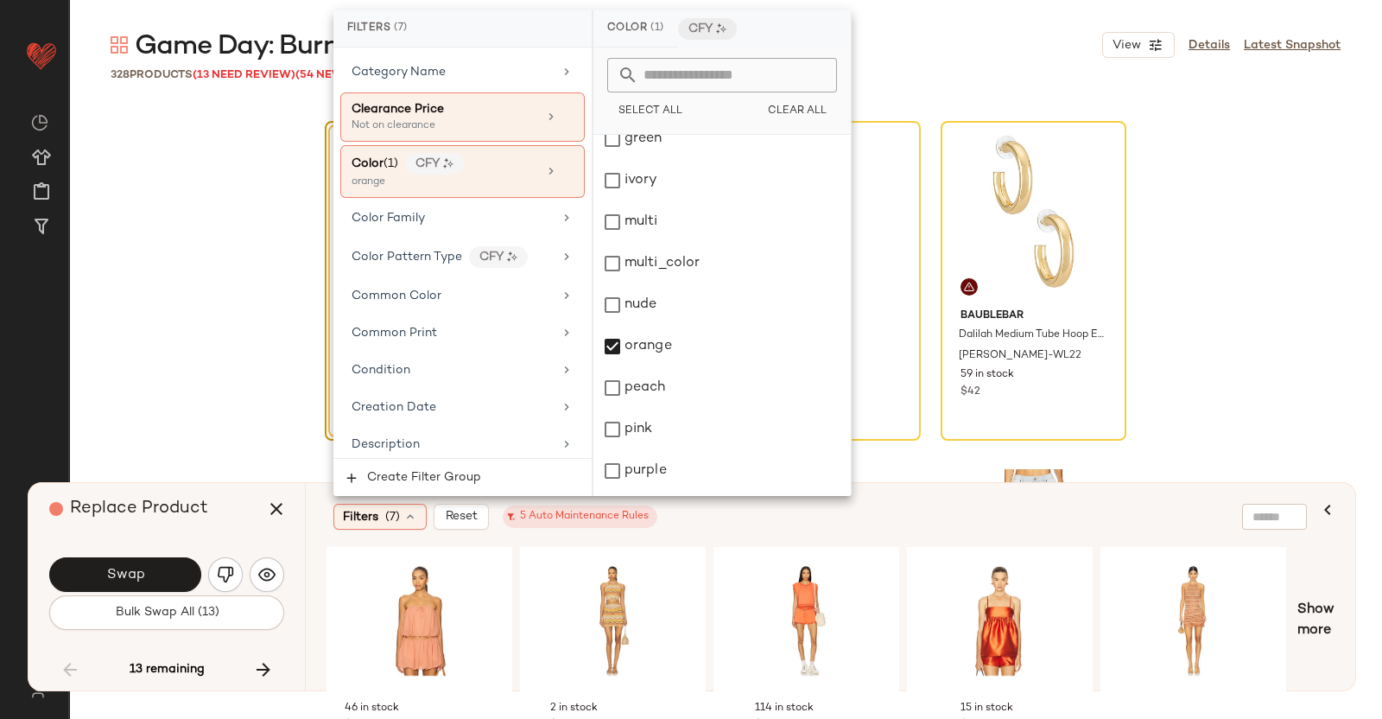
click at [978, 505] on div "Filters (7) Reset 5 Auto Maintenance Rules" at bounding box center [746, 517] width 827 height 26
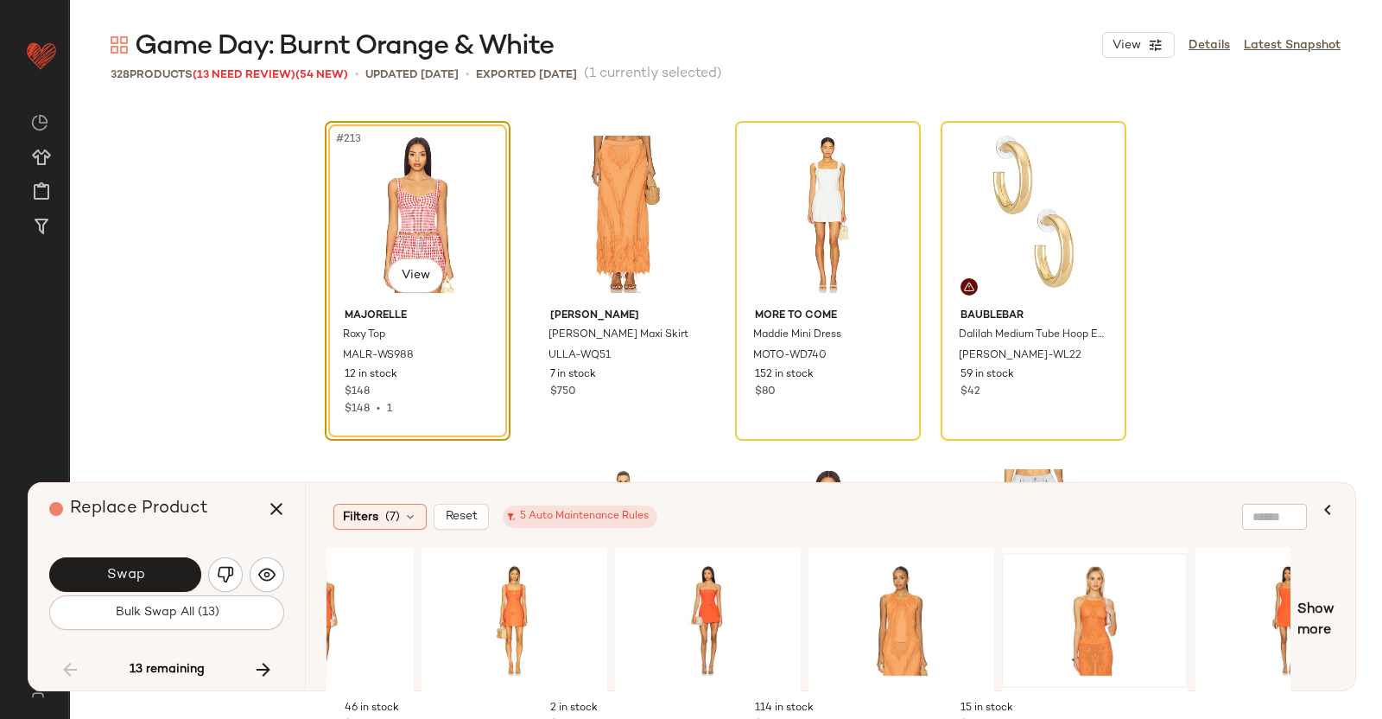
scroll to position [0, 2398]
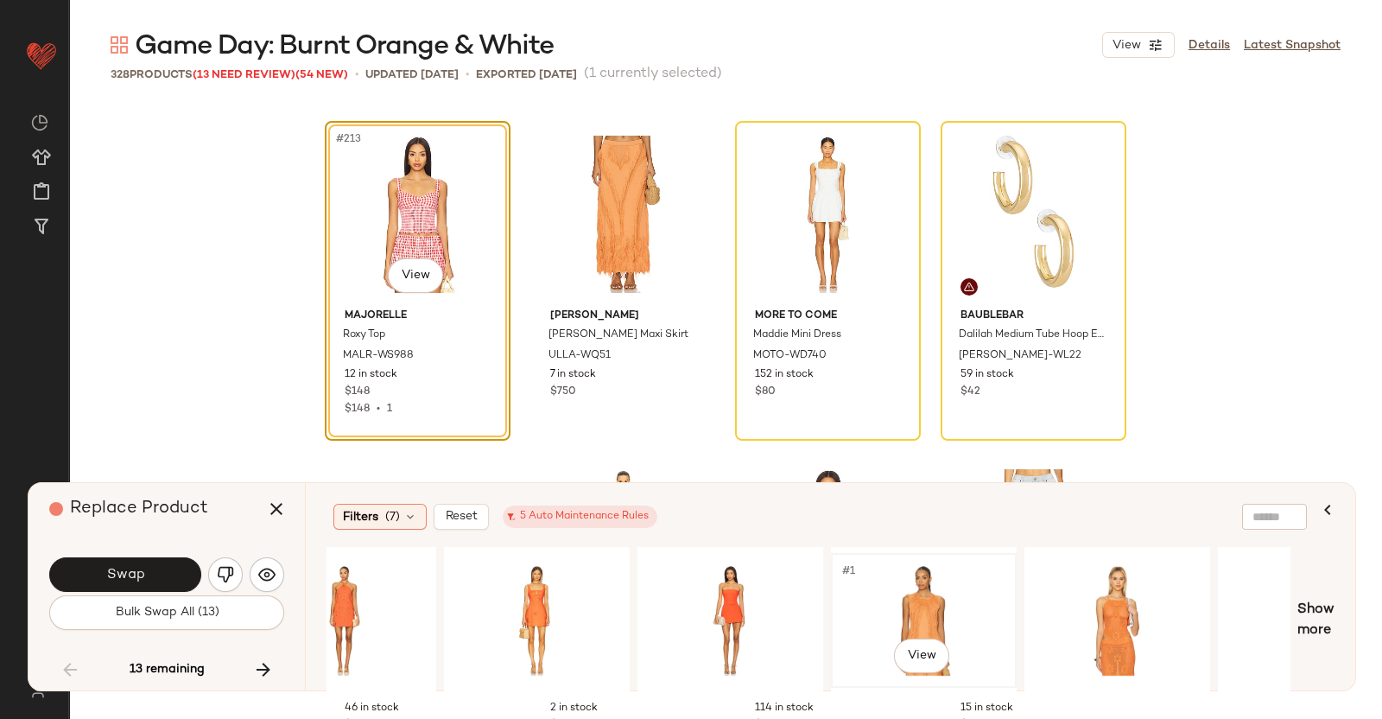
click at [975, 620] on div "#1 View" at bounding box center [924, 620] width 174 height 123
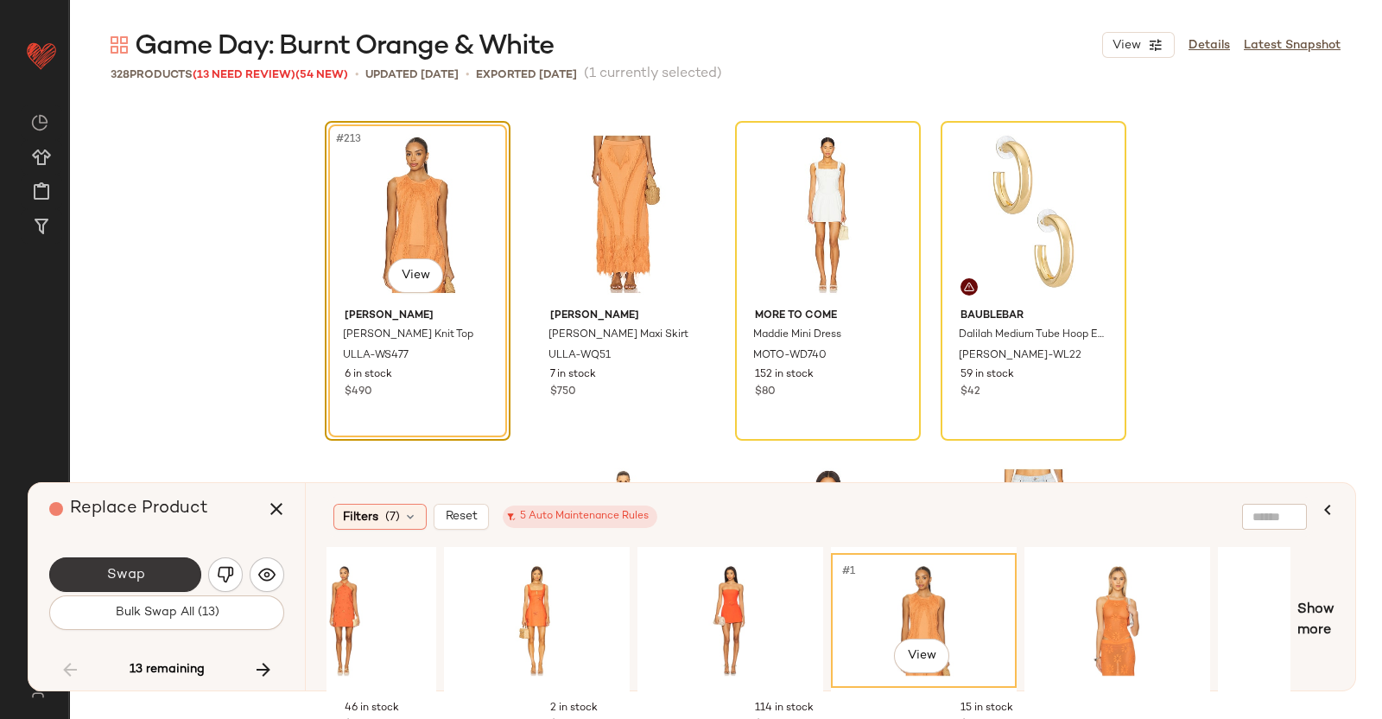
click at [145, 568] on button "Swap" at bounding box center [125, 574] width 152 height 35
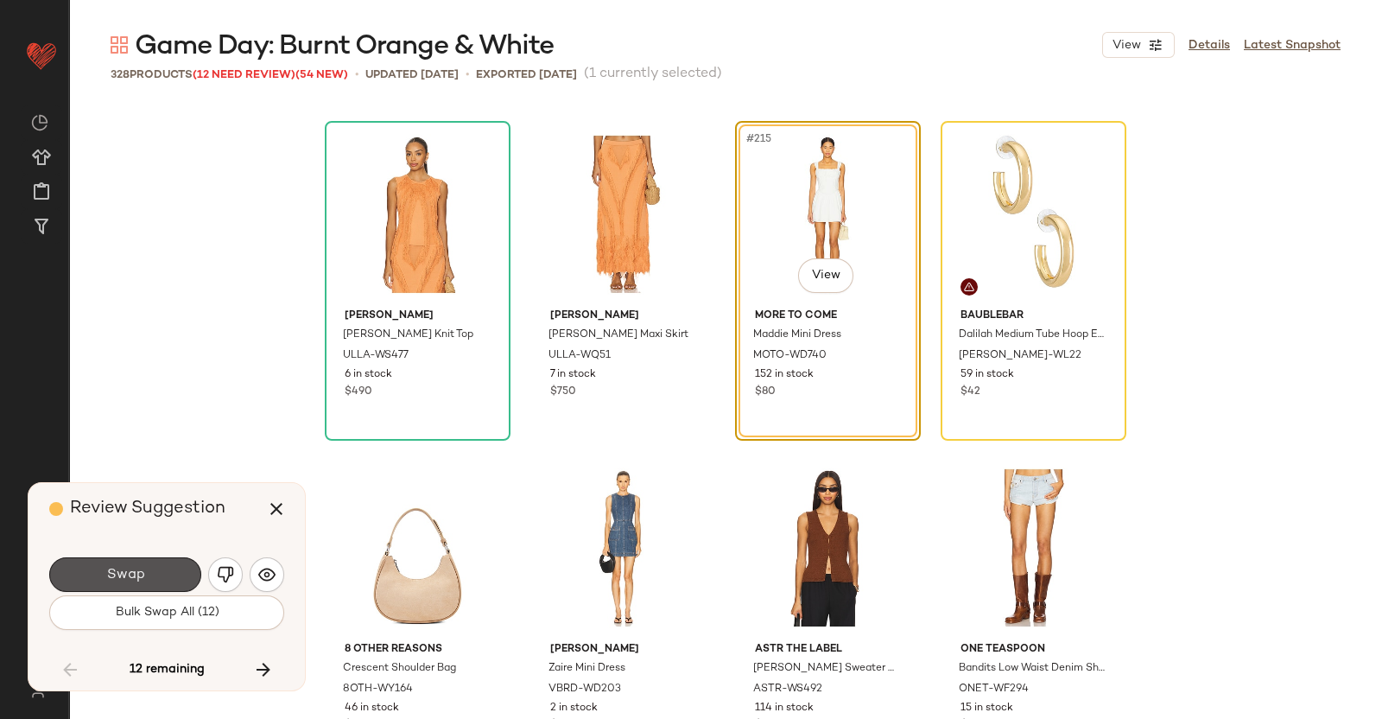
click at [145, 568] on button "Swap" at bounding box center [125, 574] width 152 height 35
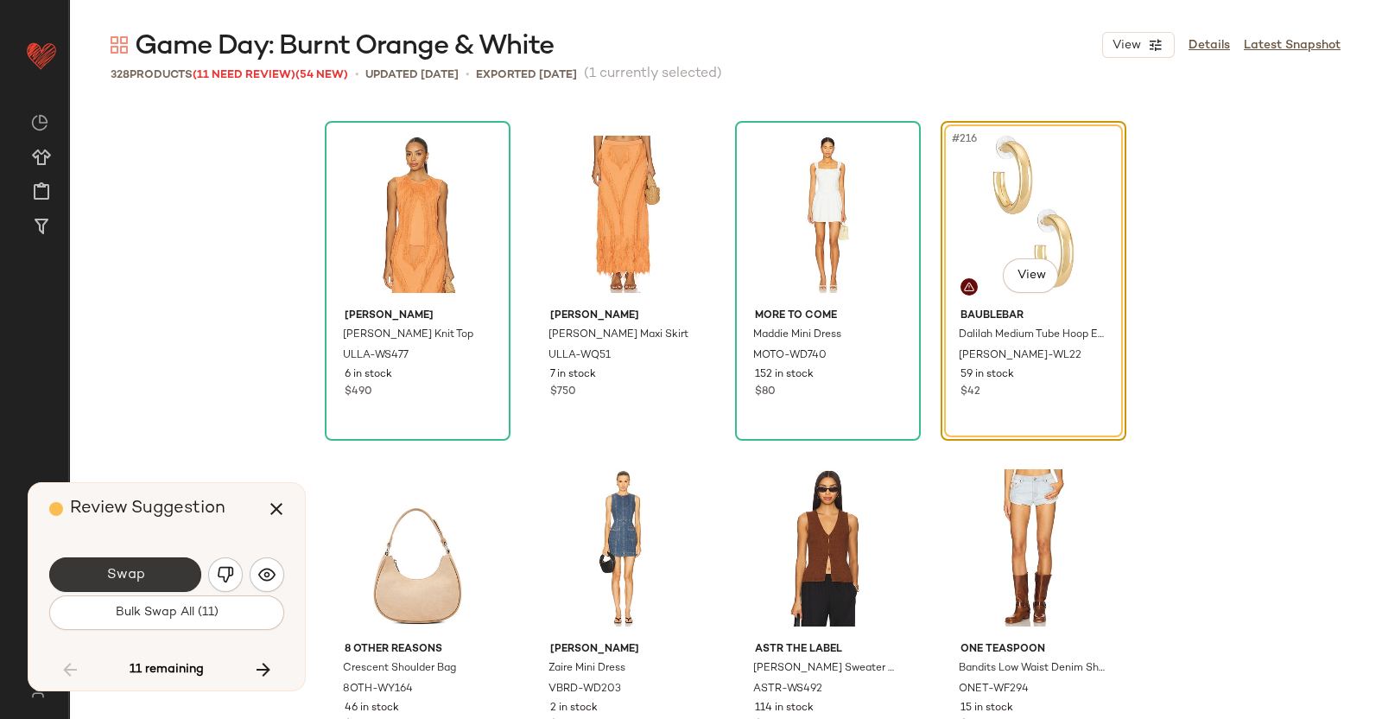
click at [124, 575] on span "Swap" at bounding box center [124, 575] width 39 height 16
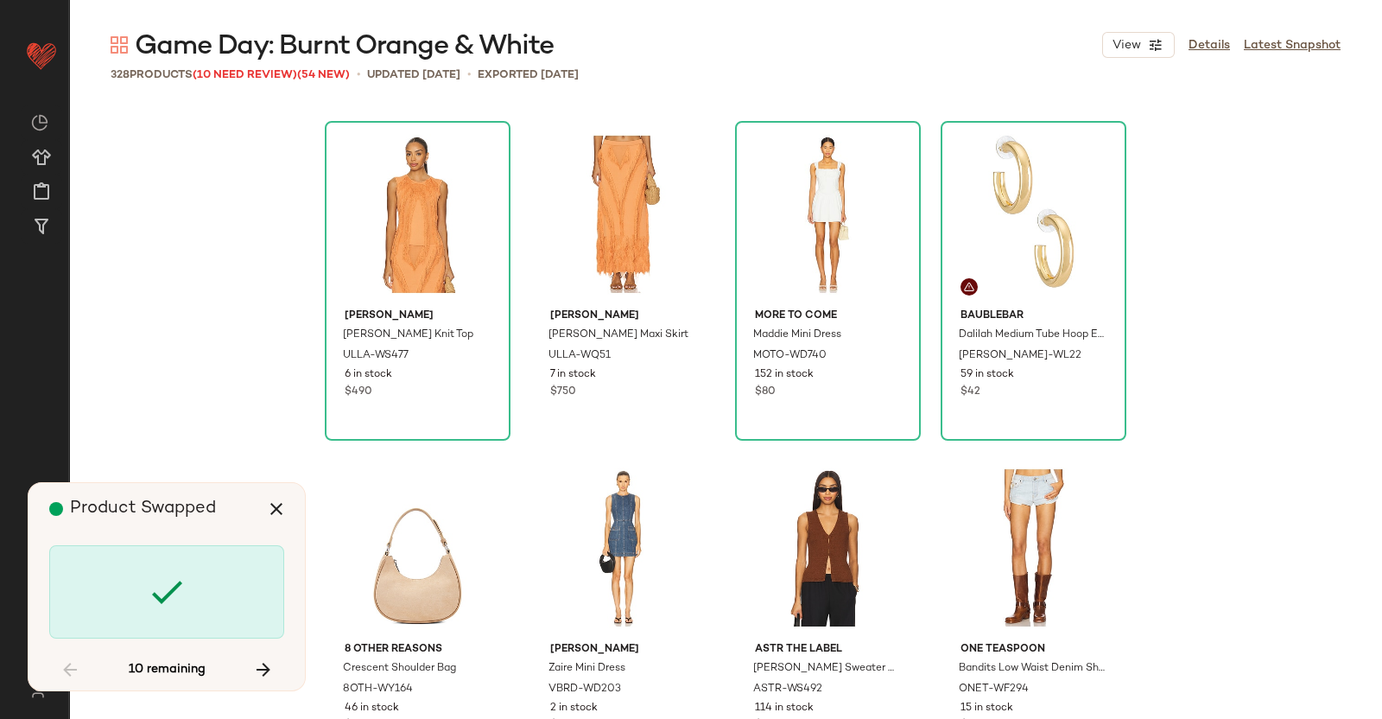
scroll to position [19342, 0]
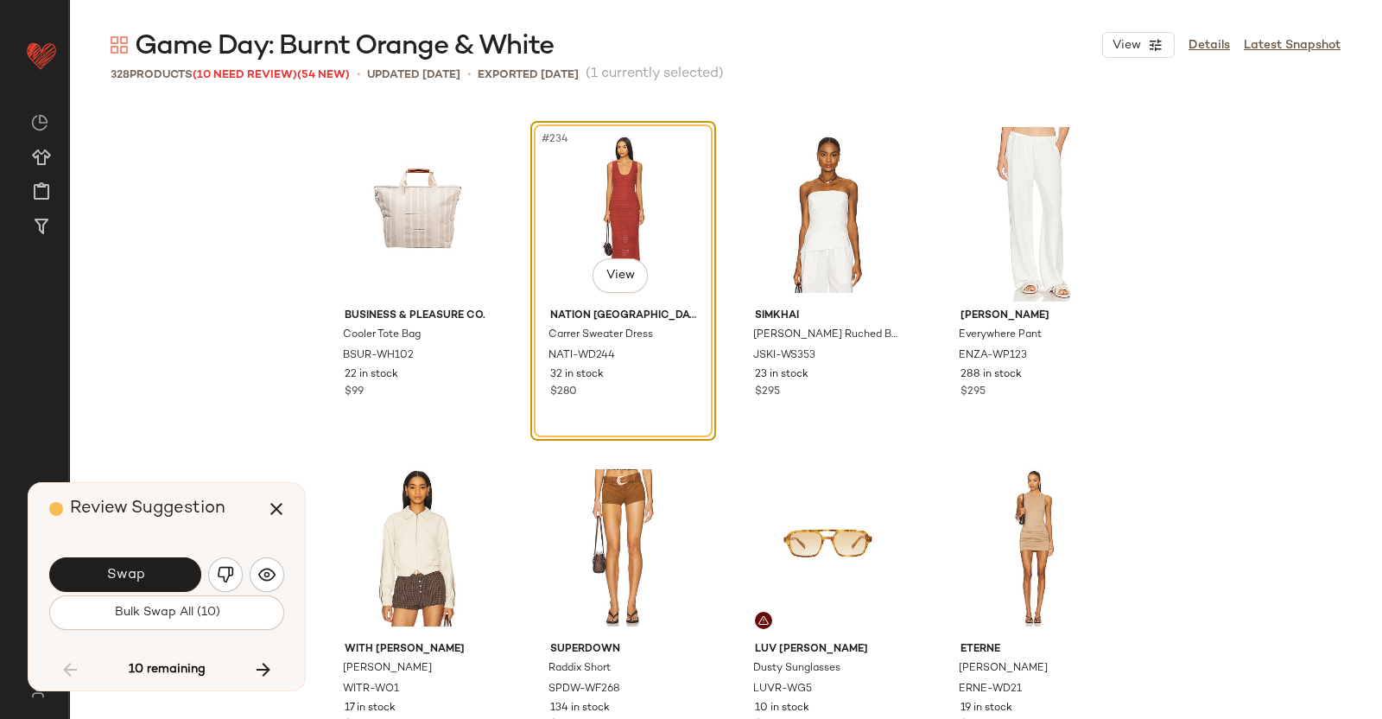
click at [131, 567] on span "Swap" at bounding box center [124, 575] width 39 height 16
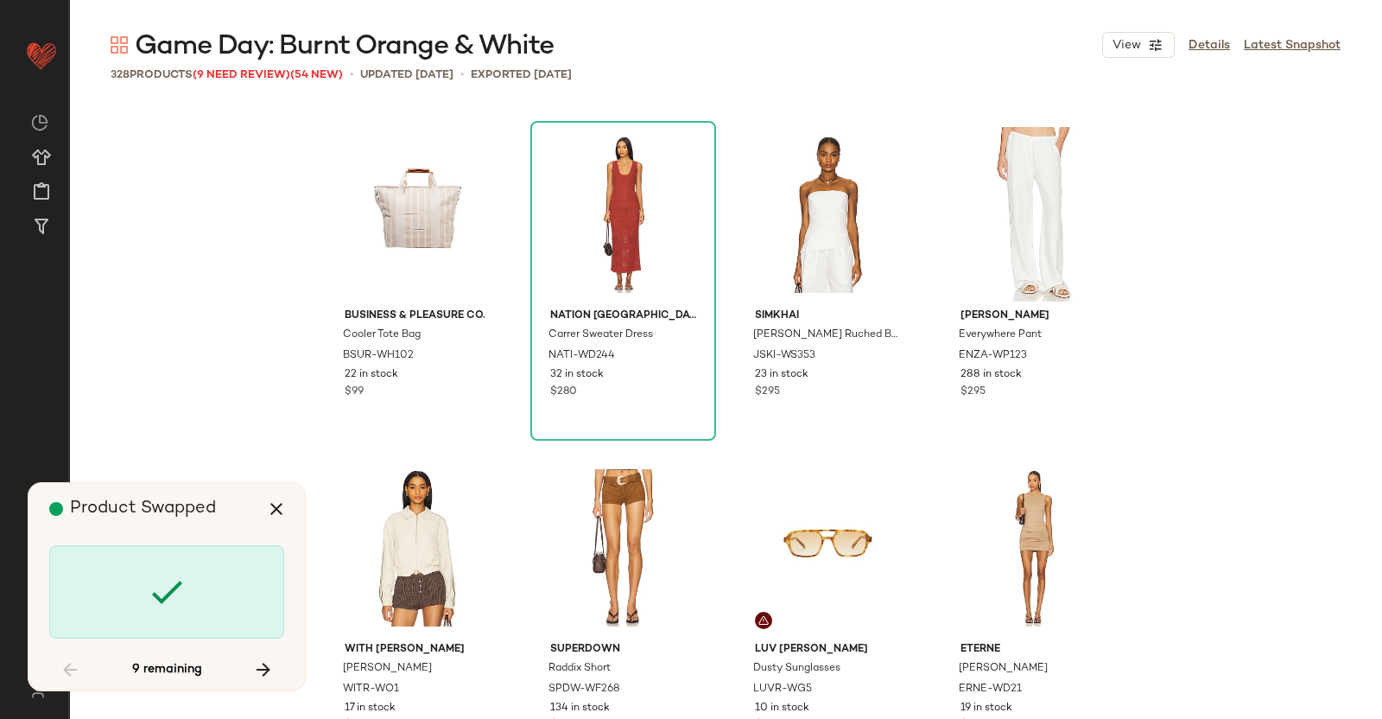
scroll to position [20342, 0]
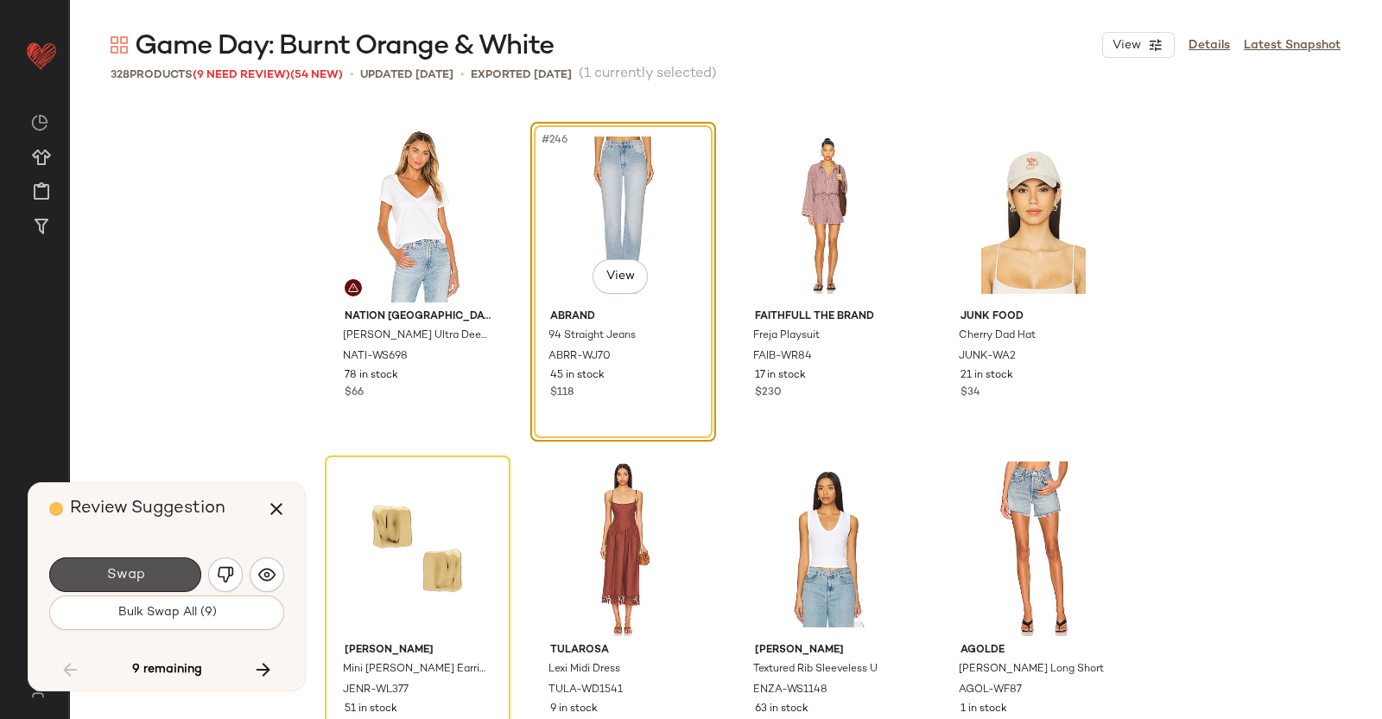
click at [131, 567] on span "Swap" at bounding box center [124, 575] width 39 height 16
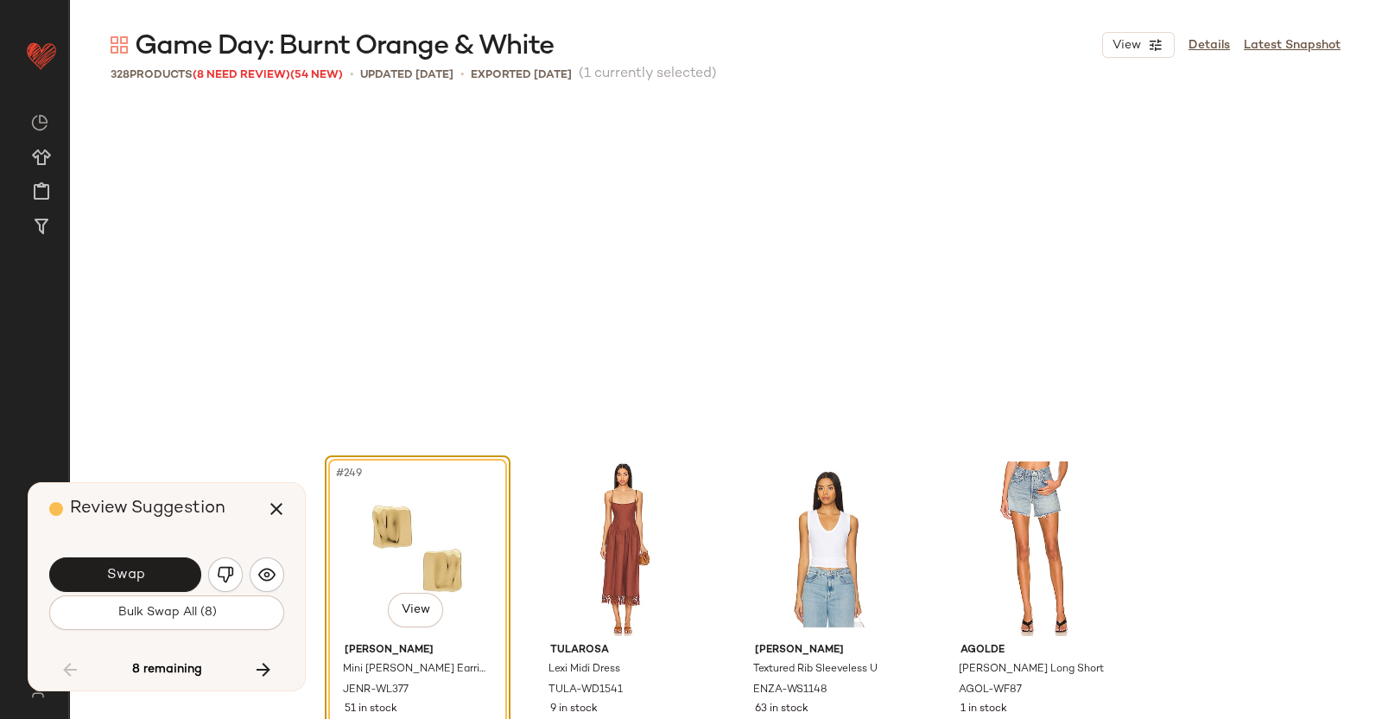
scroll to position [20675, 0]
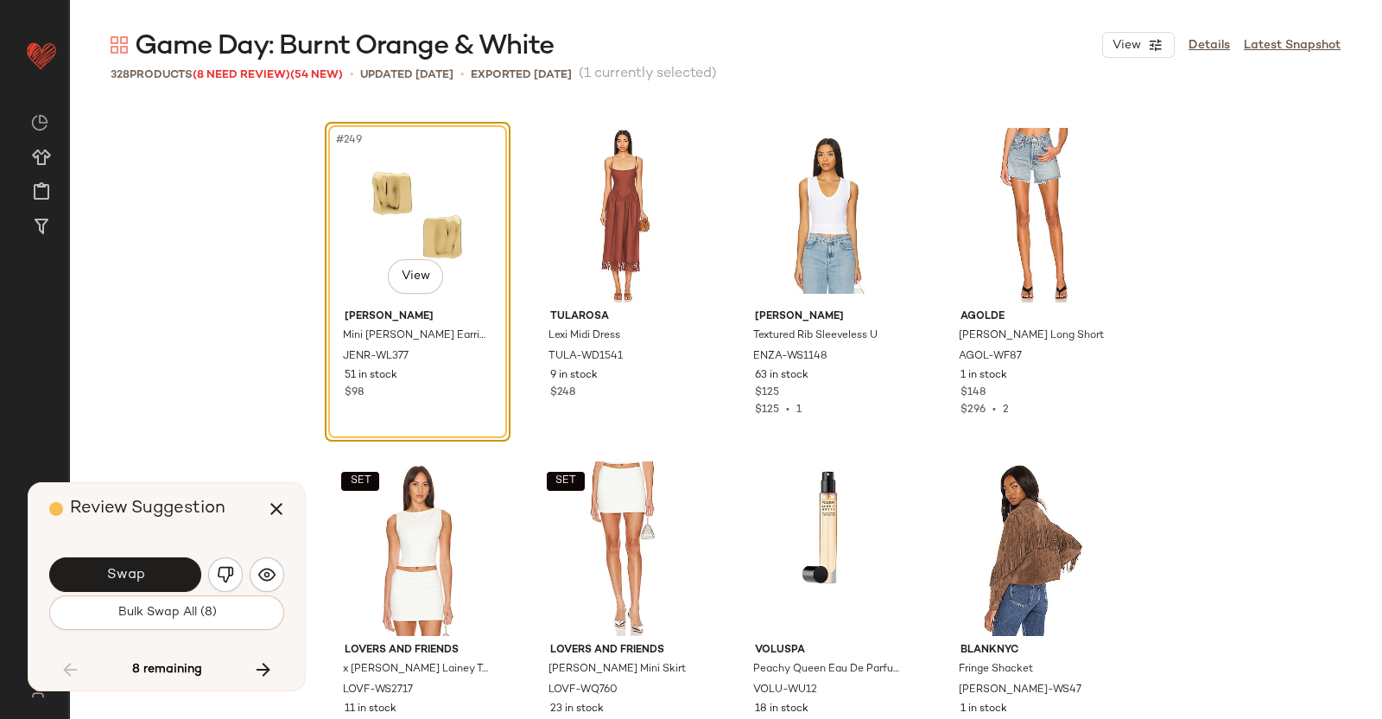
click at [131, 567] on span "Swap" at bounding box center [124, 575] width 39 height 16
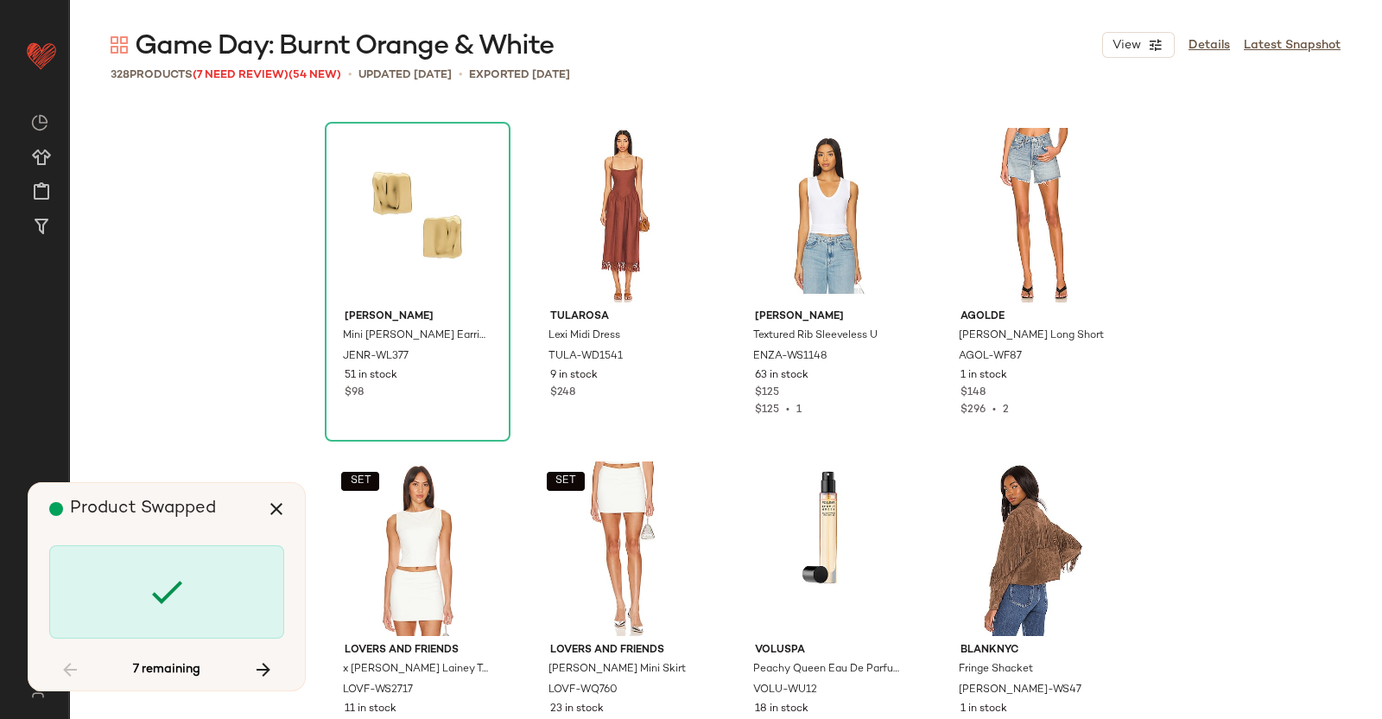
scroll to position [23677, 0]
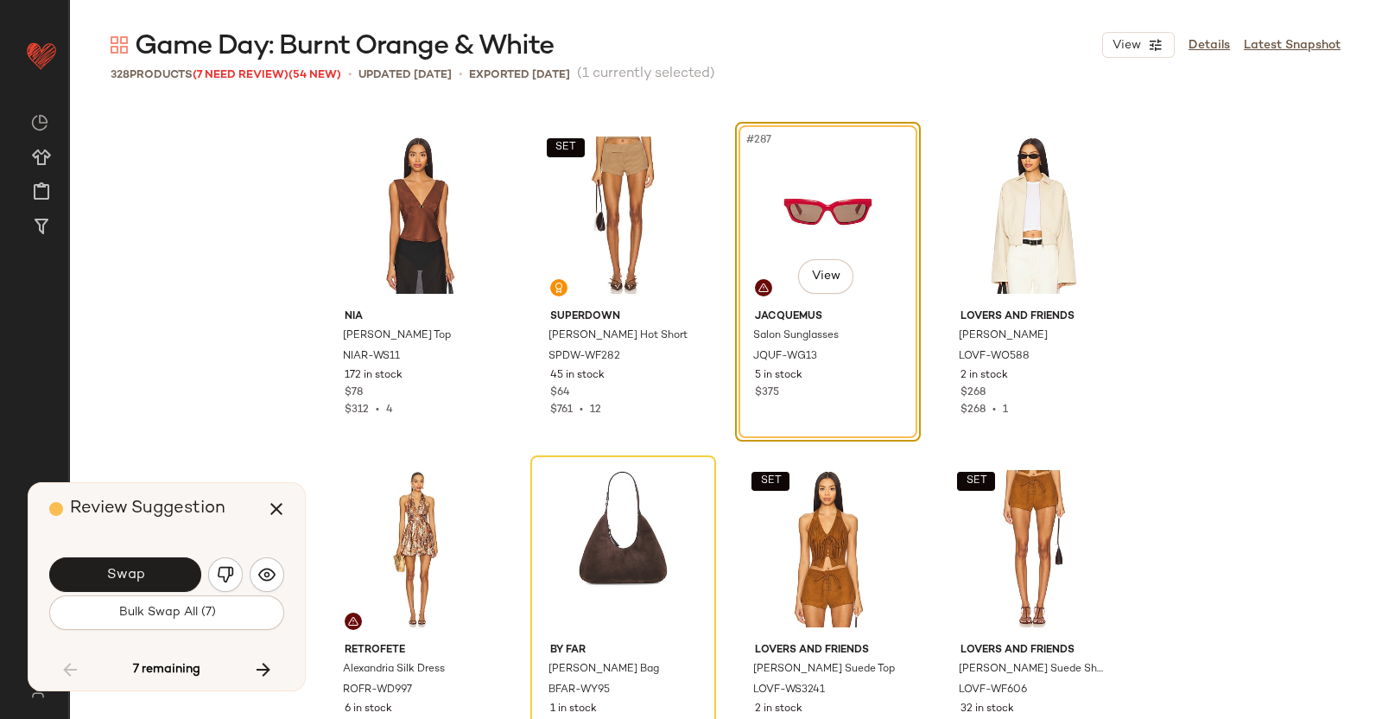
click at [131, 567] on span "Swap" at bounding box center [124, 575] width 39 height 16
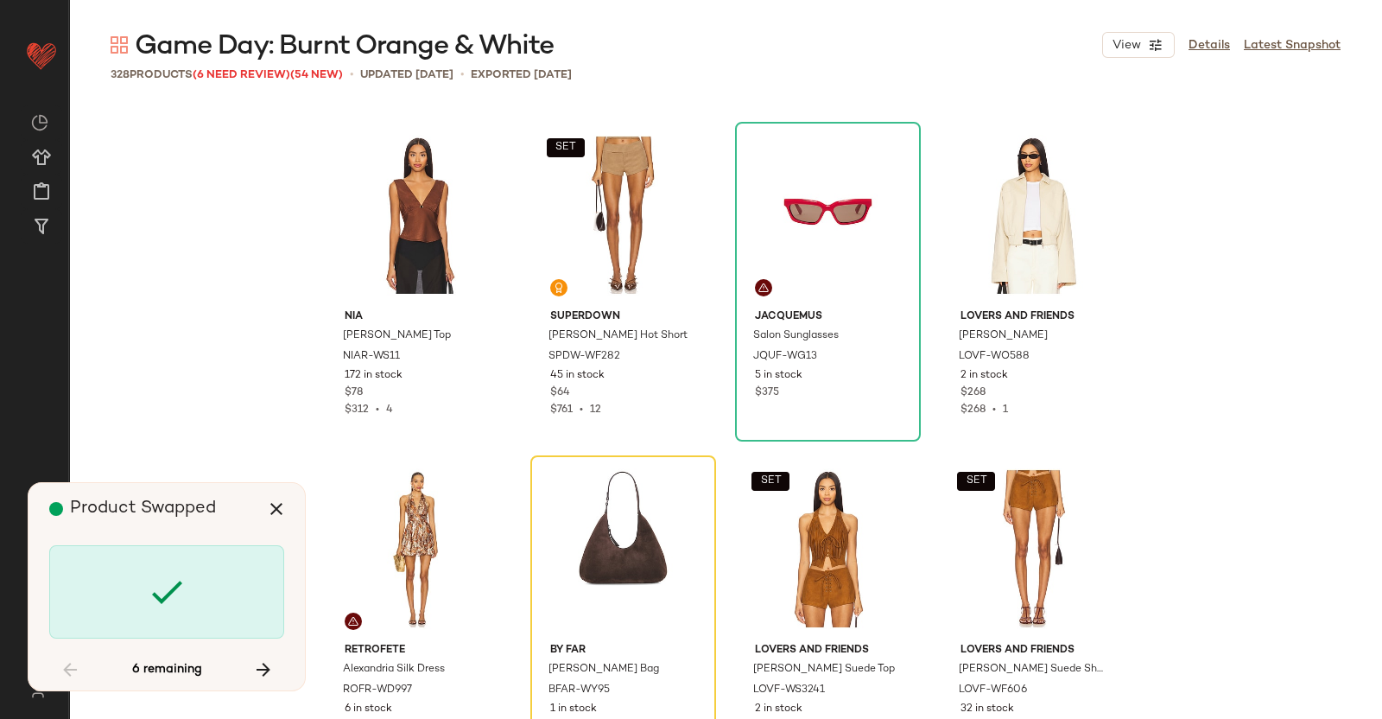
scroll to position [24010, 0]
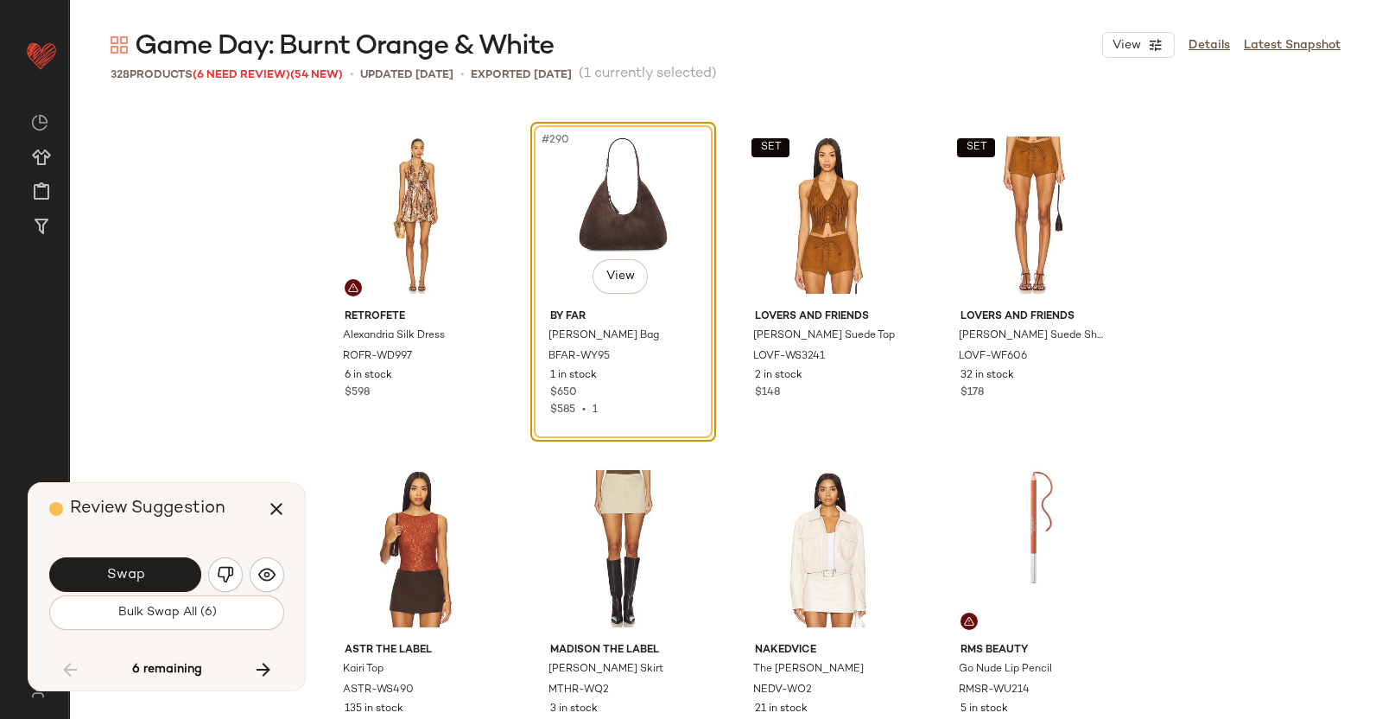
click at [132, 562] on button "Swap" at bounding box center [125, 574] width 152 height 35
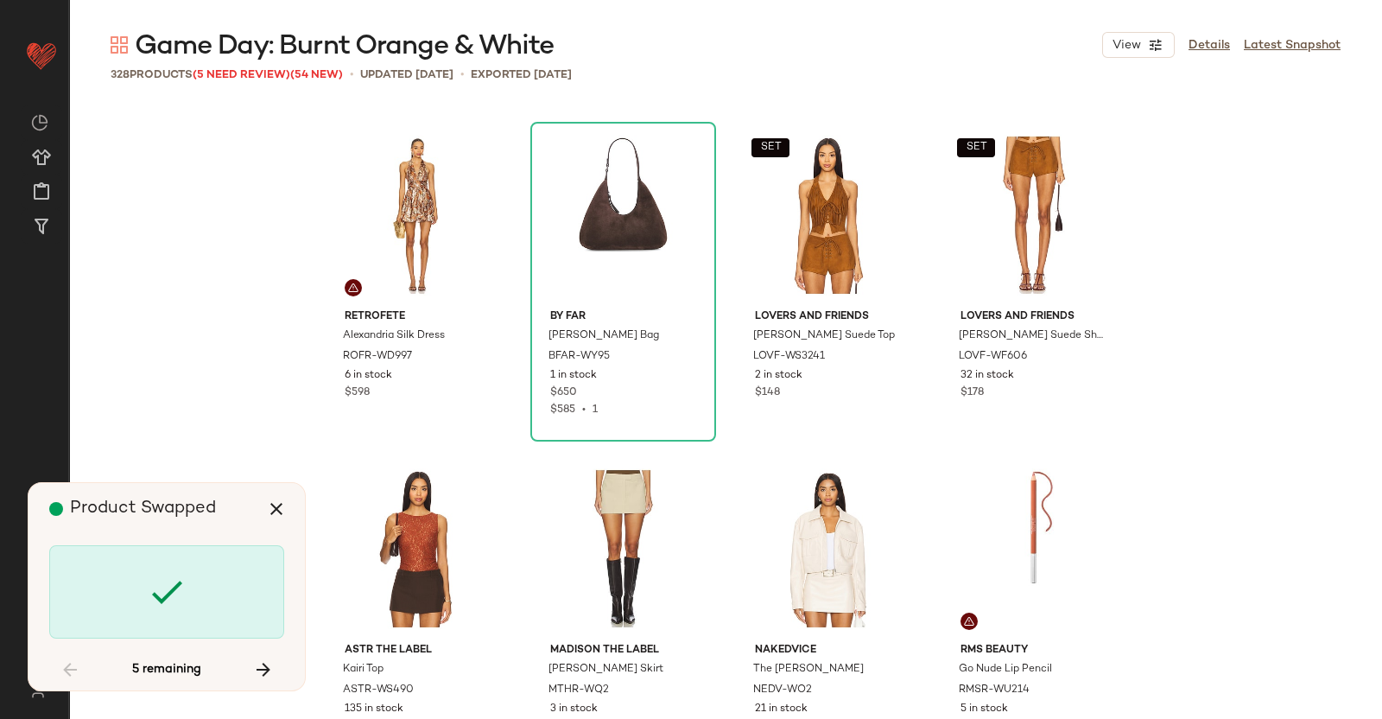
scroll to position [24678, 0]
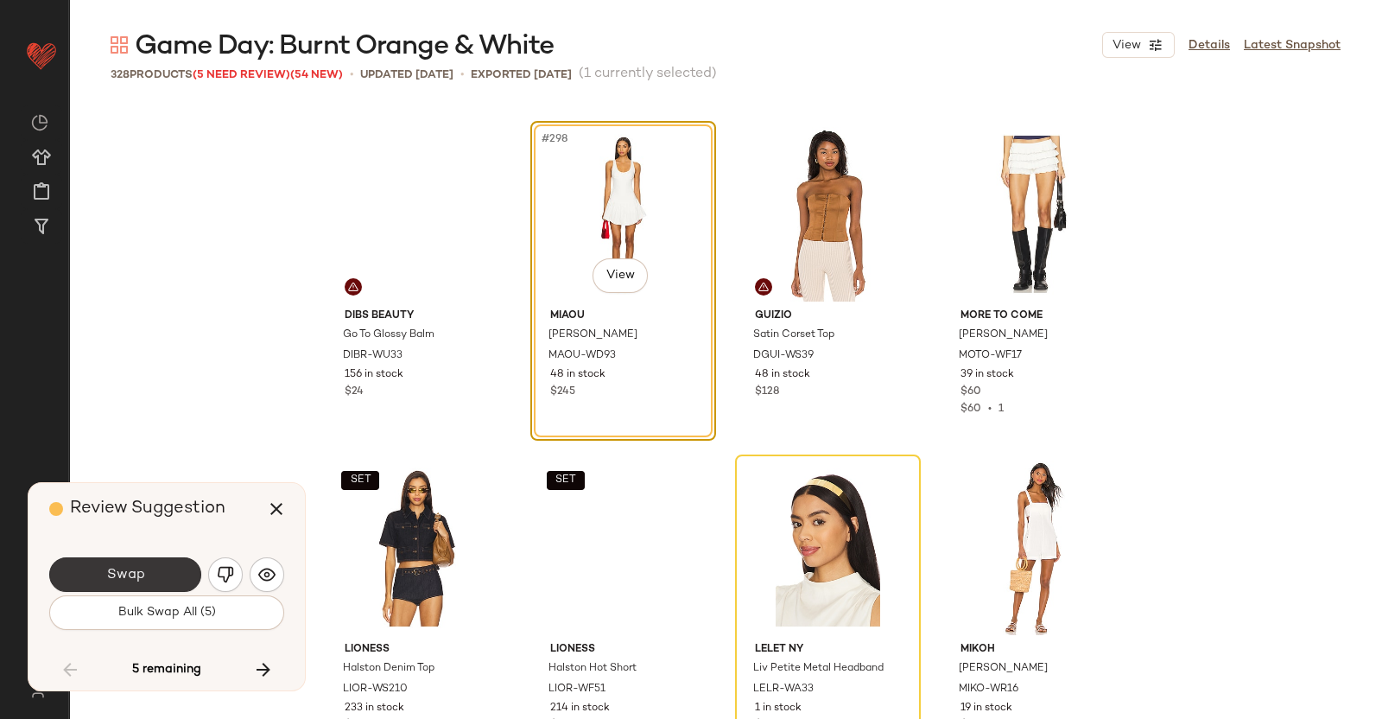
click at [136, 567] on span "Swap" at bounding box center [124, 575] width 39 height 16
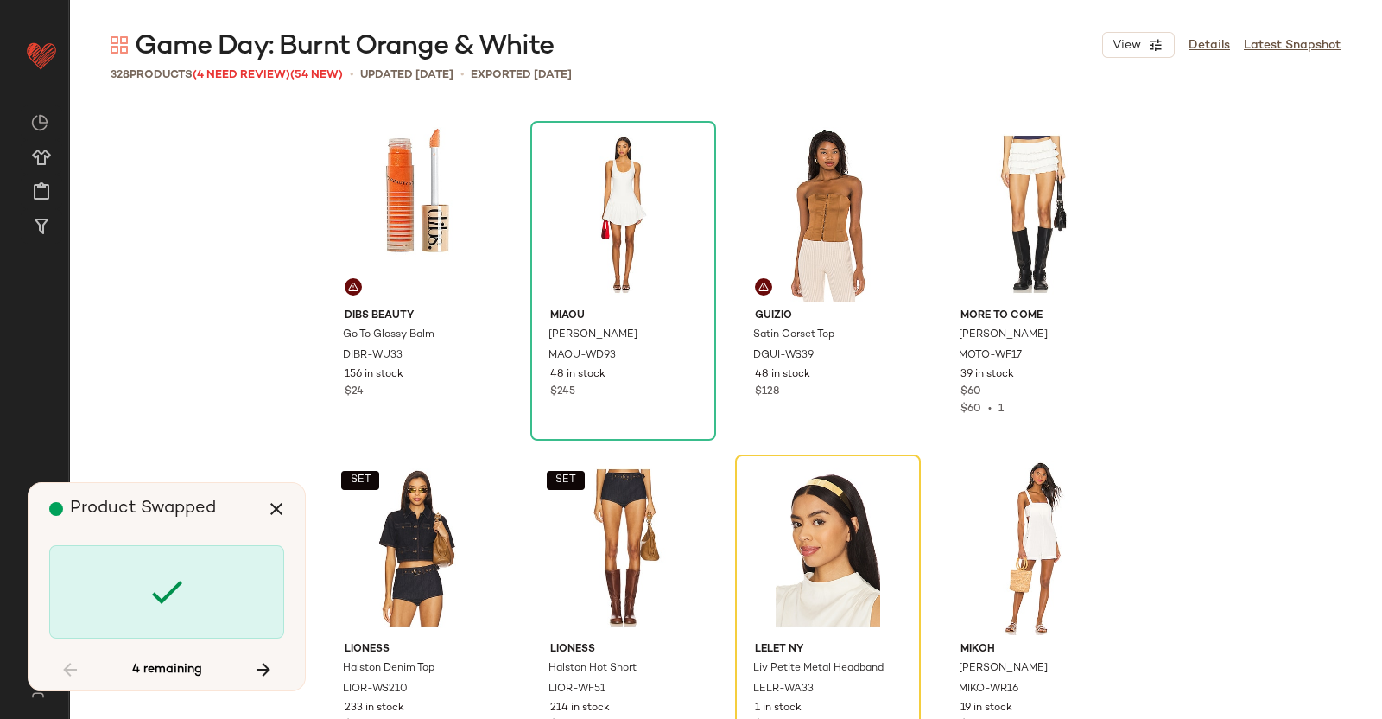
scroll to position [25011, 0]
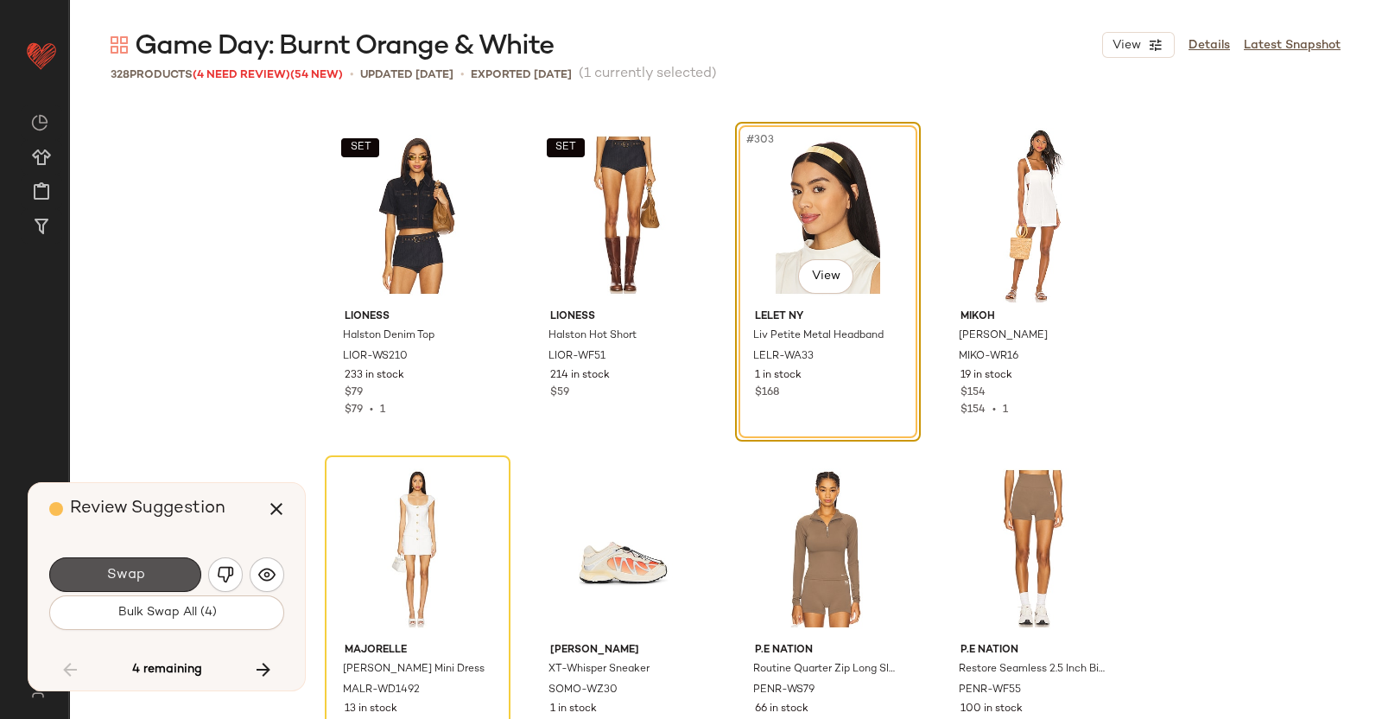
click at [136, 567] on span "Swap" at bounding box center [124, 575] width 39 height 16
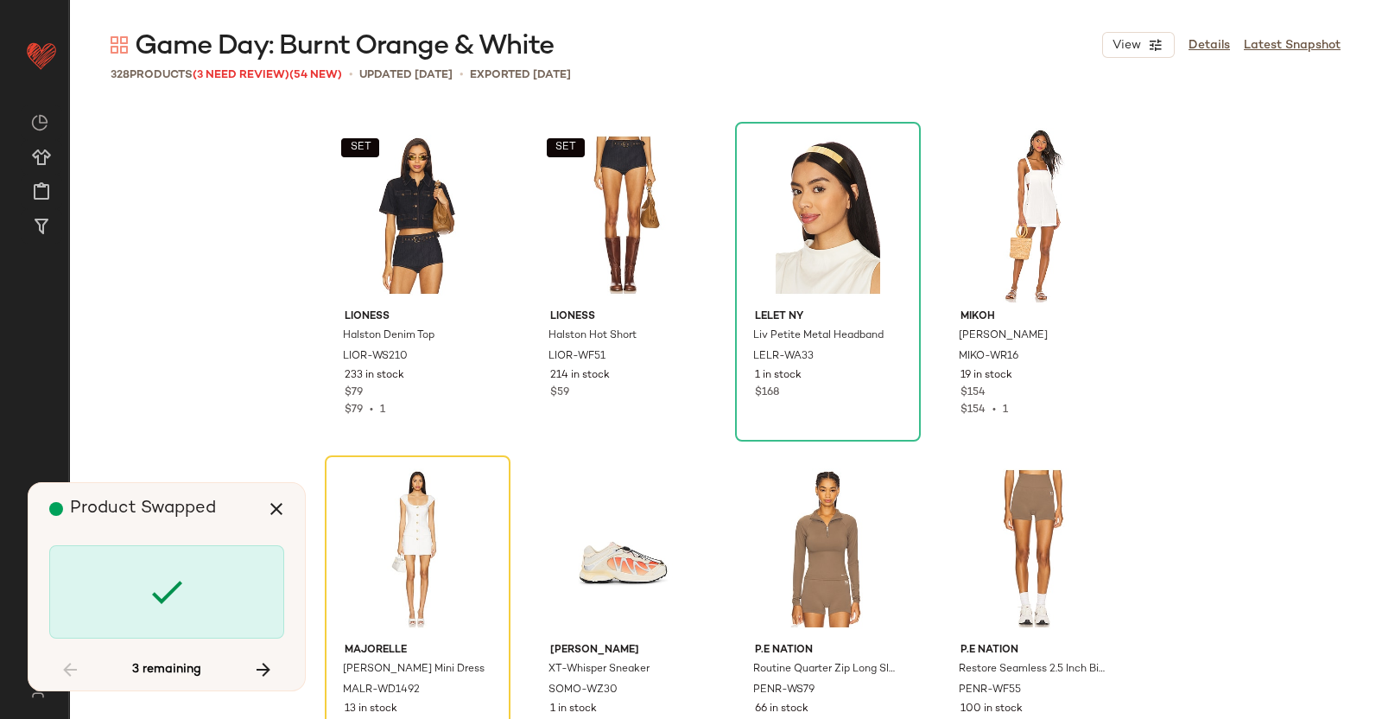
scroll to position [25344, 0]
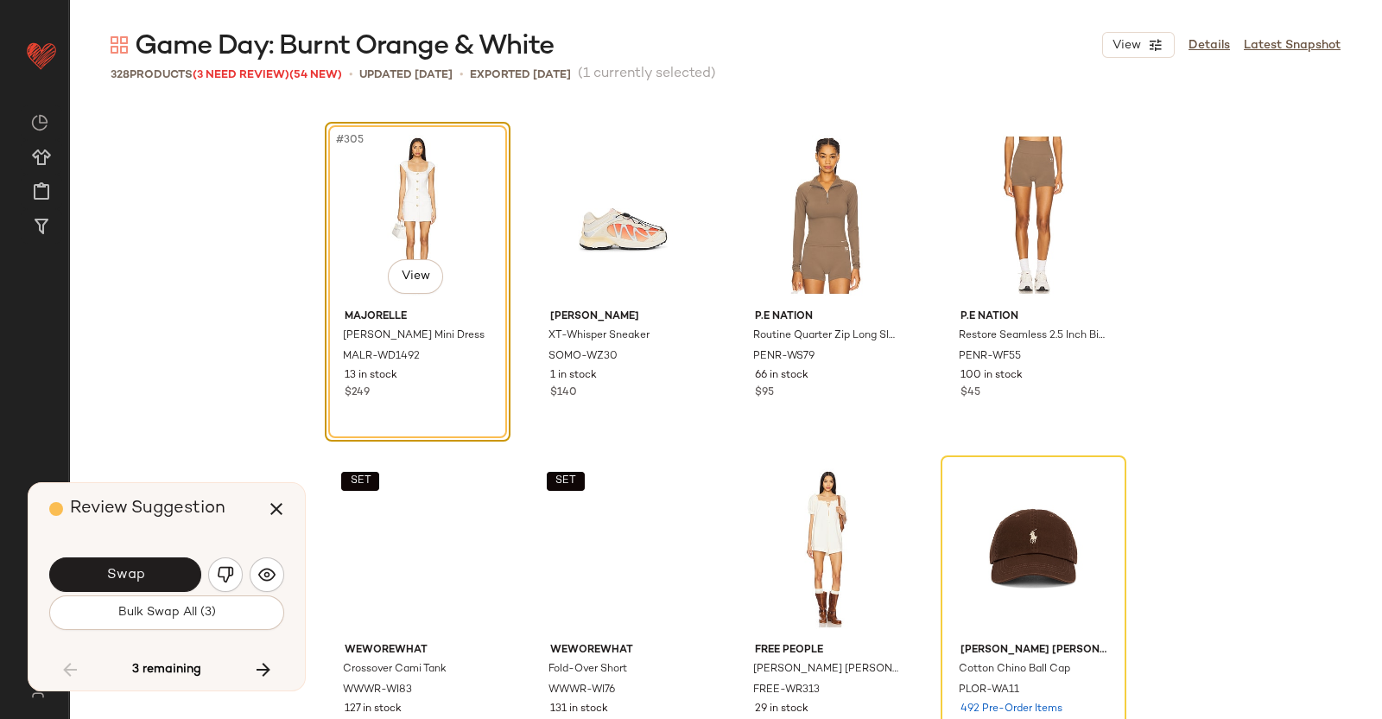
click at [136, 567] on span "Swap" at bounding box center [124, 575] width 39 height 16
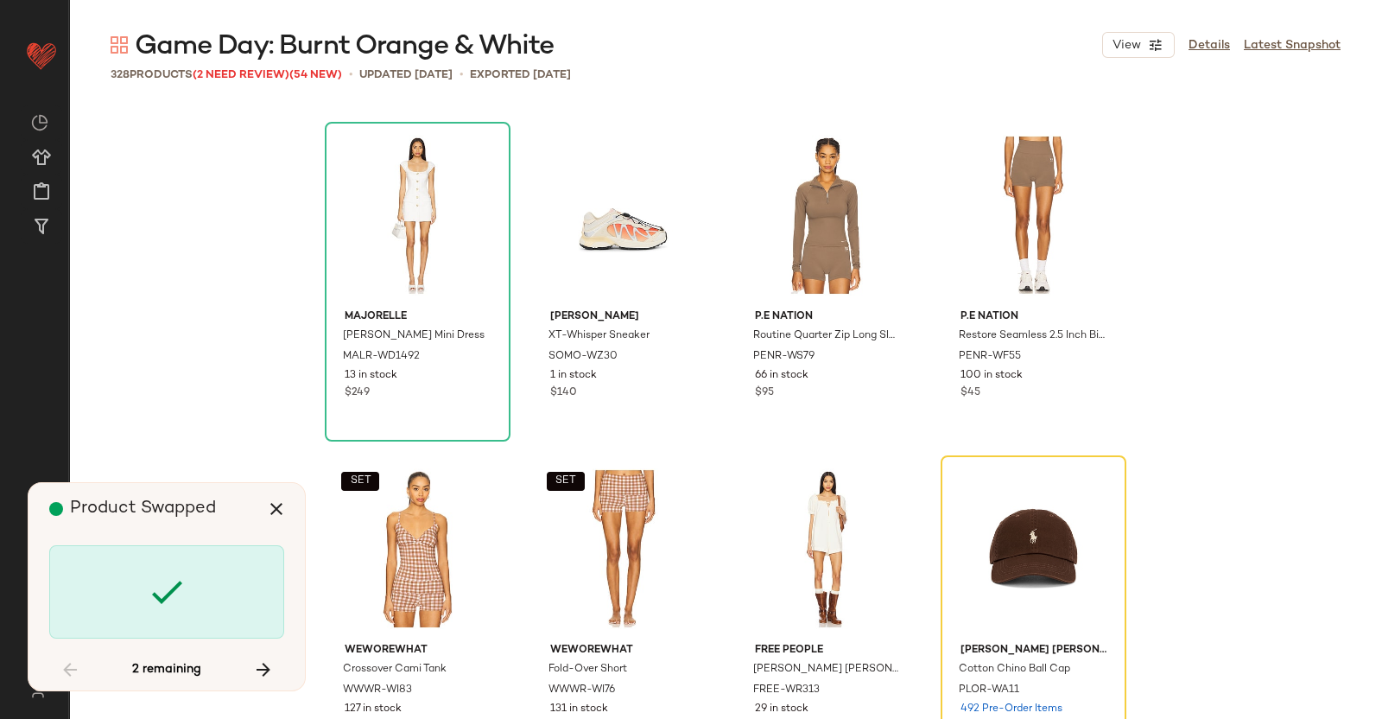
scroll to position [25678, 0]
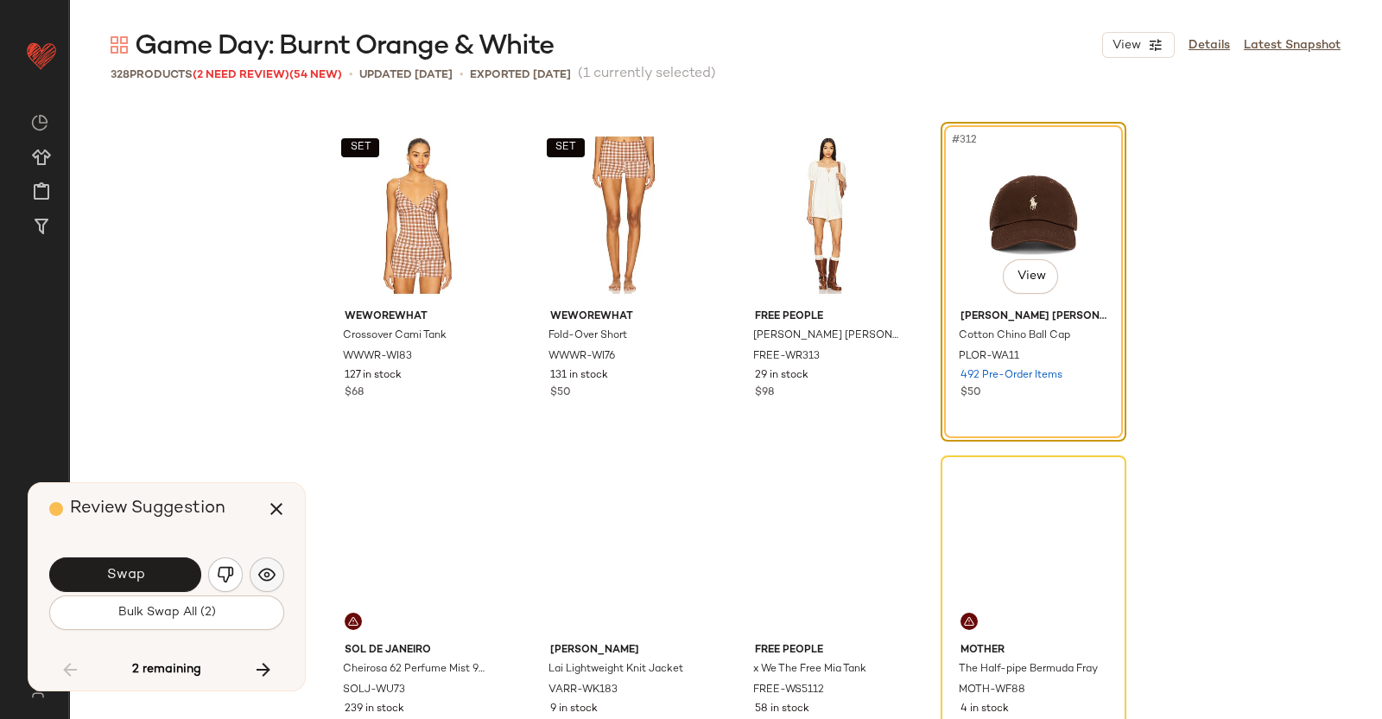
click at [264, 575] on img "button" at bounding box center [266, 574] width 17 height 17
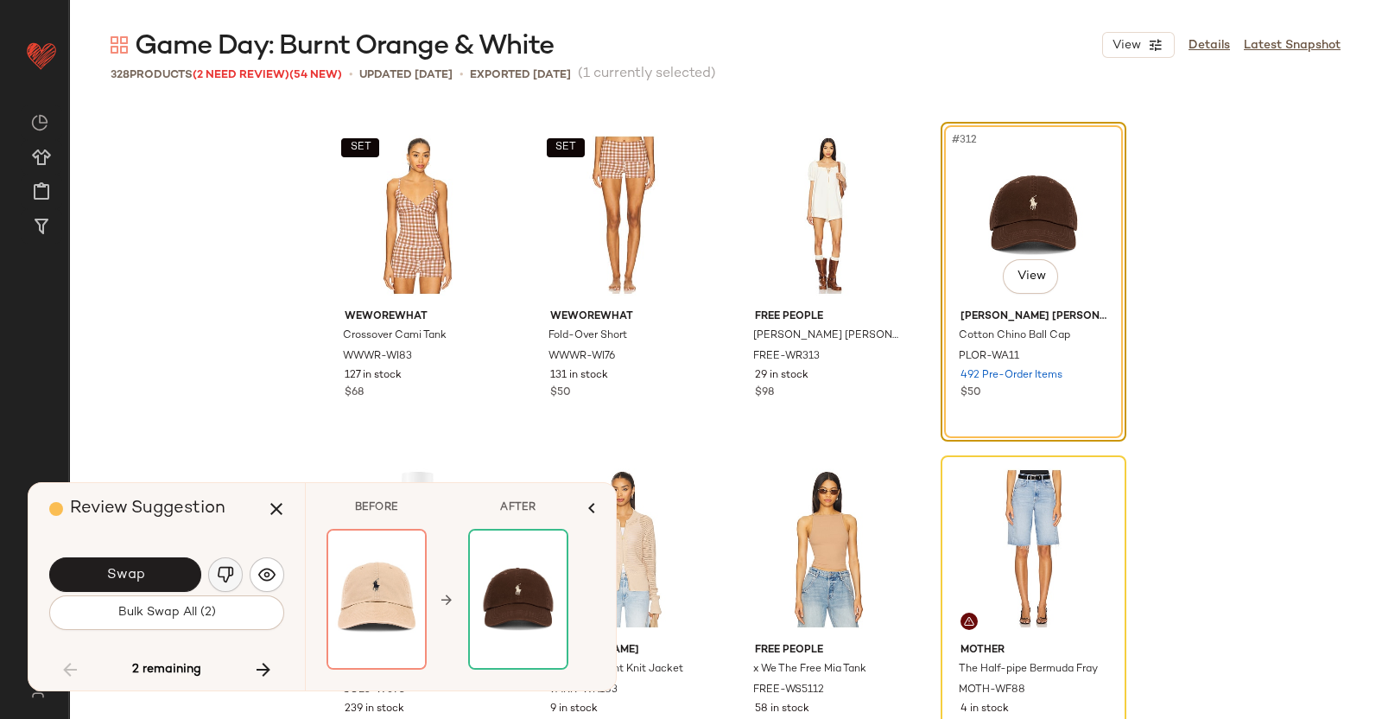
click at [230, 581] on img "button" at bounding box center [225, 574] width 17 height 17
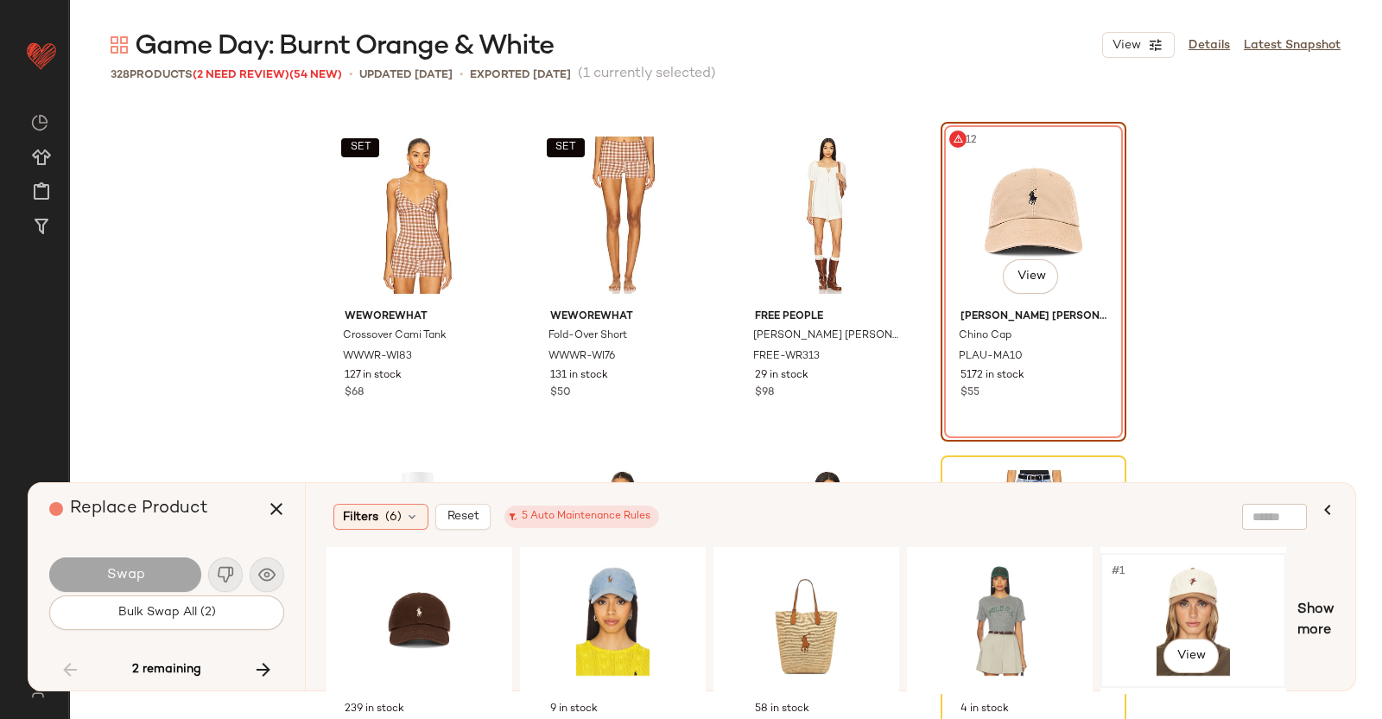
click at [1214, 598] on div "#1 View" at bounding box center [1194, 620] width 174 height 123
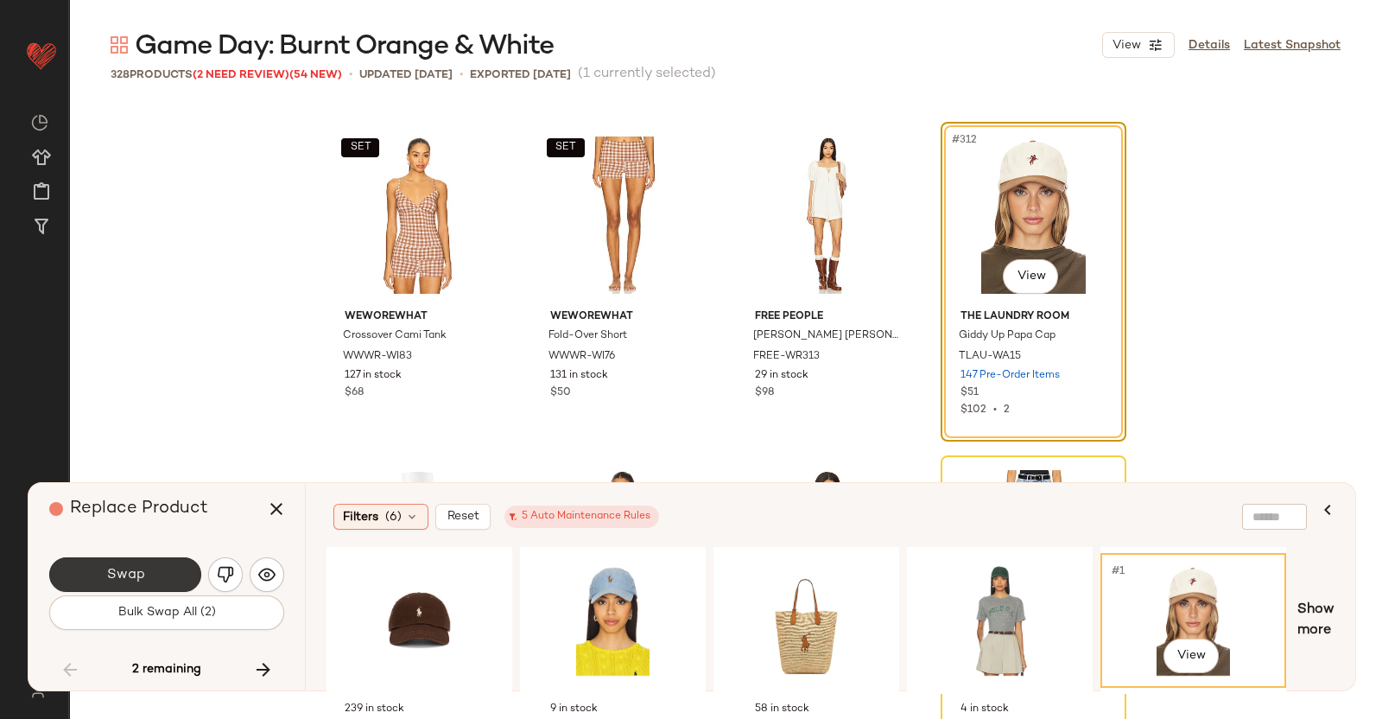
click at [168, 572] on button "Swap" at bounding box center [125, 574] width 152 height 35
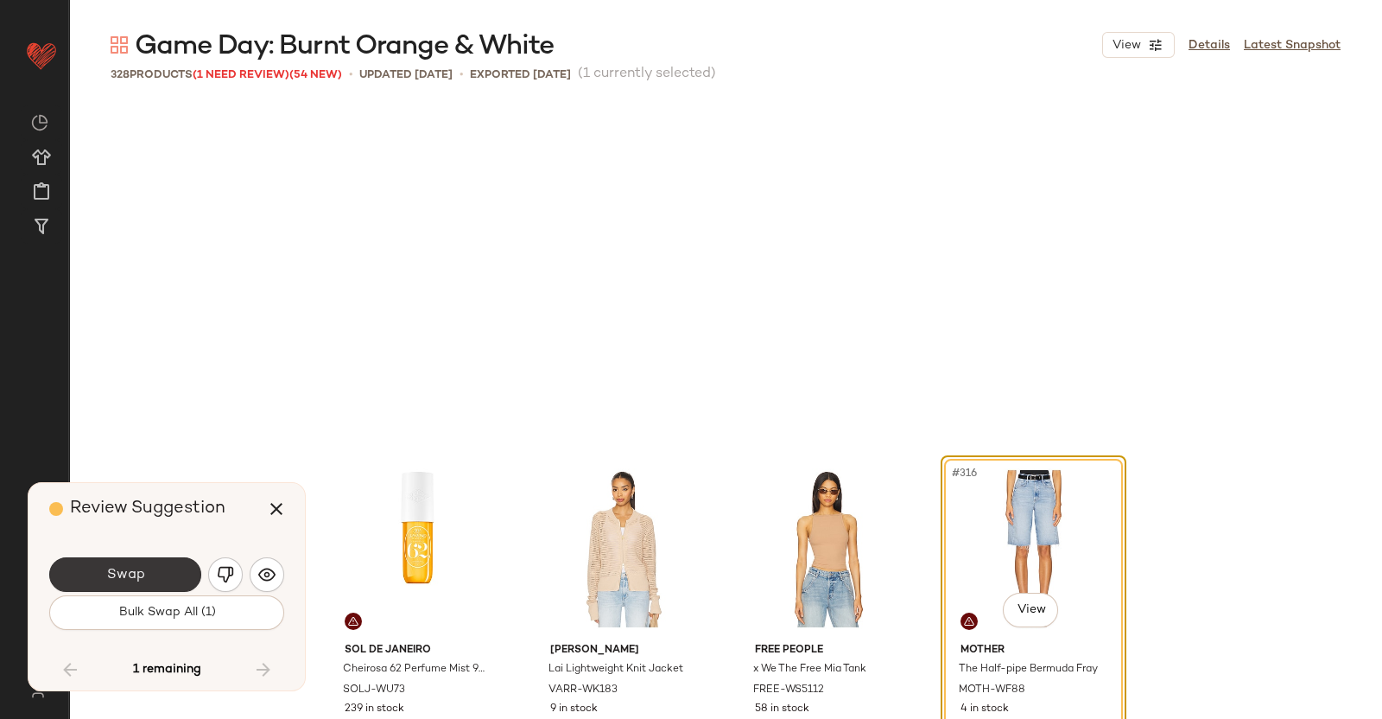
scroll to position [26012, 0]
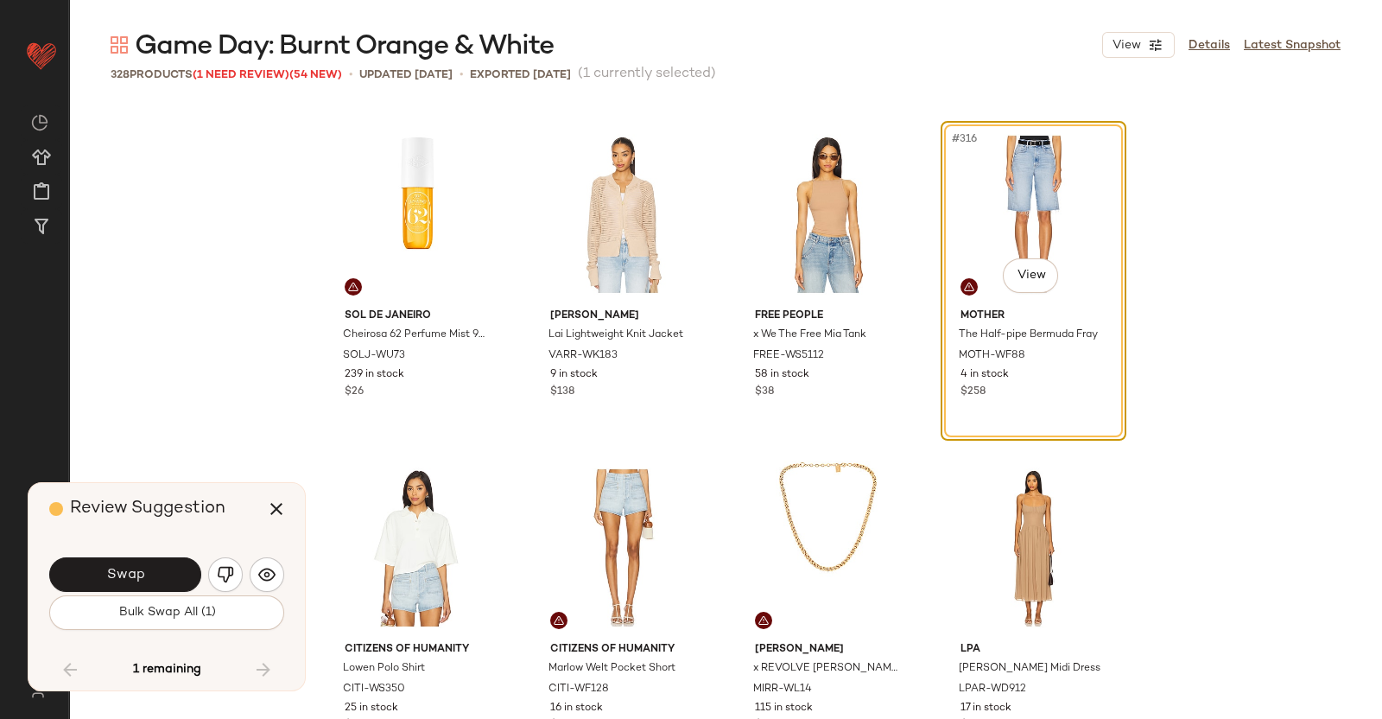
click at [123, 569] on span "Swap" at bounding box center [124, 575] width 39 height 16
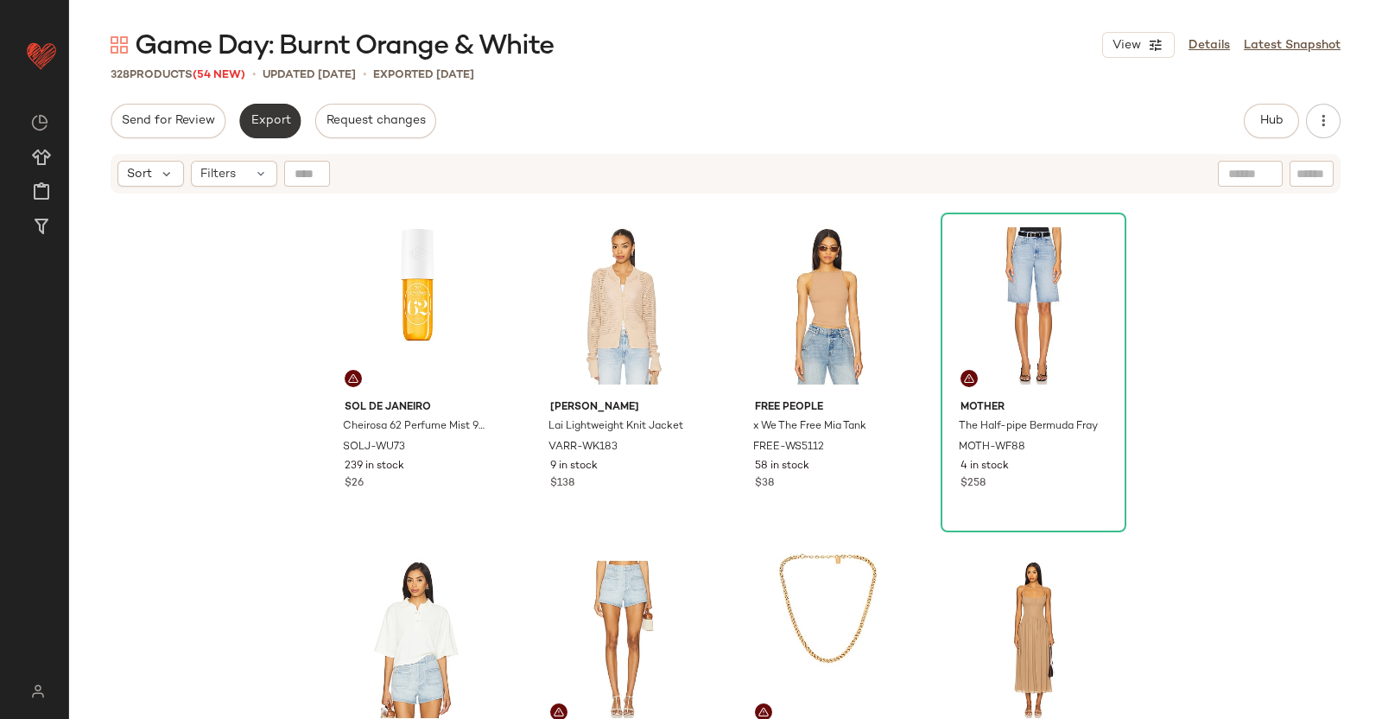
click at [266, 130] on button "Export" at bounding box center [269, 121] width 61 height 35
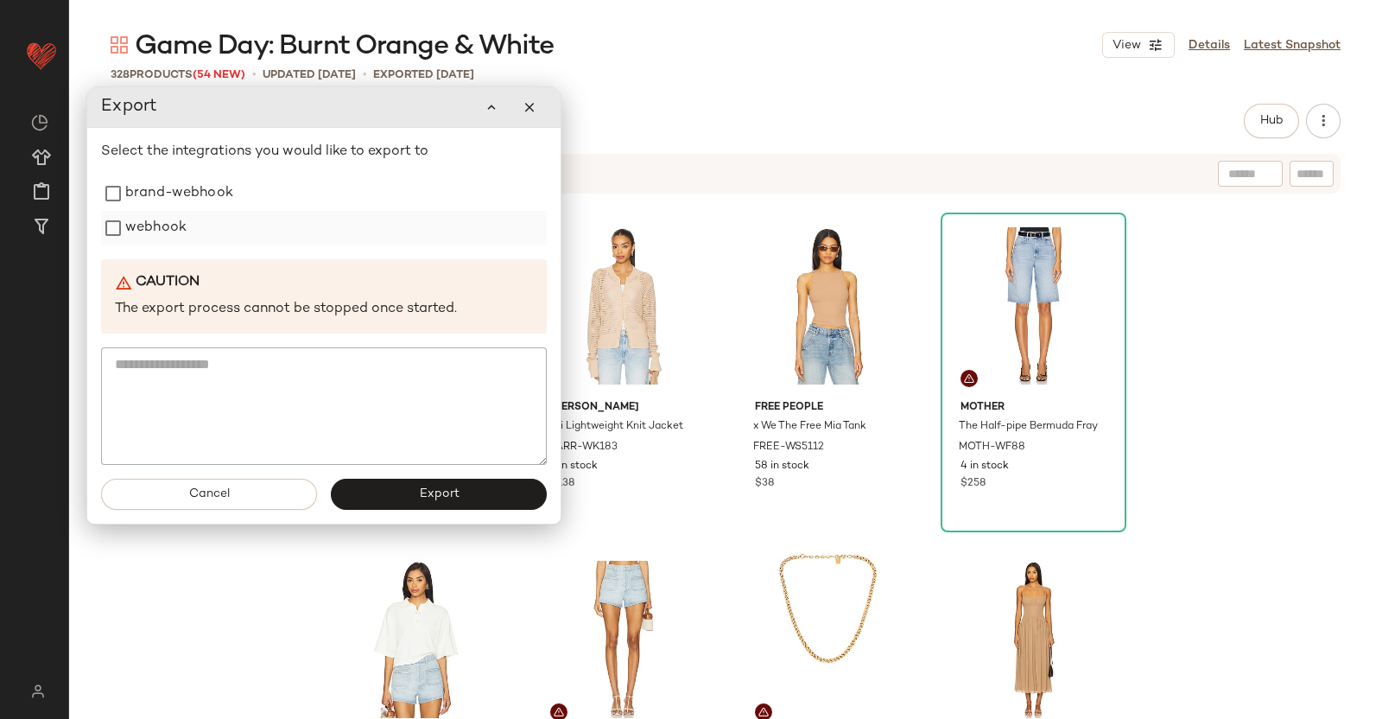
click at [162, 235] on label "webhook" at bounding box center [155, 228] width 61 height 35
click at [412, 492] on button "Export" at bounding box center [439, 494] width 216 height 31
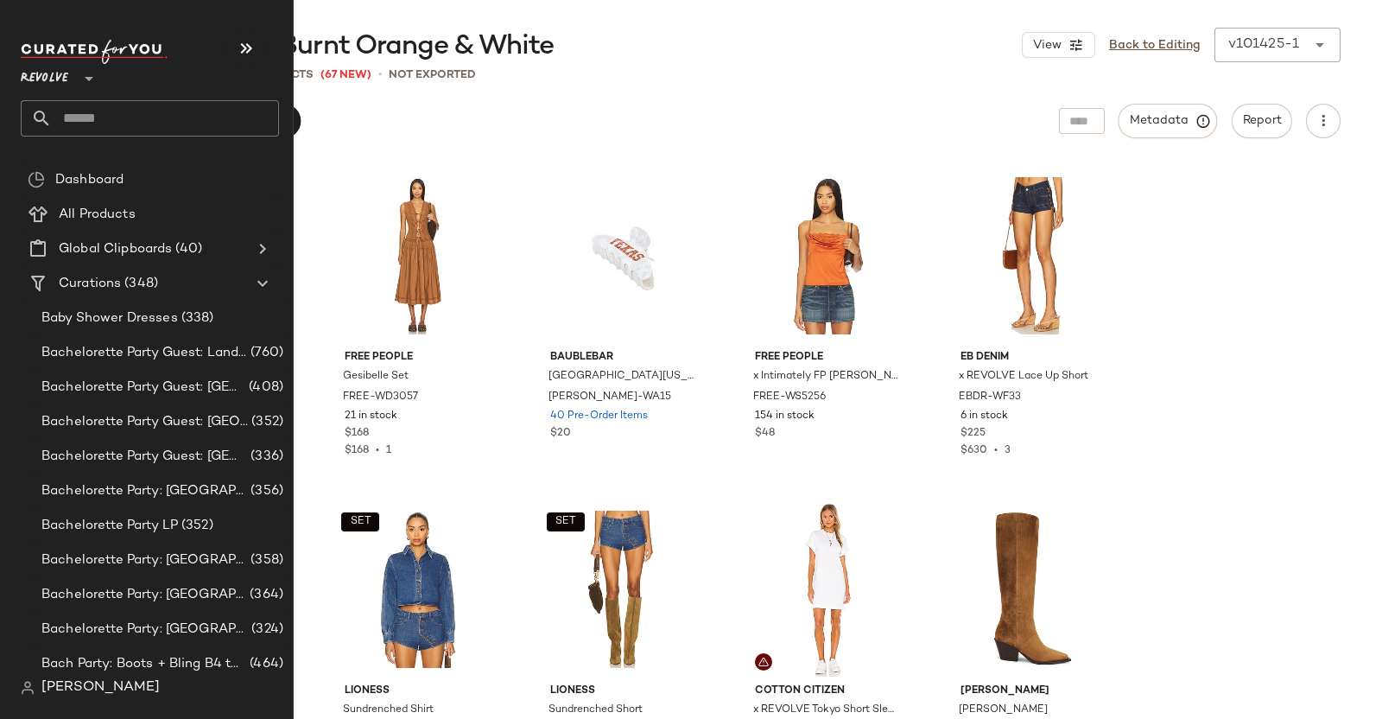
click at [82, 117] on input "text" at bounding box center [165, 118] width 227 height 36
click at [82, 116] on input "text" at bounding box center [165, 118] width 227 height 36
type input "***"
click at [89, 115] on input "text" at bounding box center [165, 118] width 227 height 36
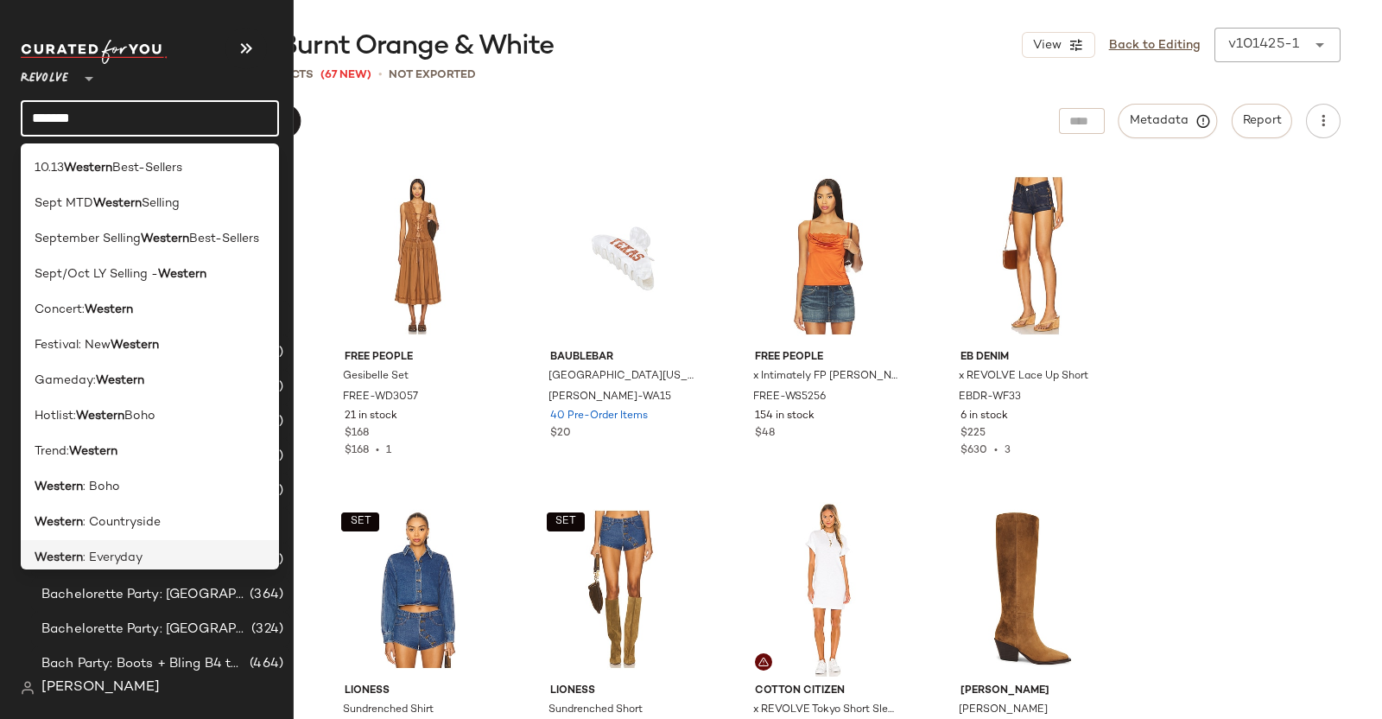
type input "*******"
click at [85, 555] on span ": Everyday" at bounding box center [113, 558] width 60 height 18
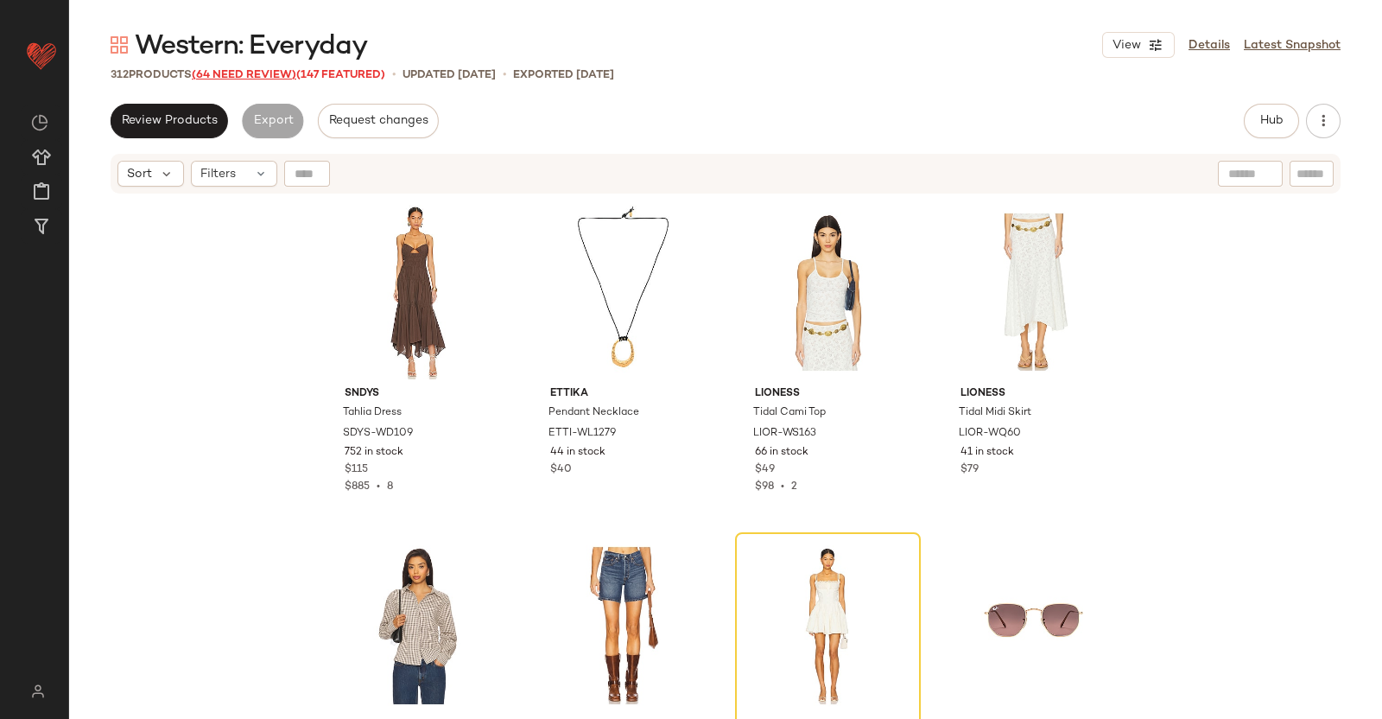
click at [243, 77] on span "(64 Need Review)" at bounding box center [244, 75] width 105 height 12
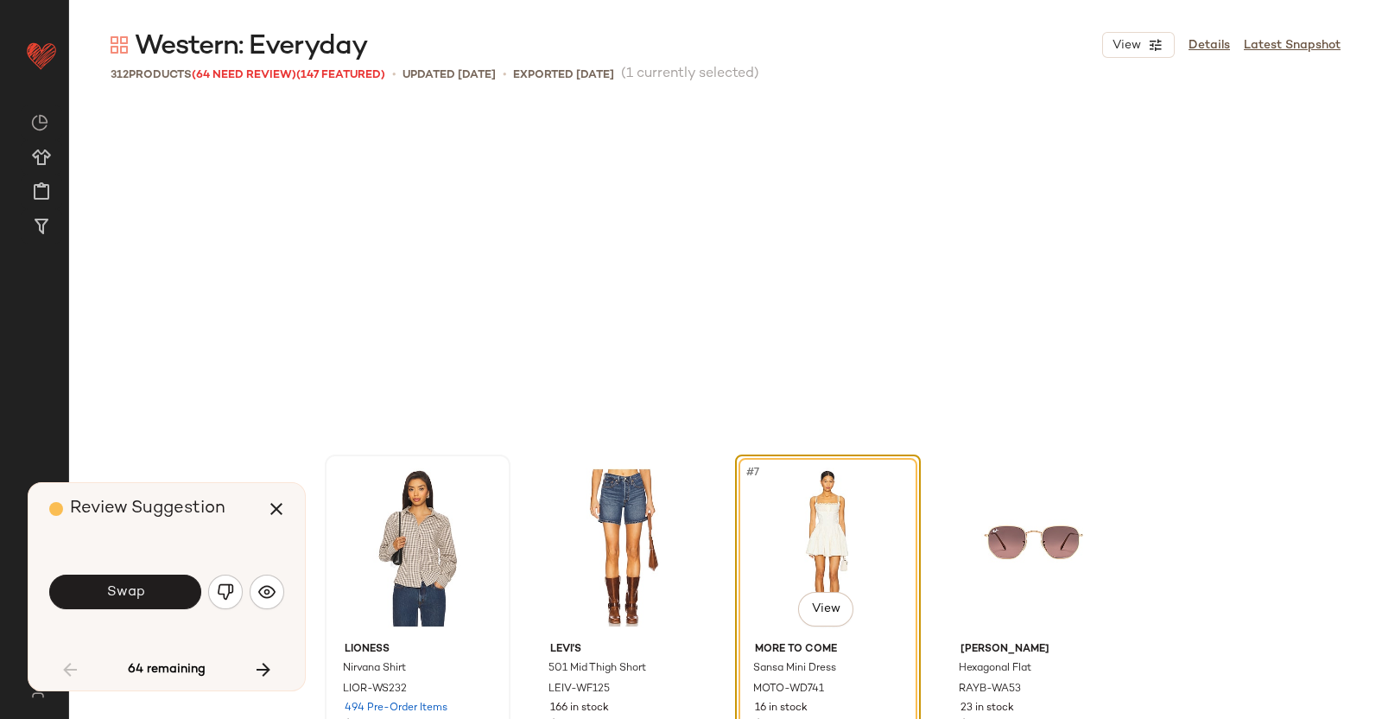
scroll to position [346, 0]
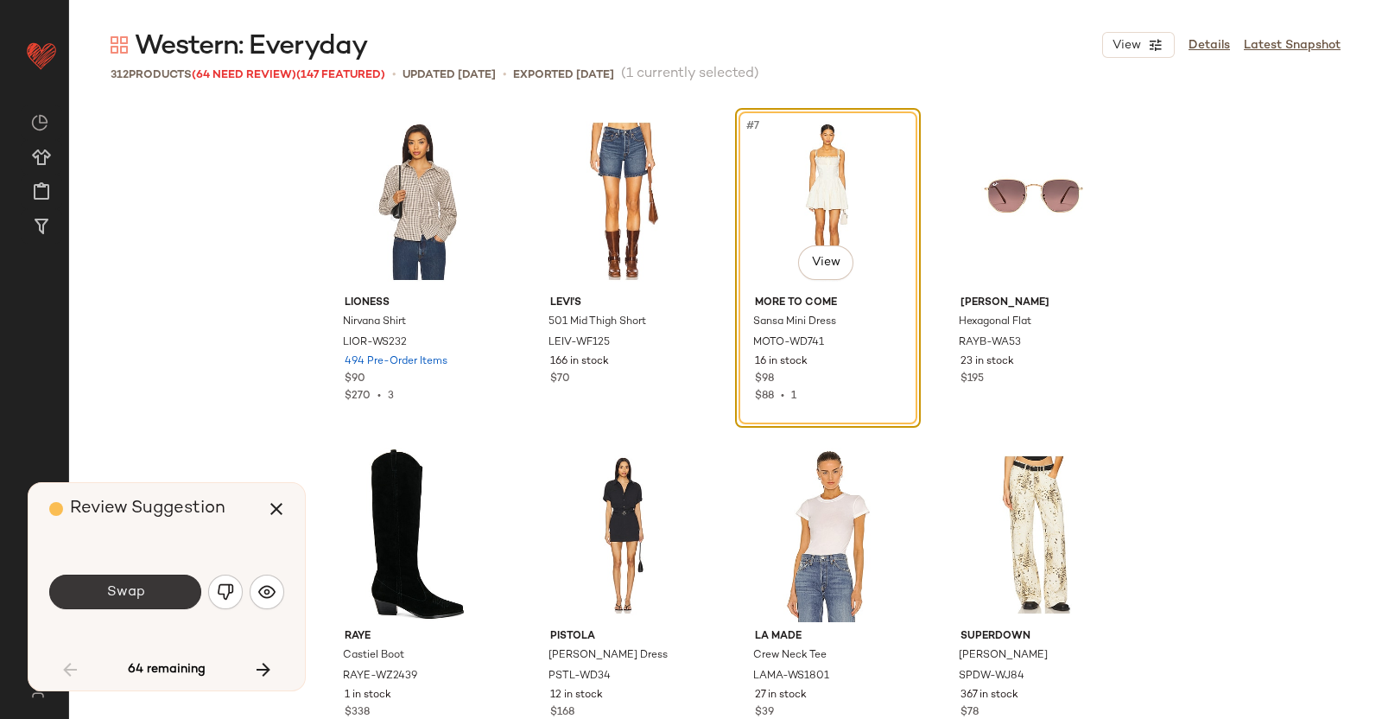
click at [144, 585] on button "Swap" at bounding box center [125, 592] width 152 height 35
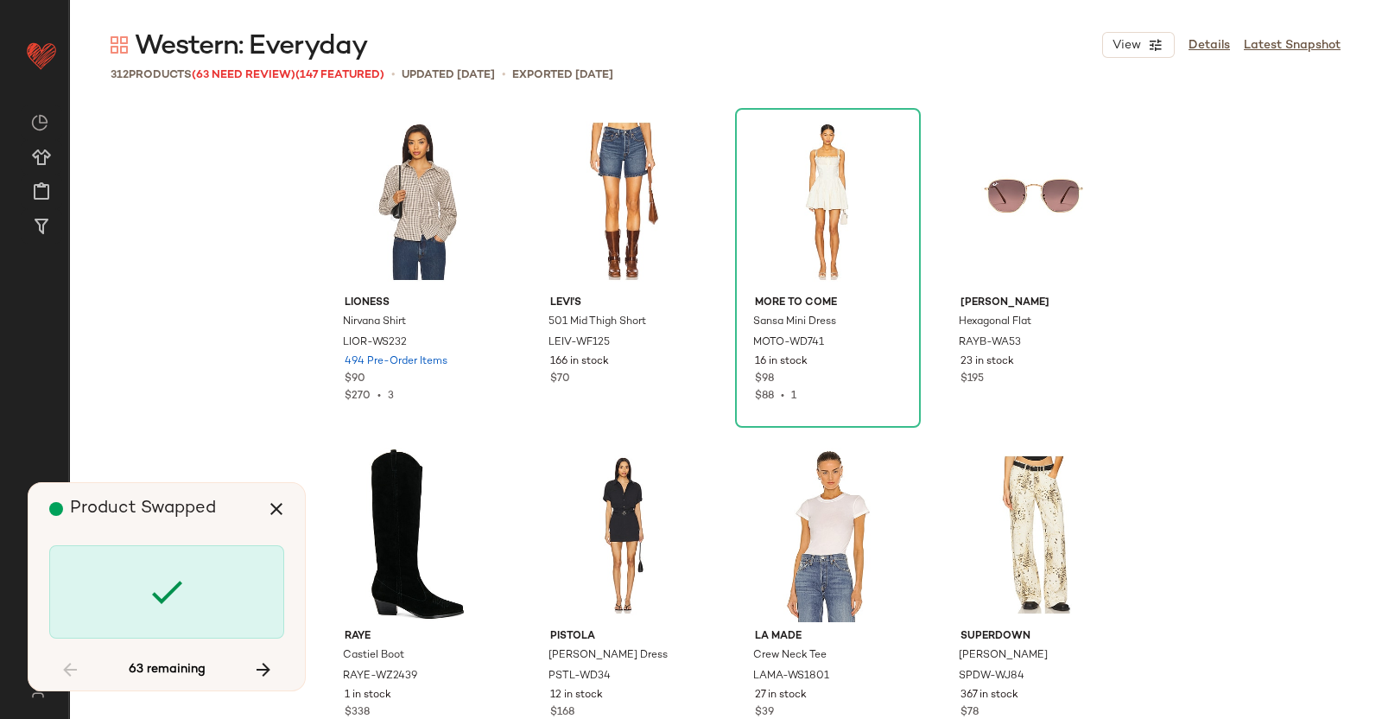
scroll to position [1000, 0]
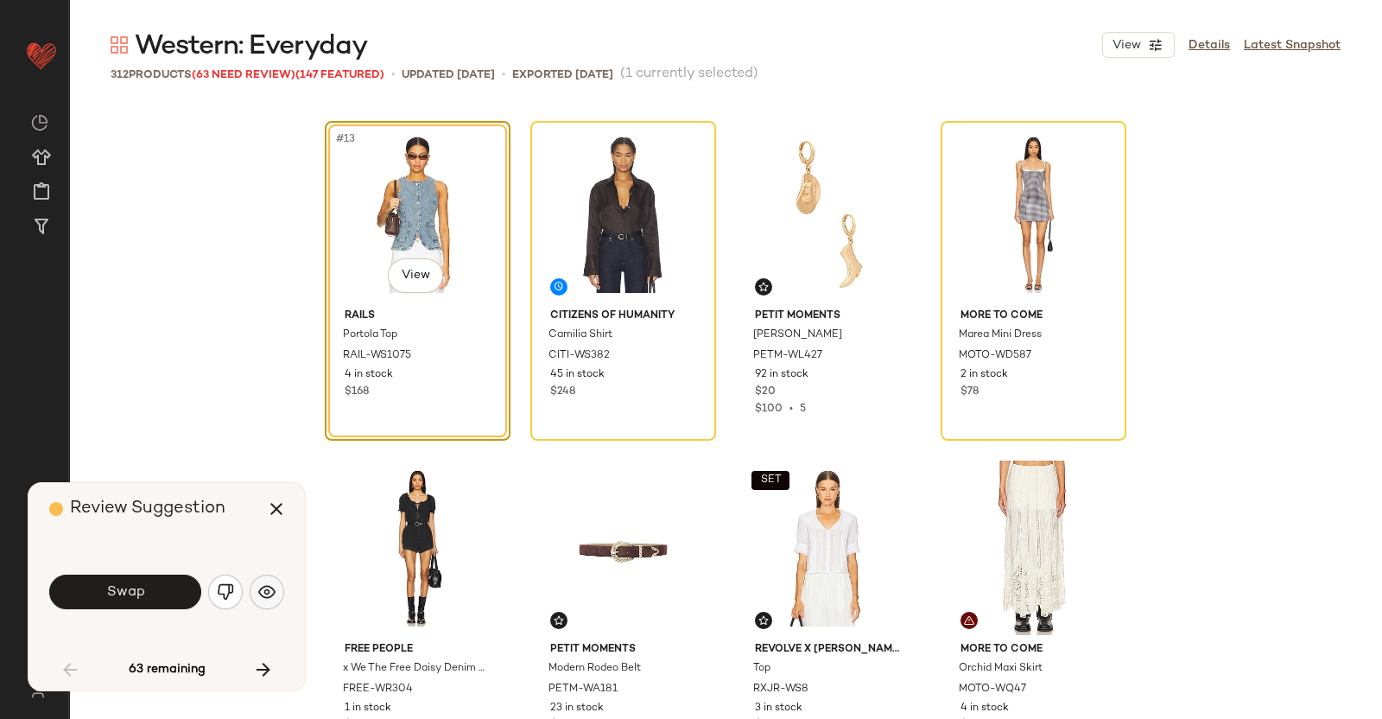
click at [250, 587] on div "Swap" at bounding box center [166, 591] width 235 height 41
click at [257, 587] on button "button" at bounding box center [267, 592] width 35 height 35
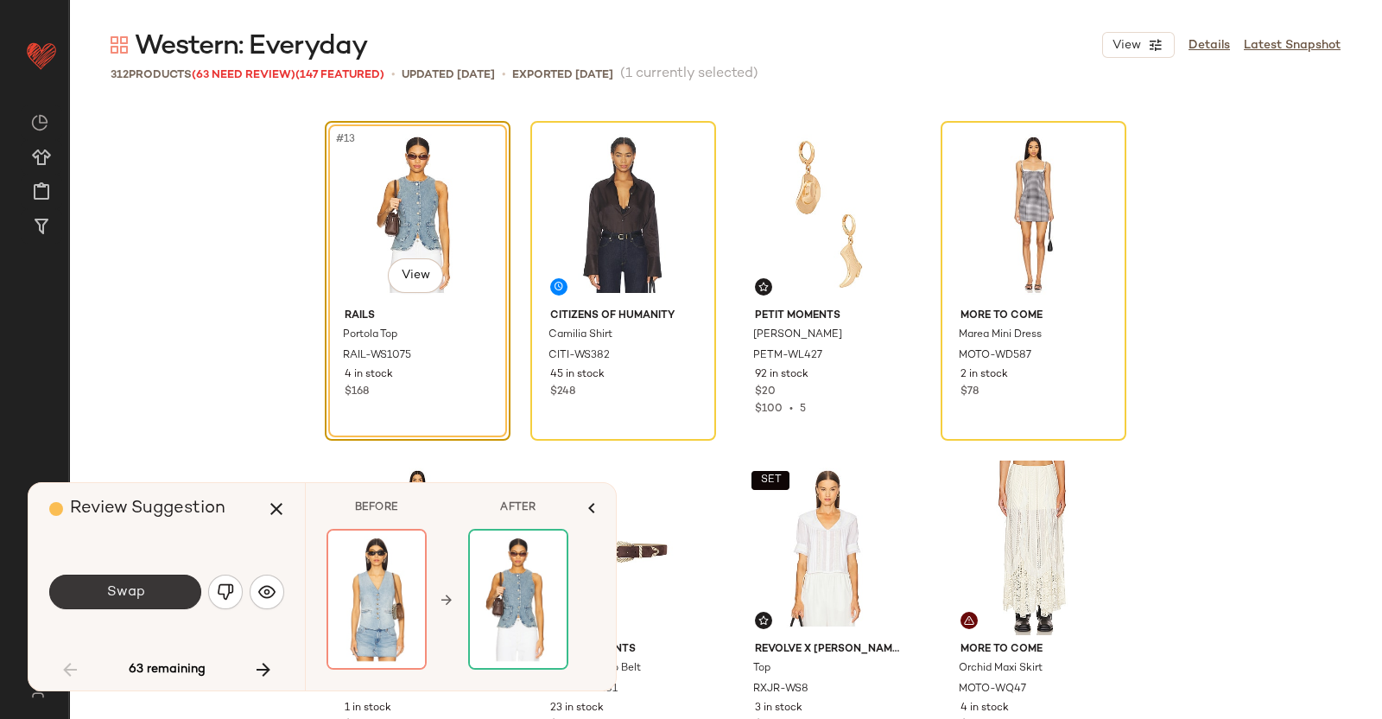
click at [181, 594] on button "Swap" at bounding box center [125, 592] width 152 height 35
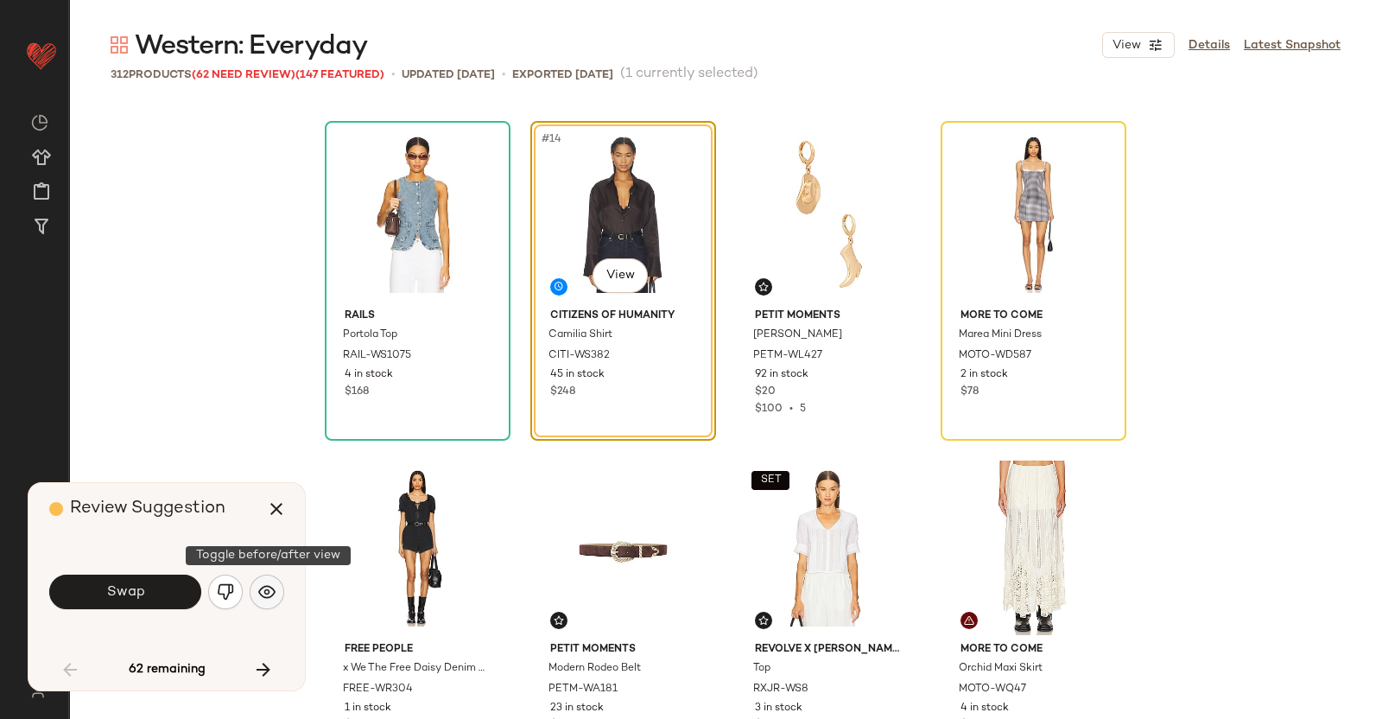
click at [276, 594] on button "button" at bounding box center [267, 592] width 35 height 35
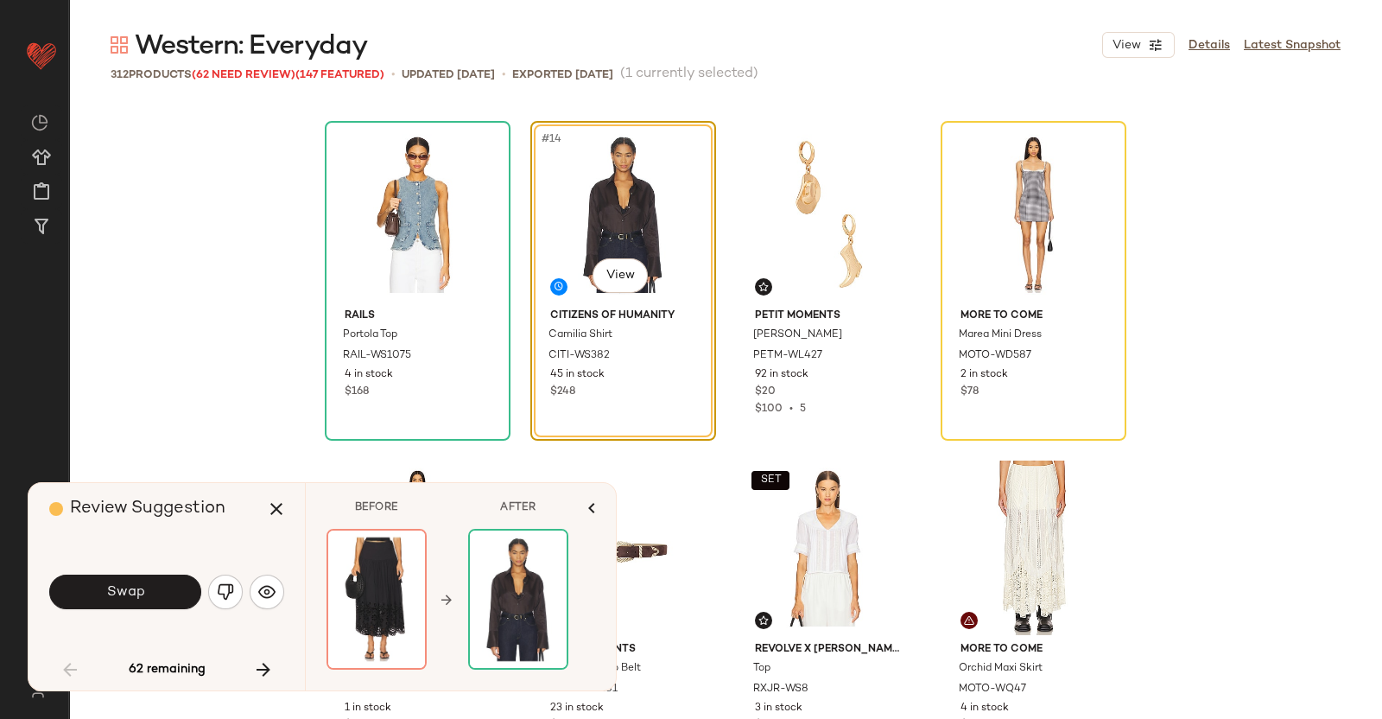
click at [219, 574] on div "Swap" at bounding box center [166, 591] width 235 height 41
click at [232, 588] on img "button" at bounding box center [225, 591] width 17 height 17
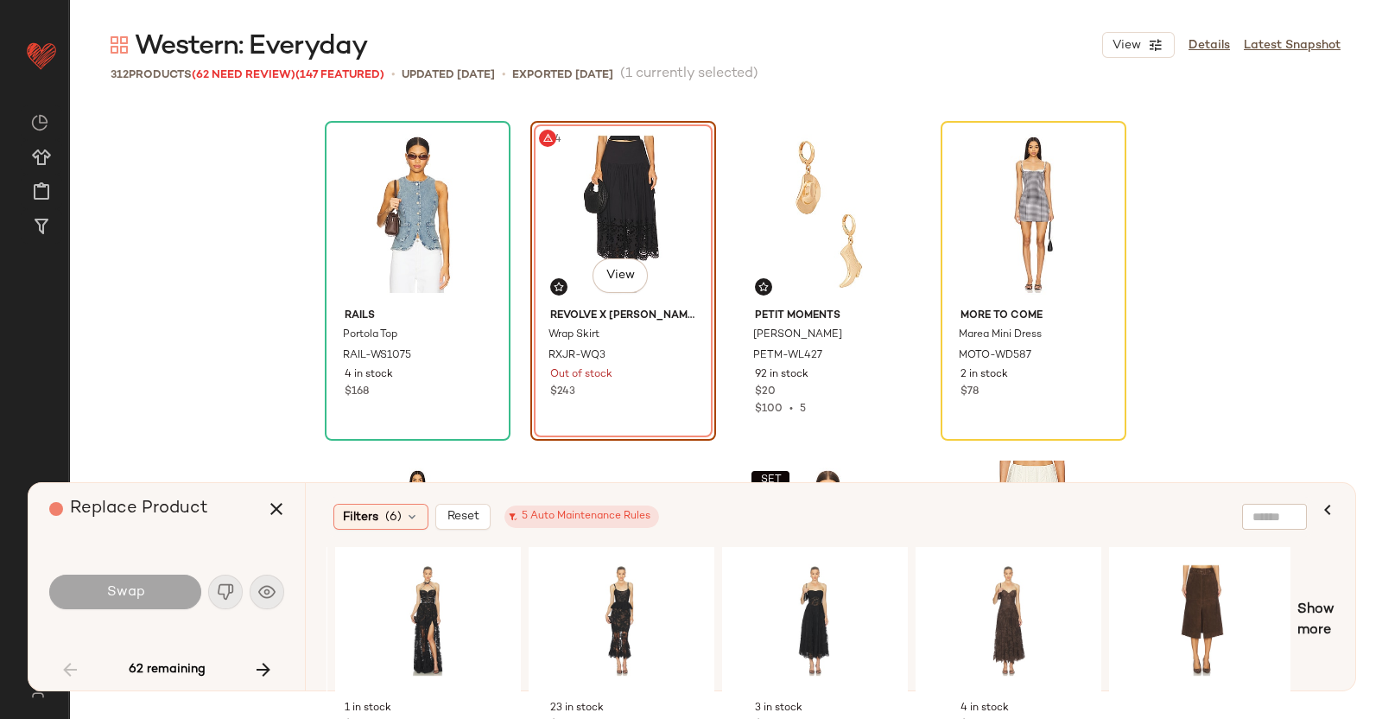
scroll to position [0, 816]
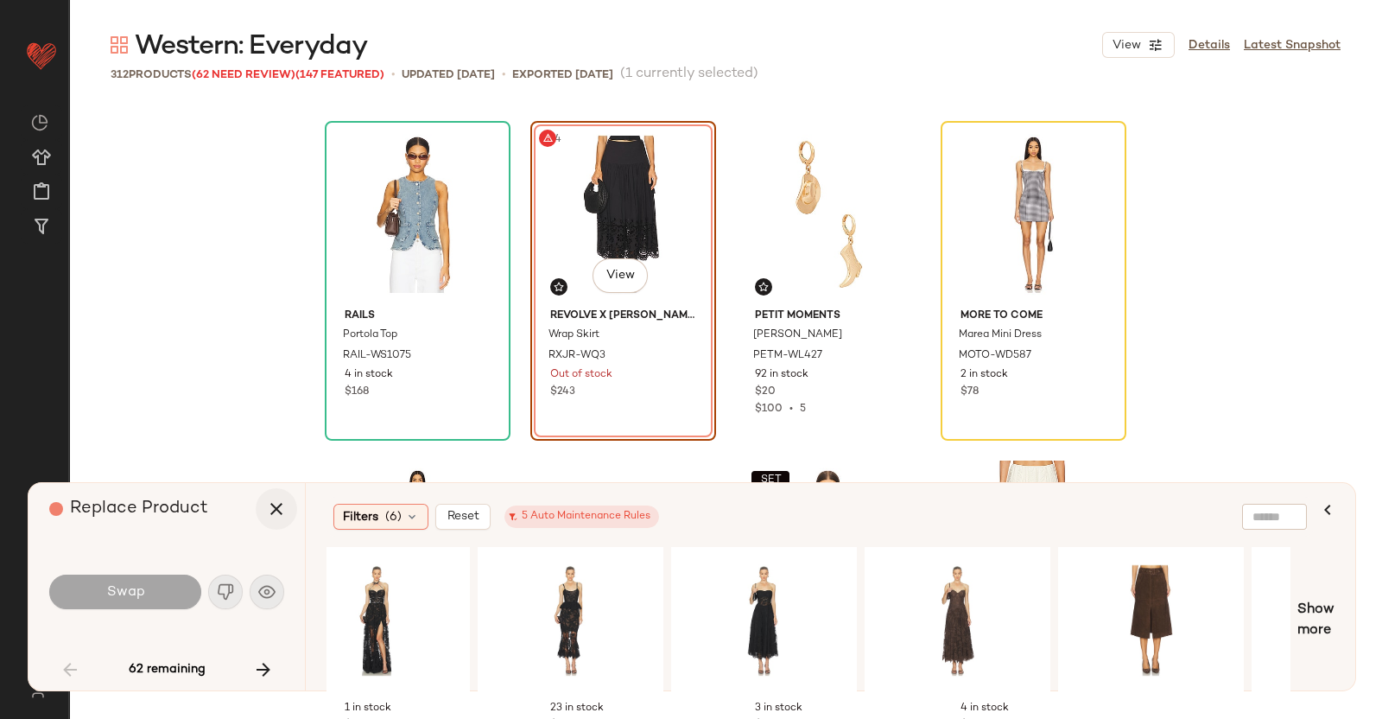
drag, startPoint x: 233, startPoint y: 507, endPoint x: 277, endPoint y: 506, distance: 44.1
click at [235, 507] on div "Replace Product" at bounding box center [173, 509] width 248 height 52
click at [278, 505] on icon "button" at bounding box center [276, 509] width 21 height 21
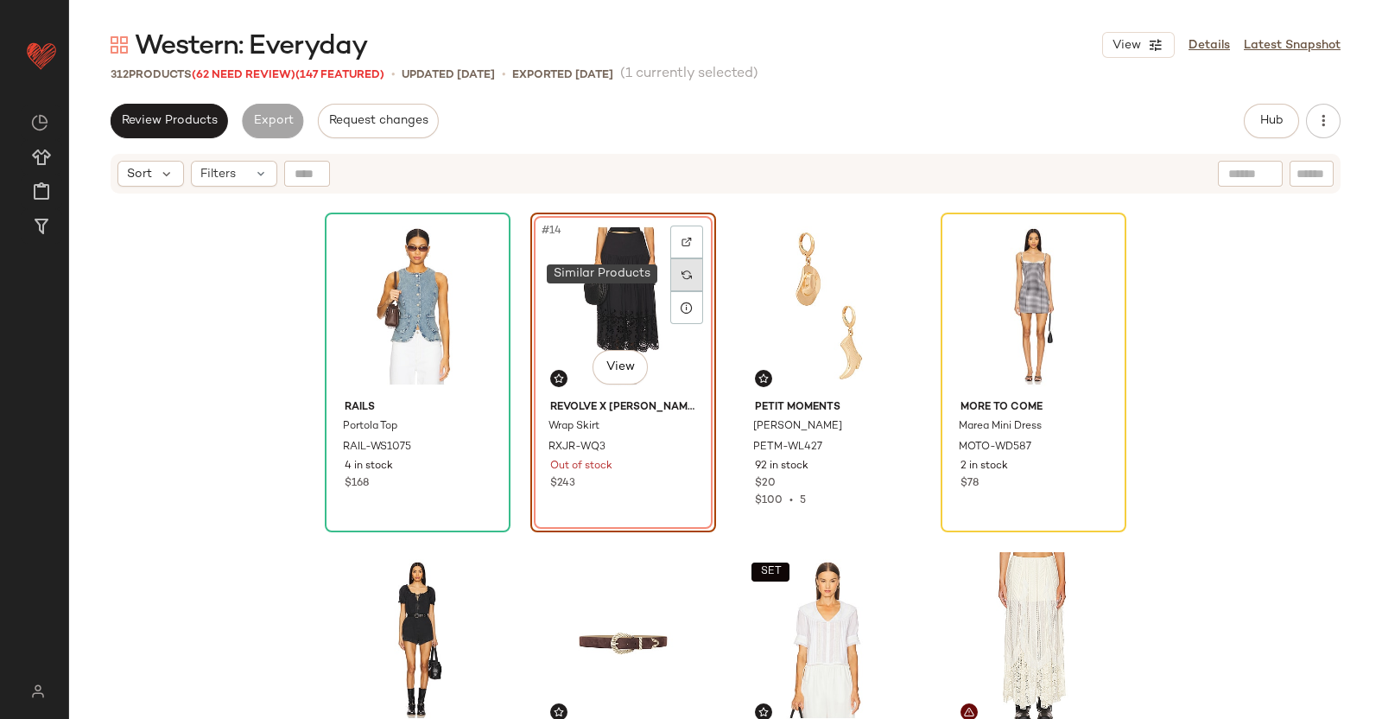
click at [682, 270] on img at bounding box center [687, 275] width 10 height 10
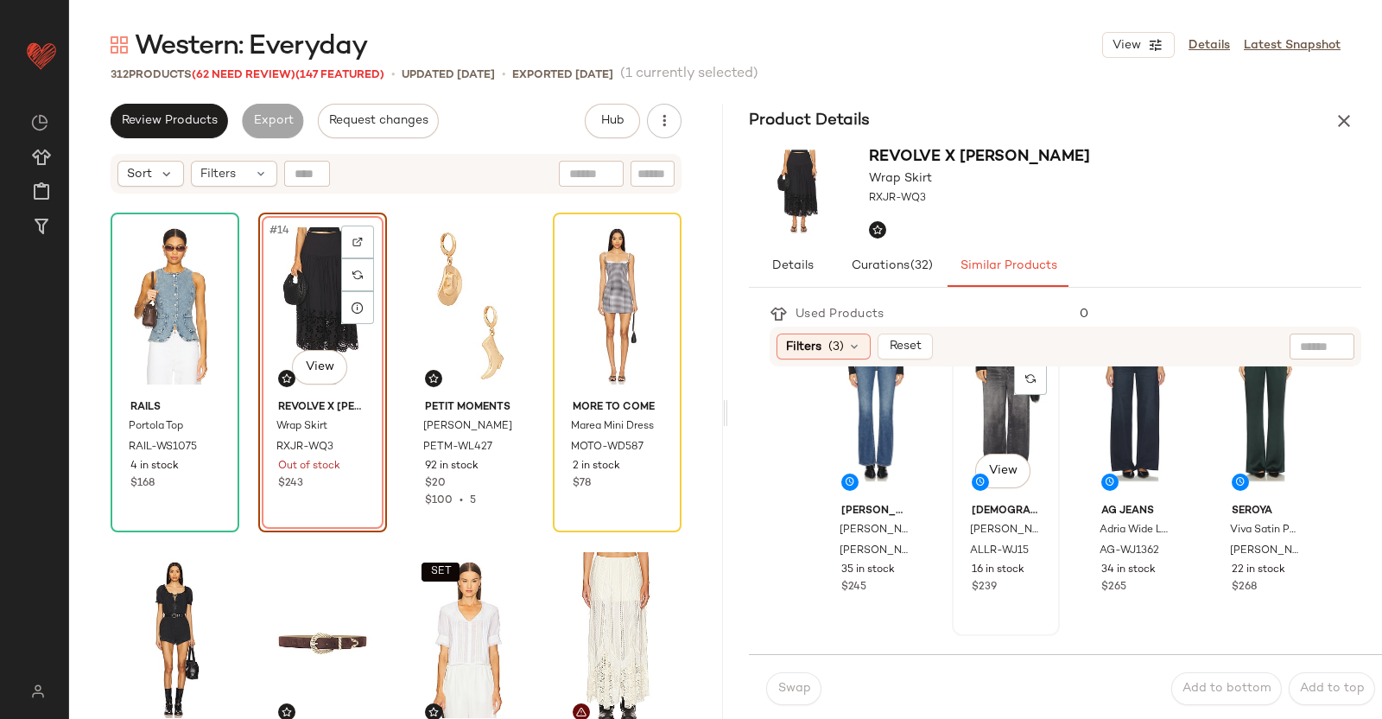
scroll to position [431, 0]
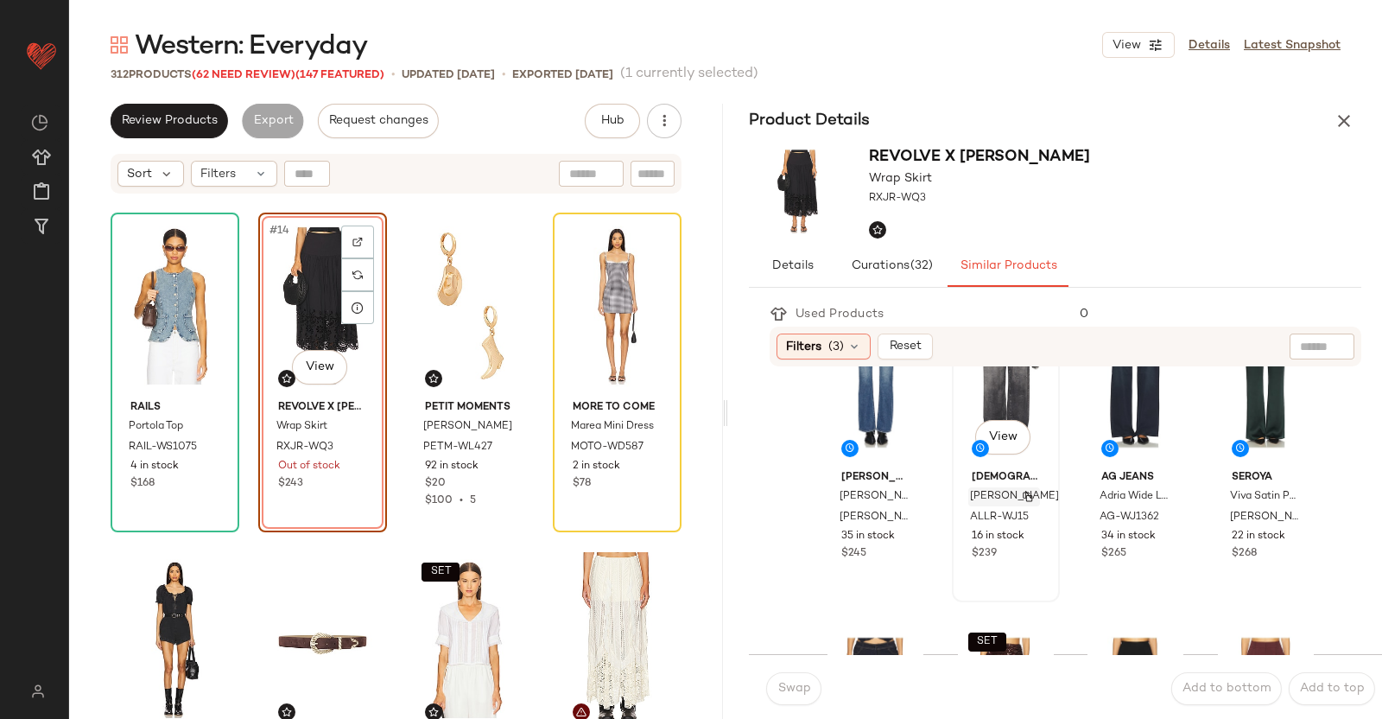
click at [986, 505] on span "[PERSON_NAME]" at bounding box center [1014, 497] width 89 height 16
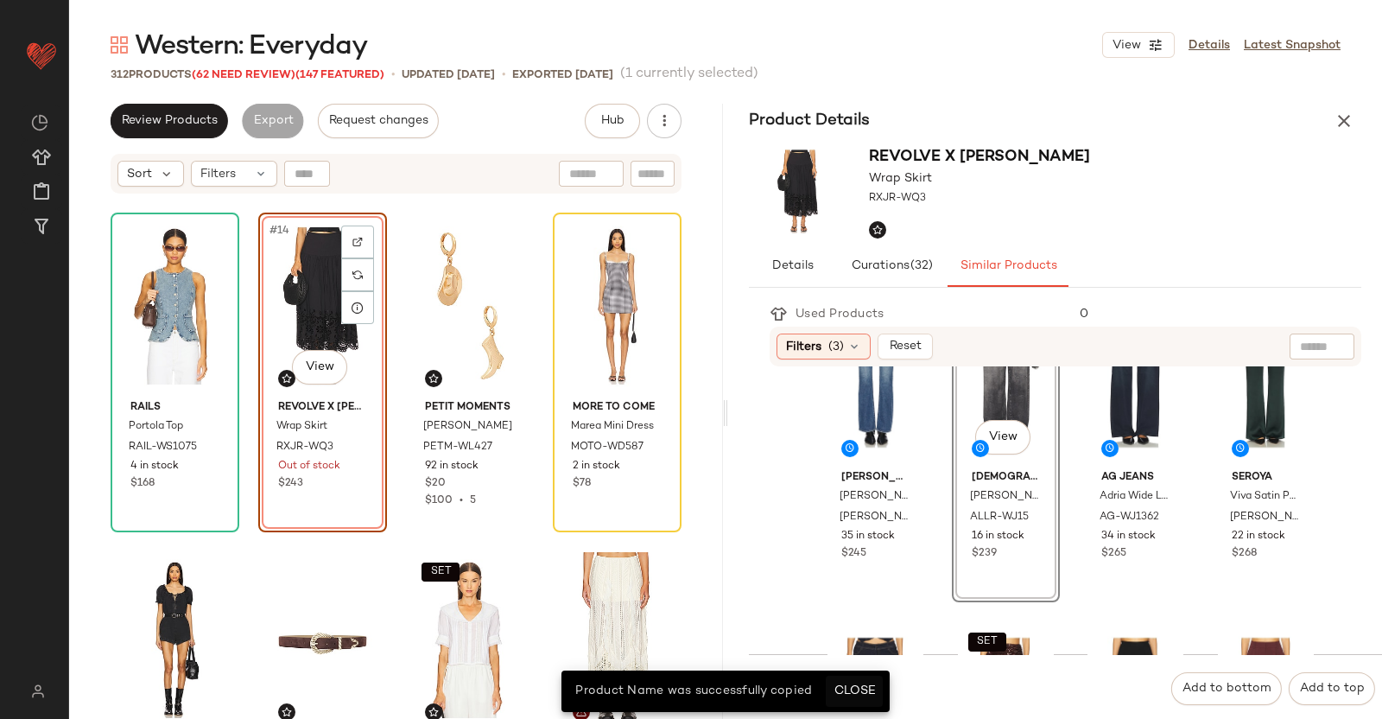
click at [830, 691] on button "Close" at bounding box center [854, 691] width 56 height 31
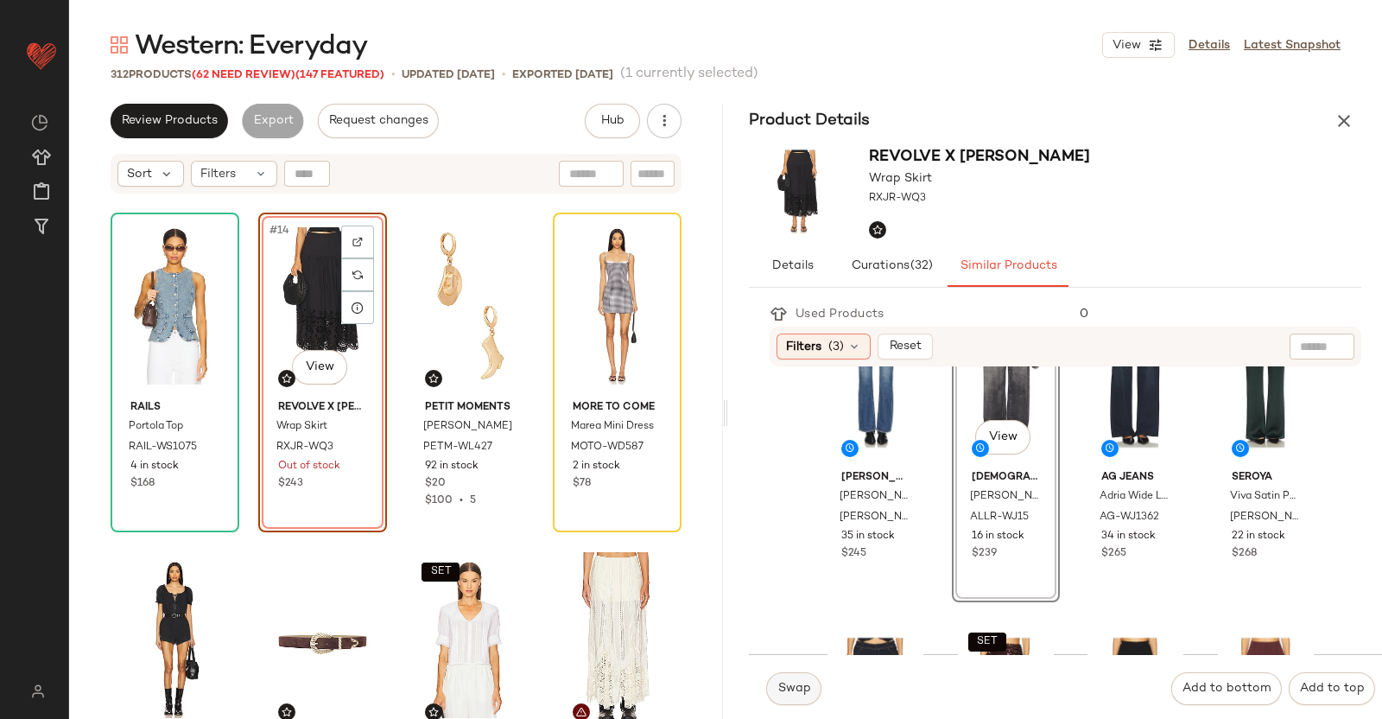
click at [810, 693] on button "Swap" at bounding box center [793, 688] width 55 height 33
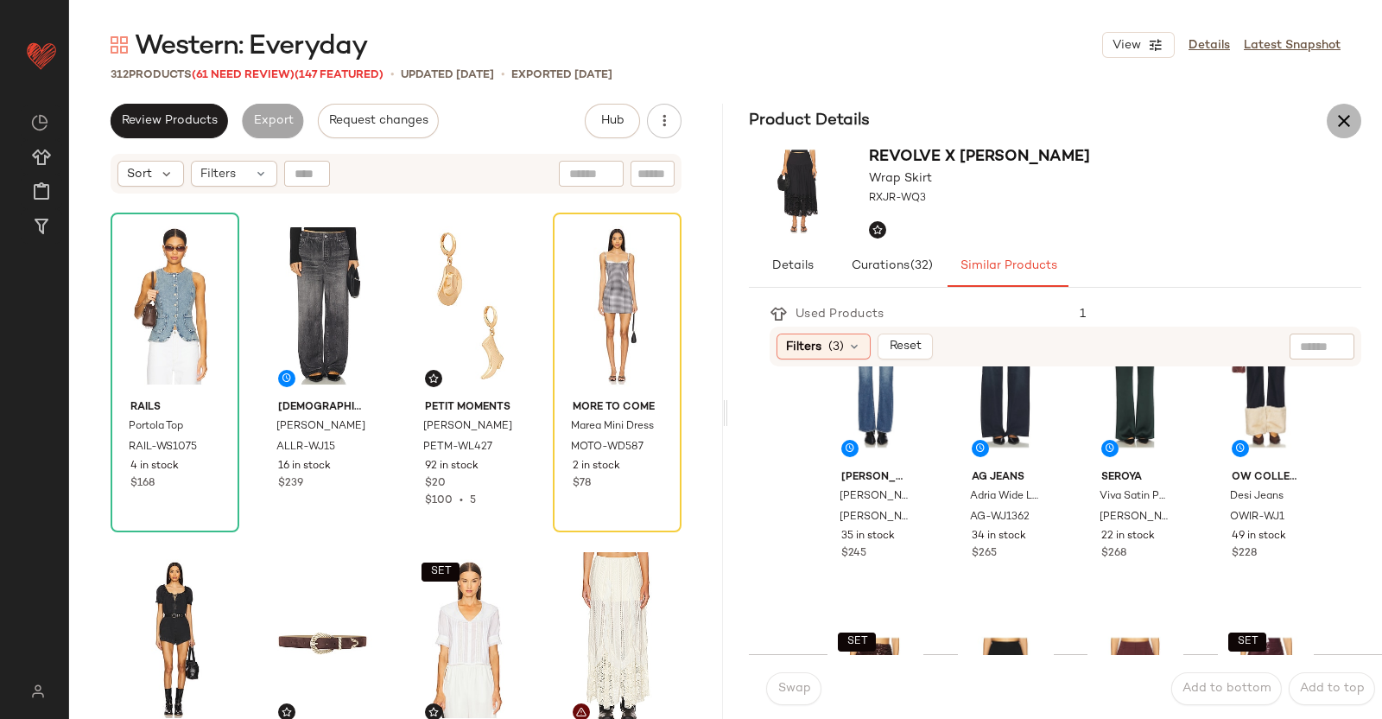
click at [1343, 105] on button "button" at bounding box center [1344, 121] width 35 height 35
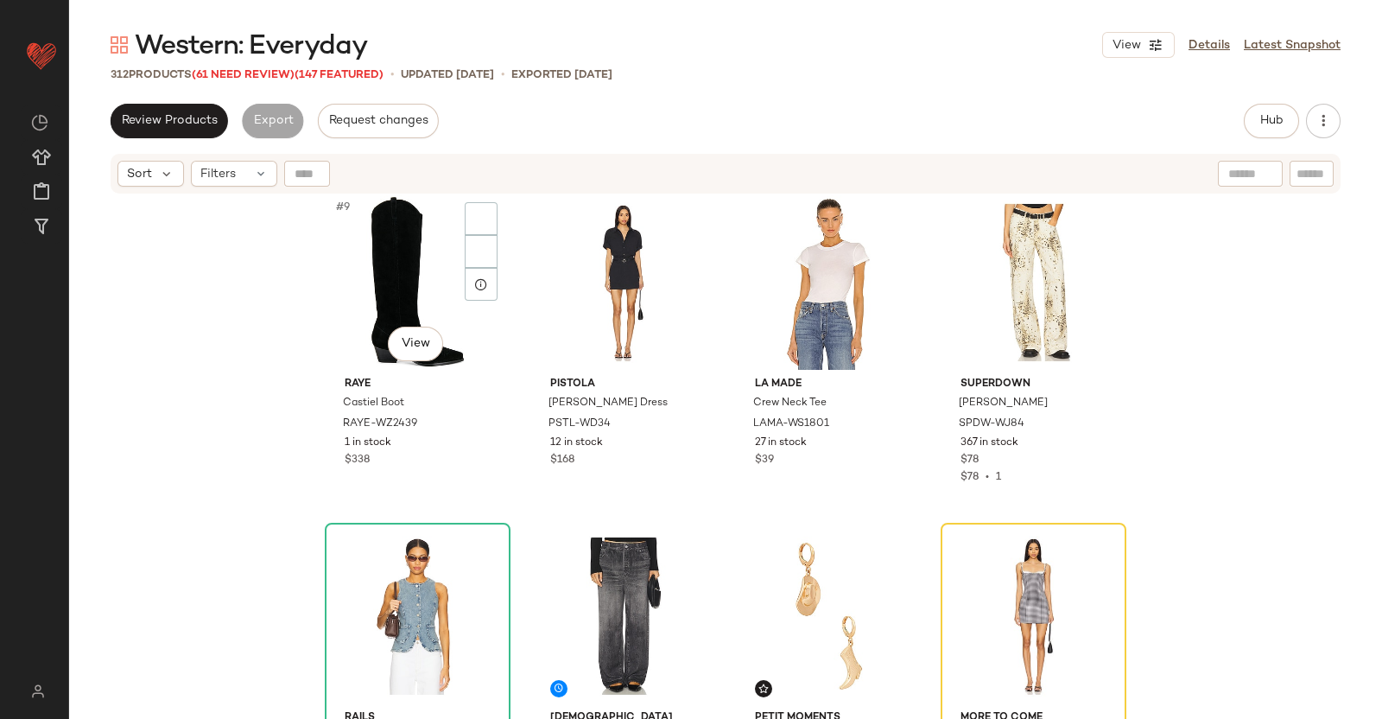
scroll to position [784, 0]
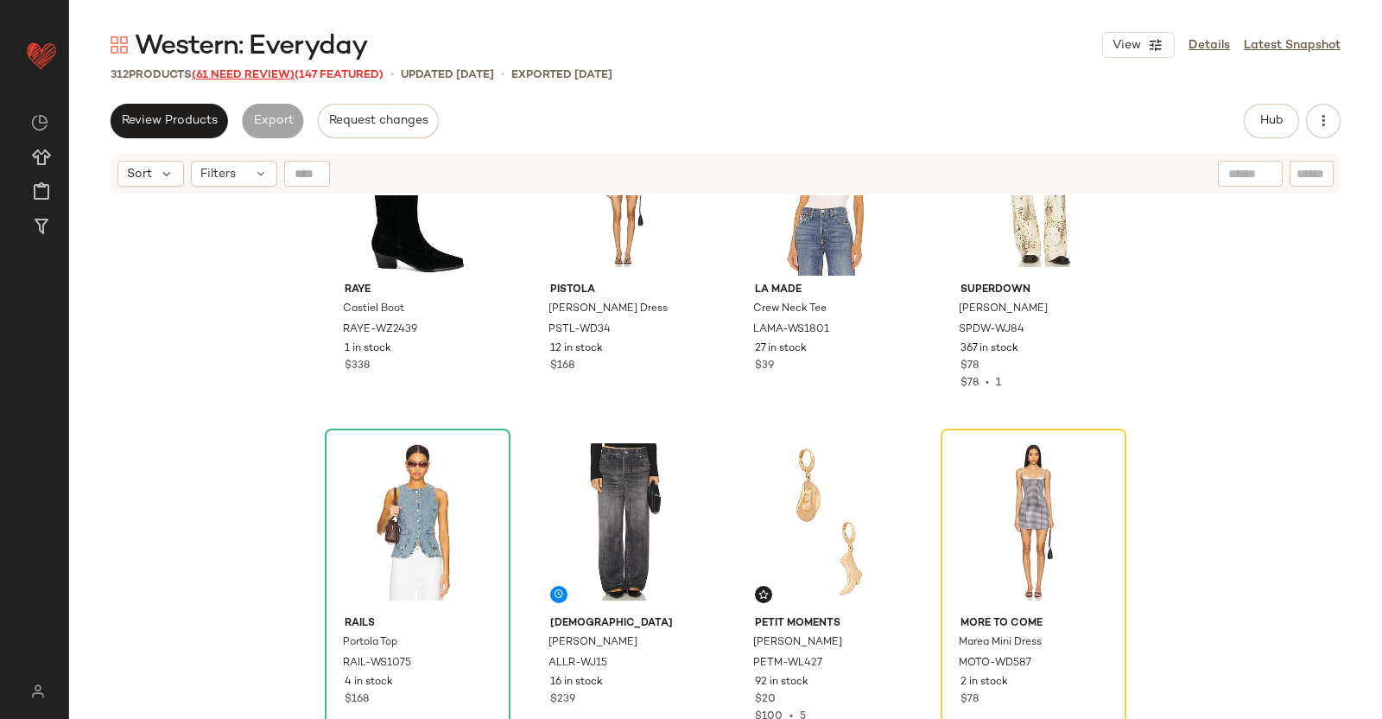
click at [246, 78] on span "(61 Need Review)" at bounding box center [243, 75] width 103 height 12
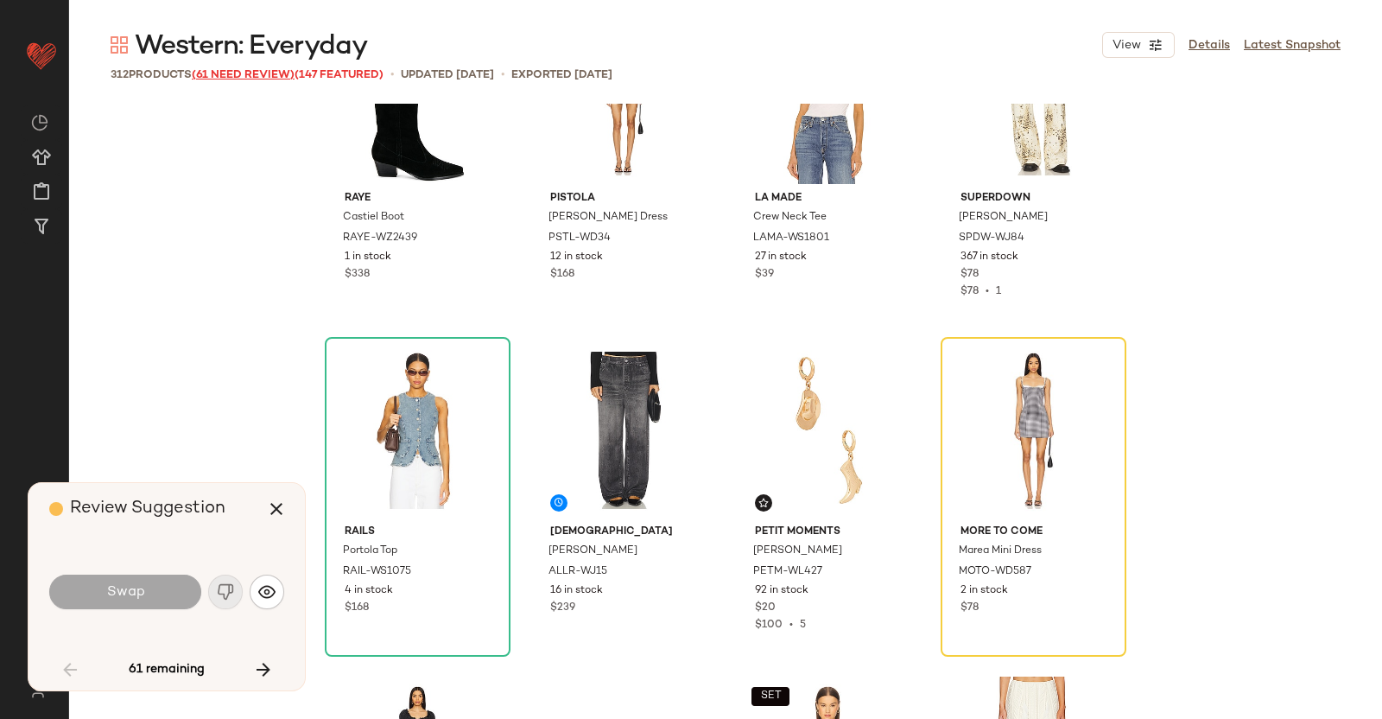
scroll to position [1000, 0]
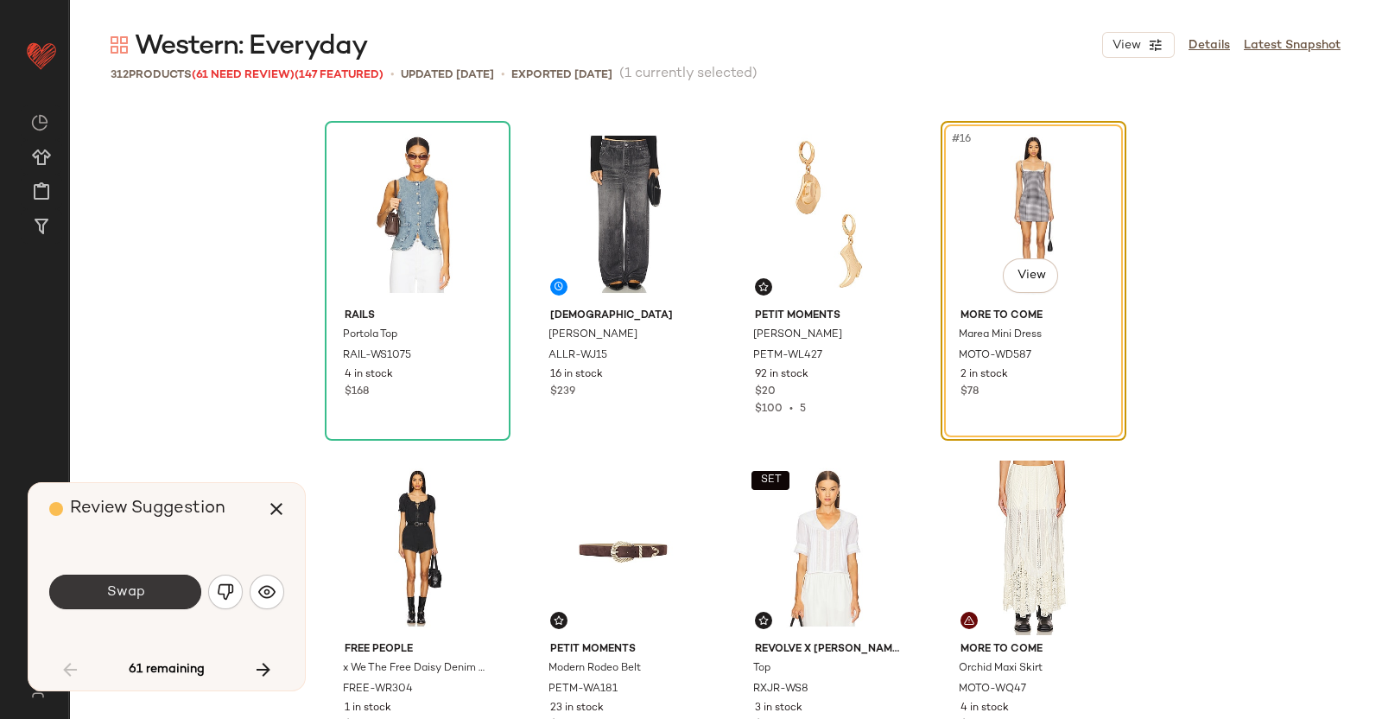
click at [68, 593] on button "Swap" at bounding box center [125, 592] width 152 height 35
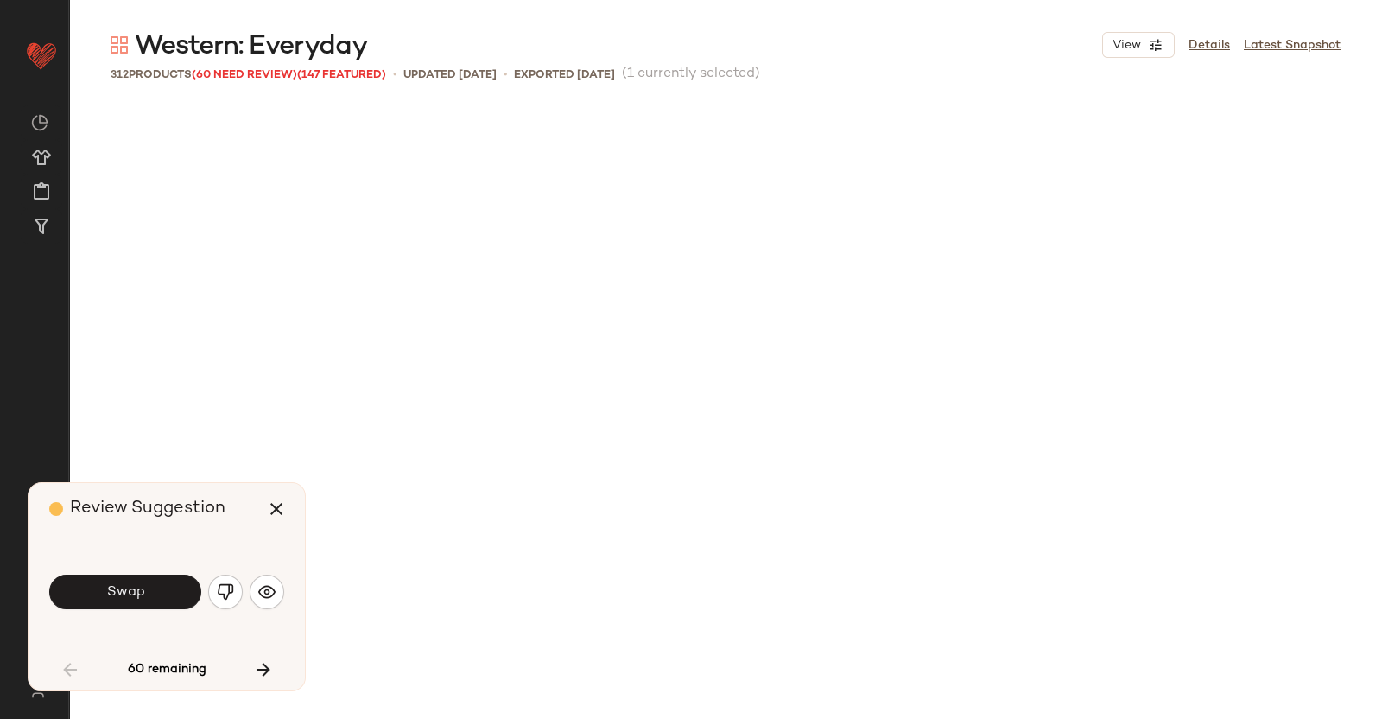
scroll to position [2000, 0]
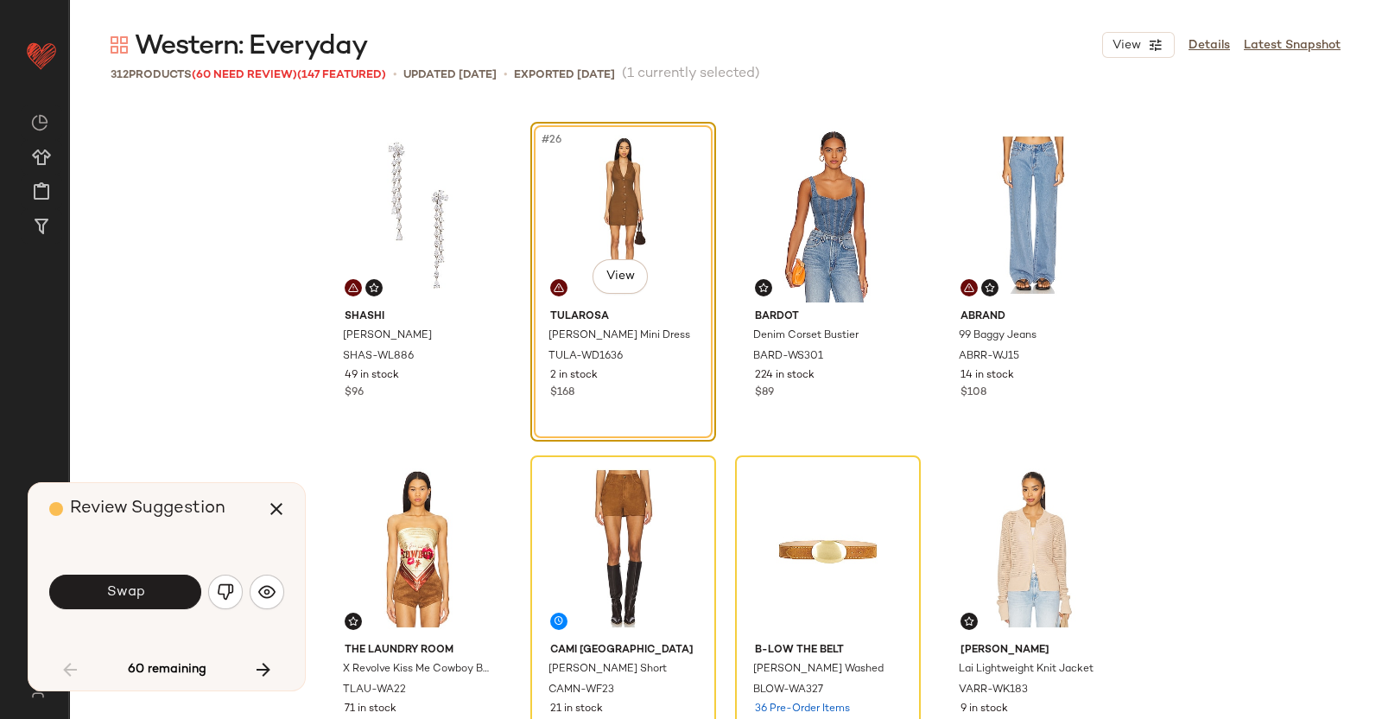
click at [117, 597] on span "Swap" at bounding box center [124, 592] width 39 height 16
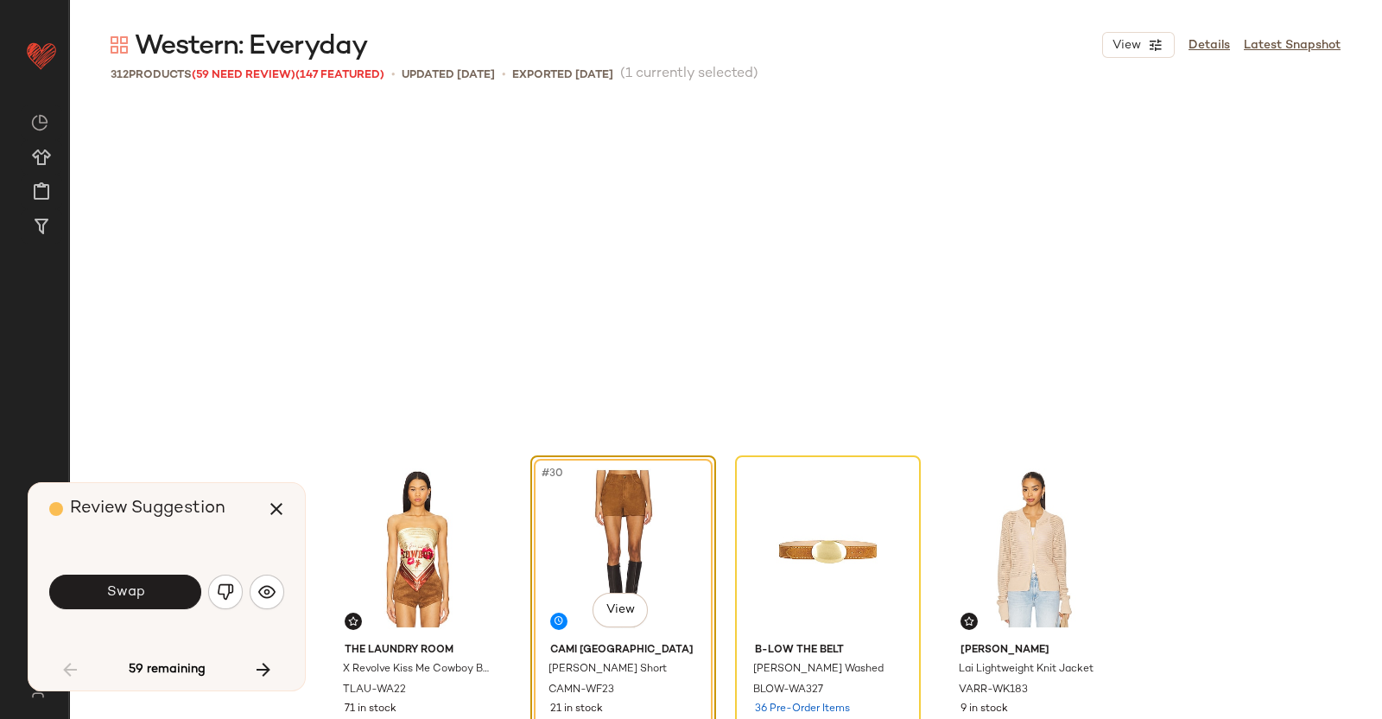
scroll to position [2334, 0]
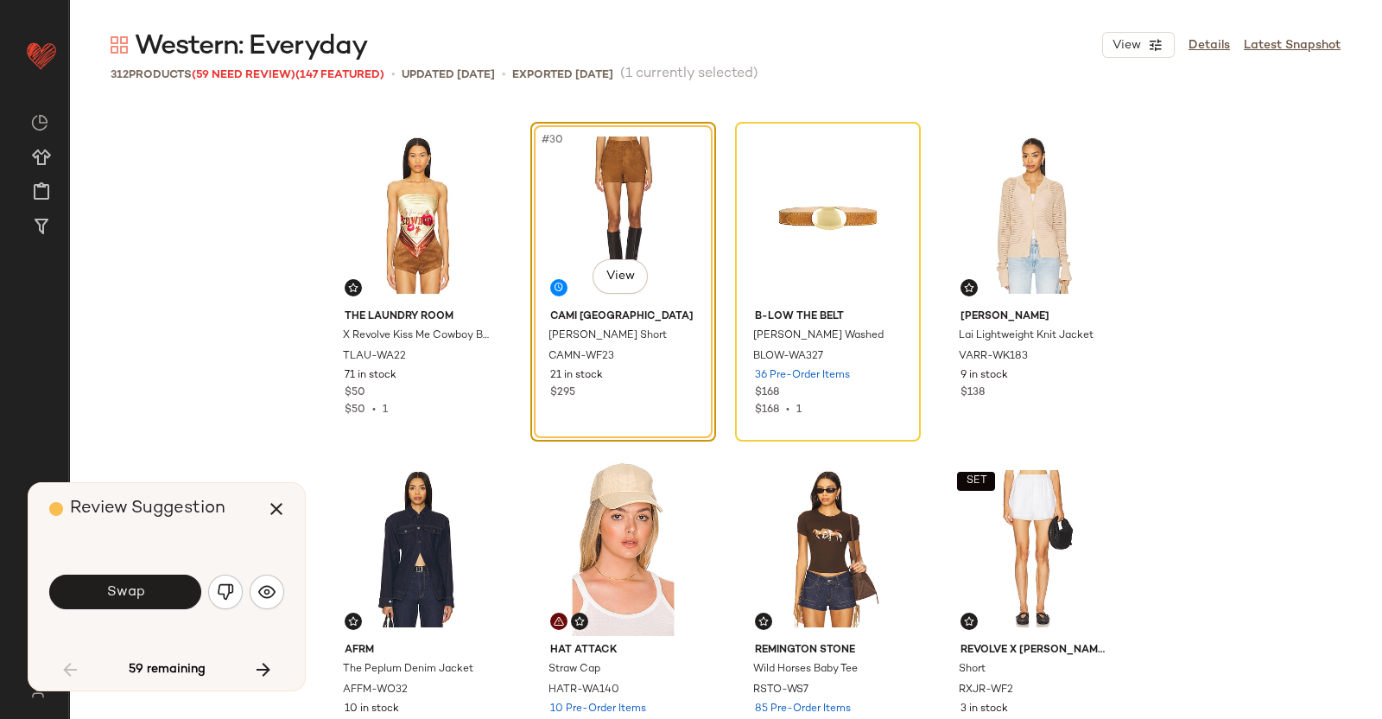
click at [117, 596] on span "Swap" at bounding box center [124, 592] width 39 height 16
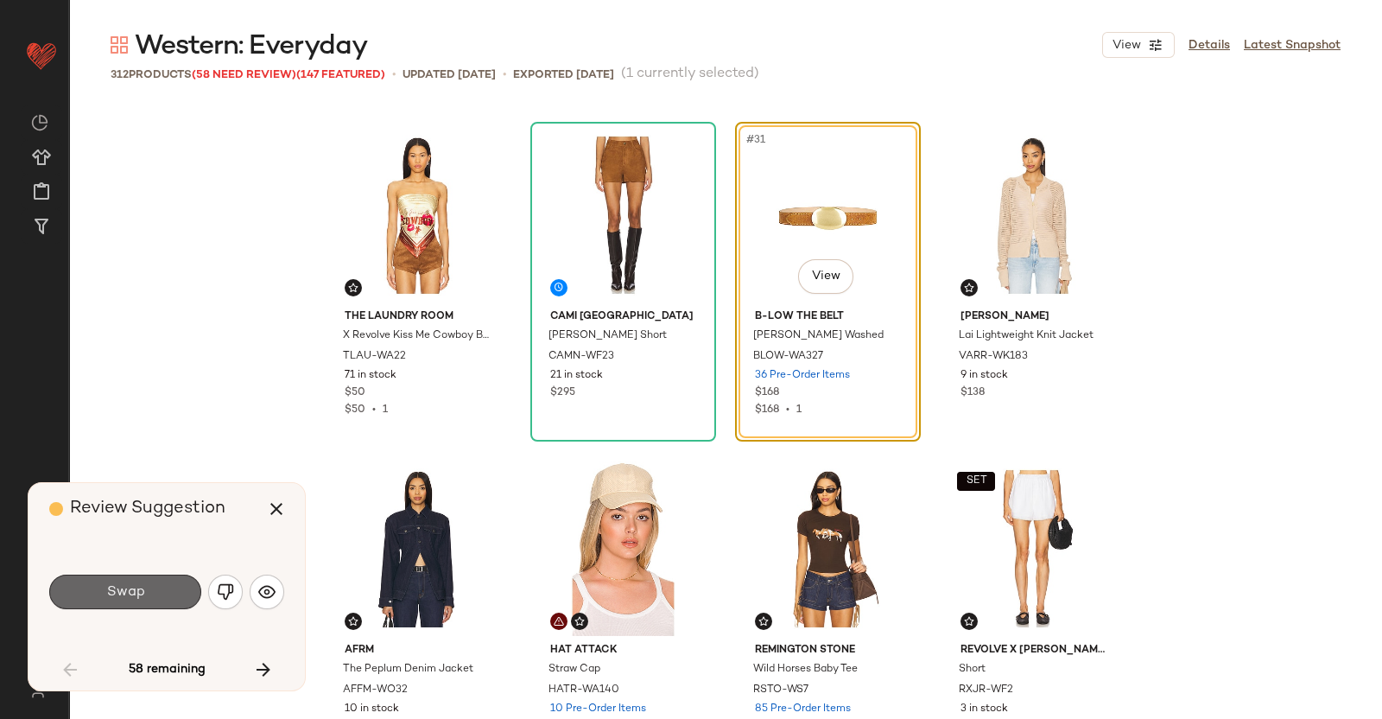
click at [143, 602] on button "Swap" at bounding box center [125, 592] width 152 height 35
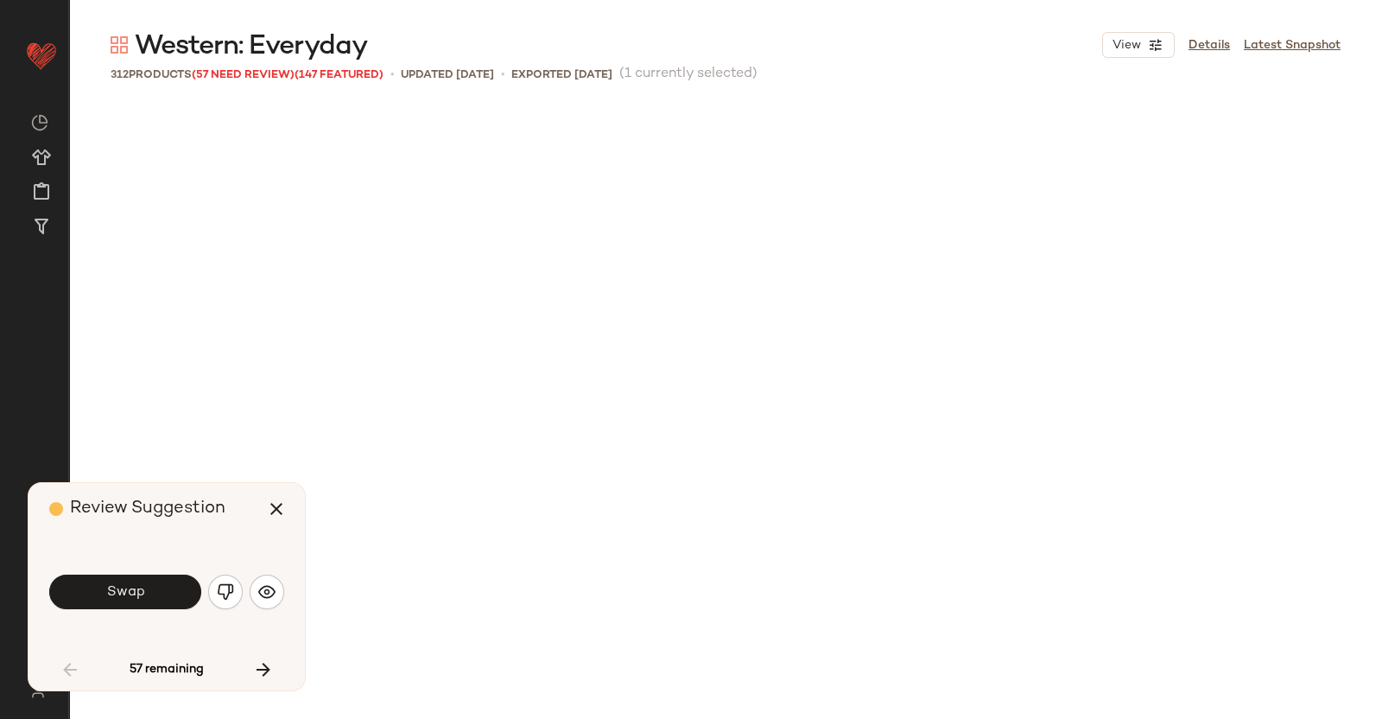
scroll to position [3334, 0]
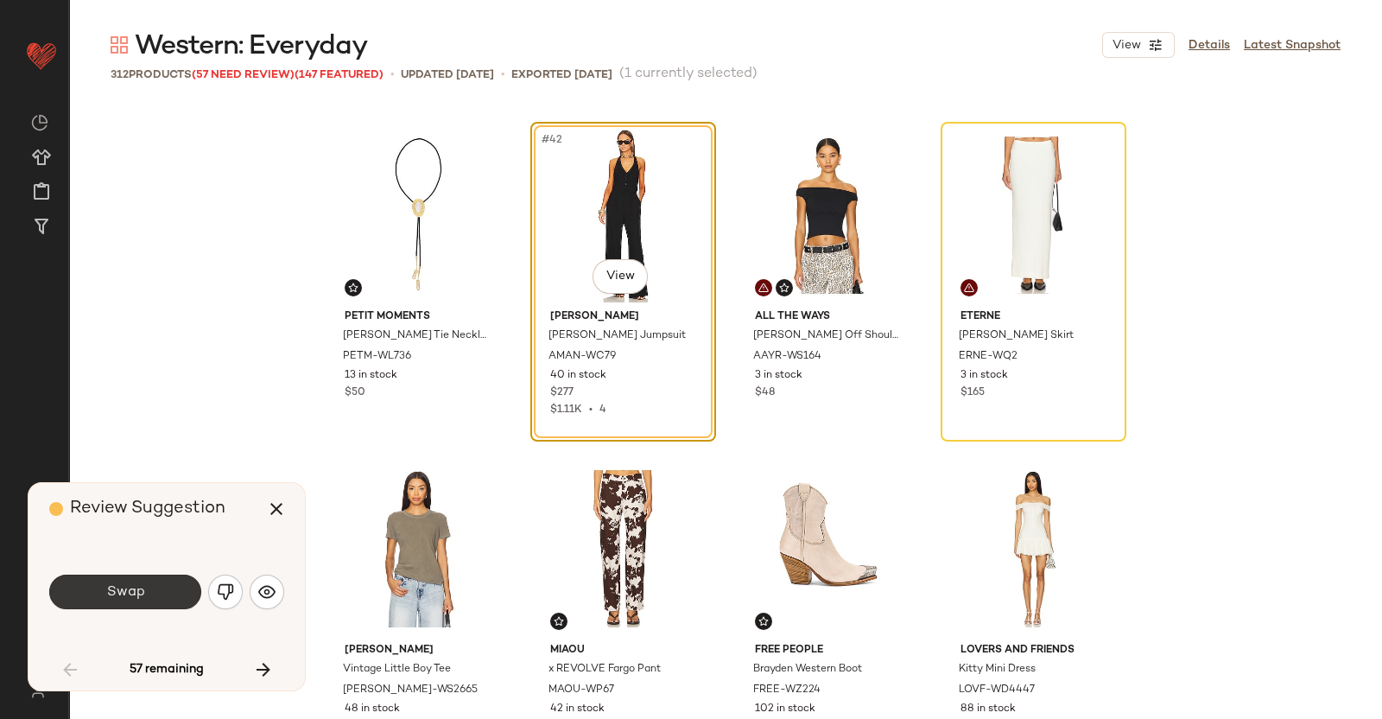
click at [122, 601] on button "Swap" at bounding box center [125, 592] width 152 height 35
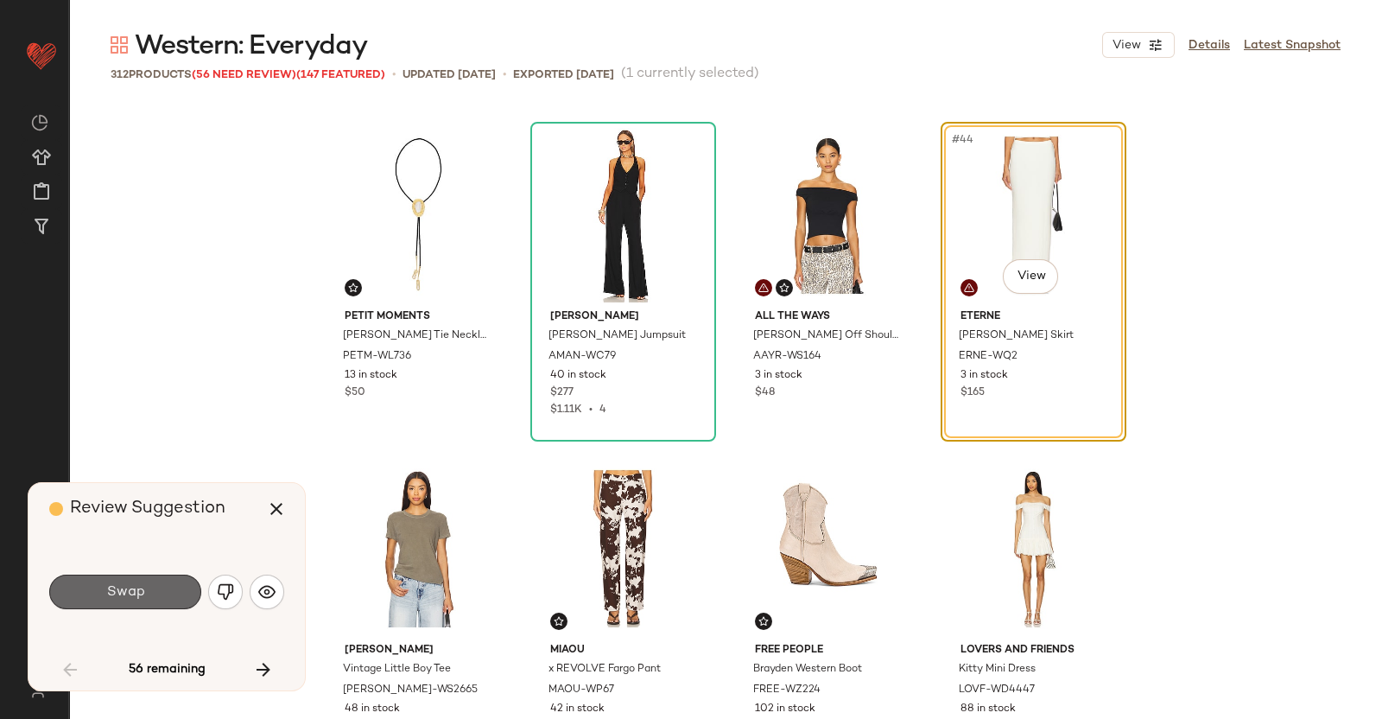
click at [143, 594] on span "Swap" at bounding box center [124, 592] width 39 height 16
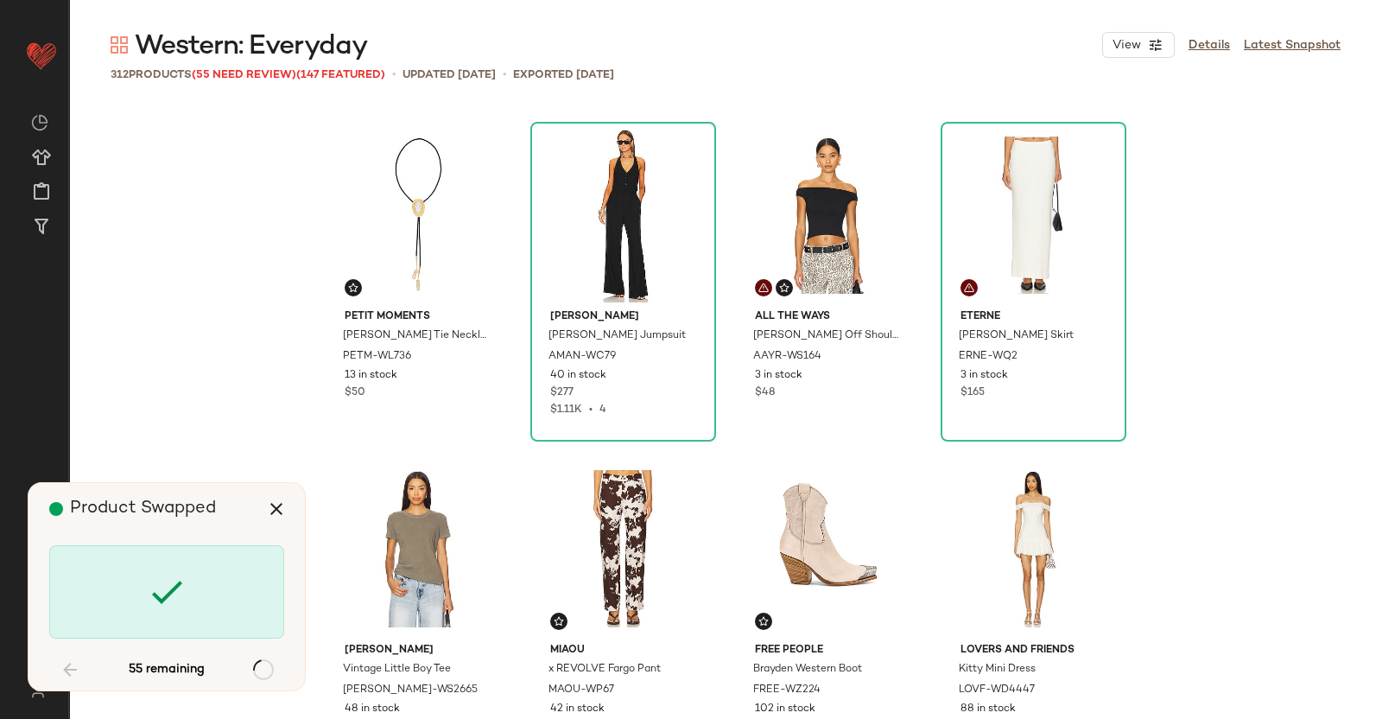
scroll to position [4669, 0]
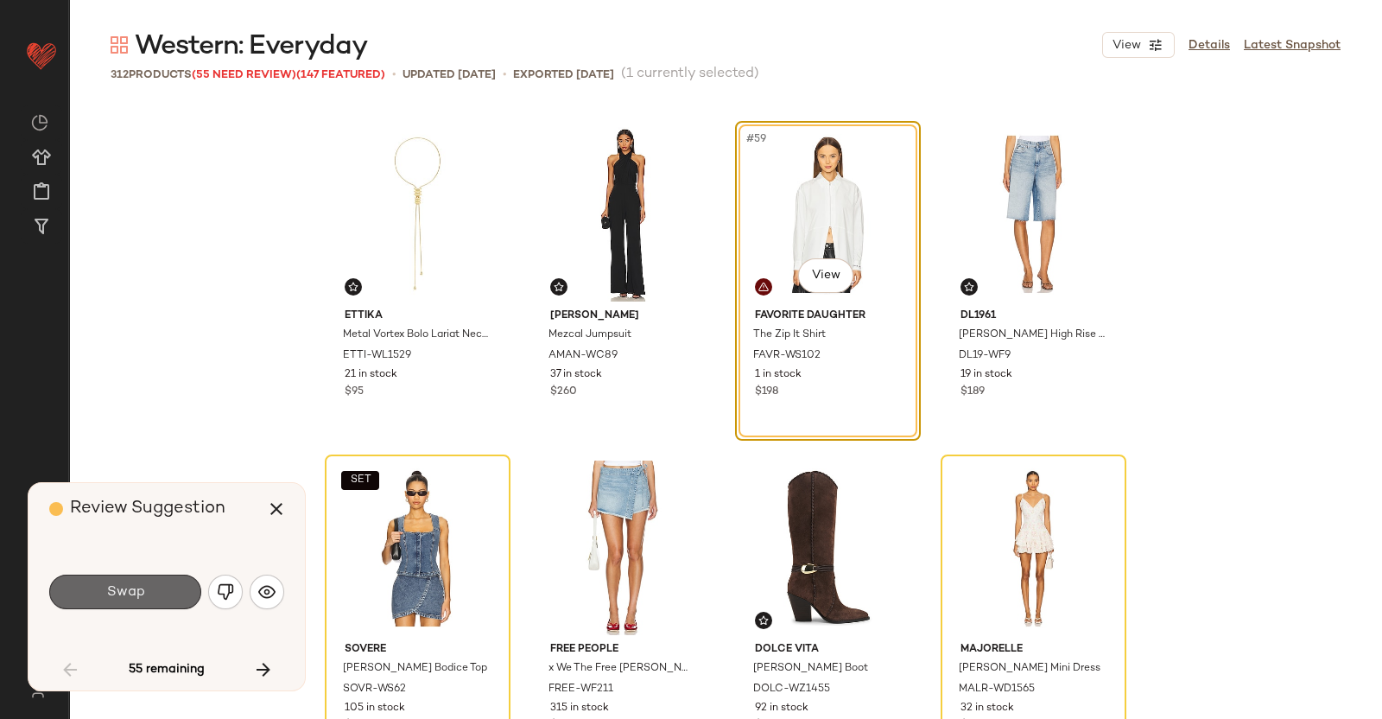
click at [149, 602] on button "Swap" at bounding box center [125, 592] width 152 height 35
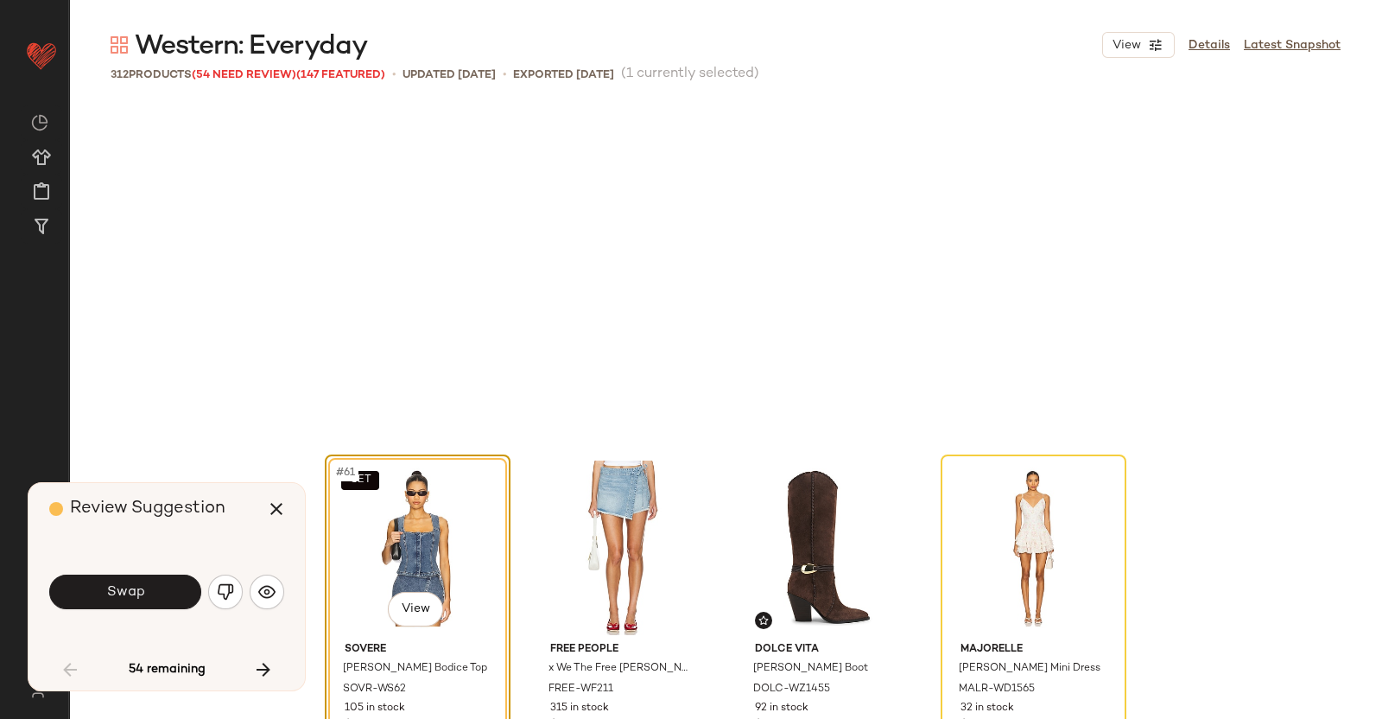
scroll to position [5002, 0]
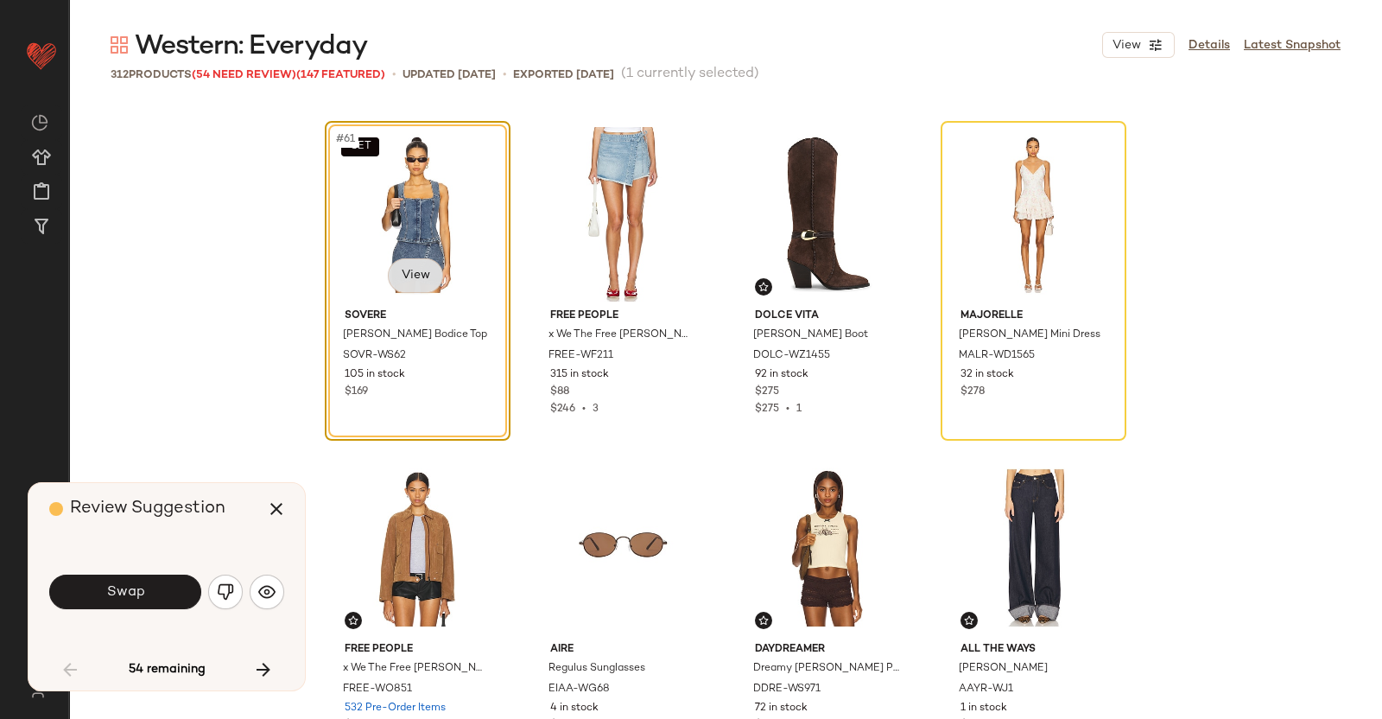
click at [408, 273] on body "Revolve ** Dashboard All Products Global Clipboards (40) Curations (348) [PERSO…" at bounding box center [691, 359] width 1382 height 719
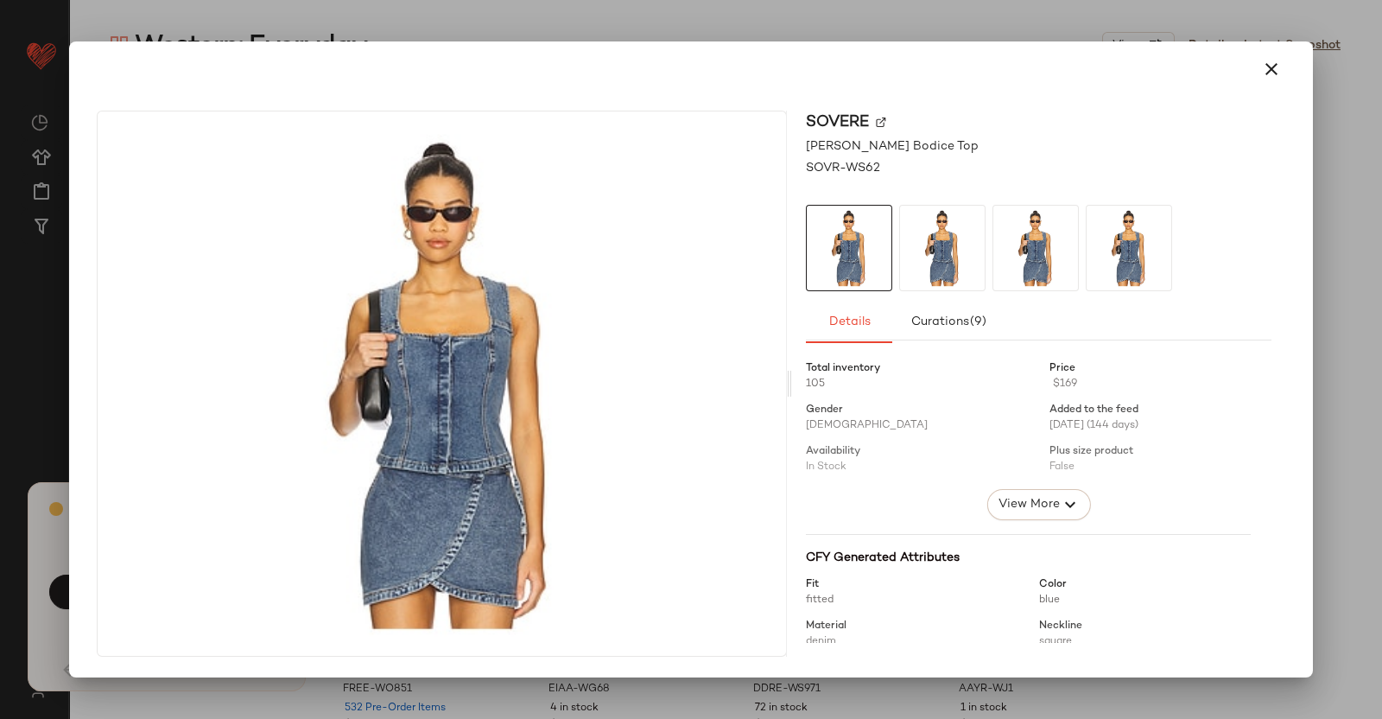
click at [878, 120] on img at bounding box center [881, 122] width 10 height 10
click at [1312, 231] on div "SOVERE [PERSON_NAME] Denim Bodice Top SOVR-WS62 Details Curations (9) Total inv…" at bounding box center [691, 359] width 1244 height 636
click at [1381, 302] on div at bounding box center [691, 359] width 1382 height 719
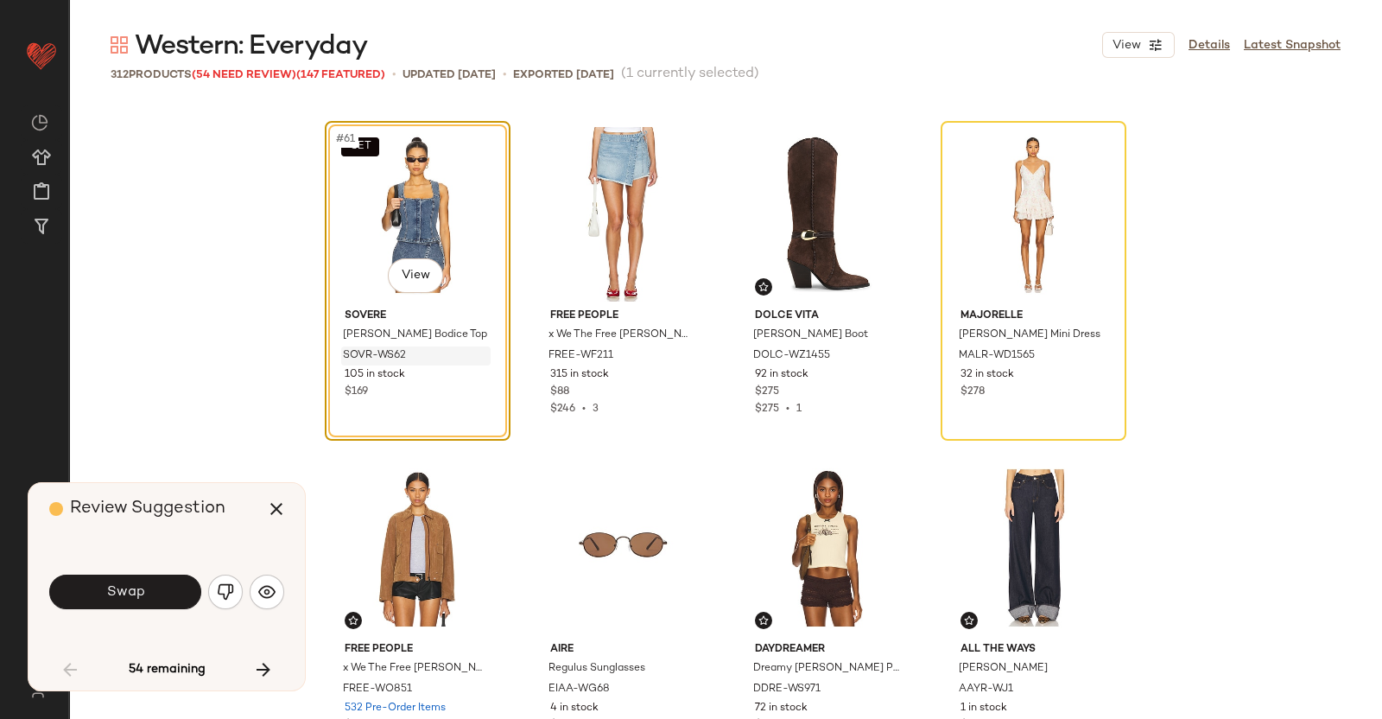
drag, startPoint x: 276, startPoint y: 520, endPoint x: 390, endPoint y: 446, distance: 136.1
click at [277, 518] on button "button" at bounding box center [276, 508] width 41 height 41
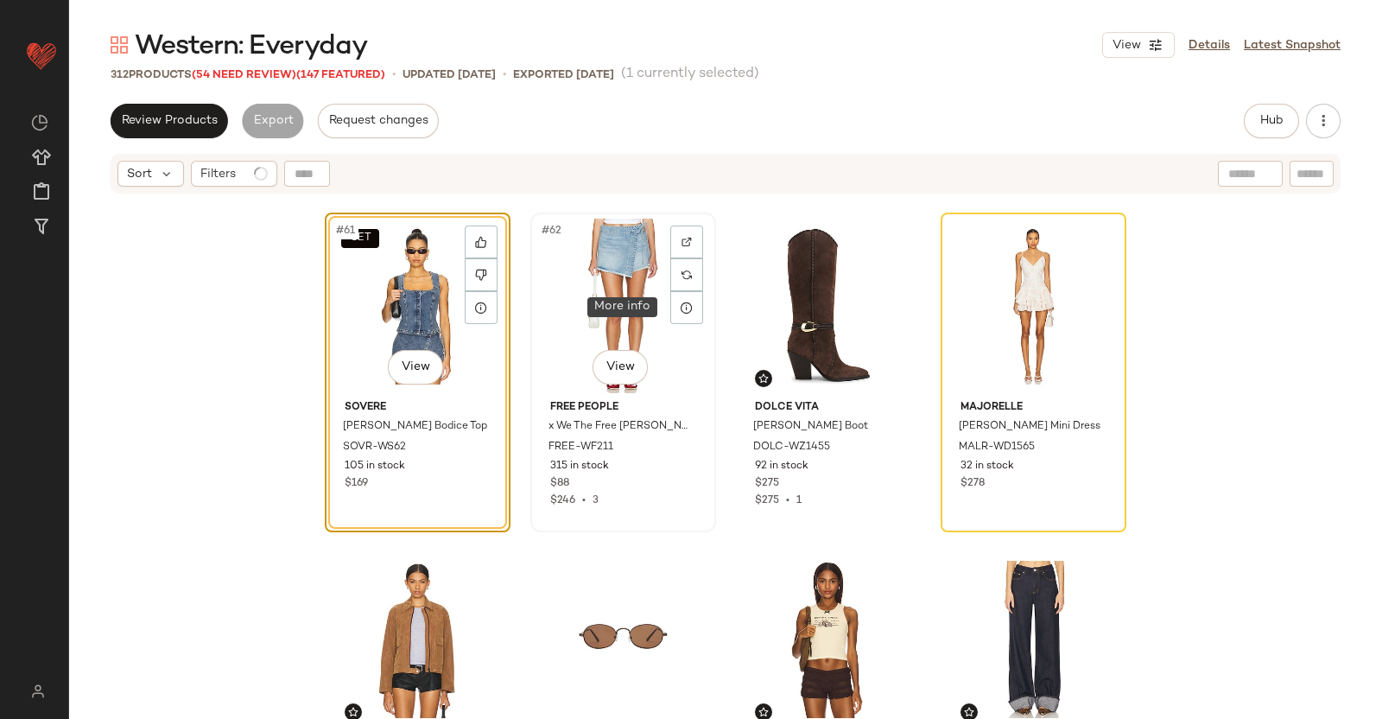
drag, startPoint x: 618, startPoint y: 300, endPoint x: 645, endPoint y: 287, distance: 29.8
click at [618, 299] on div "#62 View" at bounding box center [624, 306] width 174 height 175
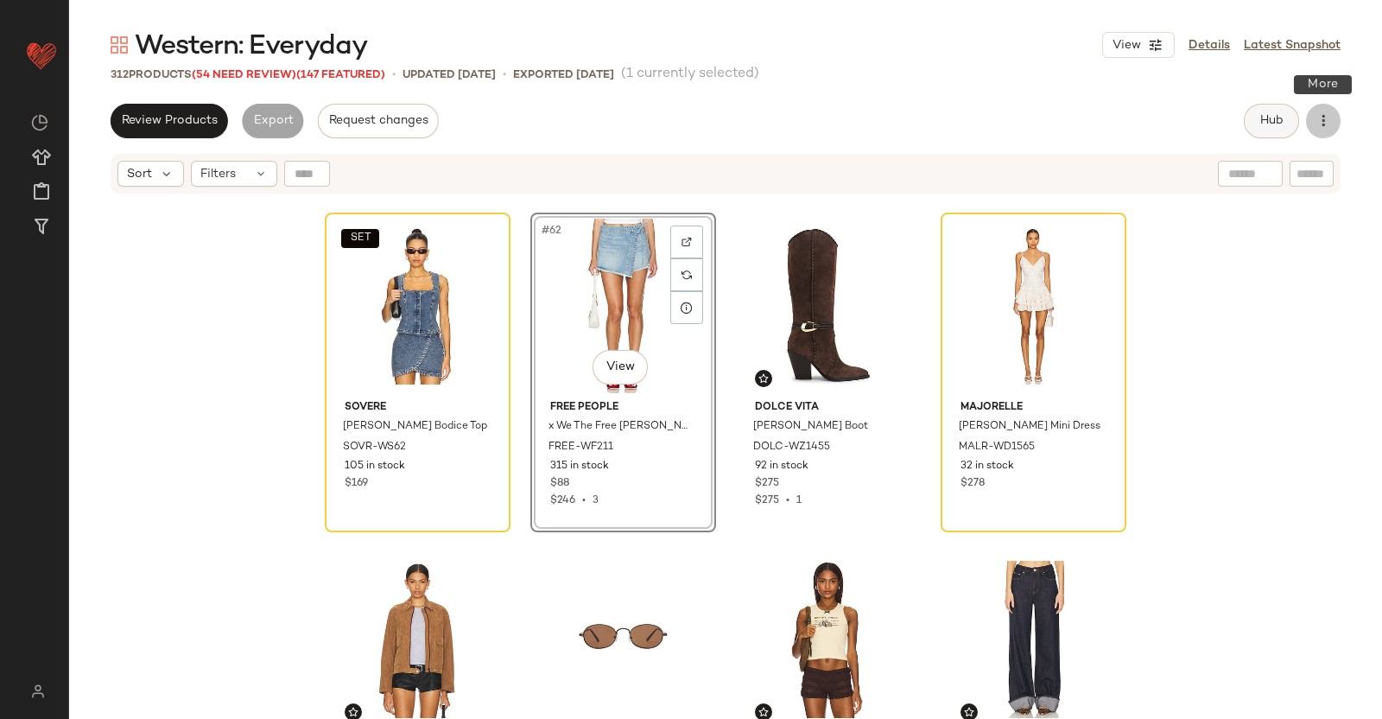
click at [1299, 122] on div "Hub" at bounding box center [1292, 121] width 97 height 35
click at [1285, 124] on button "Hub" at bounding box center [1271, 121] width 55 height 35
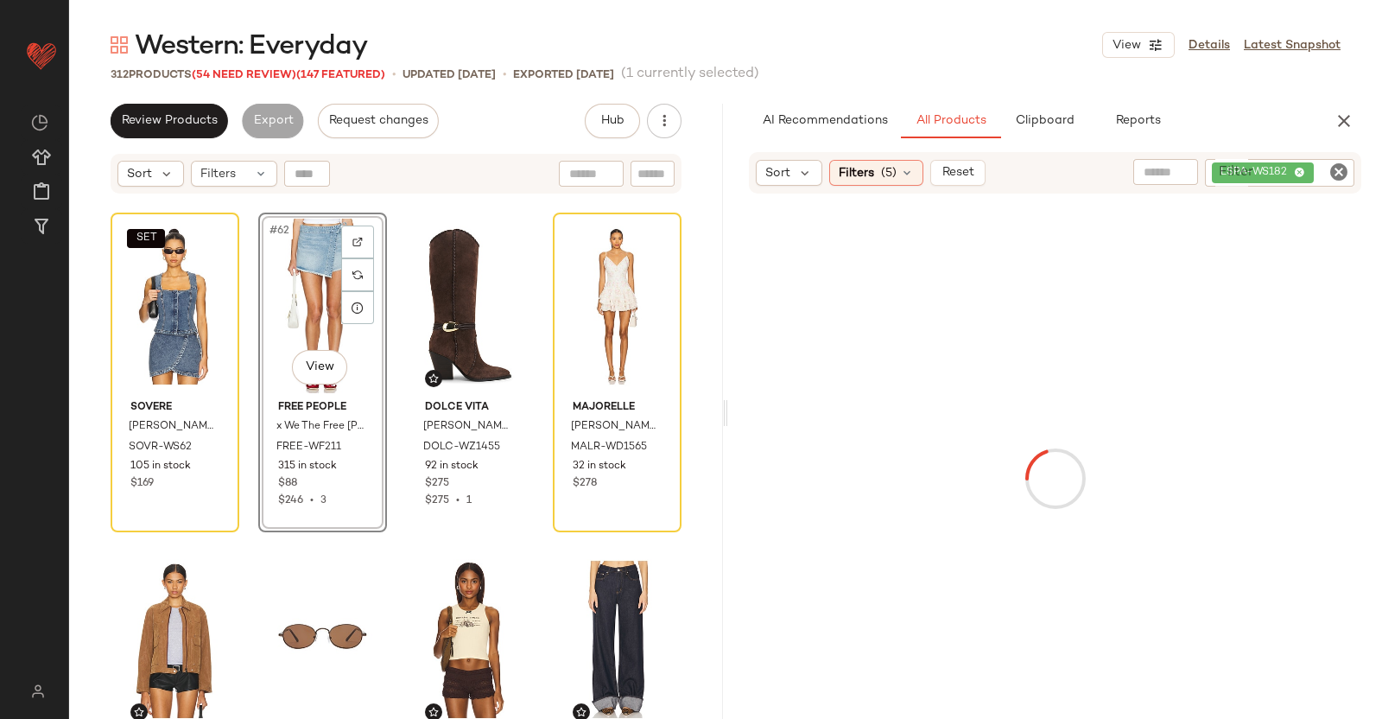
click at [1316, 184] on div "LSPA-WS182" at bounding box center [1279, 173] width 149 height 28
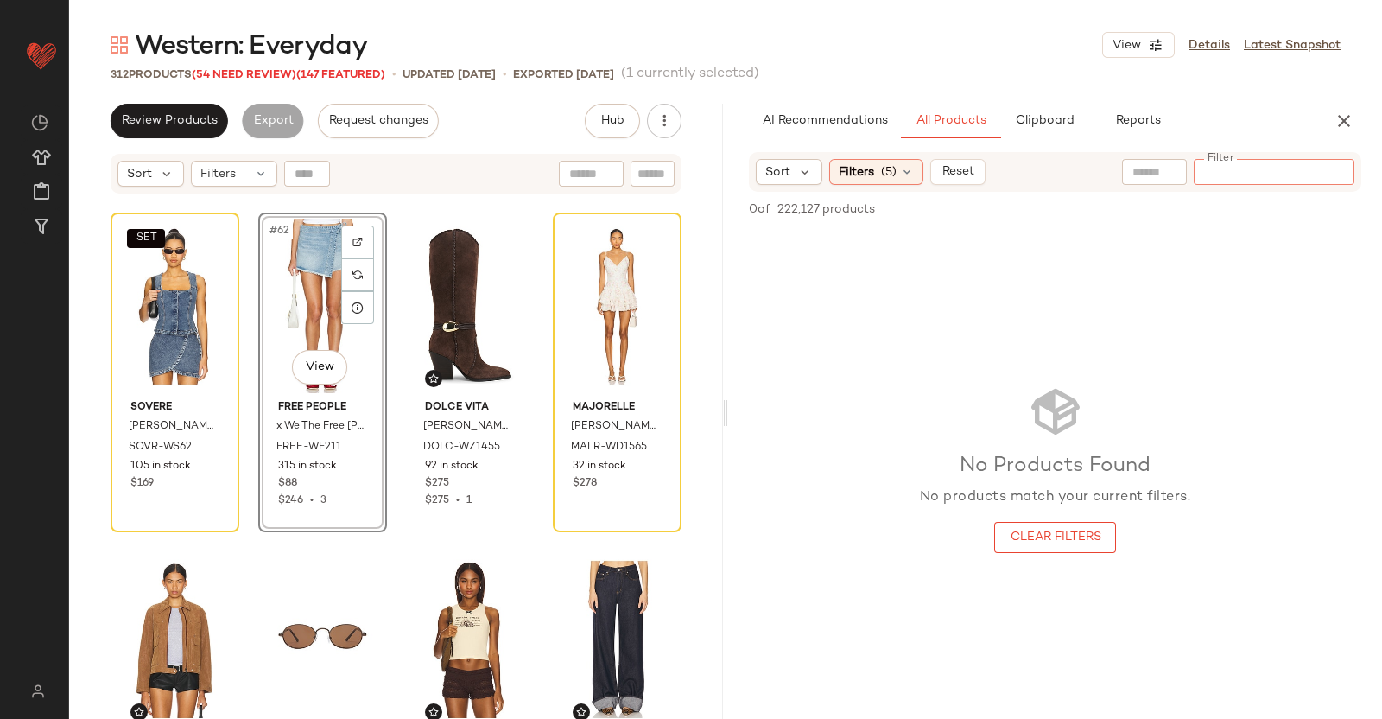
paste input "********"
type input "********"
click at [324, 277] on div "#62 View" at bounding box center [322, 306] width 117 height 175
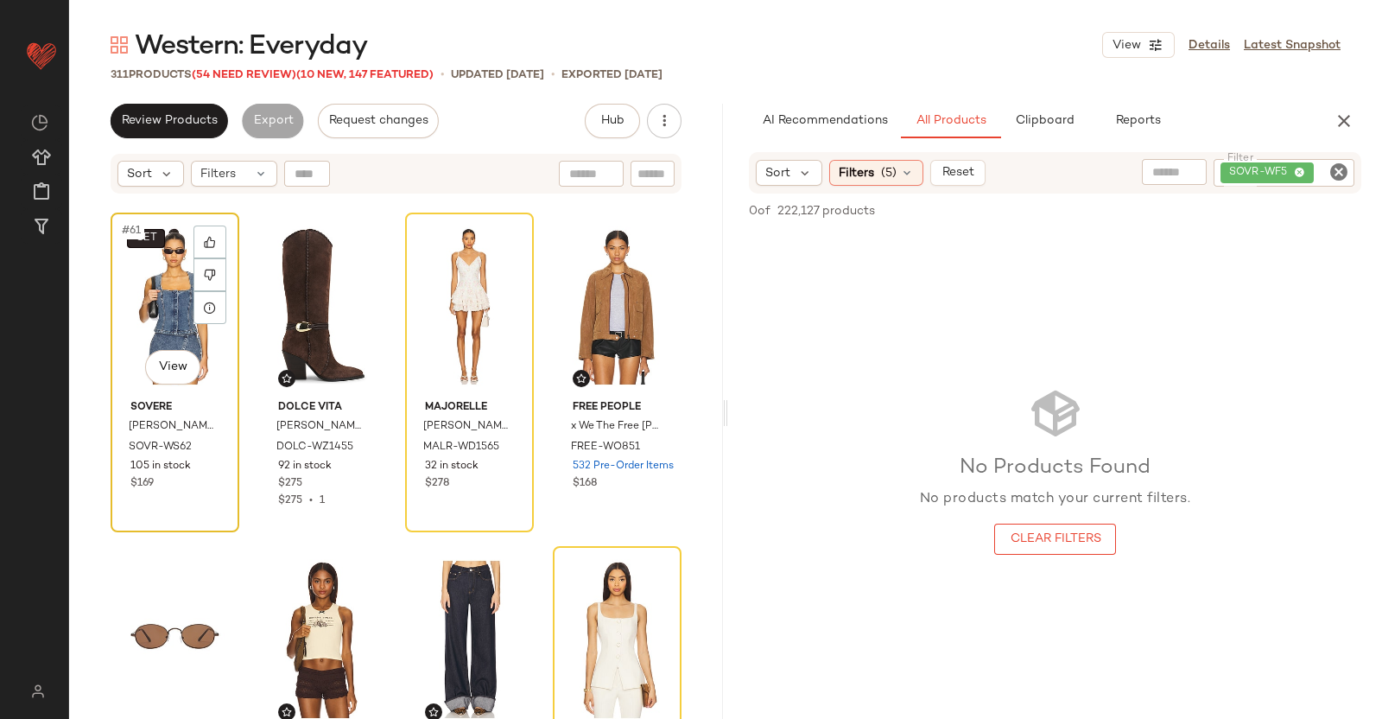
click at [161, 235] on button "SET" at bounding box center [146, 238] width 38 height 19
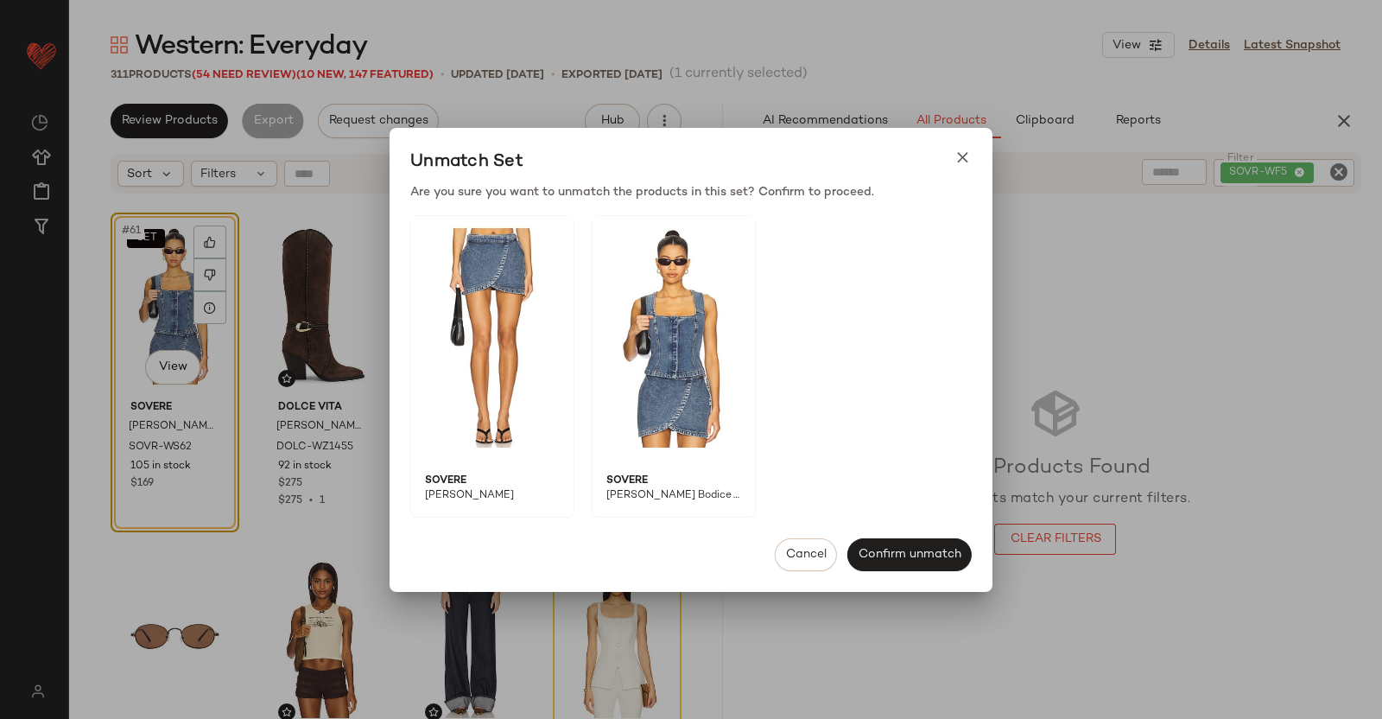
drag, startPoint x: 1330, startPoint y: 291, endPoint x: 1311, endPoint y: 278, distance: 23.7
click at [1330, 291] on div at bounding box center [691, 359] width 1382 height 719
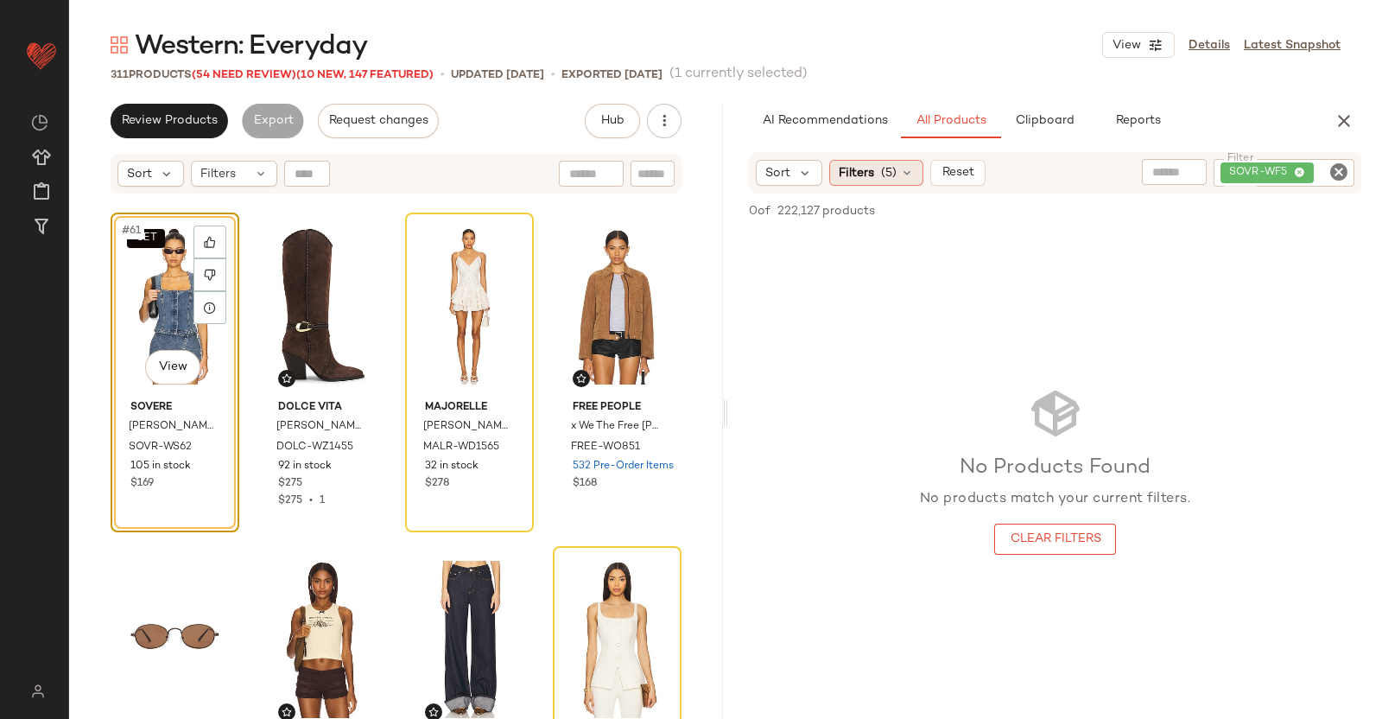
click at [881, 172] on span "(5)" at bounding box center [889, 173] width 16 height 18
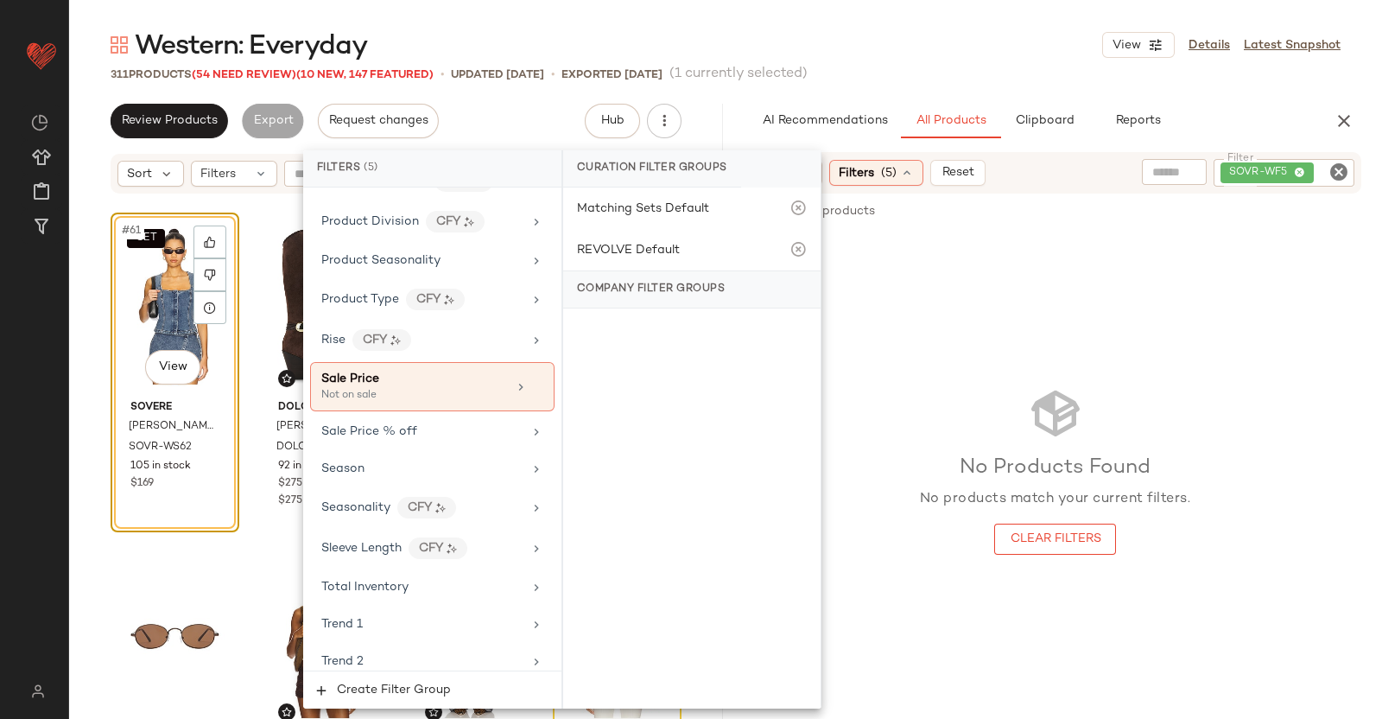
scroll to position [1984, 0]
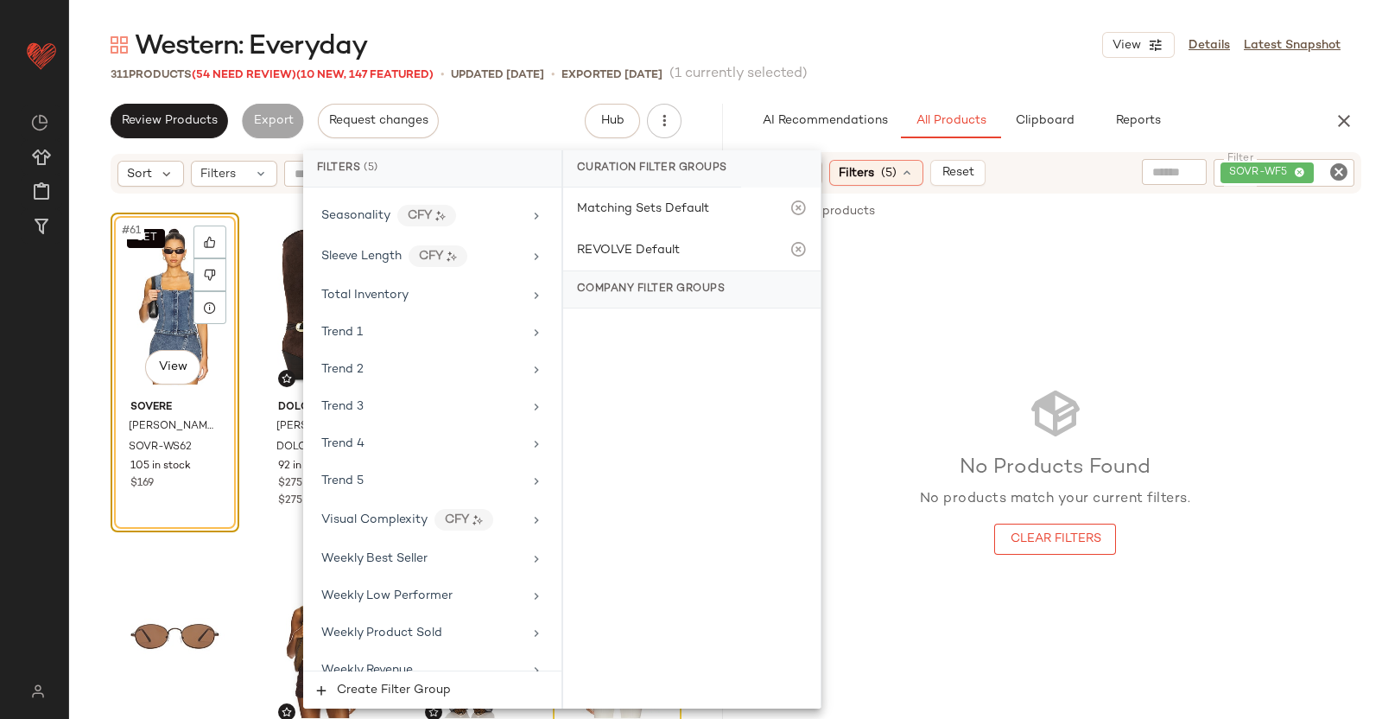
drag, startPoint x: 1169, startPoint y: 249, endPoint x: 1203, endPoint y: 207, distance: 53.4
click at [1171, 247] on div "No Products Found No products match your current filters. Clear Filters" at bounding box center [1055, 470] width 654 height 477
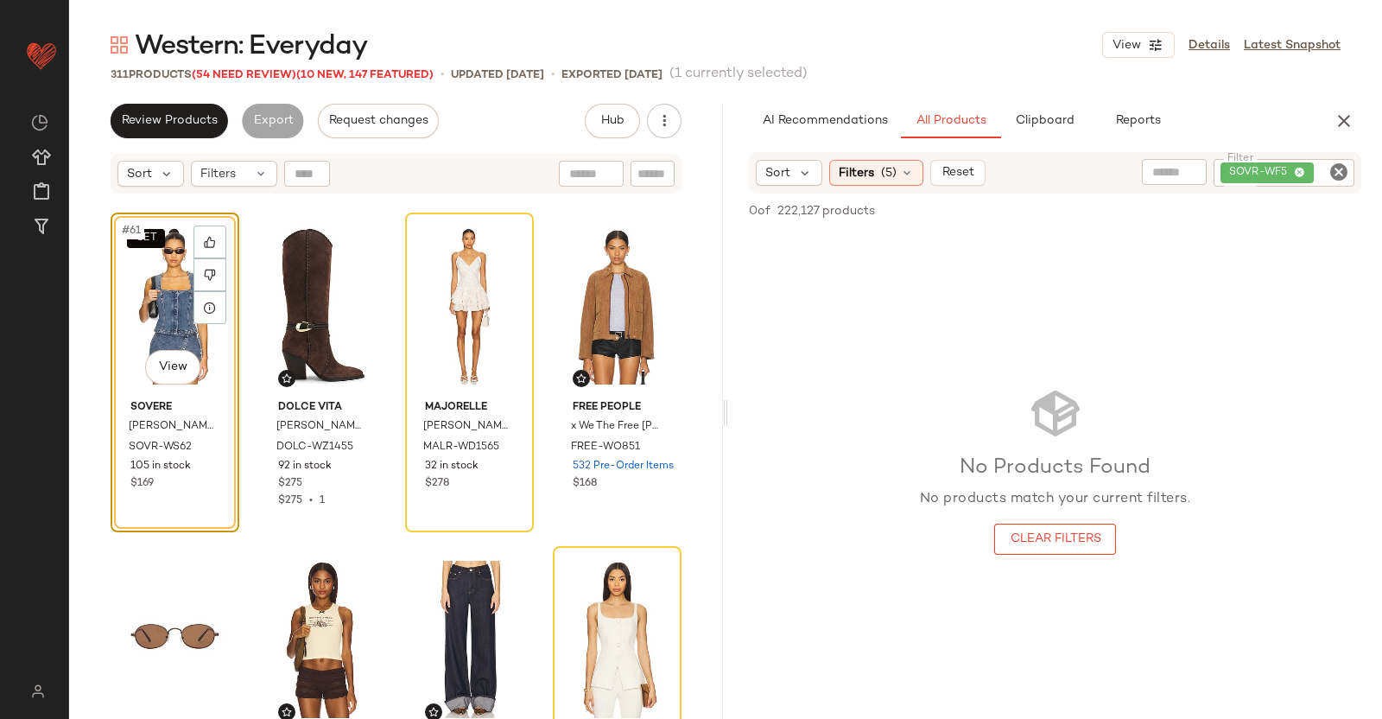
click at [1318, 168] on input "Filter" at bounding box center [1333, 173] width 30 height 18
paste input "**********"
type input "**********"
paste input "**********"
type input "**********"
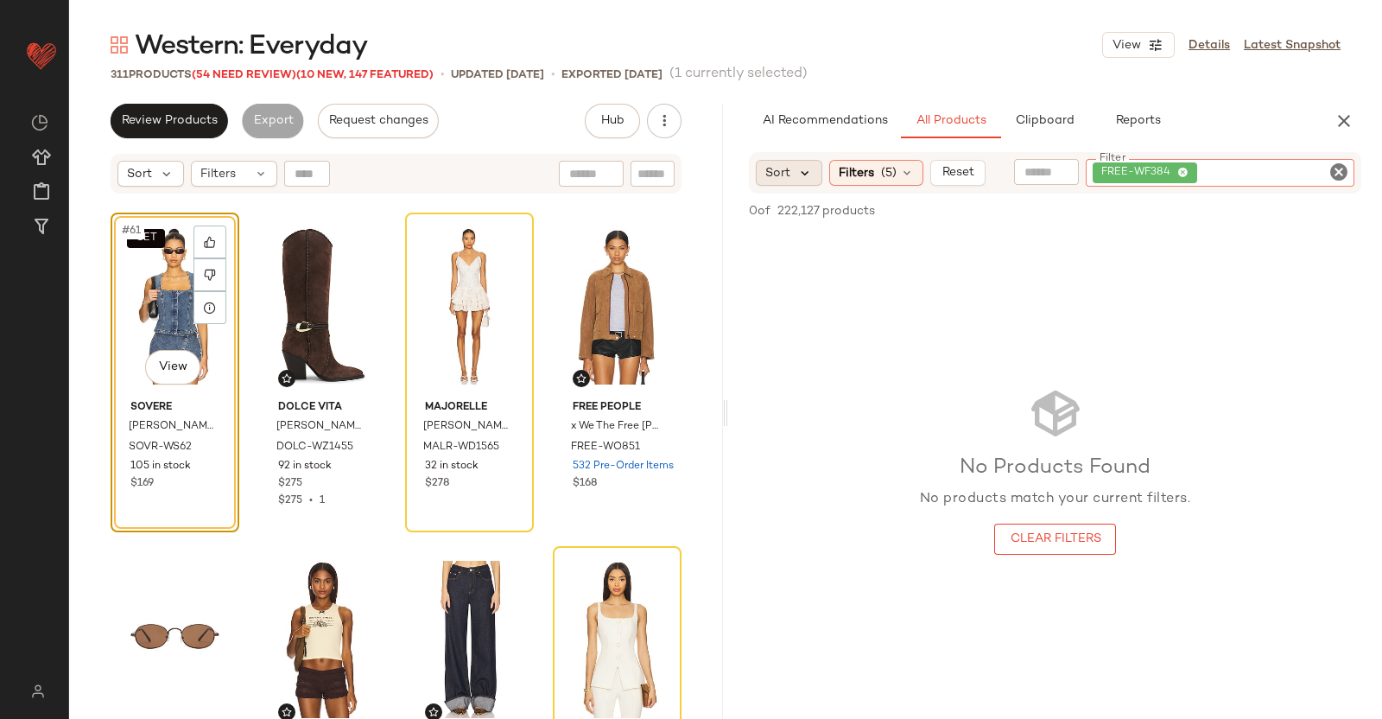
click at [808, 171] on icon at bounding box center [805, 173] width 16 height 16
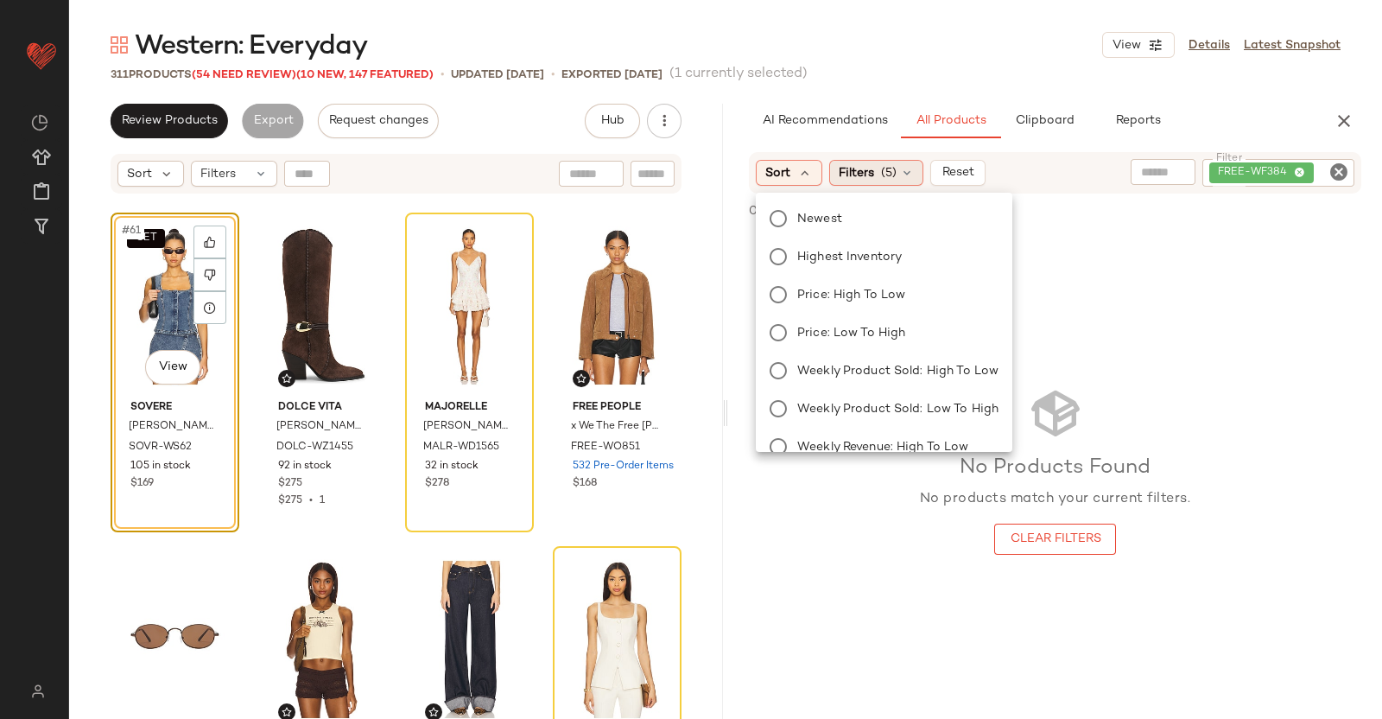
click at [872, 175] on span "Filters" at bounding box center [856, 173] width 35 height 18
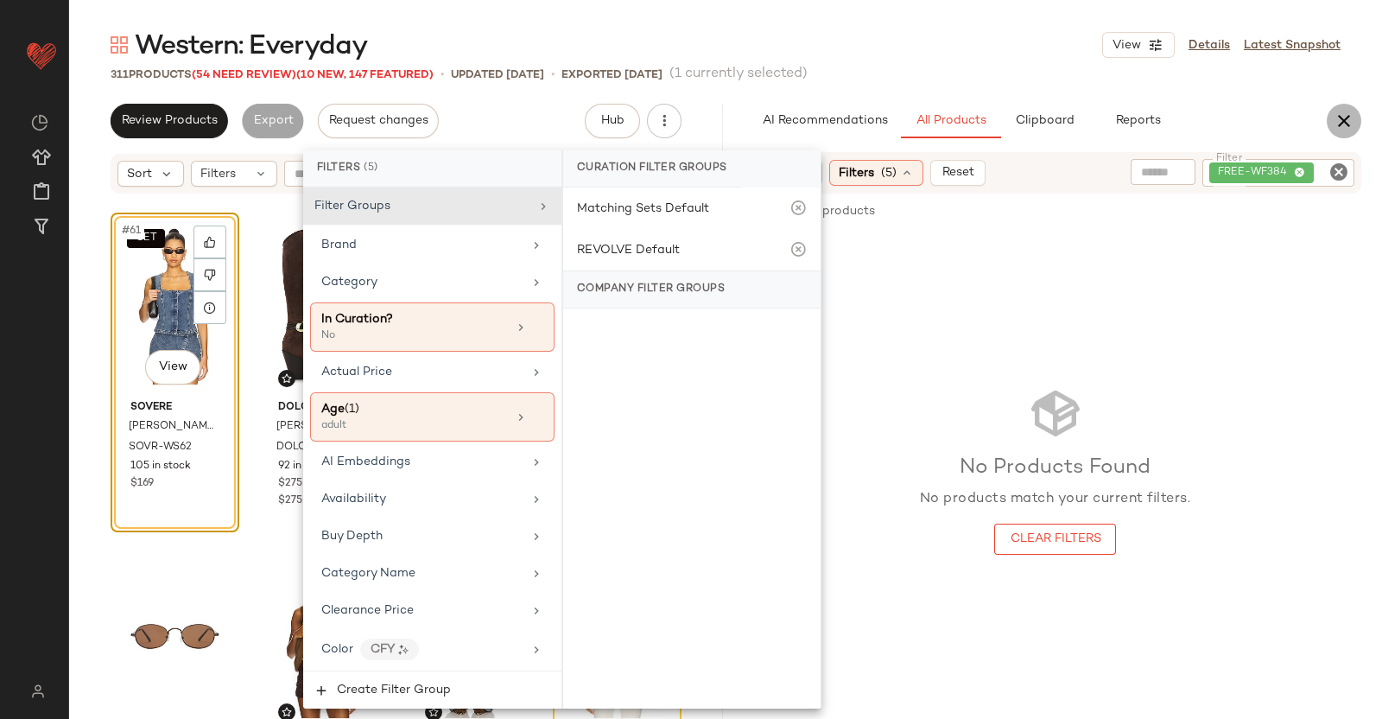
click at [1327, 114] on button "button" at bounding box center [1344, 121] width 35 height 35
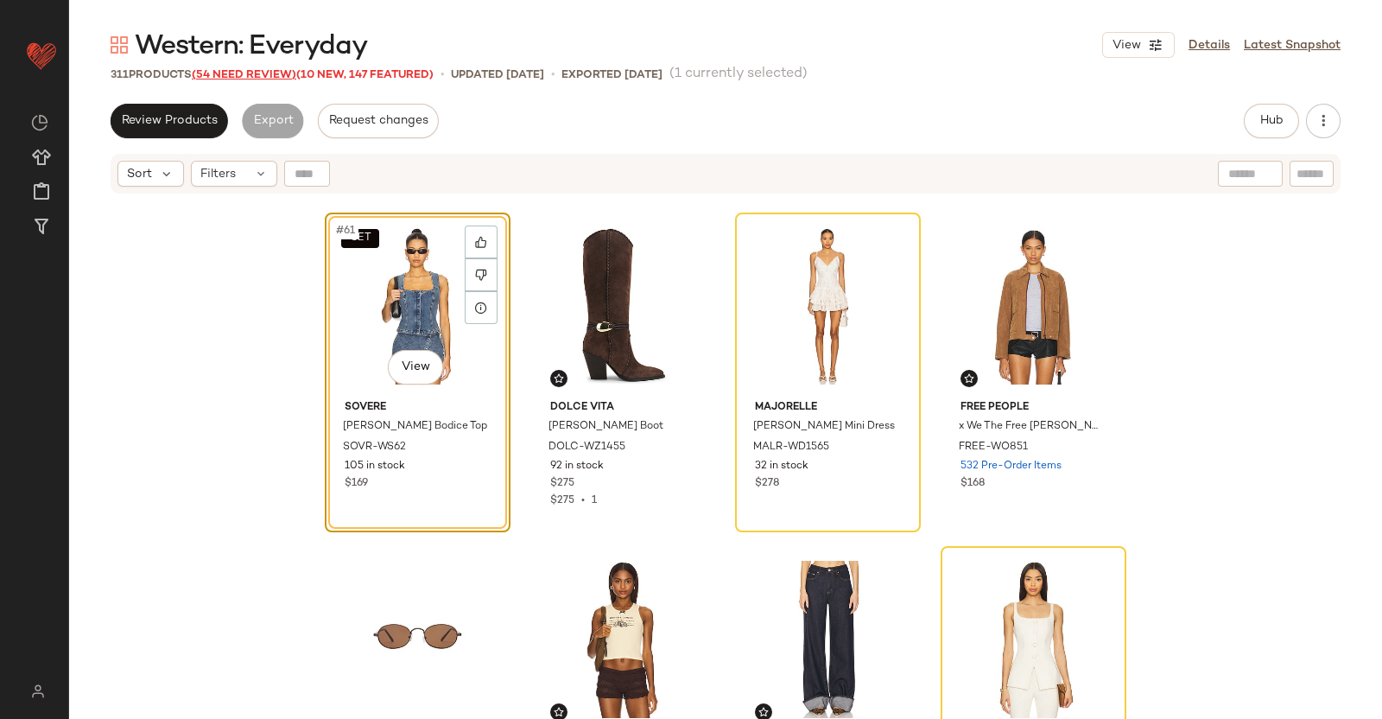
click at [258, 75] on span "(54 Need Review)" at bounding box center [244, 75] width 105 height 12
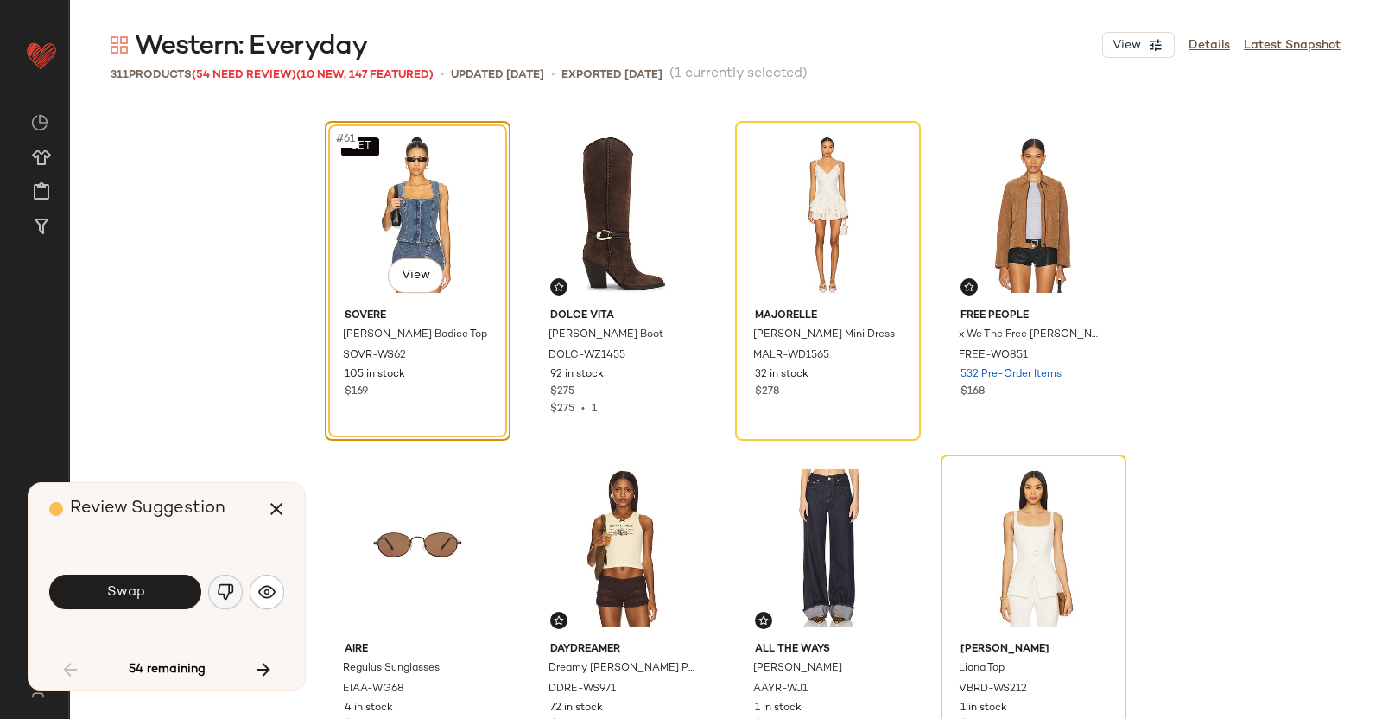
click at [221, 588] on img "button" at bounding box center [225, 591] width 17 height 17
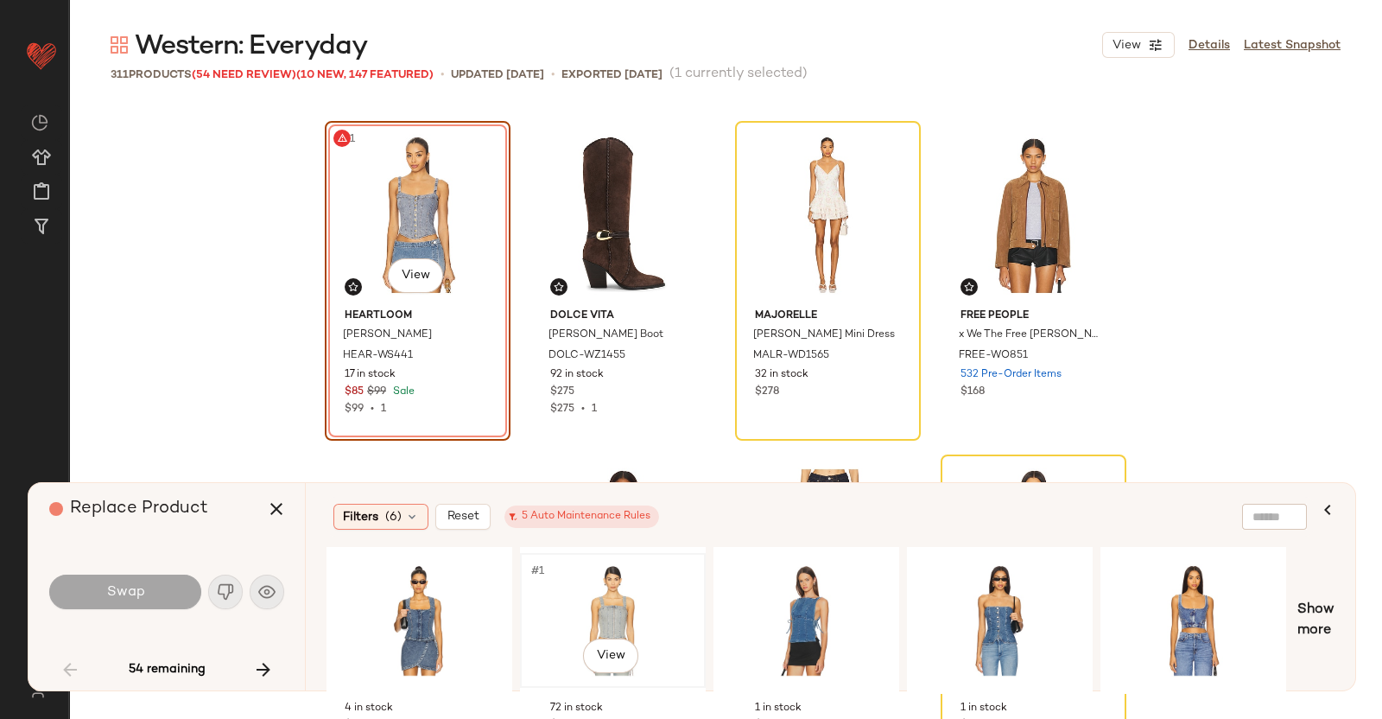
drag, startPoint x: 614, startPoint y: 615, endPoint x: 604, endPoint y: 563, distance: 52.9
click at [614, 616] on div "#1 View" at bounding box center [613, 620] width 174 height 123
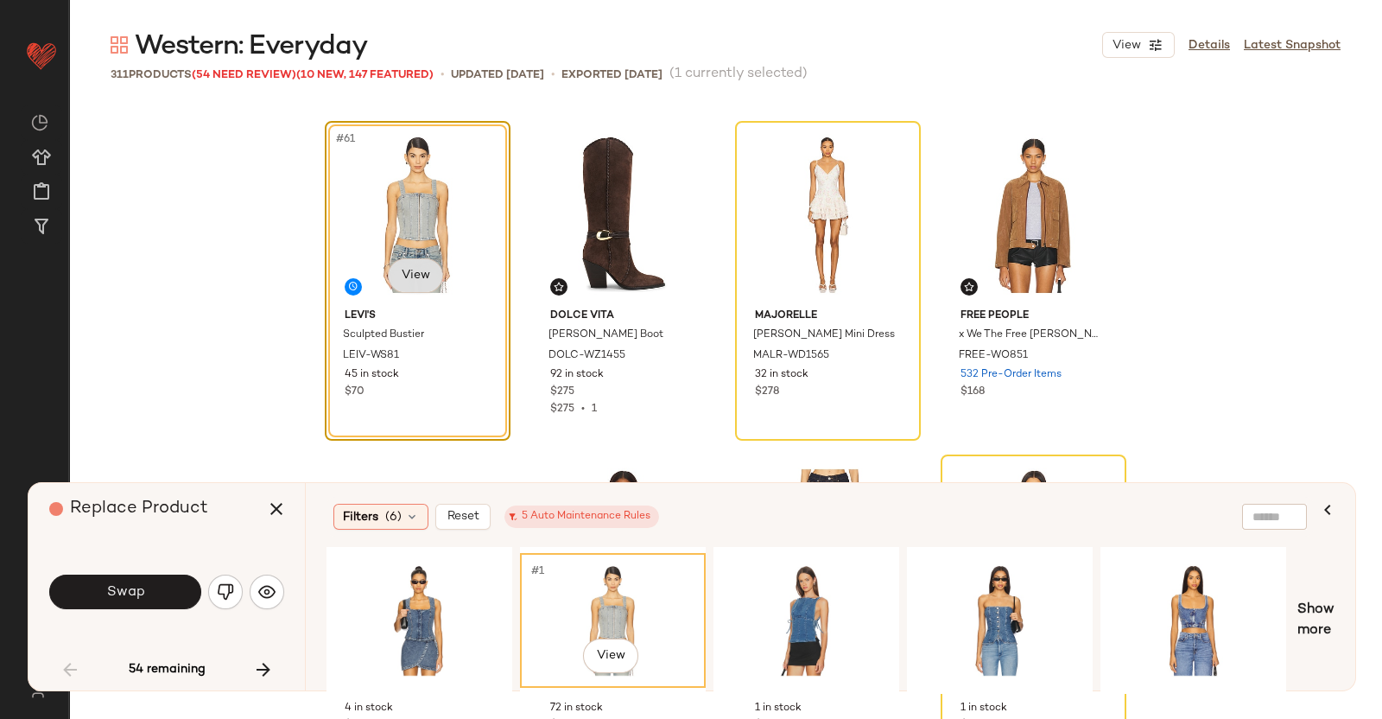
click at [395, 269] on body "Revolve ** Dashboard All Products Global Clipboards (40) Curations (348) [PERSO…" at bounding box center [691, 359] width 1382 height 719
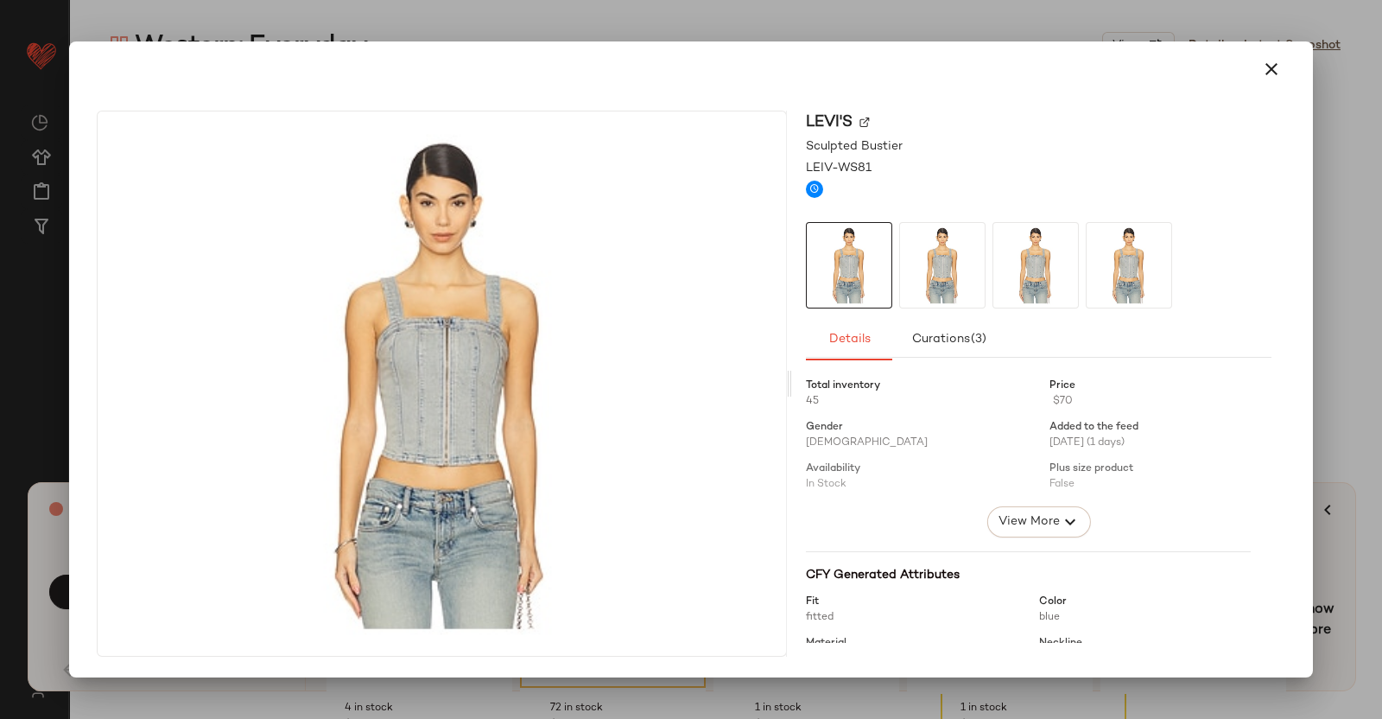
click at [859, 124] on div "LEVI'S" at bounding box center [1039, 122] width 466 height 23
click at [866, 124] on img at bounding box center [865, 122] width 10 height 10
click at [1341, 192] on div at bounding box center [691, 359] width 1382 height 719
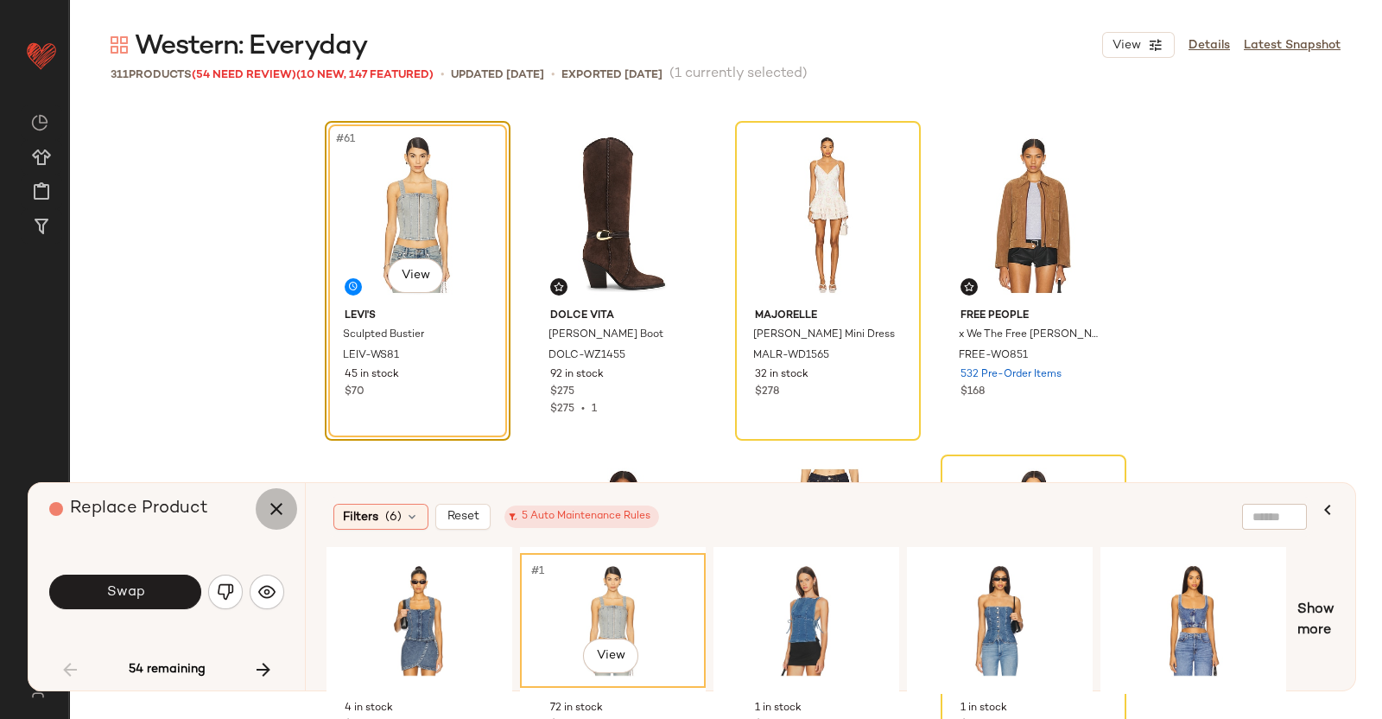
click at [274, 507] on icon "button" at bounding box center [276, 509] width 21 height 21
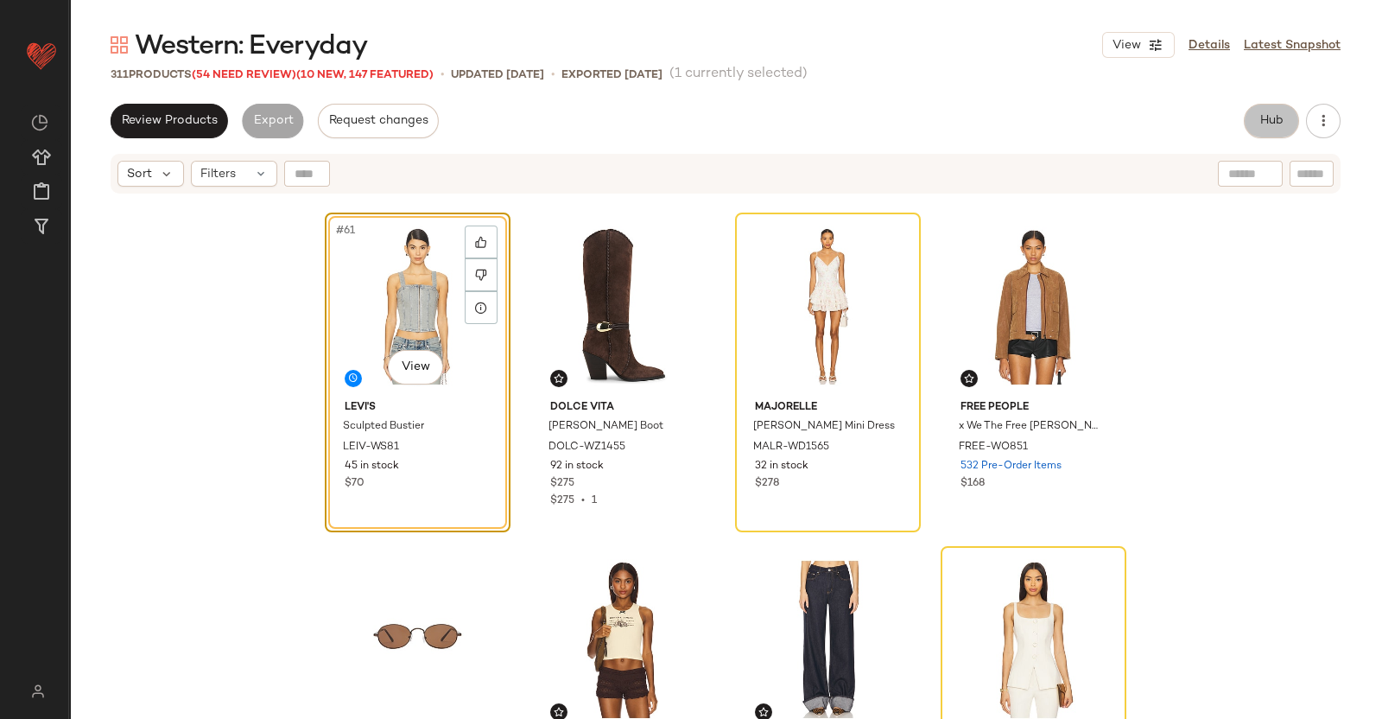
click at [1283, 118] on span "Hub" at bounding box center [1272, 121] width 24 height 14
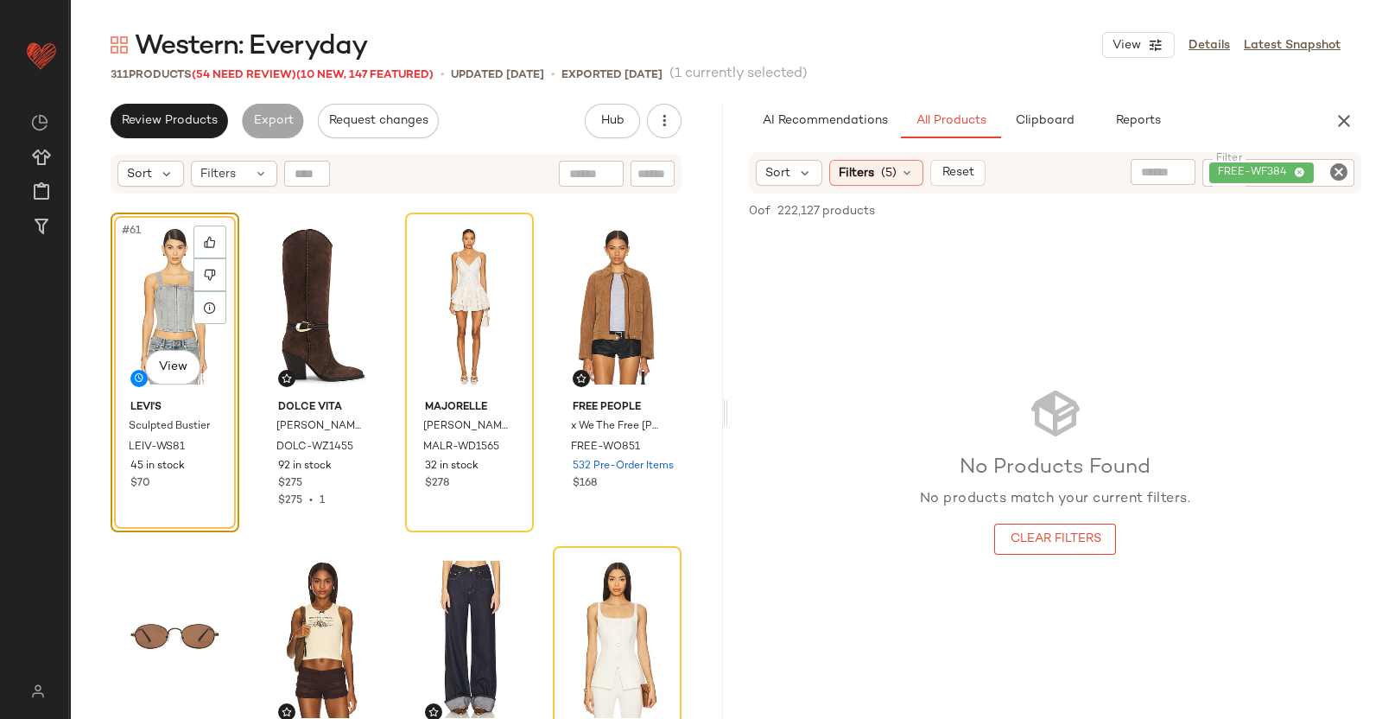
click at [1299, 192] on div "Sort Filters (5) Reset Filter FREE-WF384 Filter" at bounding box center [1055, 172] width 613 height 41
click at [1297, 181] on div "FREE-WF384" at bounding box center [1279, 173] width 152 height 28
paste input "*********"
type input "*********"
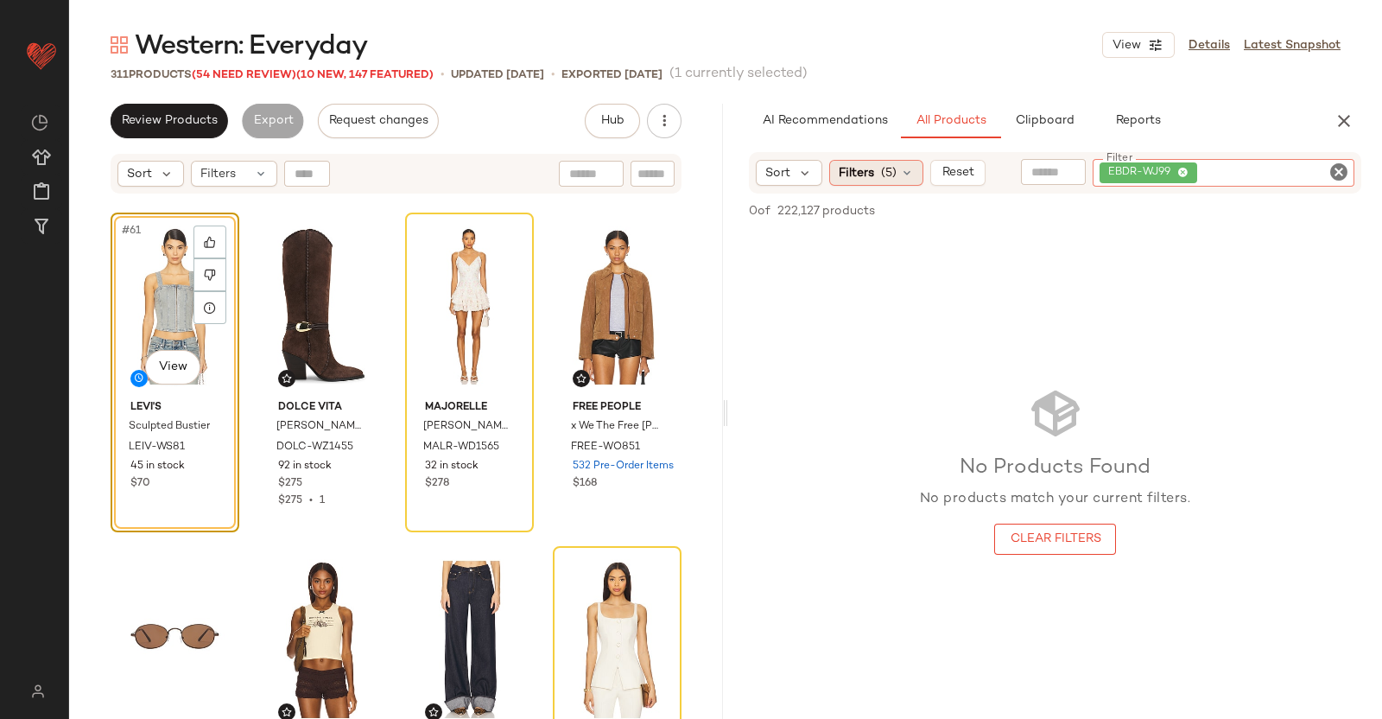
click at [881, 174] on span "(5)" at bounding box center [889, 173] width 16 height 18
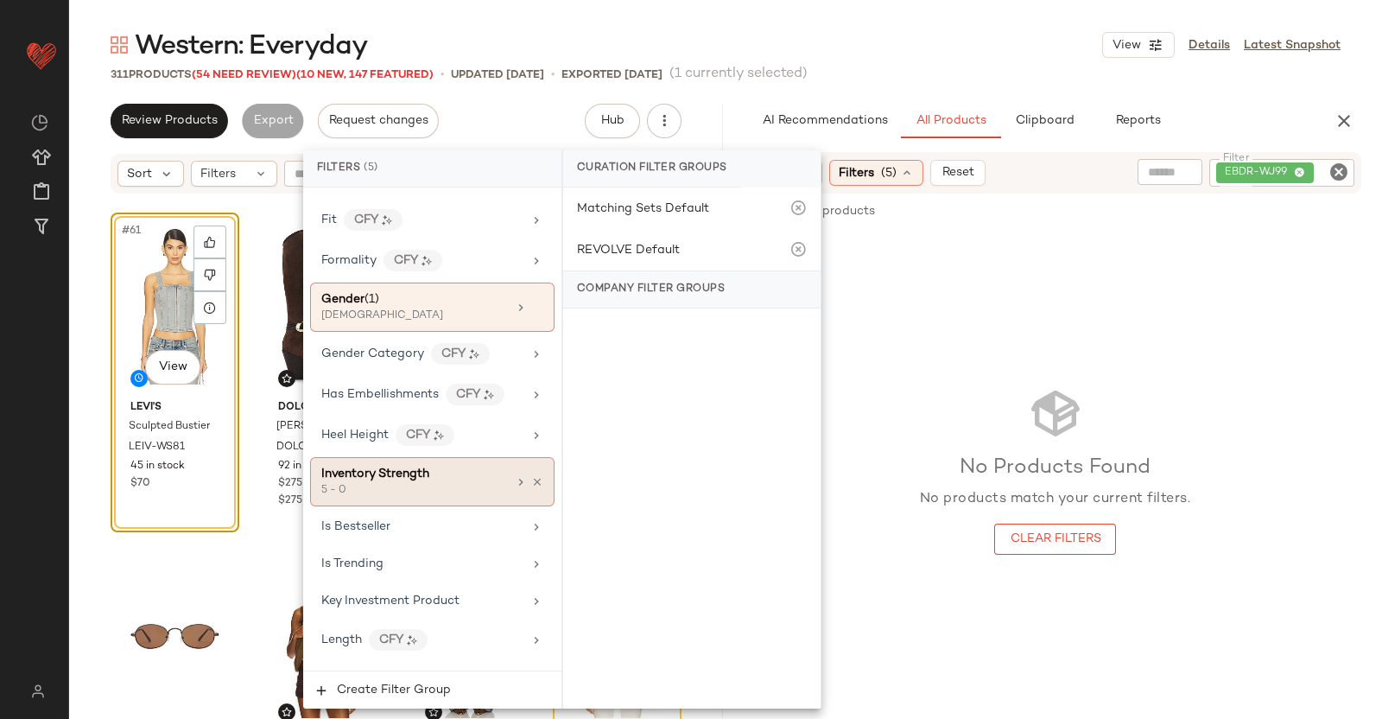
scroll to position [863, 0]
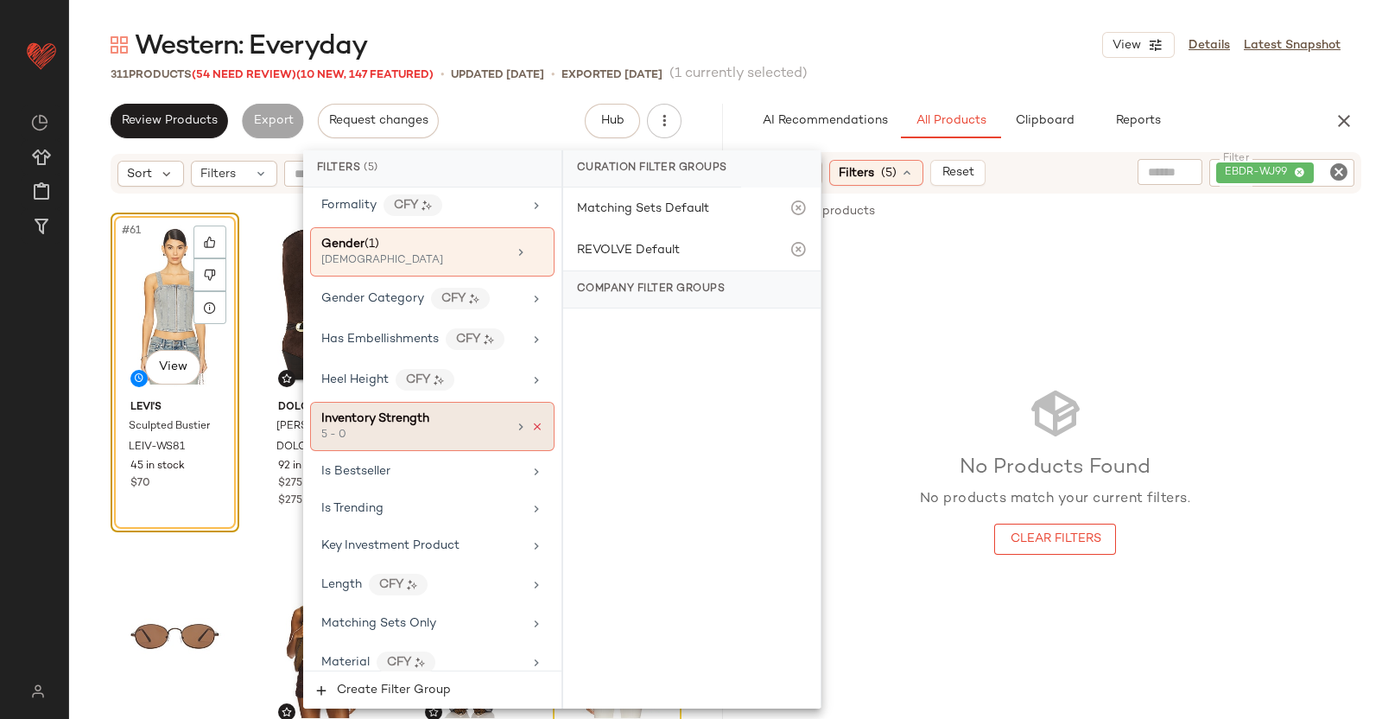
click at [531, 421] on icon at bounding box center [537, 427] width 12 height 12
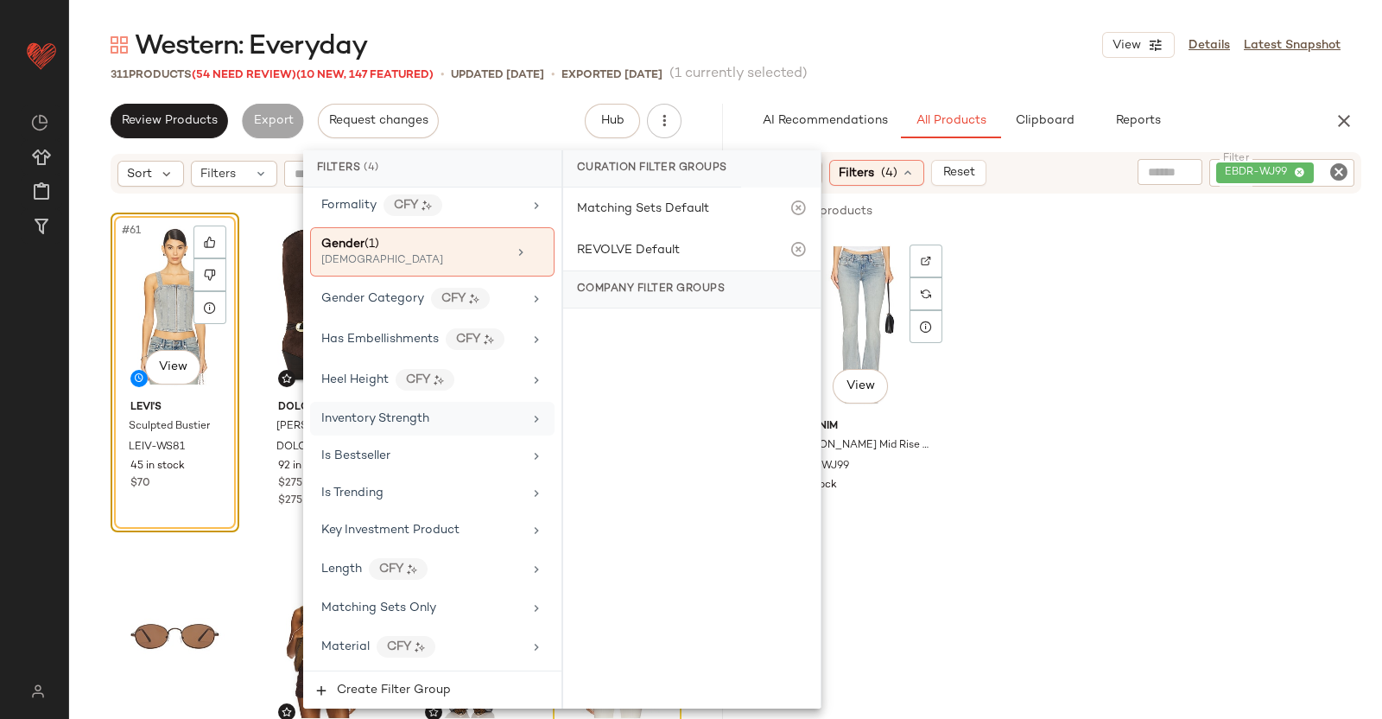
drag, startPoint x: 1197, startPoint y: 376, endPoint x: 1182, endPoint y: 436, distance: 62.4
click at [1200, 380] on div "View EB [PERSON_NAME] Mid Rise Bootcut Jeans EBDR-WJ99 3 in stock $285" at bounding box center [1055, 392] width 654 height 320
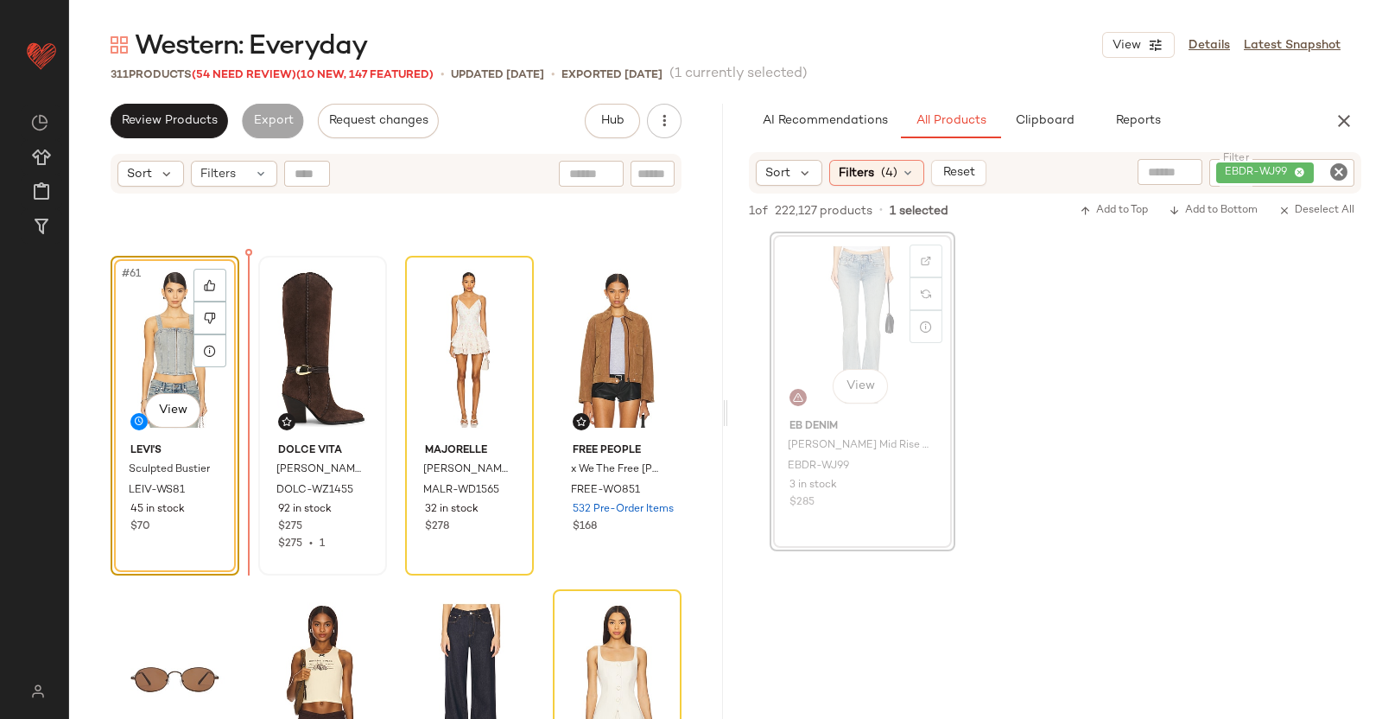
scroll to position [4951, 0]
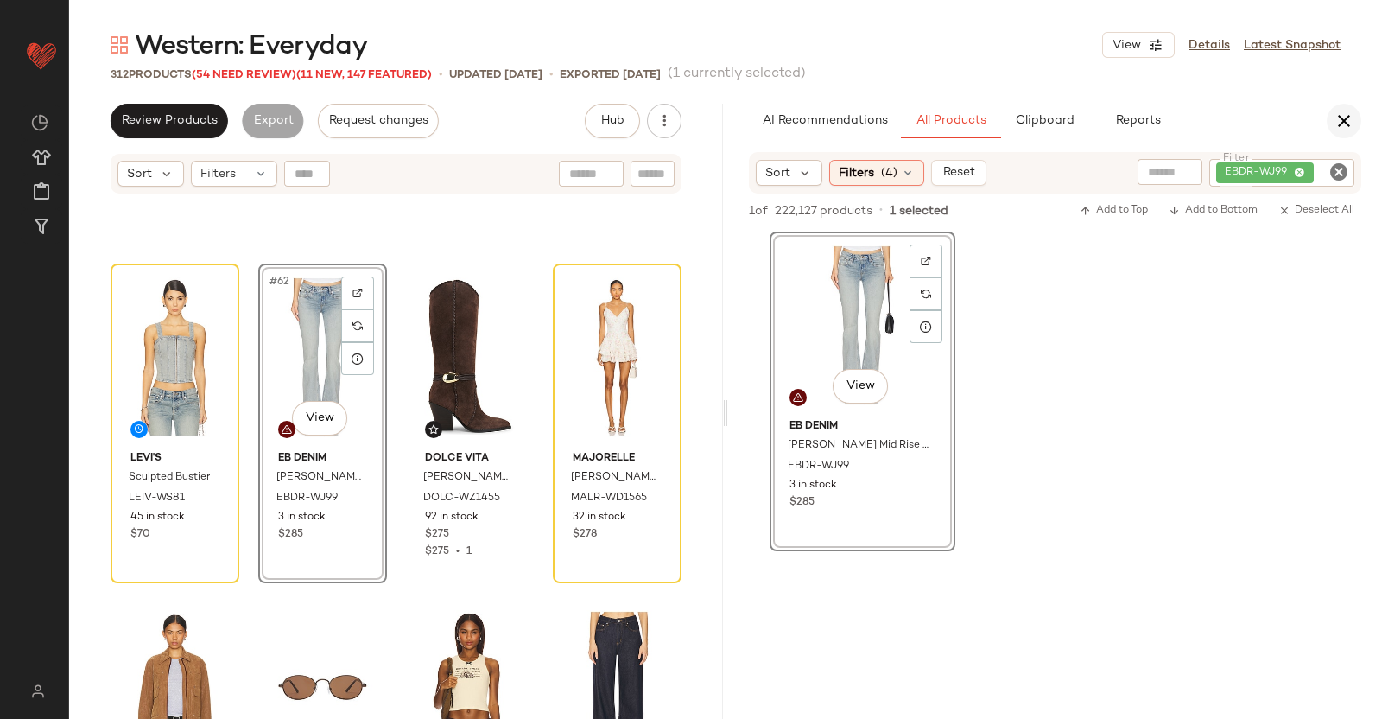
click at [1352, 114] on icon "button" at bounding box center [1344, 121] width 21 height 21
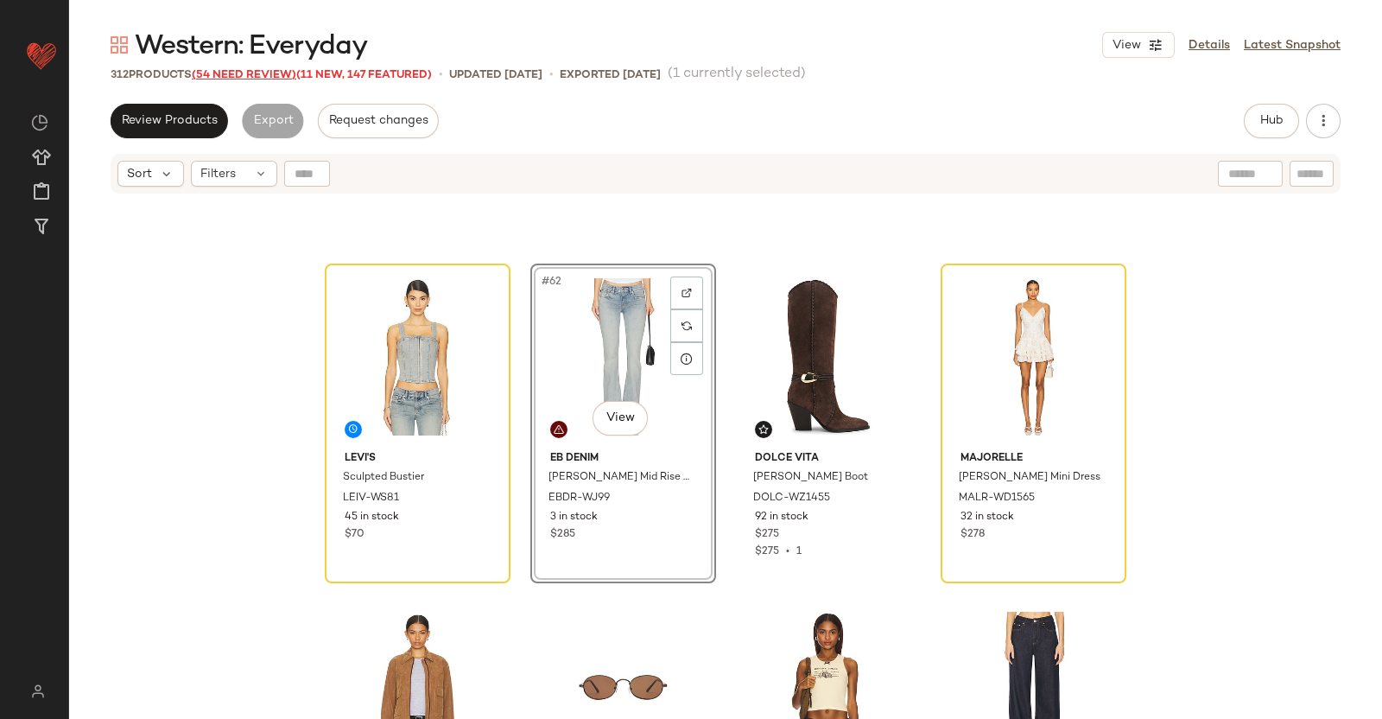
click at [289, 69] on span "(54 Need Review)" at bounding box center [244, 75] width 105 height 12
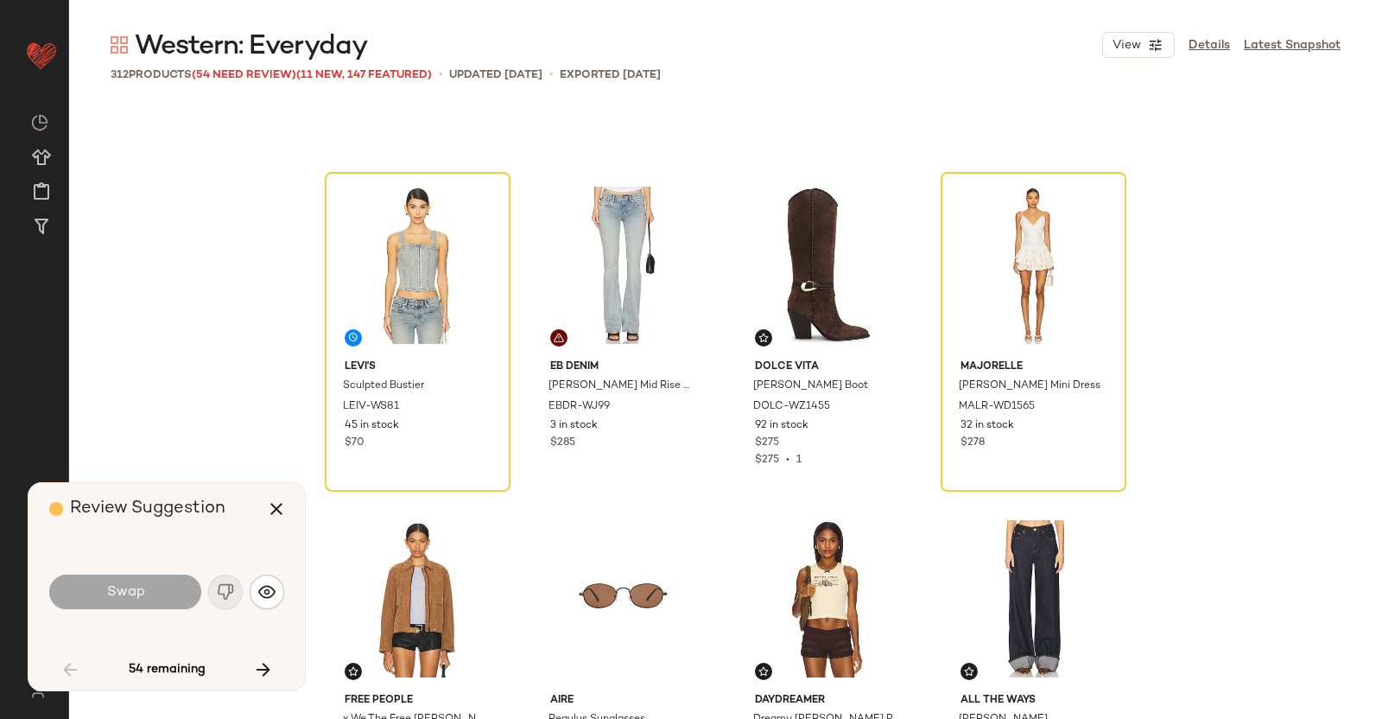
scroll to position [5002, 0]
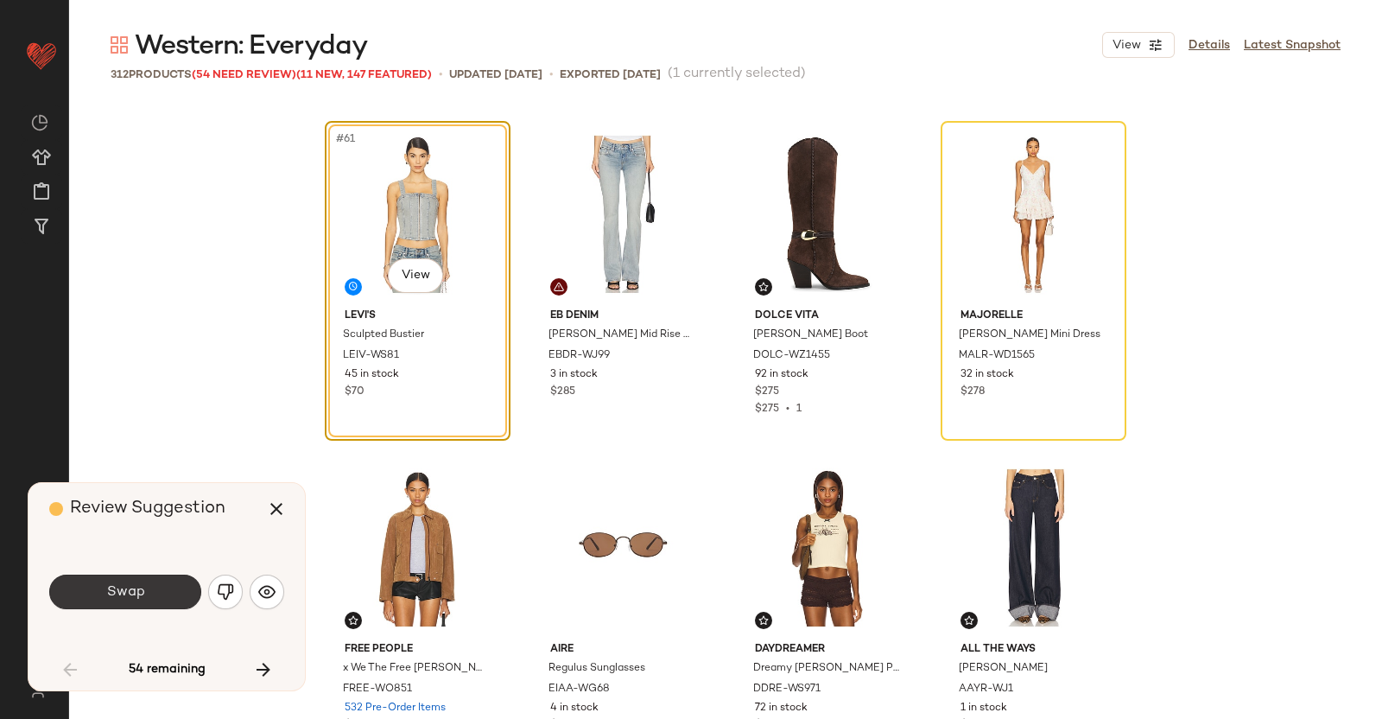
click at [125, 594] on span "Swap" at bounding box center [124, 592] width 39 height 16
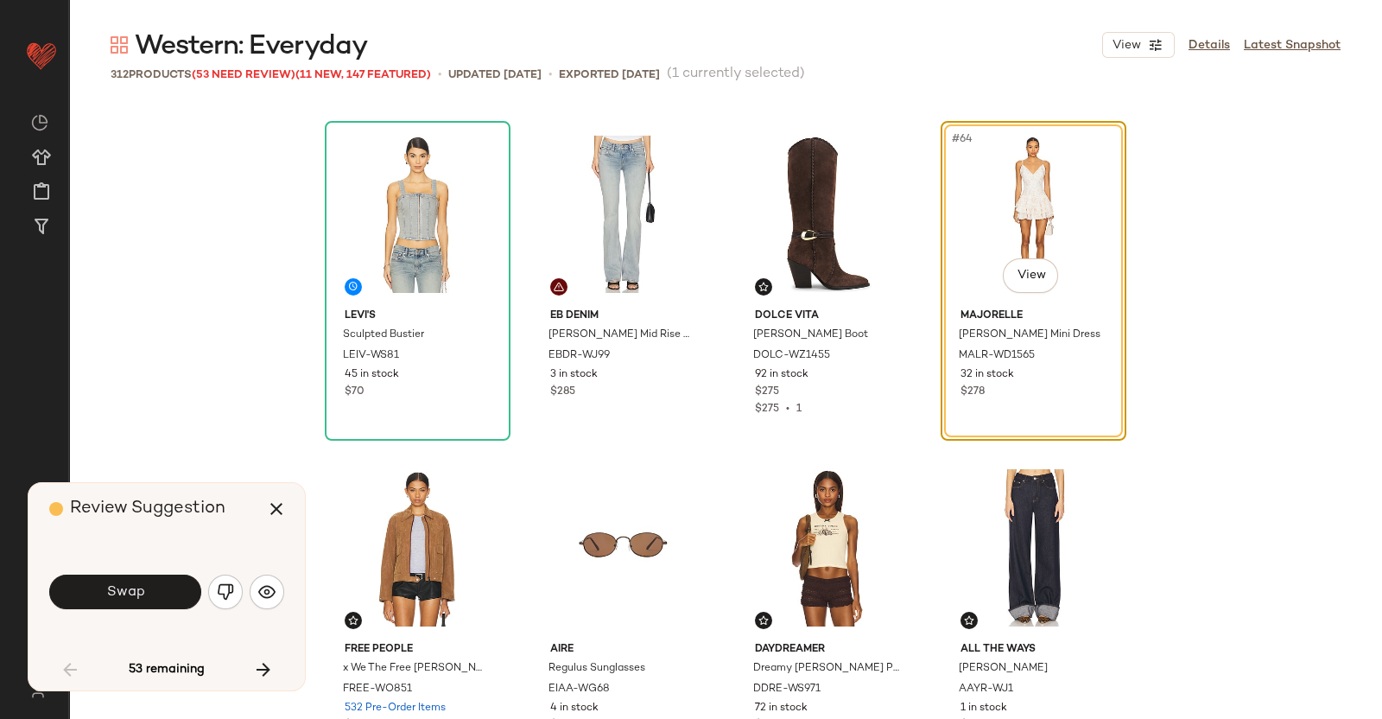
click at [128, 588] on span "Swap" at bounding box center [124, 592] width 39 height 16
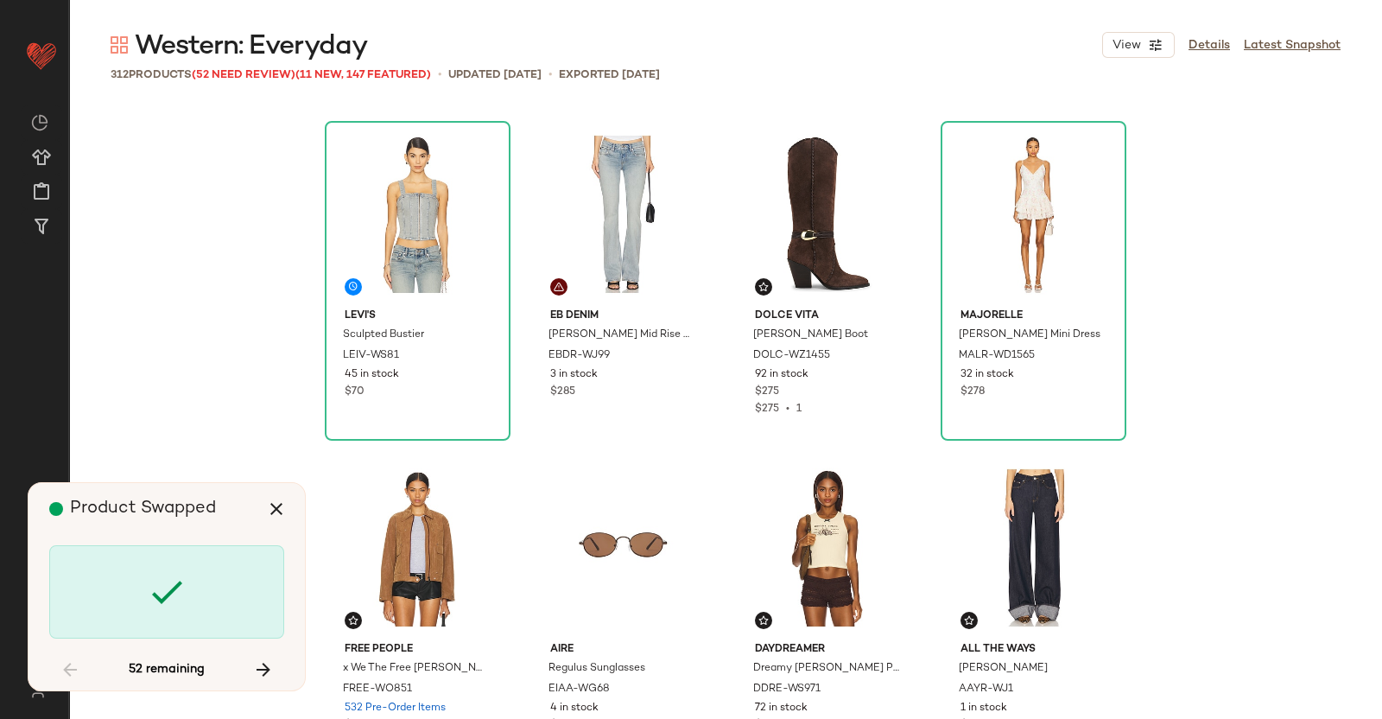
scroll to position [5668, 0]
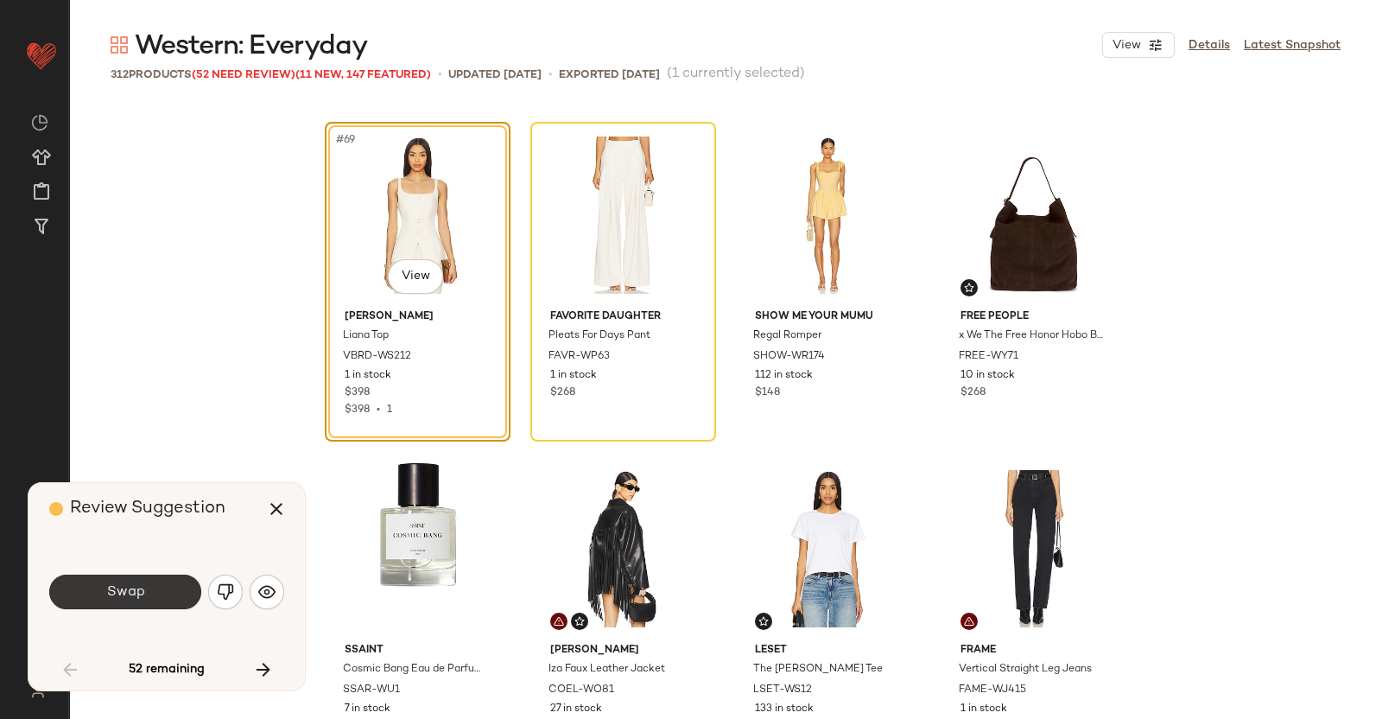
click at [113, 589] on span "Swap" at bounding box center [124, 592] width 39 height 16
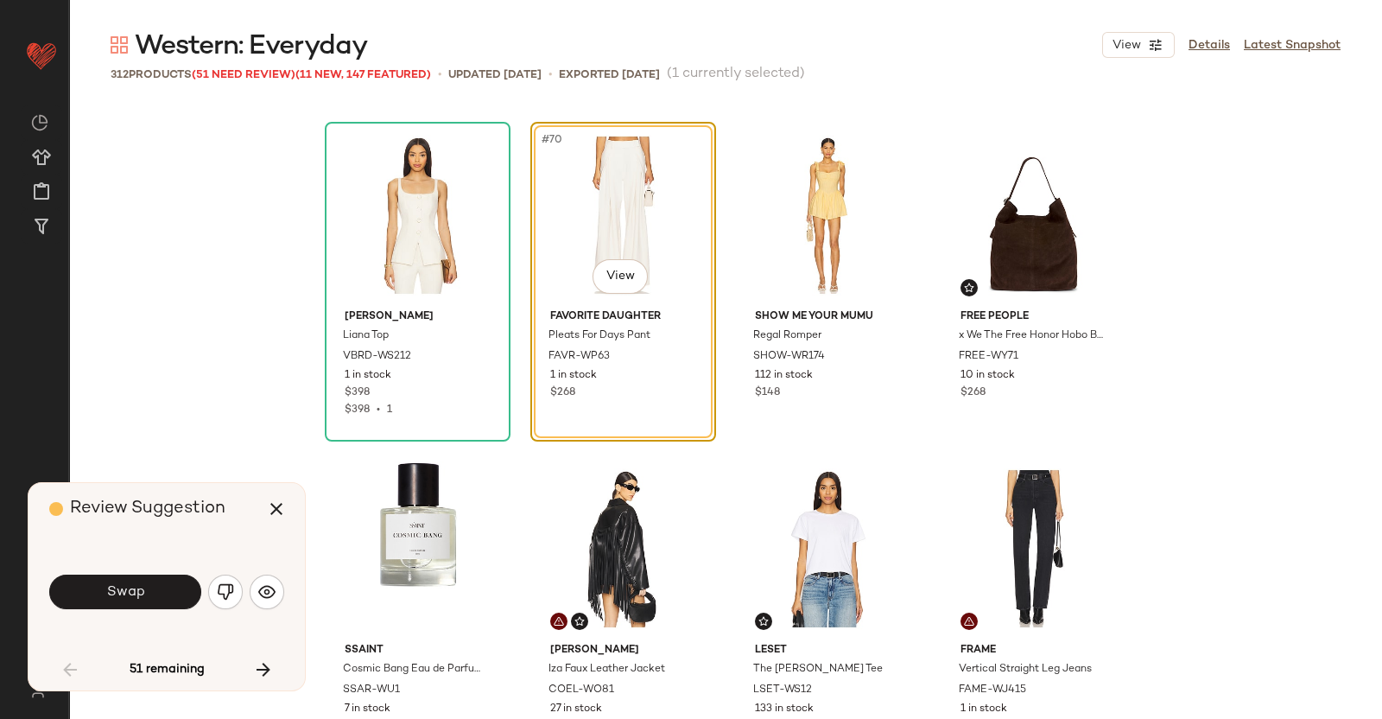
click at [137, 590] on span "Swap" at bounding box center [124, 592] width 39 height 16
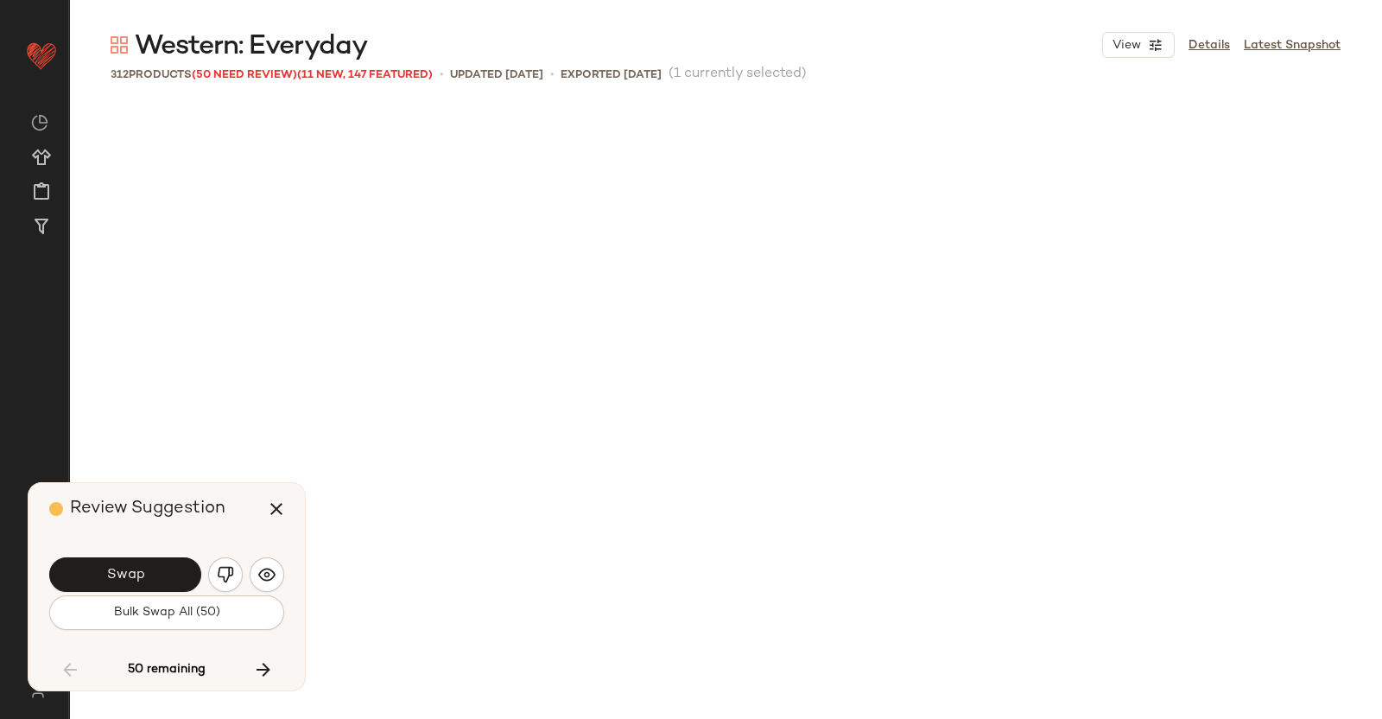
scroll to position [6336, 0]
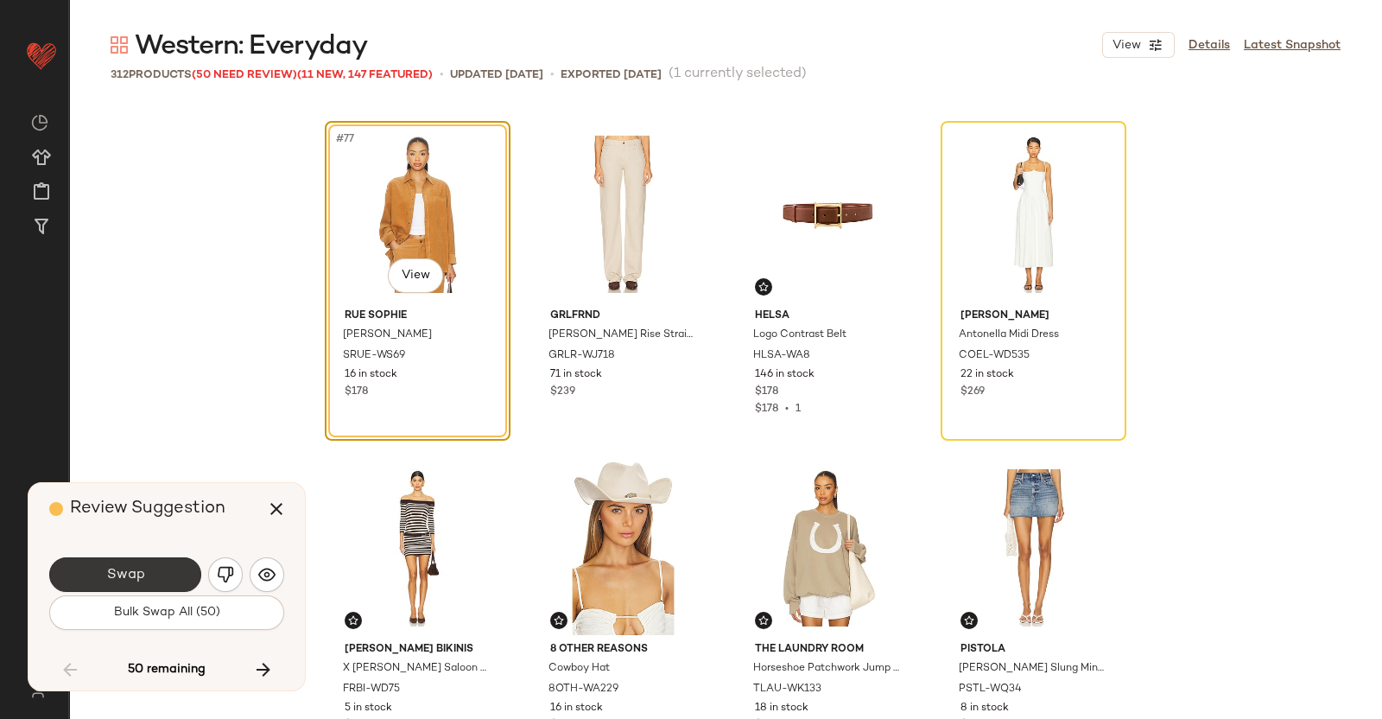
click at [169, 578] on button "Swap" at bounding box center [125, 574] width 152 height 35
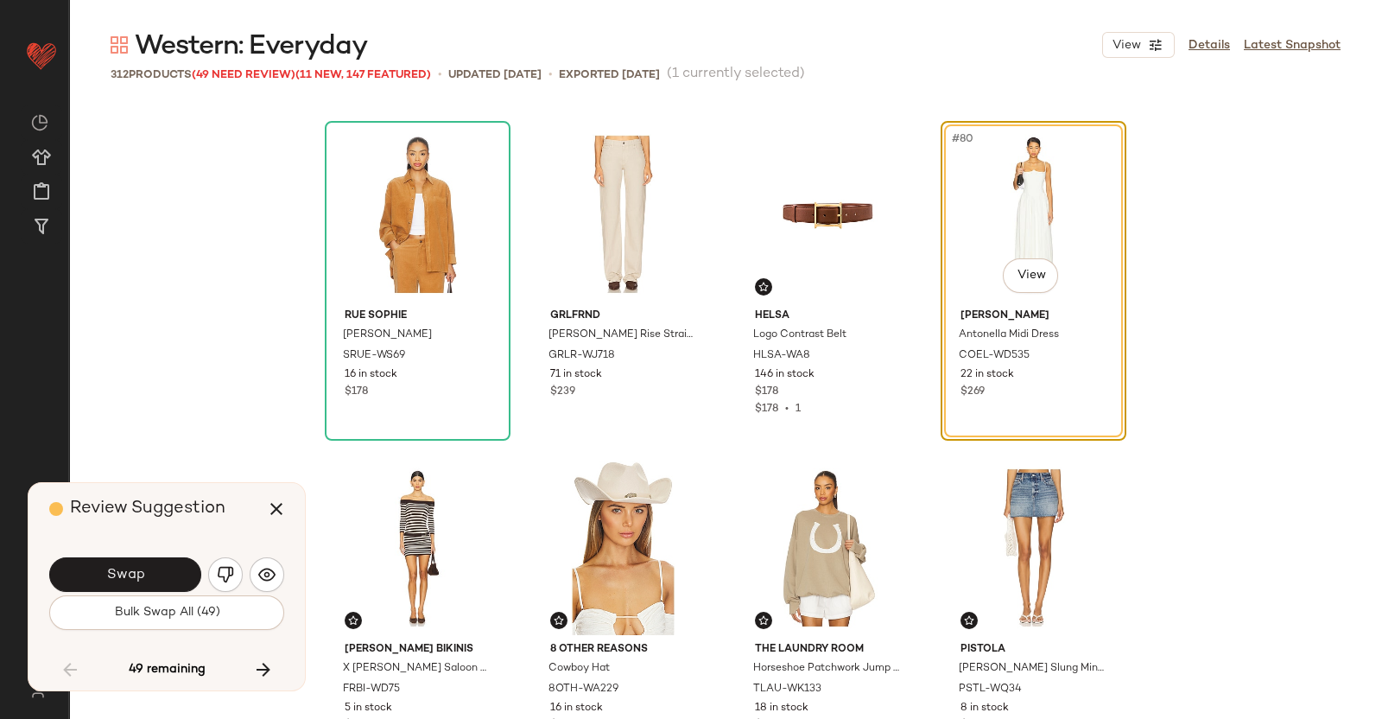
click at [168, 562] on button "Swap" at bounding box center [125, 574] width 152 height 35
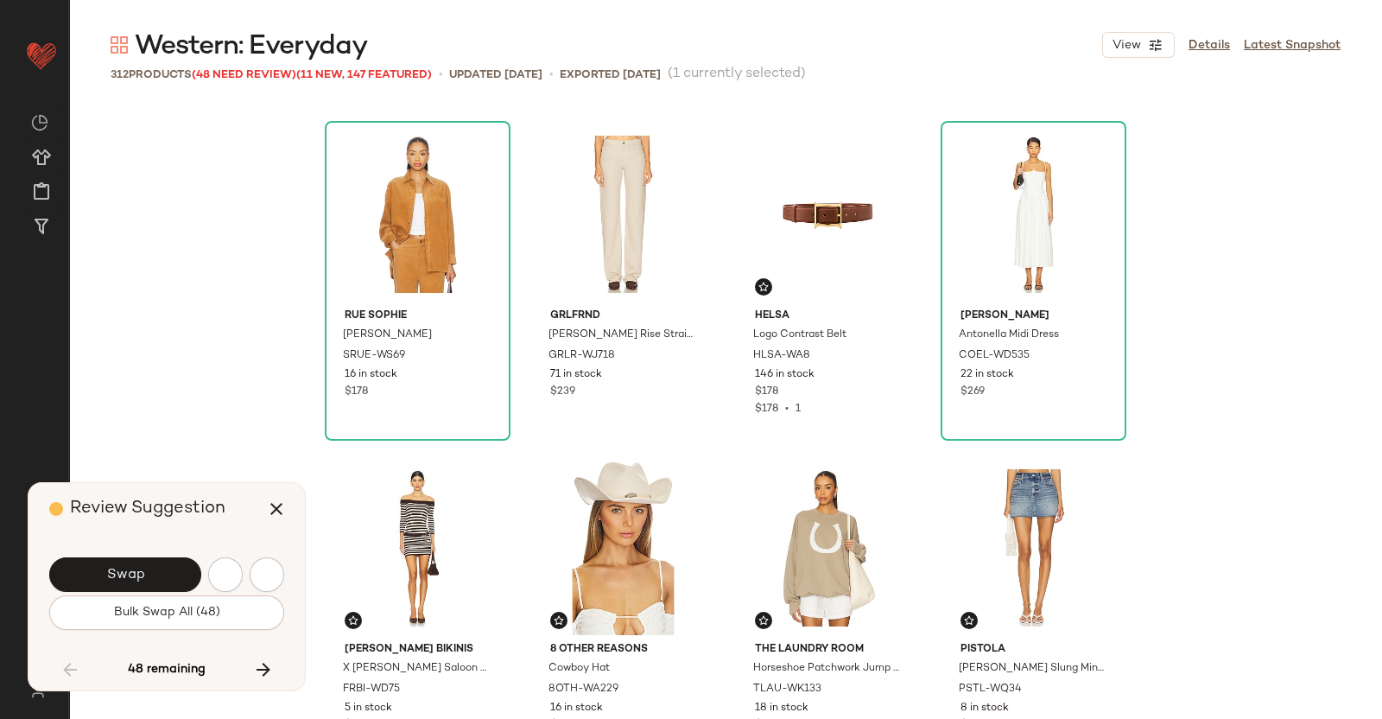
scroll to position [7002, 0]
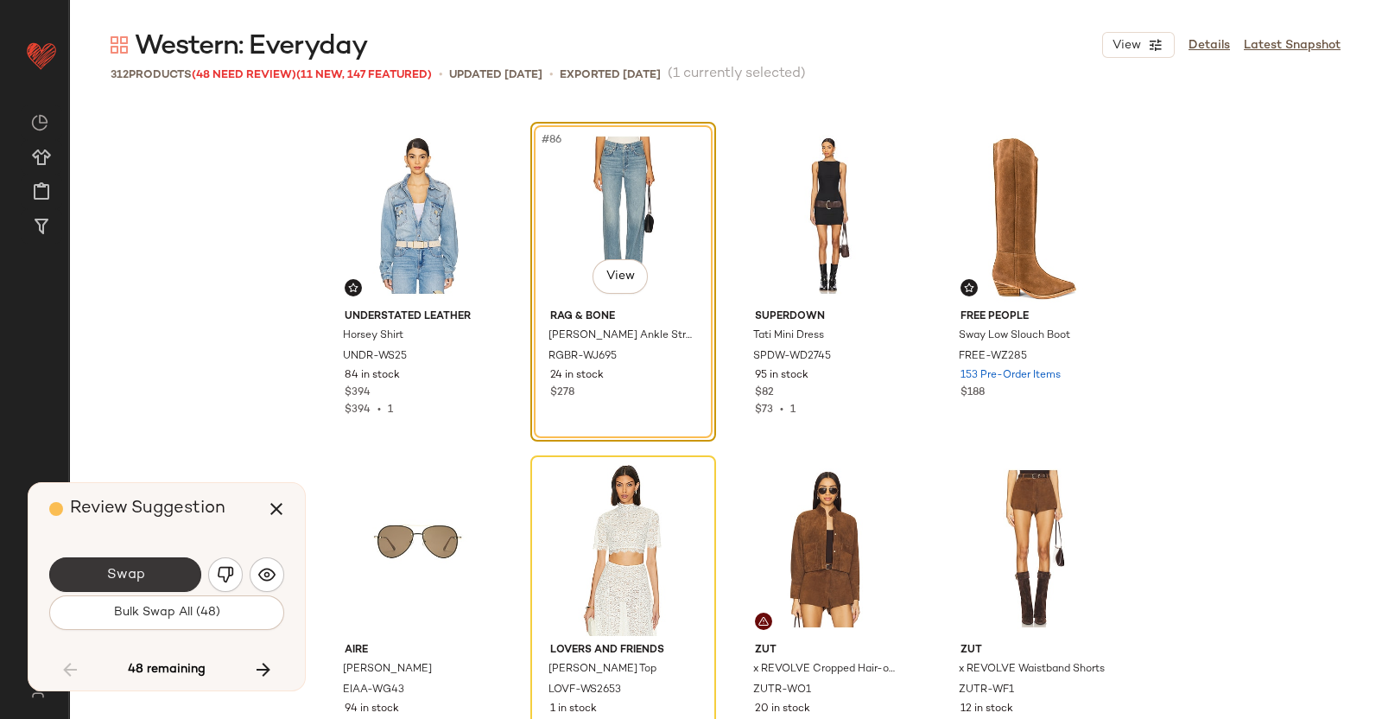
click at [160, 559] on button "Swap" at bounding box center [125, 574] width 152 height 35
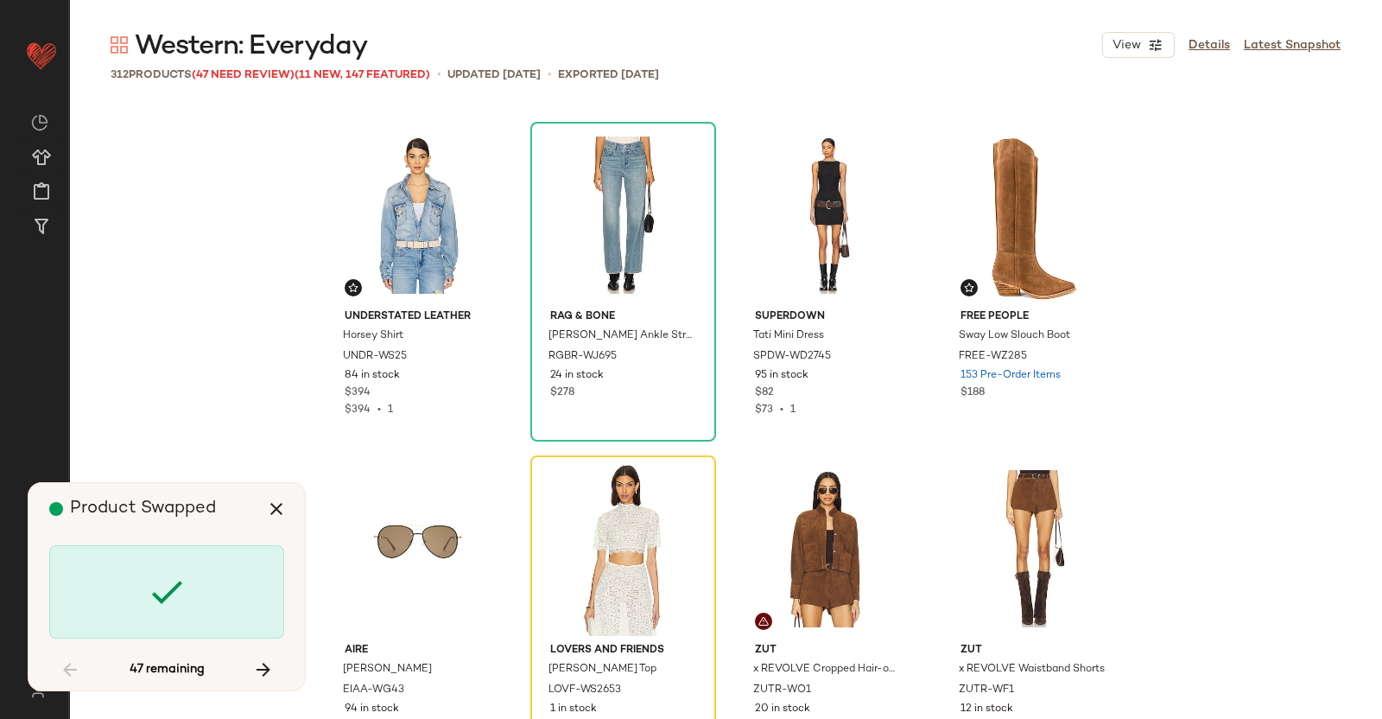
scroll to position [7336, 0]
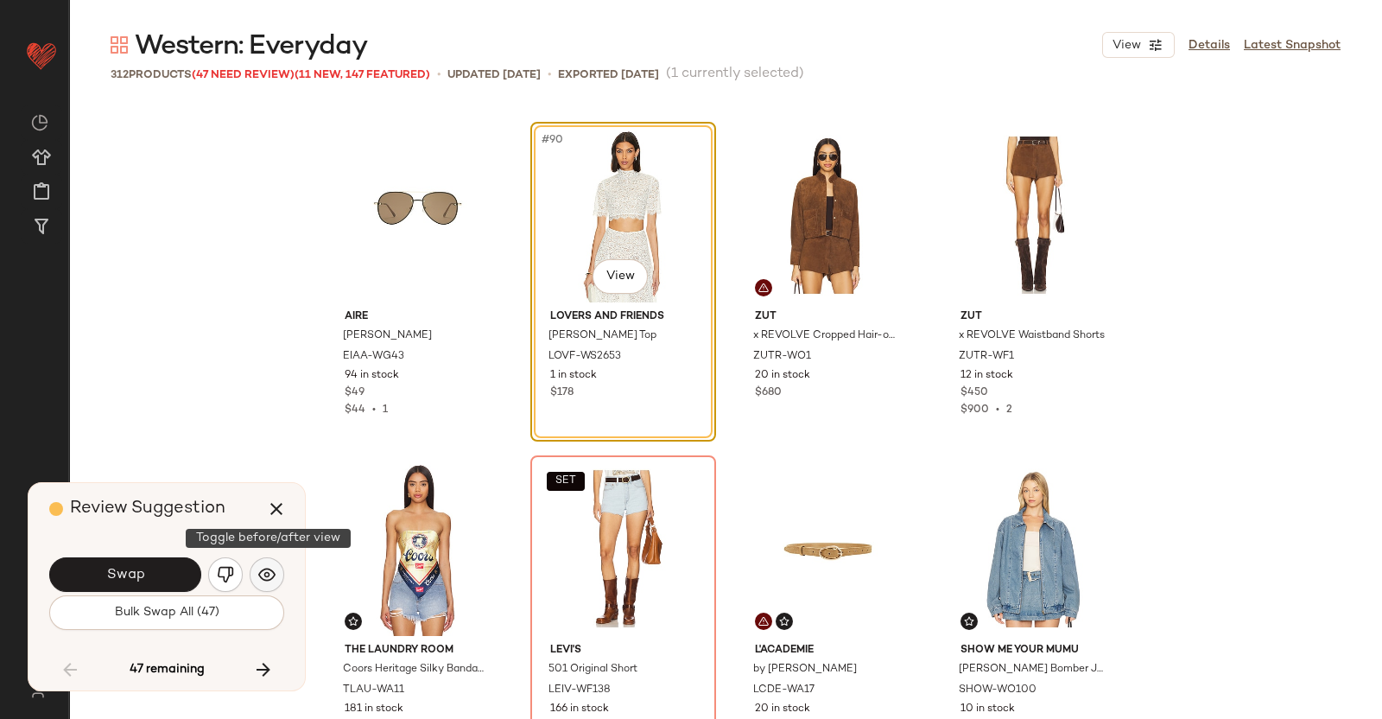
click at [276, 578] on button "button" at bounding box center [267, 574] width 35 height 35
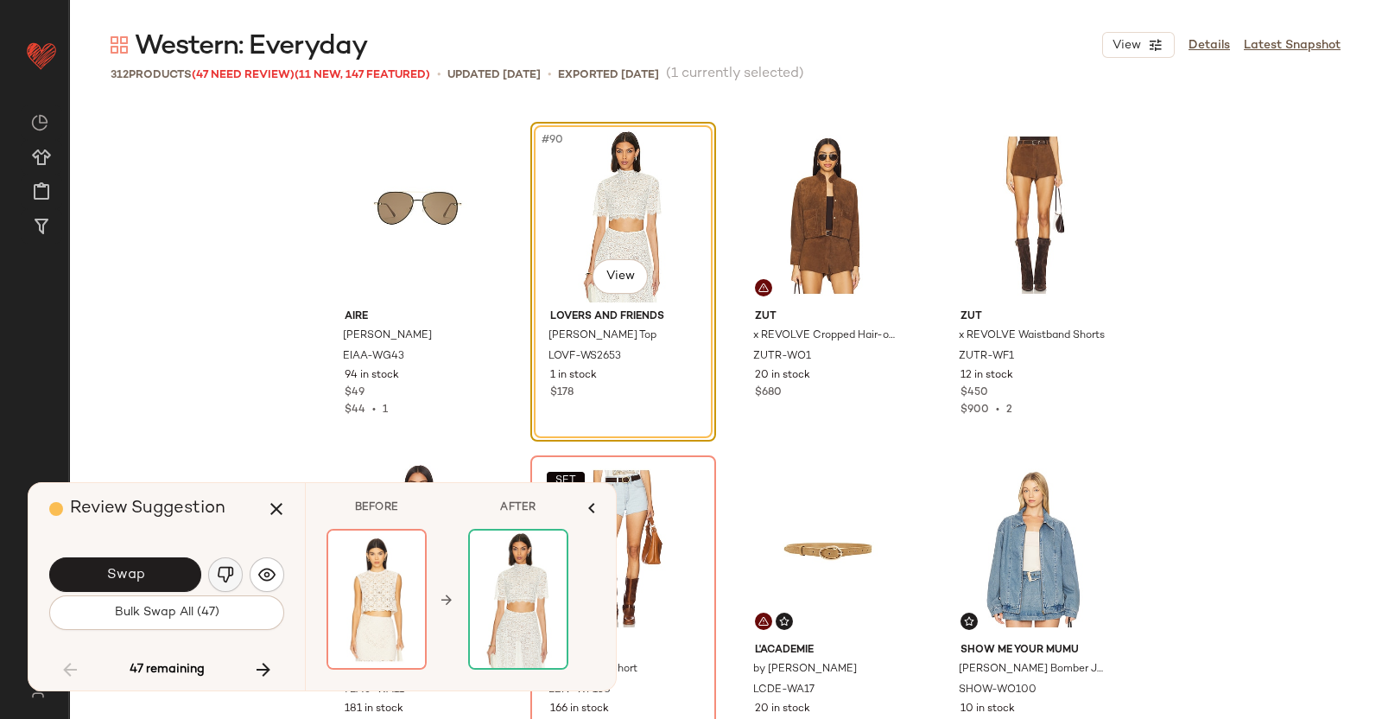
click at [236, 573] on button "button" at bounding box center [225, 574] width 35 height 35
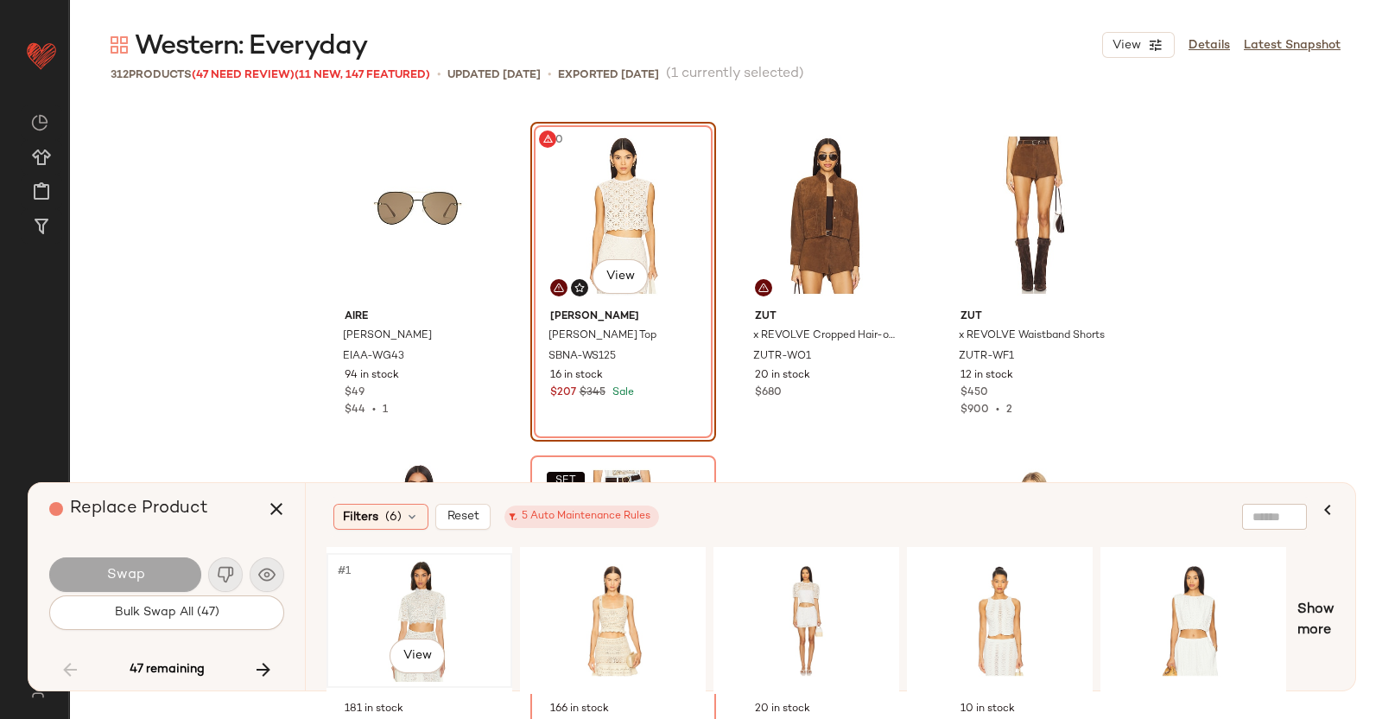
click at [346, 606] on div "#1 View" at bounding box center [420, 620] width 174 height 123
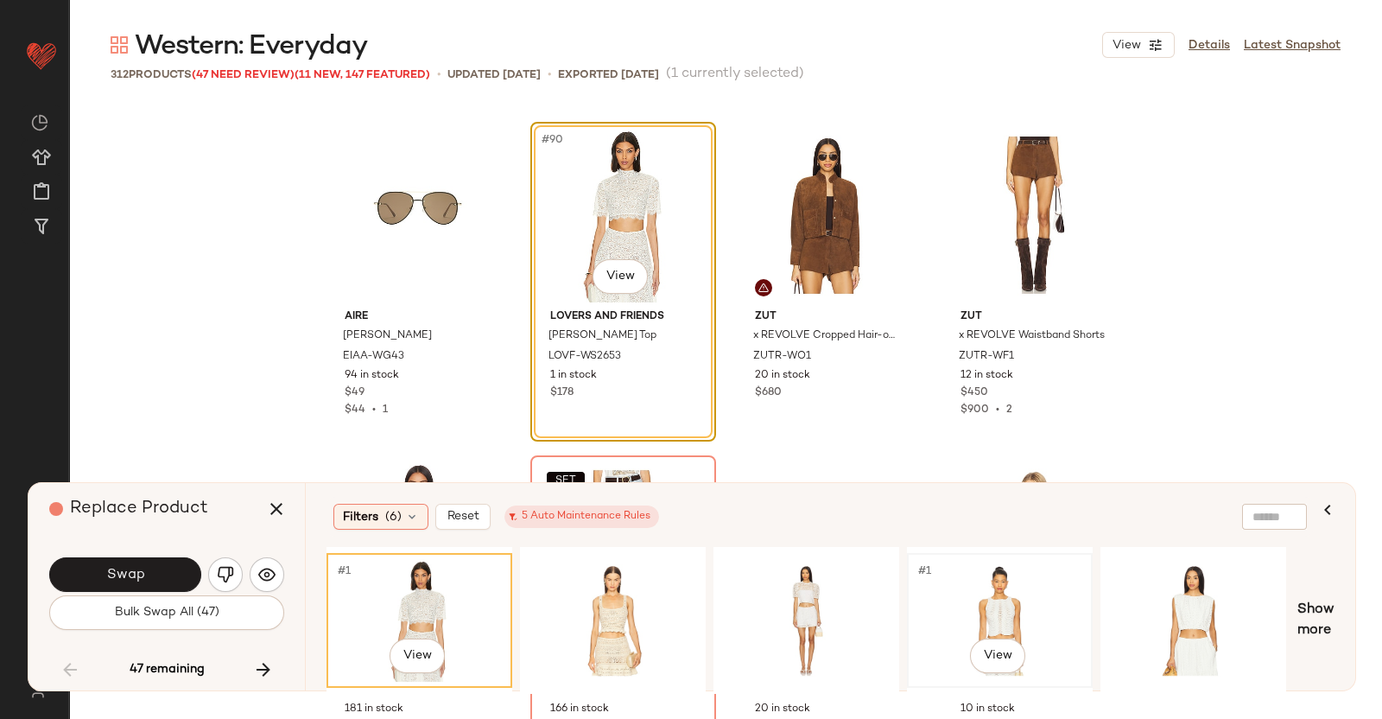
click at [1006, 611] on div "#1 View" at bounding box center [1000, 620] width 174 height 123
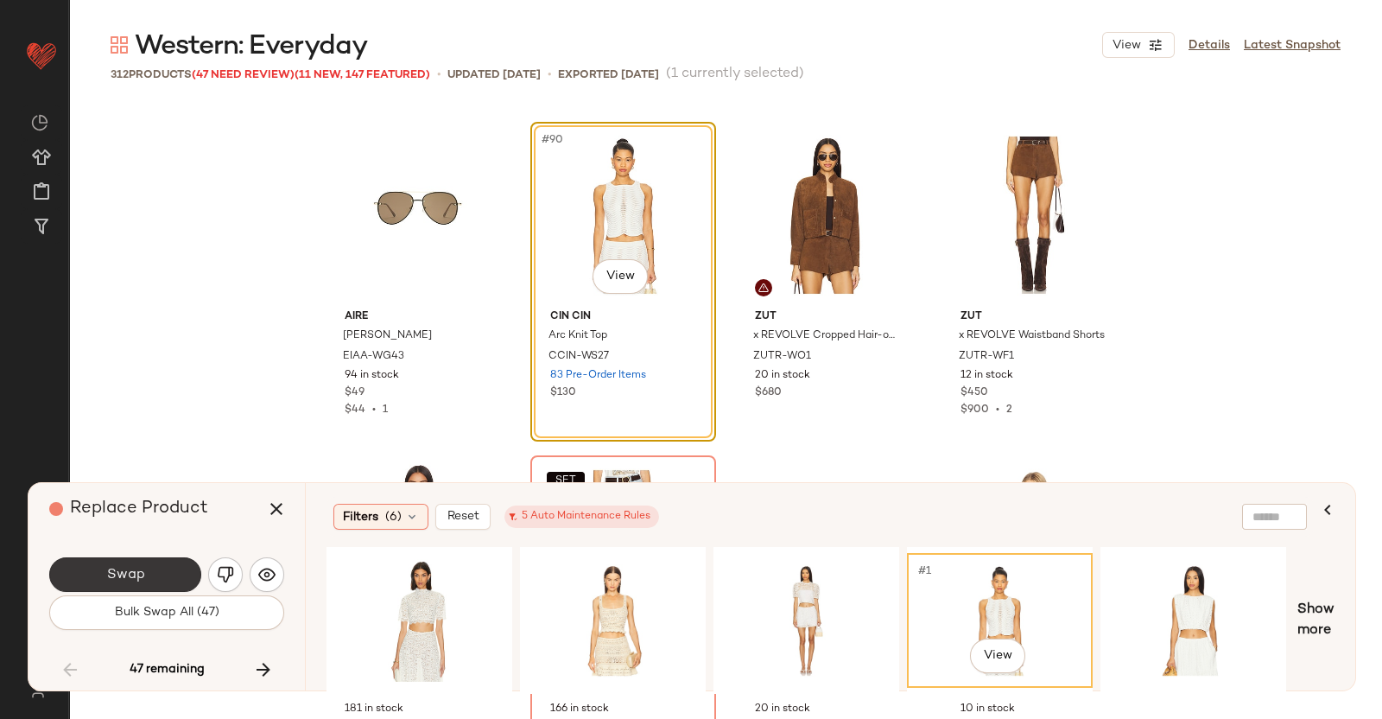
click at [151, 574] on button "Swap" at bounding box center [125, 574] width 152 height 35
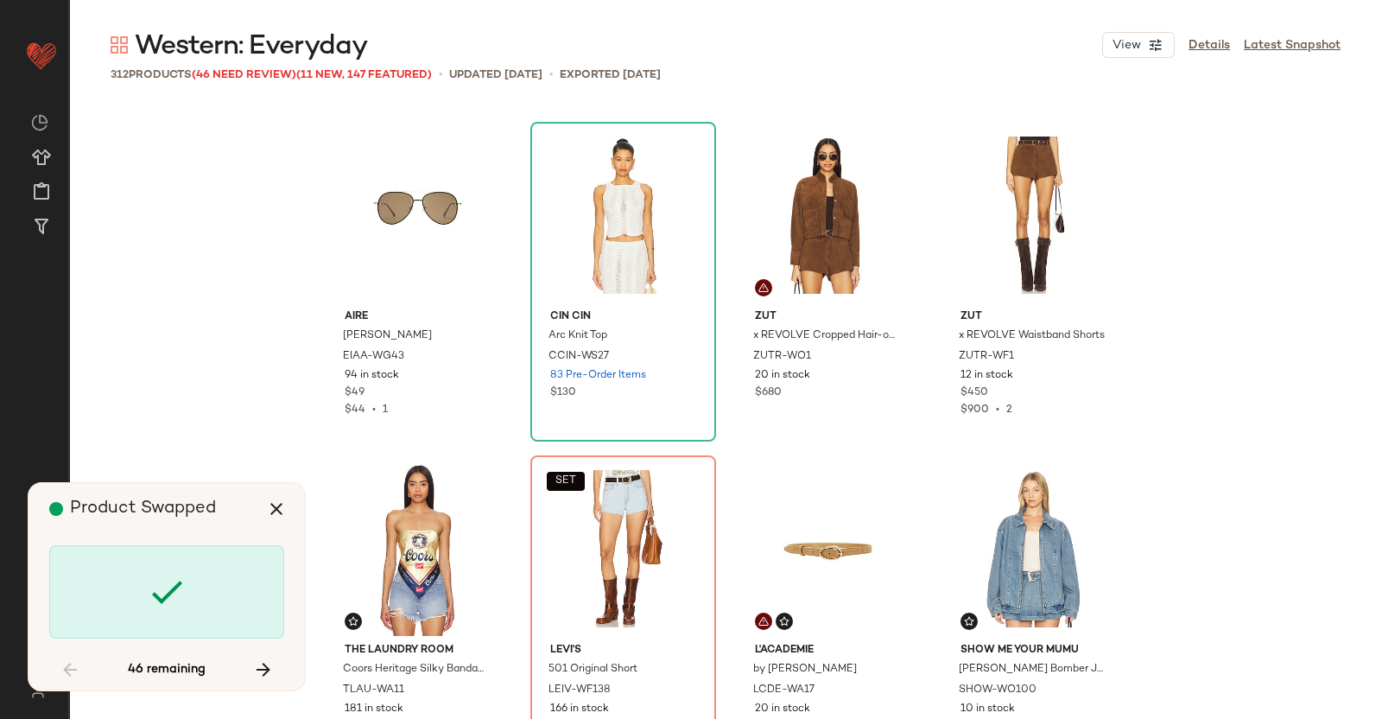
scroll to position [7670, 0]
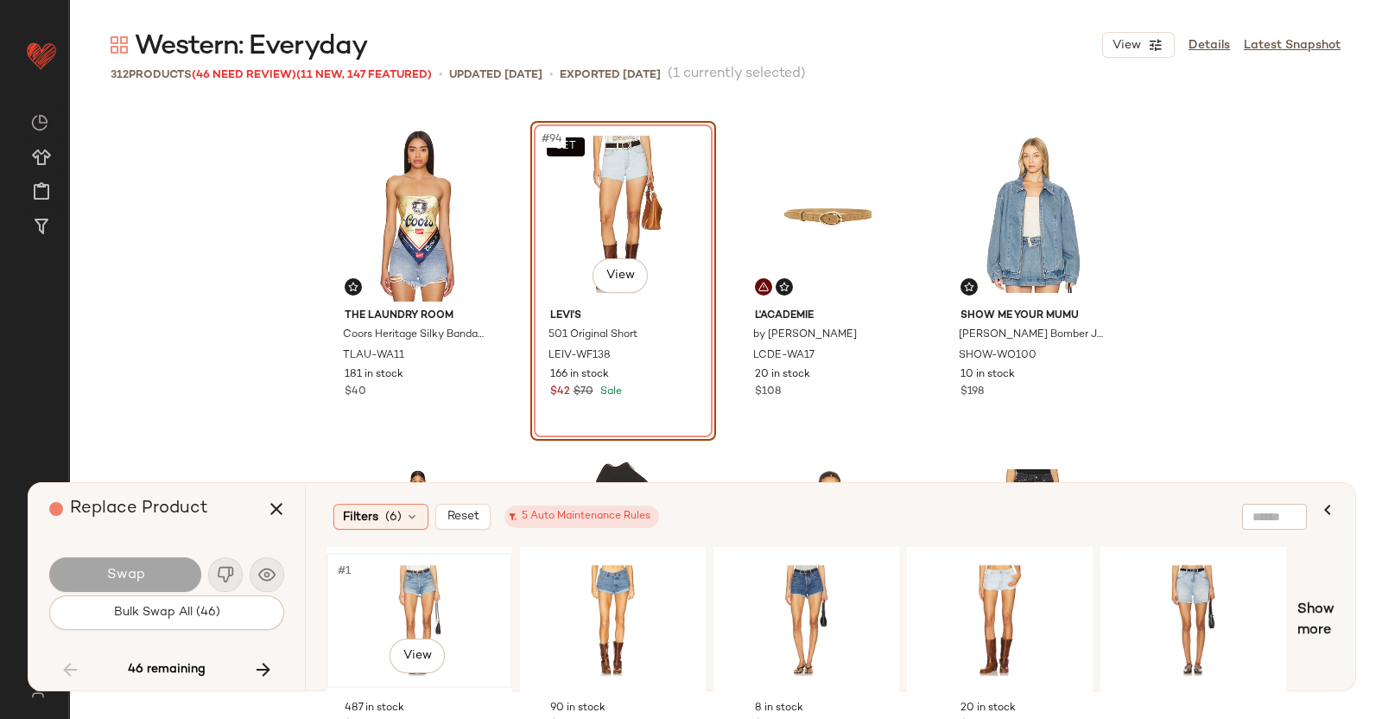
click at [436, 603] on div "#1 View" at bounding box center [420, 620] width 174 height 123
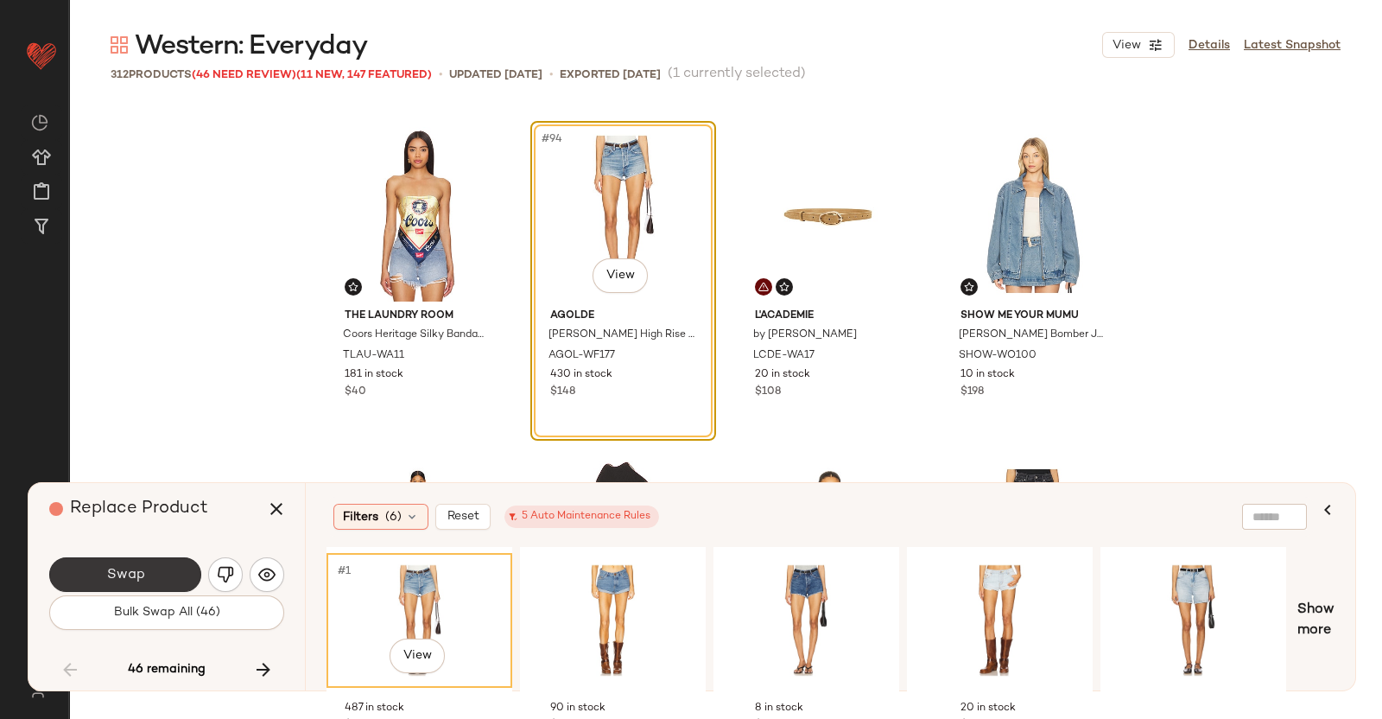
click at [167, 575] on button "Swap" at bounding box center [125, 574] width 152 height 35
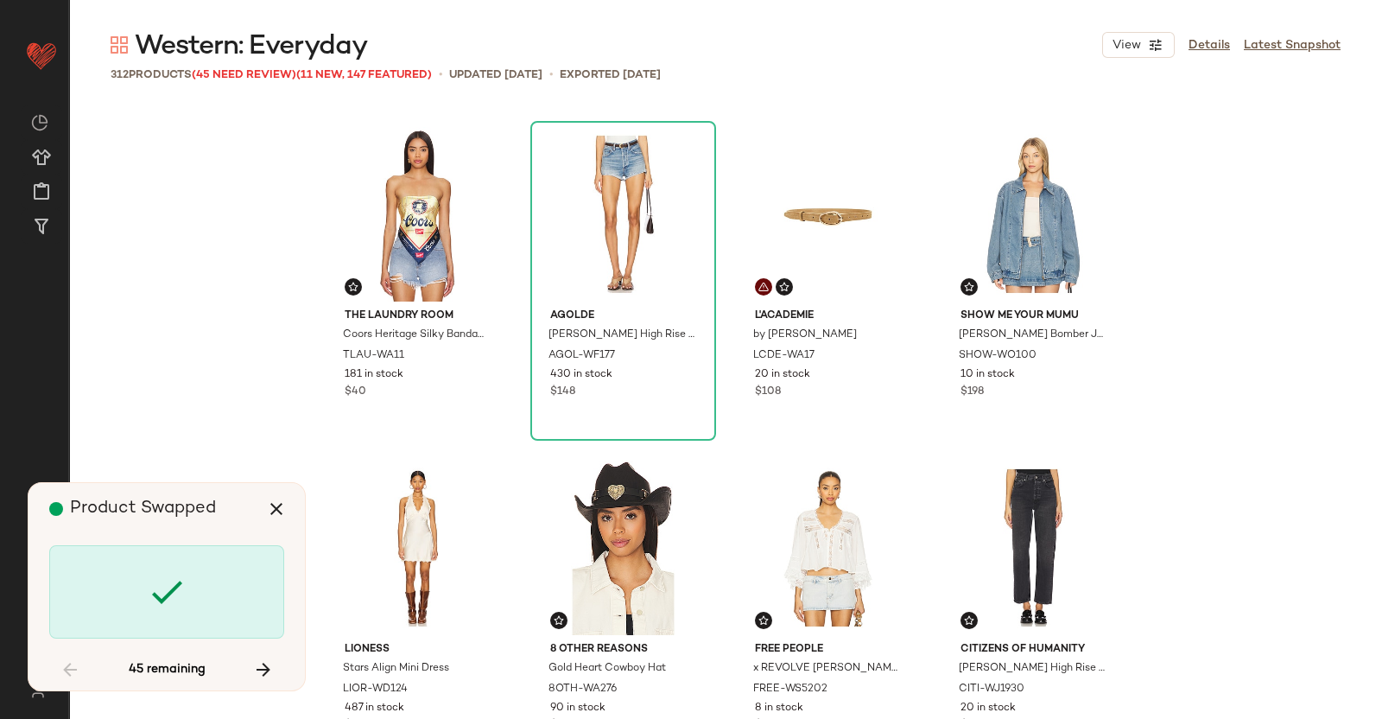
scroll to position [8337, 0]
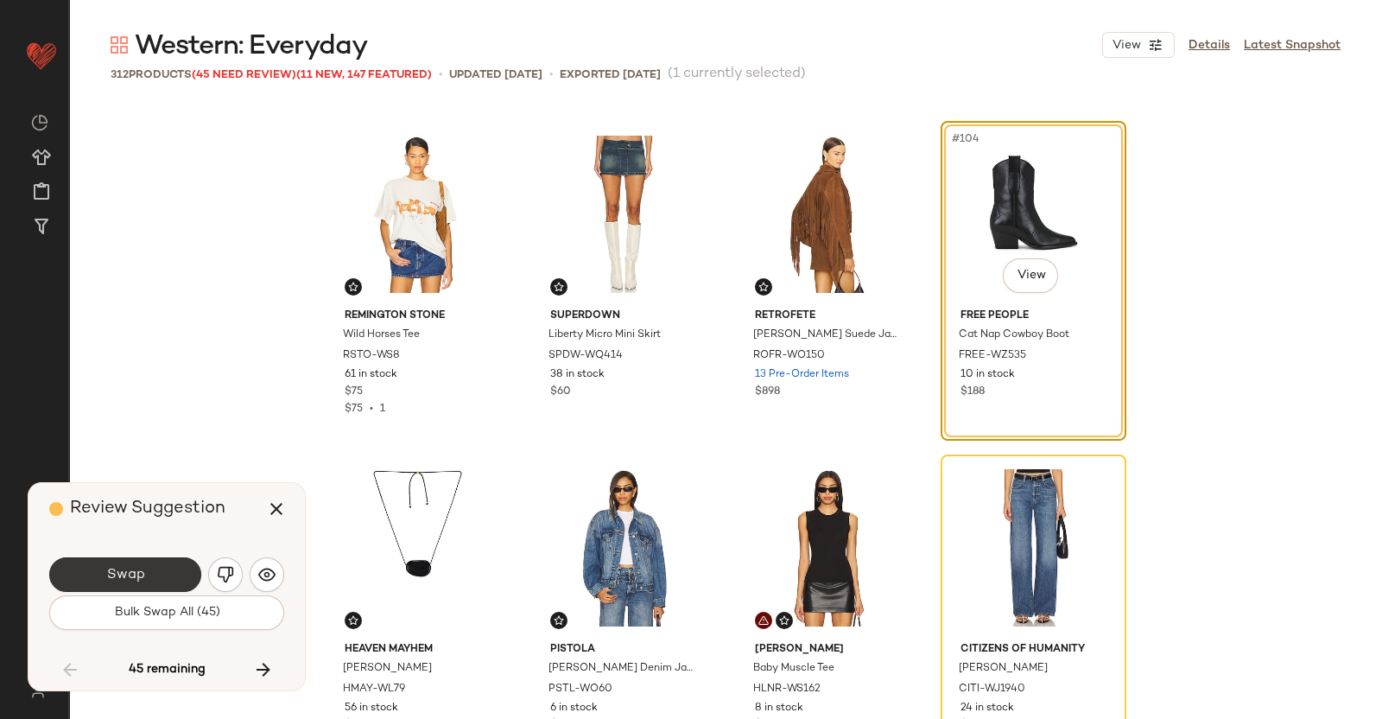
click at [165, 562] on button "Swap" at bounding box center [125, 574] width 152 height 35
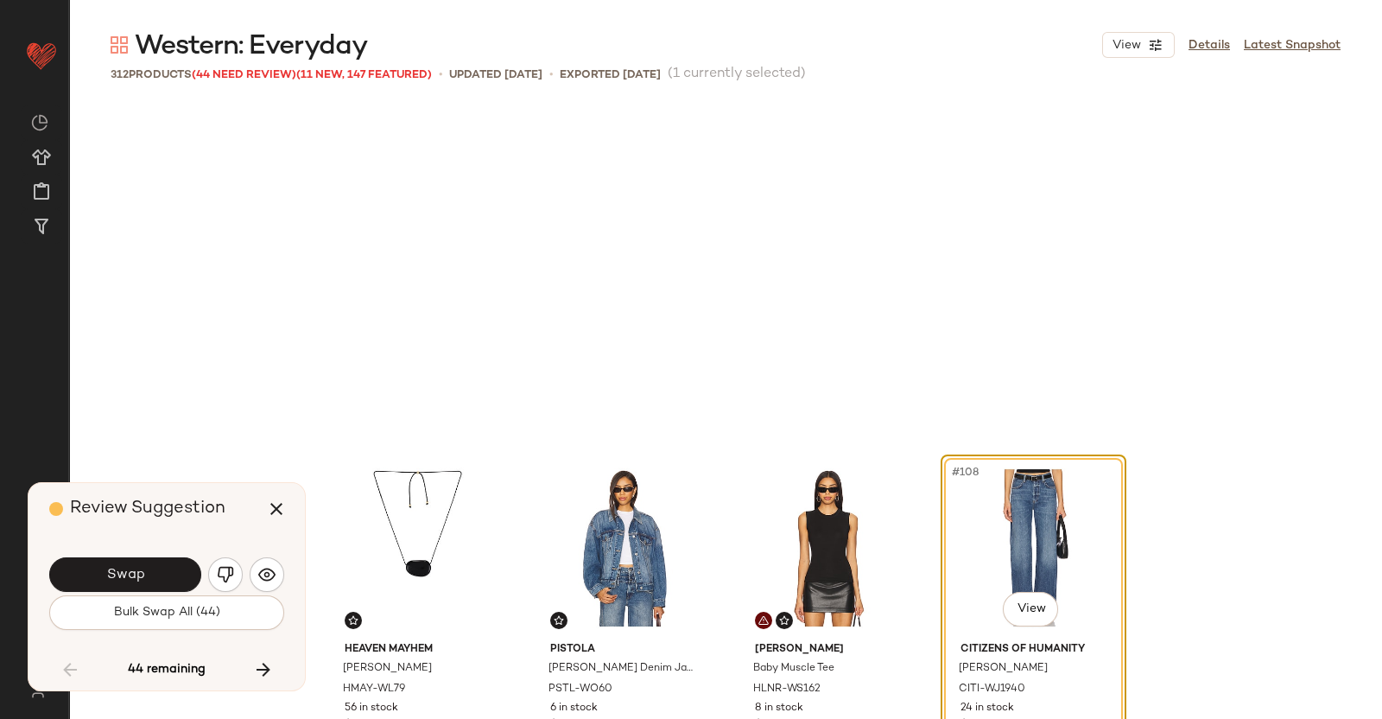
scroll to position [8670, 0]
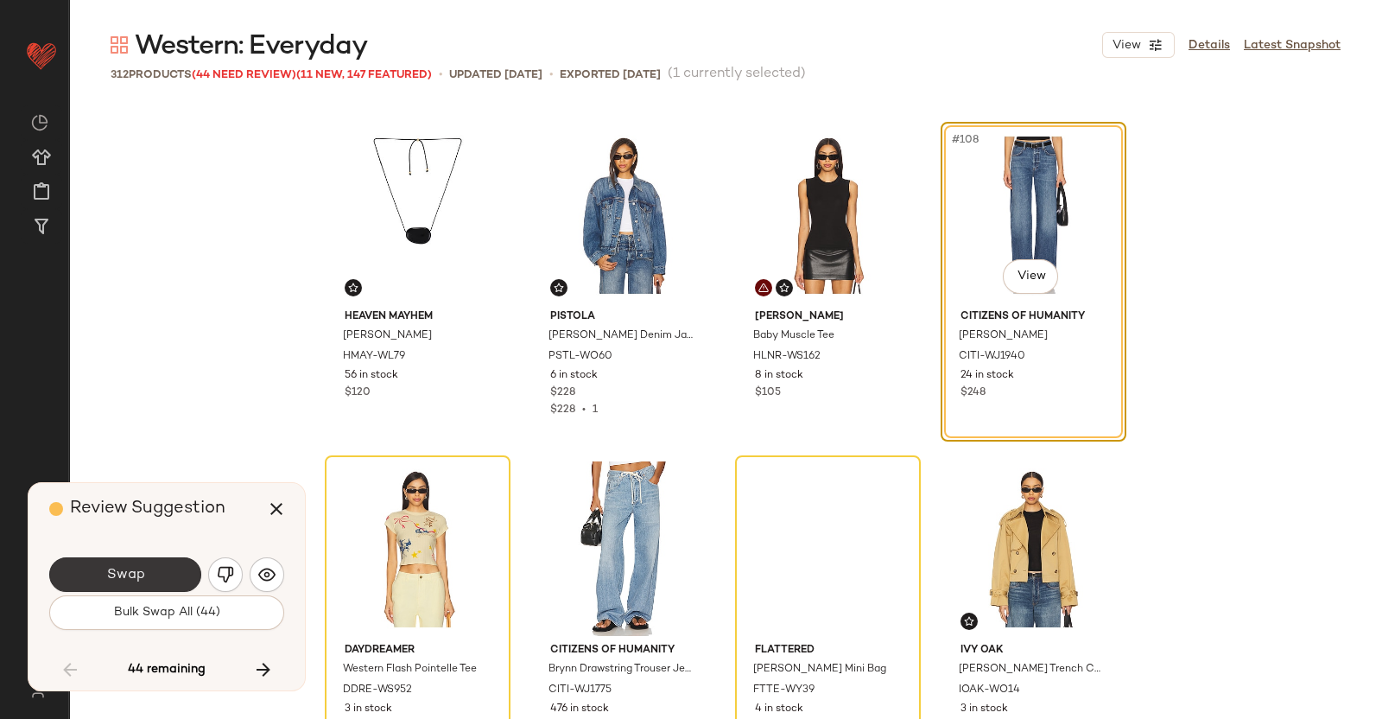
click at [156, 567] on button "Swap" at bounding box center [125, 574] width 152 height 35
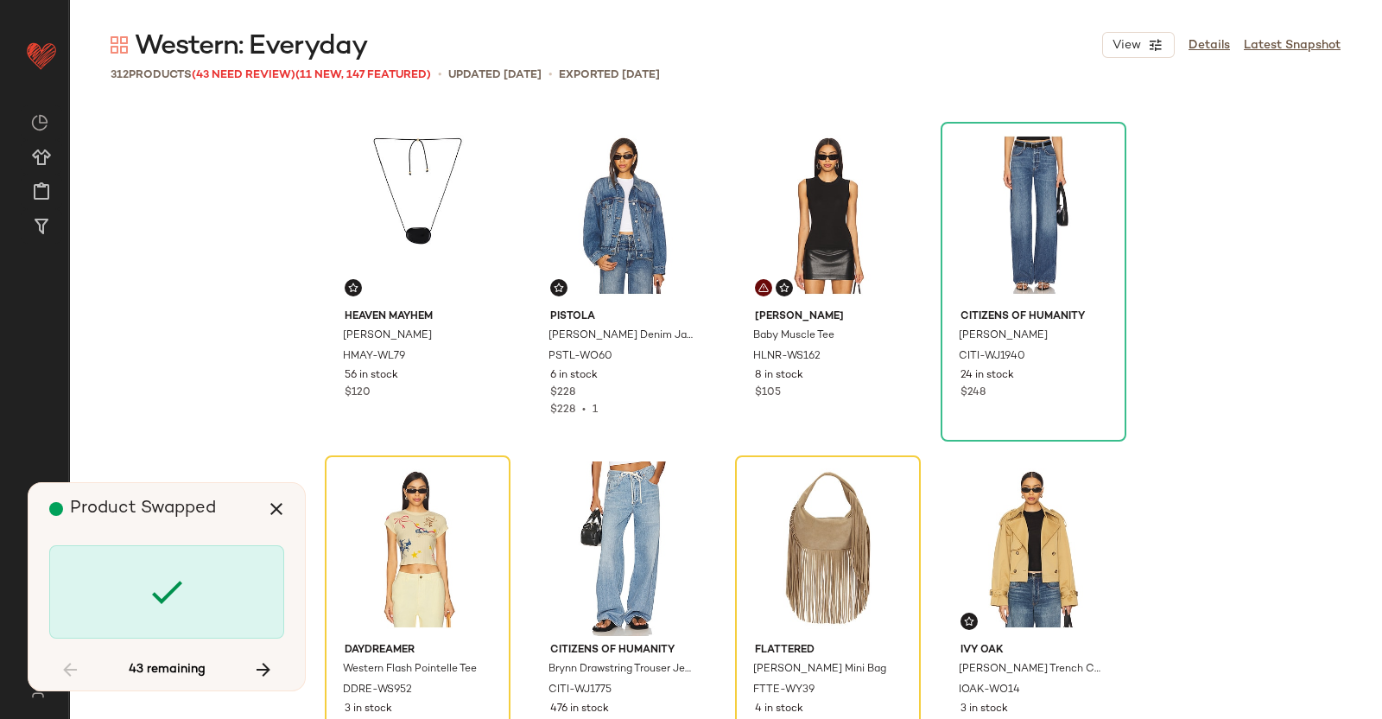
scroll to position [9003, 0]
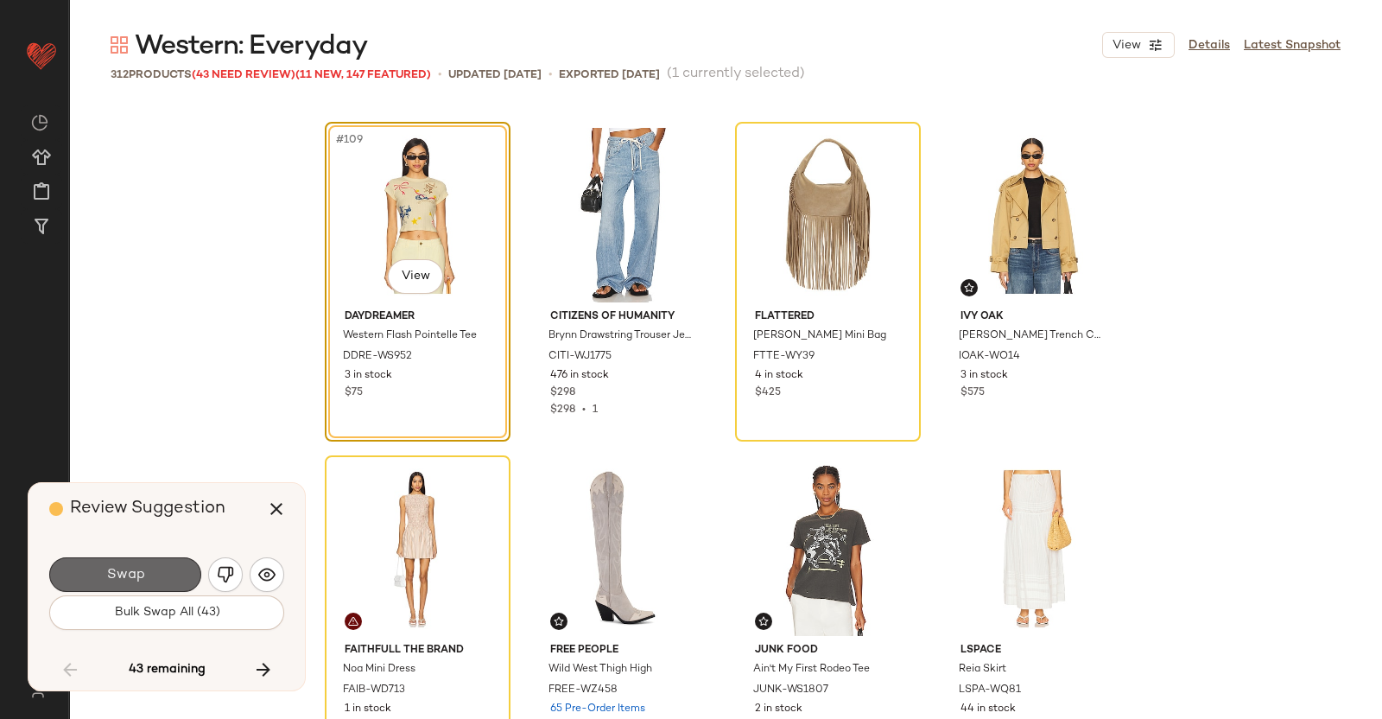
click at [156, 582] on button "Swap" at bounding box center [125, 574] width 152 height 35
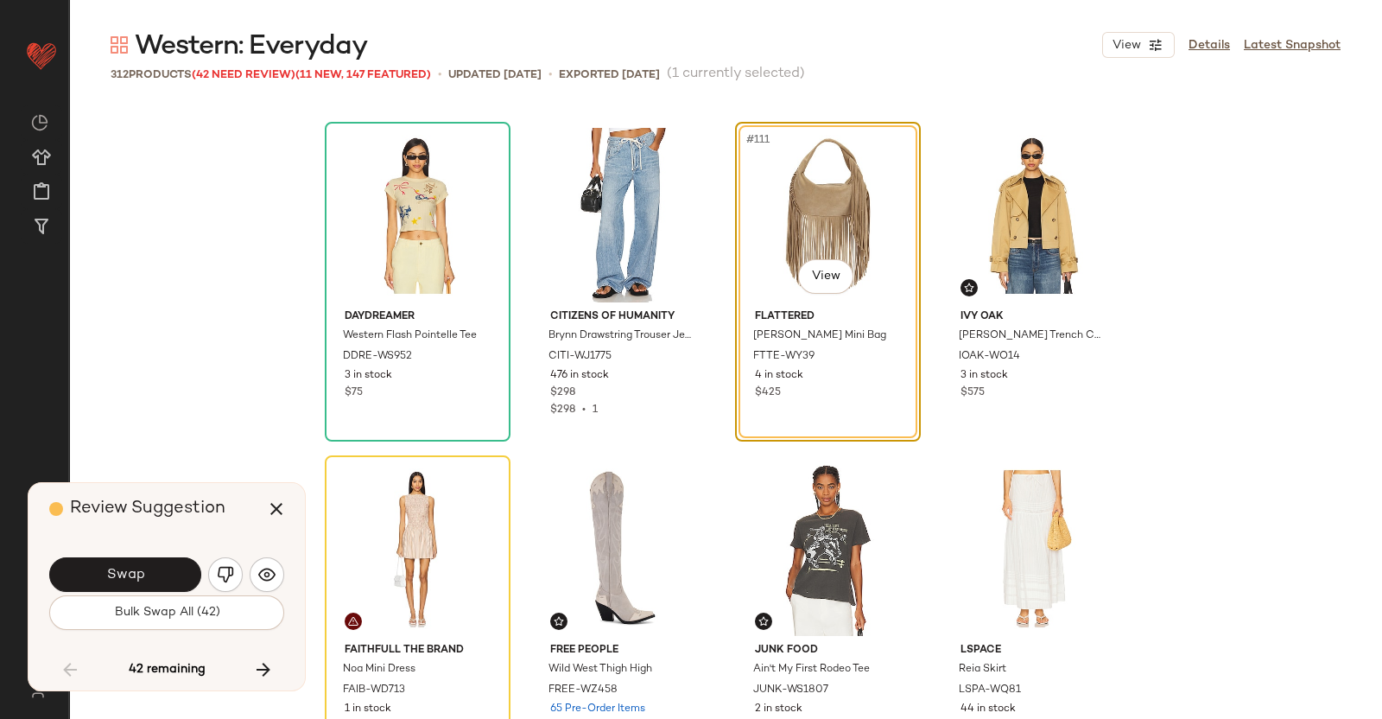
click at [168, 568] on button "Swap" at bounding box center [125, 574] width 152 height 35
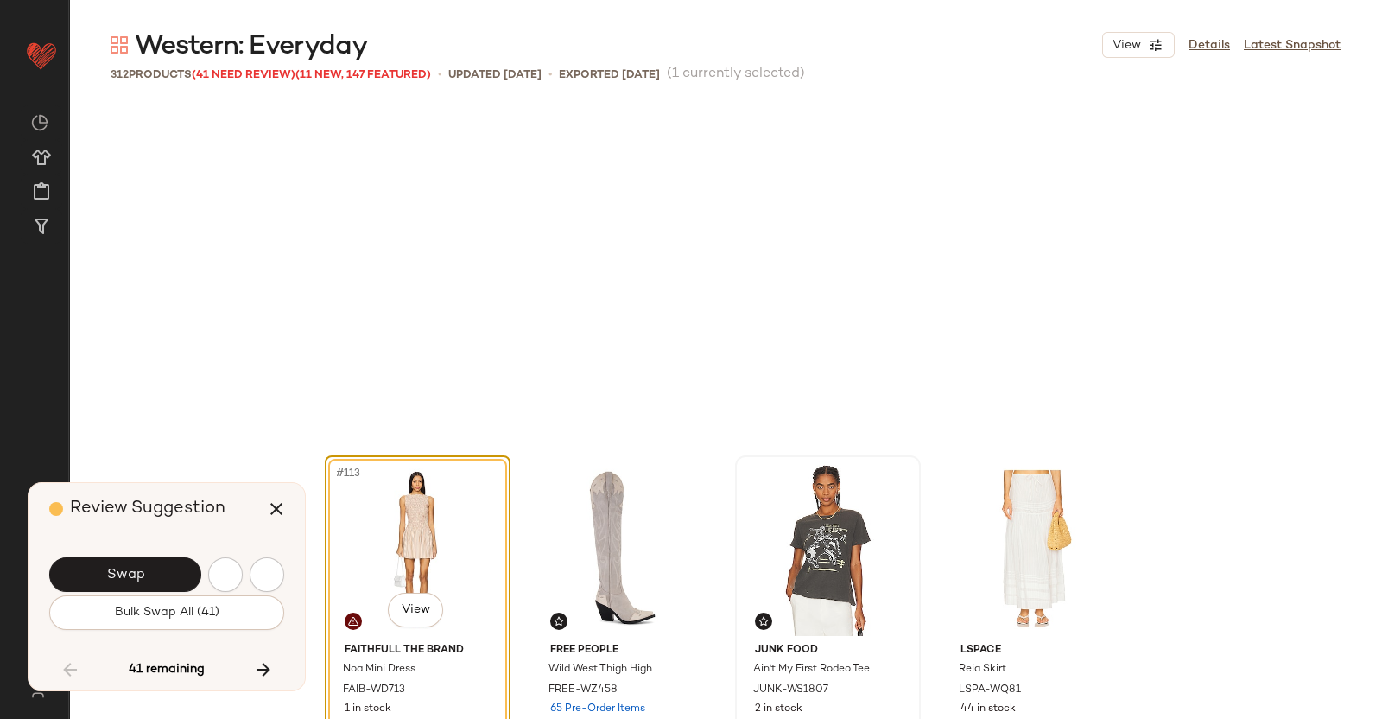
scroll to position [9338, 0]
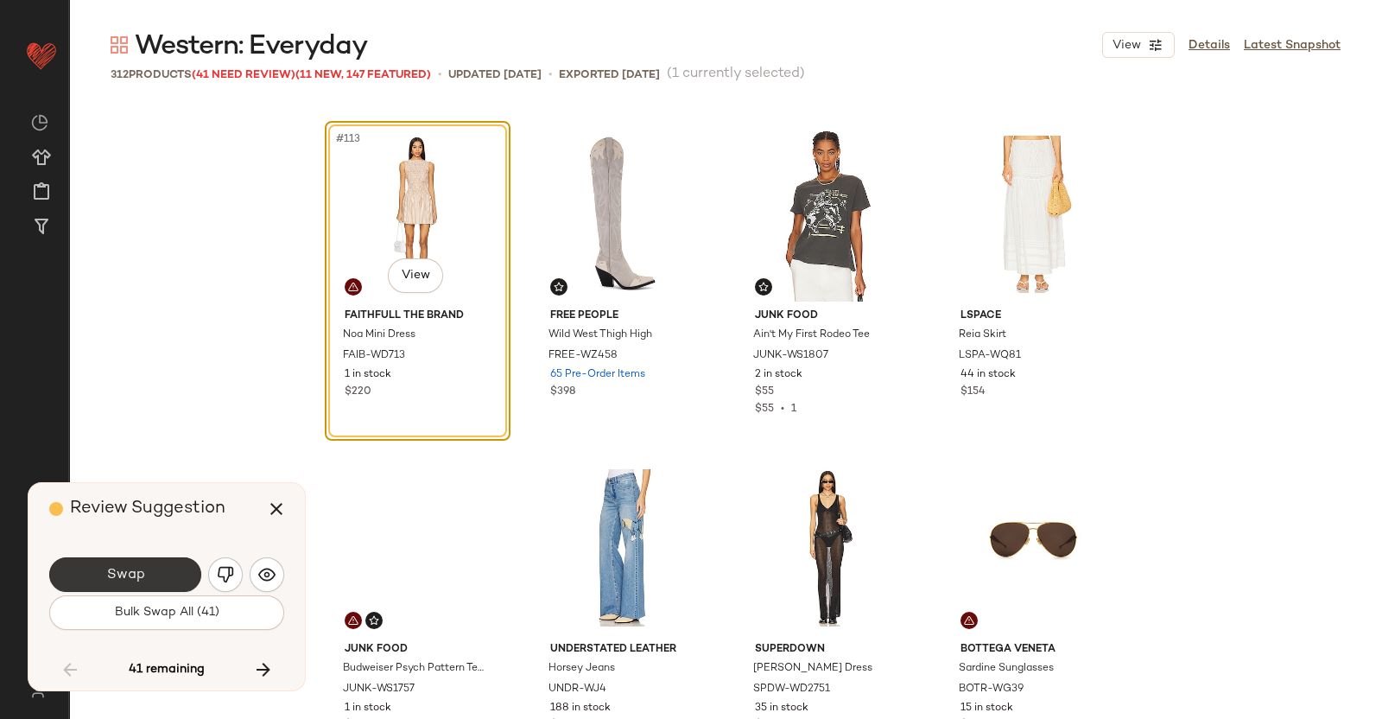
click at [156, 572] on button "Swap" at bounding box center [125, 574] width 152 height 35
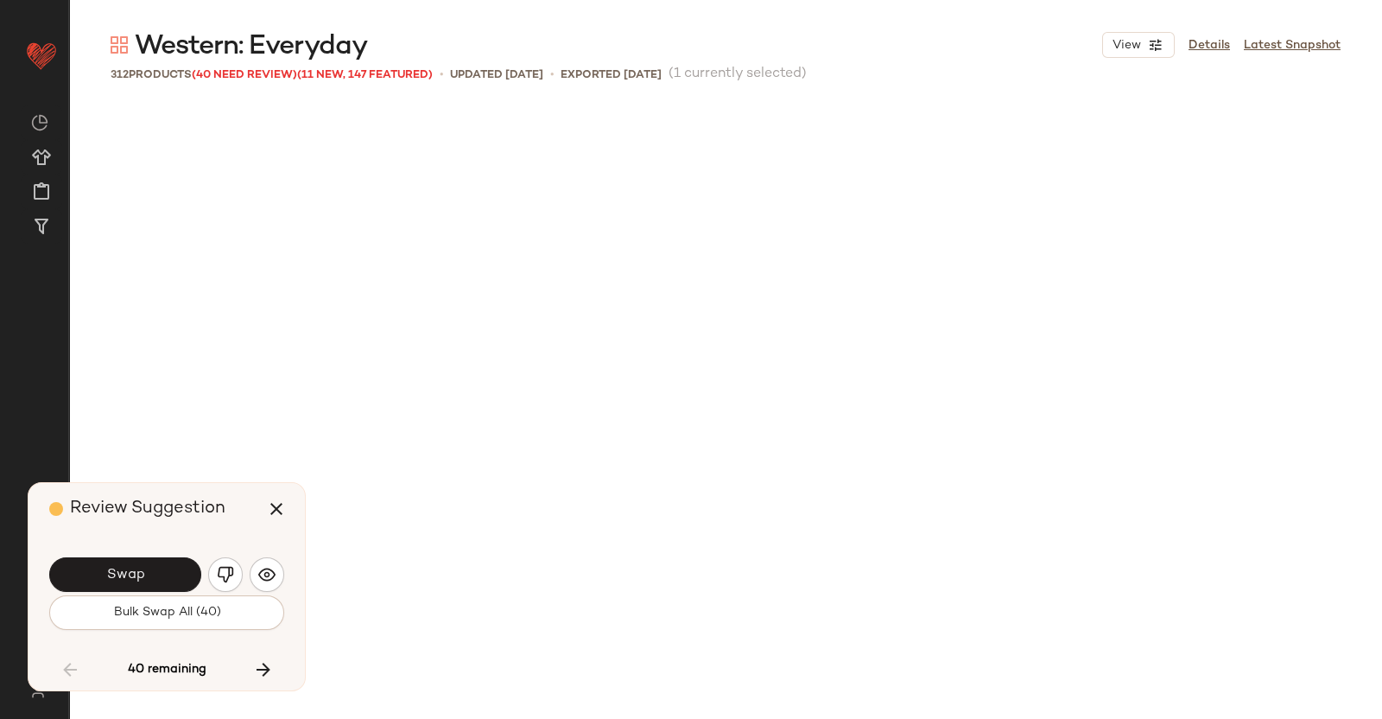
scroll to position [10005, 0]
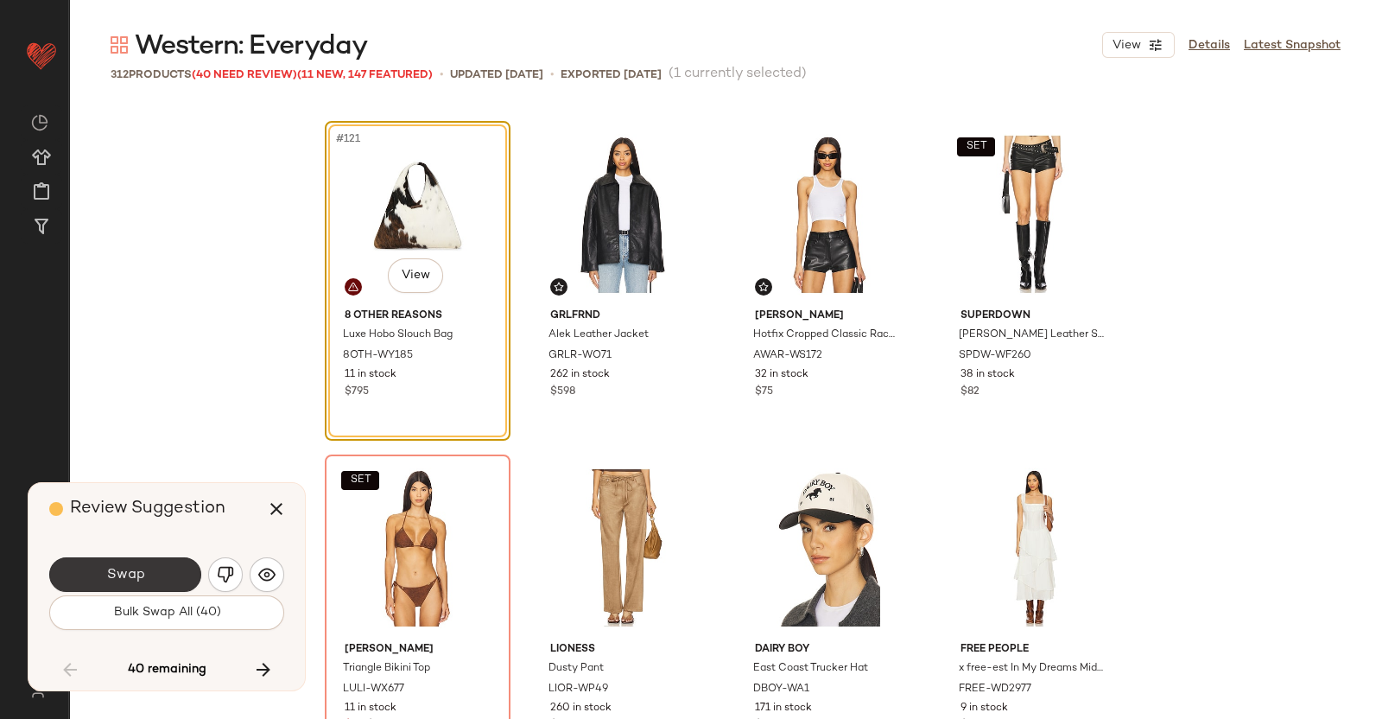
click at [162, 568] on button "Swap" at bounding box center [125, 574] width 152 height 35
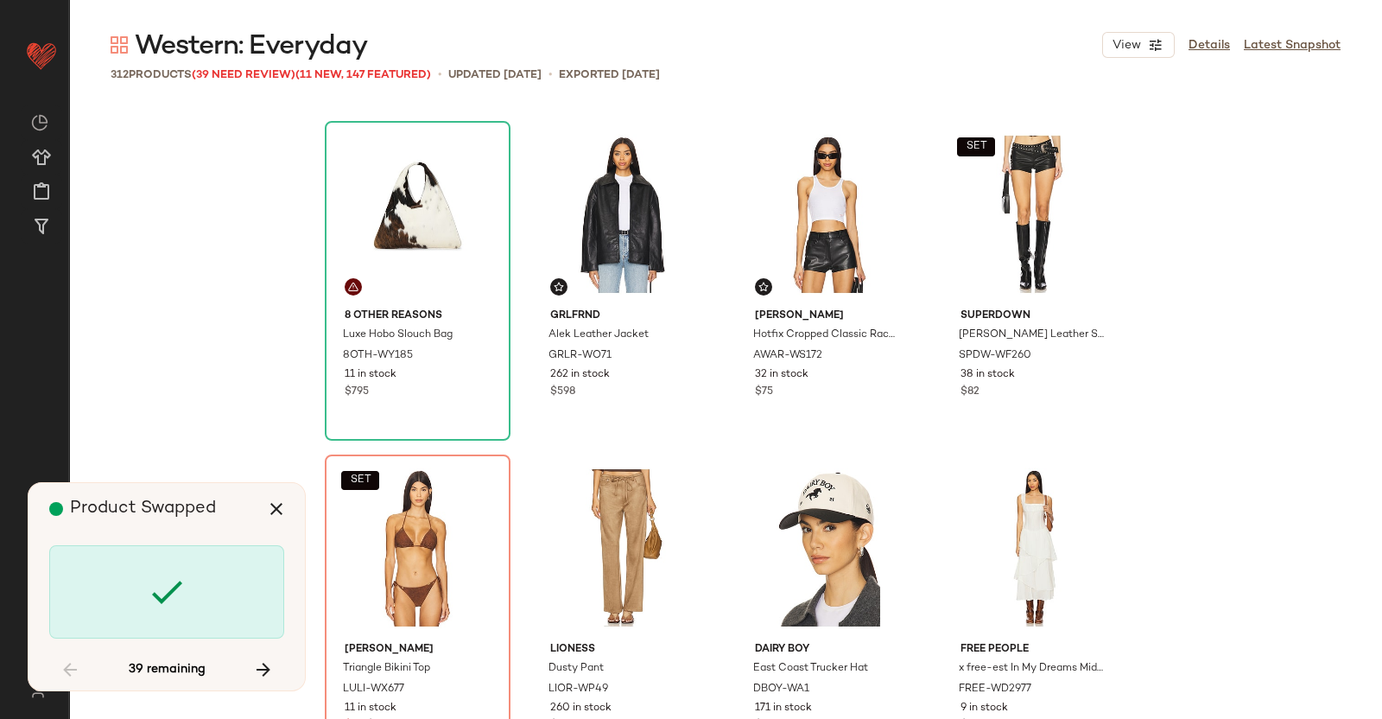
scroll to position [10337, 0]
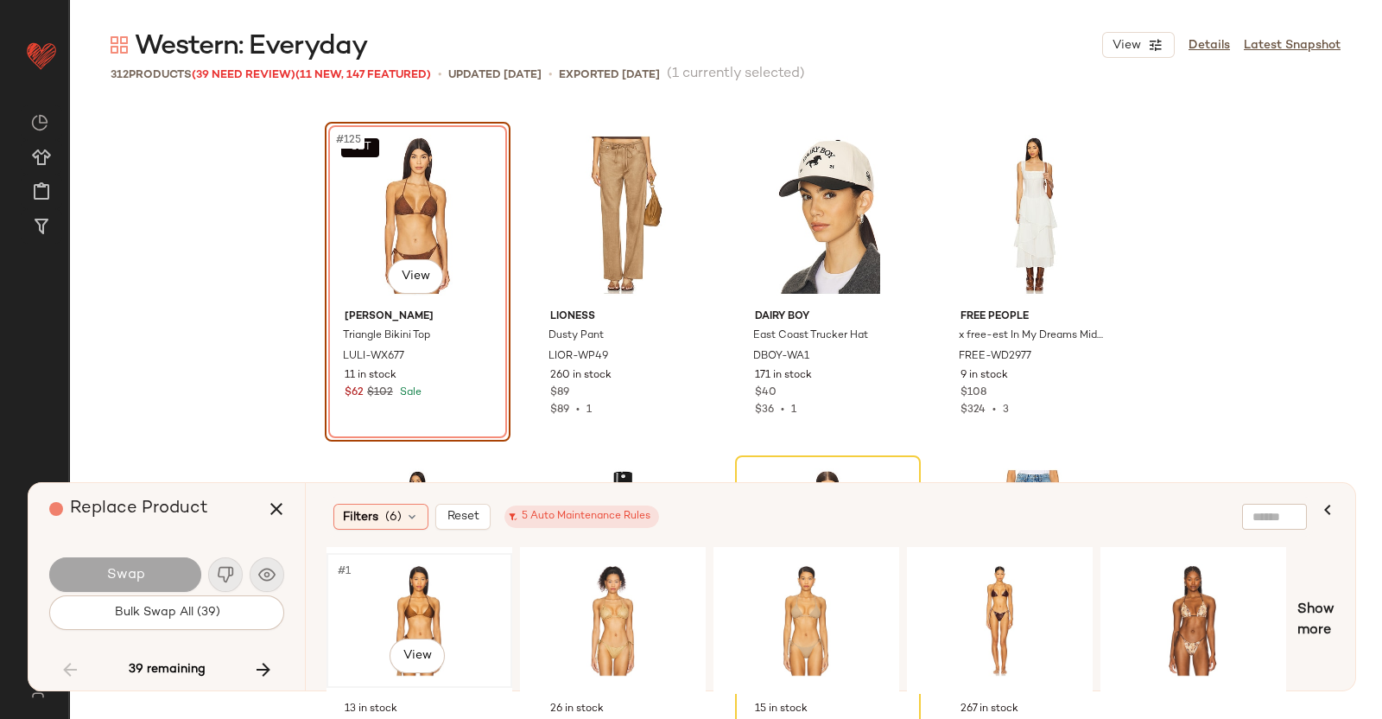
click at [459, 609] on div "#1 View" at bounding box center [420, 620] width 174 height 123
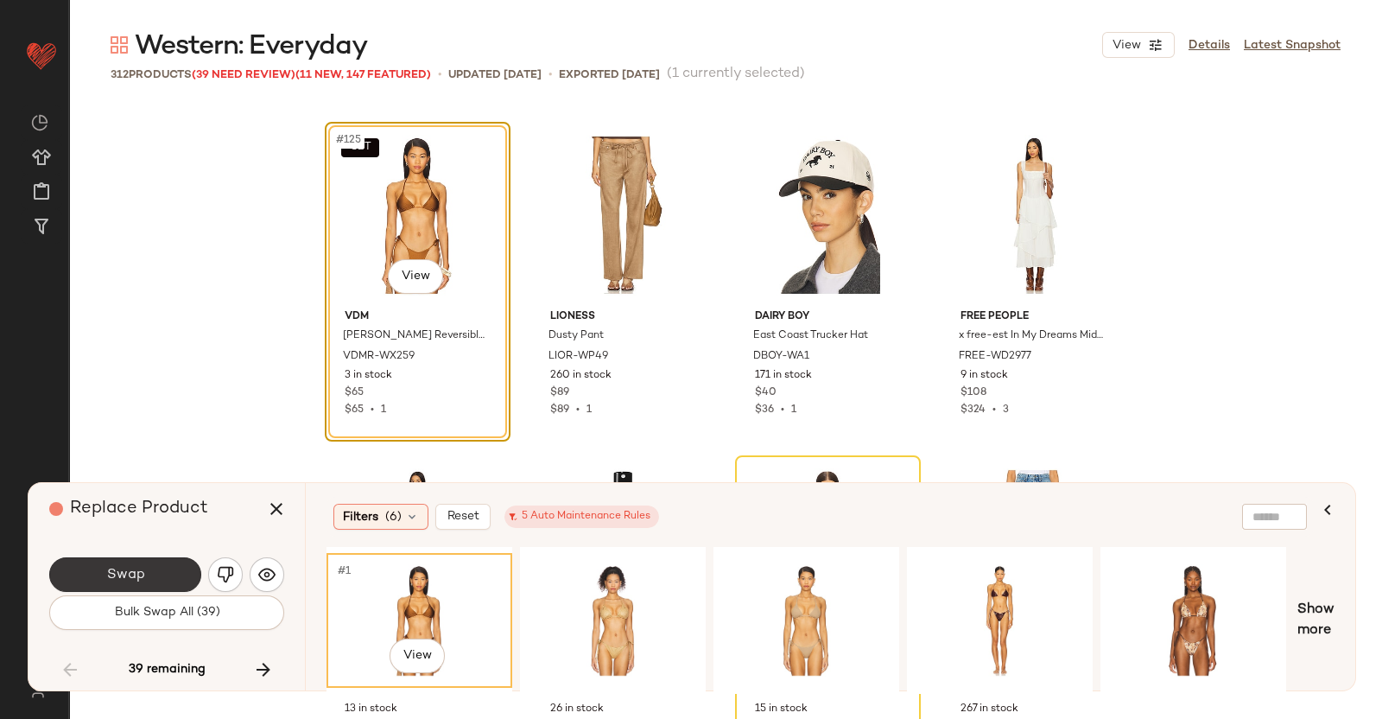
click at [173, 579] on button "Swap" at bounding box center [125, 574] width 152 height 35
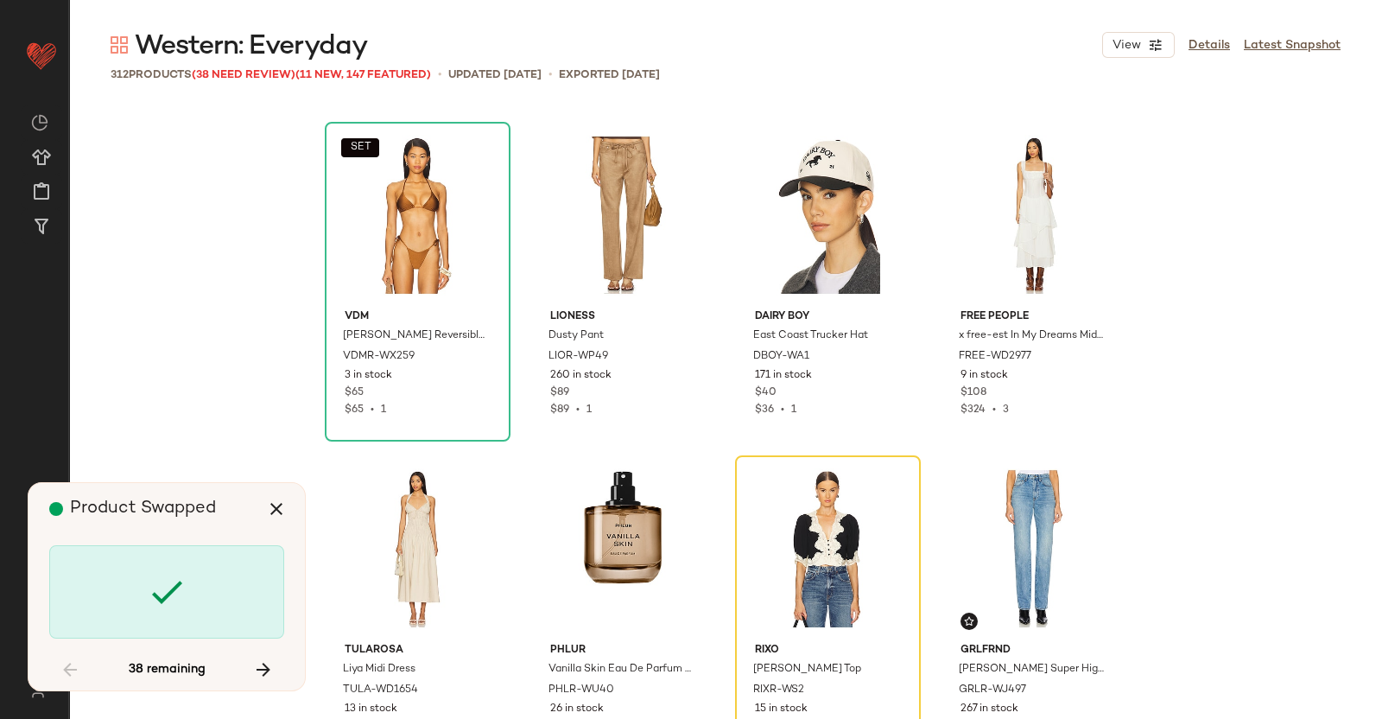
scroll to position [10671, 0]
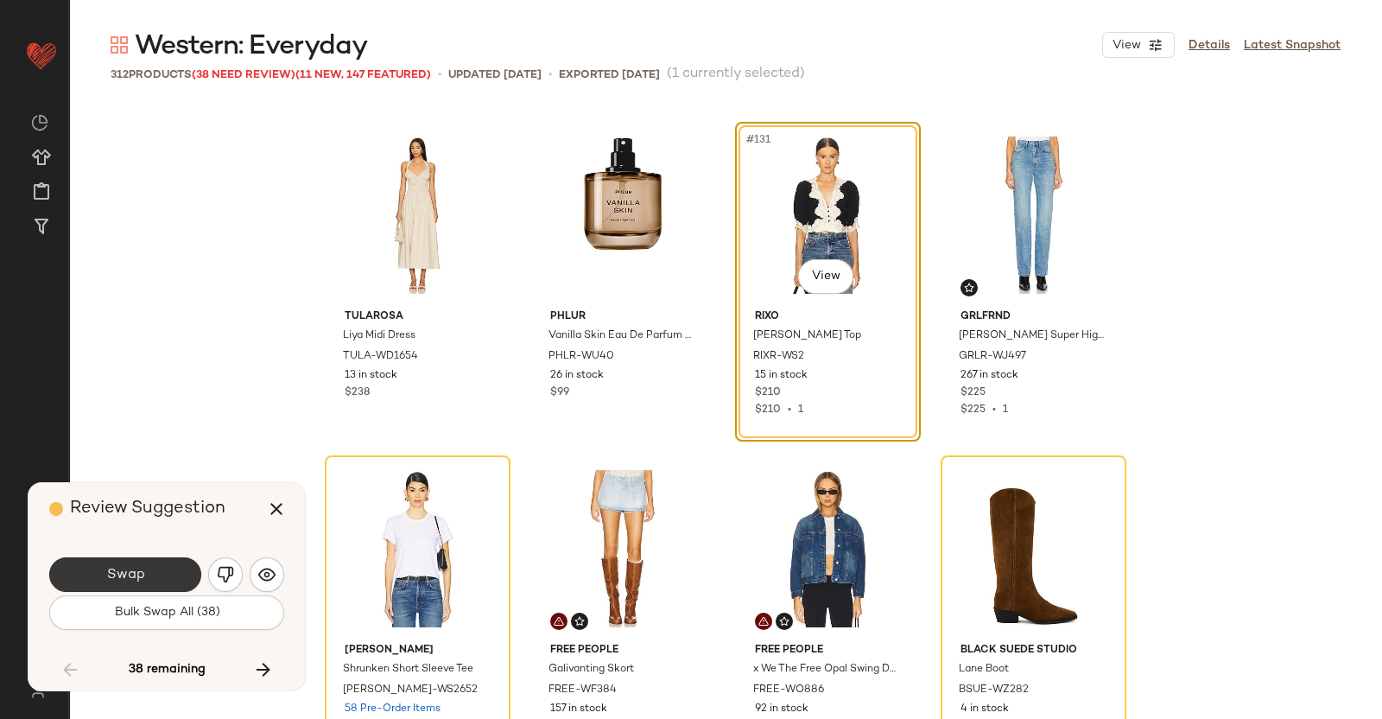
click at [180, 576] on button "Swap" at bounding box center [125, 574] width 152 height 35
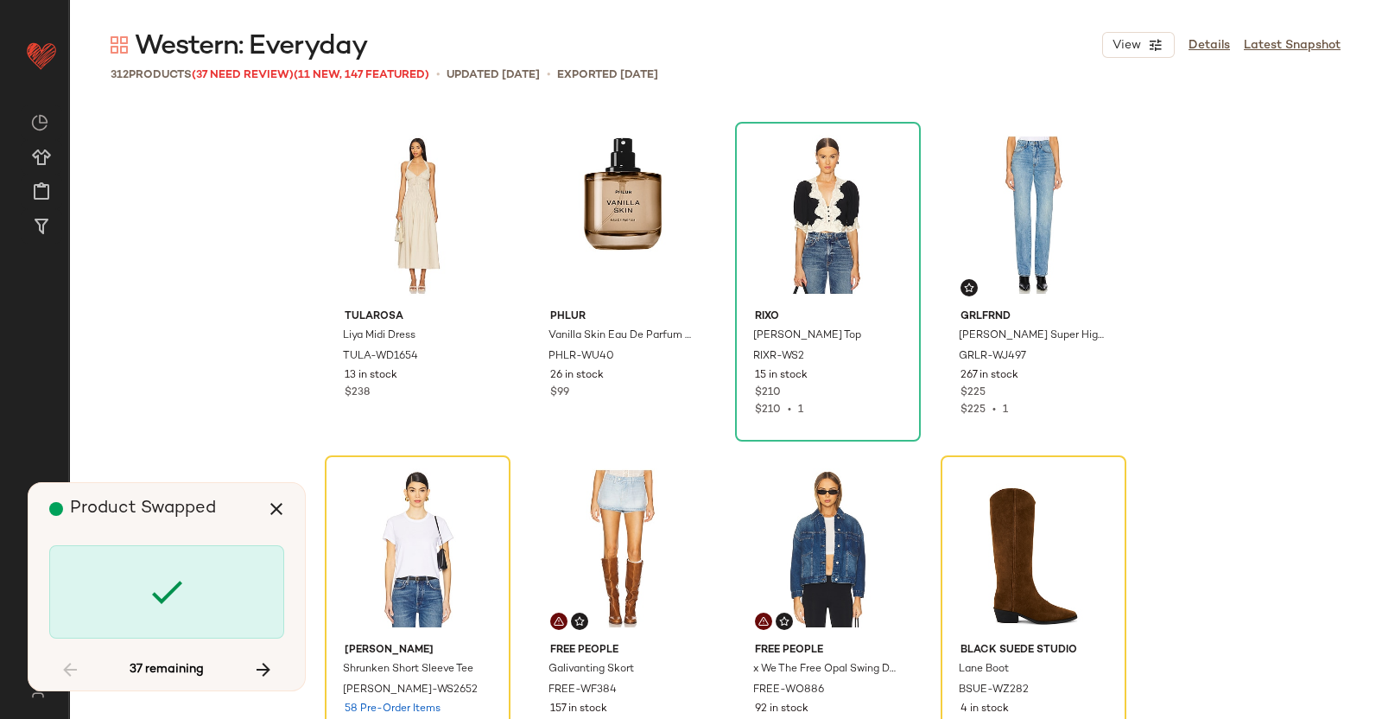
scroll to position [11005, 0]
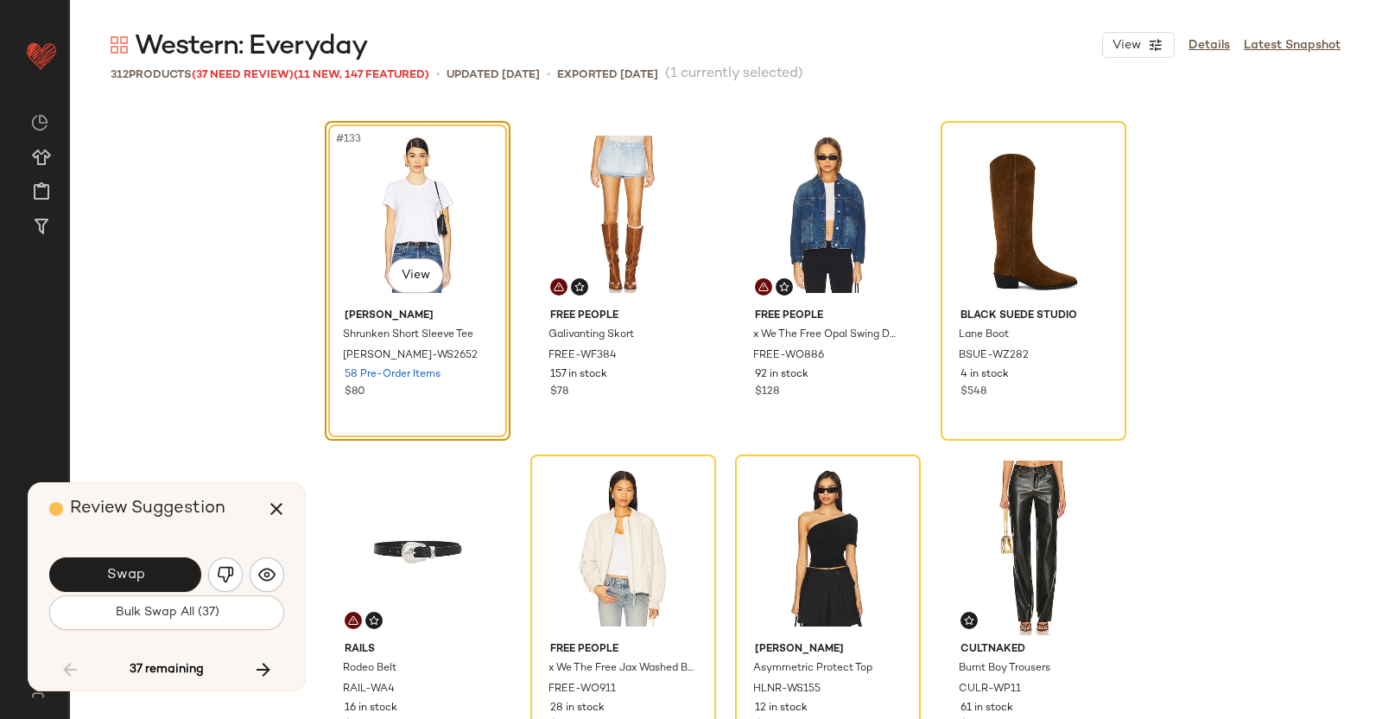
drag, startPoint x: 149, startPoint y: 567, endPoint x: 138, endPoint y: 564, distance: 10.7
click at [148, 568] on button "Swap" at bounding box center [125, 574] width 152 height 35
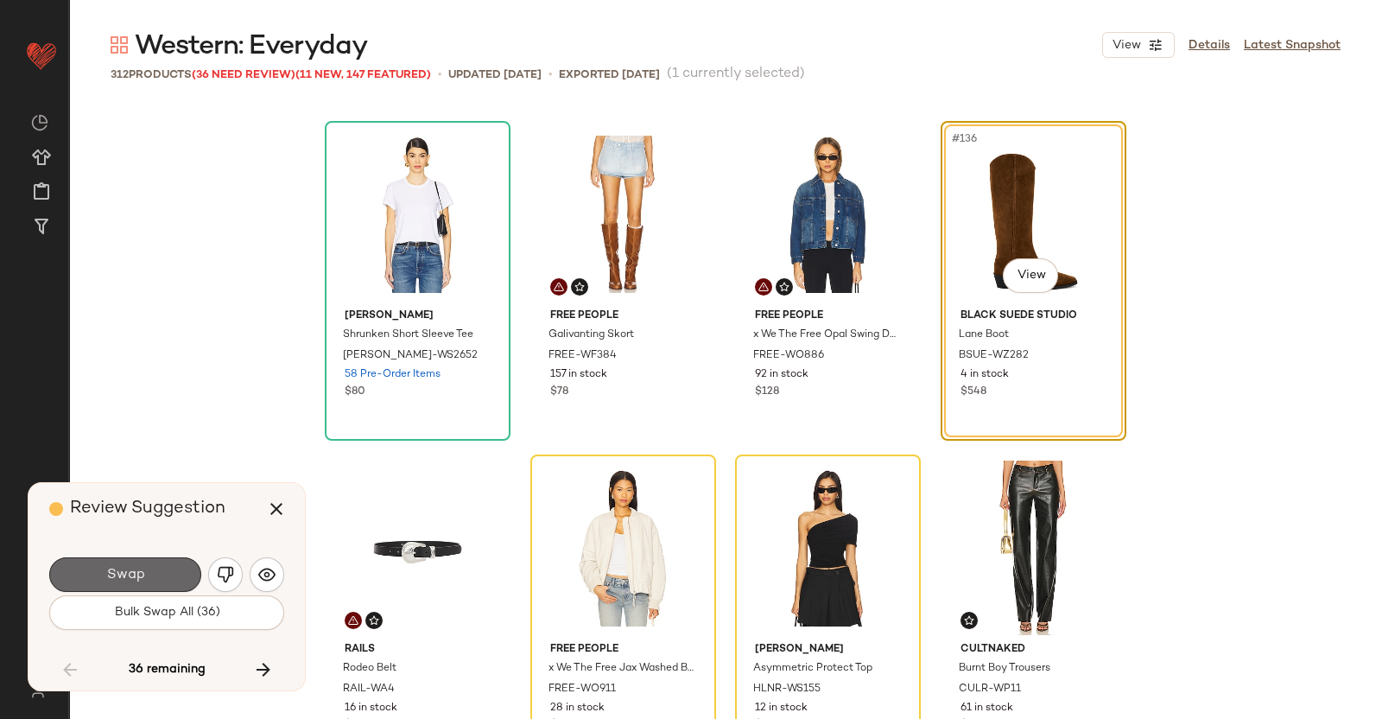
click at [97, 573] on button "Swap" at bounding box center [125, 574] width 152 height 35
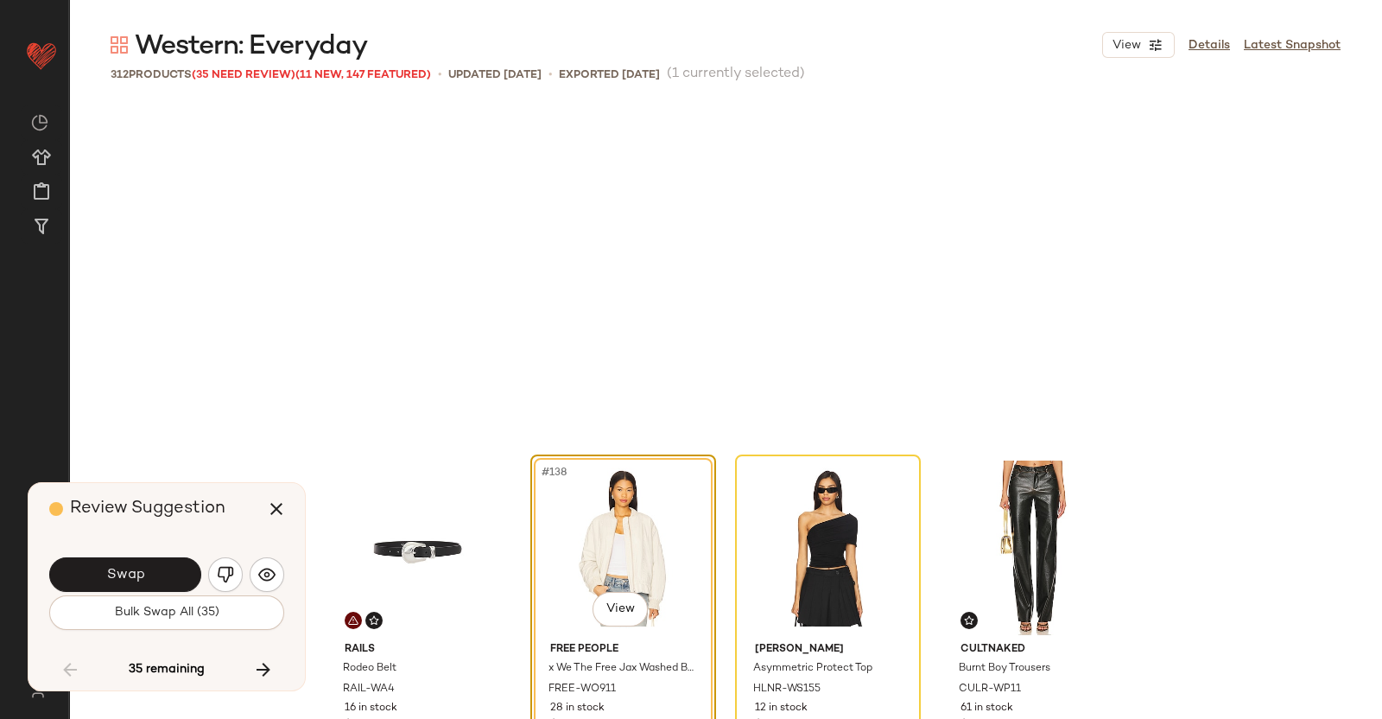
scroll to position [11339, 0]
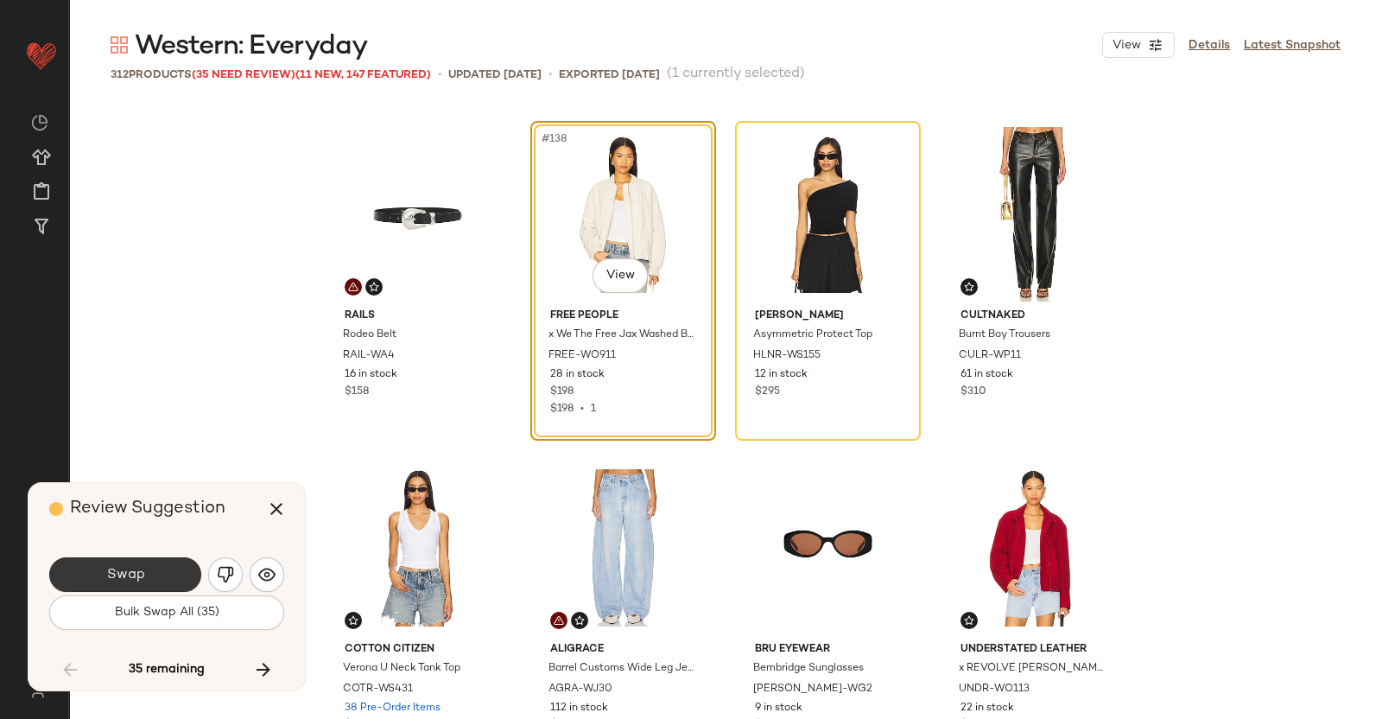
click at [137, 562] on button "Swap" at bounding box center [125, 574] width 152 height 35
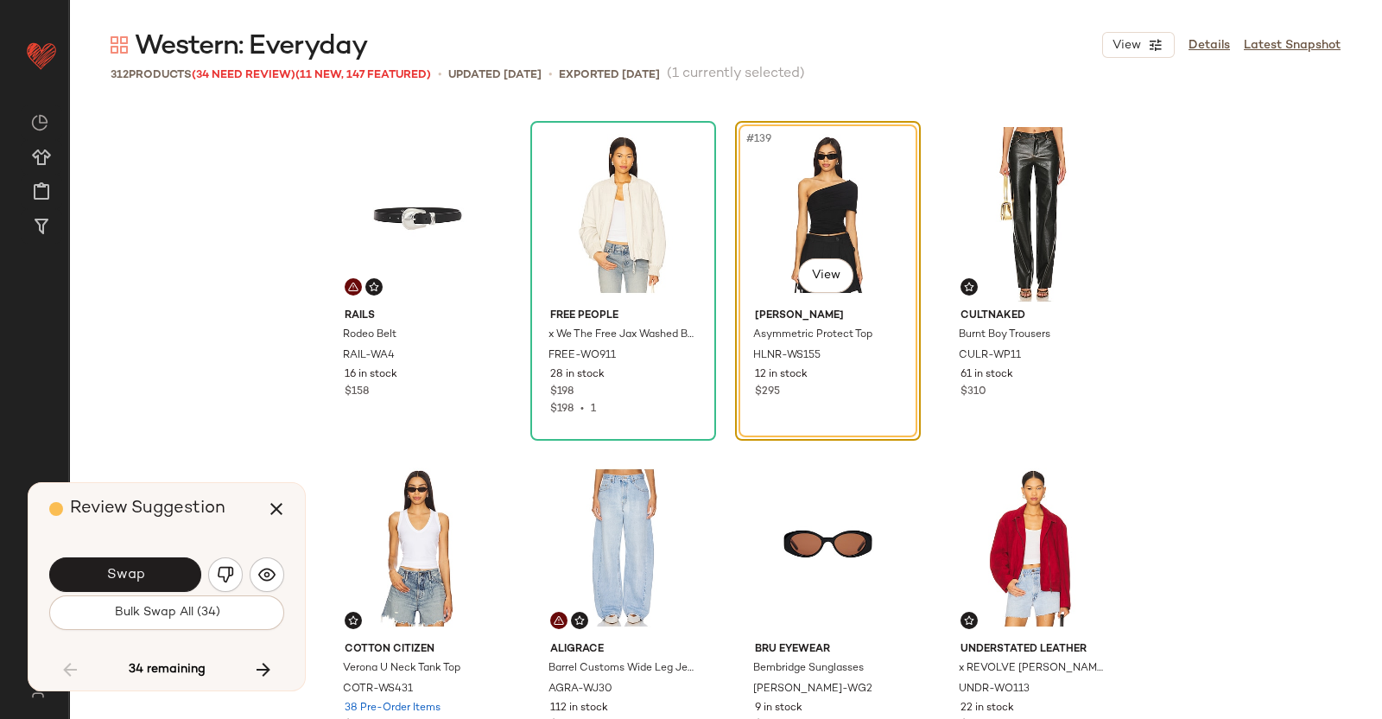
click at [161, 554] on div "Swap" at bounding box center [166, 574] width 235 height 41
click at [156, 568] on button "Swap" at bounding box center [125, 574] width 152 height 35
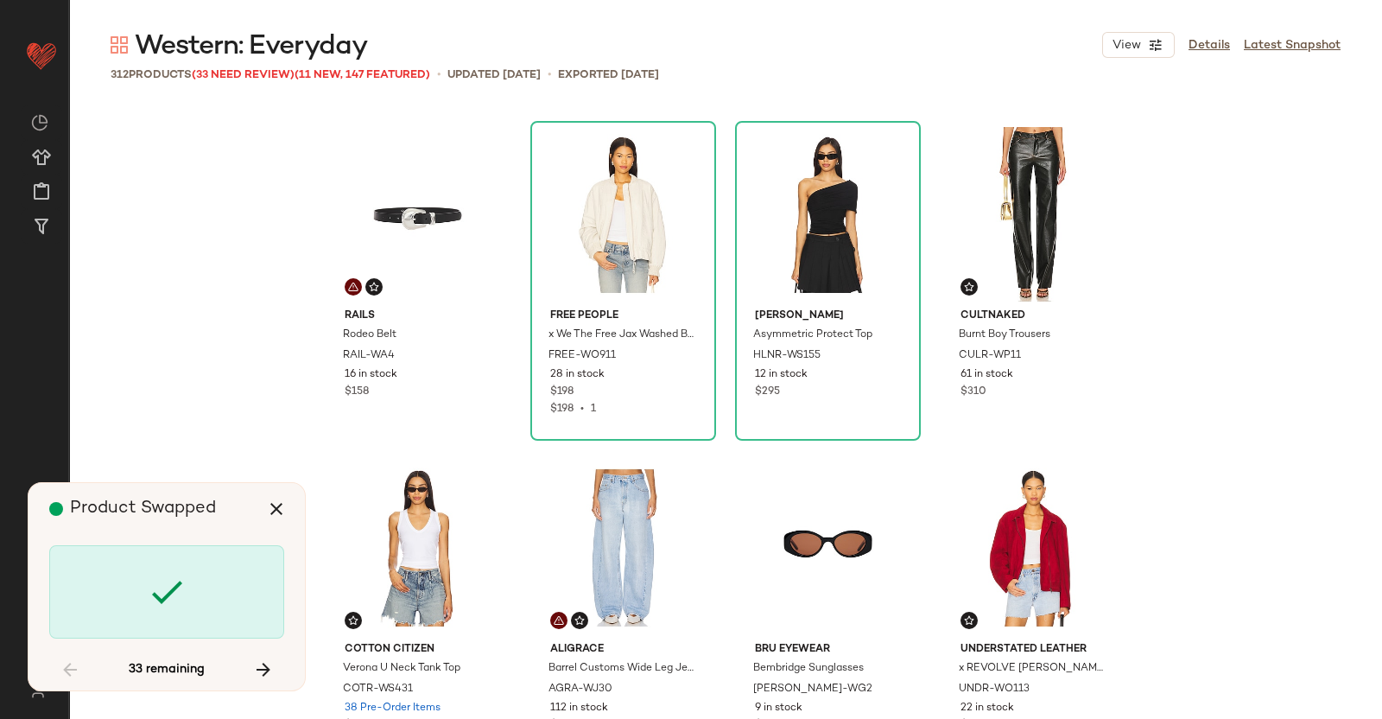
scroll to position [12005, 0]
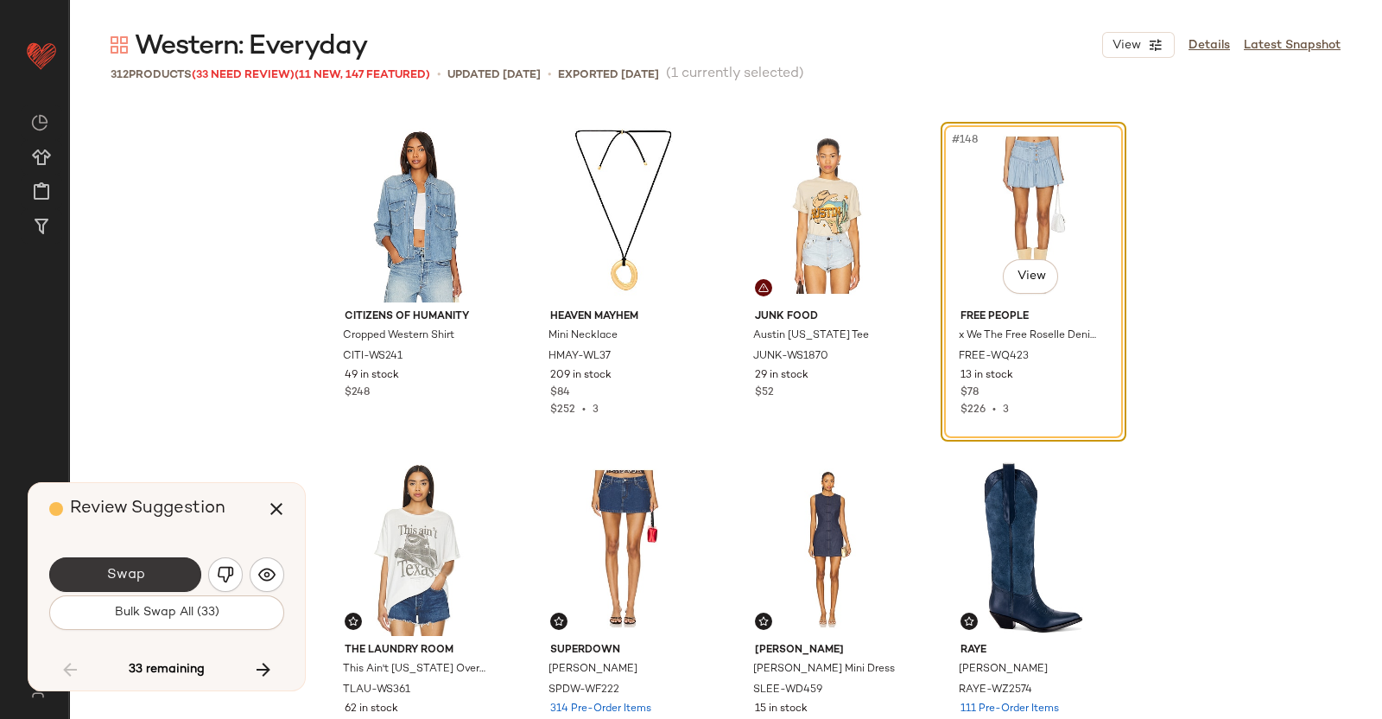
click at [156, 568] on button "Swap" at bounding box center [125, 574] width 152 height 35
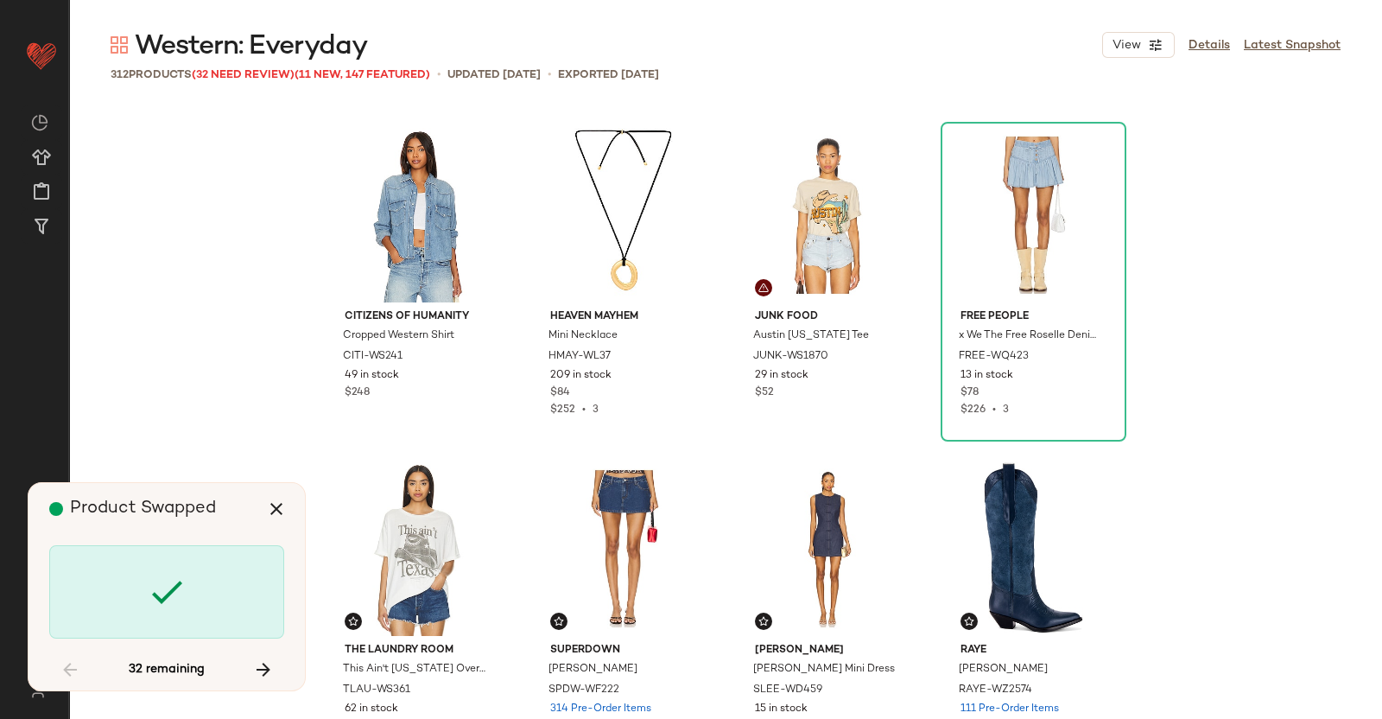
scroll to position [12672, 0]
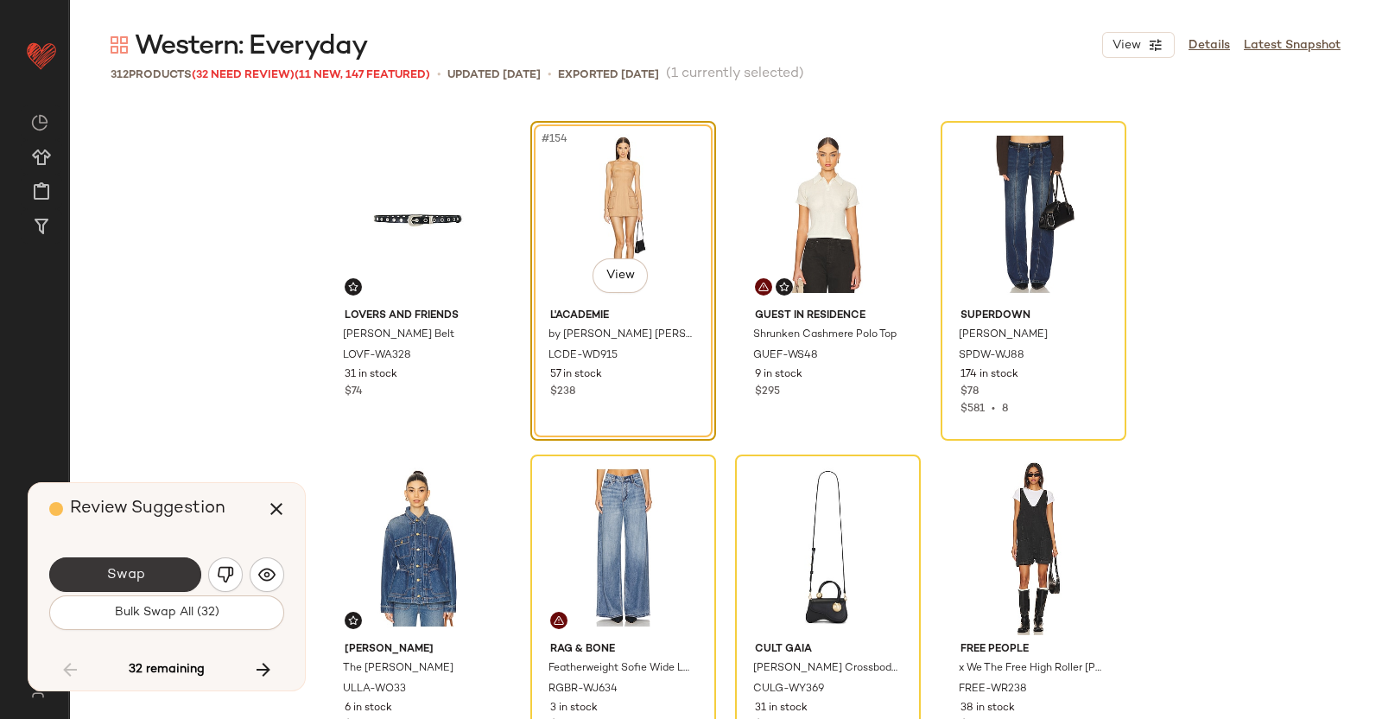
click at [146, 566] on button "Swap" at bounding box center [125, 574] width 152 height 35
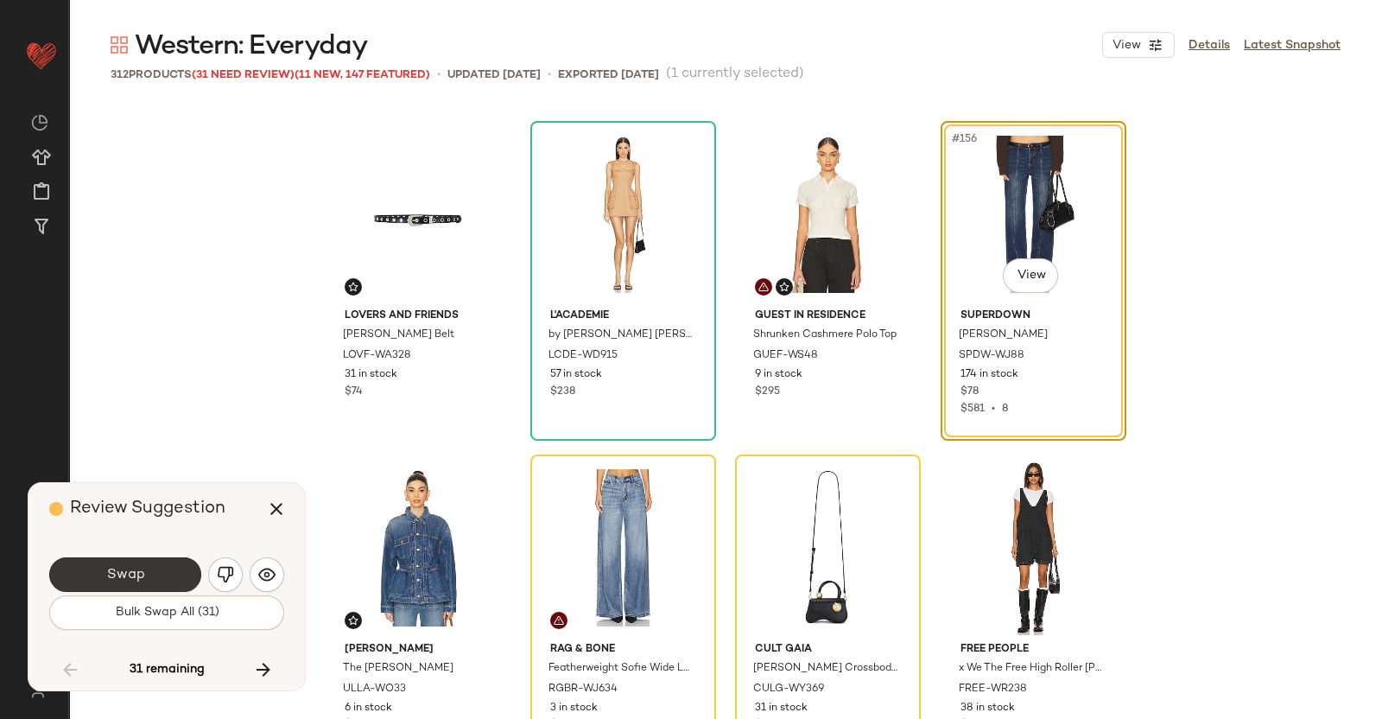
click at [160, 563] on button "Swap" at bounding box center [125, 574] width 152 height 35
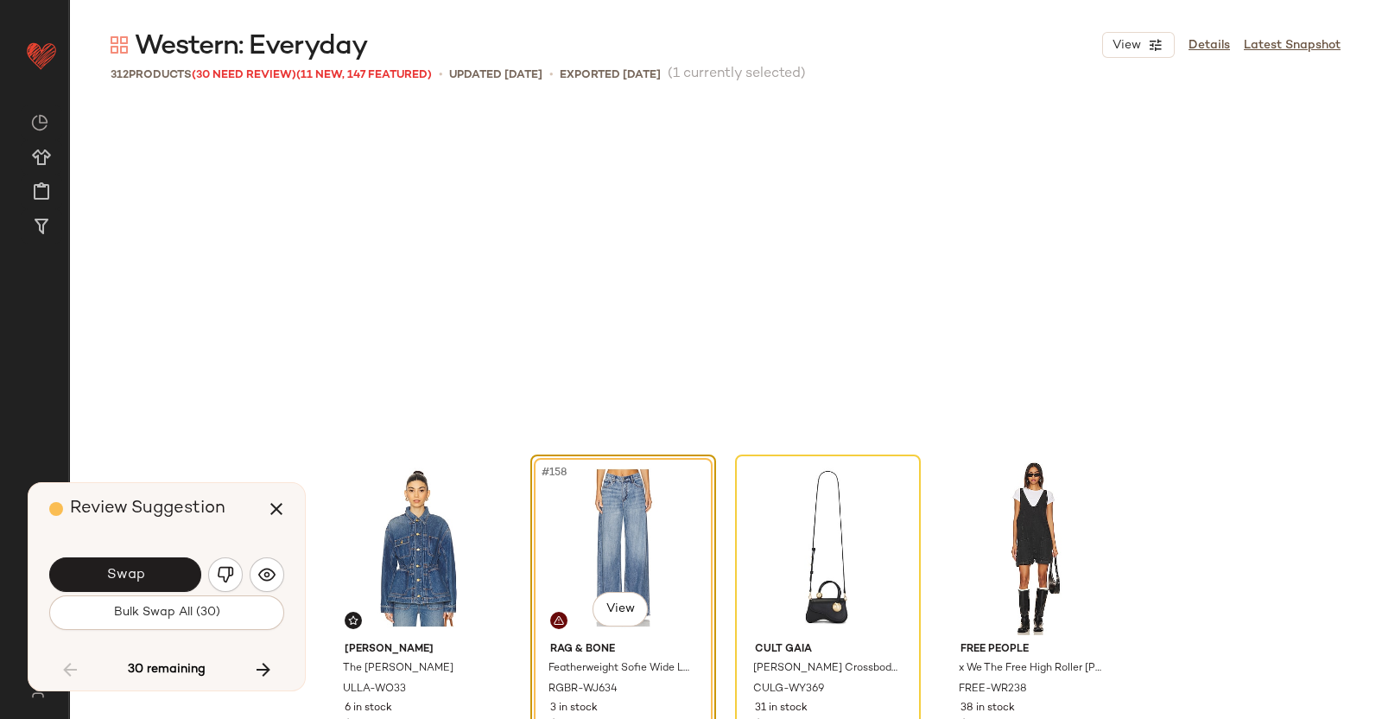
scroll to position [13006, 0]
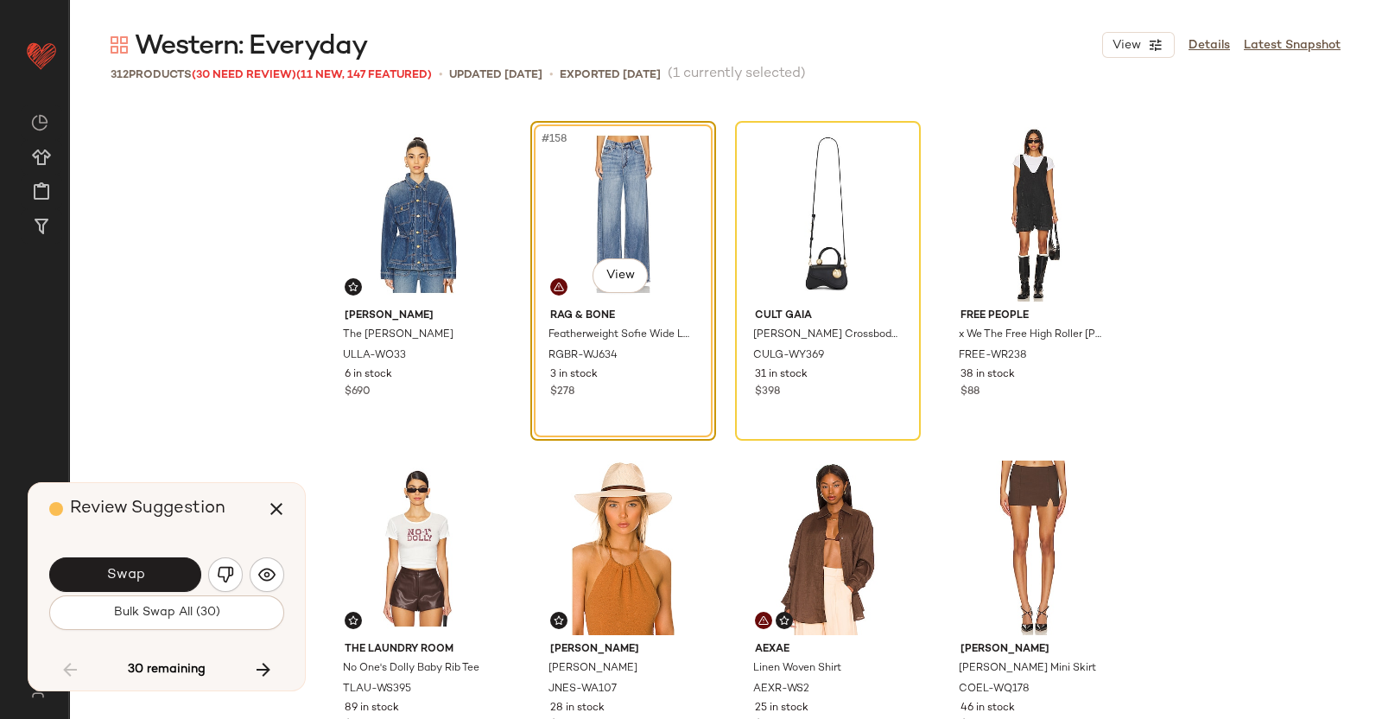
click at [152, 568] on button "Swap" at bounding box center [125, 574] width 152 height 35
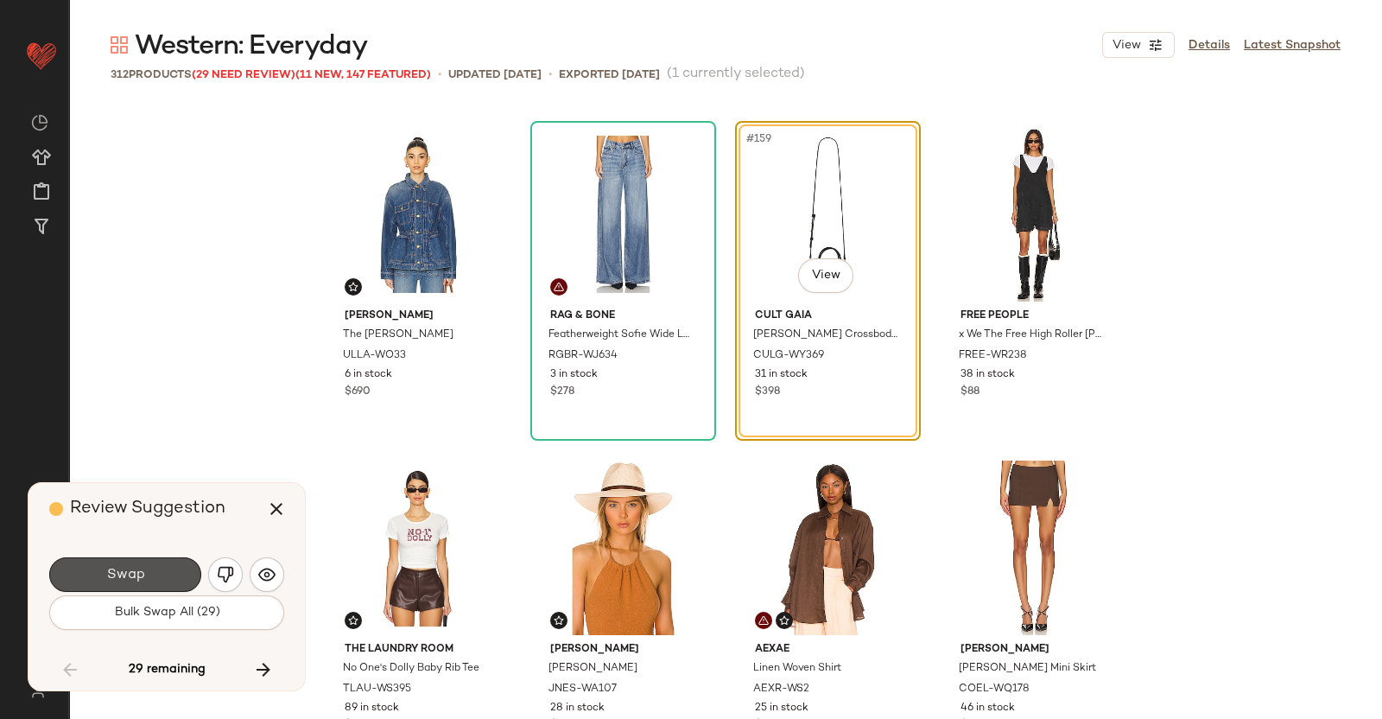
click at [152, 568] on button "Swap" at bounding box center [125, 574] width 152 height 35
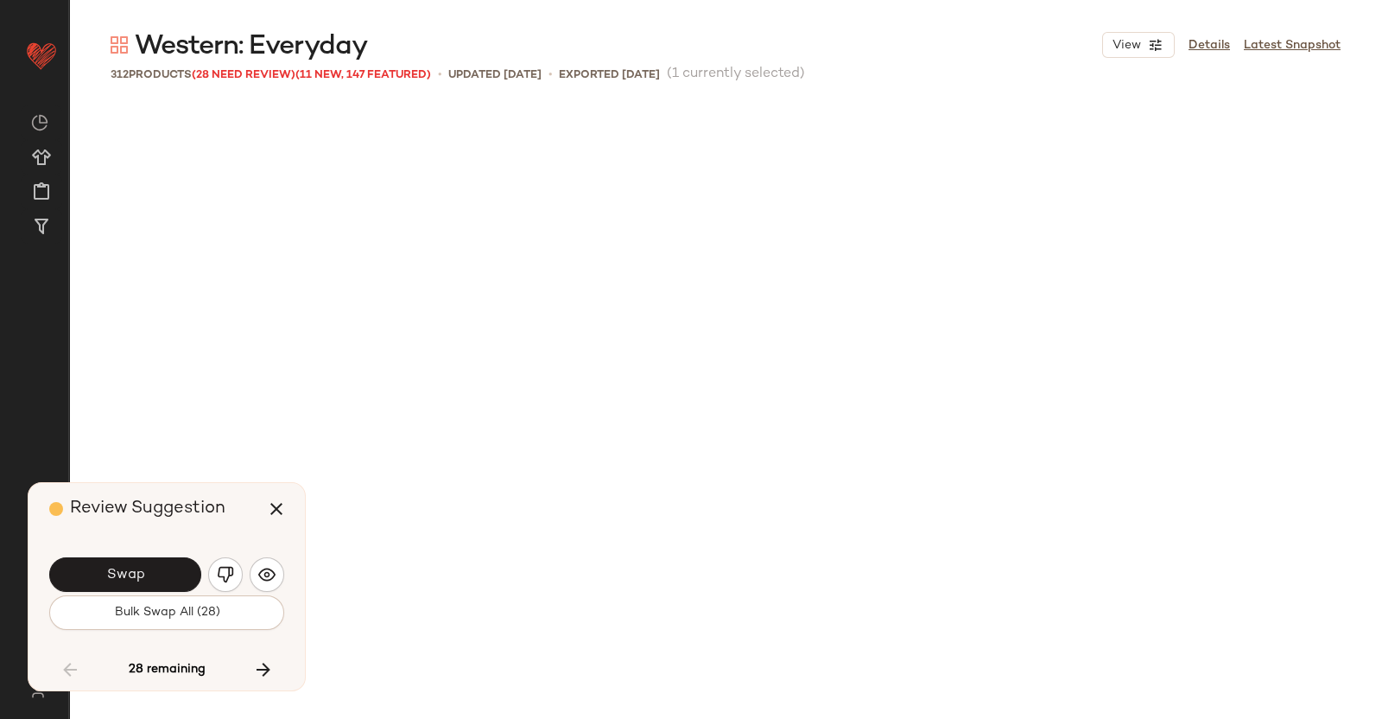
scroll to position [13672, 0]
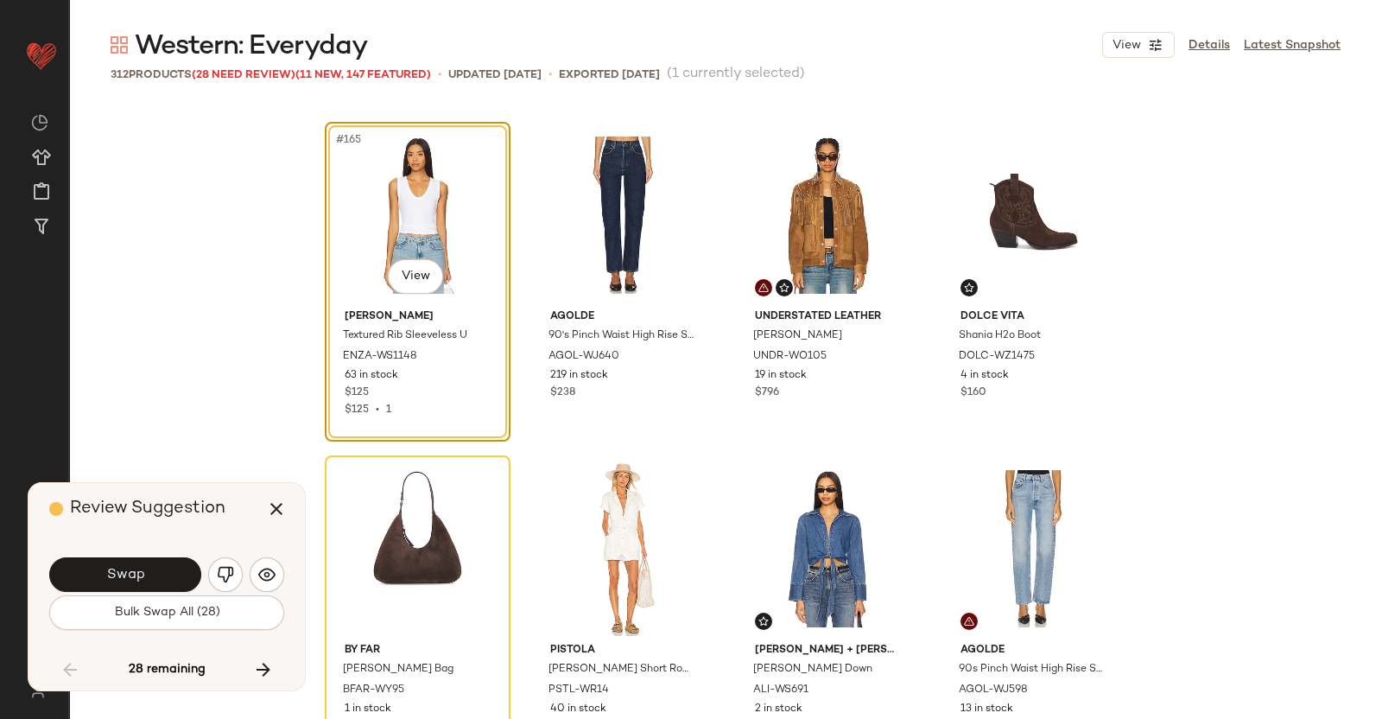
click at [152, 568] on button "Swap" at bounding box center [125, 574] width 152 height 35
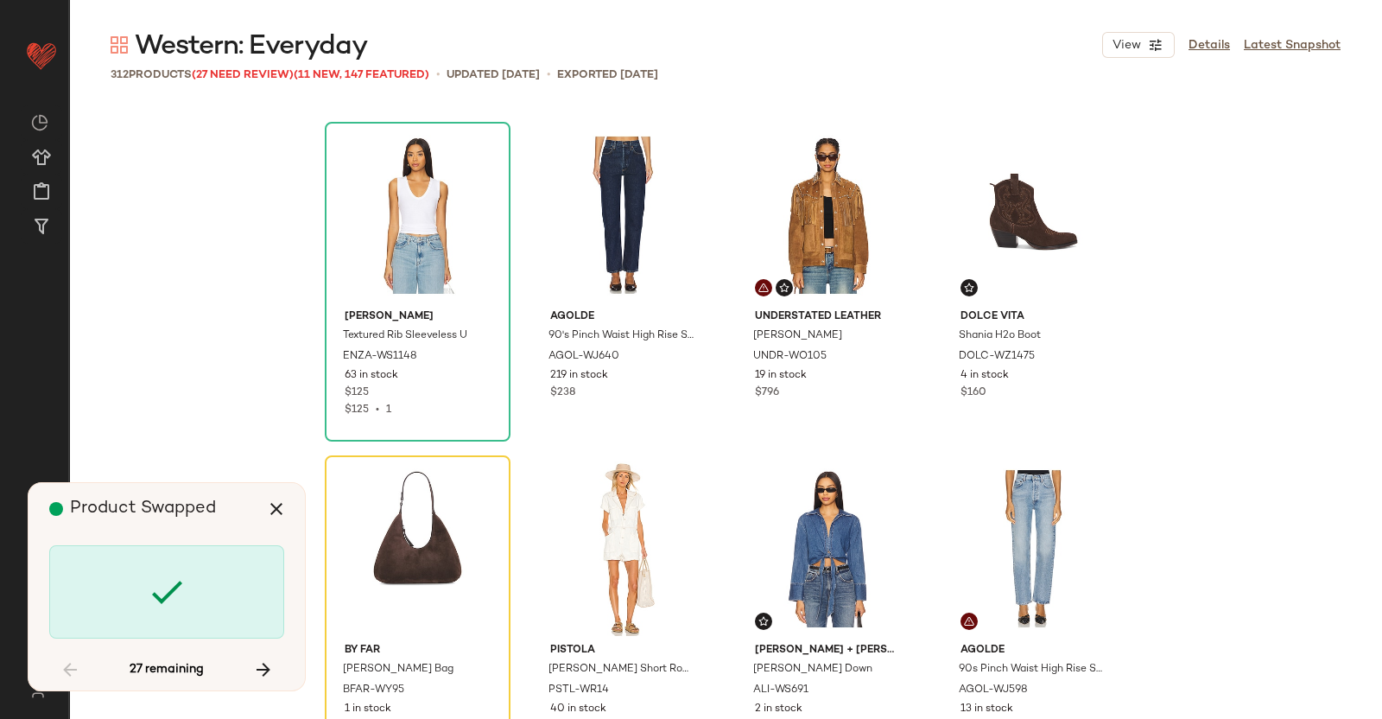
click at [144, 568] on div at bounding box center [166, 591] width 235 height 93
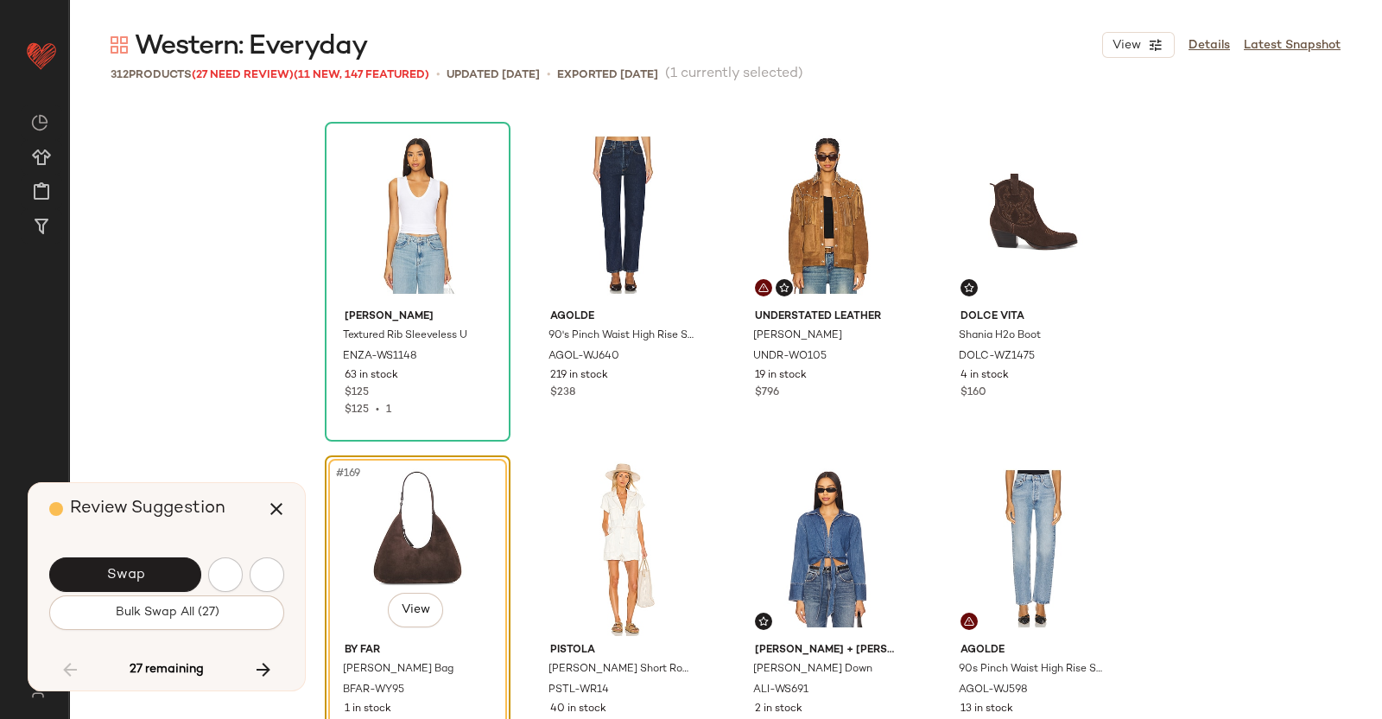
scroll to position [14006, 0]
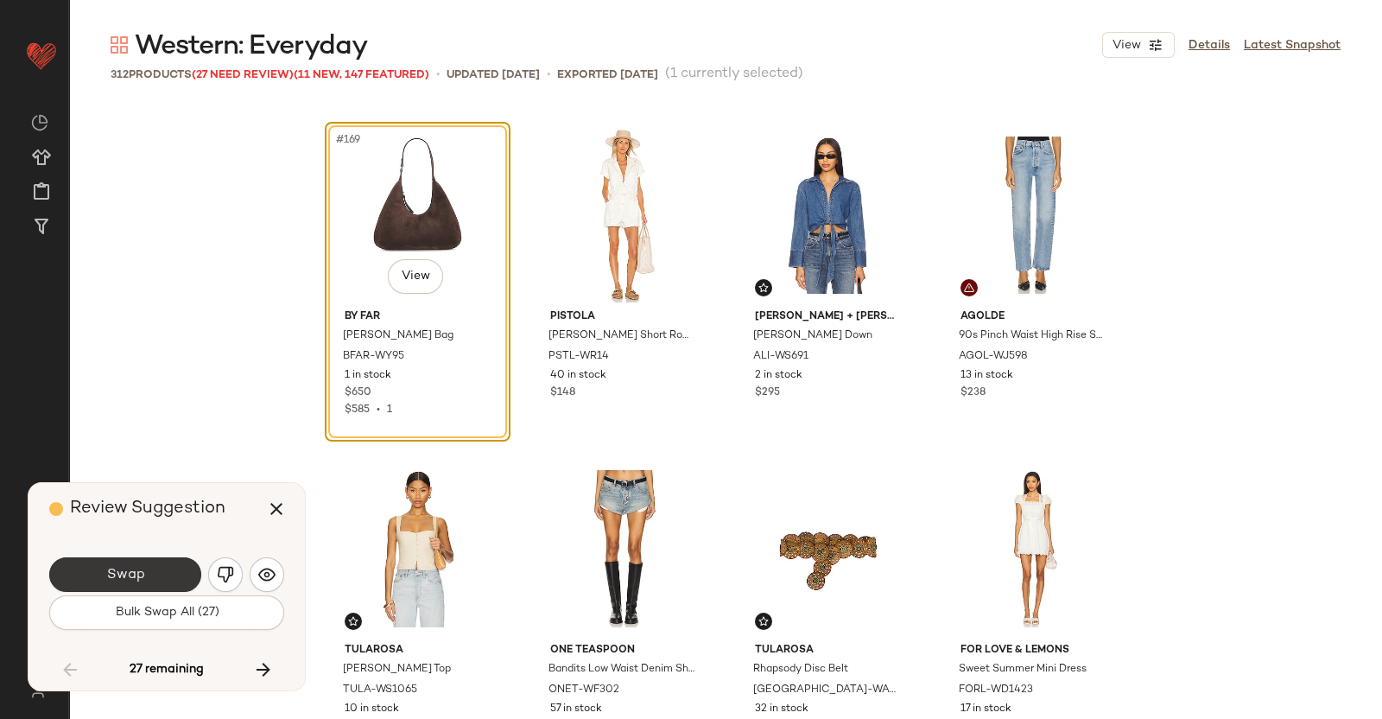
click at [143, 568] on span "Swap" at bounding box center [124, 575] width 39 height 16
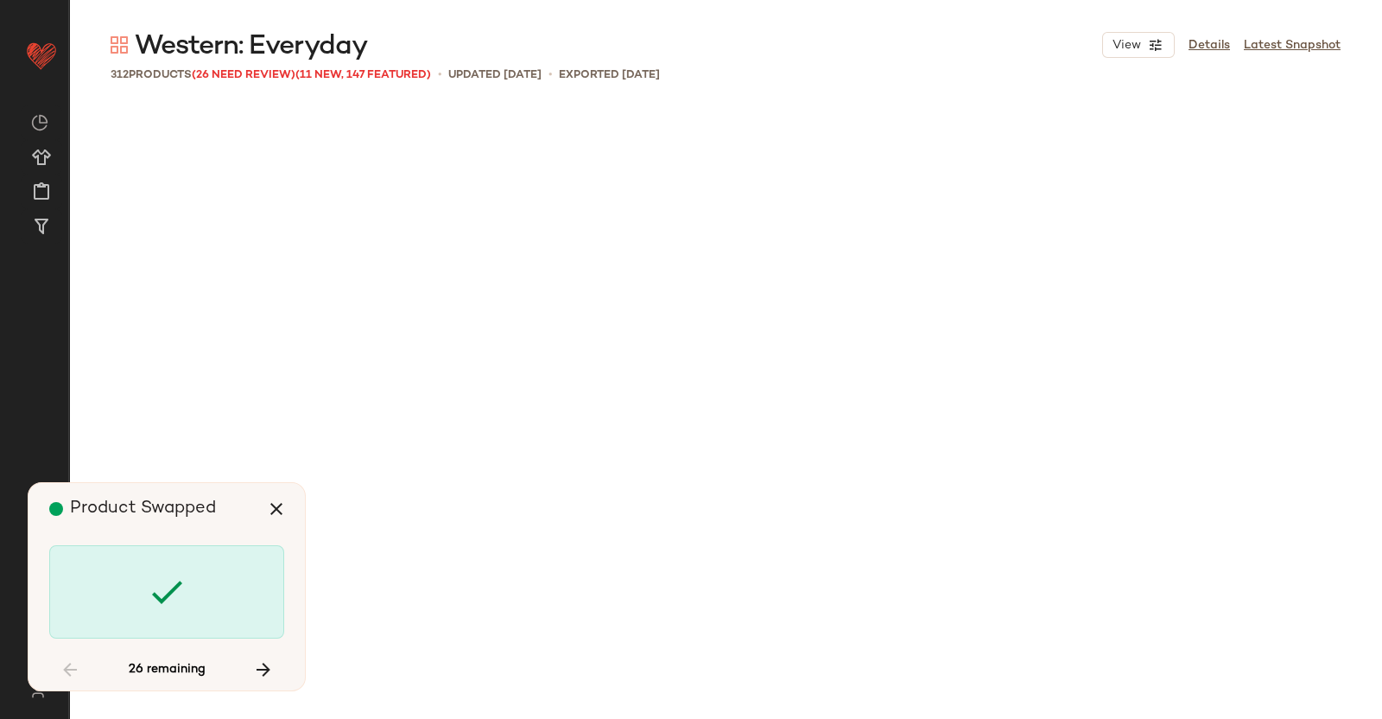
scroll to position [15339, 0]
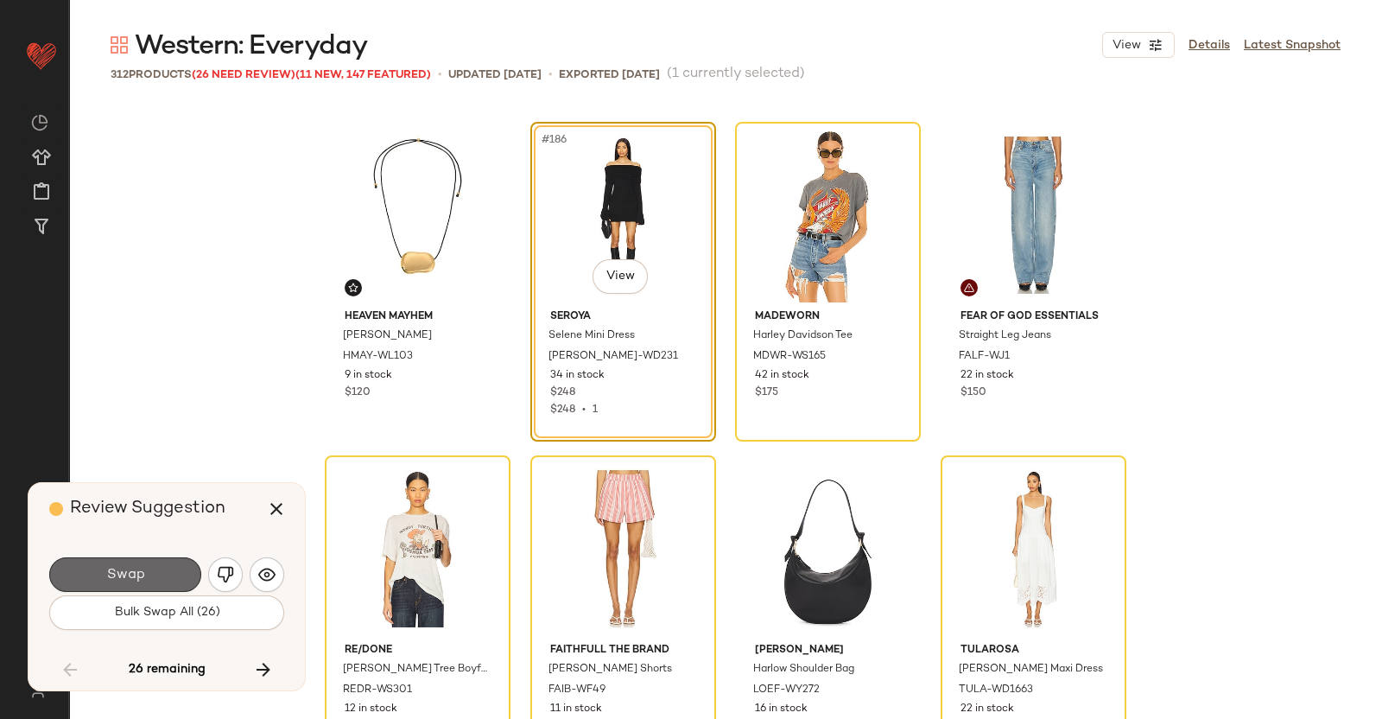
click at [138, 568] on span "Swap" at bounding box center [124, 575] width 39 height 16
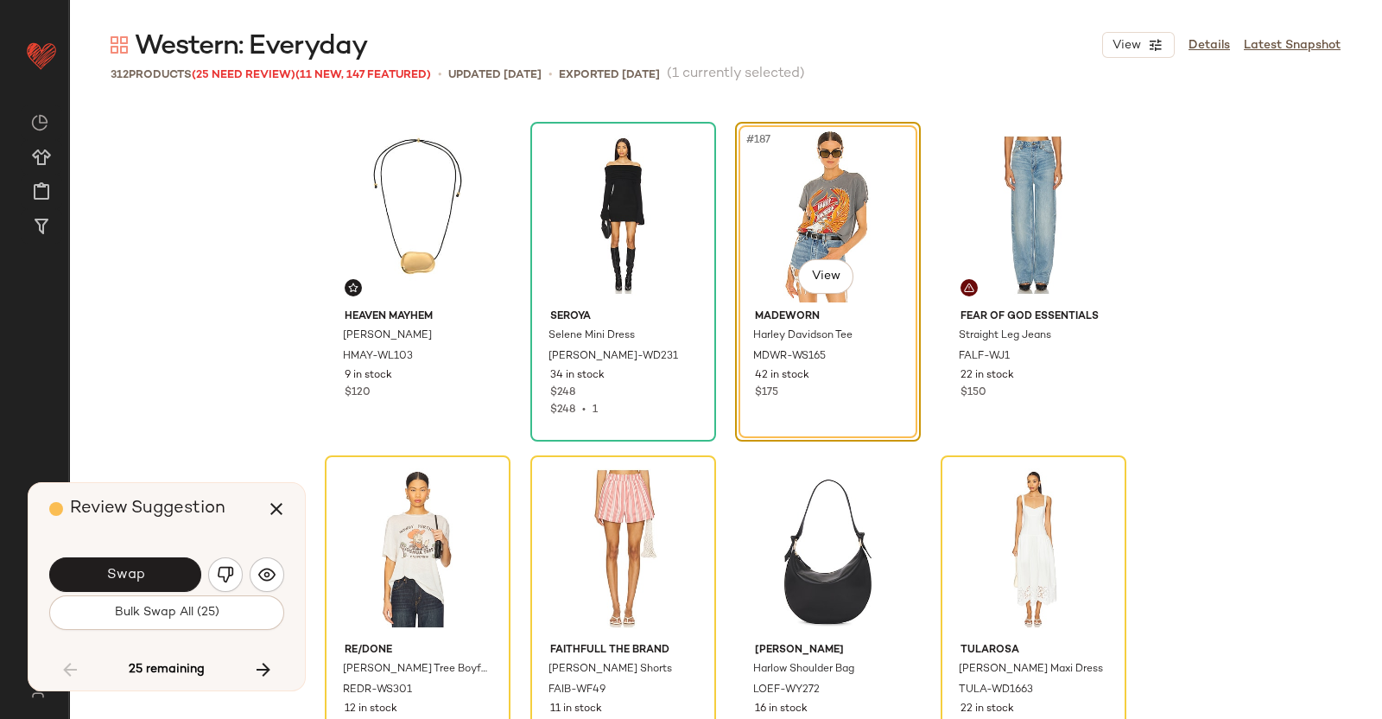
click at [138, 568] on span "Swap" at bounding box center [124, 575] width 39 height 16
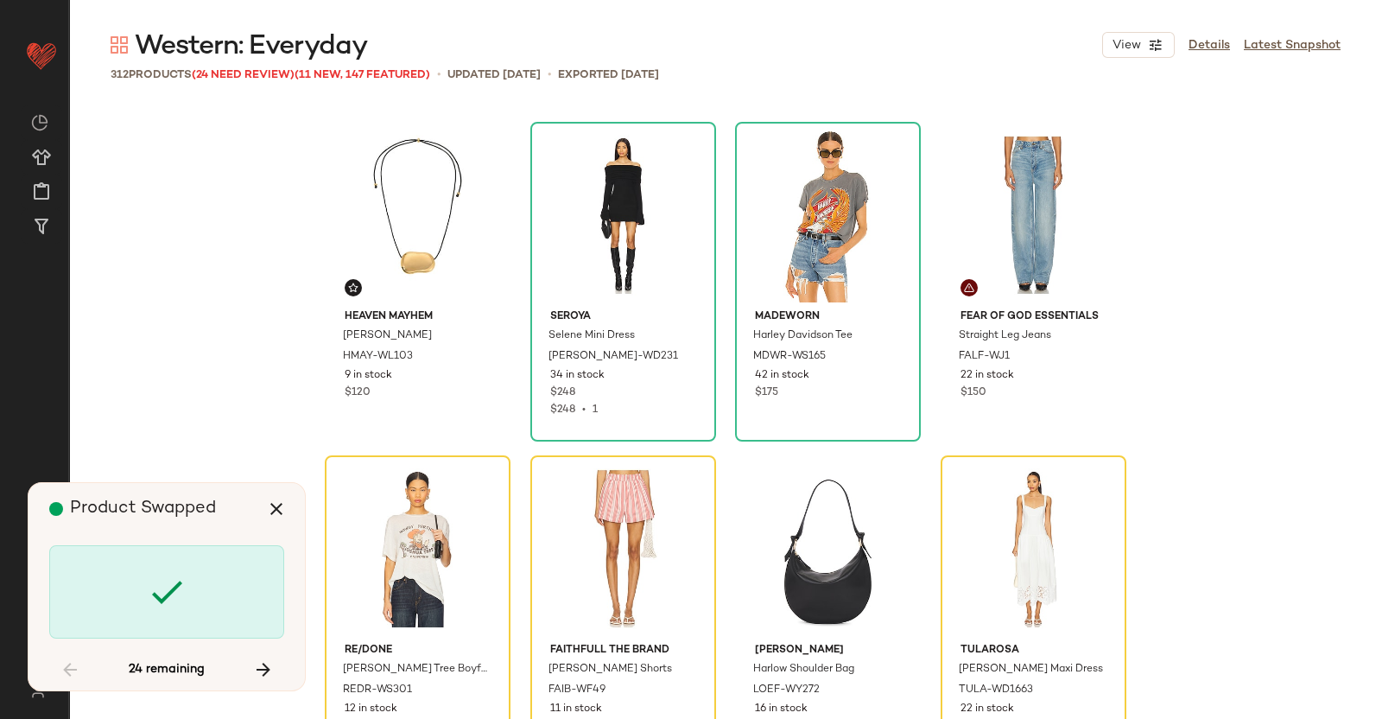
scroll to position [15673, 0]
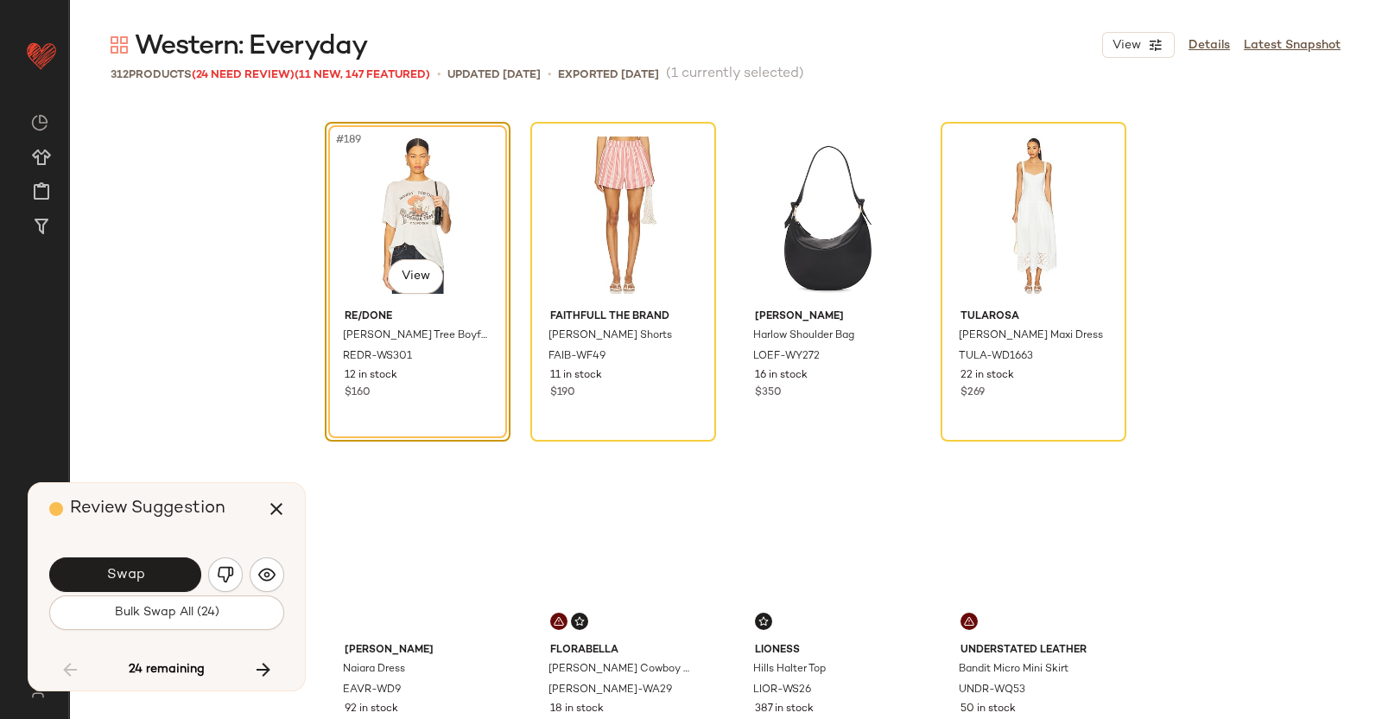
click at [138, 568] on span "Swap" at bounding box center [124, 575] width 39 height 16
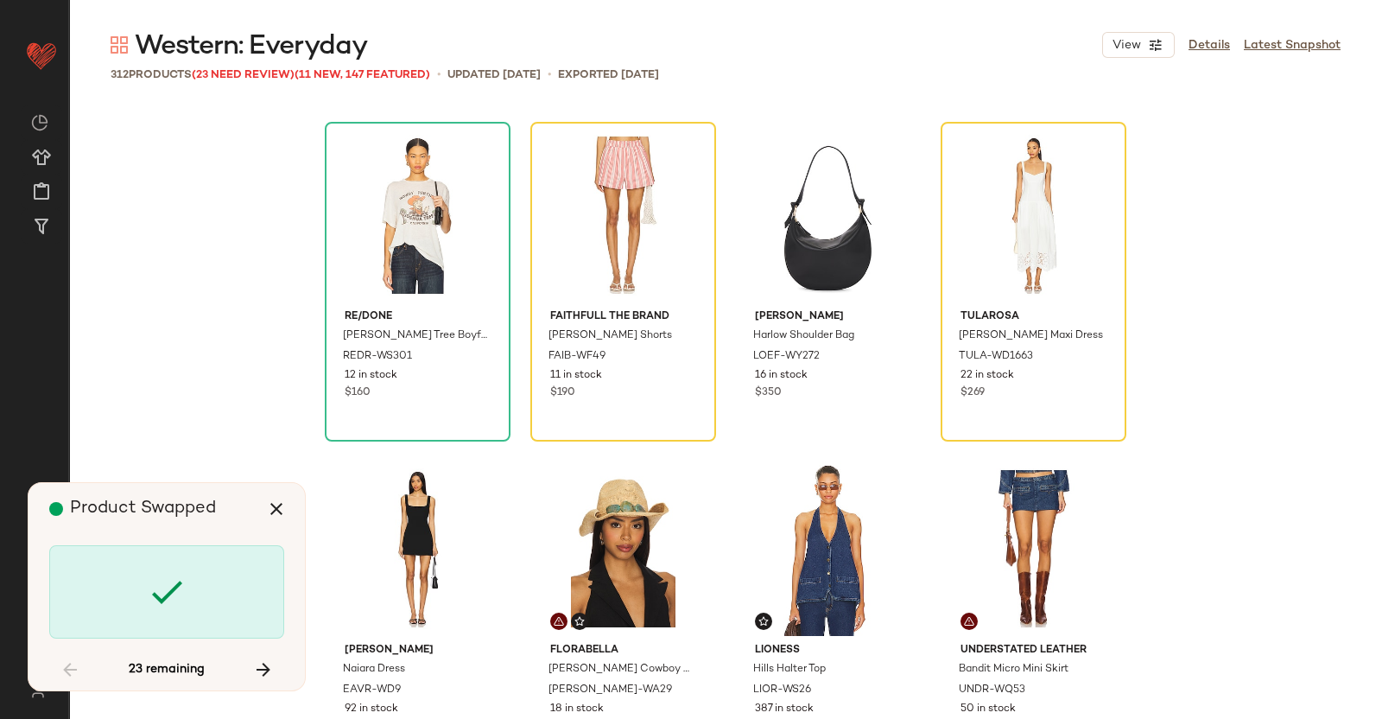
click at [138, 568] on div at bounding box center [166, 591] width 235 height 93
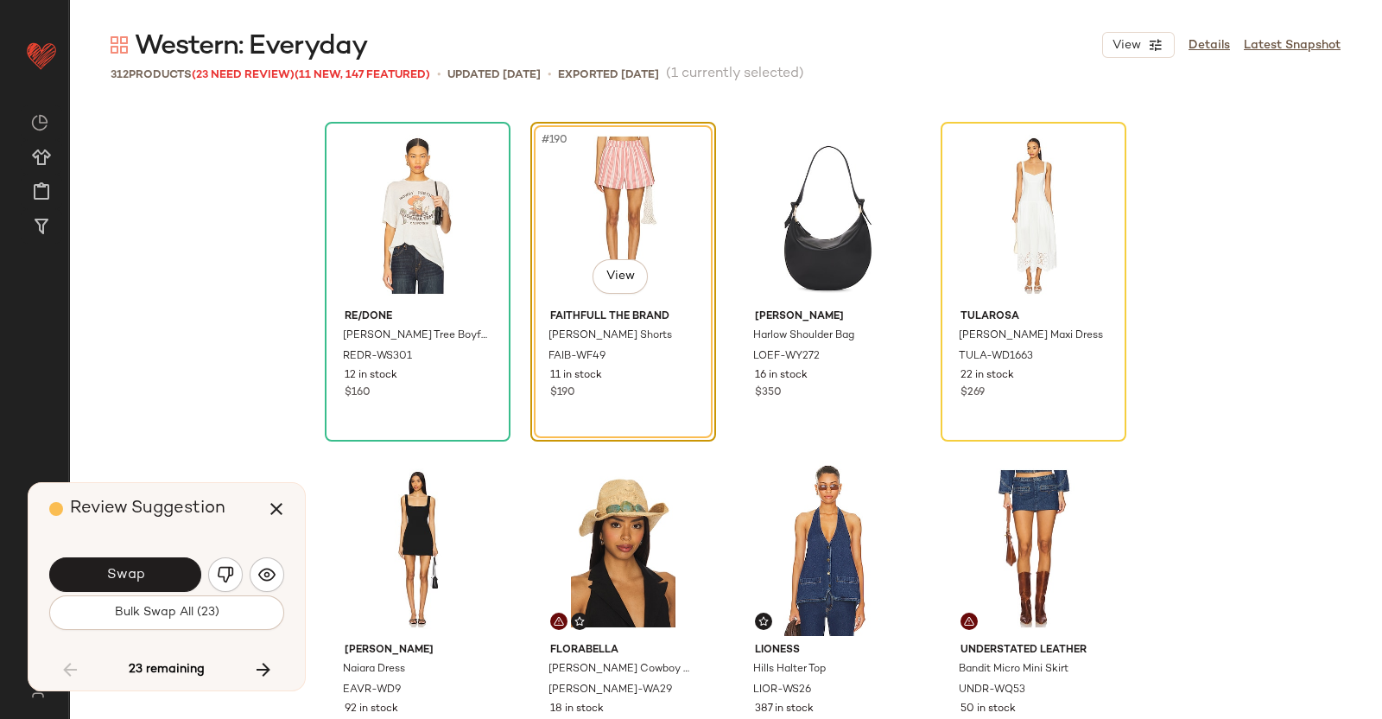
click at [138, 568] on span "Swap" at bounding box center [124, 575] width 39 height 16
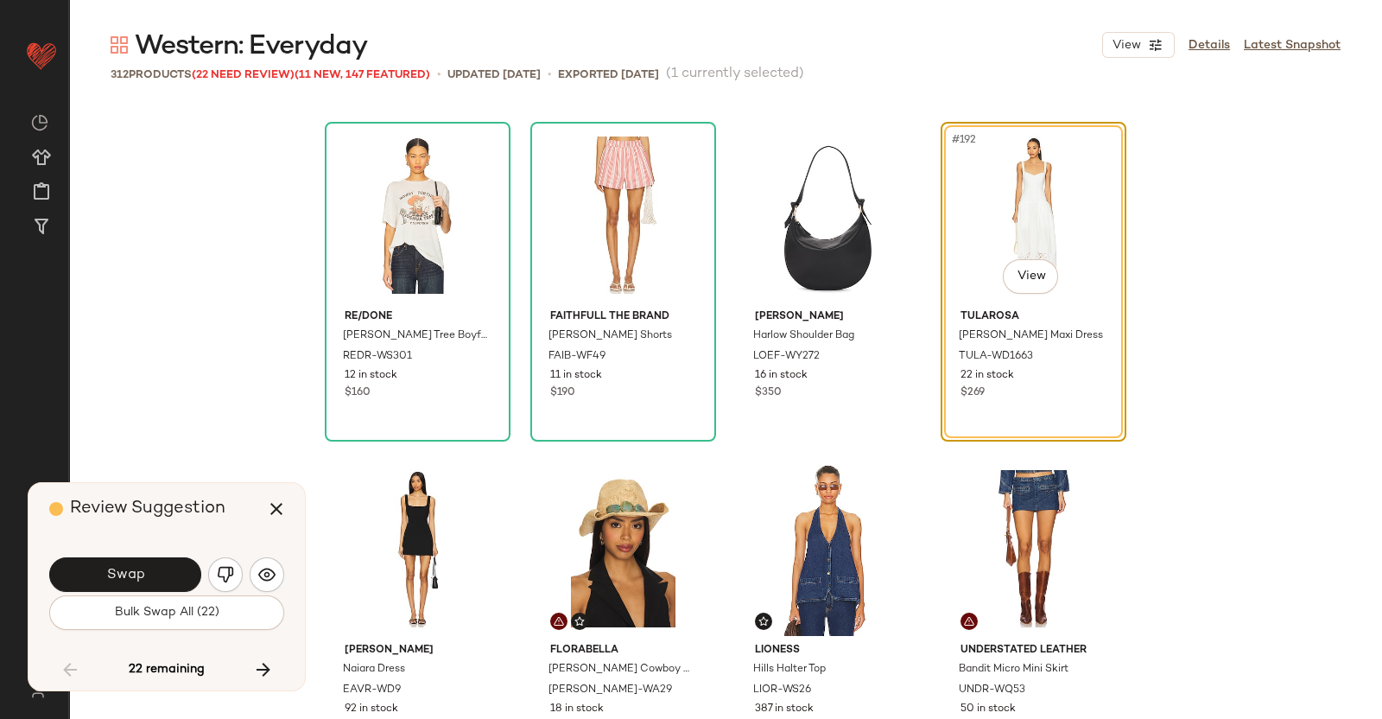
click at [138, 568] on span "Swap" at bounding box center [124, 575] width 39 height 16
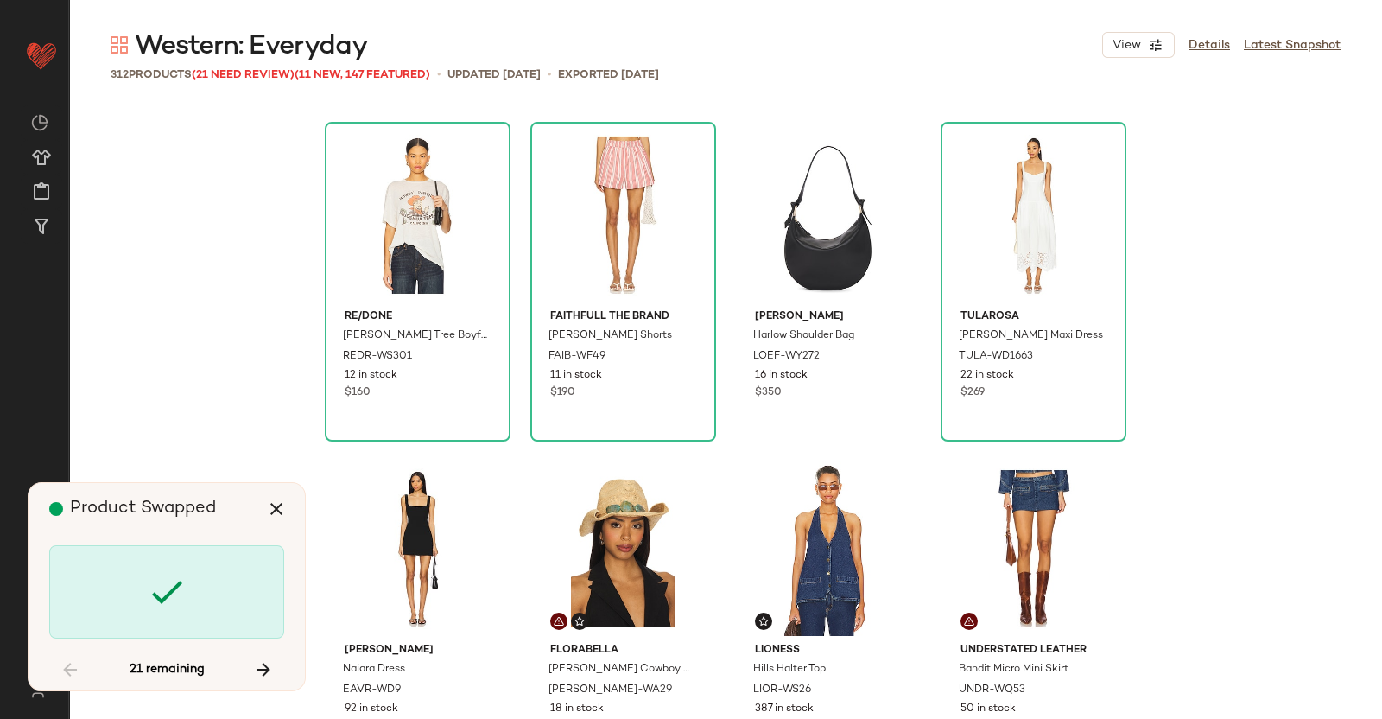
scroll to position [16674, 0]
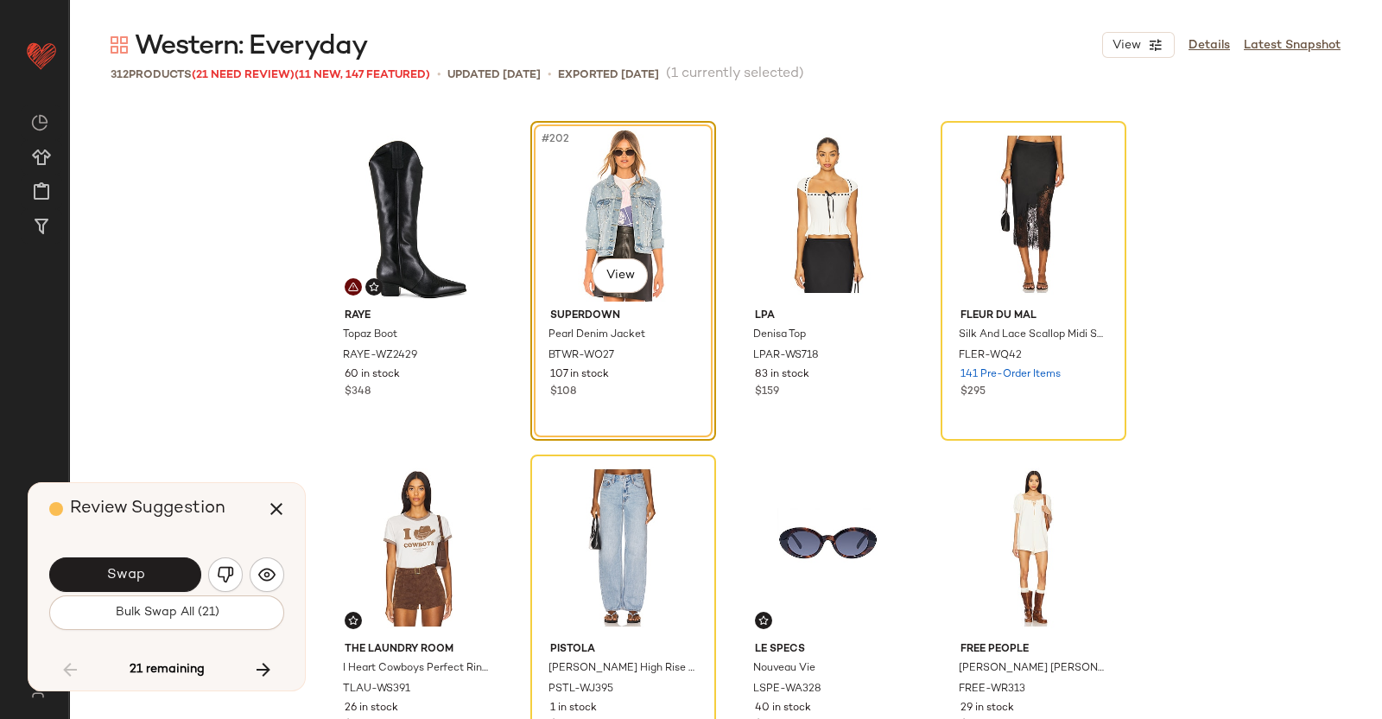
click at [138, 568] on span "Swap" at bounding box center [124, 575] width 39 height 16
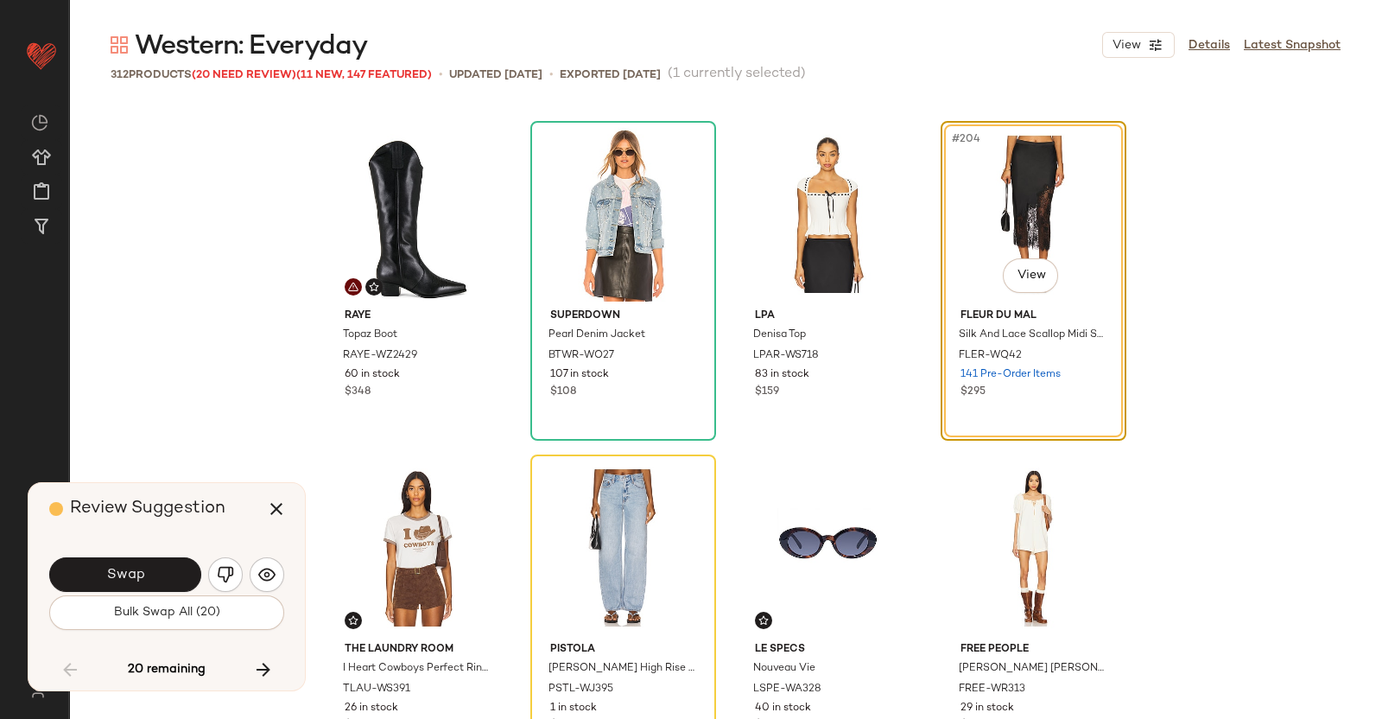
click at [156, 572] on button "Swap" at bounding box center [125, 574] width 152 height 35
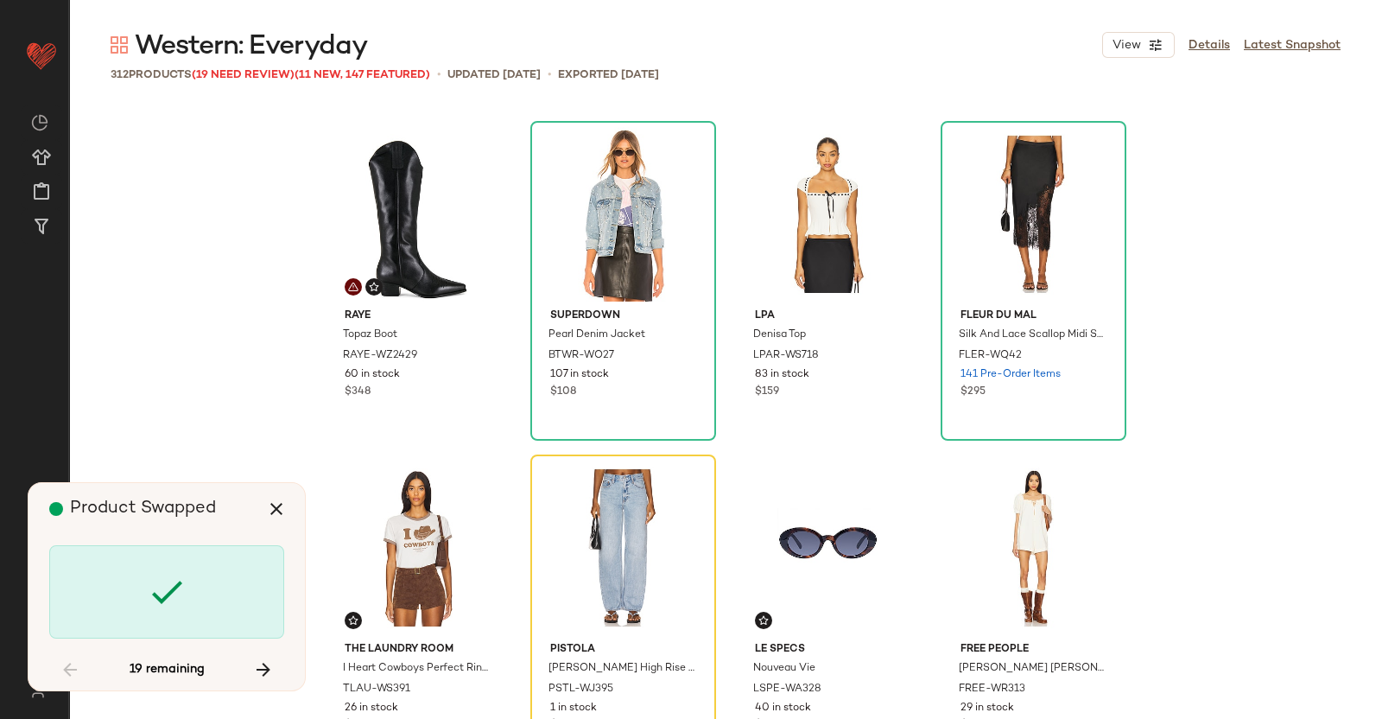
scroll to position [17007, 0]
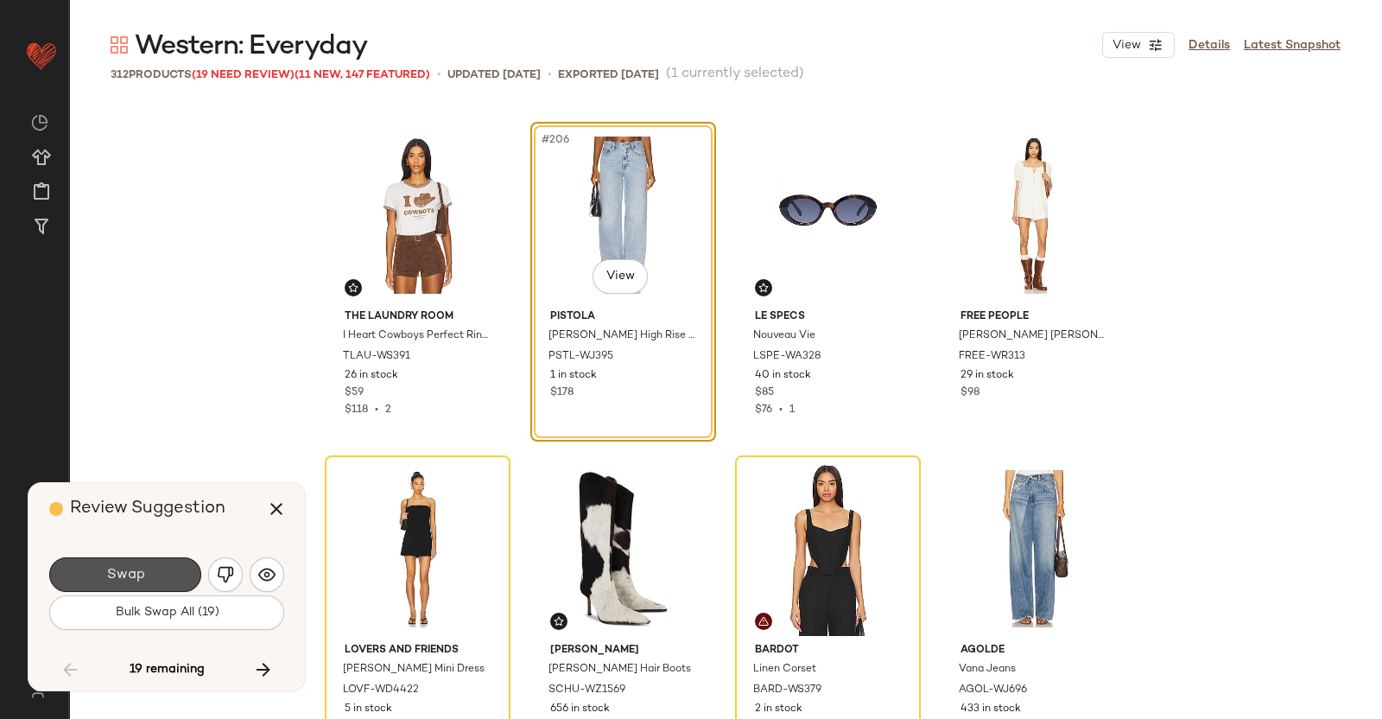
click at [156, 572] on button "Swap" at bounding box center [125, 574] width 152 height 35
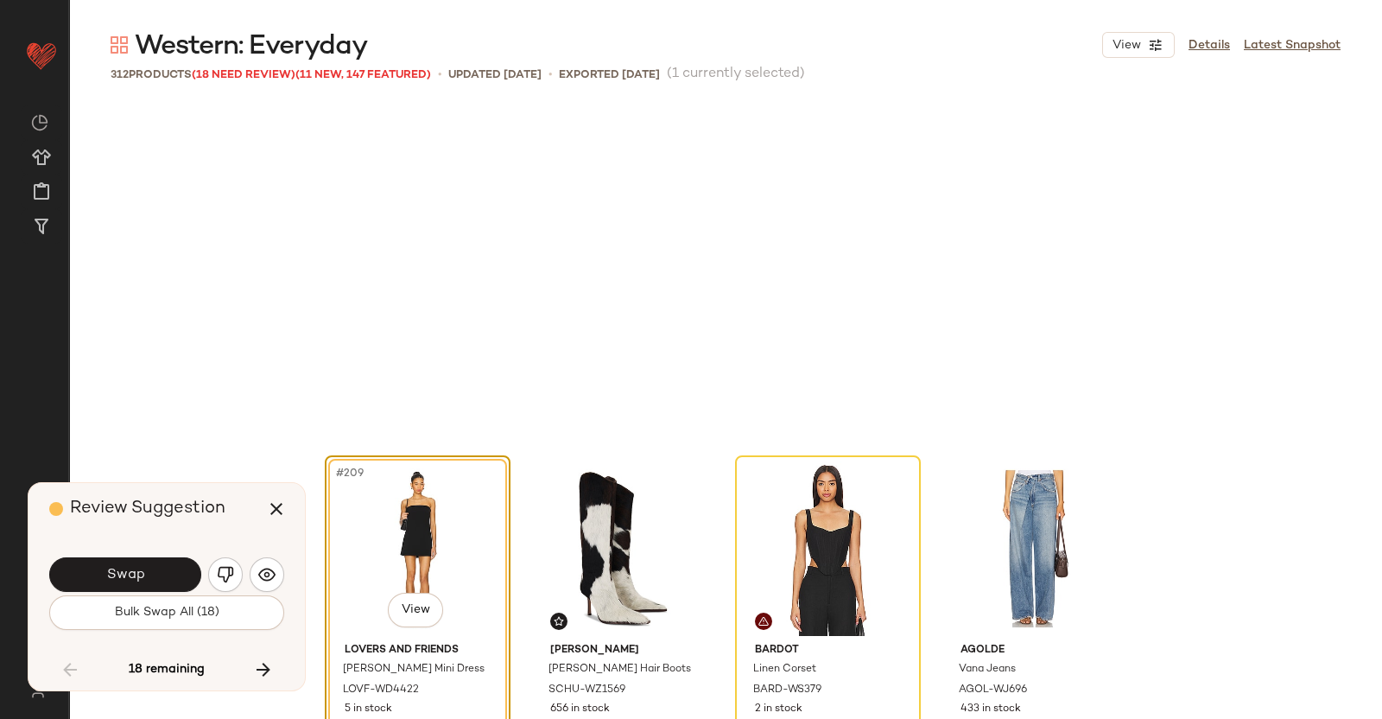
scroll to position [17340, 0]
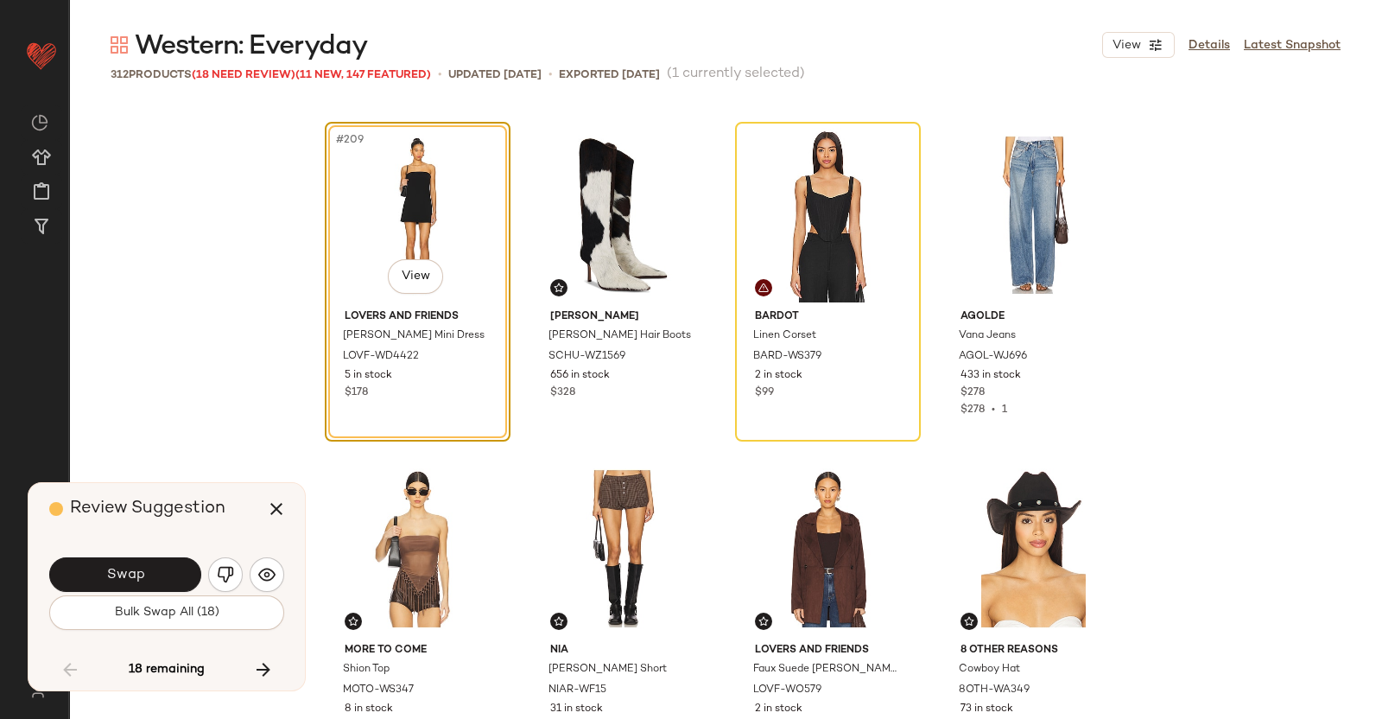
click at [156, 572] on button "Swap" at bounding box center [125, 574] width 152 height 35
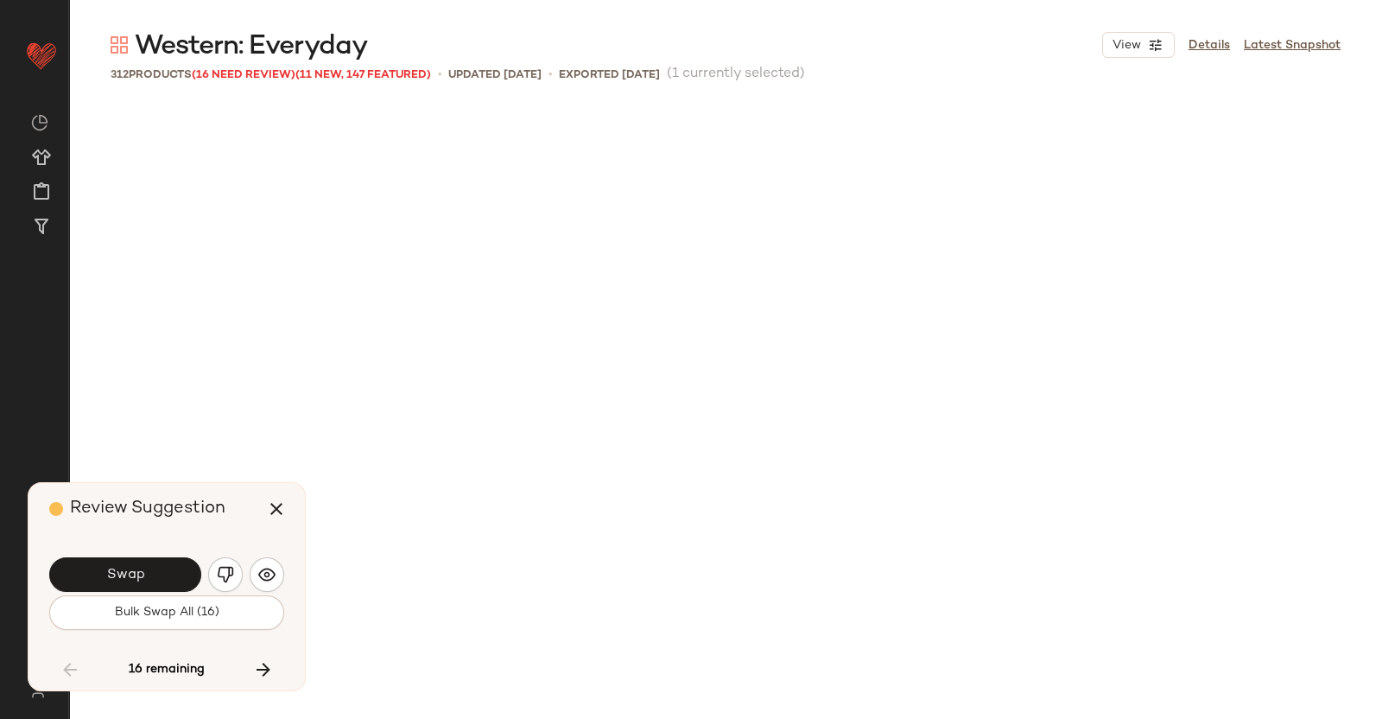
scroll to position [18342, 0]
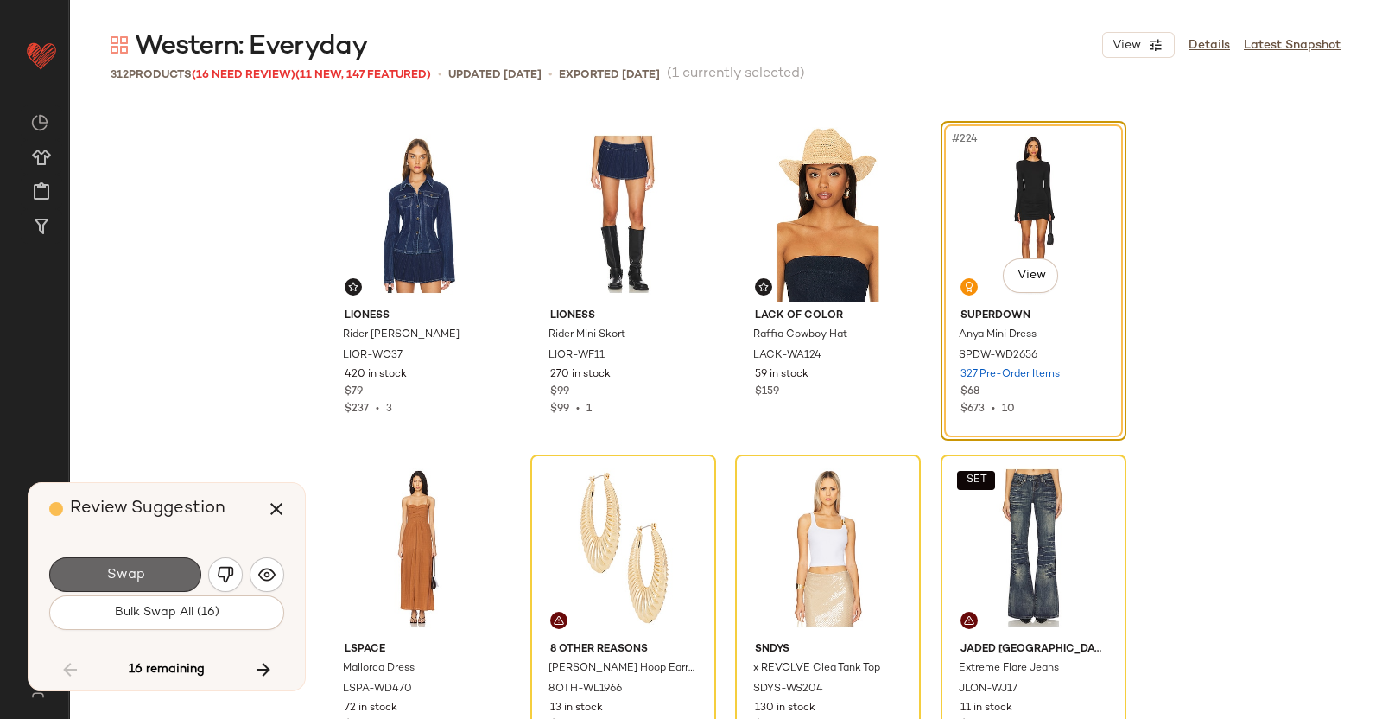
click at [149, 569] on button "Swap" at bounding box center [125, 574] width 152 height 35
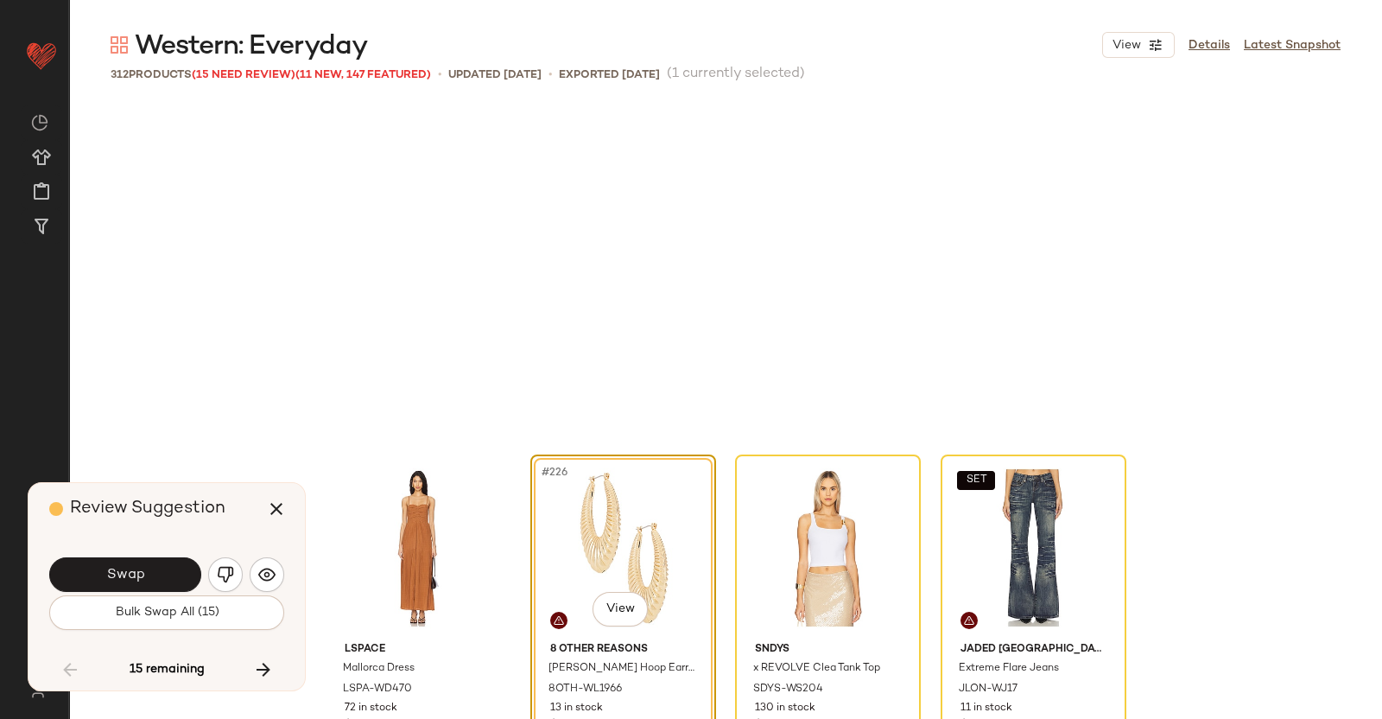
scroll to position [18674, 0]
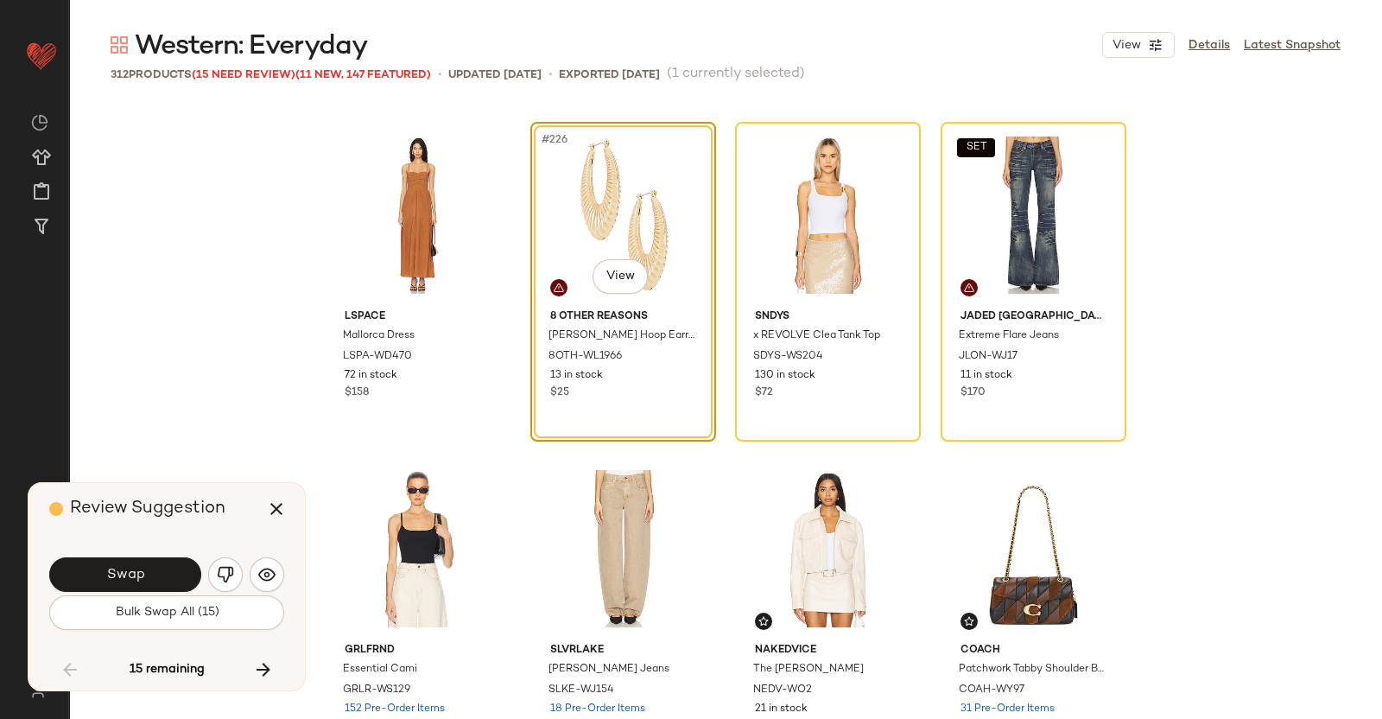
click at [128, 573] on span "Swap" at bounding box center [124, 575] width 39 height 16
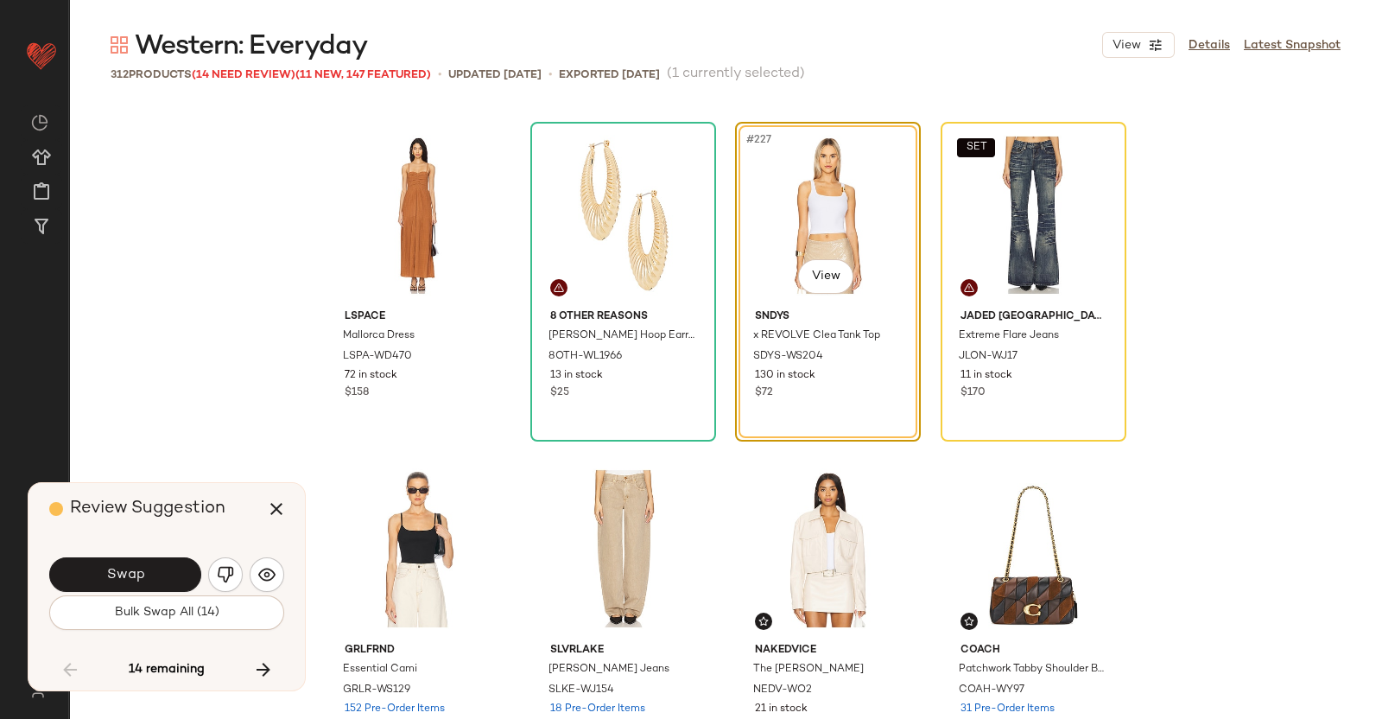
click at [120, 579] on span "Swap" at bounding box center [124, 575] width 39 height 16
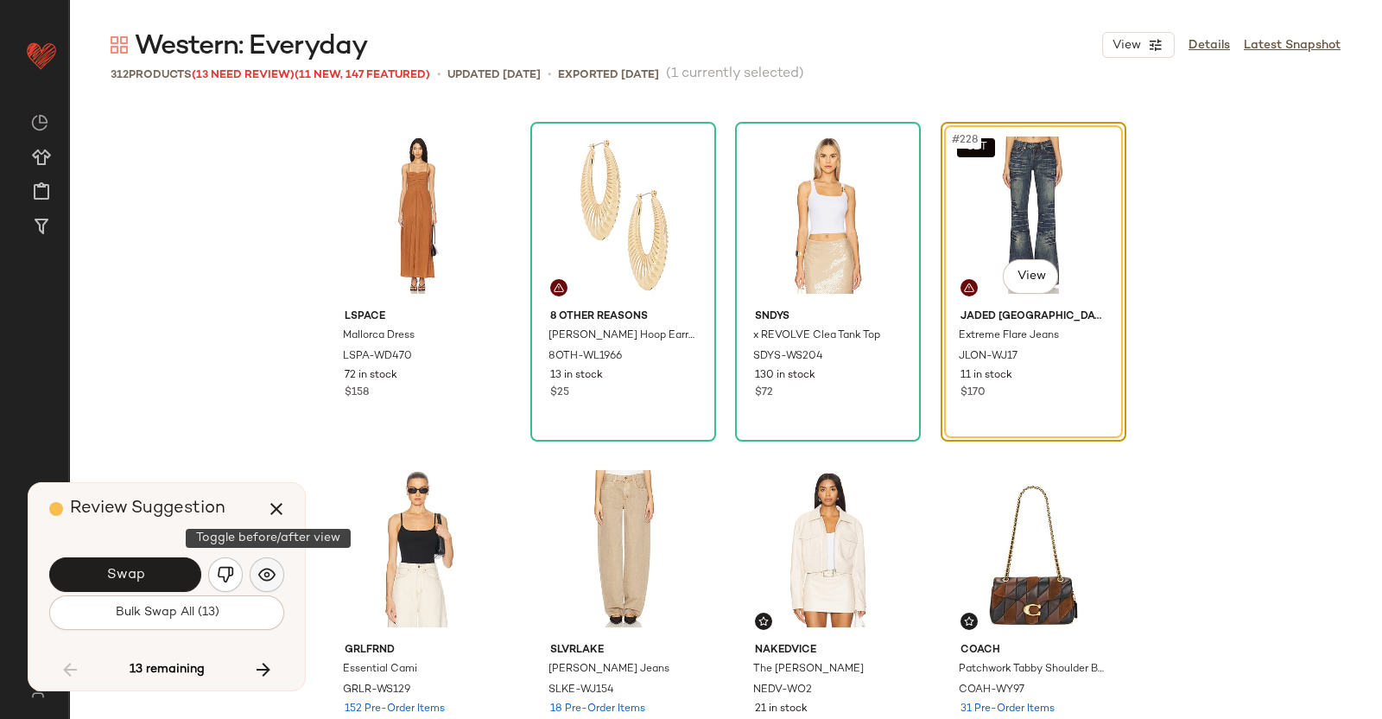
click at [277, 570] on button "button" at bounding box center [267, 574] width 35 height 35
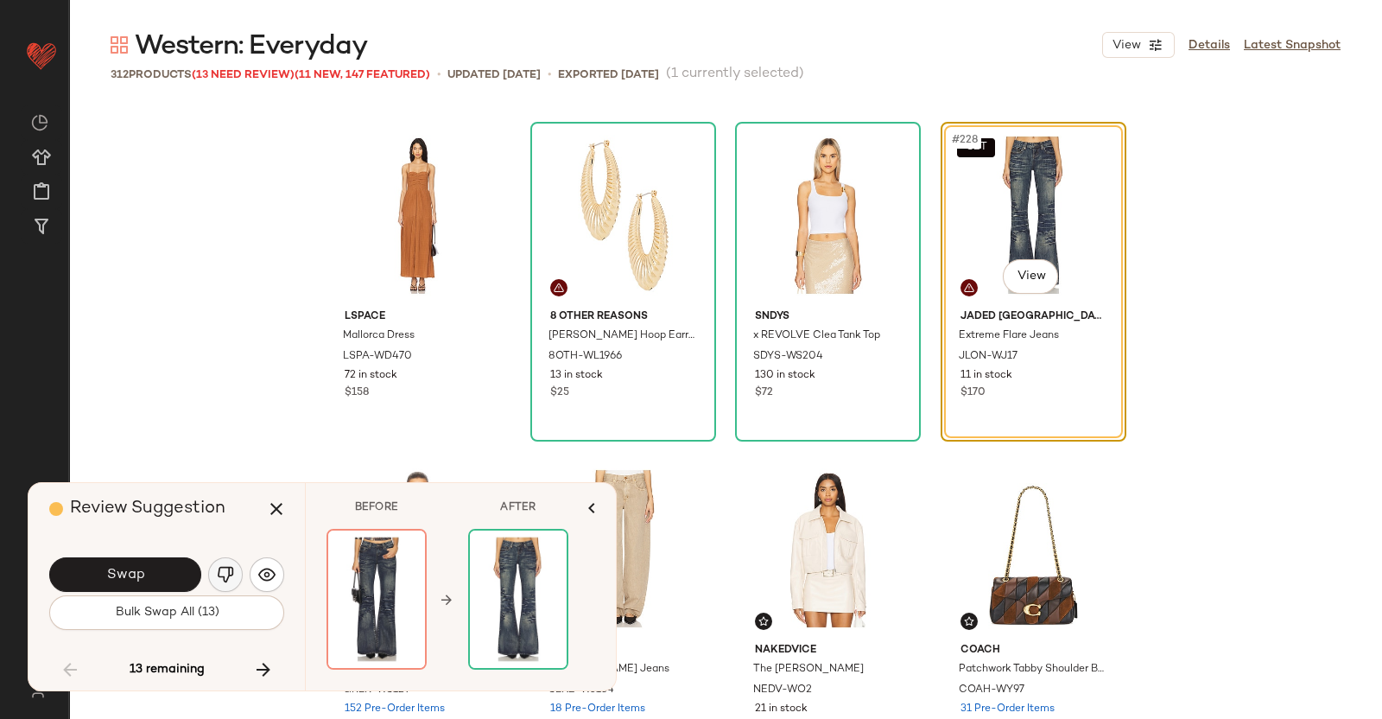
click at [238, 570] on button "button" at bounding box center [225, 574] width 35 height 35
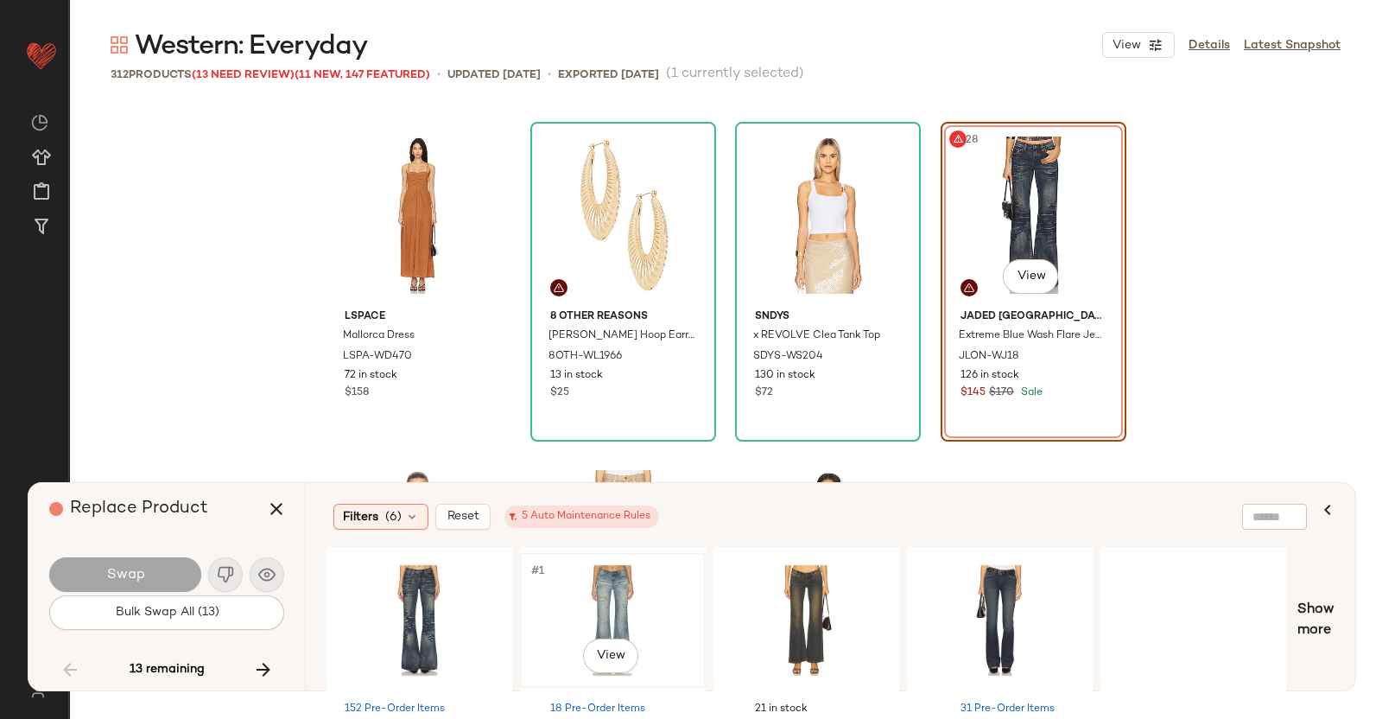
click at [544, 592] on div "#1 View" at bounding box center [613, 620] width 174 height 123
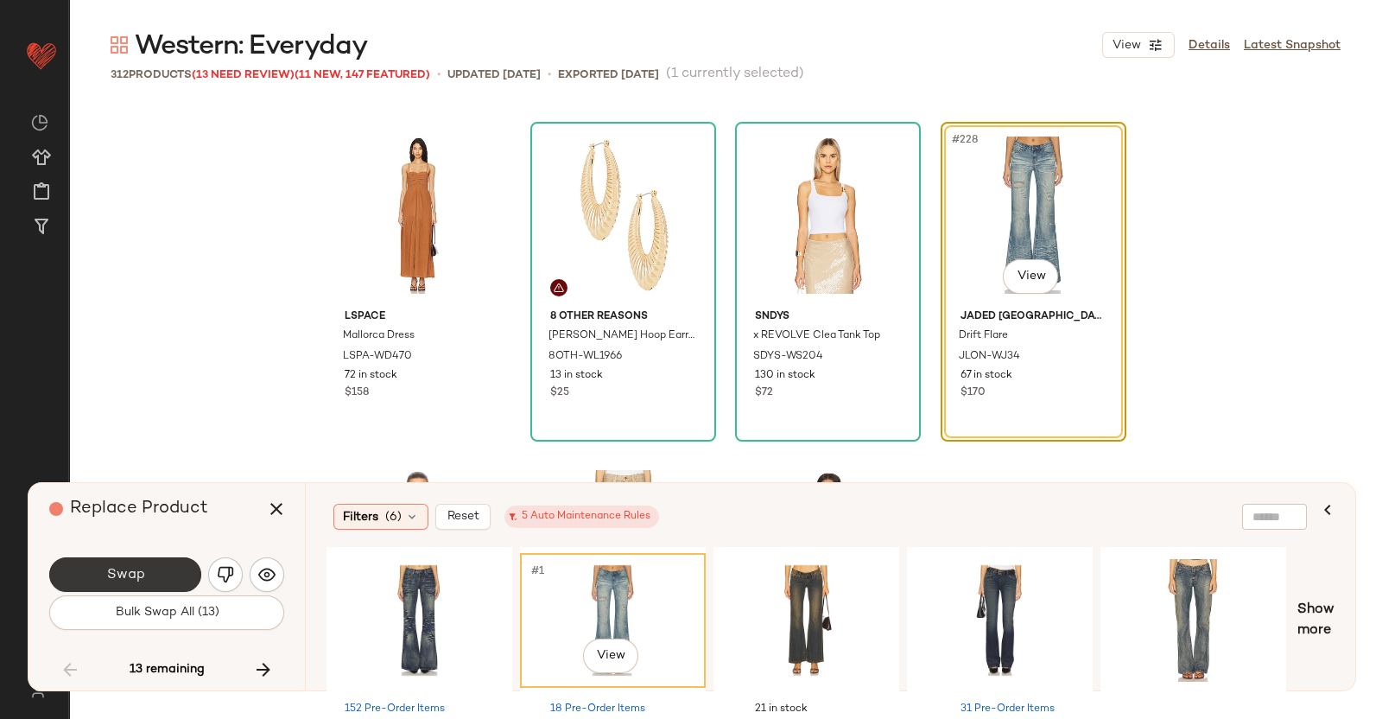
click at [156, 568] on button "Swap" at bounding box center [125, 574] width 152 height 35
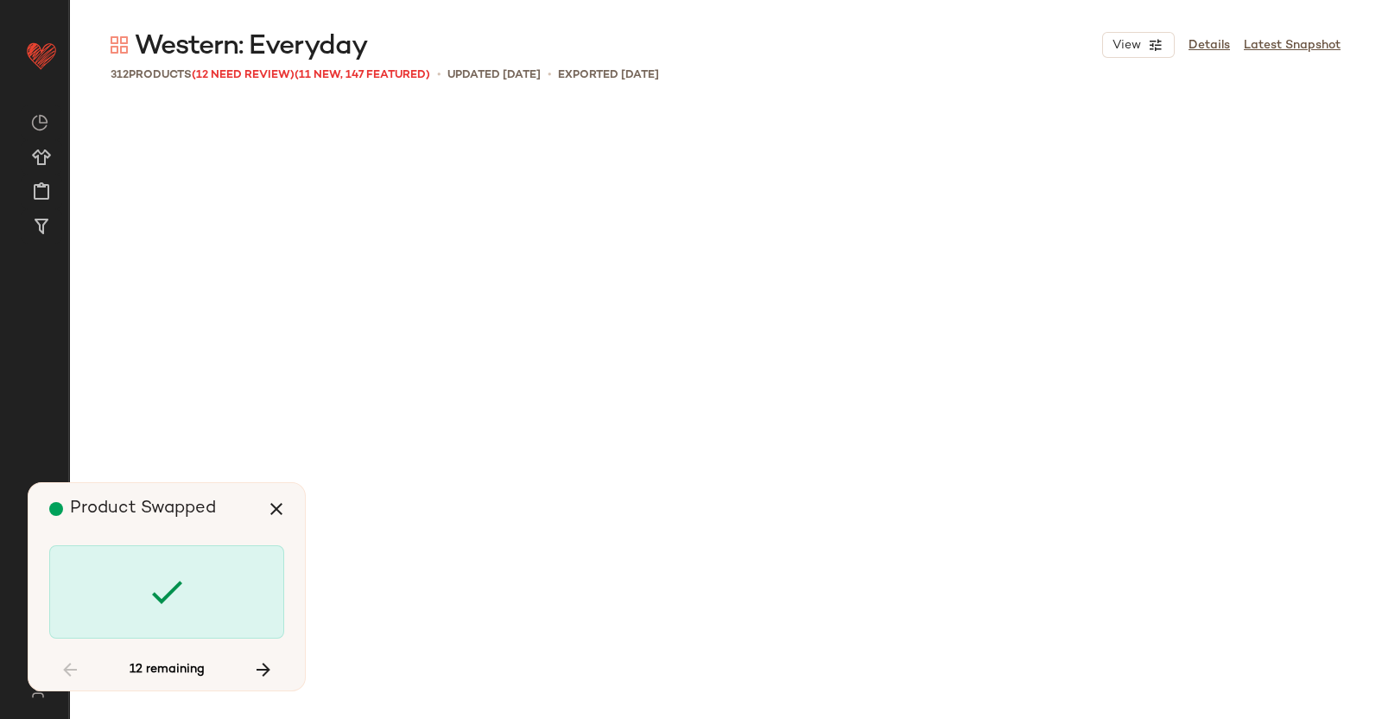
scroll to position [20675, 0]
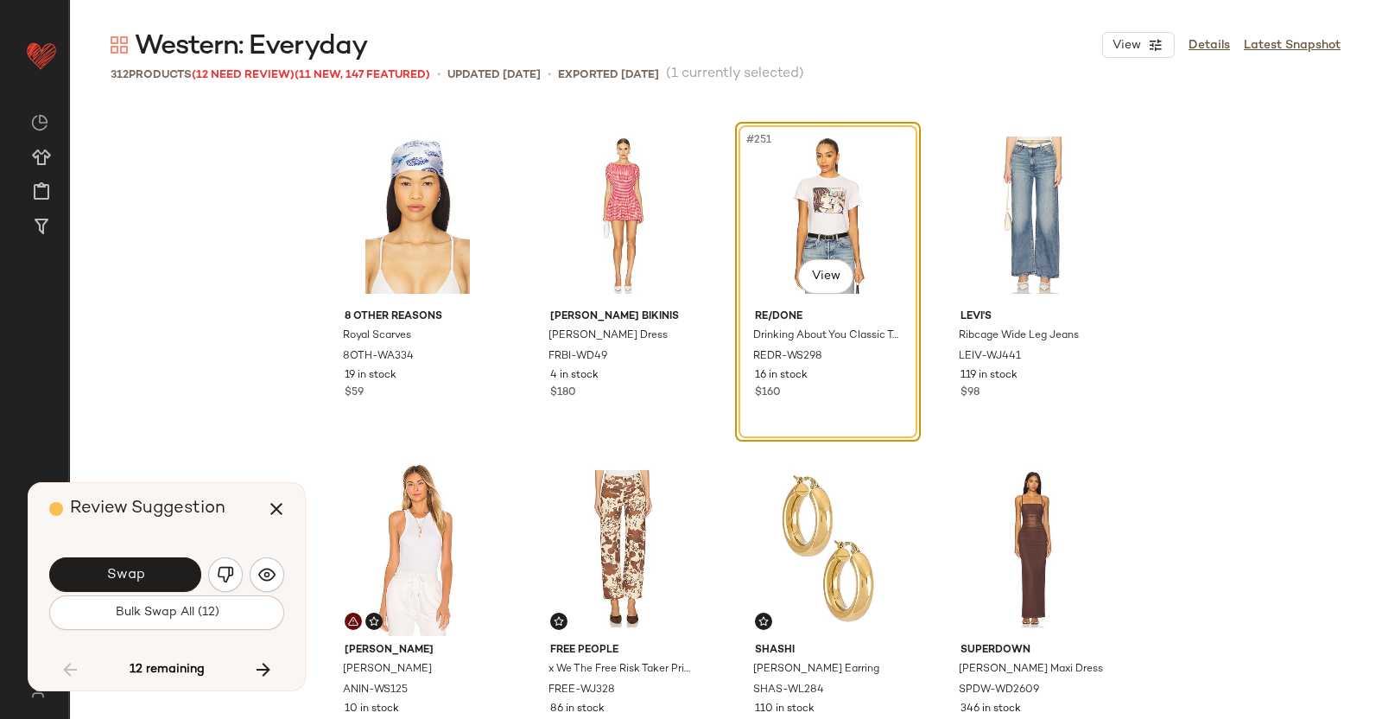
click at [130, 555] on div "Swap" at bounding box center [166, 574] width 235 height 41
click at [141, 568] on span "Swap" at bounding box center [124, 575] width 39 height 16
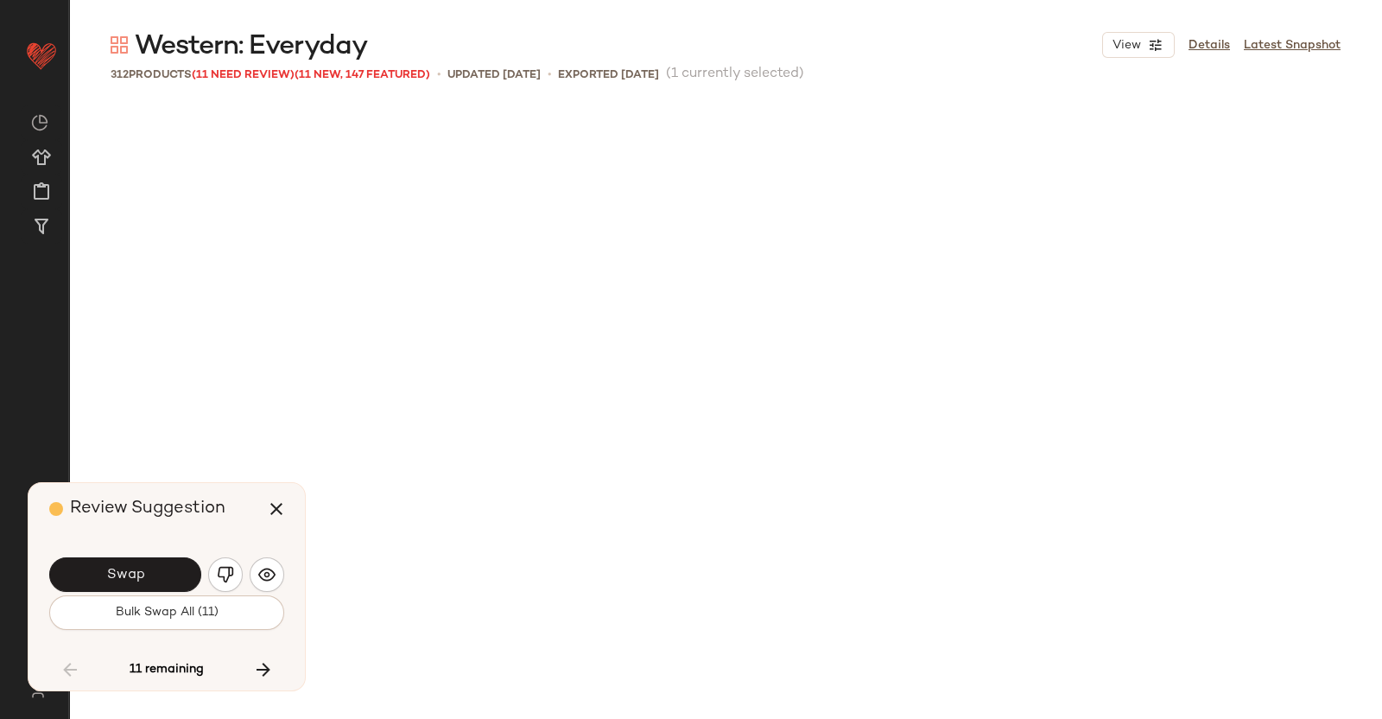
scroll to position [21343, 0]
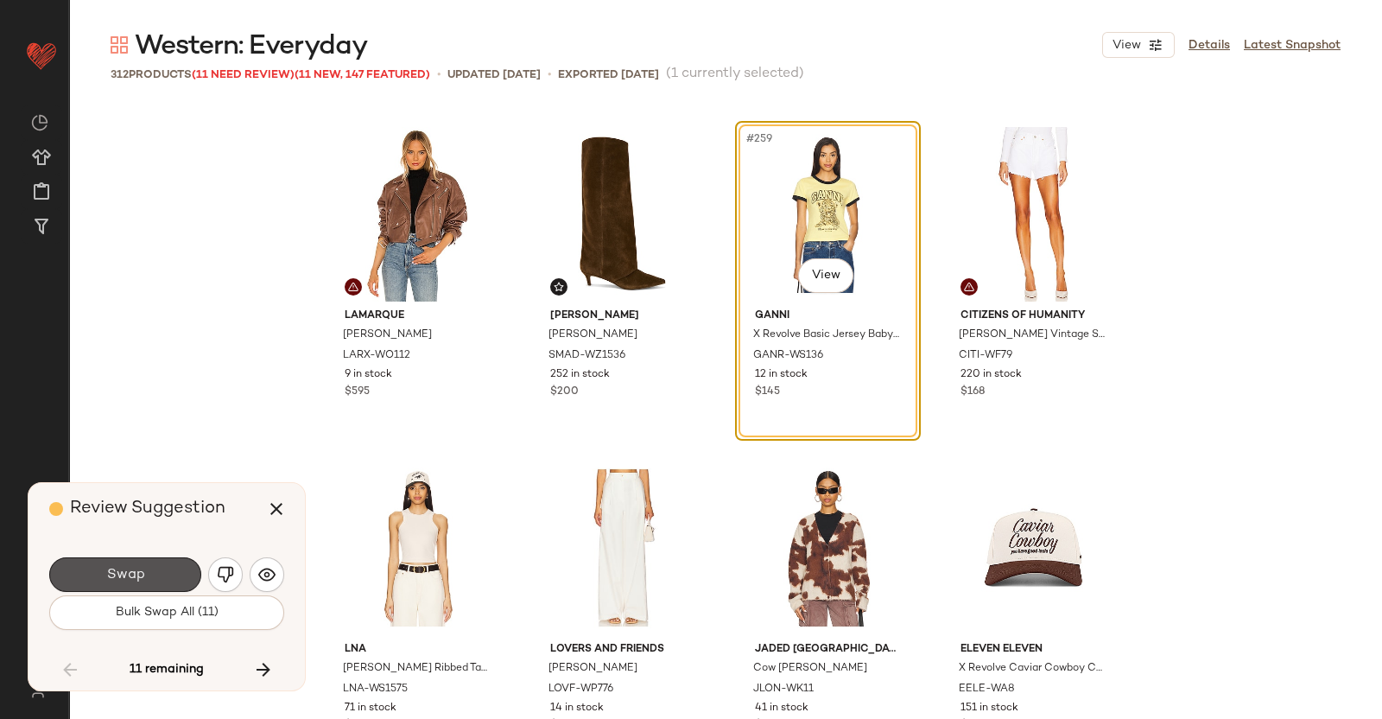
click at [147, 566] on button "Swap" at bounding box center [125, 574] width 152 height 35
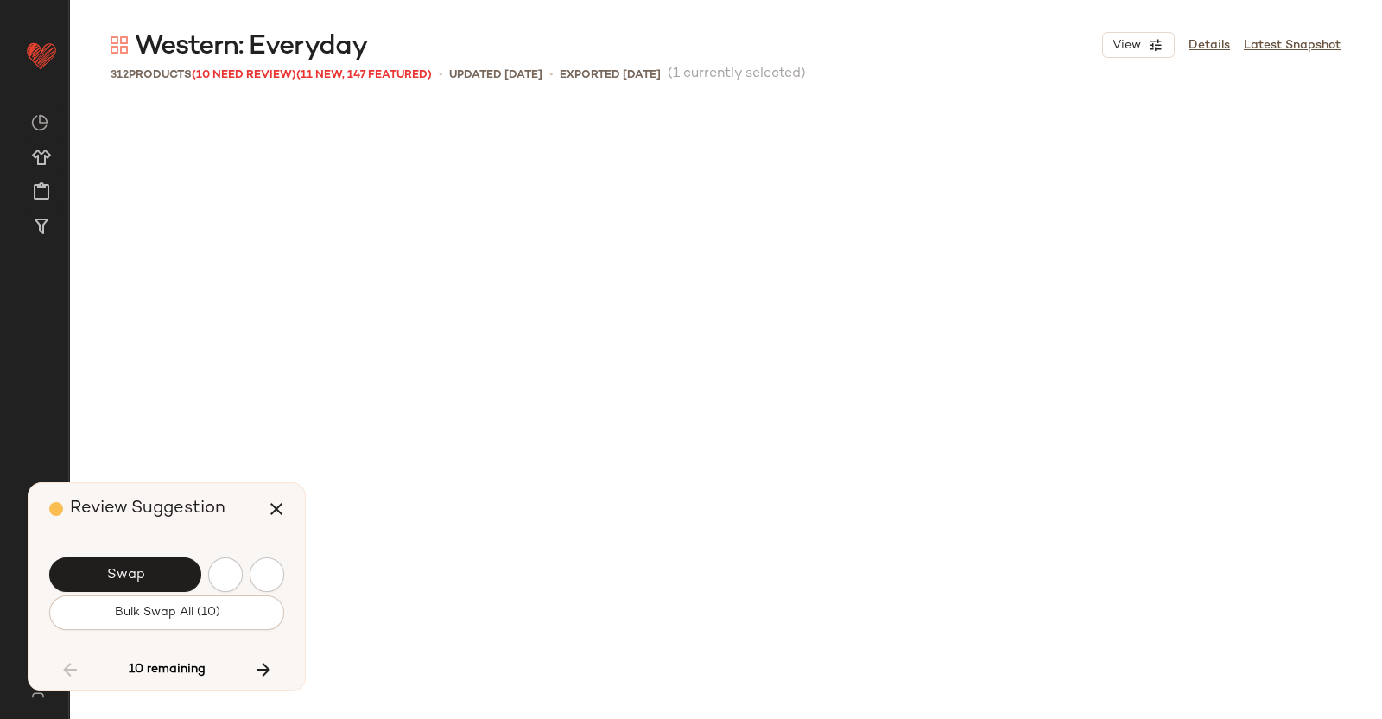
scroll to position [22009, 0]
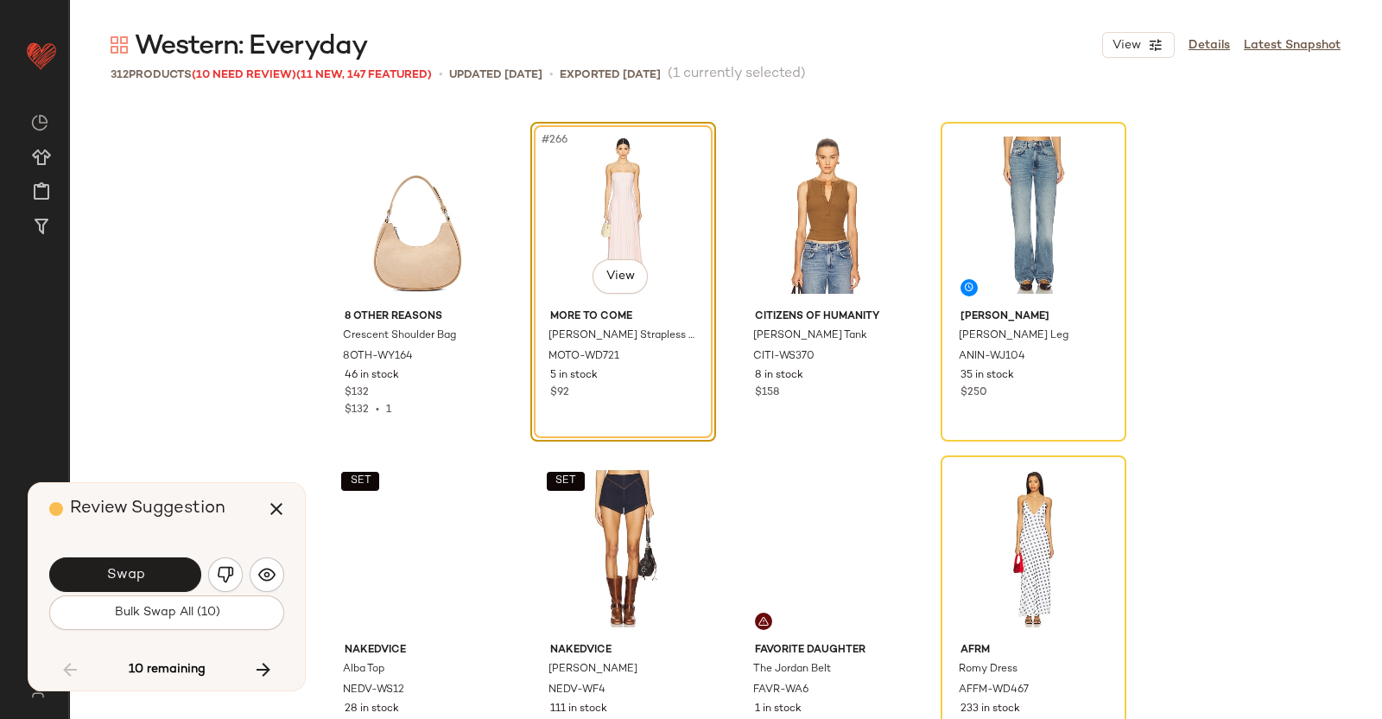
click at [147, 566] on button "Swap" at bounding box center [125, 574] width 152 height 35
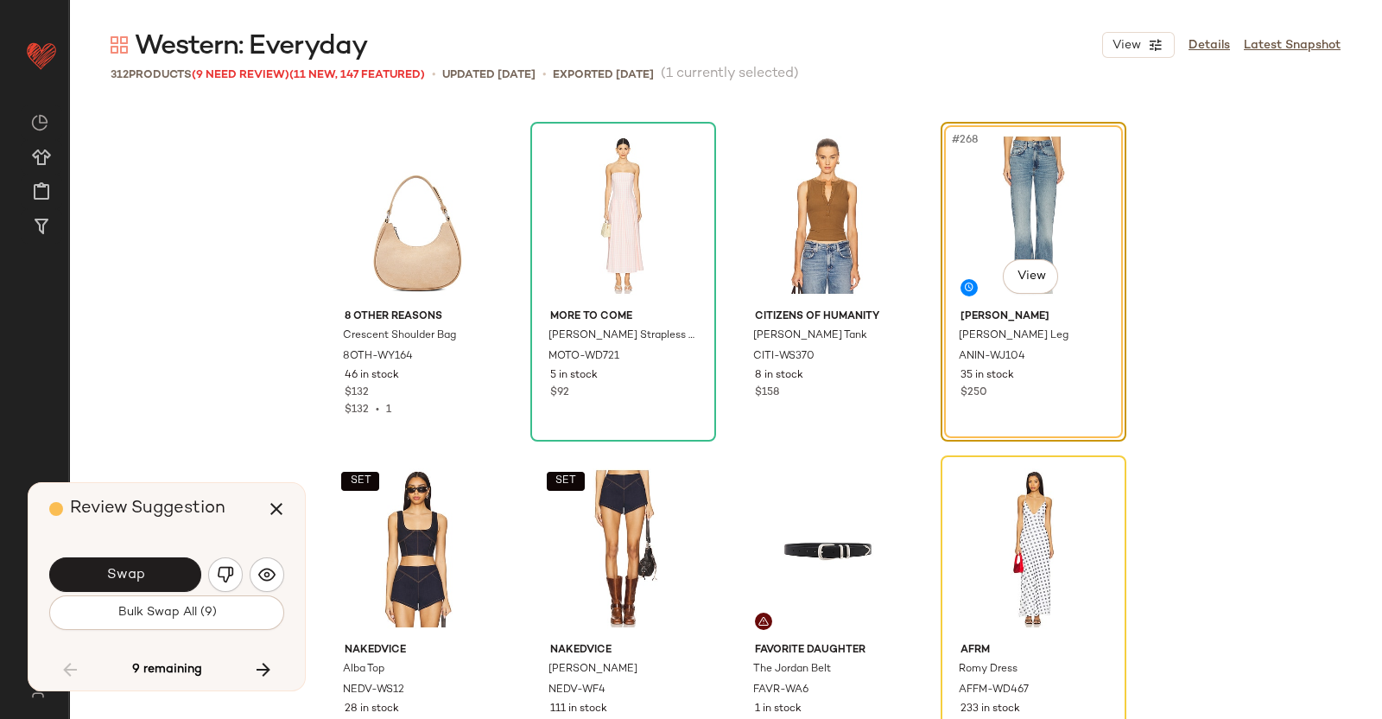
click at [147, 568] on button "Swap" at bounding box center [125, 574] width 152 height 35
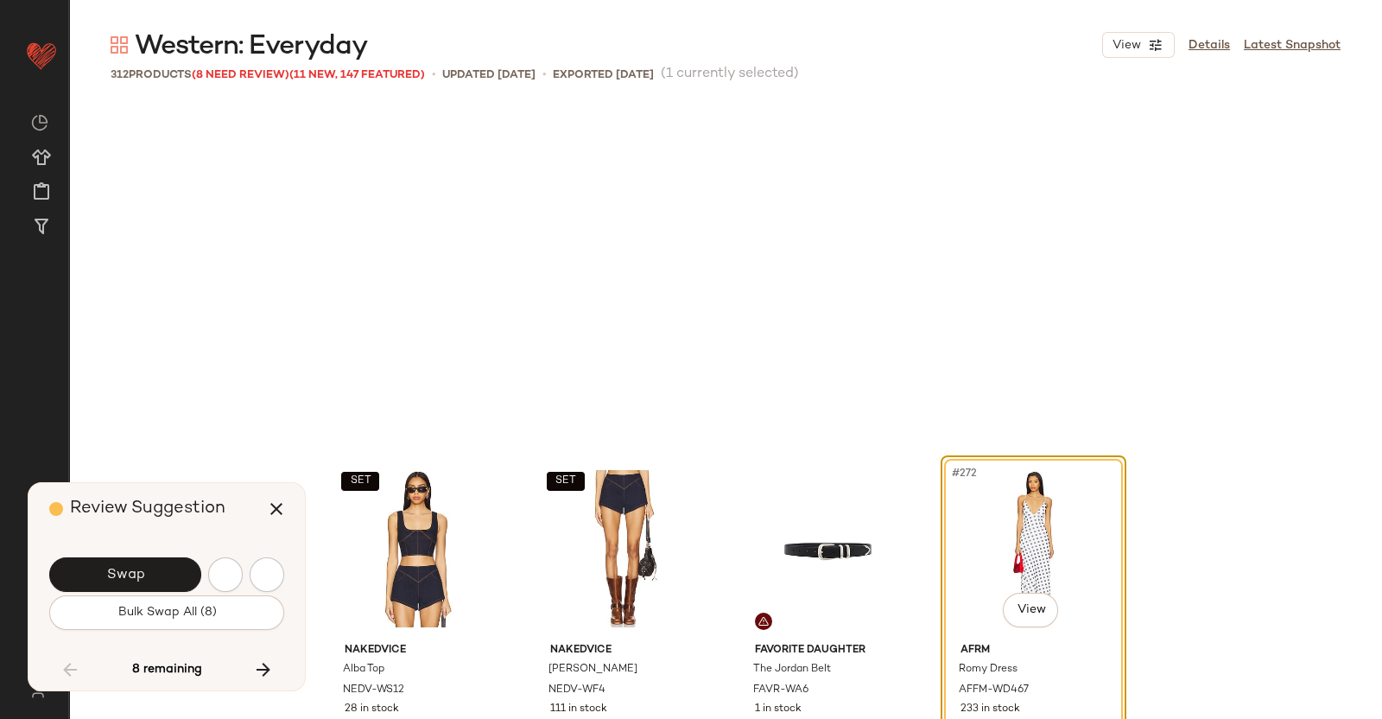
scroll to position [22343, 0]
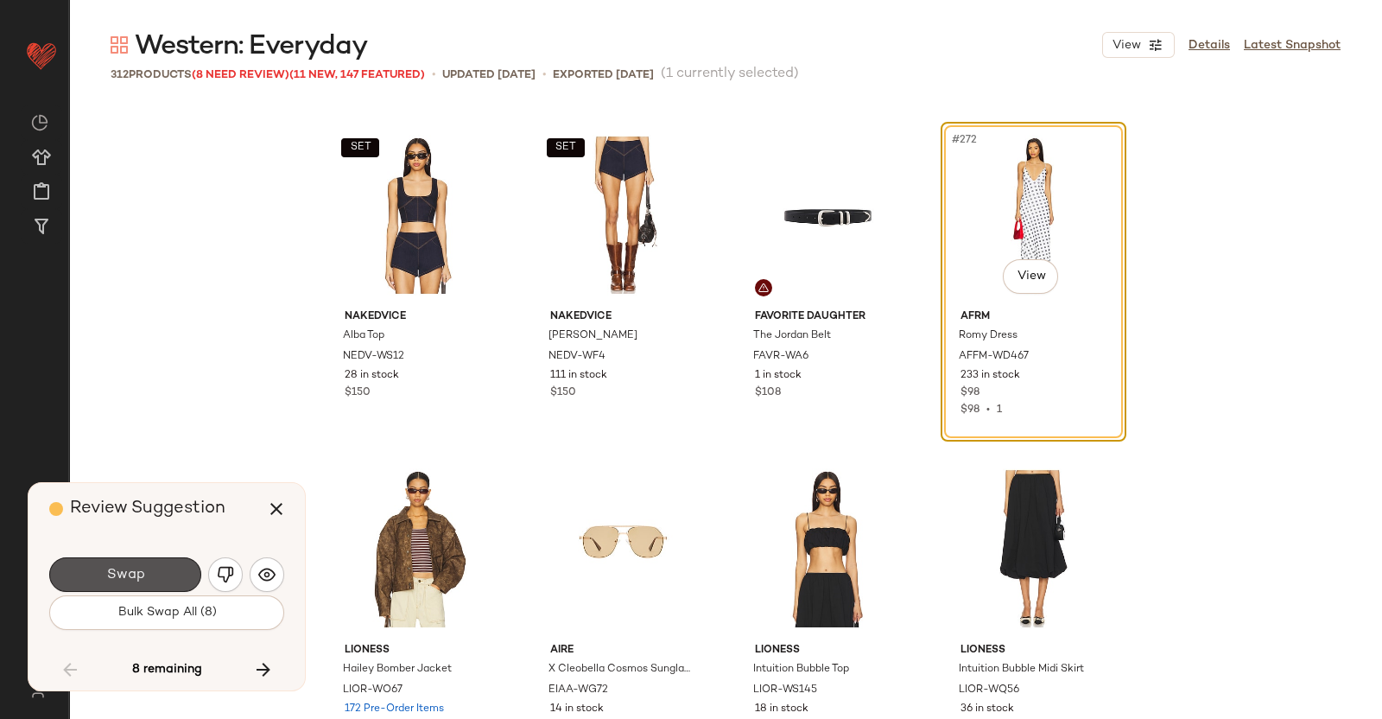
click at [147, 568] on button "Swap" at bounding box center [125, 574] width 152 height 35
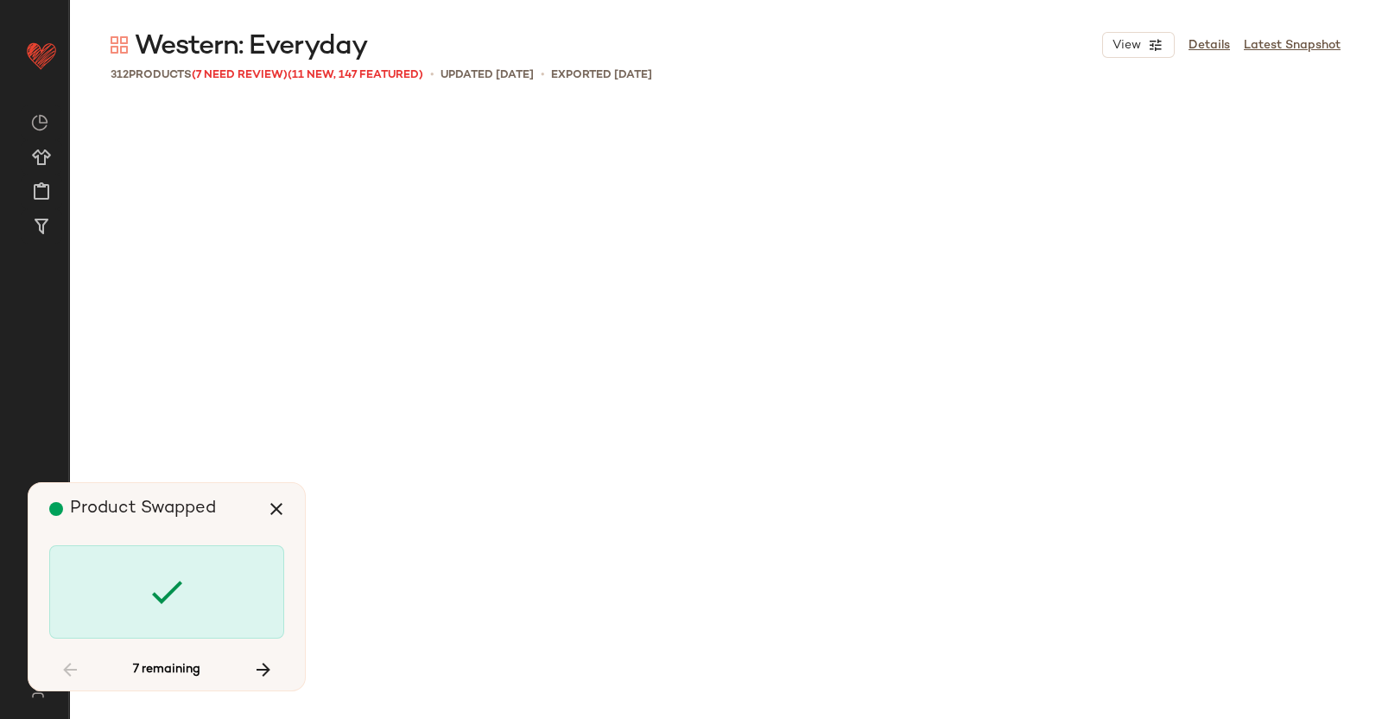
scroll to position [23677, 0]
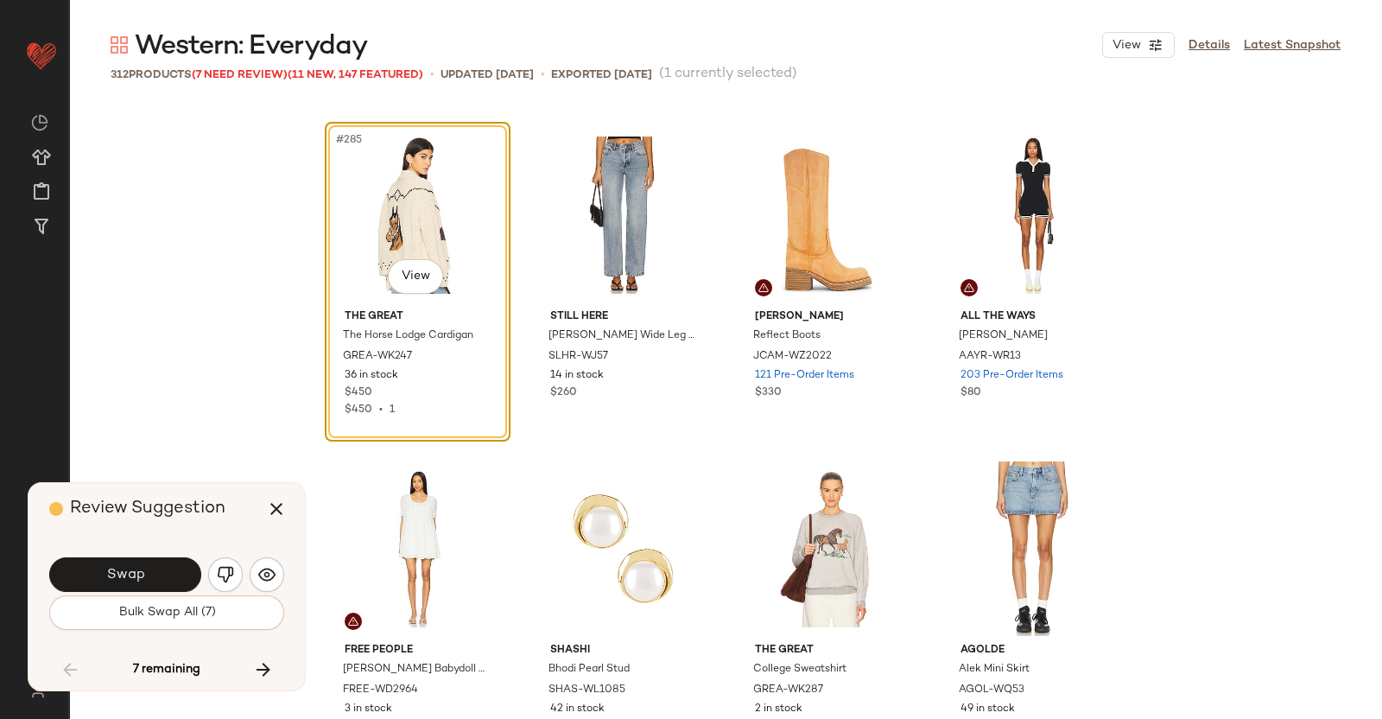
click at [147, 568] on button "Swap" at bounding box center [125, 574] width 152 height 35
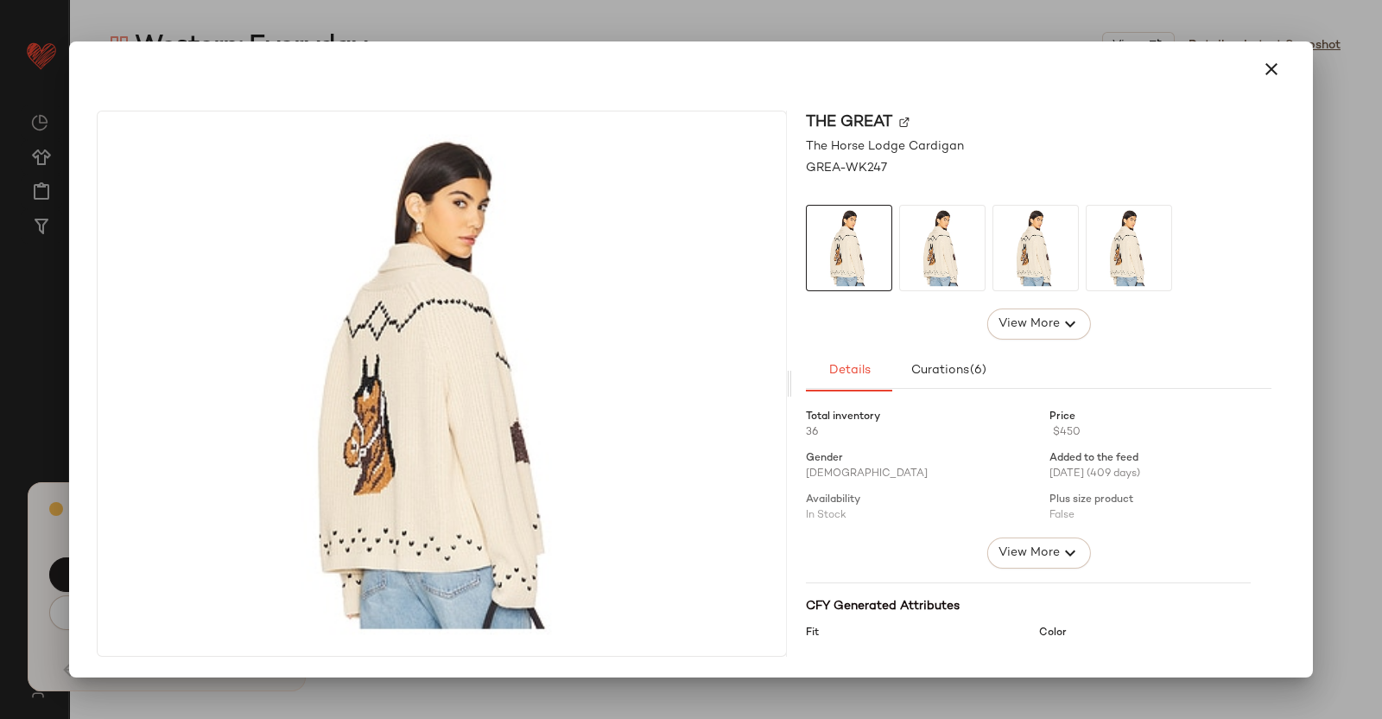
scroll to position [24344, 0]
click at [943, 270] on img at bounding box center [942, 248] width 85 height 85
click at [1076, 248] on img at bounding box center [1036, 248] width 85 height 85
drag, startPoint x: 1381, startPoint y: 318, endPoint x: 1359, endPoint y: 321, distance: 21.9
click at [1374, 319] on div at bounding box center [691, 359] width 1382 height 719
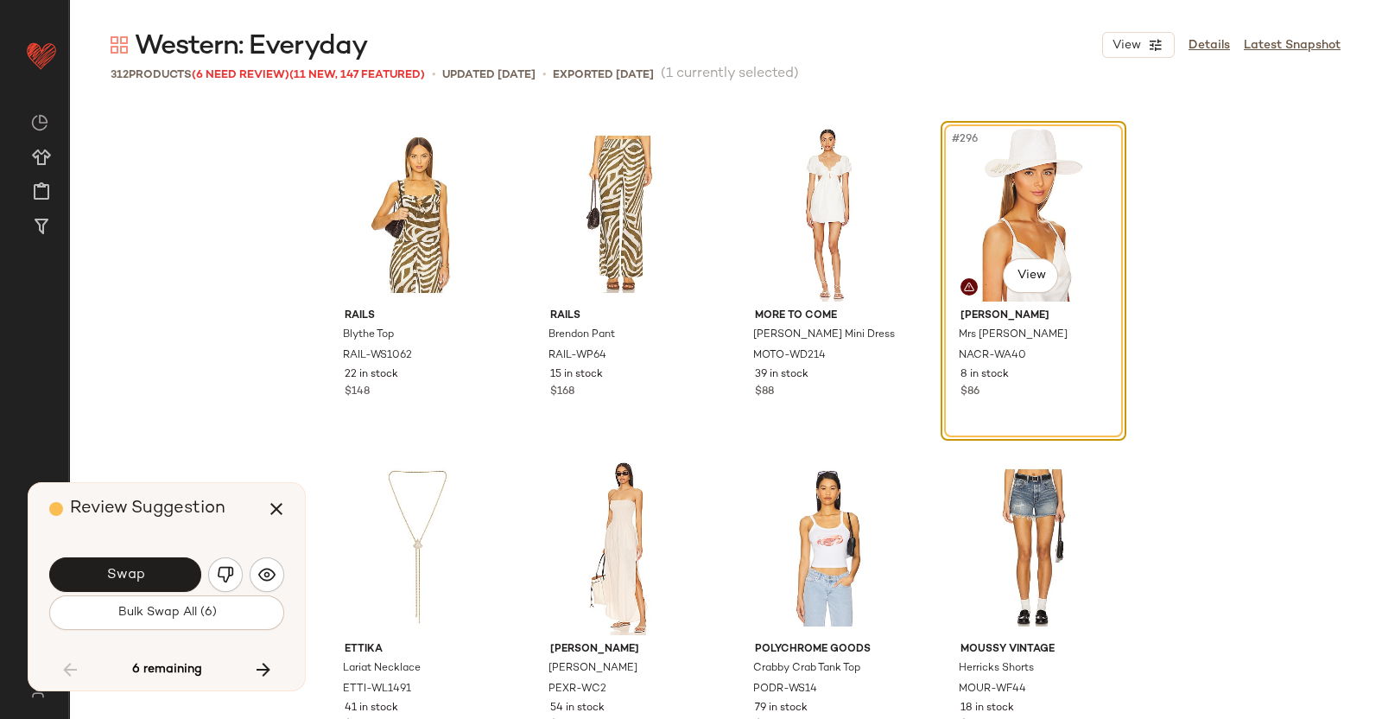
click at [163, 561] on button "Swap" at bounding box center [125, 574] width 152 height 35
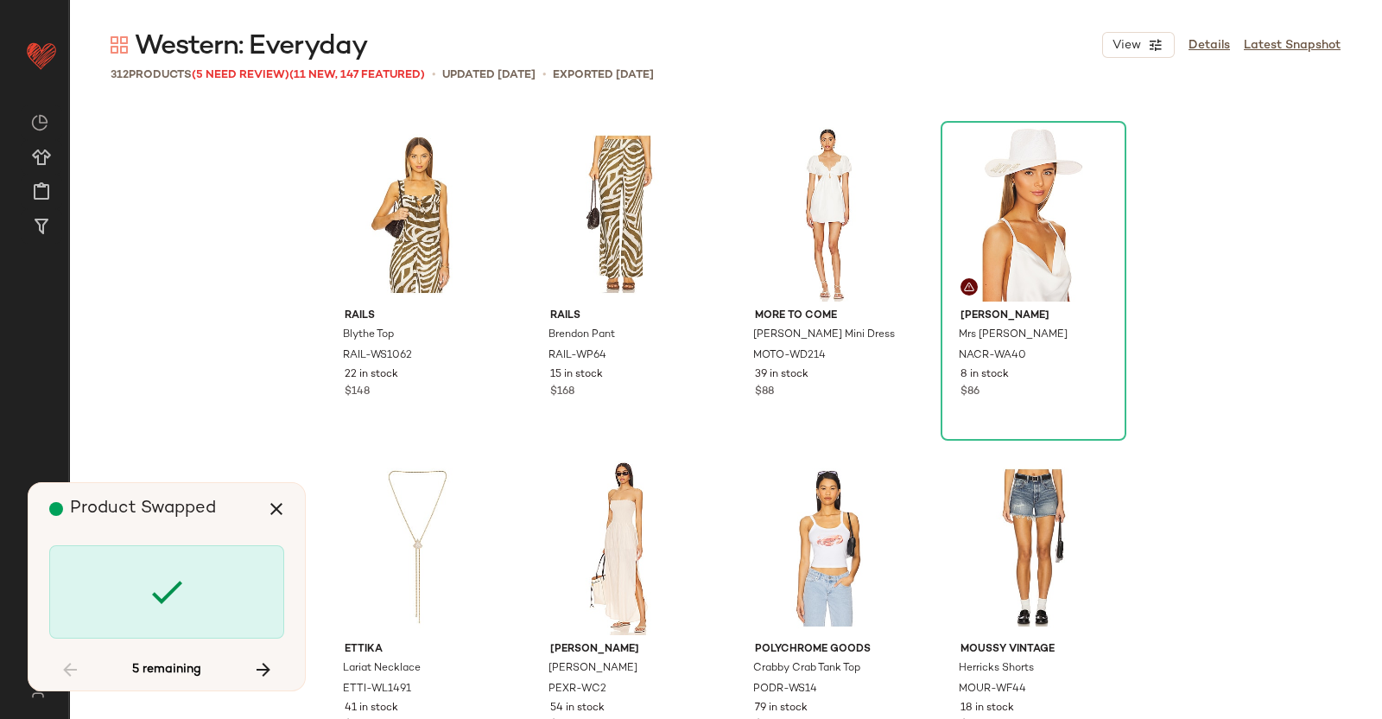
scroll to position [25344, 0]
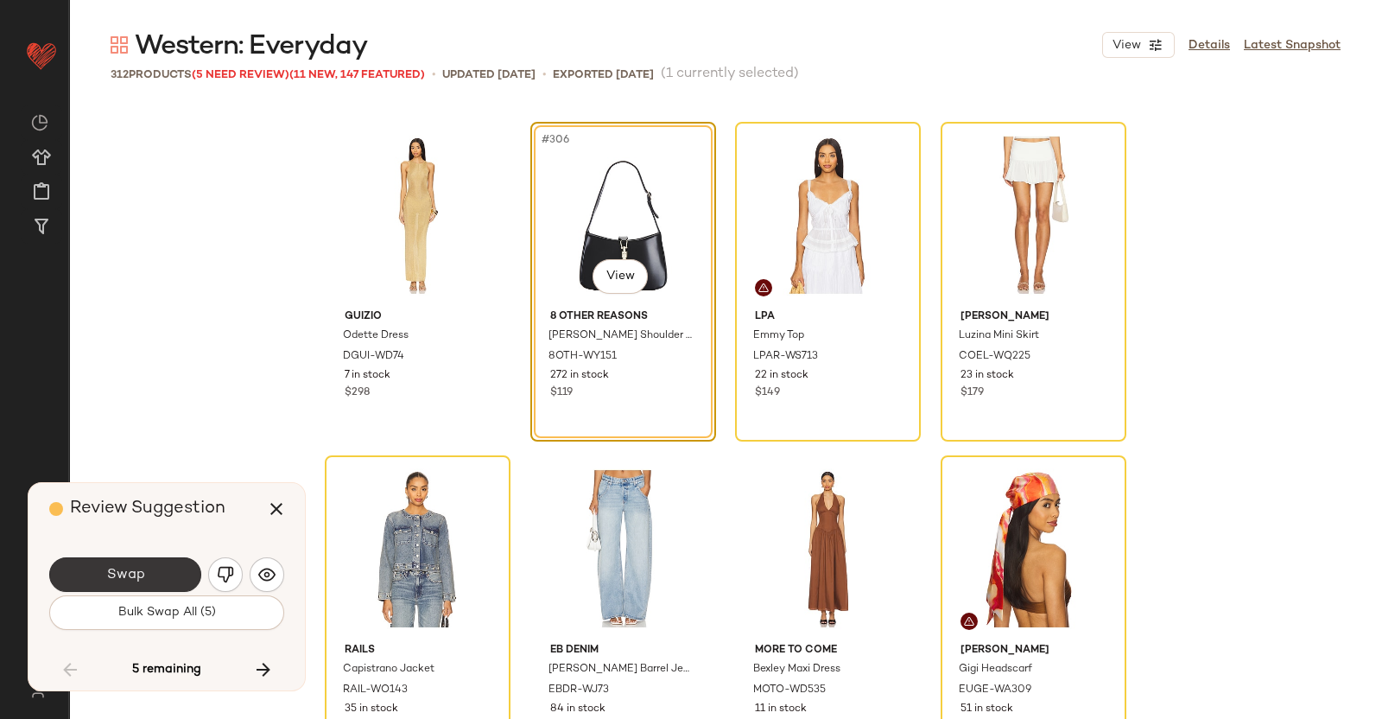
click at [143, 579] on span "Swap" at bounding box center [124, 575] width 39 height 16
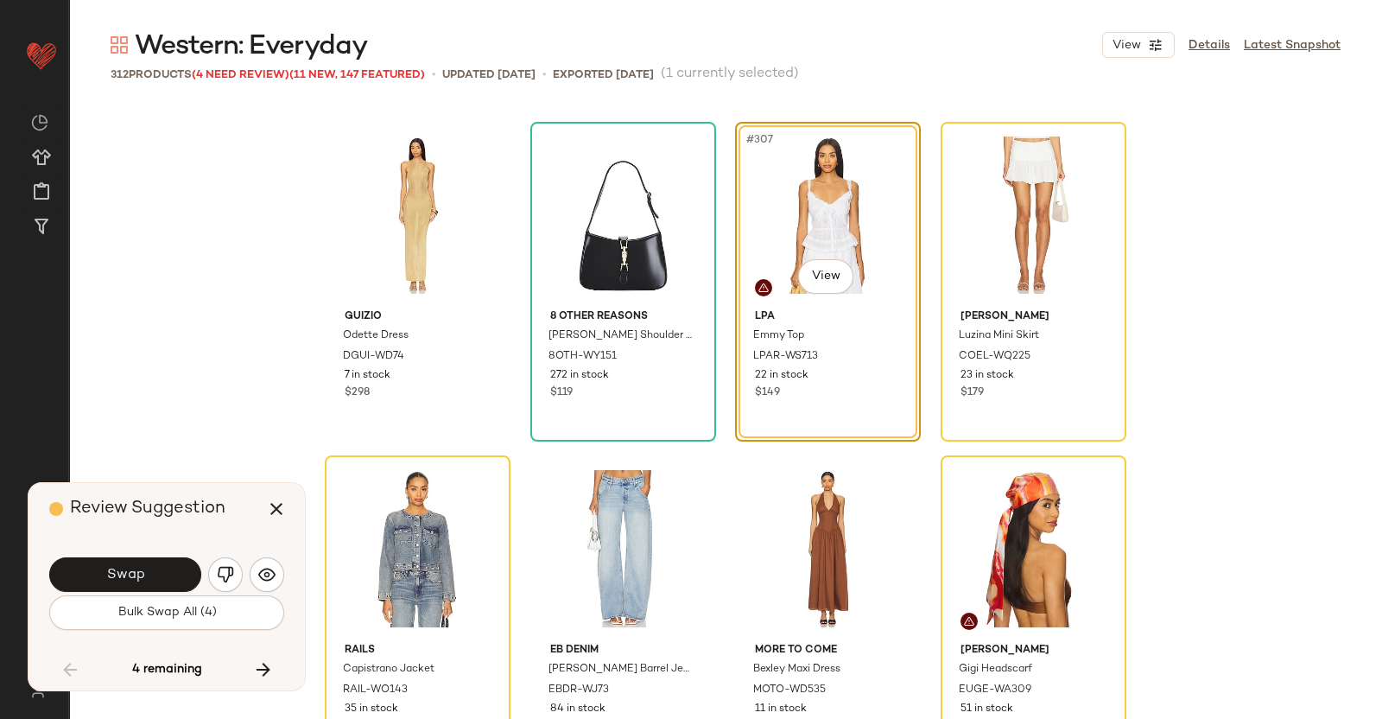
click at [160, 574] on button "Swap" at bounding box center [125, 574] width 152 height 35
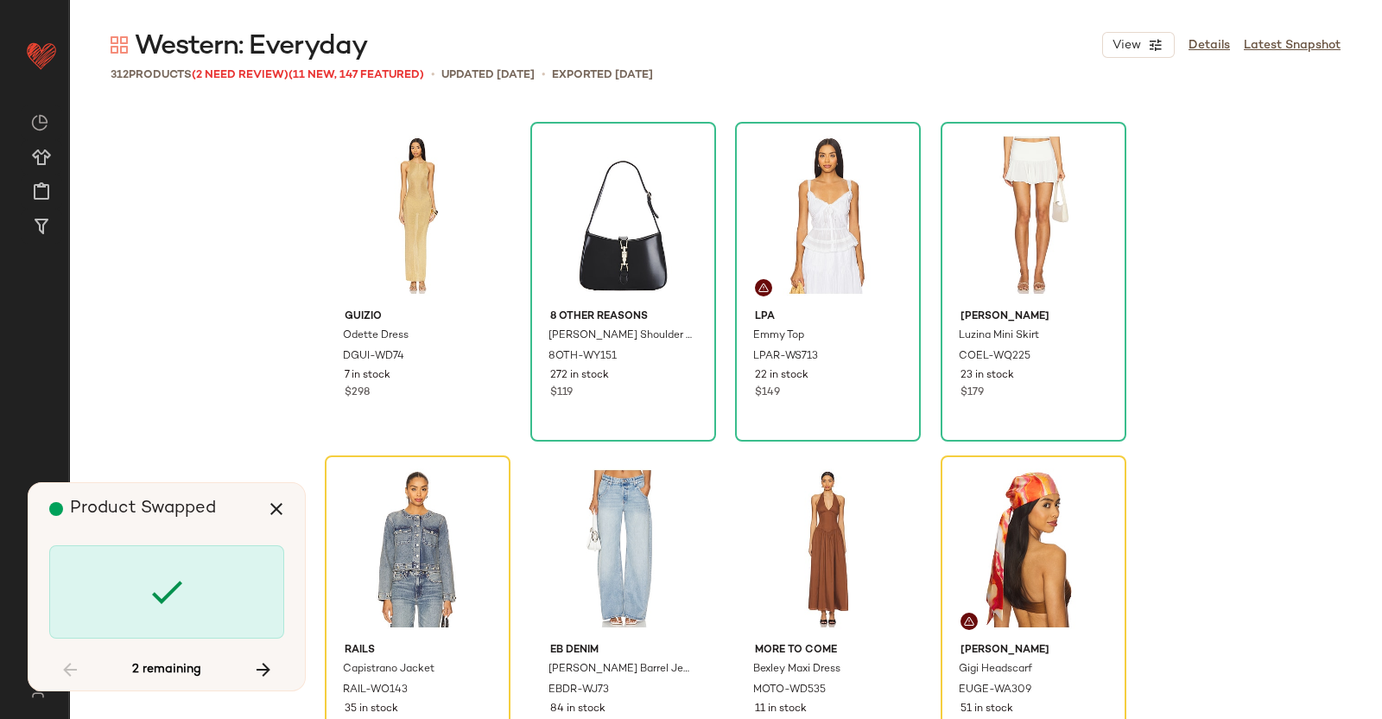
scroll to position [25396, 0]
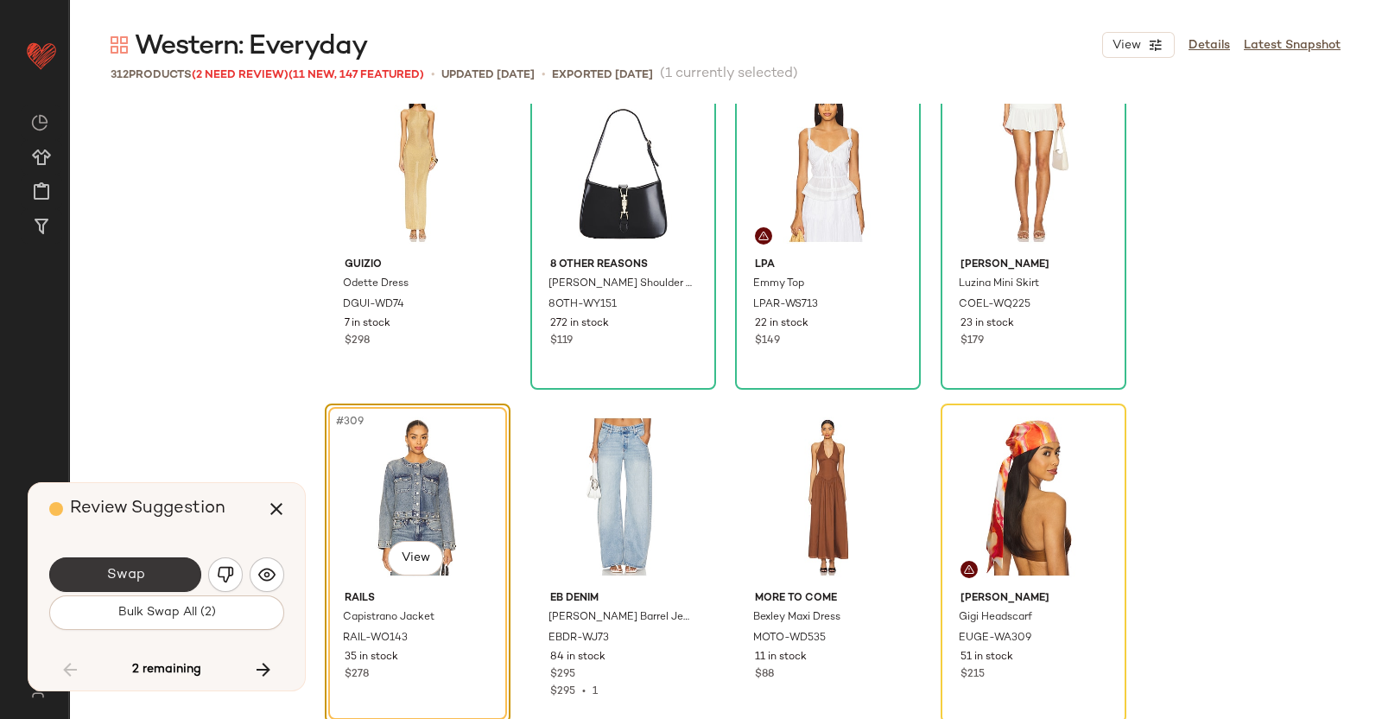
click at [168, 572] on button "Swap" at bounding box center [125, 574] width 152 height 35
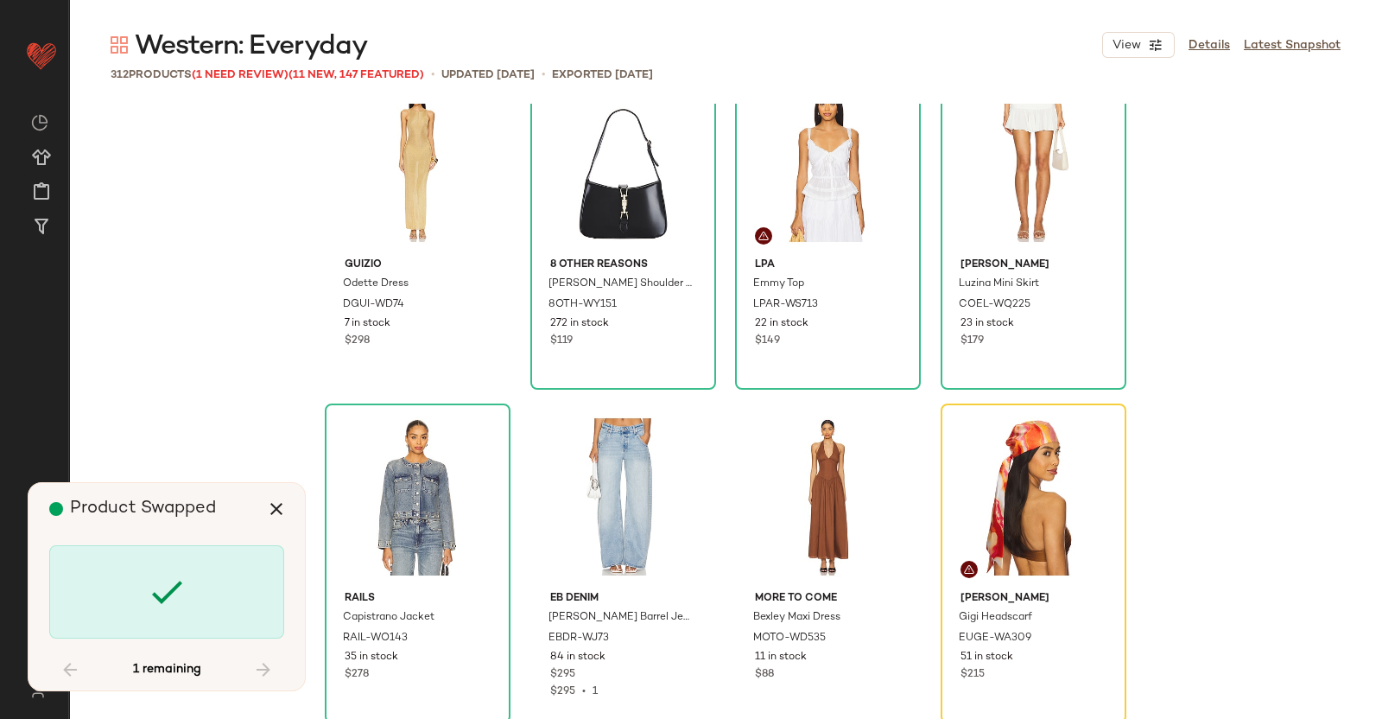
click at [161, 572] on icon at bounding box center [166, 591] width 41 height 41
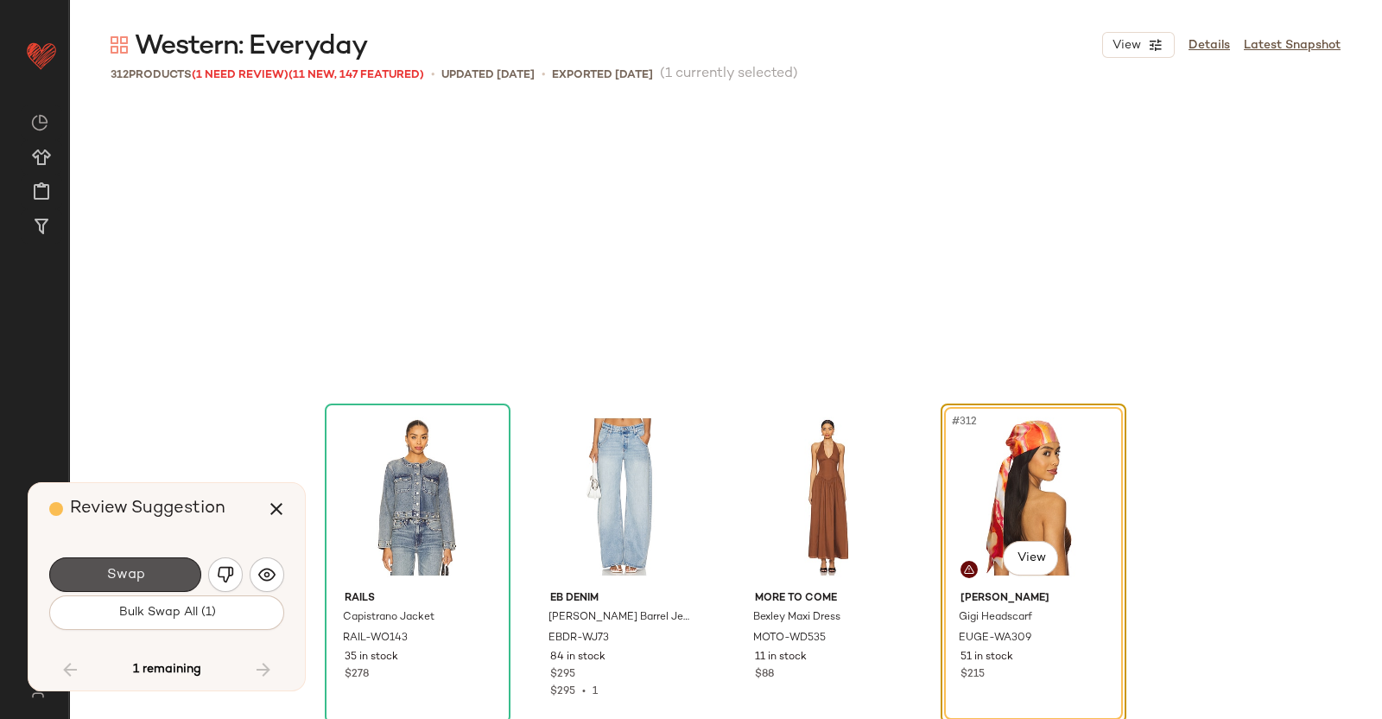
click at [161, 572] on button "Swap" at bounding box center [125, 574] width 152 height 35
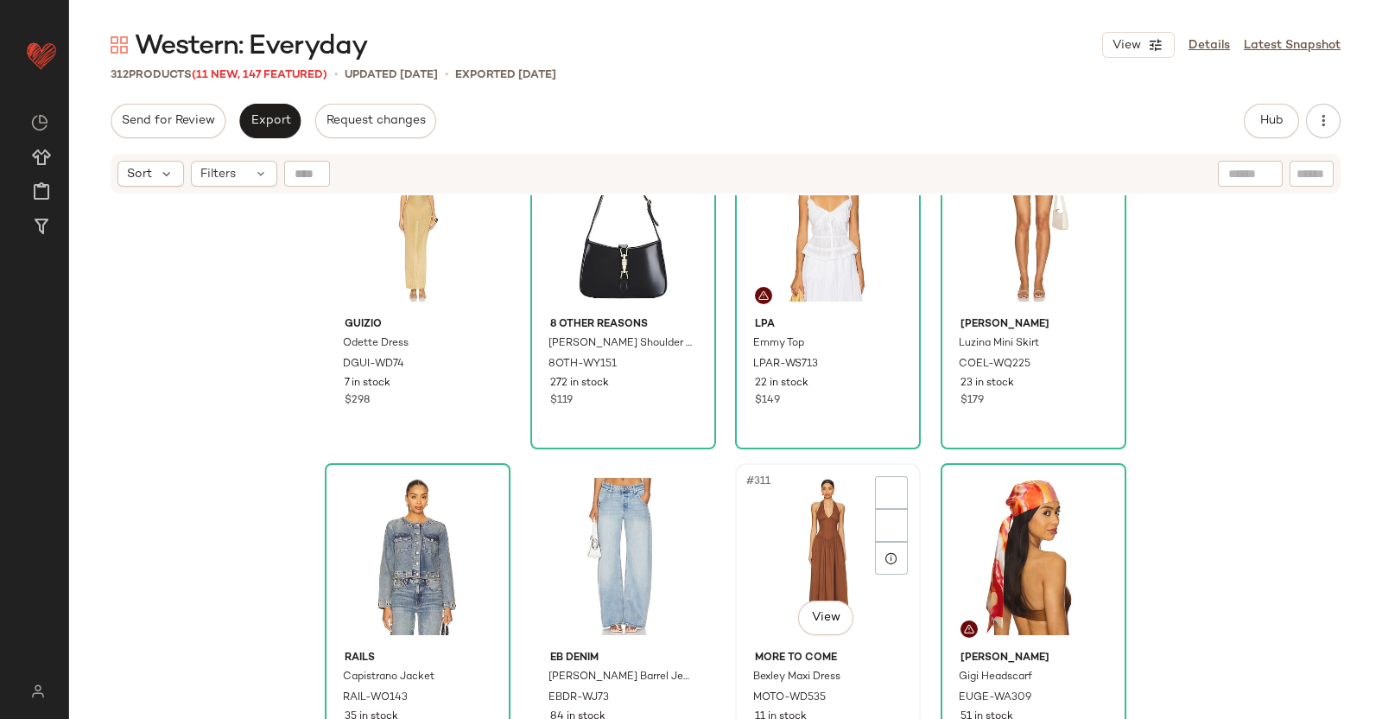
scroll to position [25444, 0]
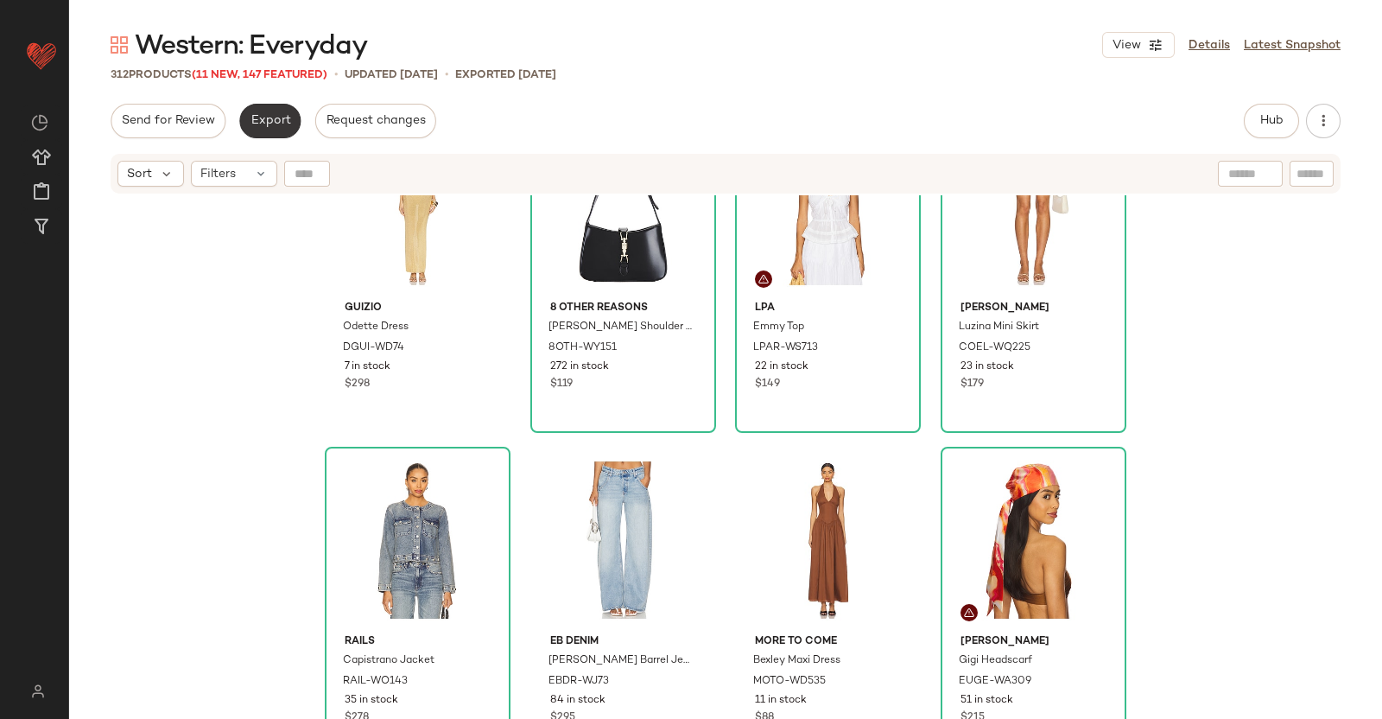
click at [255, 118] on span "Export" at bounding box center [270, 121] width 41 height 14
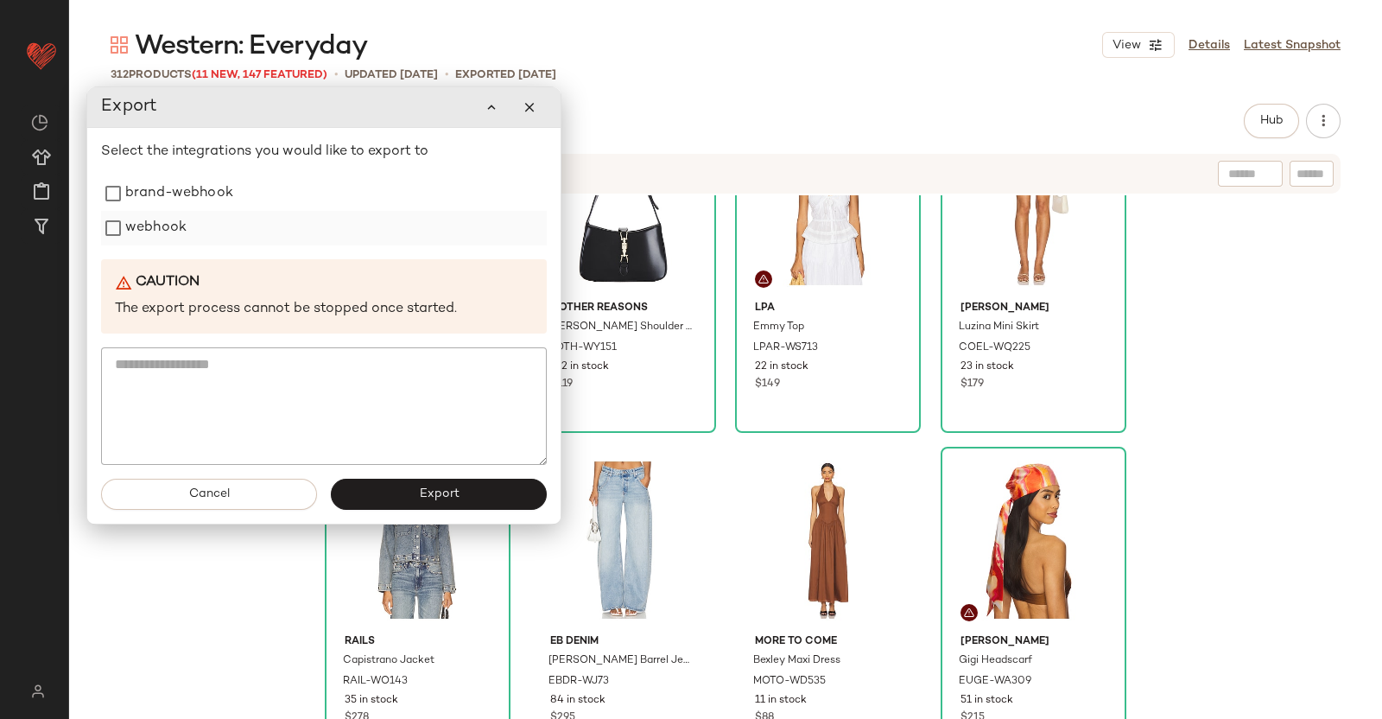
click at [252, 240] on div "webhook" at bounding box center [324, 228] width 446 height 35
click at [186, 240] on div "webhook" at bounding box center [323, 227] width 446 height 35
click at [162, 236] on label "webhook" at bounding box center [154, 226] width 61 height 35
click at [436, 505] on button "Export" at bounding box center [437, 492] width 216 height 31
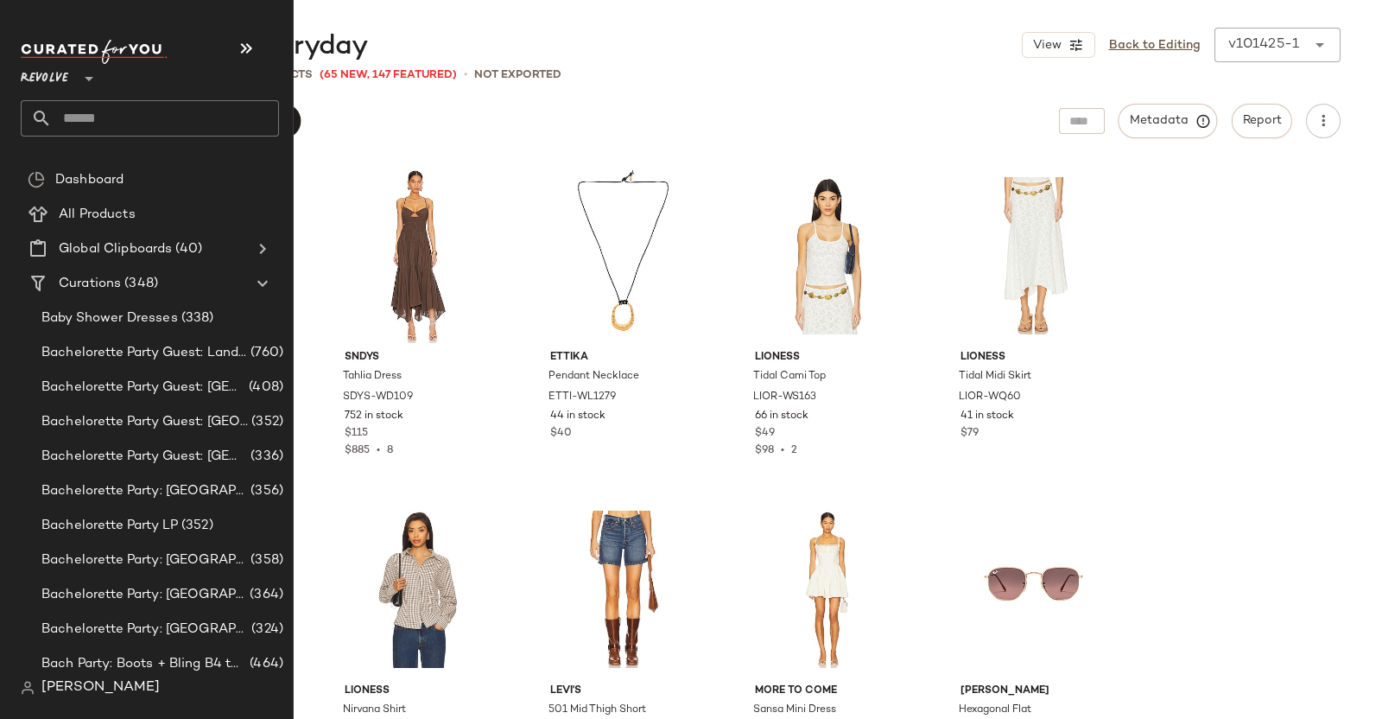
click at [53, 118] on input "text" at bounding box center [165, 118] width 227 height 36
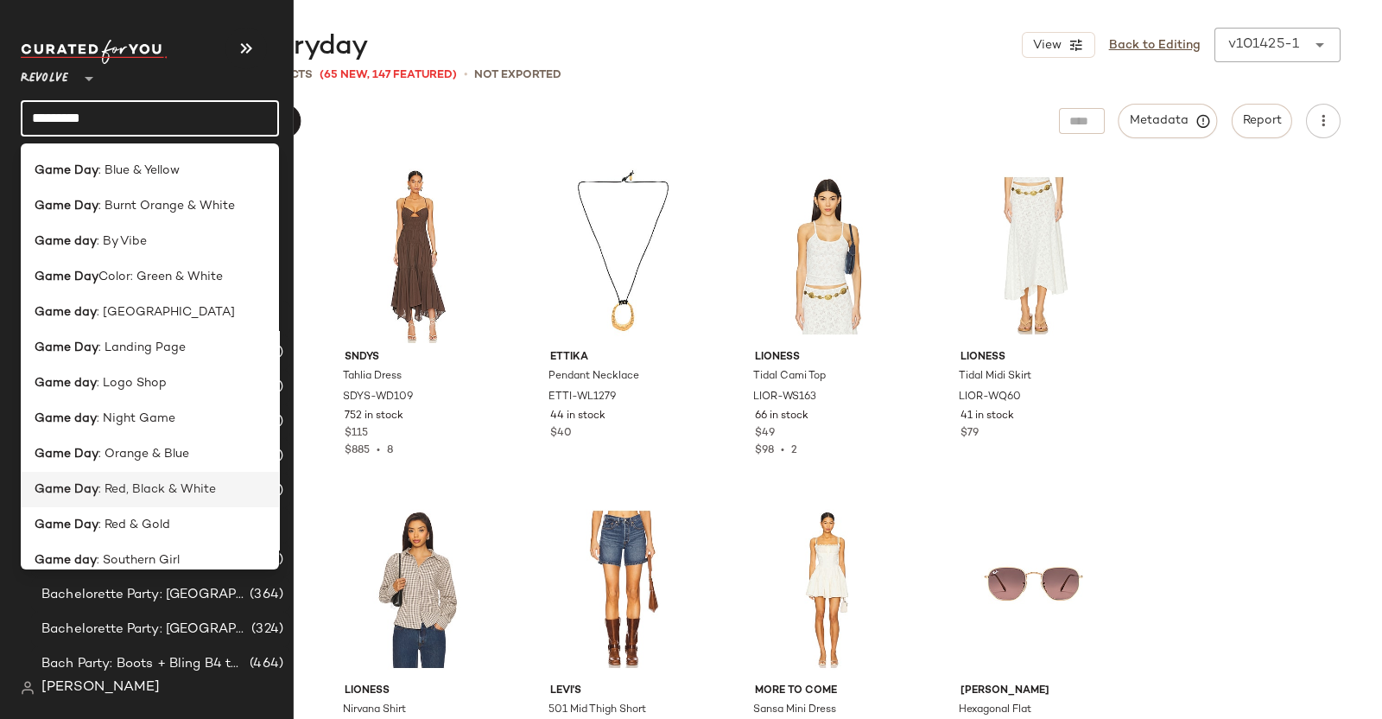
scroll to position [48, 0]
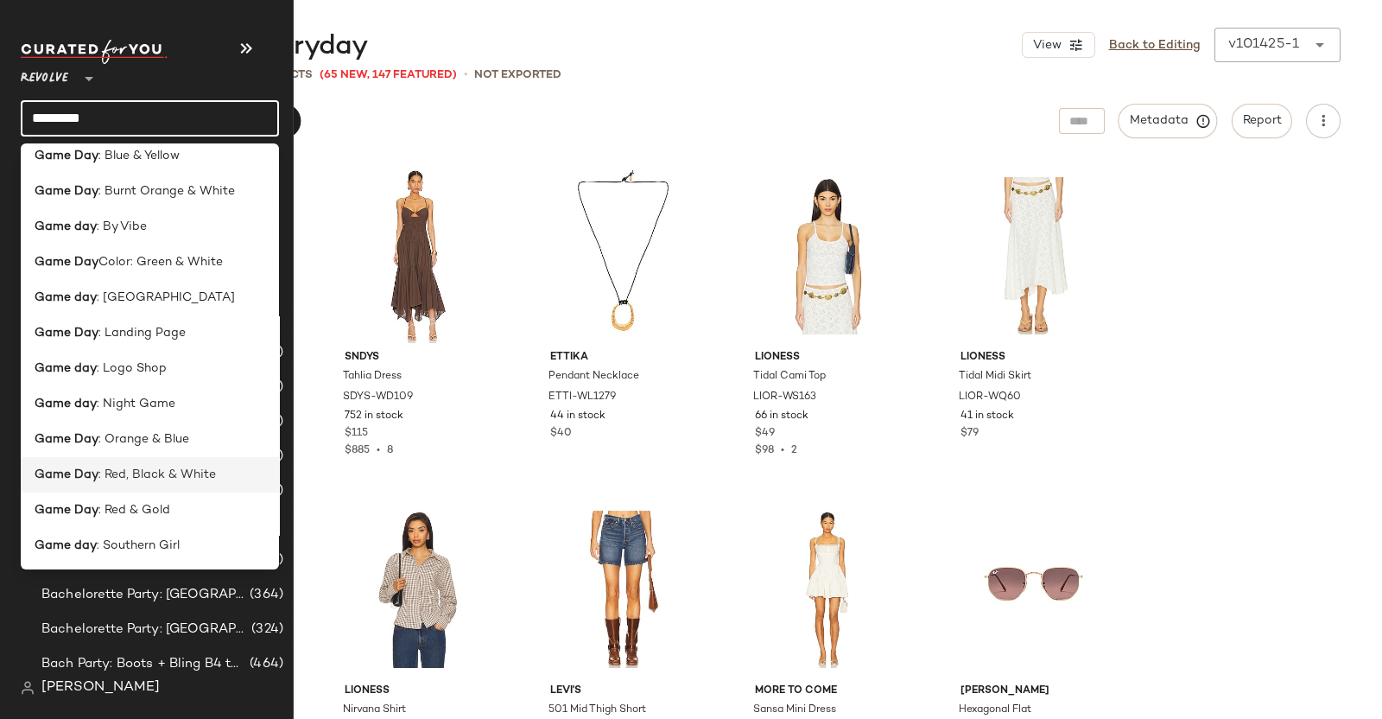
type input "********"
click at [181, 475] on span ": Red, Black & White" at bounding box center [156, 475] width 117 height 18
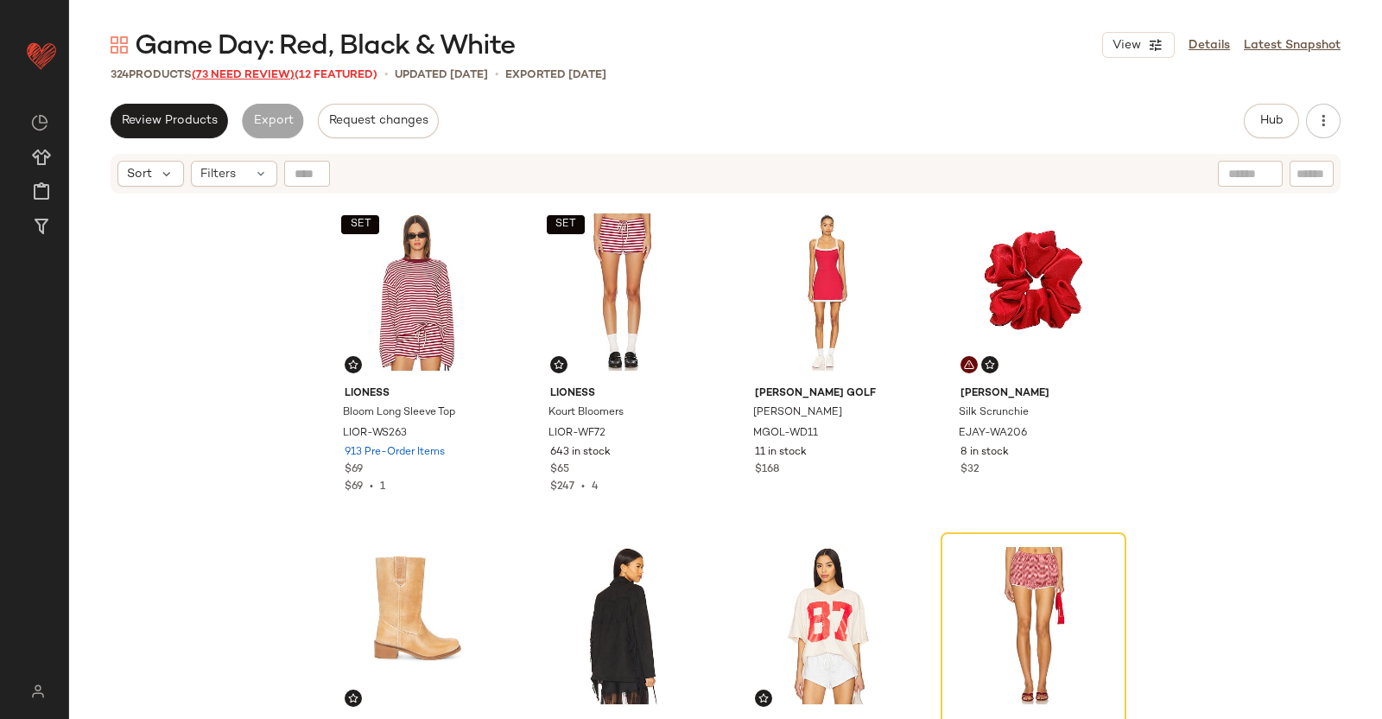
click at [259, 70] on span "(73 Need Review)" at bounding box center [243, 75] width 103 height 12
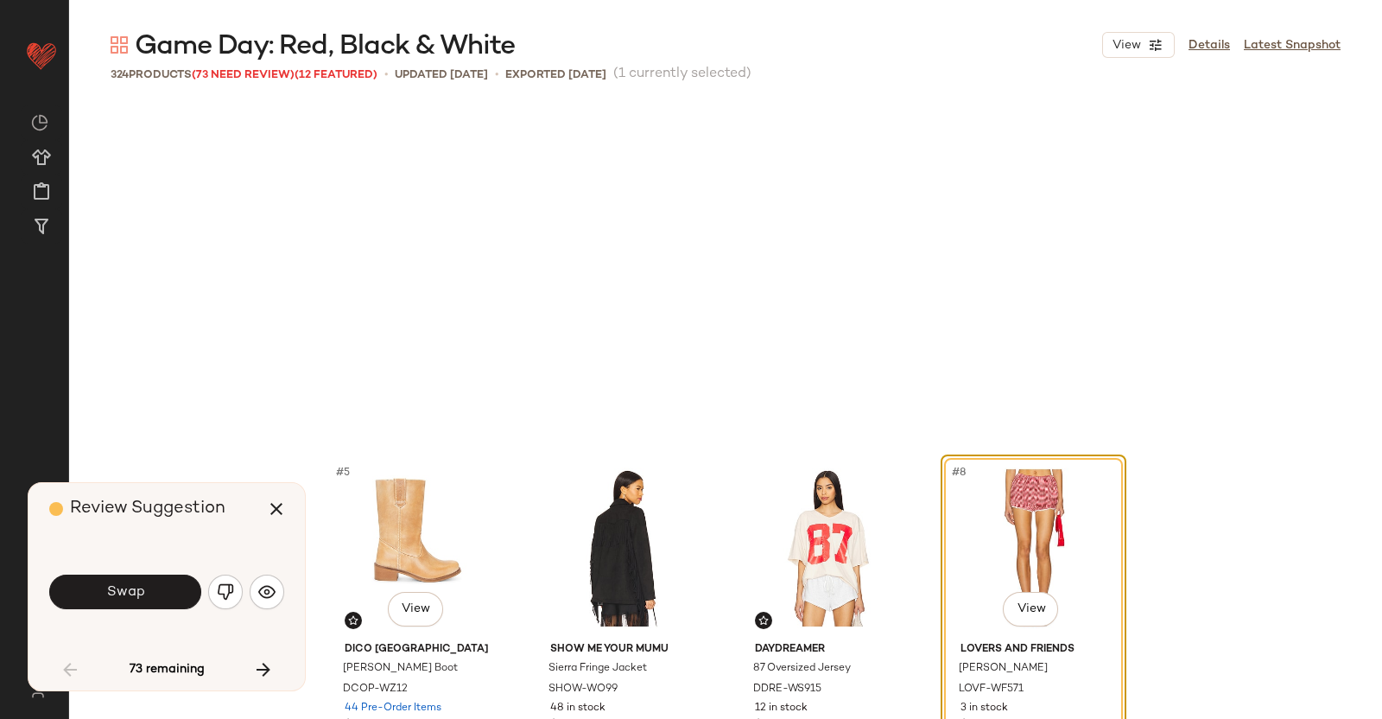
scroll to position [346, 0]
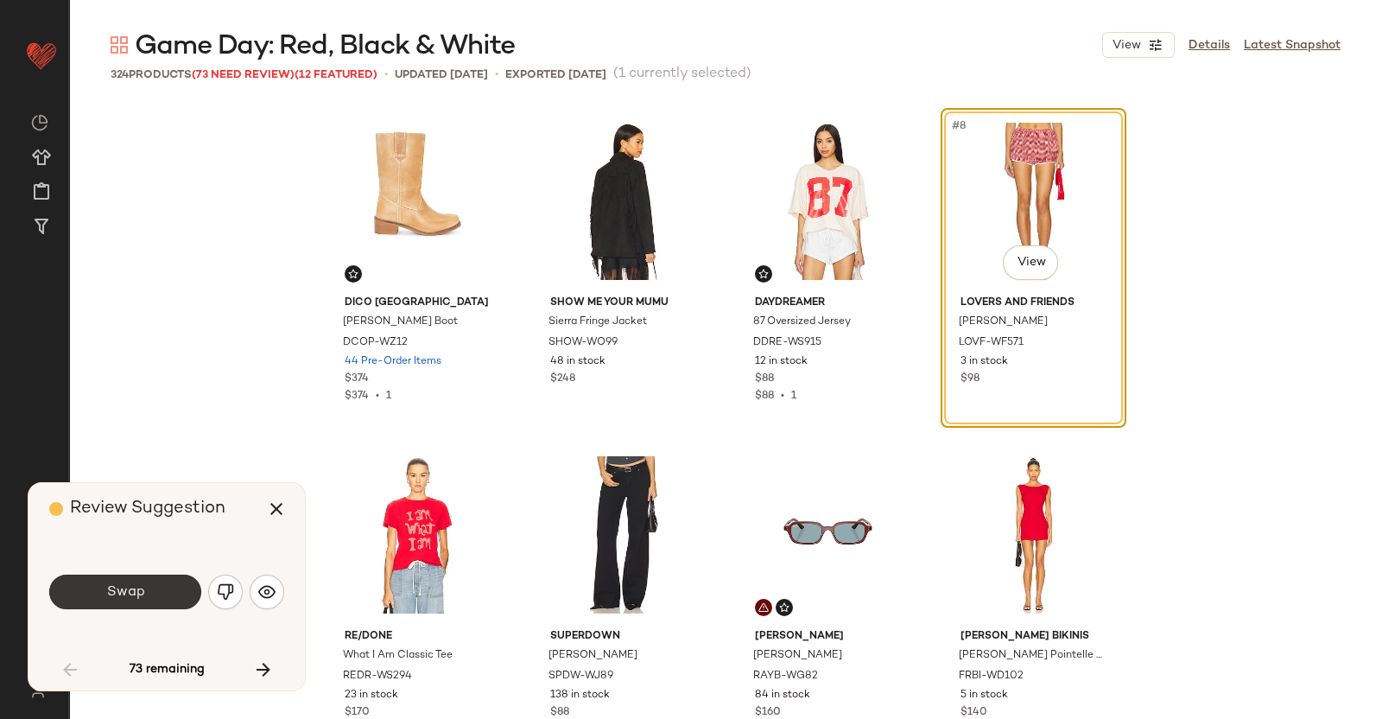
click at [91, 593] on button "Swap" at bounding box center [125, 592] width 152 height 35
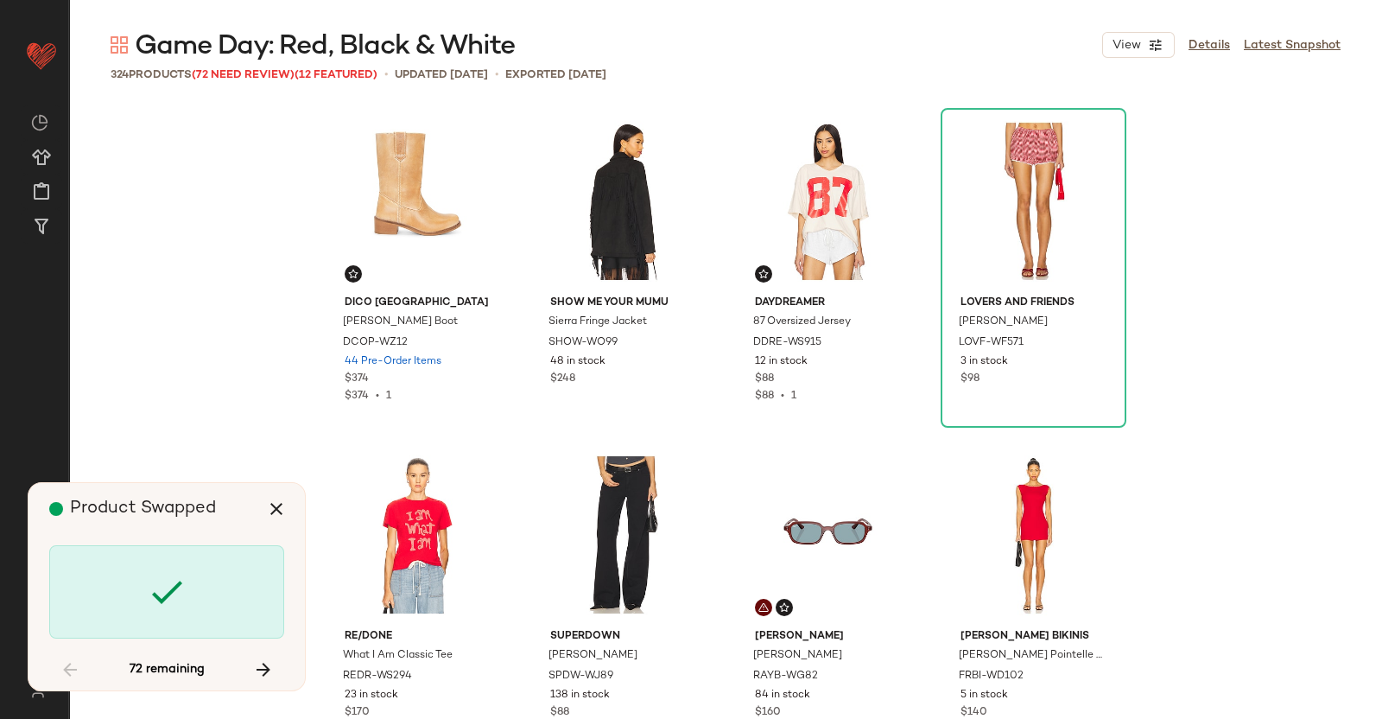
scroll to position [1000, 0]
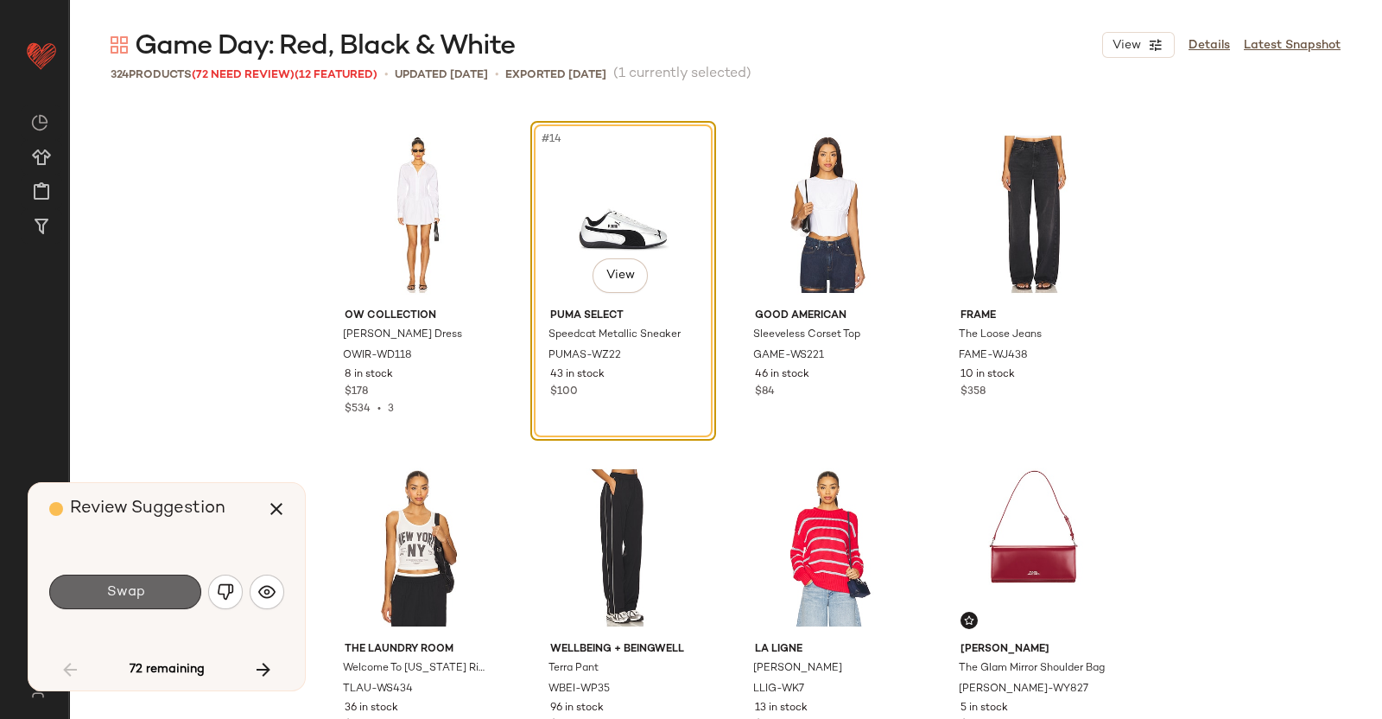
click at [138, 593] on span "Swap" at bounding box center [124, 592] width 39 height 16
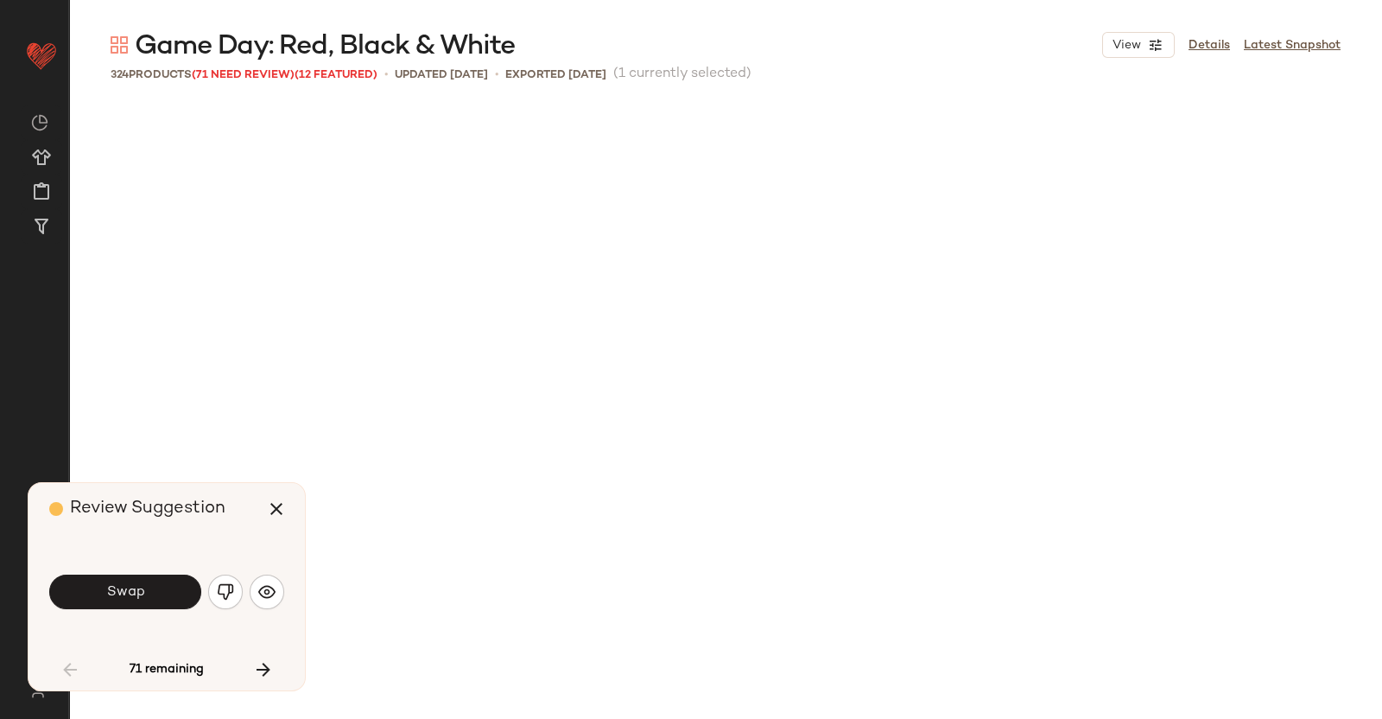
scroll to position [1667, 0]
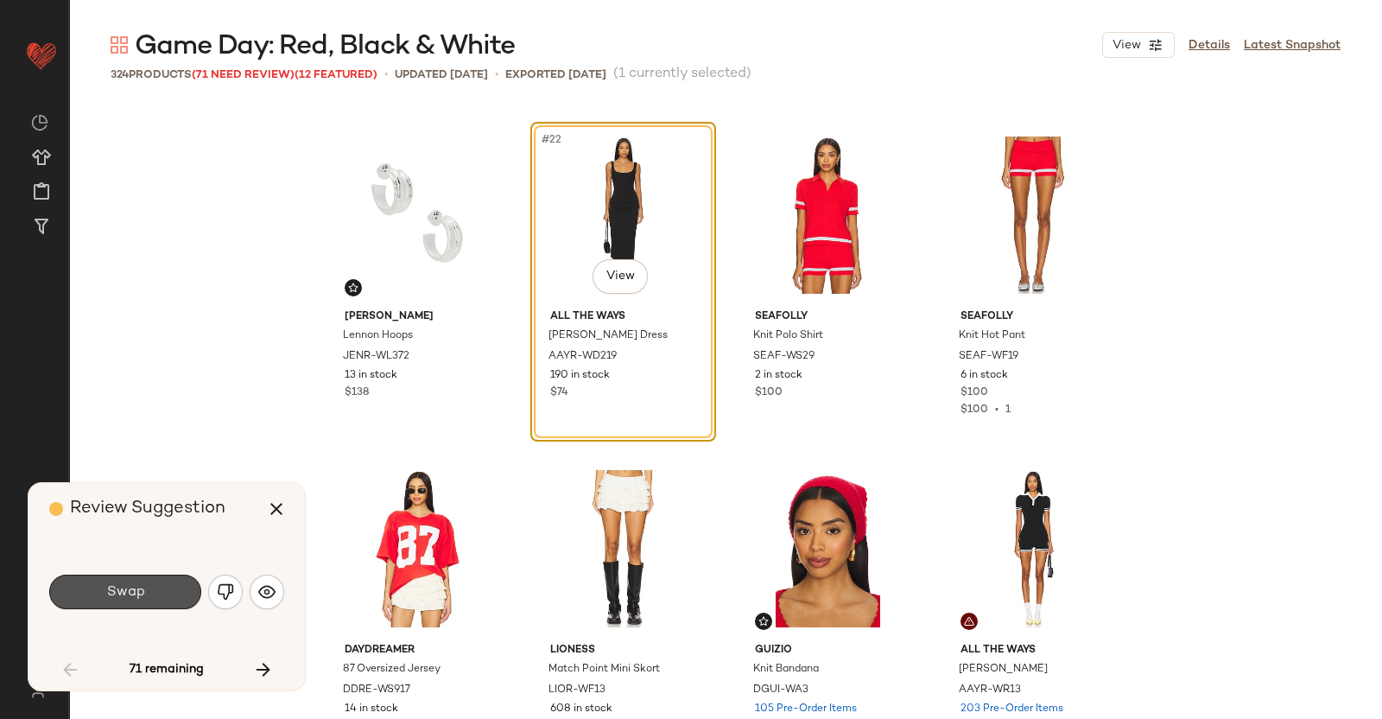
click at [116, 599] on span "Swap" at bounding box center [124, 592] width 39 height 16
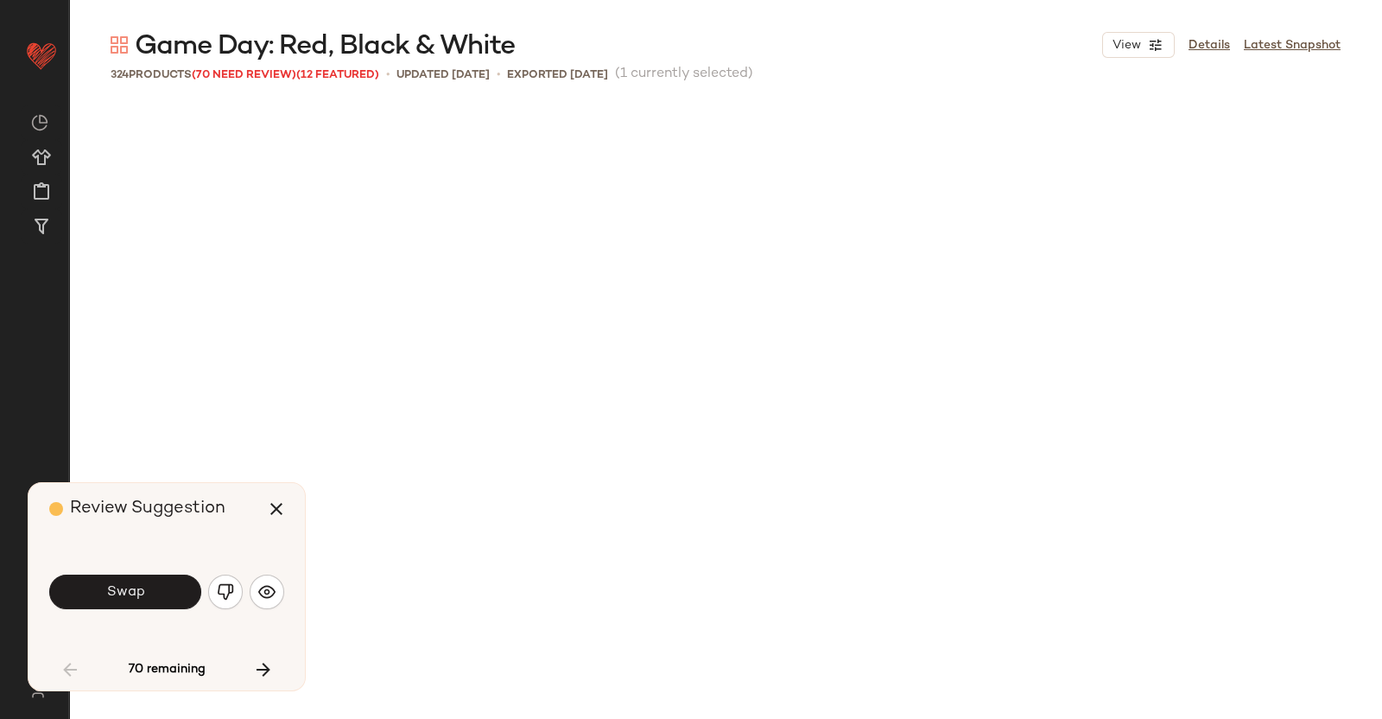
scroll to position [2334, 0]
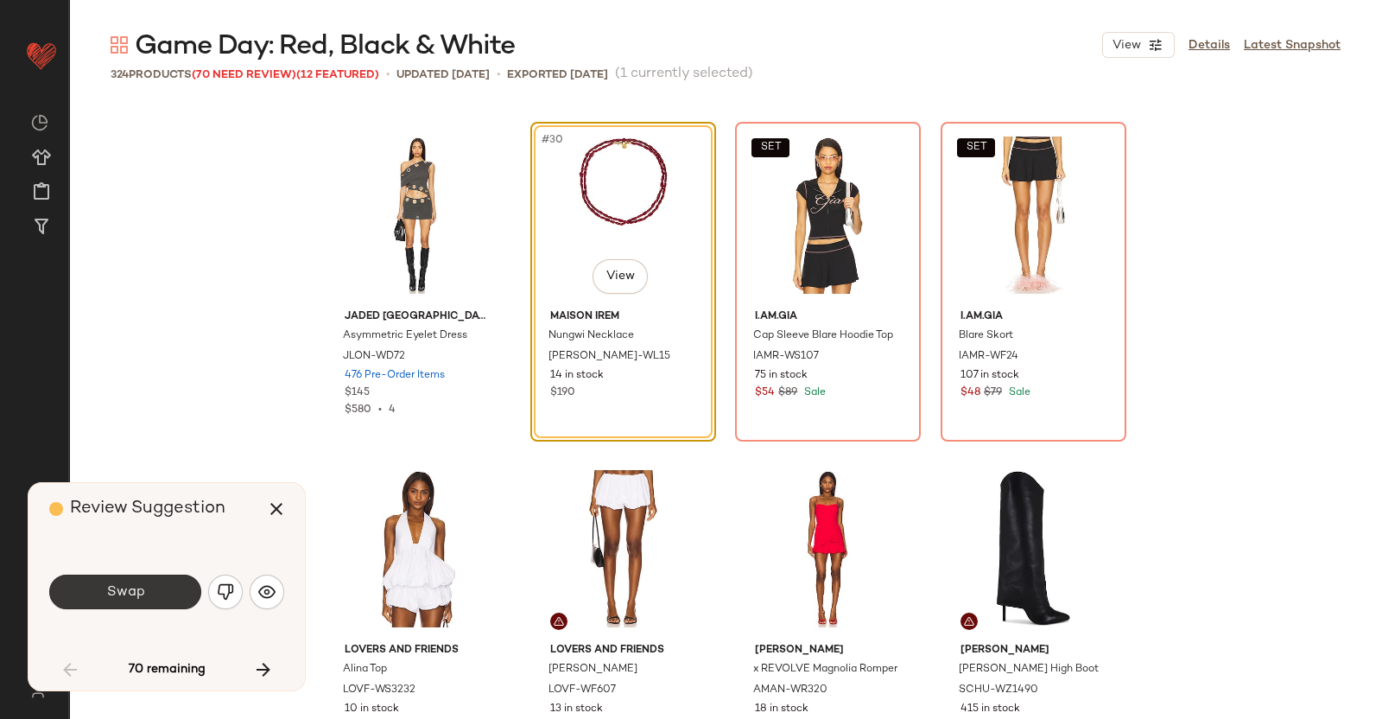
click at [113, 581] on button "Swap" at bounding box center [125, 592] width 152 height 35
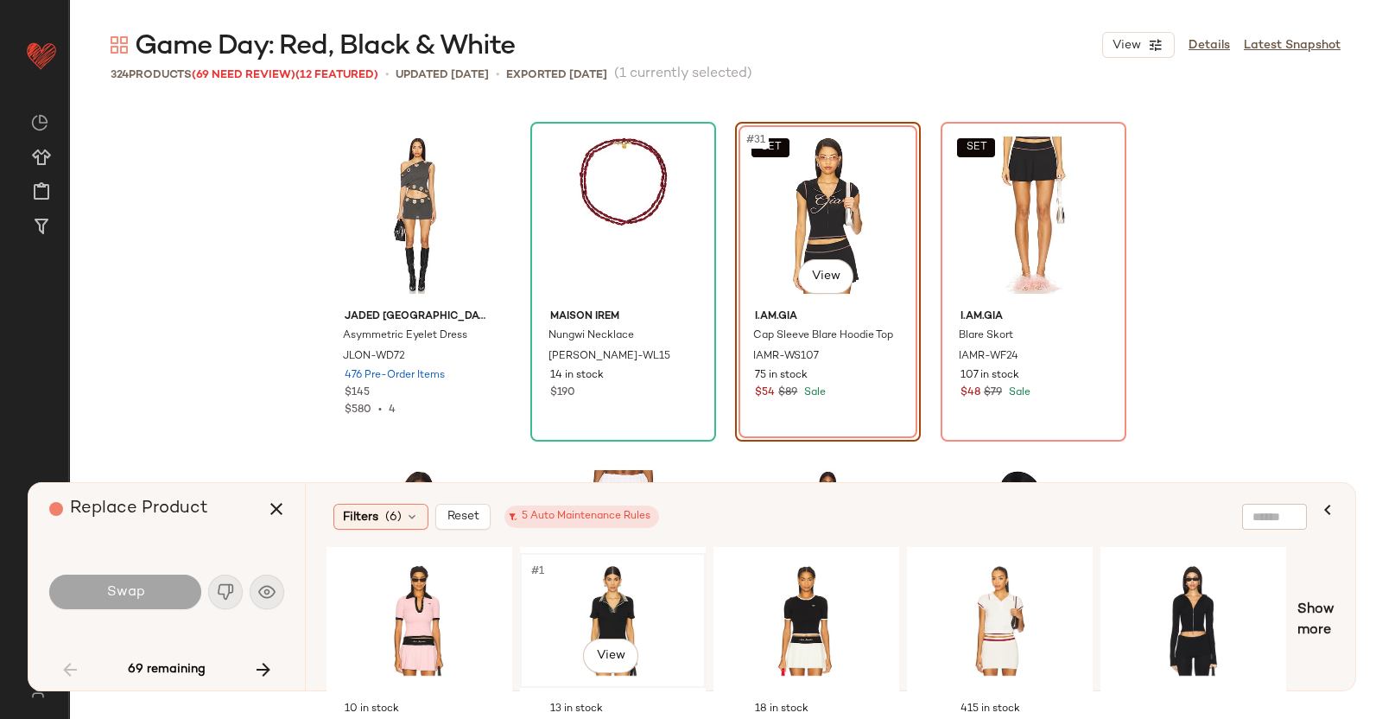
click at [628, 594] on div "#1 View" at bounding box center [613, 620] width 174 height 123
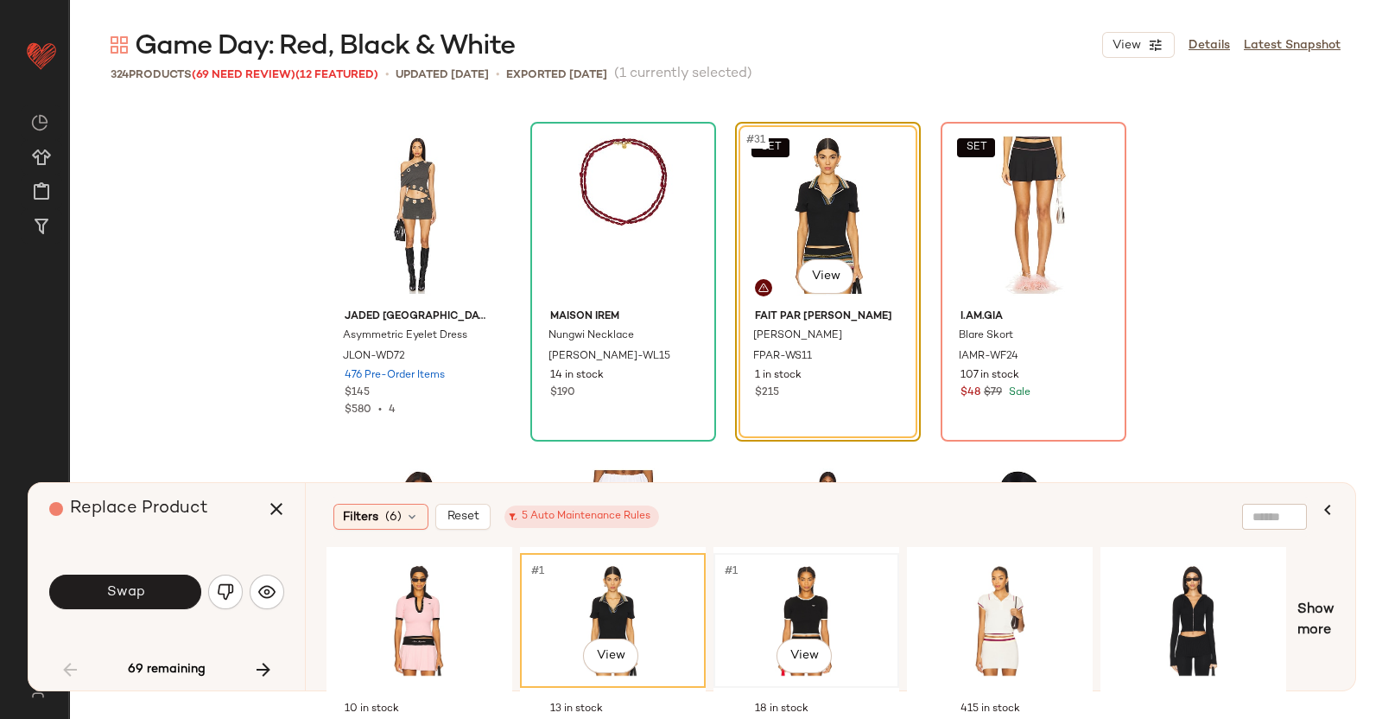
click at [810, 611] on div "#1 View" at bounding box center [807, 620] width 174 height 123
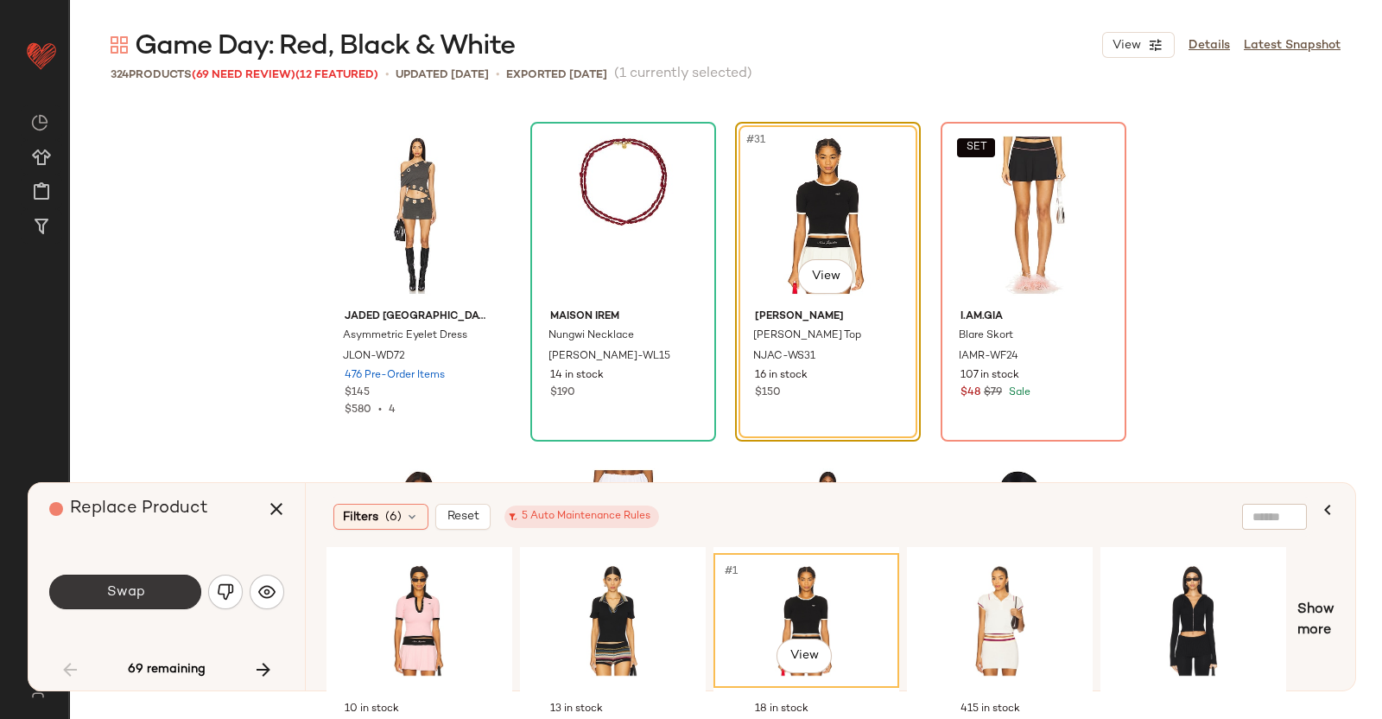
click at [154, 585] on button "Swap" at bounding box center [125, 592] width 152 height 35
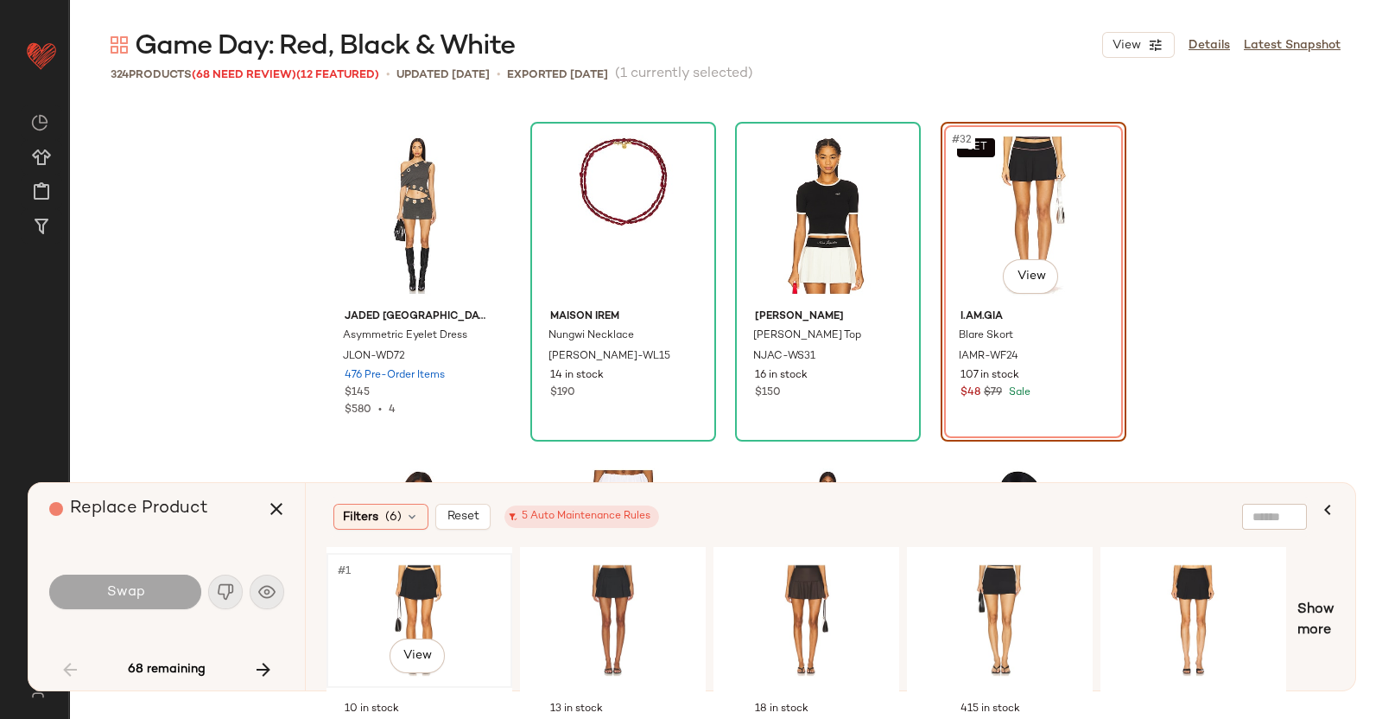
drag, startPoint x: 411, startPoint y: 628, endPoint x: 425, endPoint y: 594, distance: 37.2
click at [414, 621] on div "#1 View" at bounding box center [420, 620] width 174 height 123
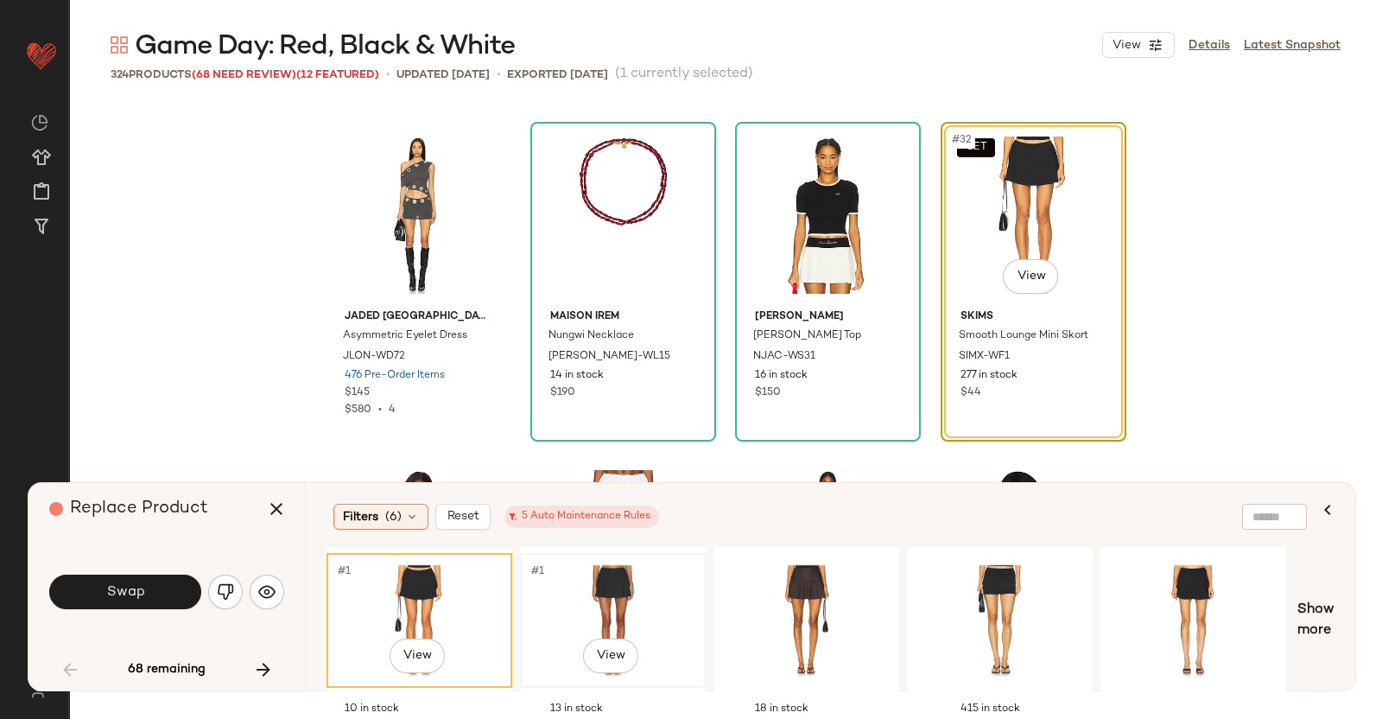
click at [613, 595] on div "#1 View" at bounding box center [613, 620] width 174 height 123
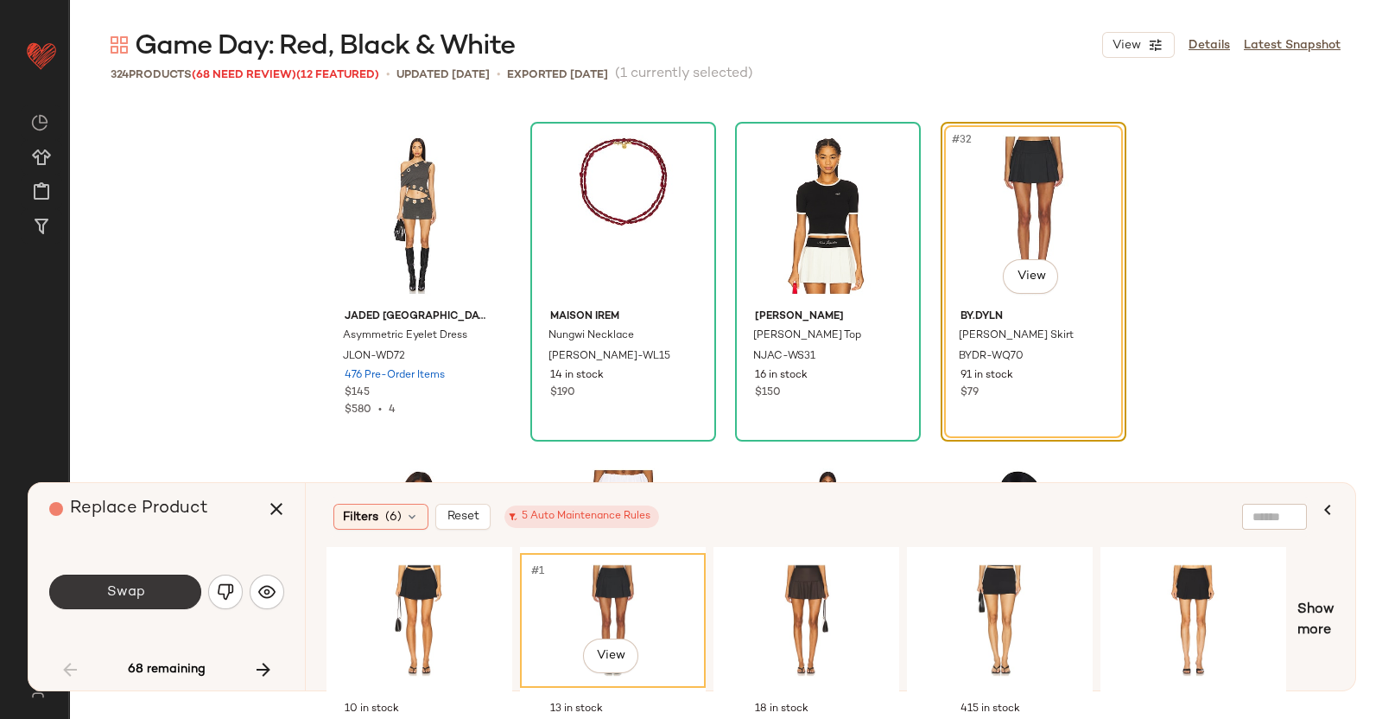
click at [165, 590] on button "Swap" at bounding box center [125, 592] width 152 height 35
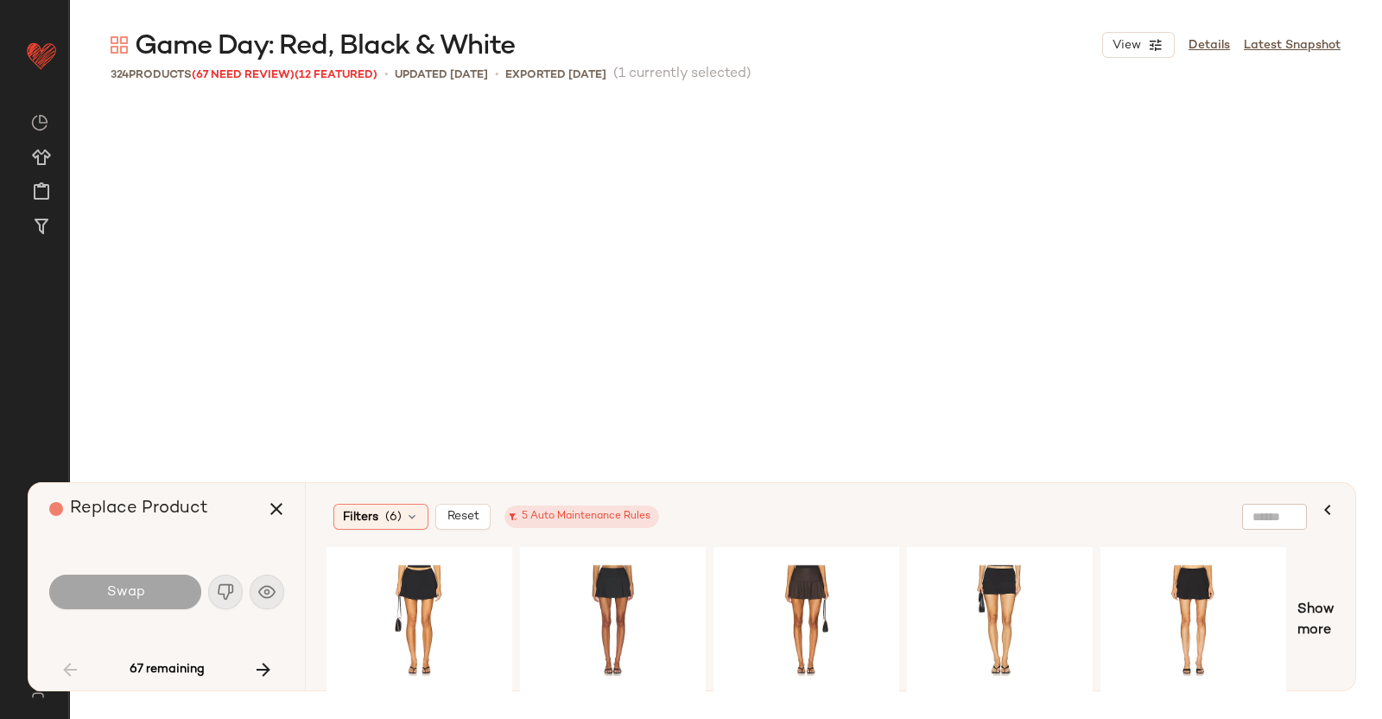
scroll to position [3001, 0]
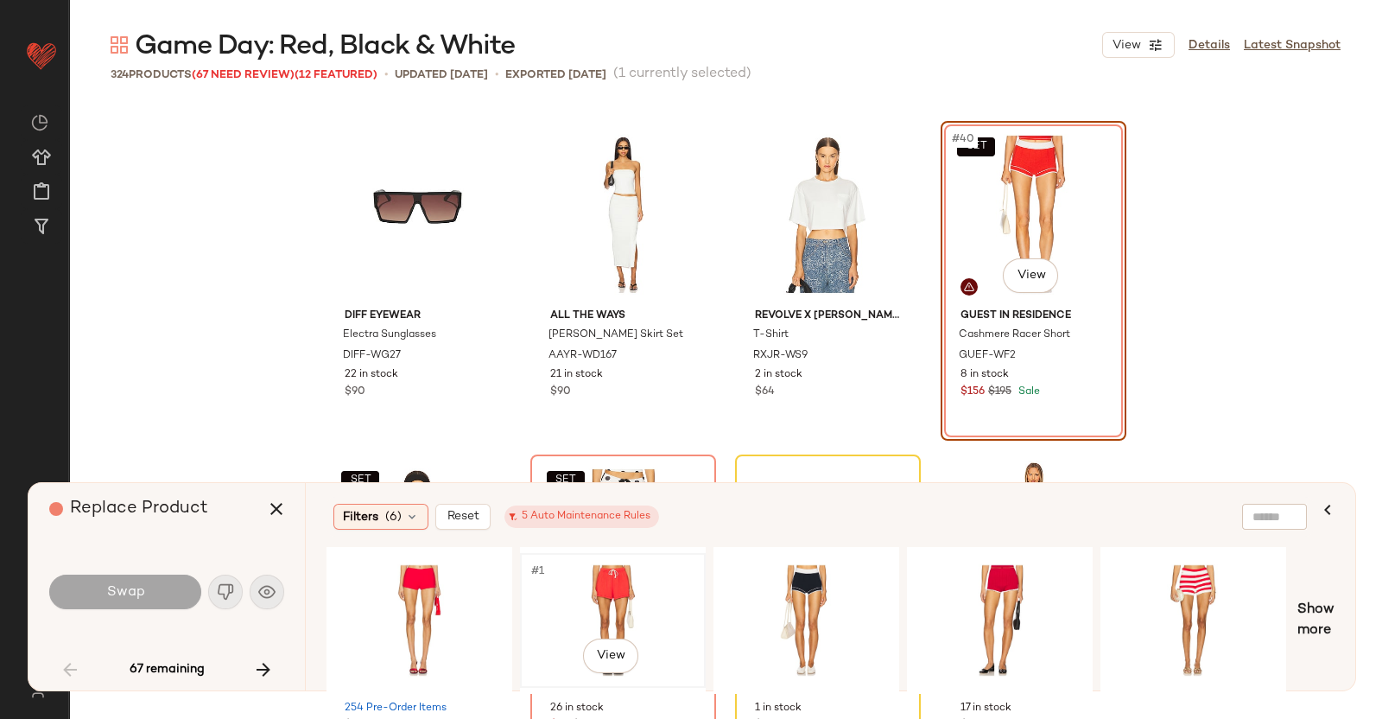
click at [693, 576] on div "#1 View" at bounding box center [613, 620] width 174 height 123
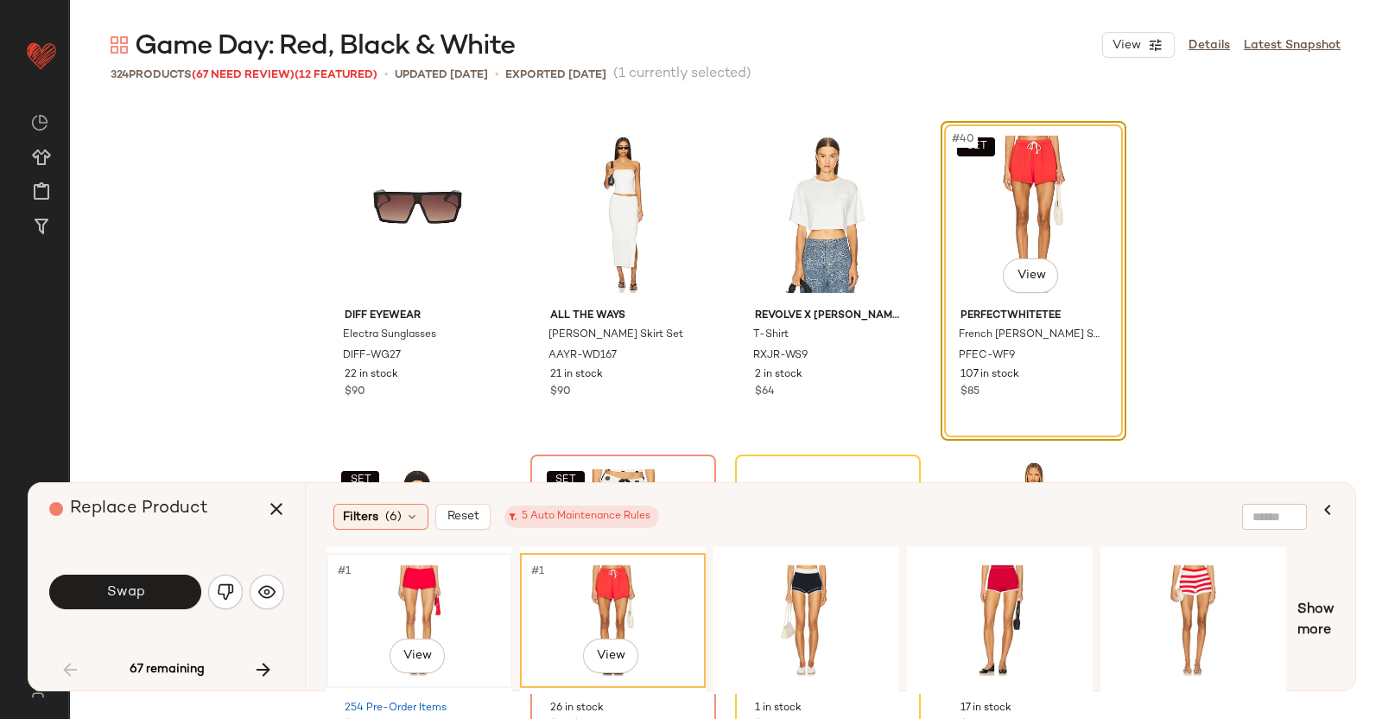
click at [389, 581] on div "#1 View" at bounding box center [420, 620] width 174 height 123
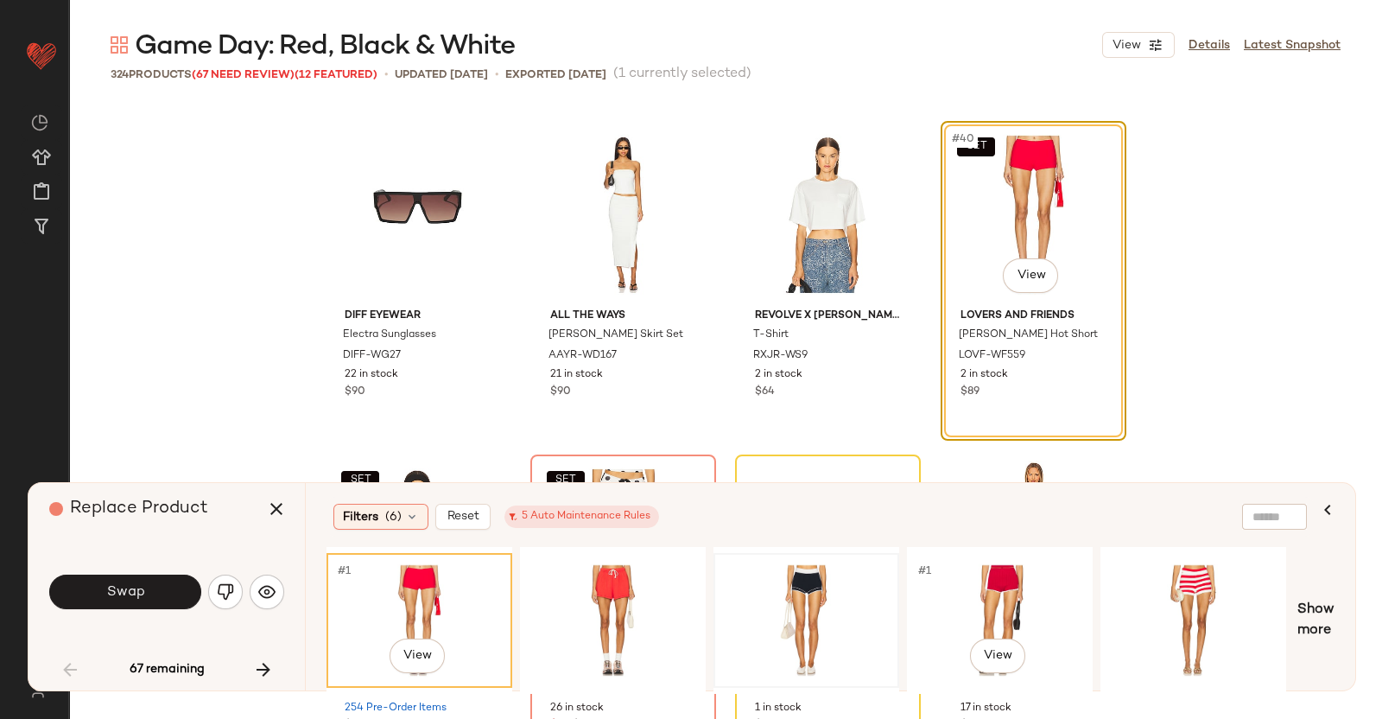
click at [821, 615] on div at bounding box center [807, 620] width 174 height 123
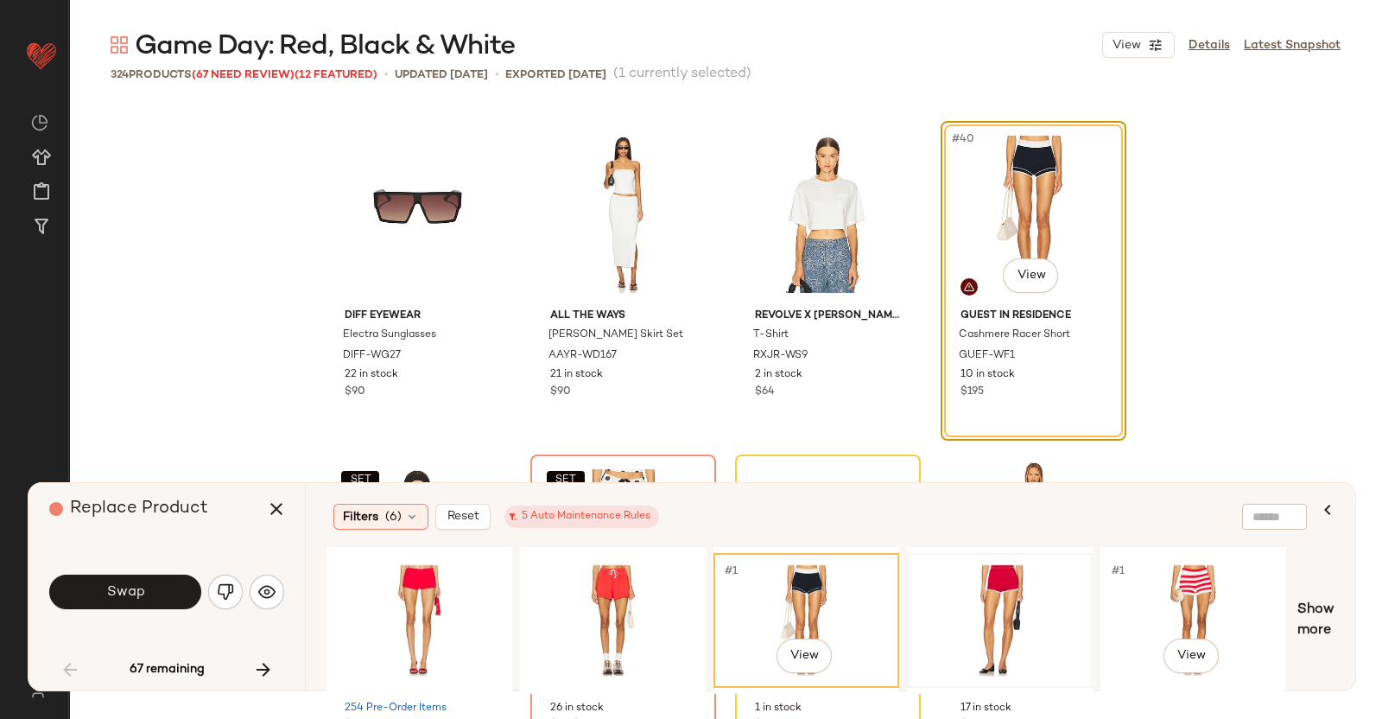
click at [1070, 591] on div at bounding box center [1000, 620] width 174 height 123
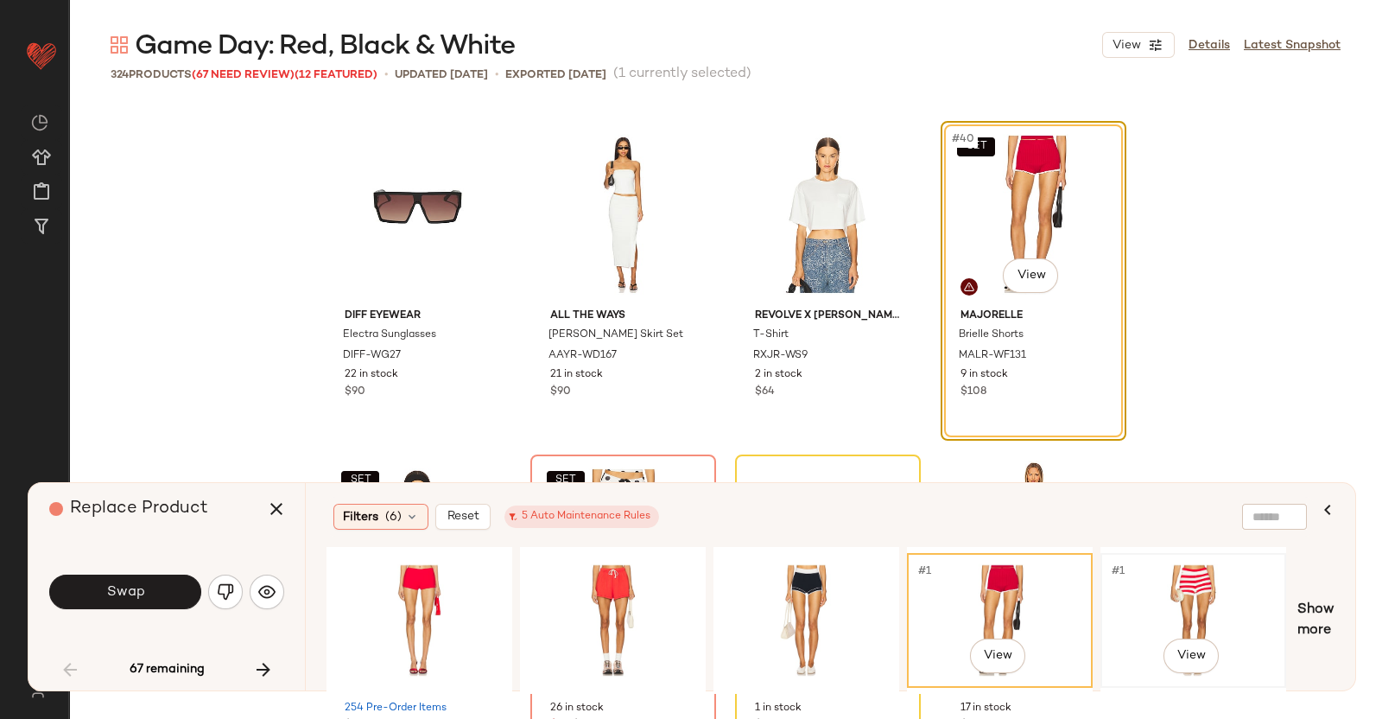
click at [1161, 594] on div "#1 View" at bounding box center [1194, 620] width 174 height 123
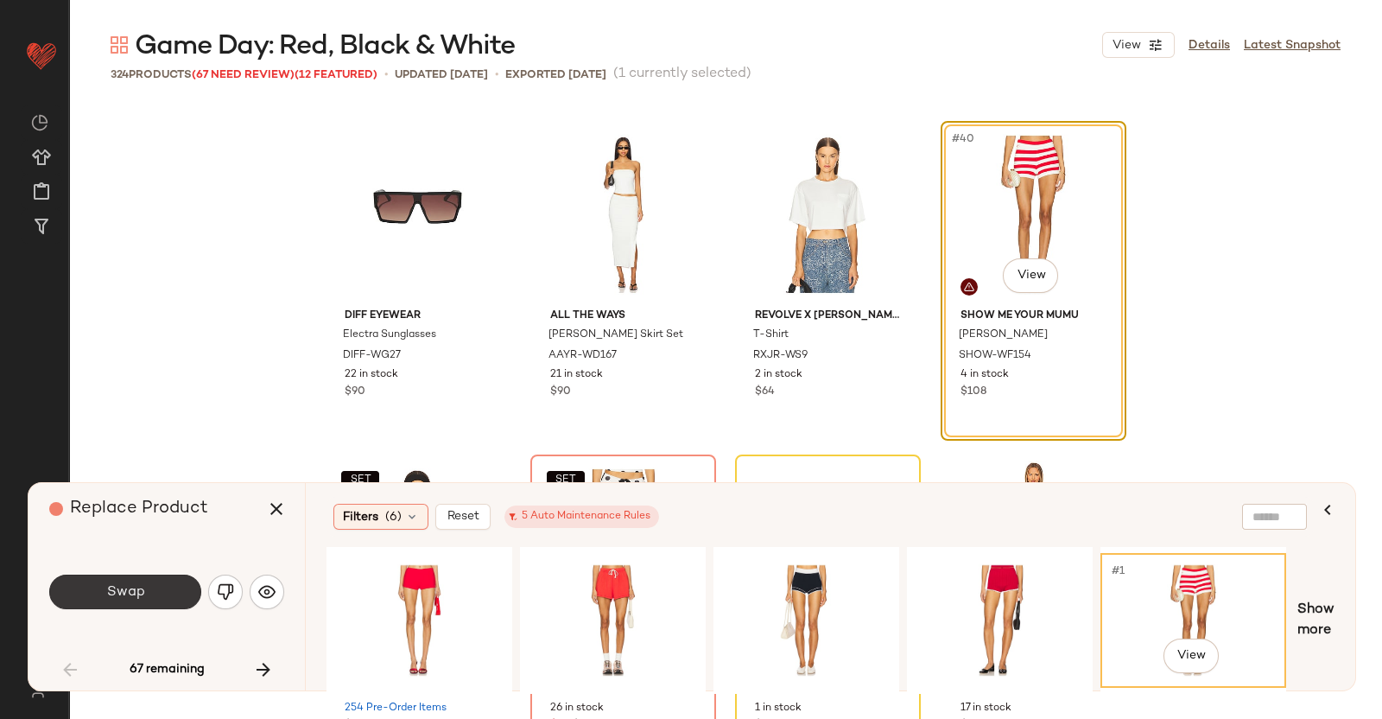
click at [138, 596] on span "Swap" at bounding box center [124, 592] width 39 height 16
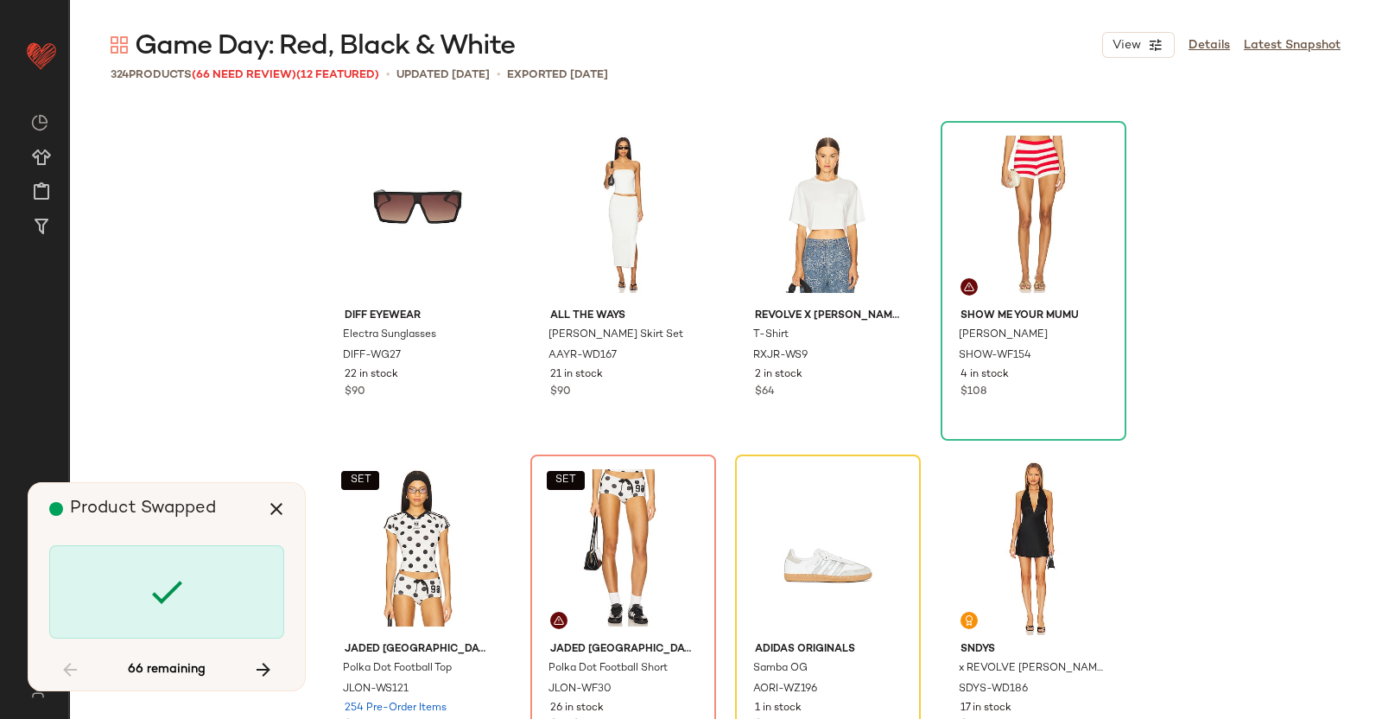
scroll to position [3334, 0]
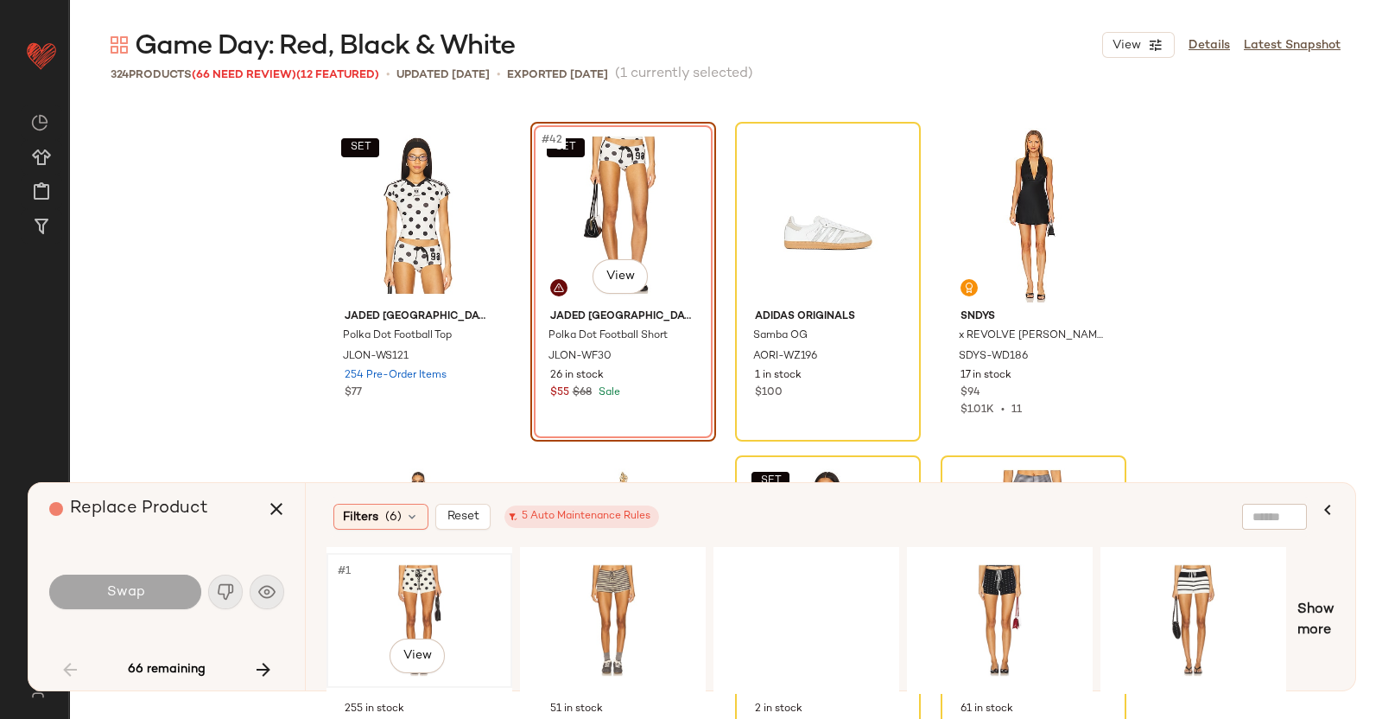
click at [445, 606] on div "#1 View" at bounding box center [420, 620] width 174 height 123
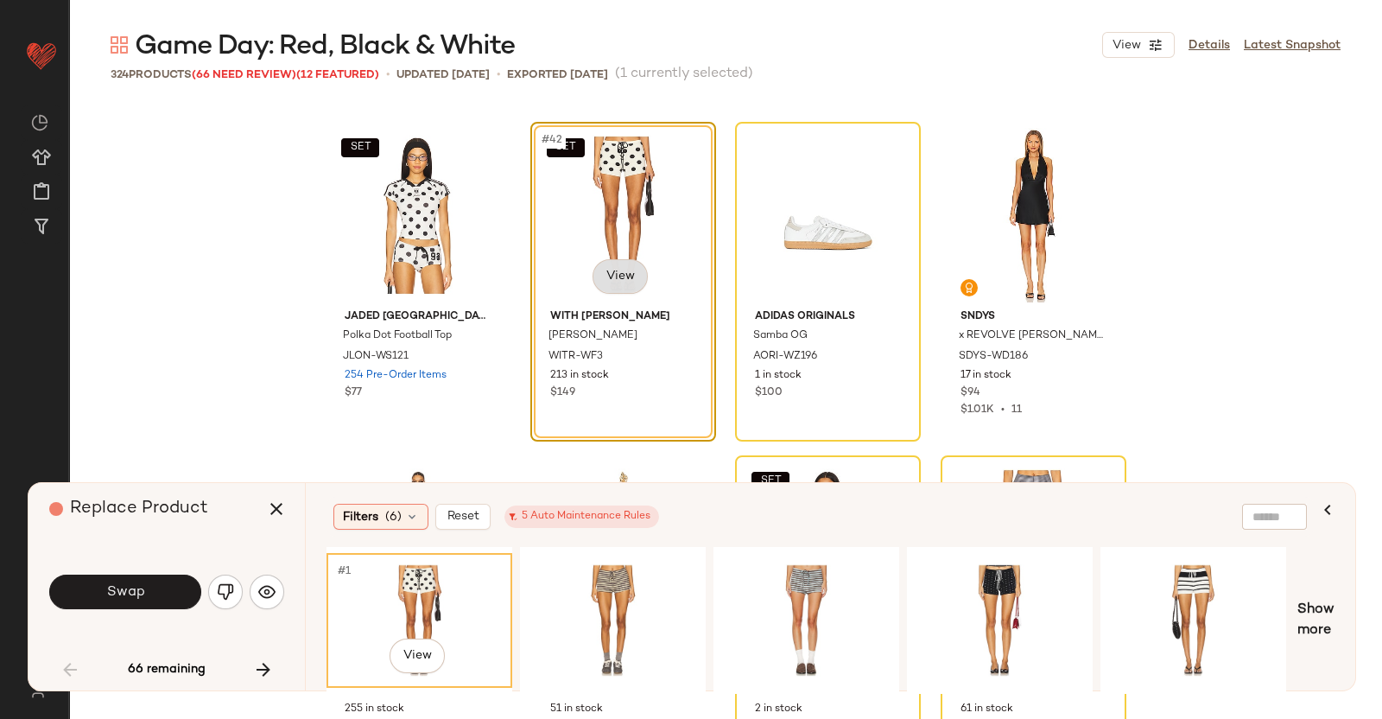
click at [620, 271] on body "Revolve ** Dashboard All Products Global Clipboards (40) Curations (348) [PERSO…" at bounding box center [691, 359] width 1382 height 719
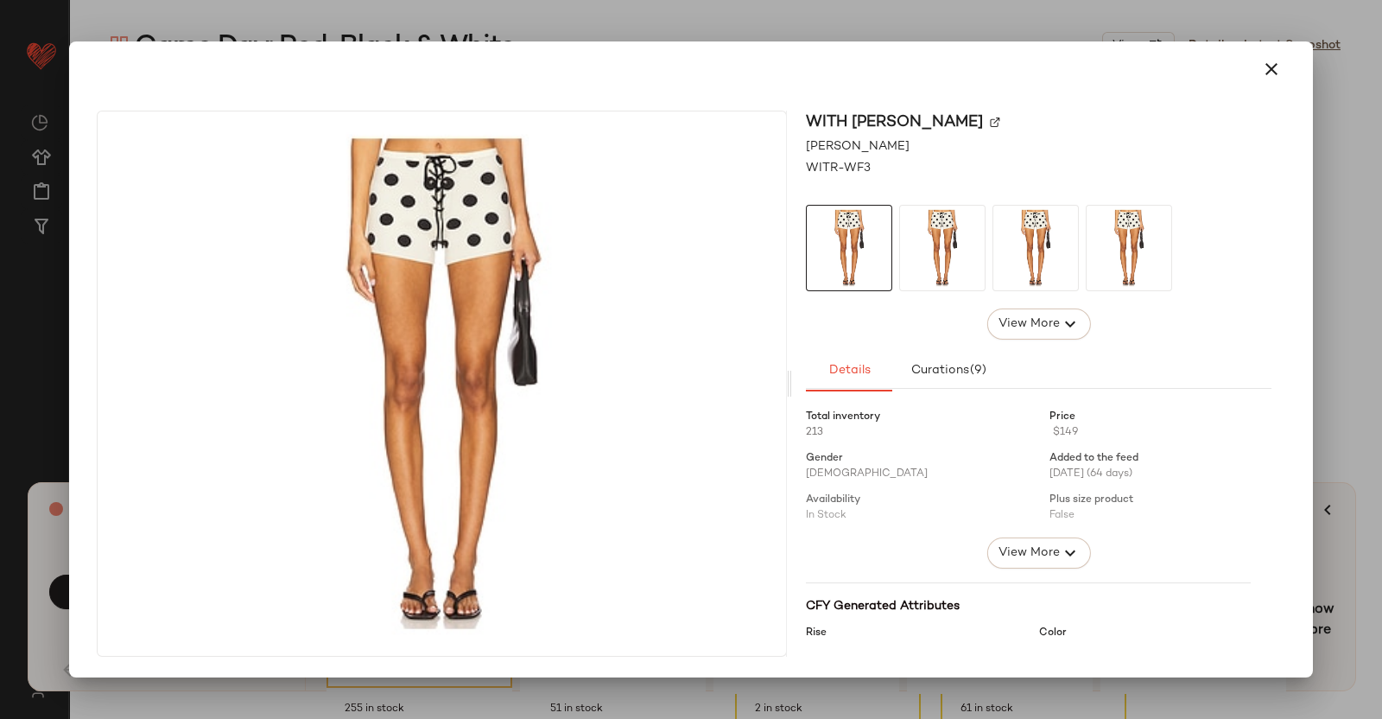
click at [990, 120] on img at bounding box center [995, 122] width 10 height 10
drag, startPoint x: 1345, startPoint y: 520, endPoint x: 1280, endPoint y: 524, distance: 64.9
click at [1335, 521] on div at bounding box center [691, 359] width 1382 height 719
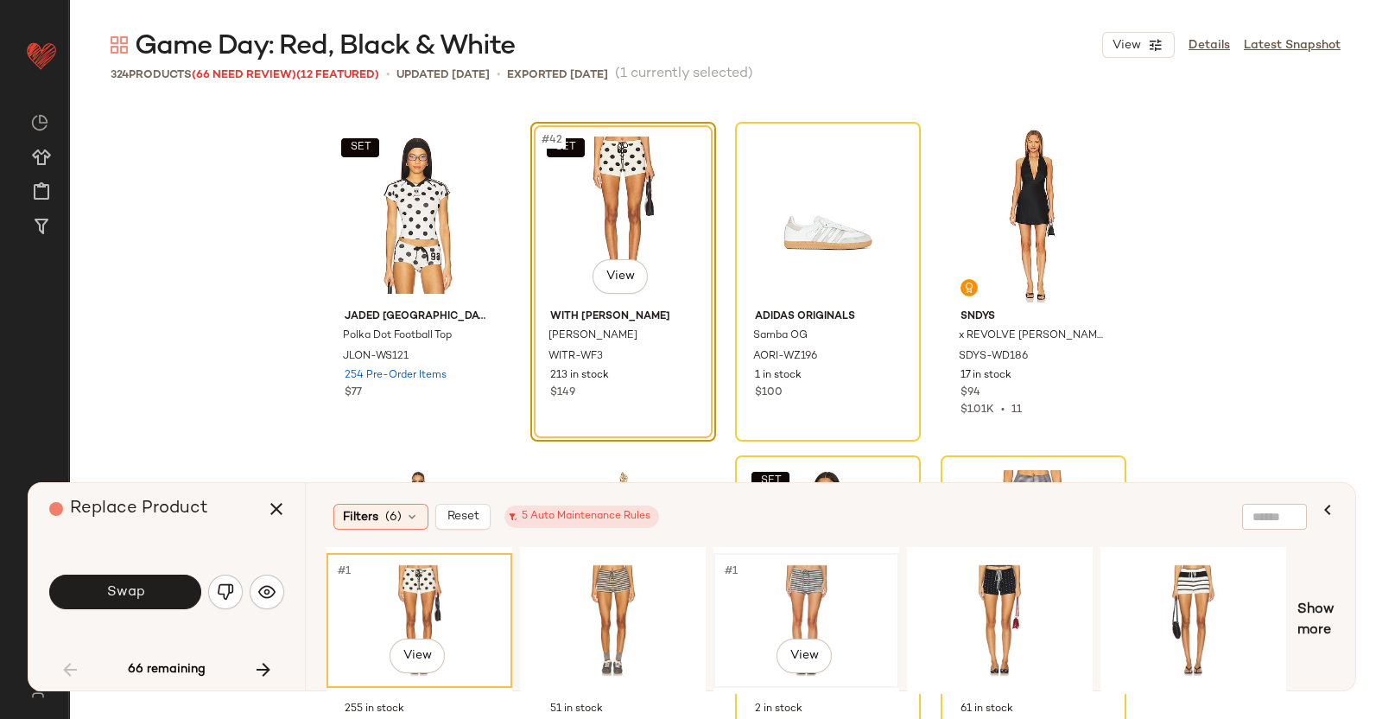
click at [835, 612] on div "#1 View" at bounding box center [807, 620] width 174 height 123
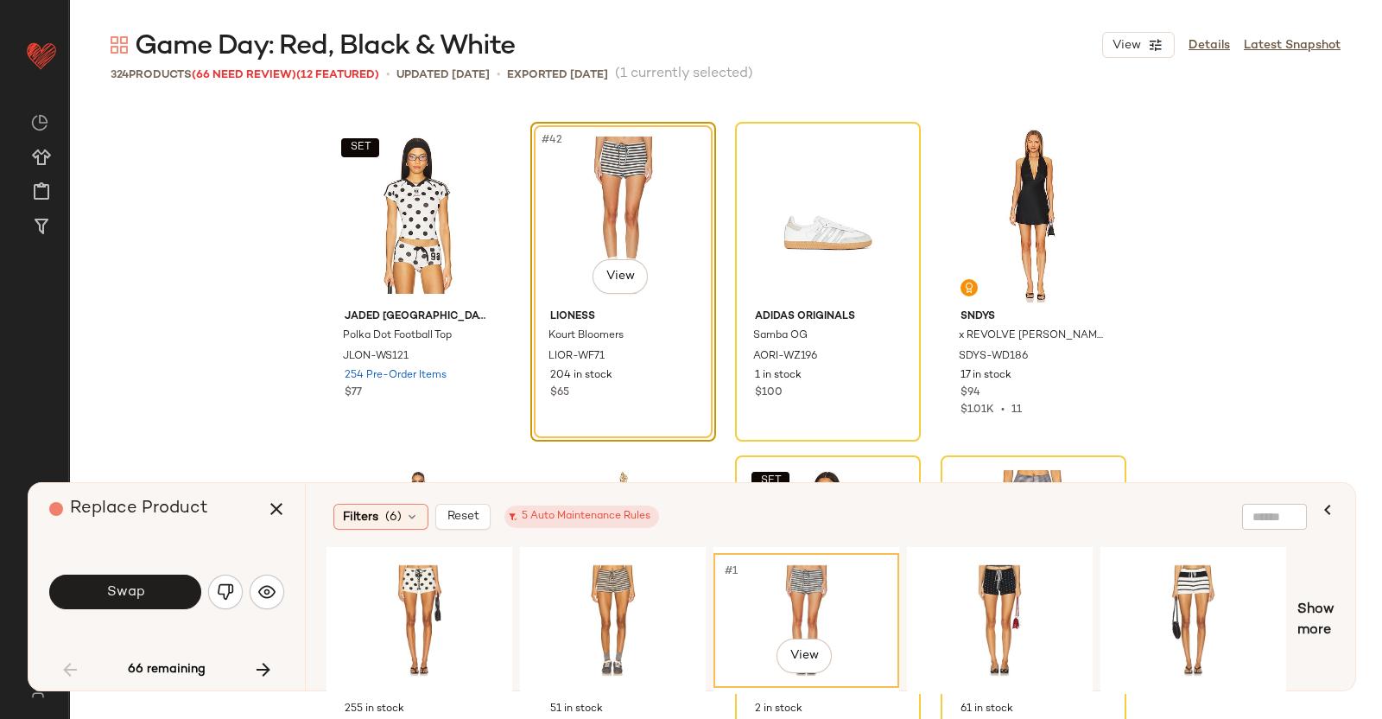
click at [1185, 545] on div "Filters (6) Reset 5 Auto Maintenance Rules #1 View Show more" at bounding box center [830, 586] width 1051 height 207
click at [1197, 570] on div "#1 View" at bounding box center [1194, 620] width 174 height 123
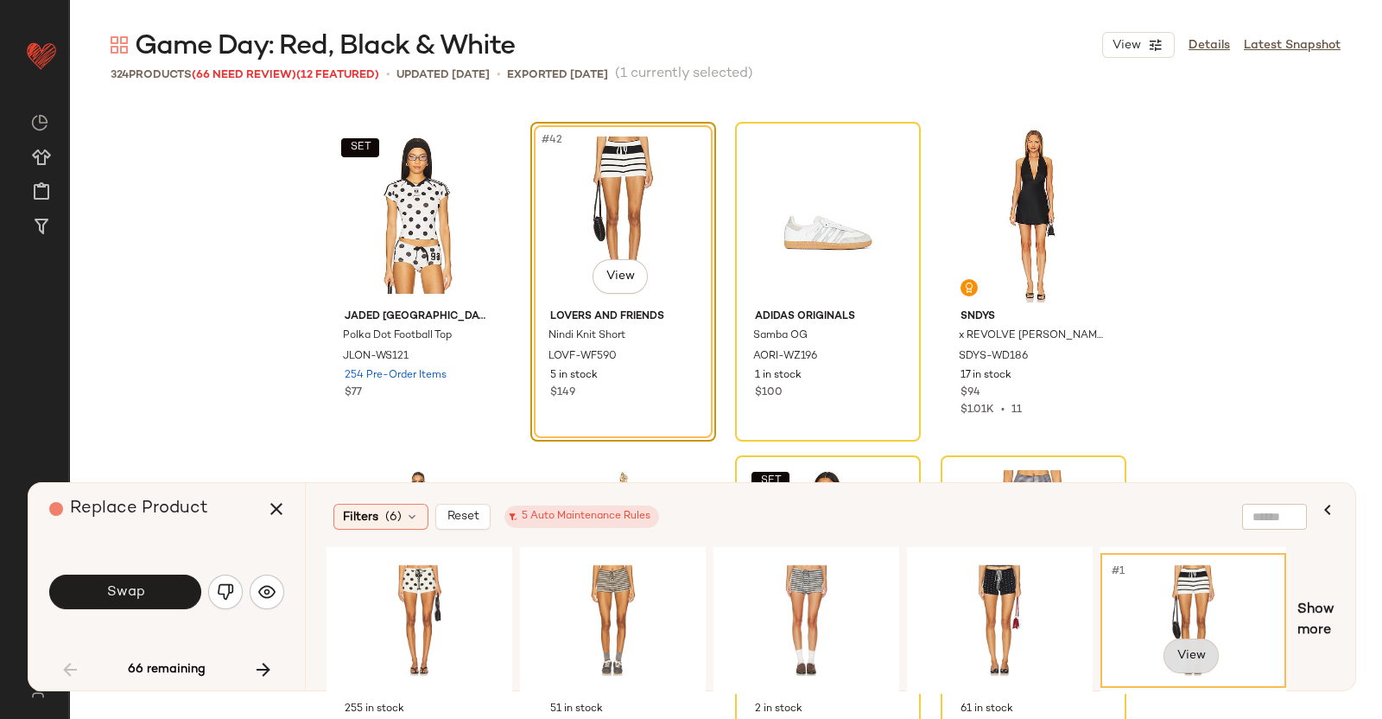
click at [1197, 642] on body "Revolve ** Dashboard All Products Global Clipboards (40) Curations (348) [PERSO…" at bounding box center [691, 359] width 1382 height 719
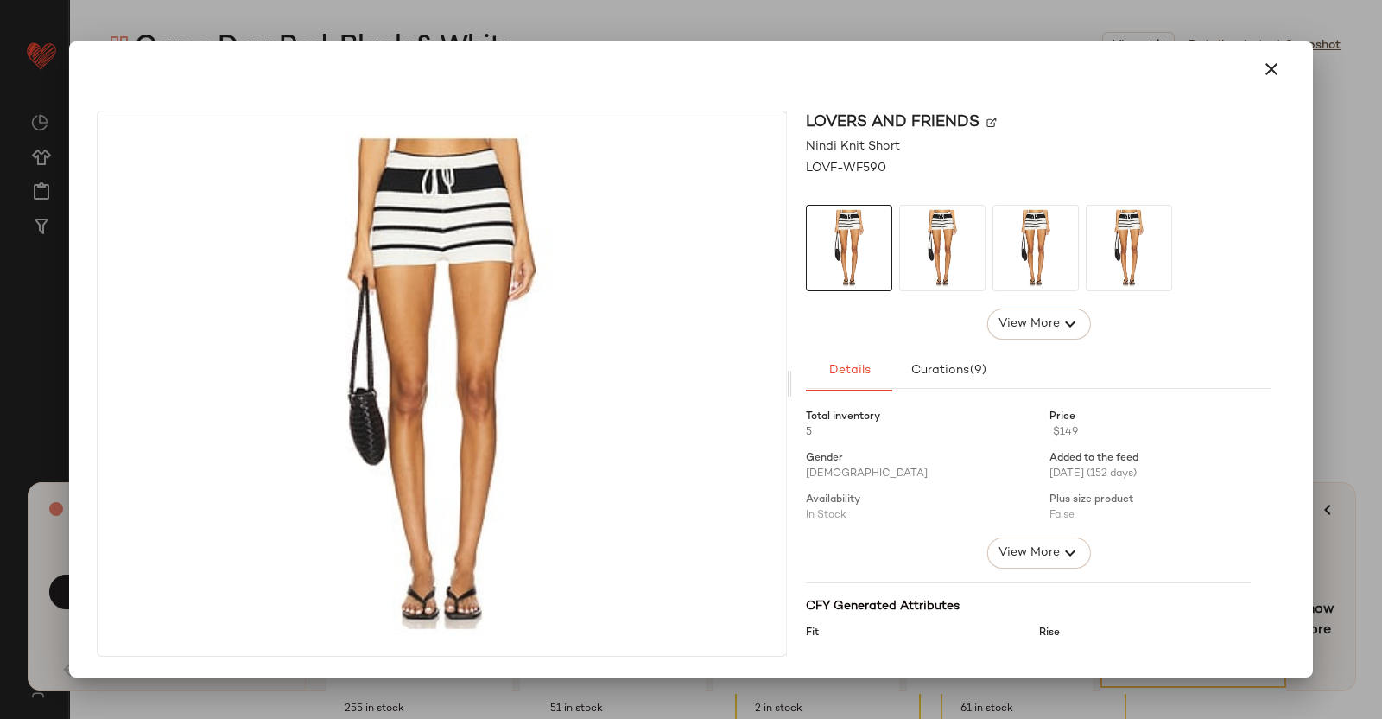
click at [985, 123] on div "Lovers and Friends" at bounding box center [1039, 122] width 466 height 23
click at [987, 123] on img at bounding box center [992, 122] width 10 height 10
click at [1374, 369] on div at bounding box center [691, 359] width 1382 height 719
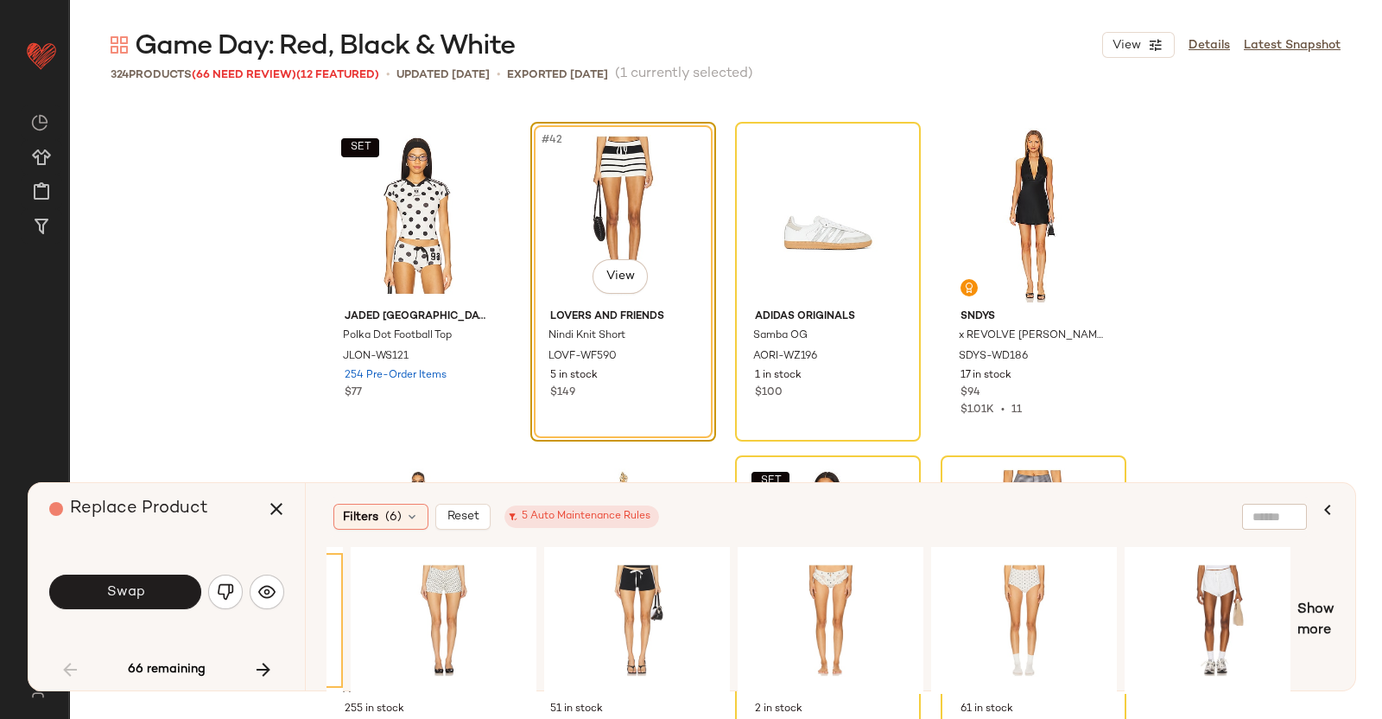
scroll to position [0, 946]
click at [838, 594] on div "#1 View" at bounding box center [828, 620] width 174 height 123
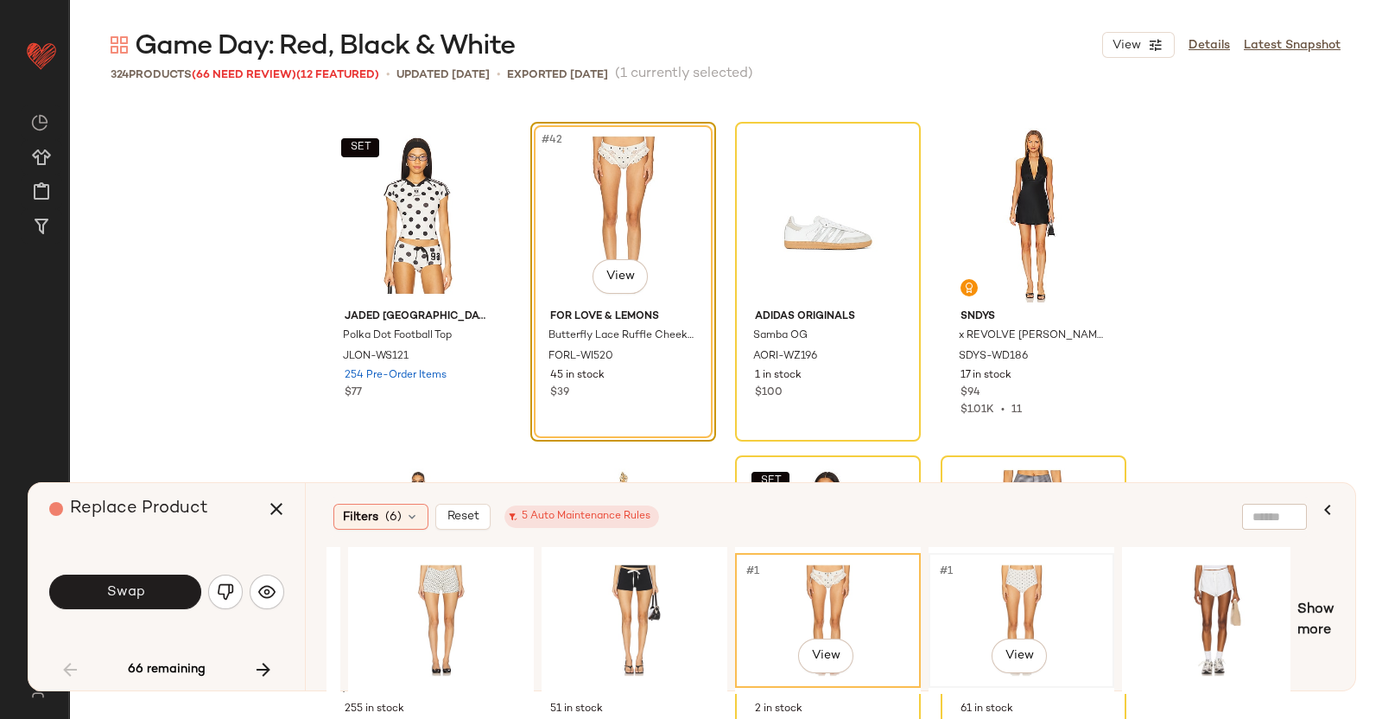
click at [987, 591] on div "#1 View" at bounding box center [1022, 620] width 174 height 123
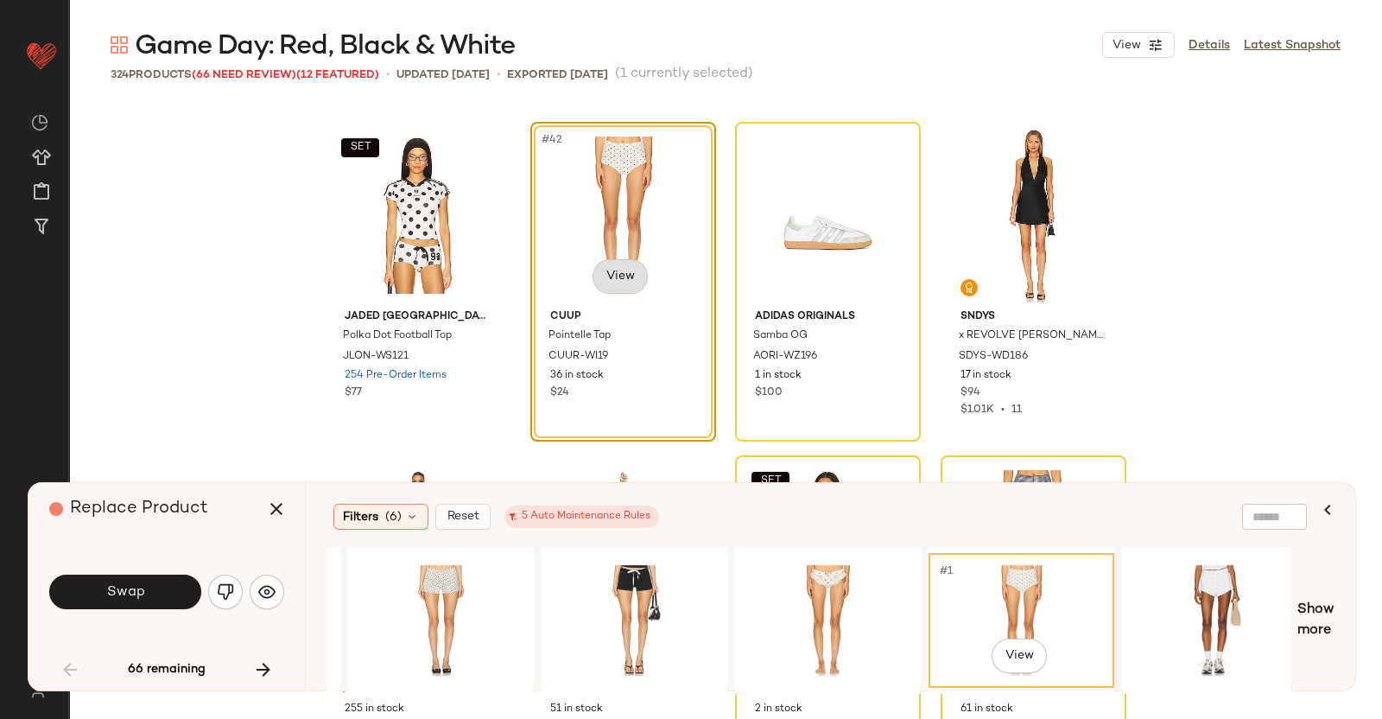
click at [616, 268] on body "Revolve ** Dashboard All Products Global Clipboards (40) Curations (348) [PERSO…" at bounding box center [691, 359] width 1382 height 719
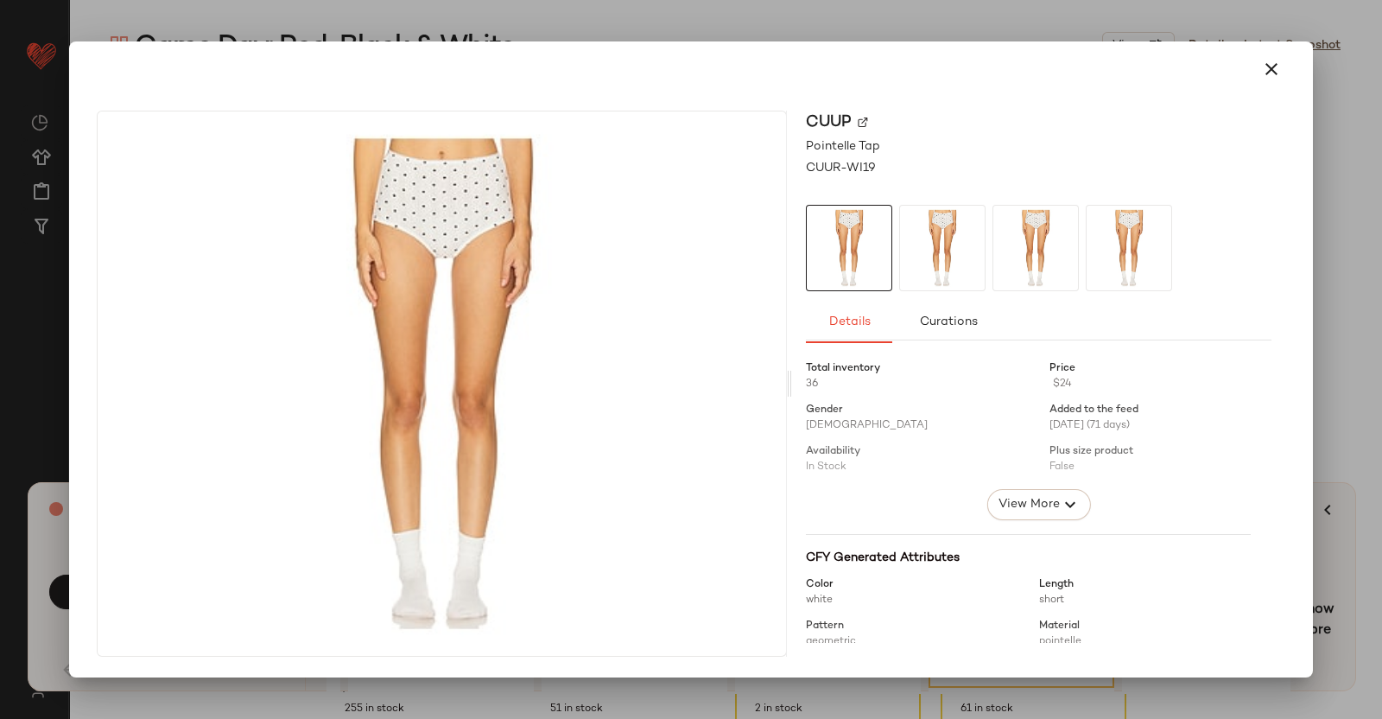
click at [859, 123] on img at bounding box center [863, 122] width 10 height 10
click at [1381, 213] on div at bounding box center [691, 359] width 1382 height 719
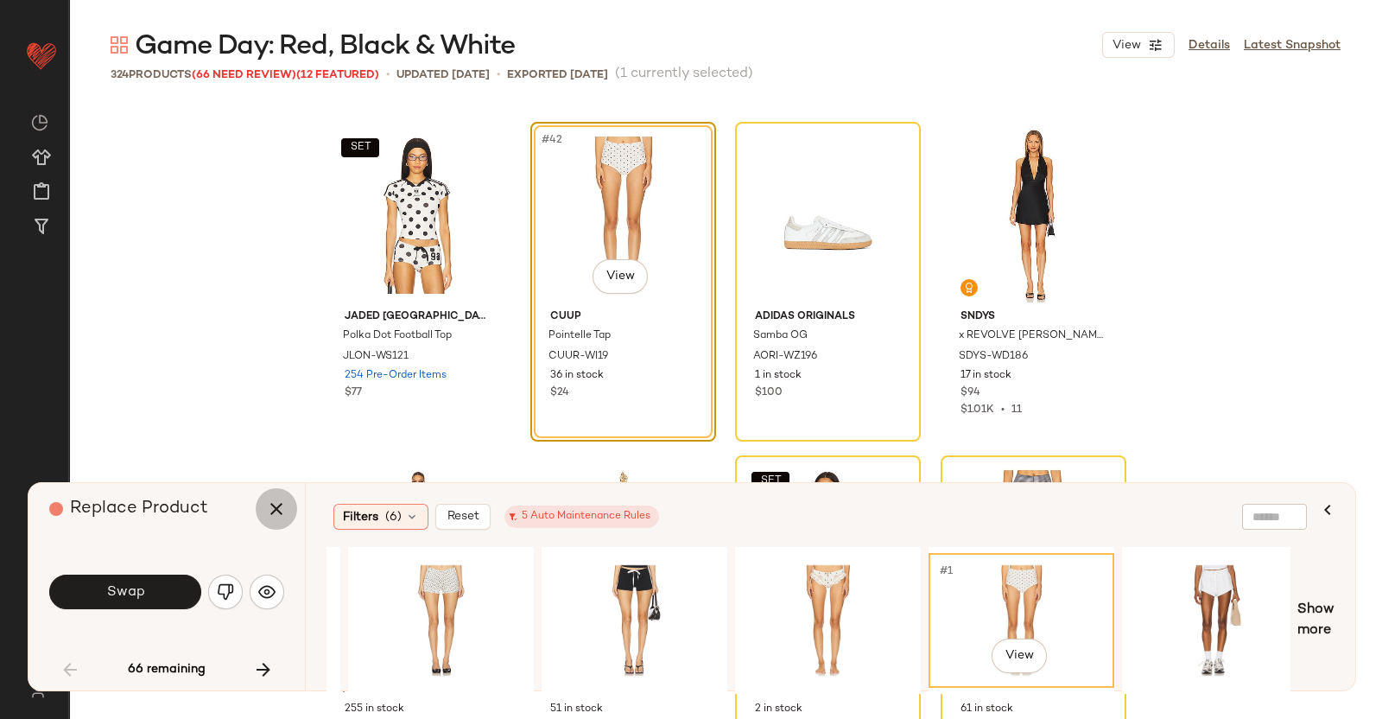
drag, startPoint x: 259, startPoint y: 511, endPoint x: 297, endPoint y: 485, distance: 46.0
click at [259, 510] on button "button" at bounding box center [276, 508] width 41 height 41
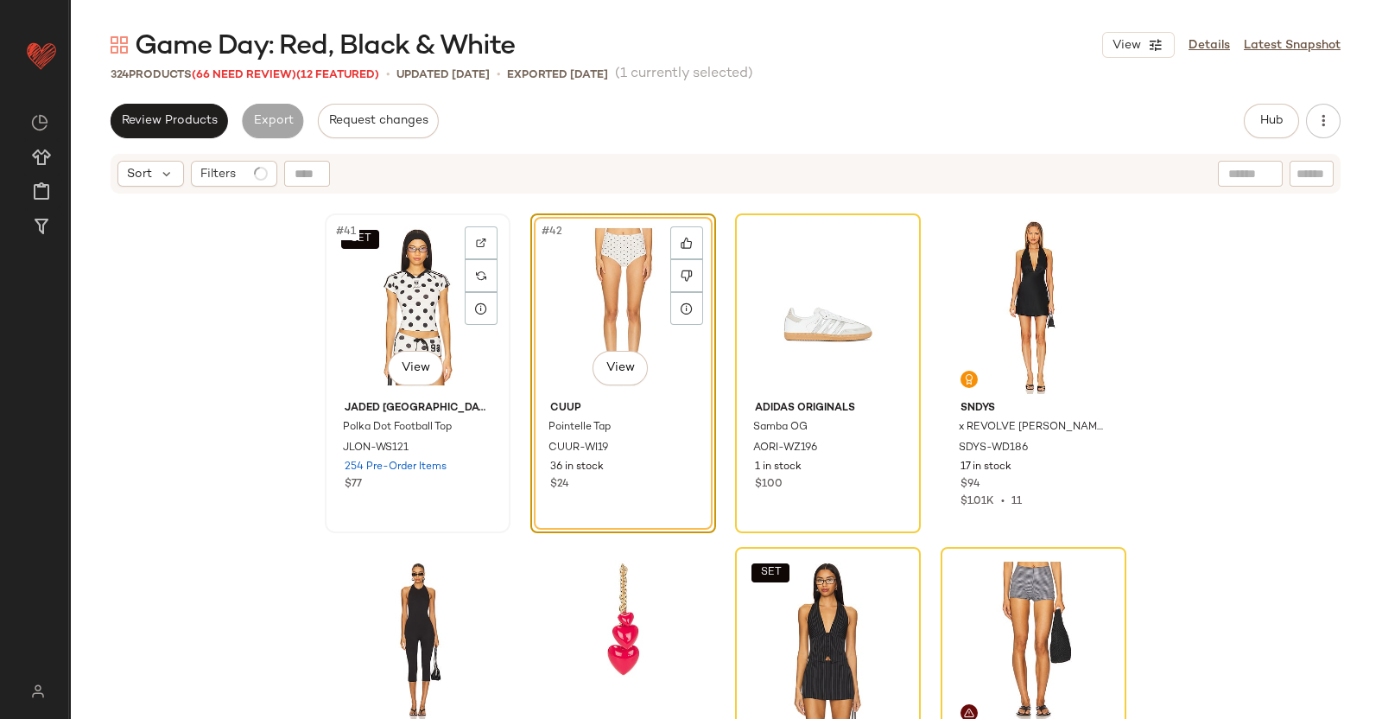
click at [397, 309] on div "SET #41 View" at bounding box center [418, 306] width 174 height 175
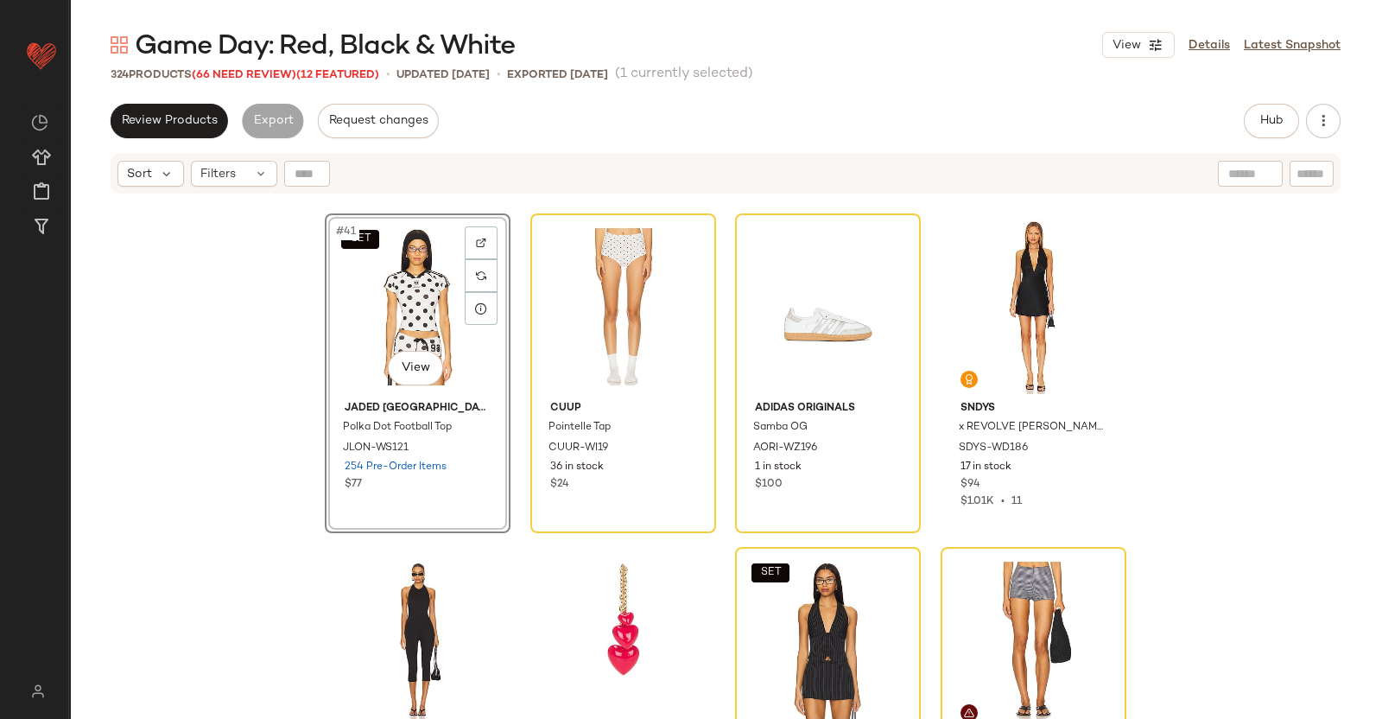
click at [1270, 101] on div "Game Day: Red, Black & White View Details Latest Snapshot 324 Products (66 Need…" at bounding box center [725, 373] width 1313 height 691
click at [1287, 110] on button "Hub" at bounding box center [1271, 121] width 55 height 35
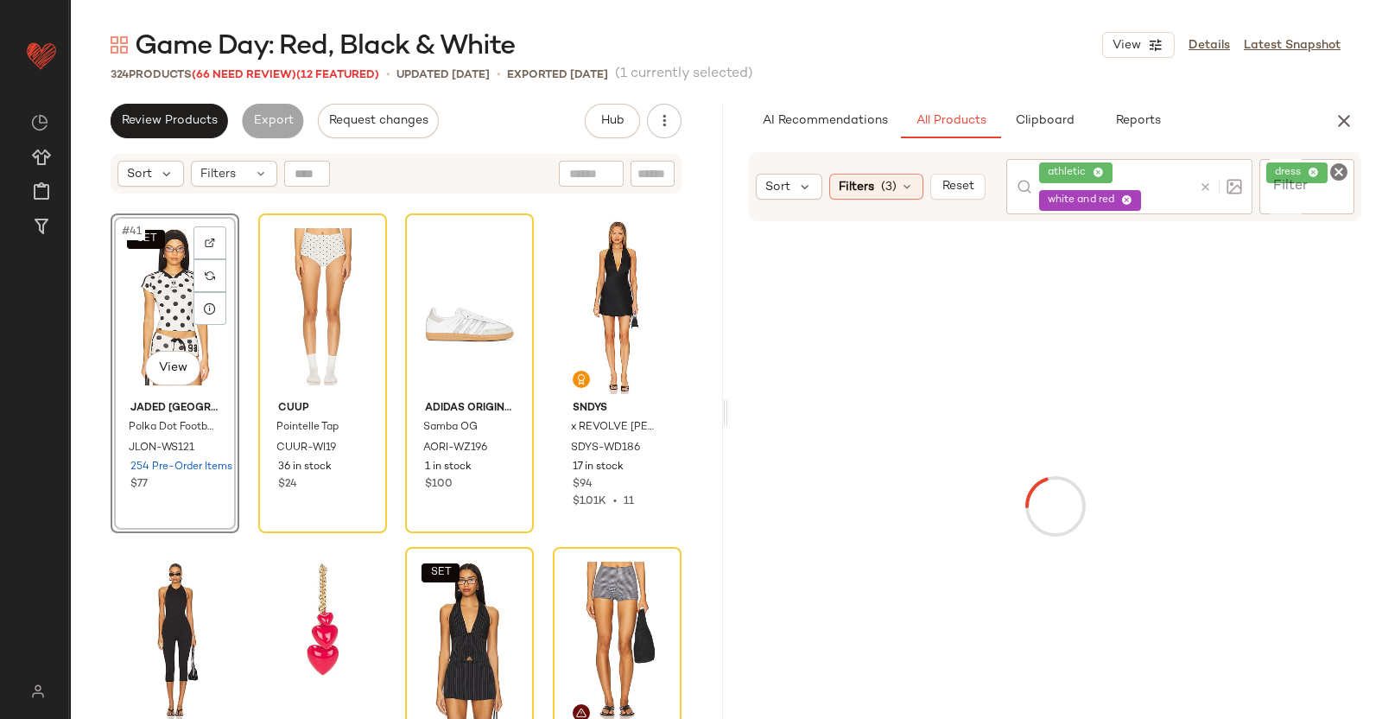
click at [1316, 178] on div "dress" at bounding box center [1307, 185] width 95 height 53
paste input "********"
type input "********"
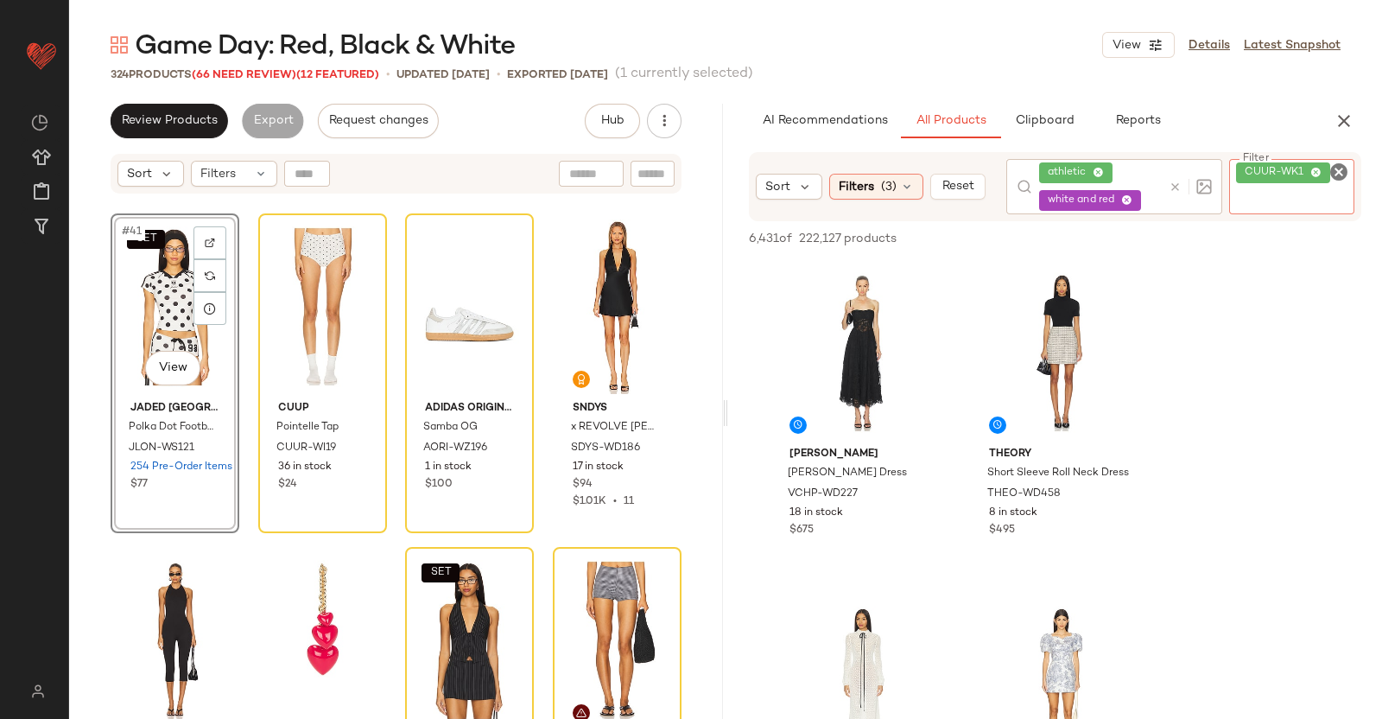
click at [1142, 200] on div "athletic white and red" at bounding box center [1100, 186] width 123 height 55
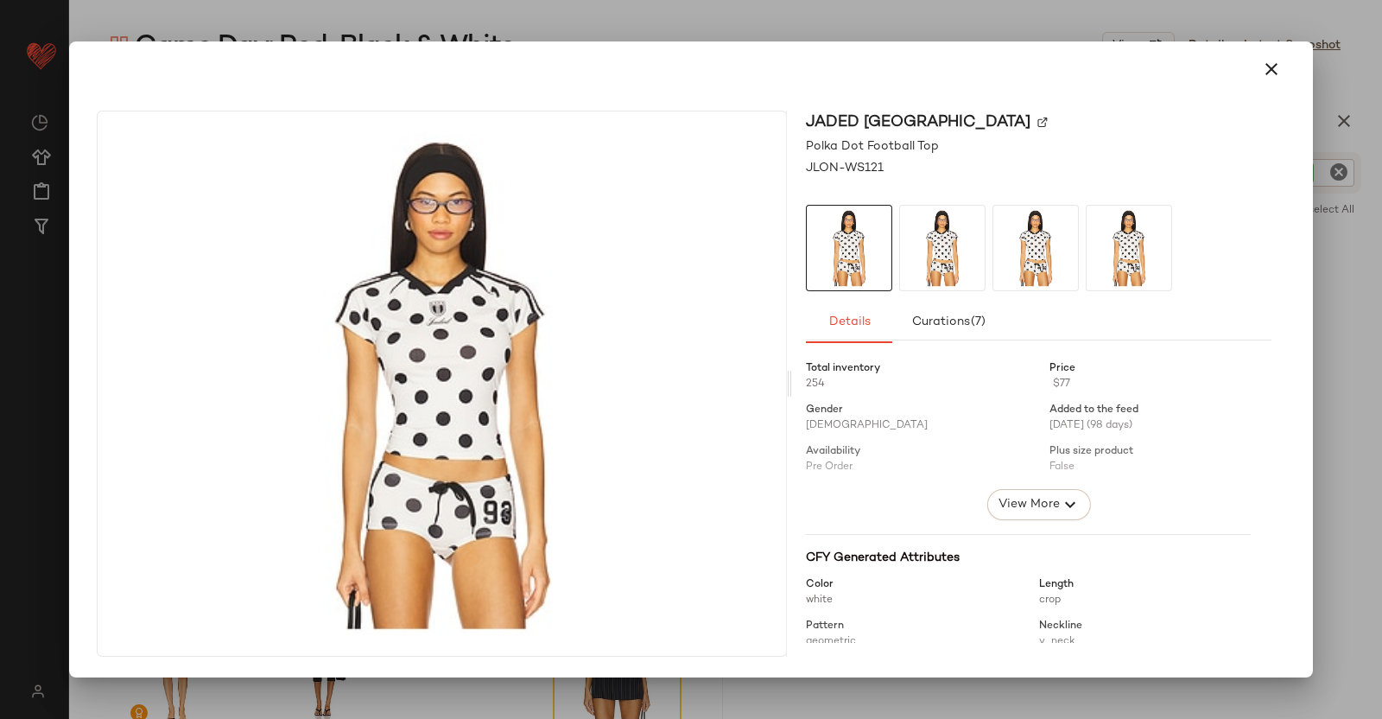
click at [1333, 162] on div at bounding box center [691, 359] width 1382 height 719
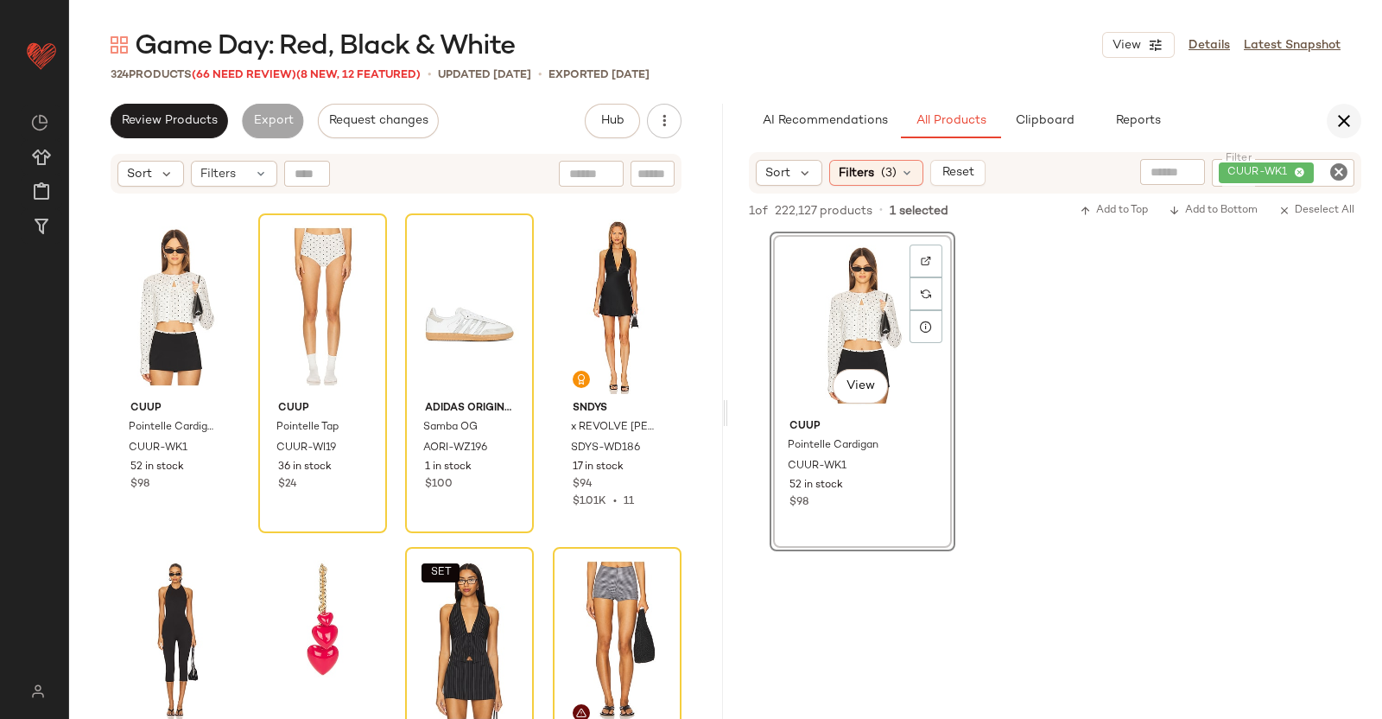
click at [1331, 119] on button "button" at bounding box center [1344, 121] width 35 height 35
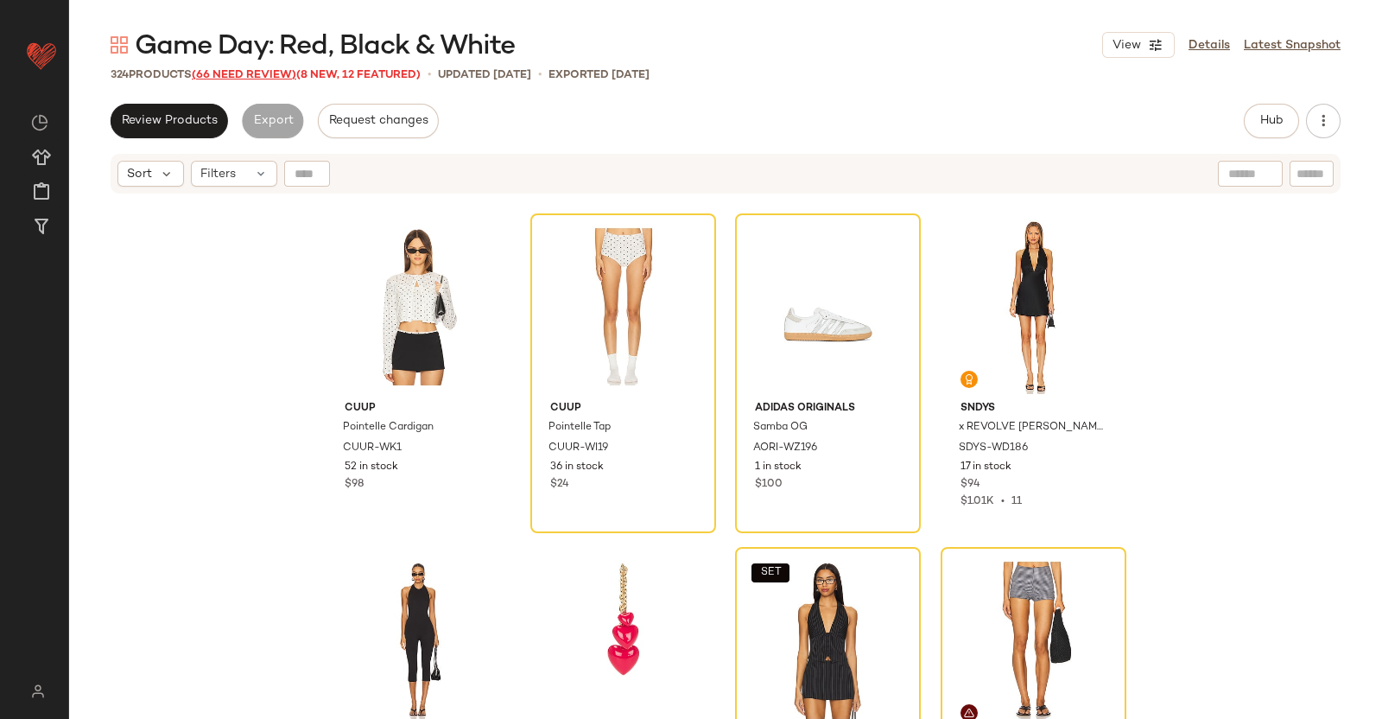
click at [234, 73] on span "(66 Need Review)" at bounding box center [244, 75] width 105 height 12
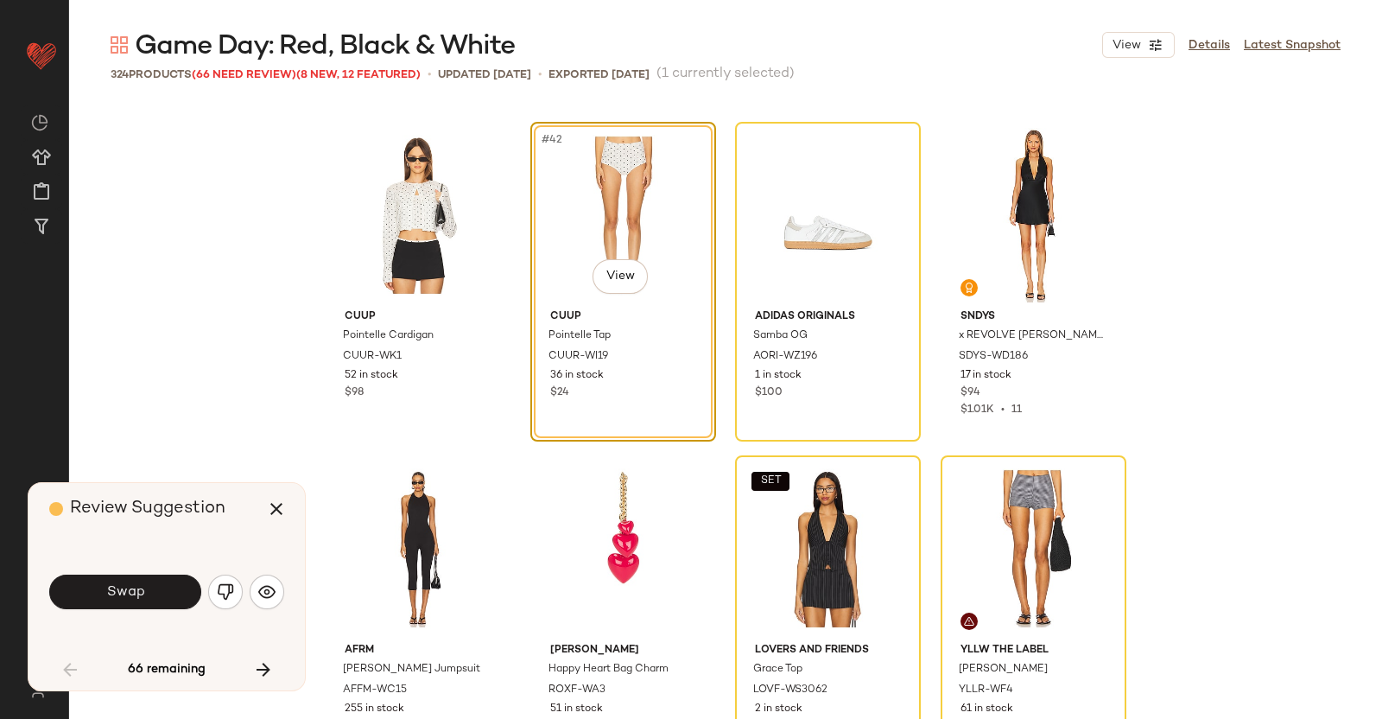
click at [130, 589] on span "Swap" at bounding box center [124, 592] width 39 height 16
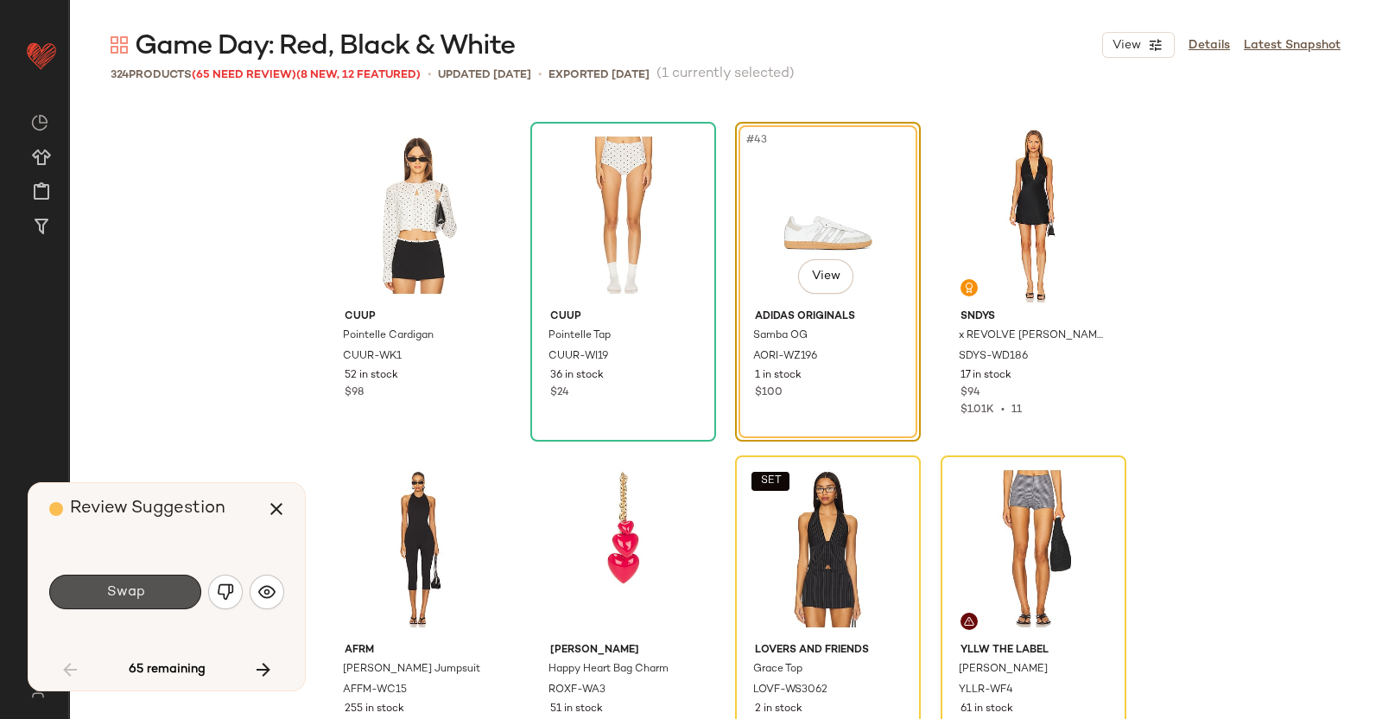
click at [143, 579] on button "Swap" at bounding box center [125, 592] width 152 height 35
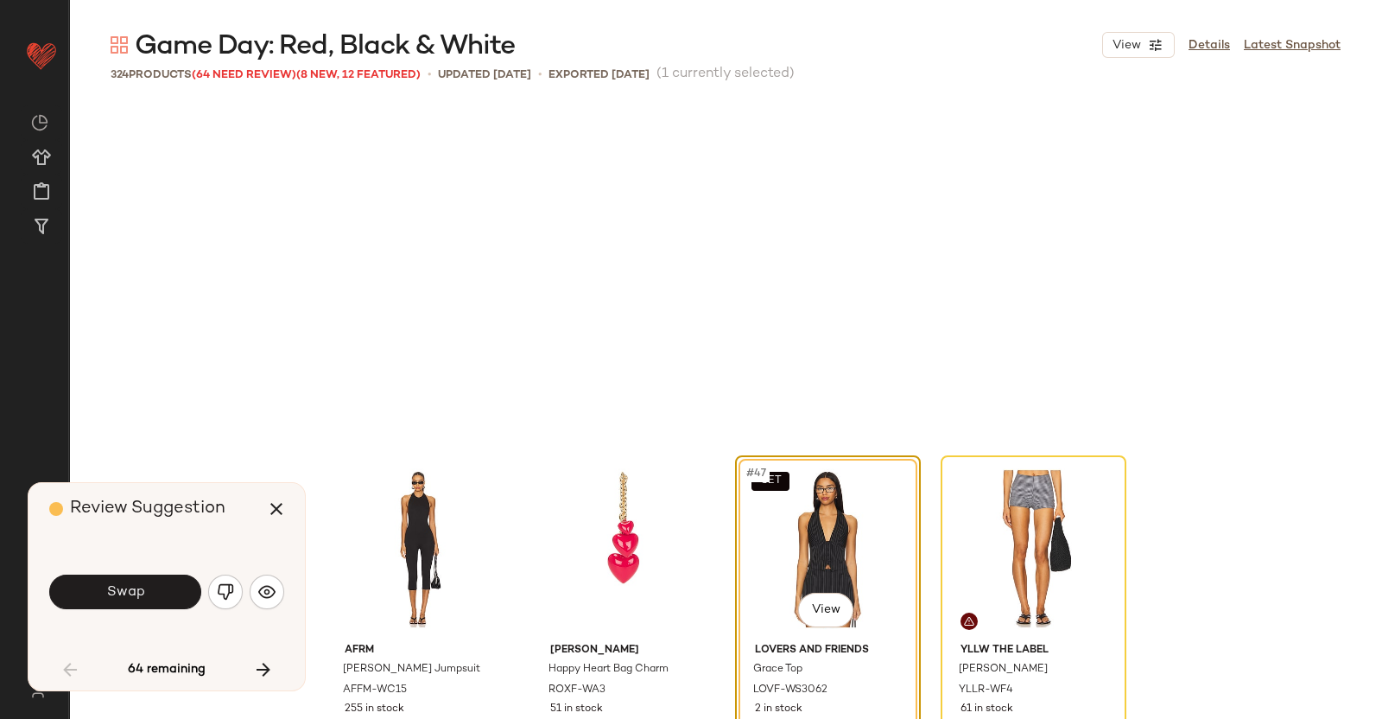
scroll to position [3667, 0]
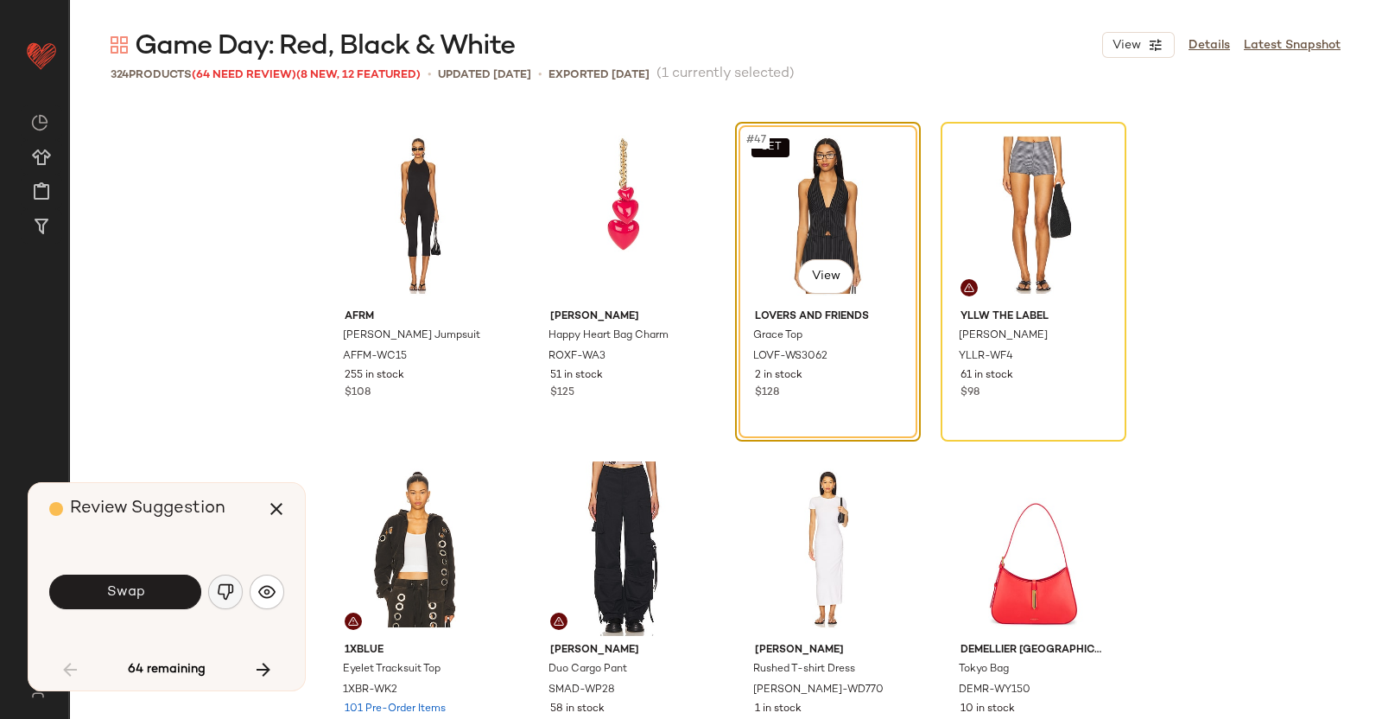
click at [233, 589] on button "button" at bounding box center [225, 592] width 35 height 35
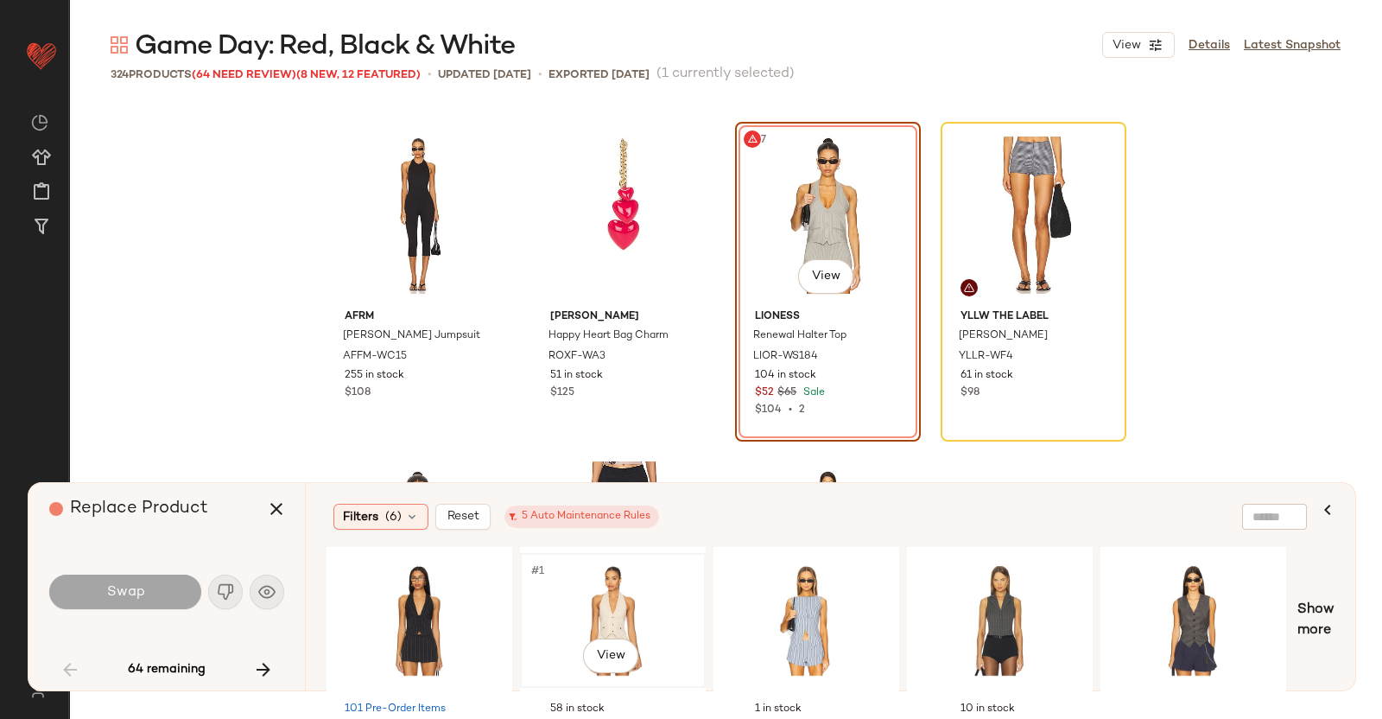
click at [561, 584] on div "#1 View" at bounding box center [613, 620] width 174 height 123
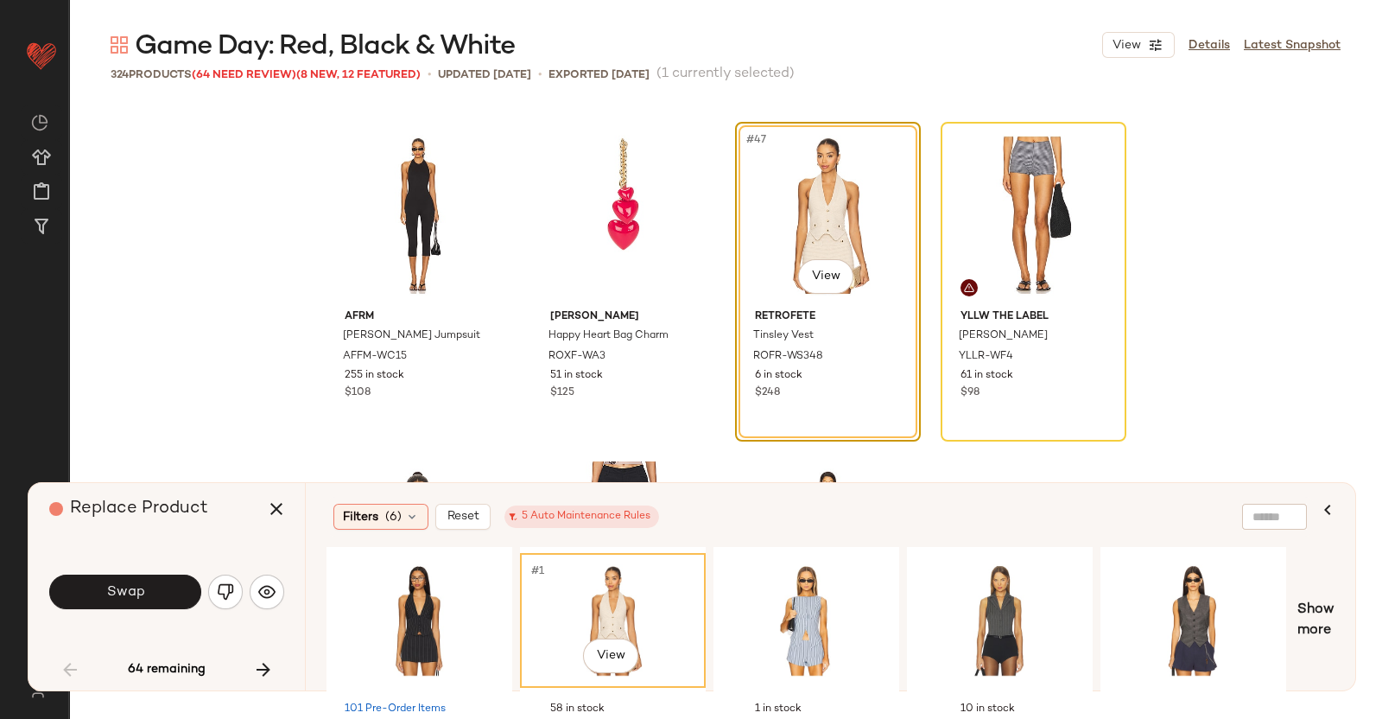
click at [526, 586] on div "#1 View" at bounding box center [613, 620] width 174 height 123
drag, startPoint x: 469, startPoint y: 593, endPoint x: 491, endPoint y: 584, distance: 23.3
click at [469, 594] on div "#1 View" at bounding box center [420, 620] width 174 height 123
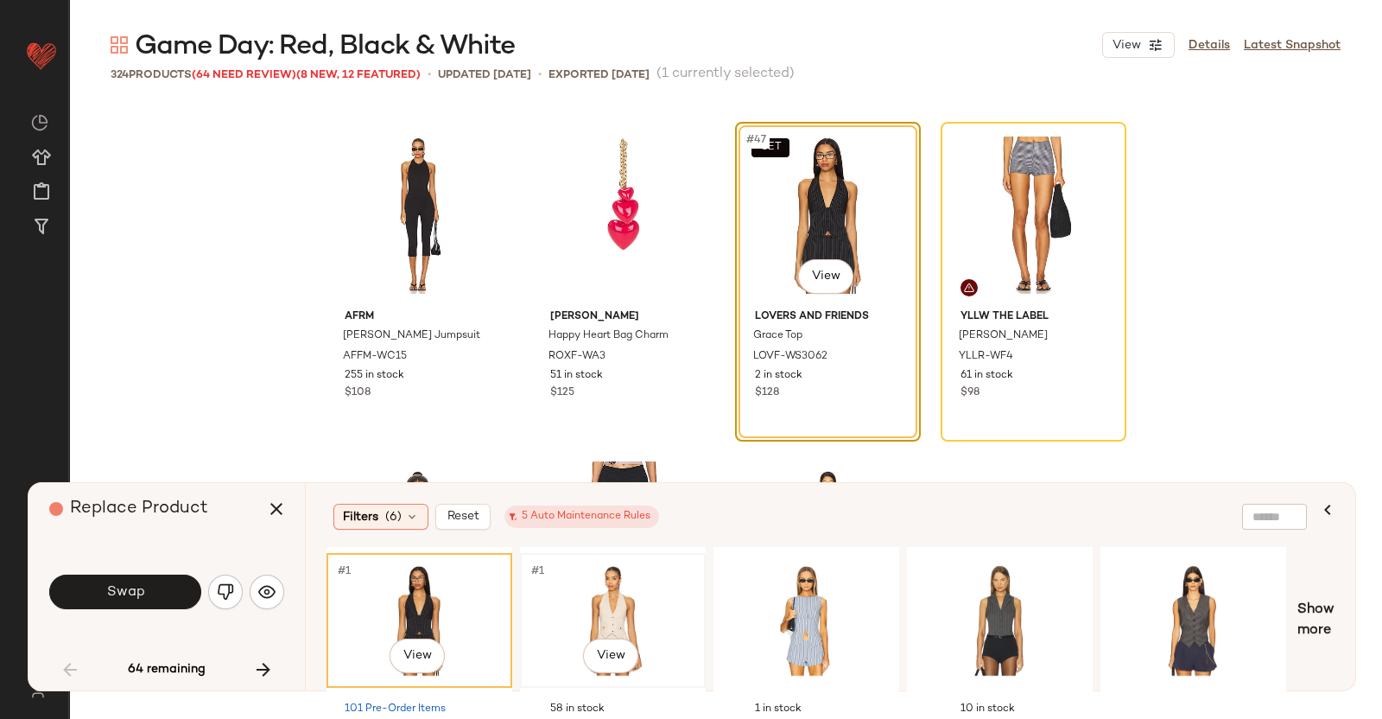
click at [631, 575] on div "#1 View" at bounding box center [613, 620] width 174 height 123
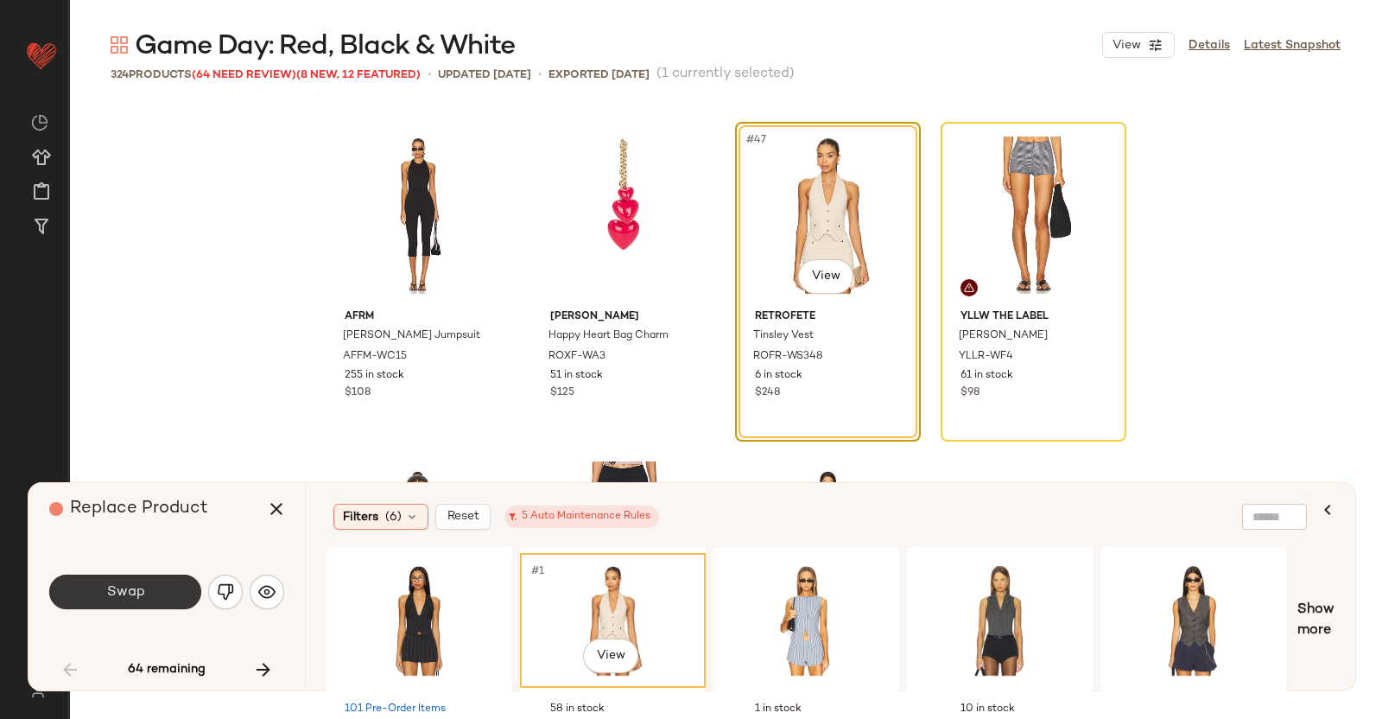
click at [171, 587] on button "Swap" at bounding box center [125, 592] width 152 height 35
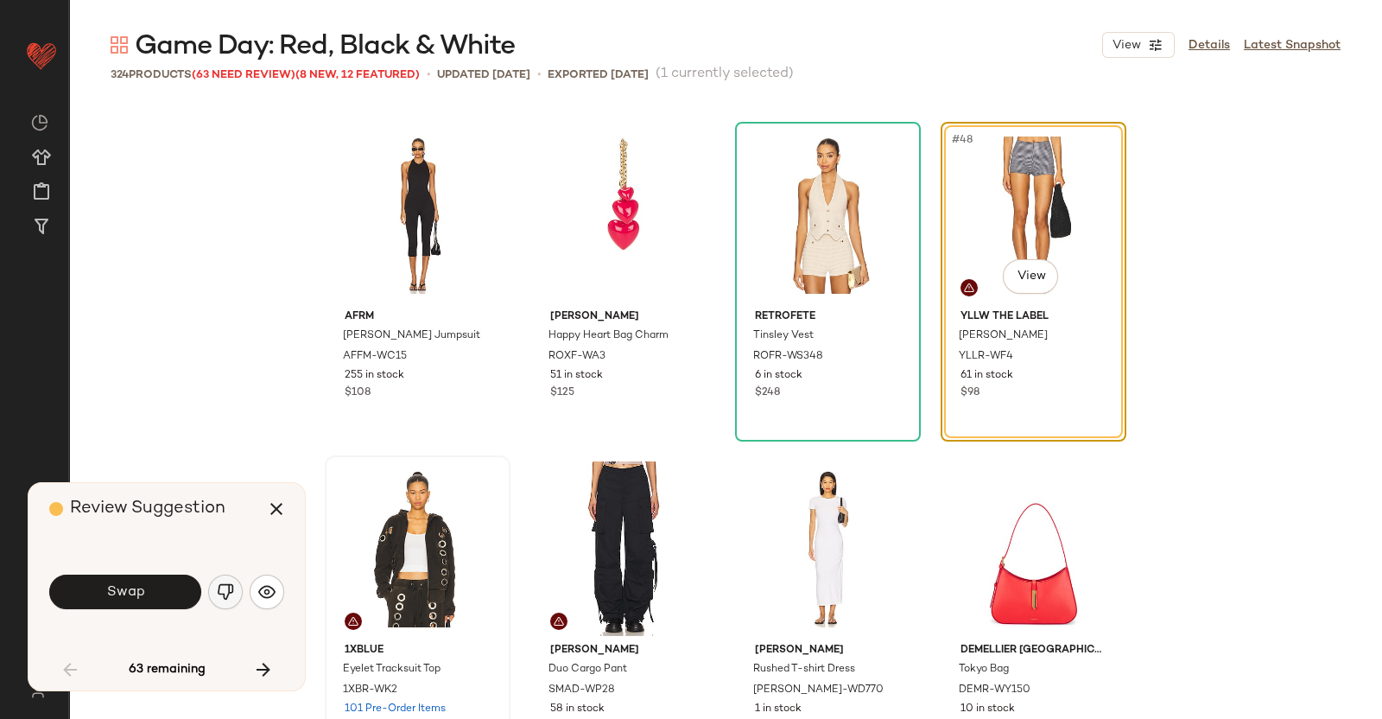
click at [215, 583] on button "button" at bounding box center [225, 592] width 35 height 35
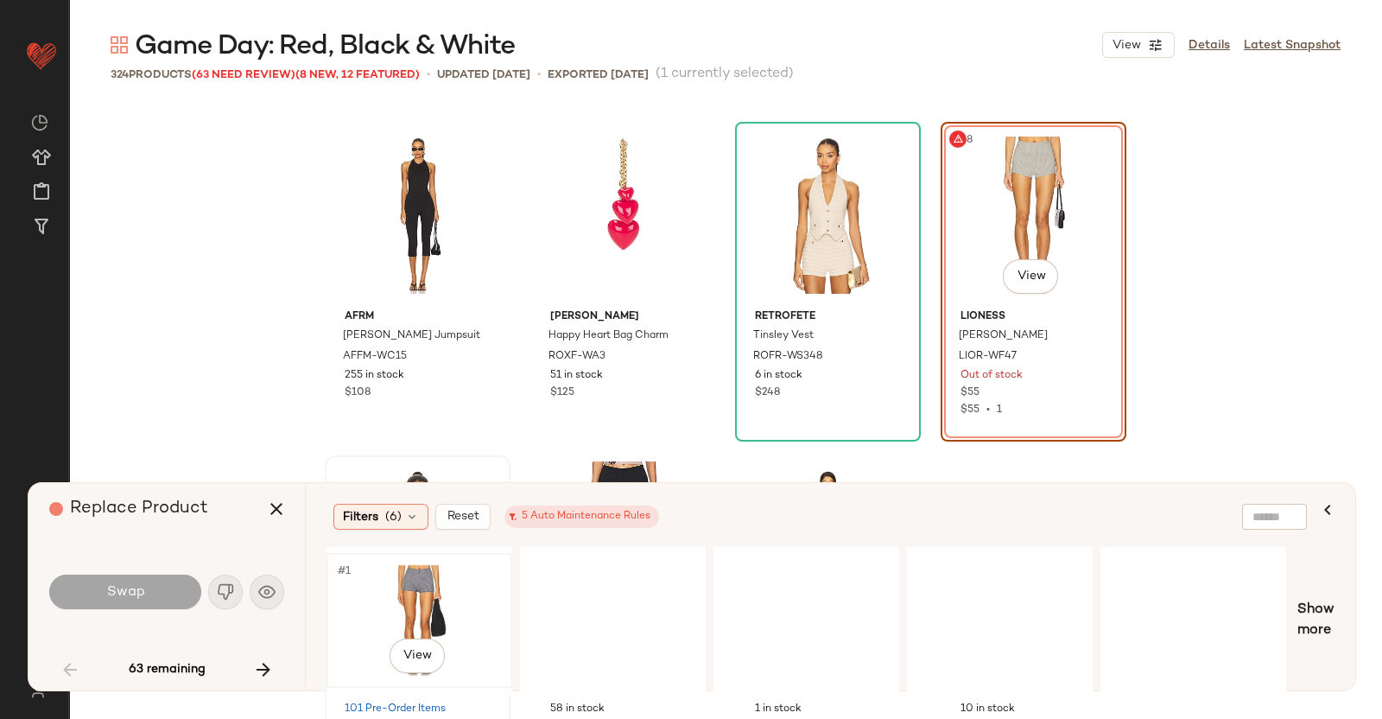
click at [437, 598] on div "#1 View" at bounding box center [420, 620] width 174 height 123
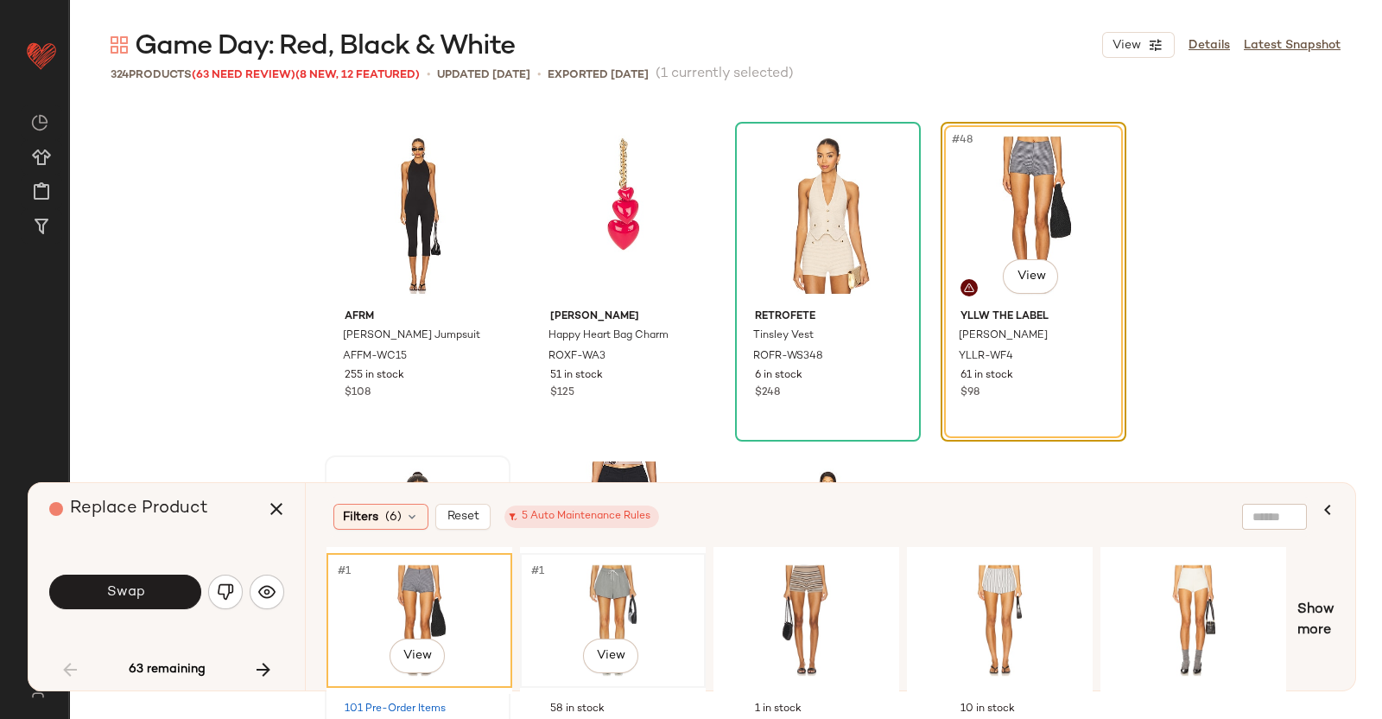
click at [590, 578] on div "#1 View" at bounding box center [613, 620] width 174 height 123
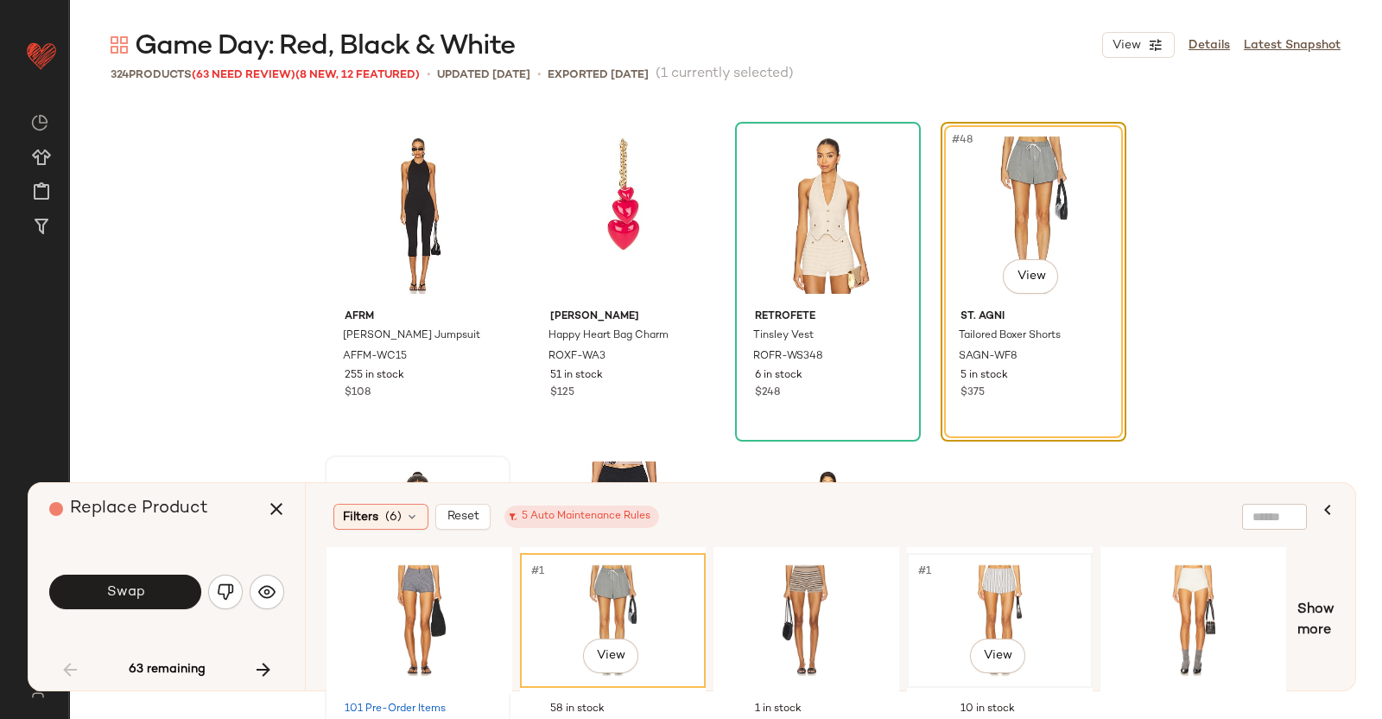
click at [956, 572] on div "#1 View" at bounding box center [1000, 620] width 174 height 123
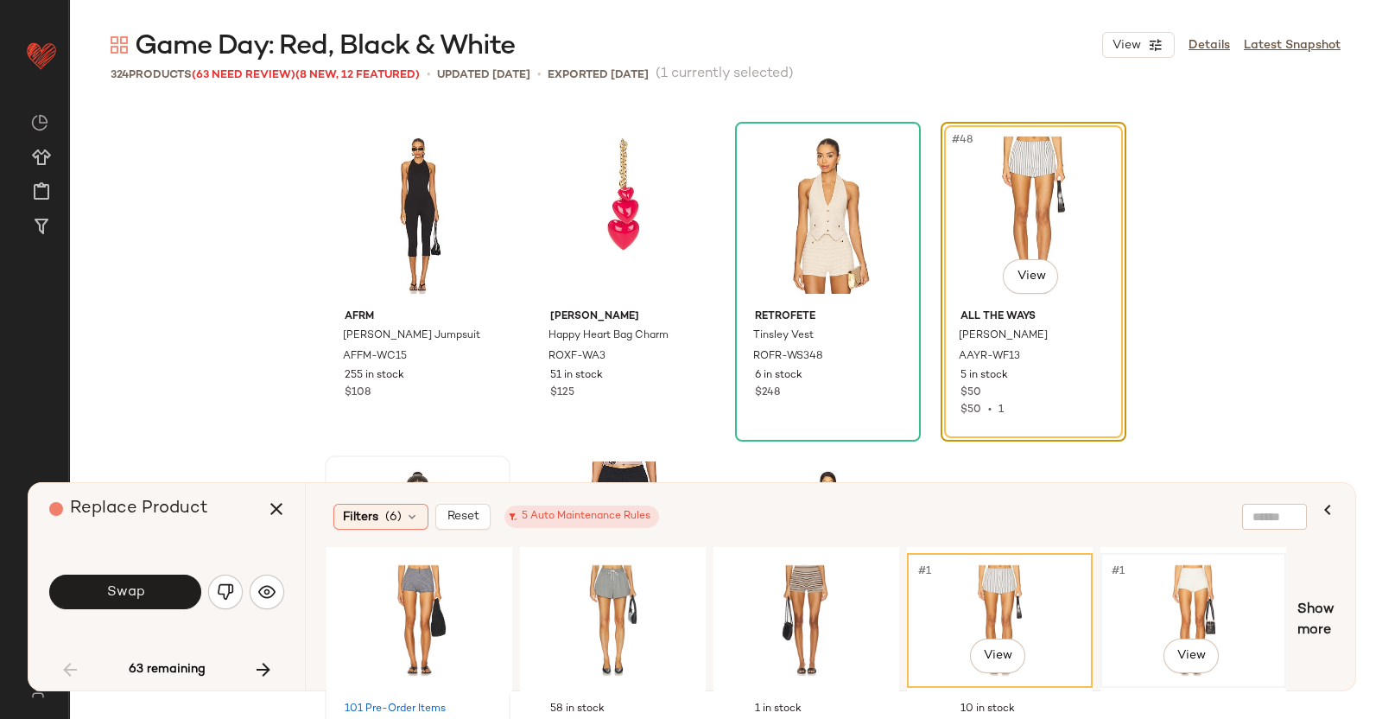
click at [1153, 570] on div "#1 View" at bounding box center [1194, 620] width 174 height 123
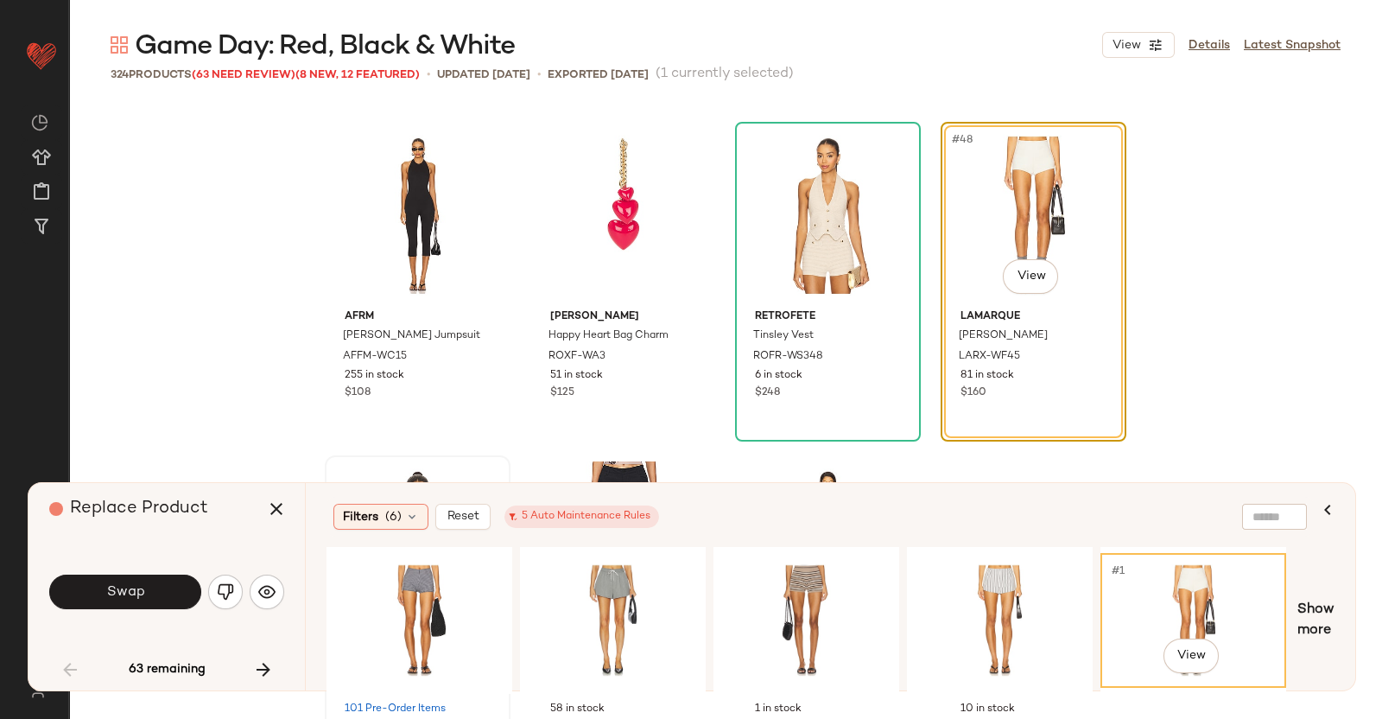
click at [155, 587] on button "Swap" at bounding box center [125, 592] width 152 height 35
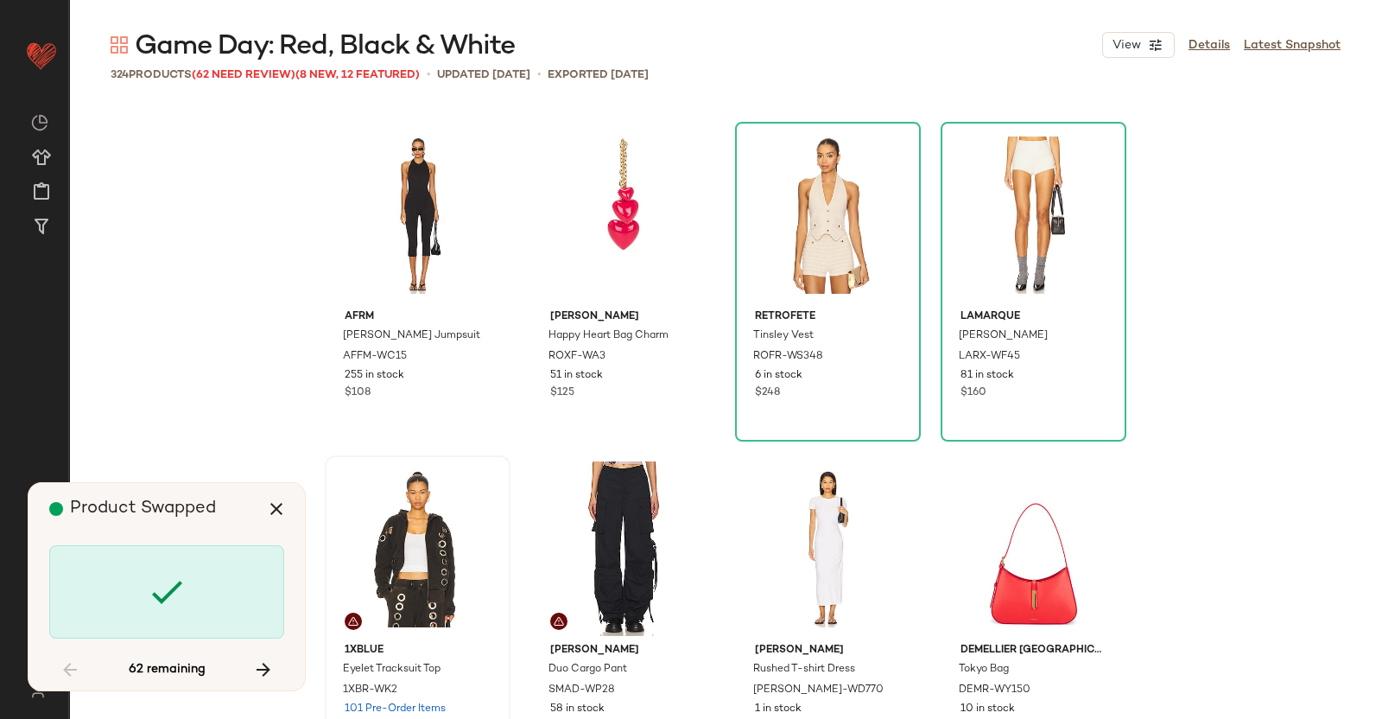
scroll to position [5335, 0]
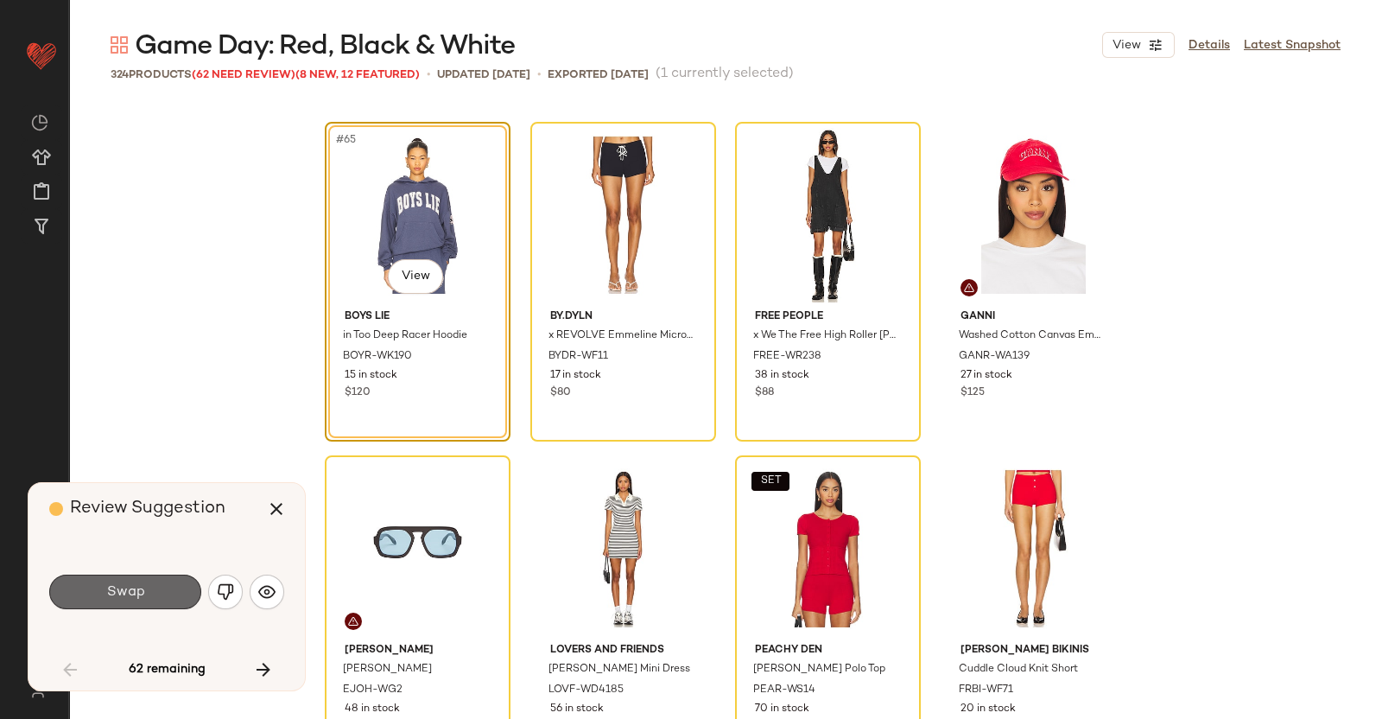
click at [164, 597] on button "Swap" at bounding box center [125, 592] width 152 height 35
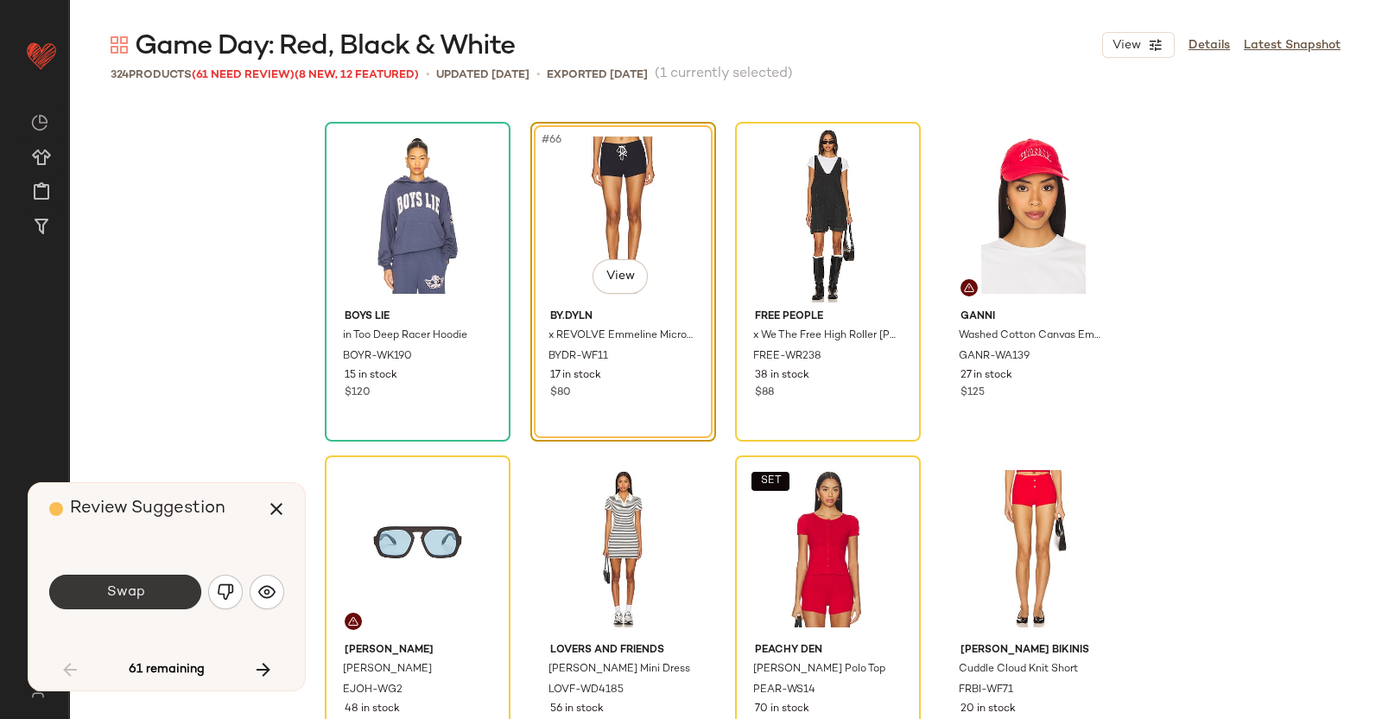
click at [138, 598] on span "Swap" at bounding box center [124, 592] width 39 height 16
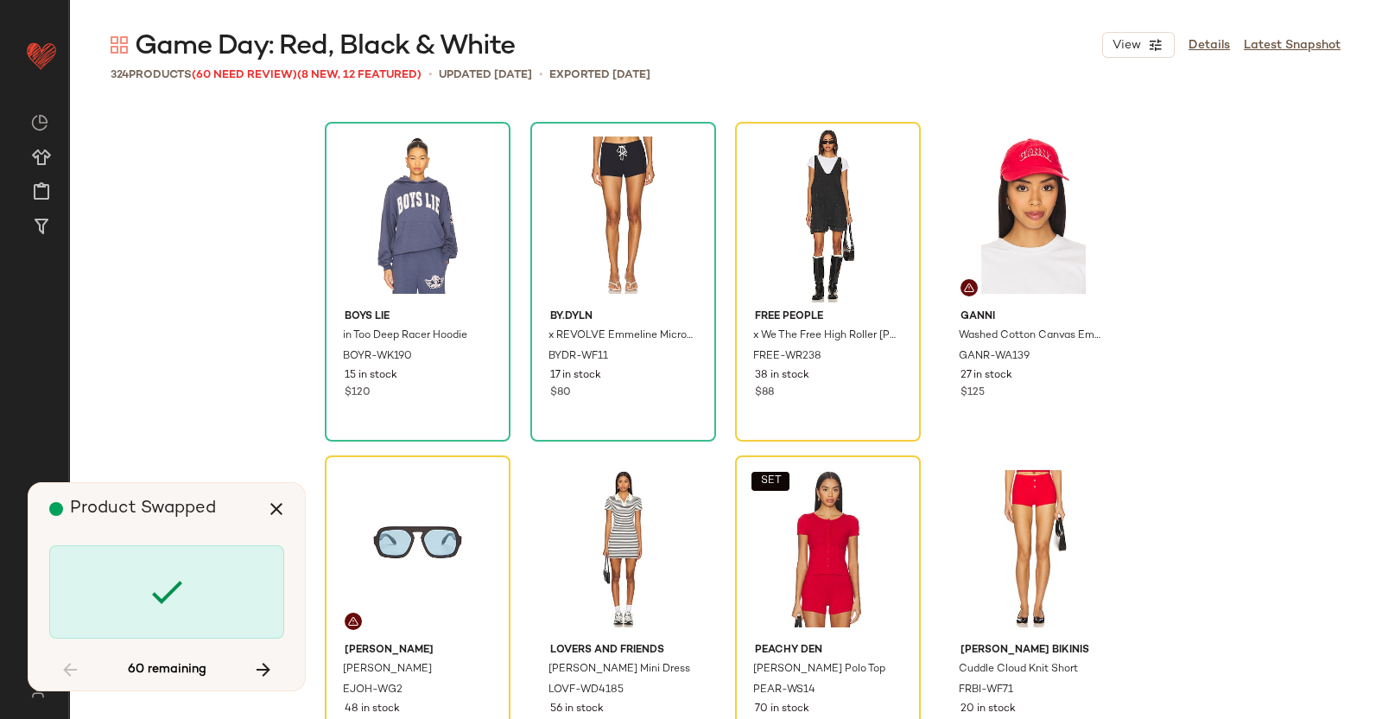
click at [151, 586] on icon at bounding box center [166, 591] width 41 height 41
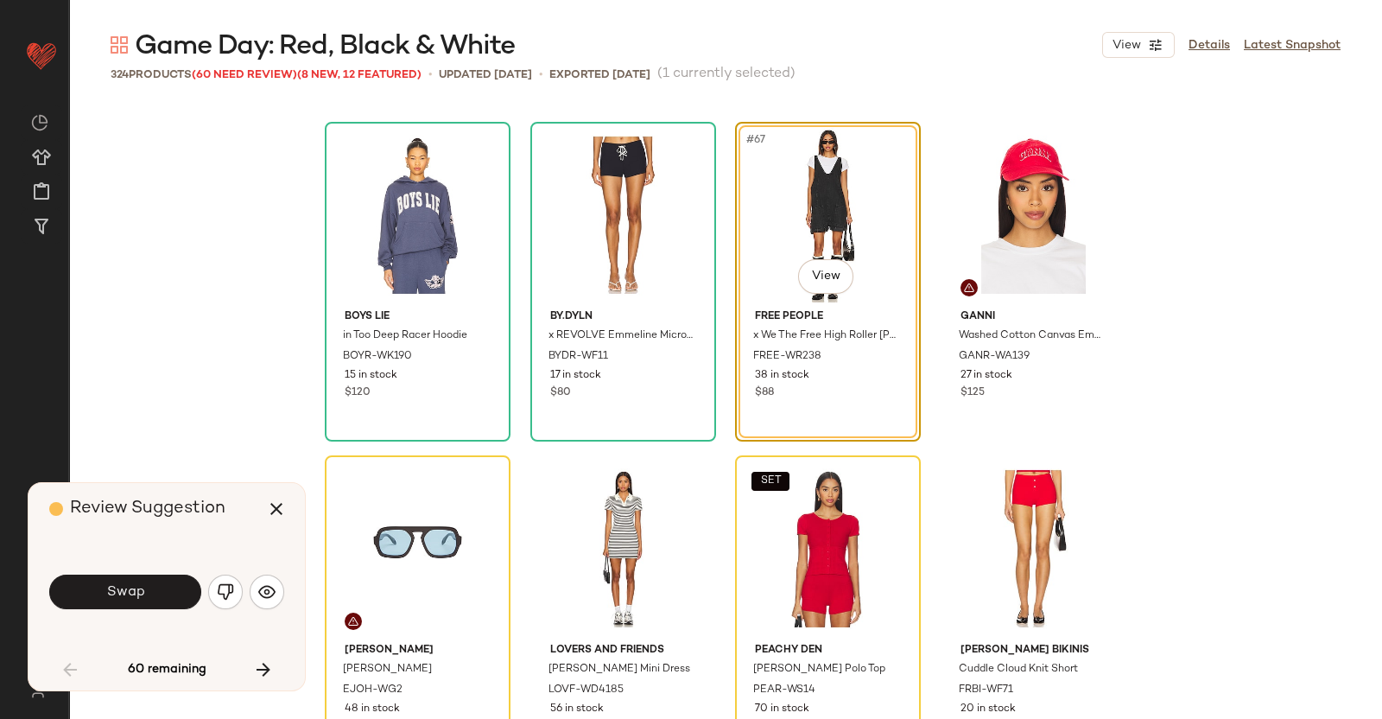
click at [160, 589] on button "Swap" at bounding box center [125, 592] width 152 height 35
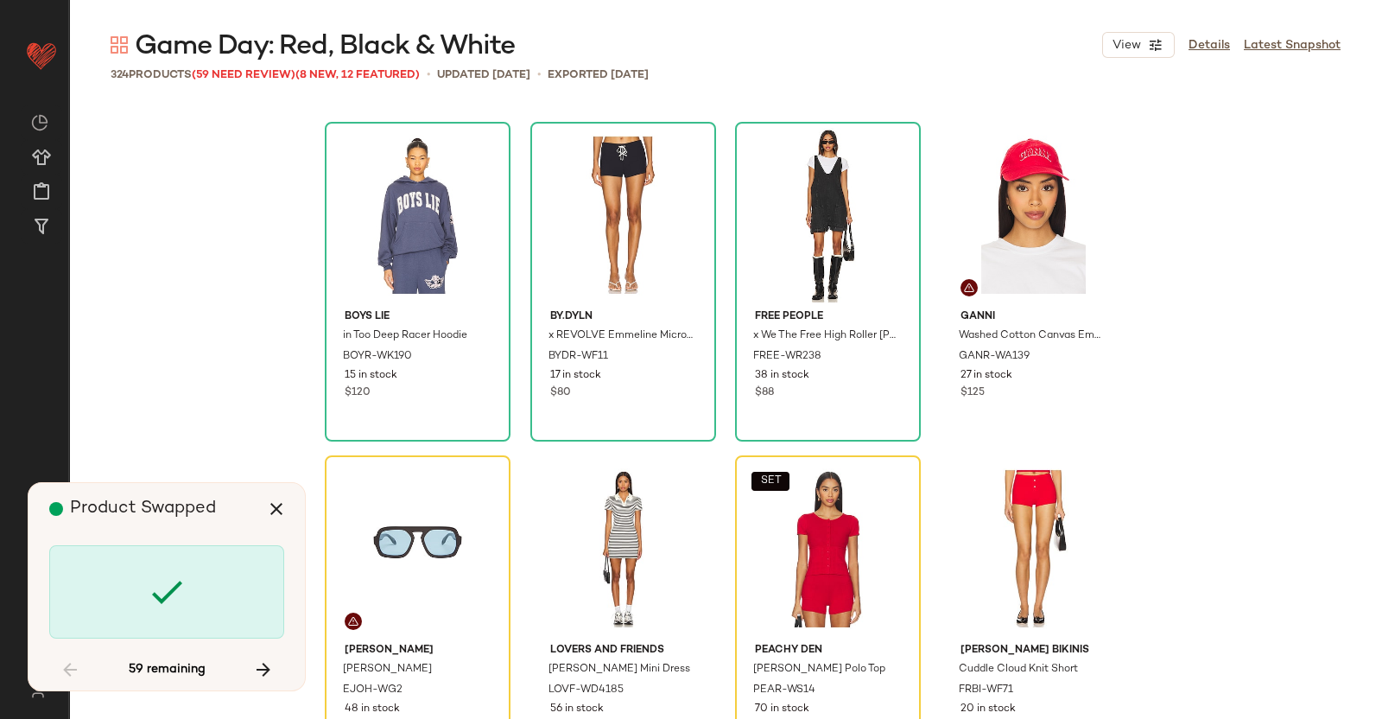
scroll to position [5668, 0]
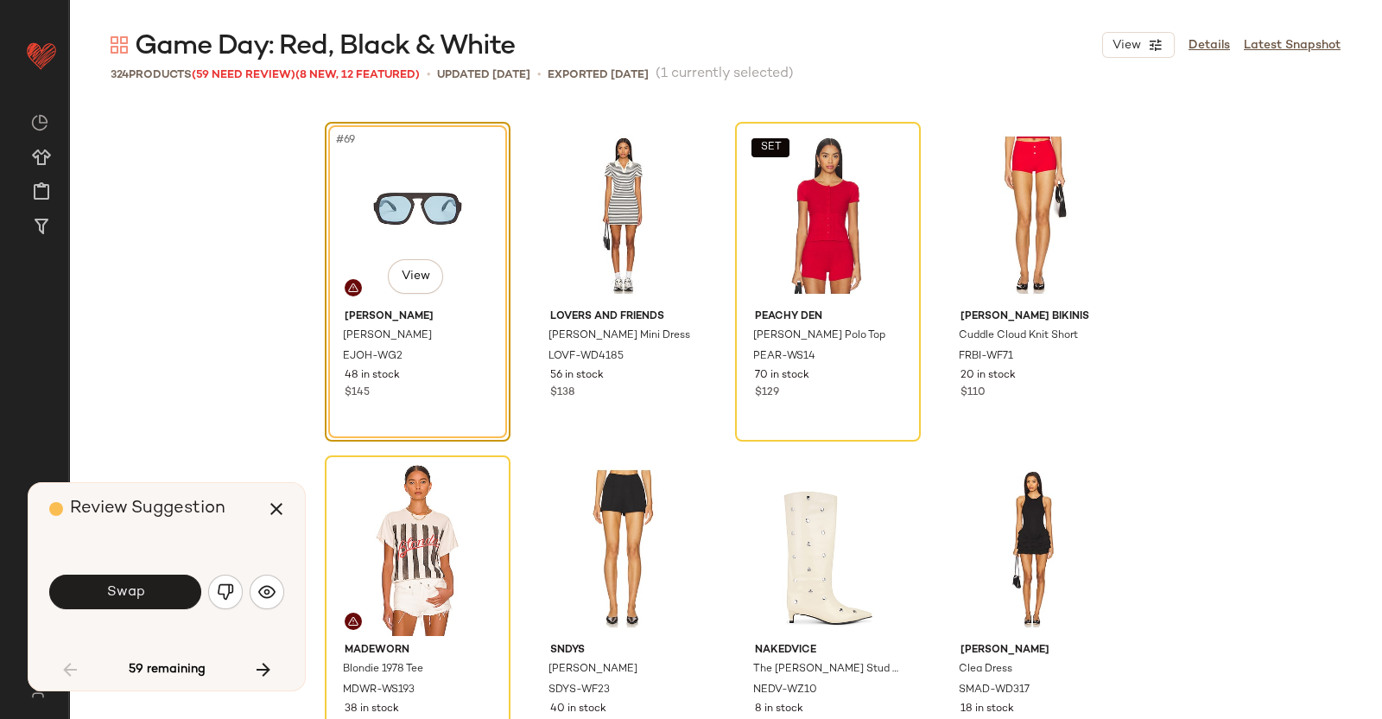
click at [155, 591] on button "Swap" at bounding box center [125, 592] width 152 height 35
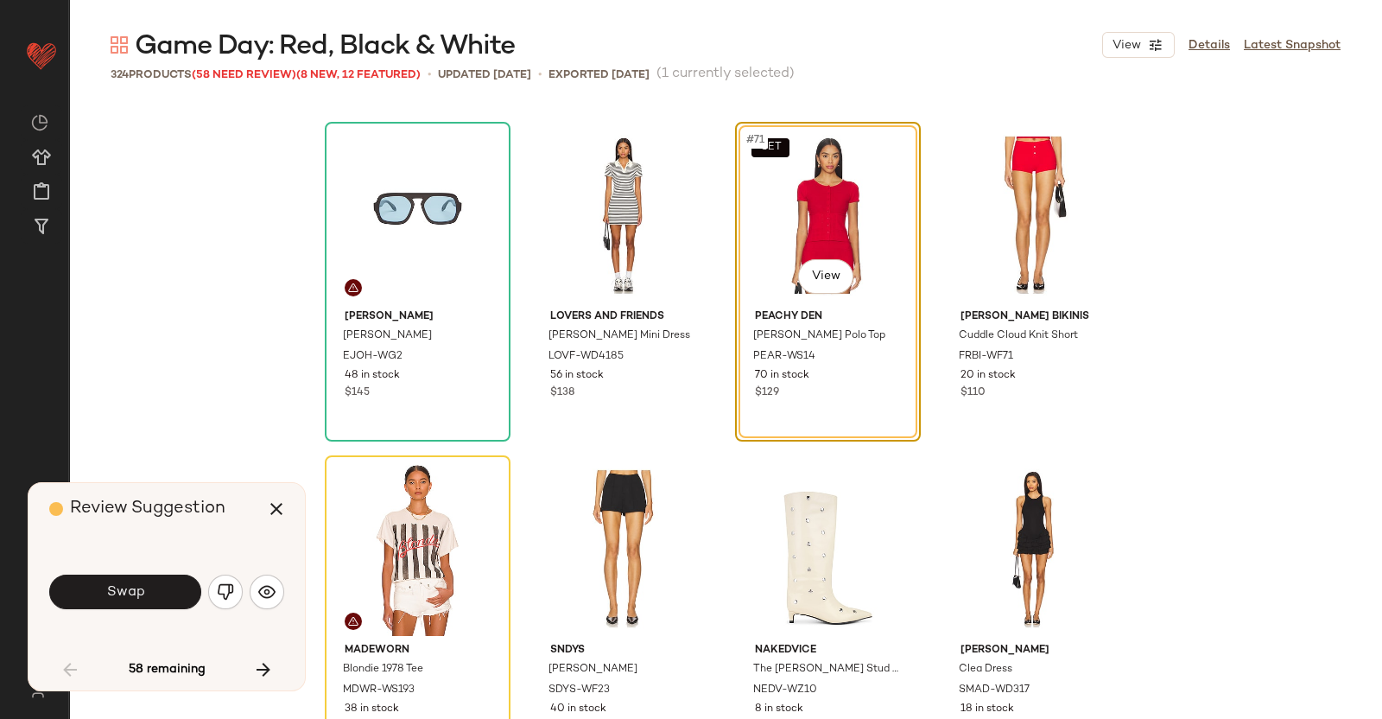
click at [220, 598] on img "button" at bounding box center [225, 591] width 17 height 17
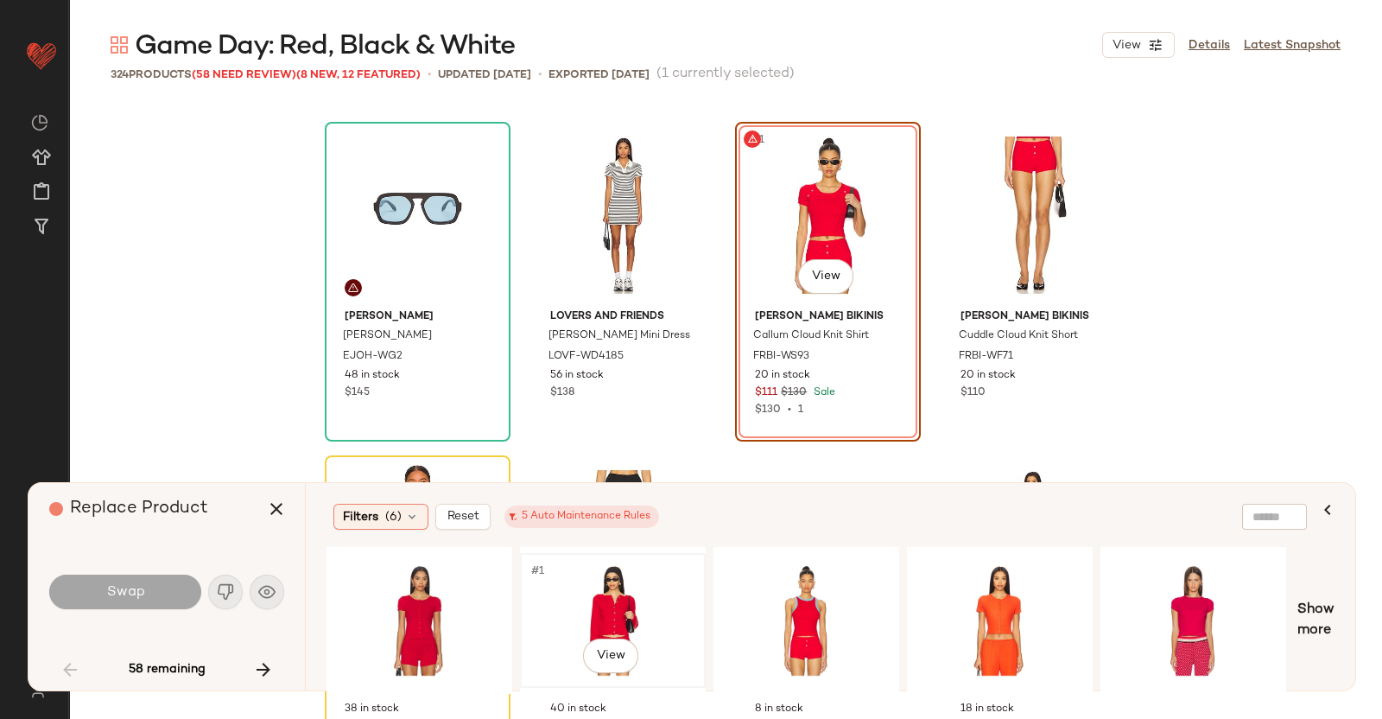
click at [574, 578] on div "#1 View" at bounding box center [613, 620] width 174 height 123
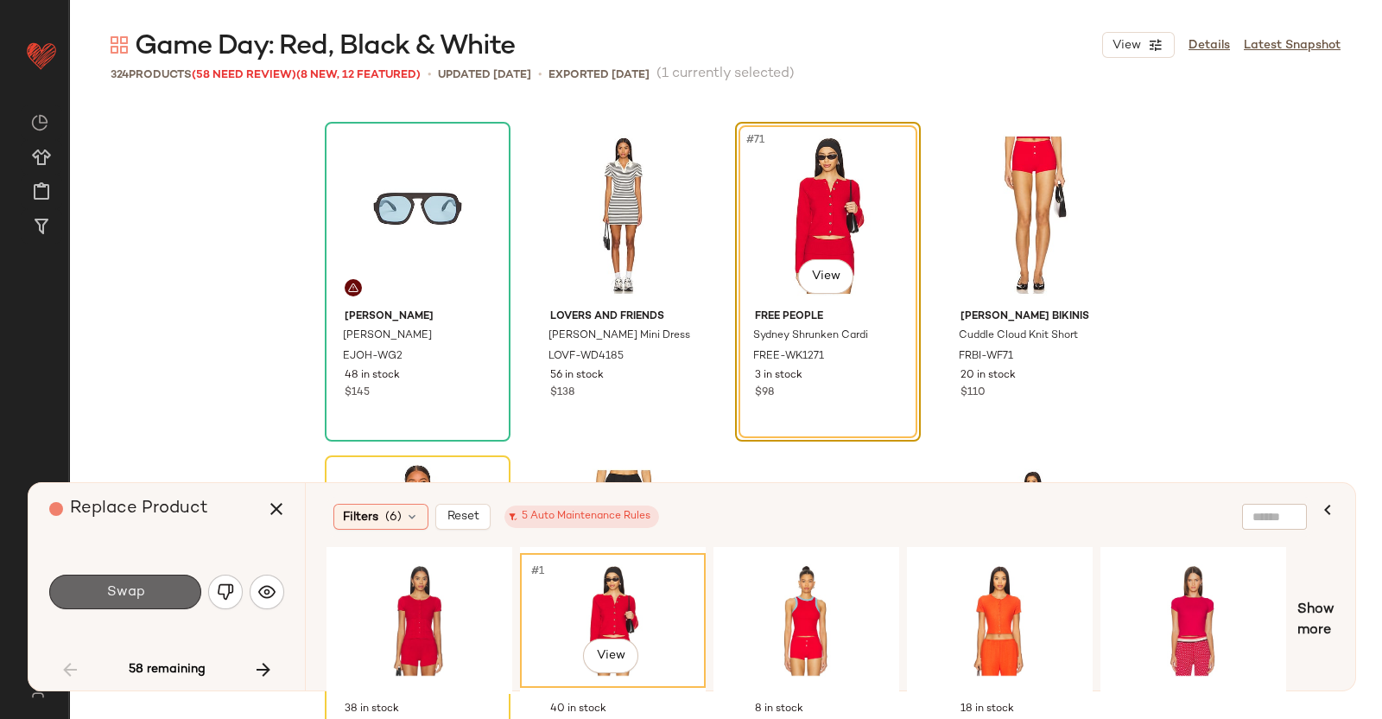
click at [152, 587] on button "Swap" at bounding box center [125, 592] width 152 height 35
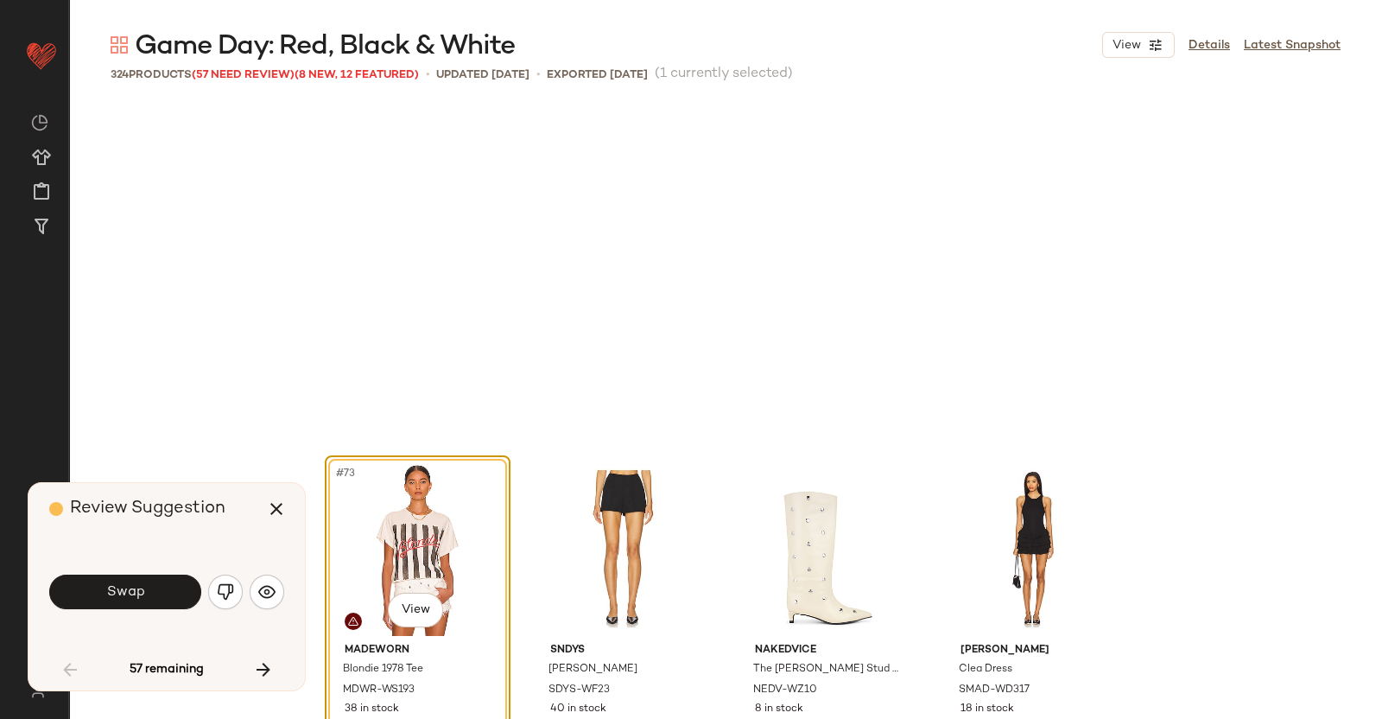
scroll to position [6003, 0]
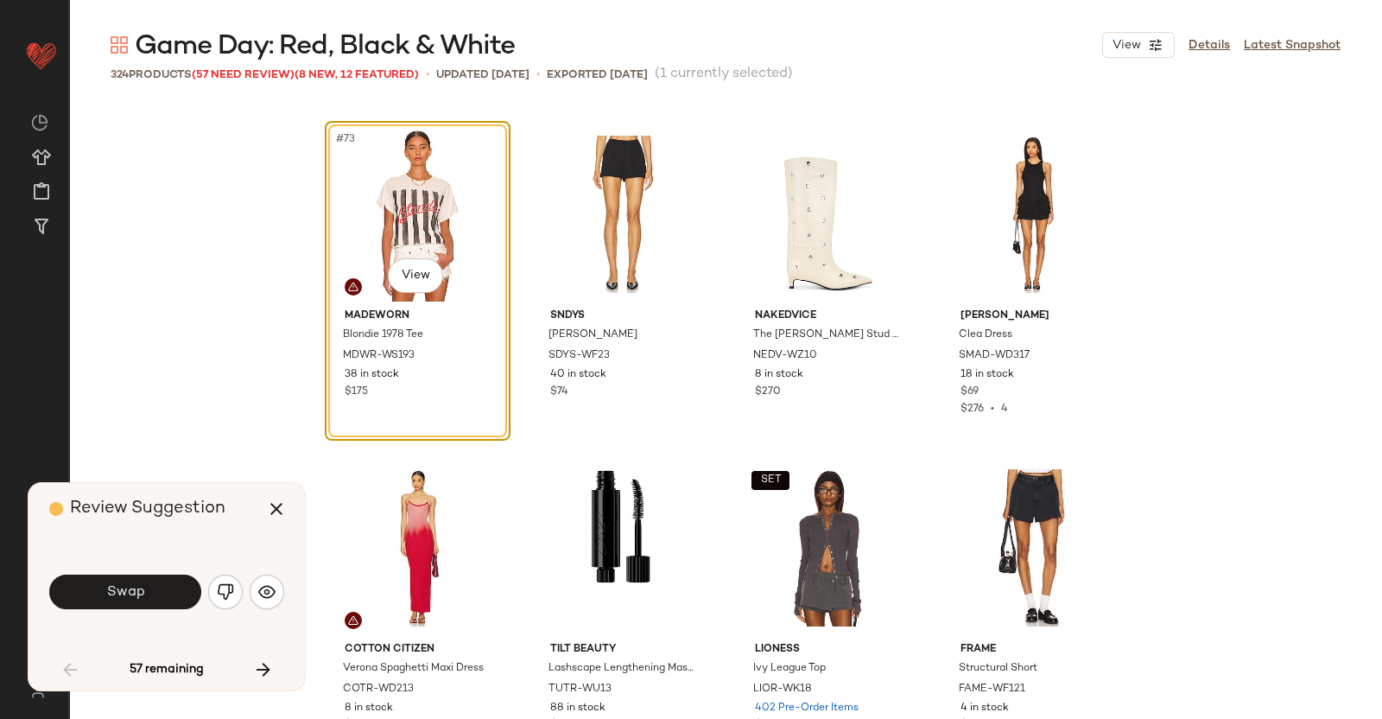
click at [153, 593] on button "Swap" at bounding box center [125, 592] width 152 height 35
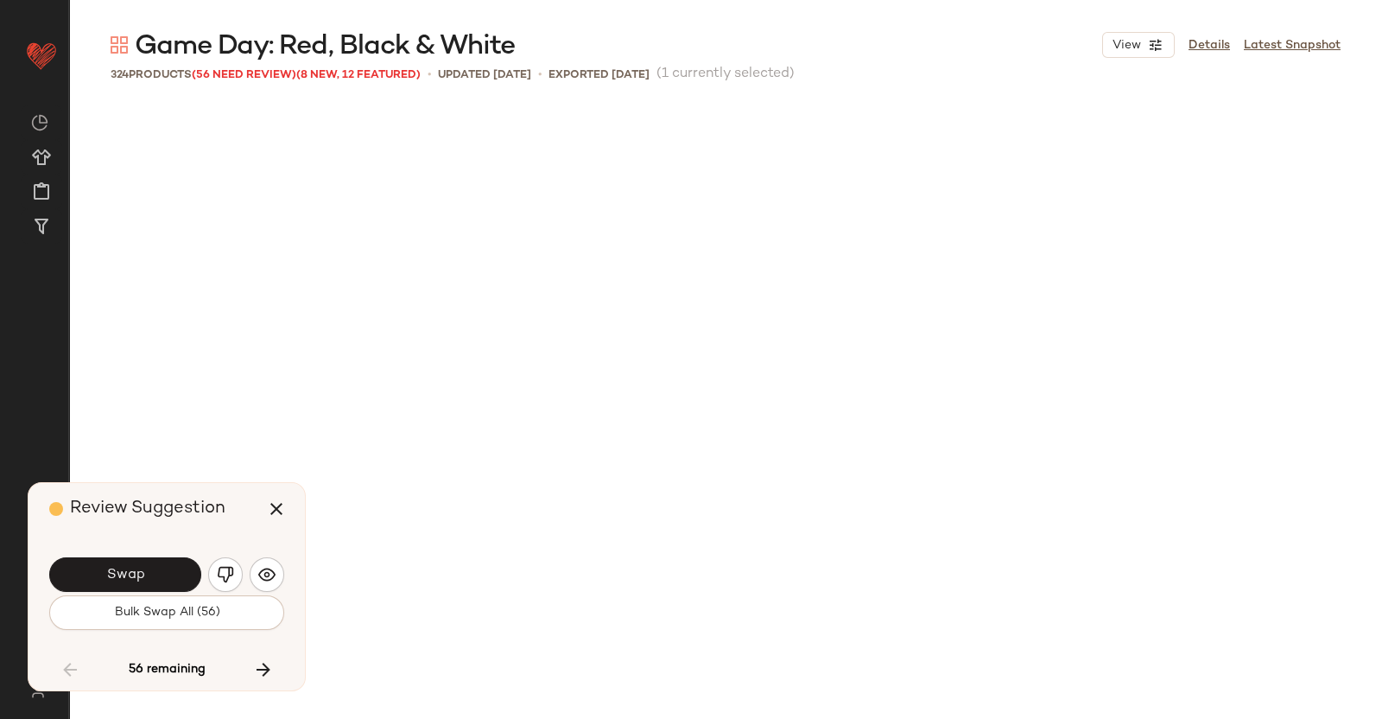
scroll to position [6669, 0]
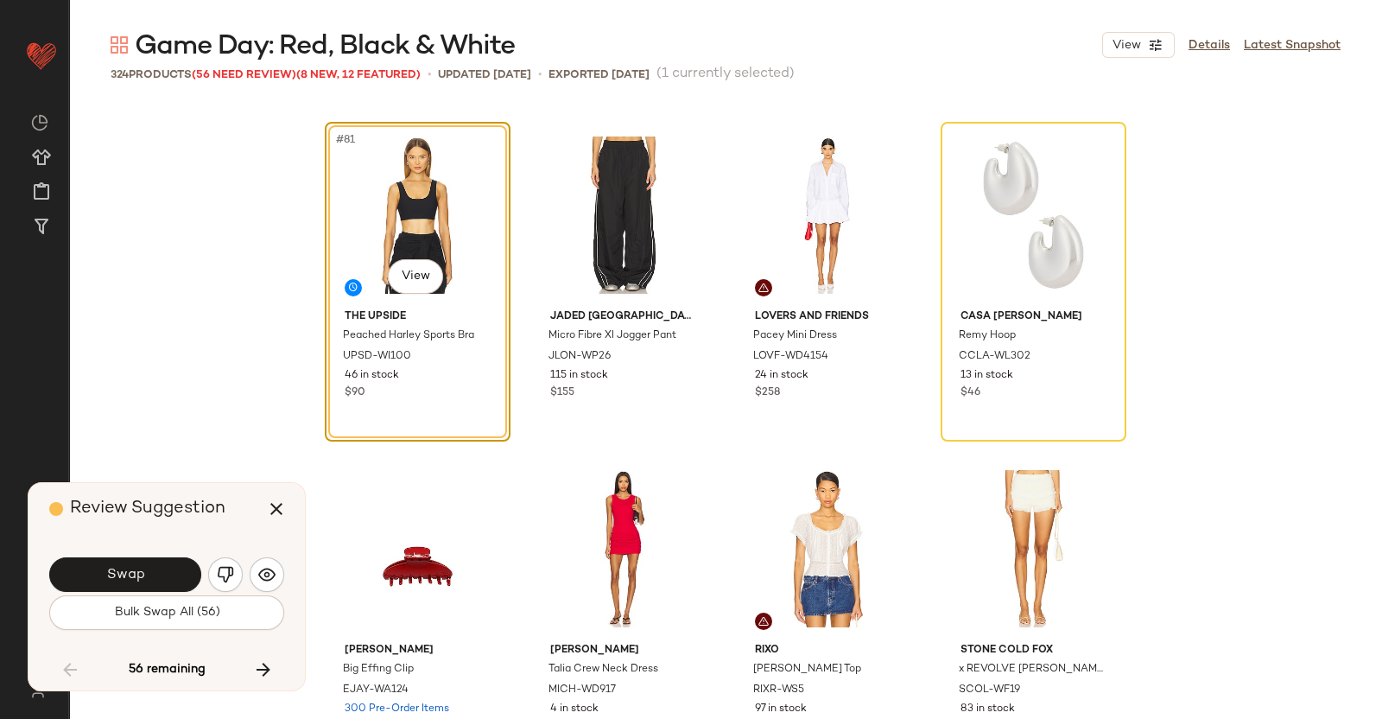
click at [153, 593] on div "Swap" at bounding box center [166, 574] width 235 height 41
click at [156, 575] on button "Swap" at bounding box center [125, 574] width 152 height 35
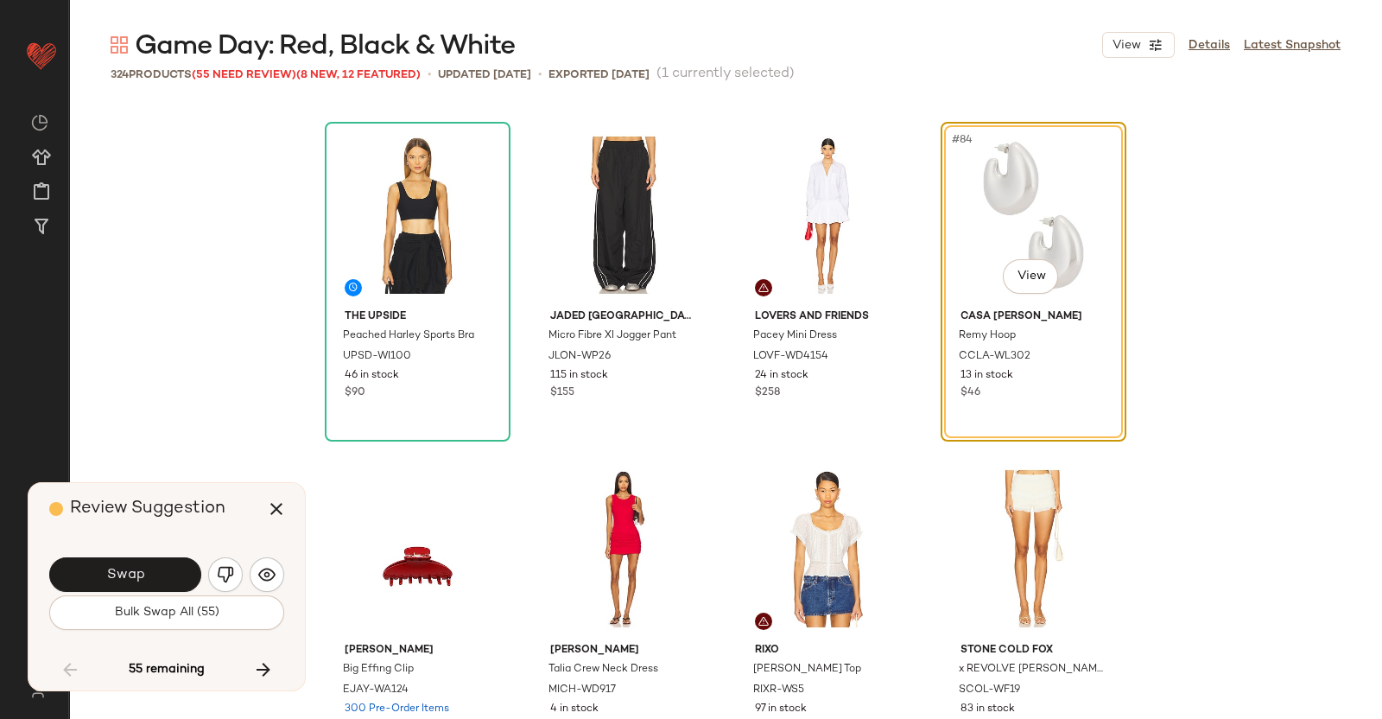
click at [162, 572] on button "Swap" at bounding box center [125, 574] width 152 height 35
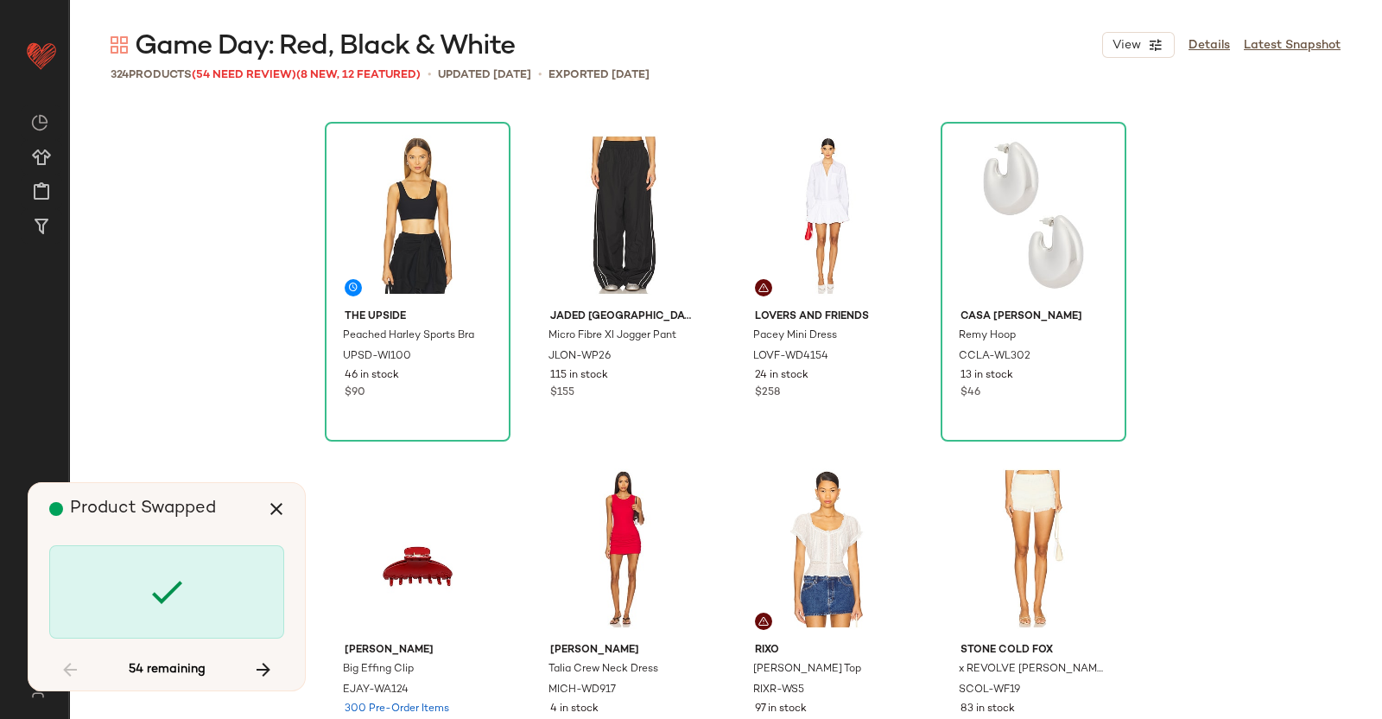
scroll to position [7336, 0]
